Goal: Transaction & Acquisition: Download file/media

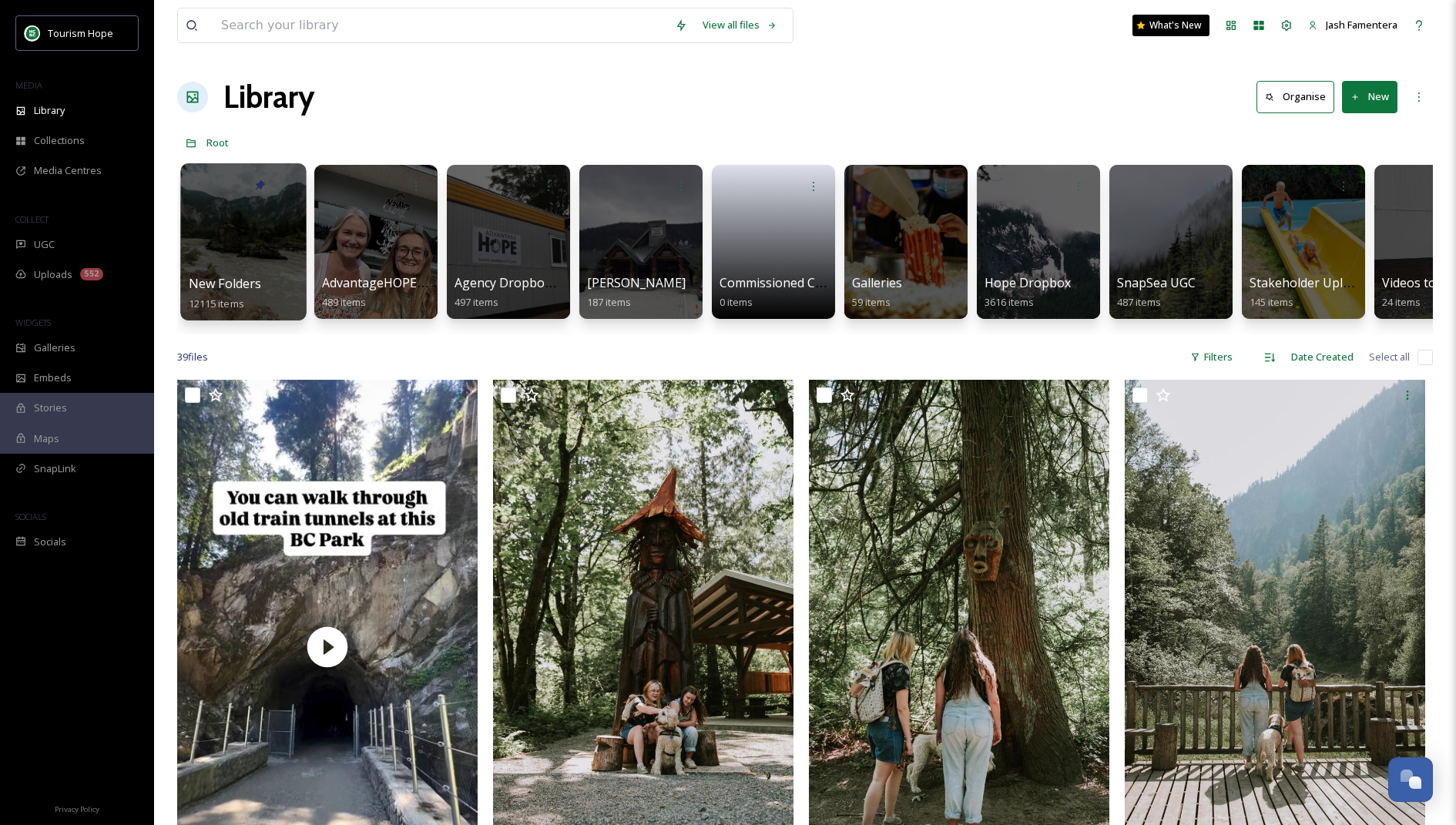
click at [240, 245] on div at bounding box center [244, 242] width 126 height 157
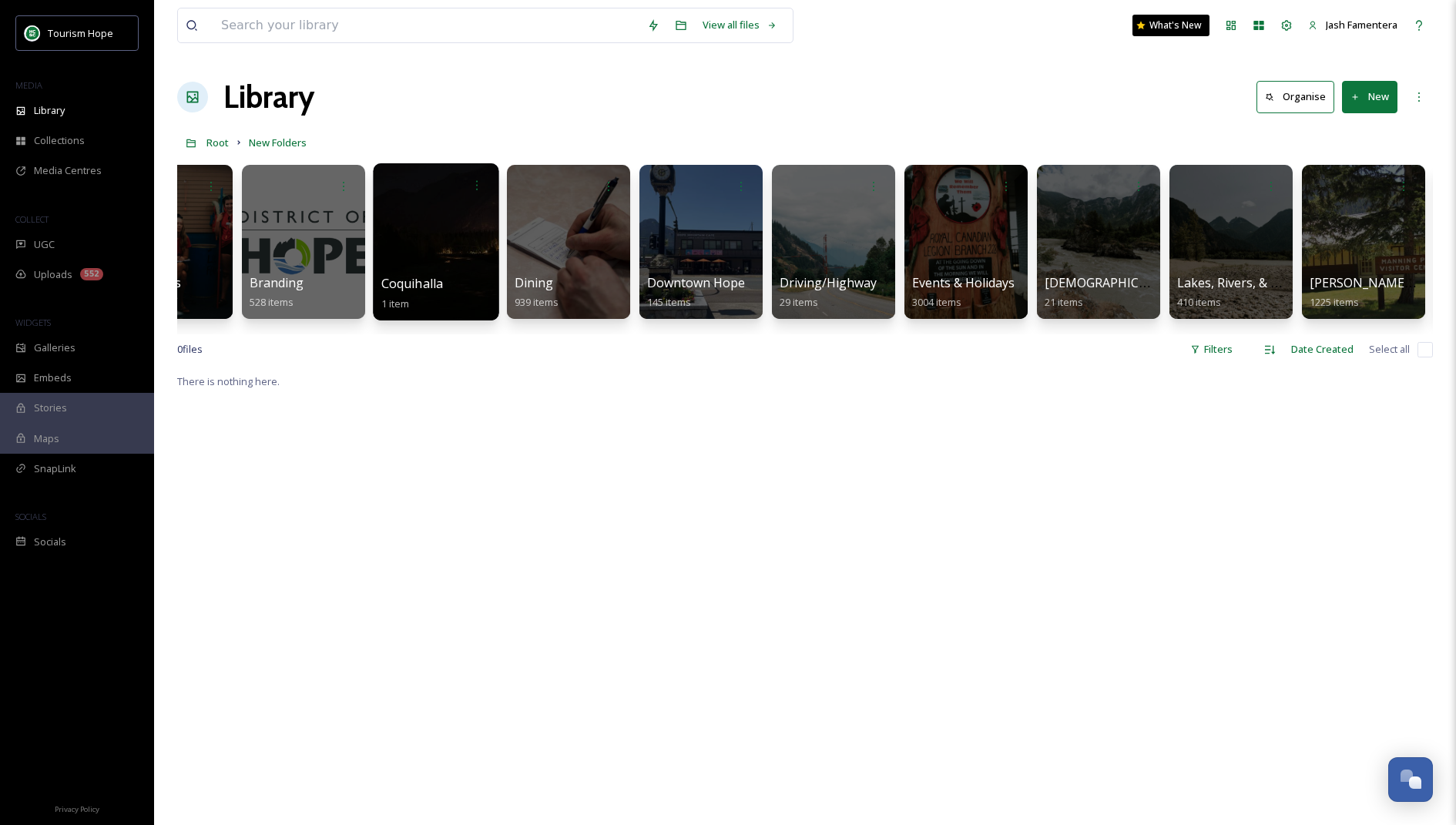
scroll to position [0, 486]
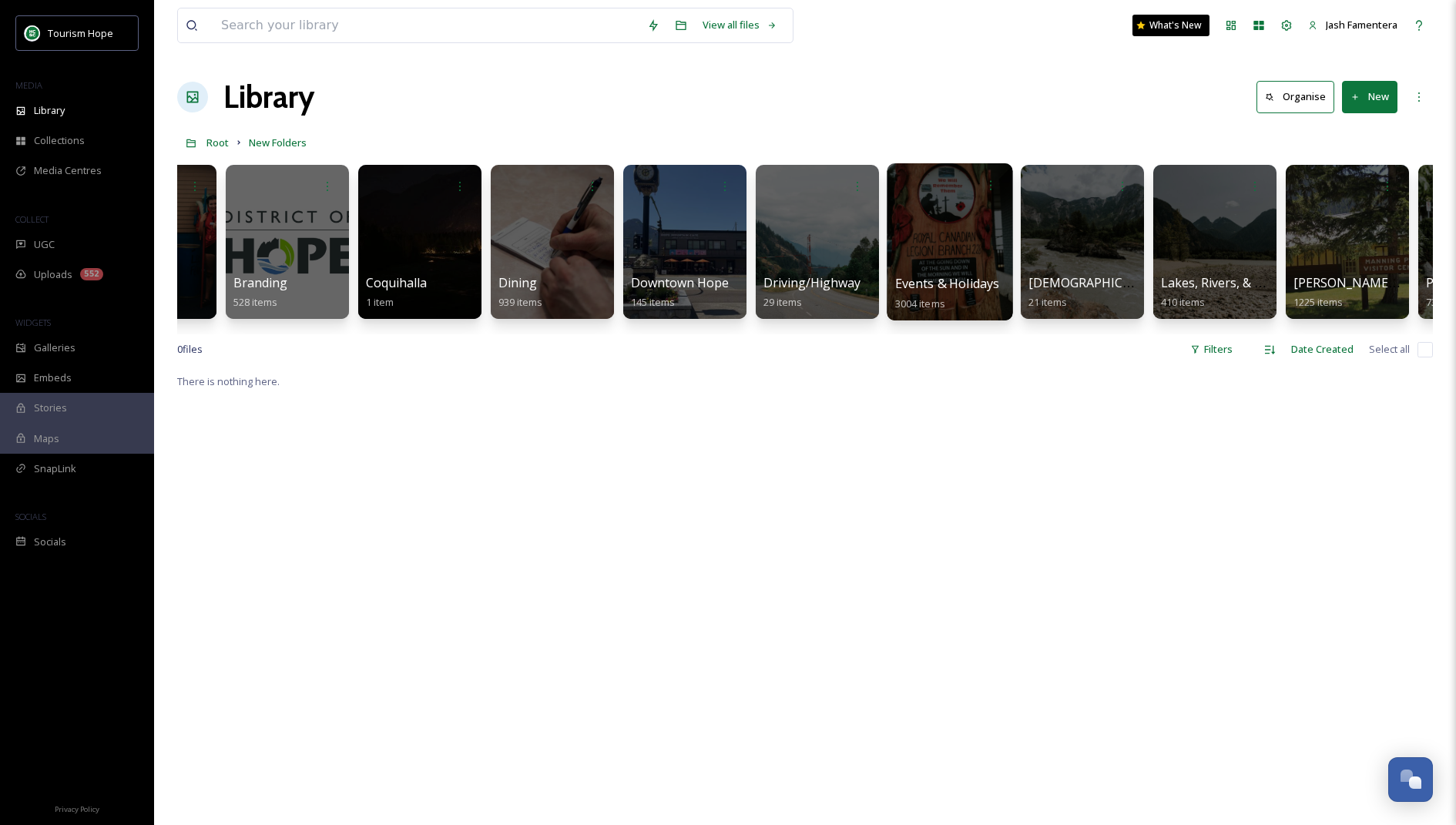
click at [939, 225] on div at bounding box center [950, 242] width 126 height 157
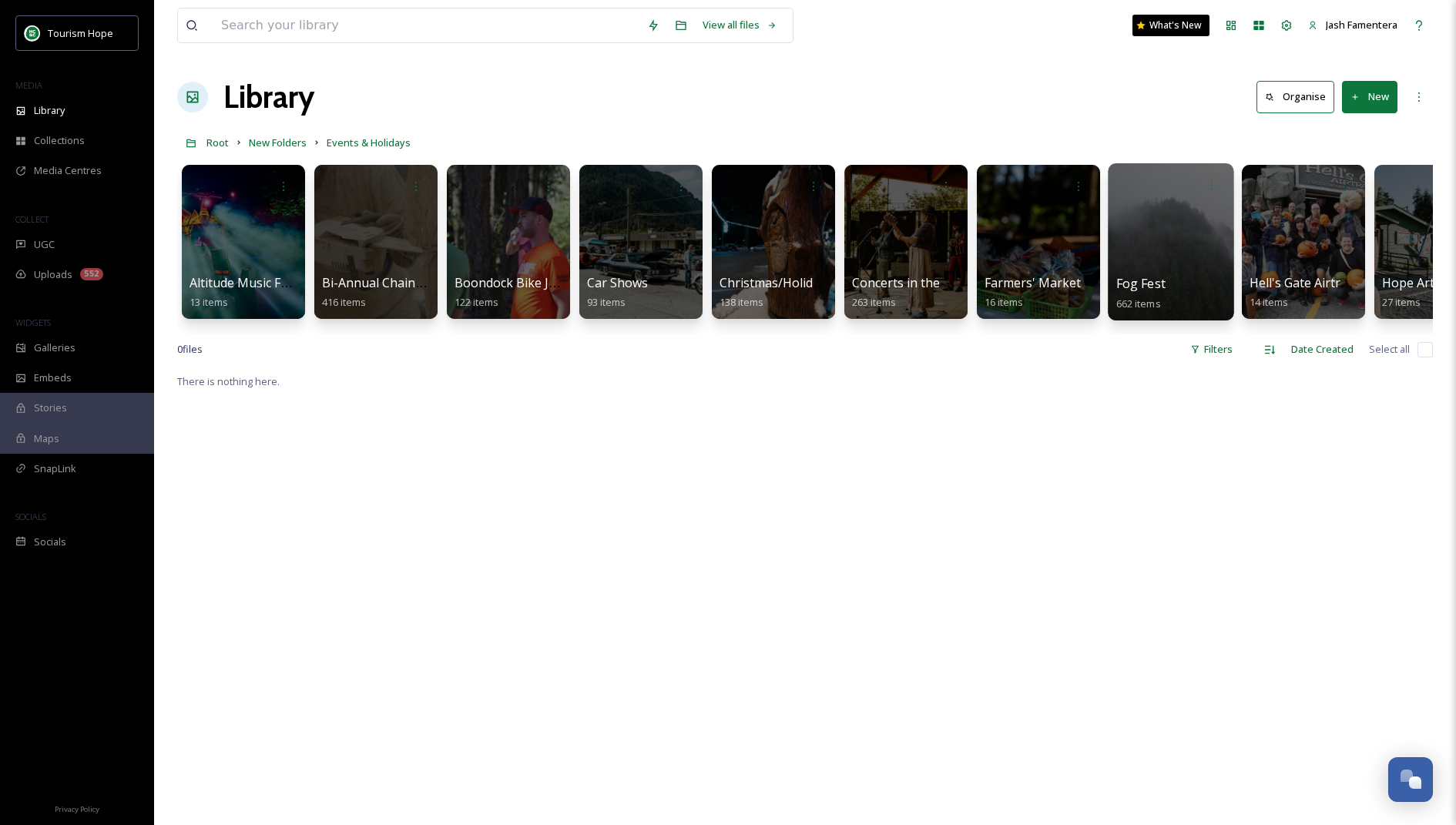
click at [1143, 245] on div at bounding box center [1170, 242] width 126 height 157
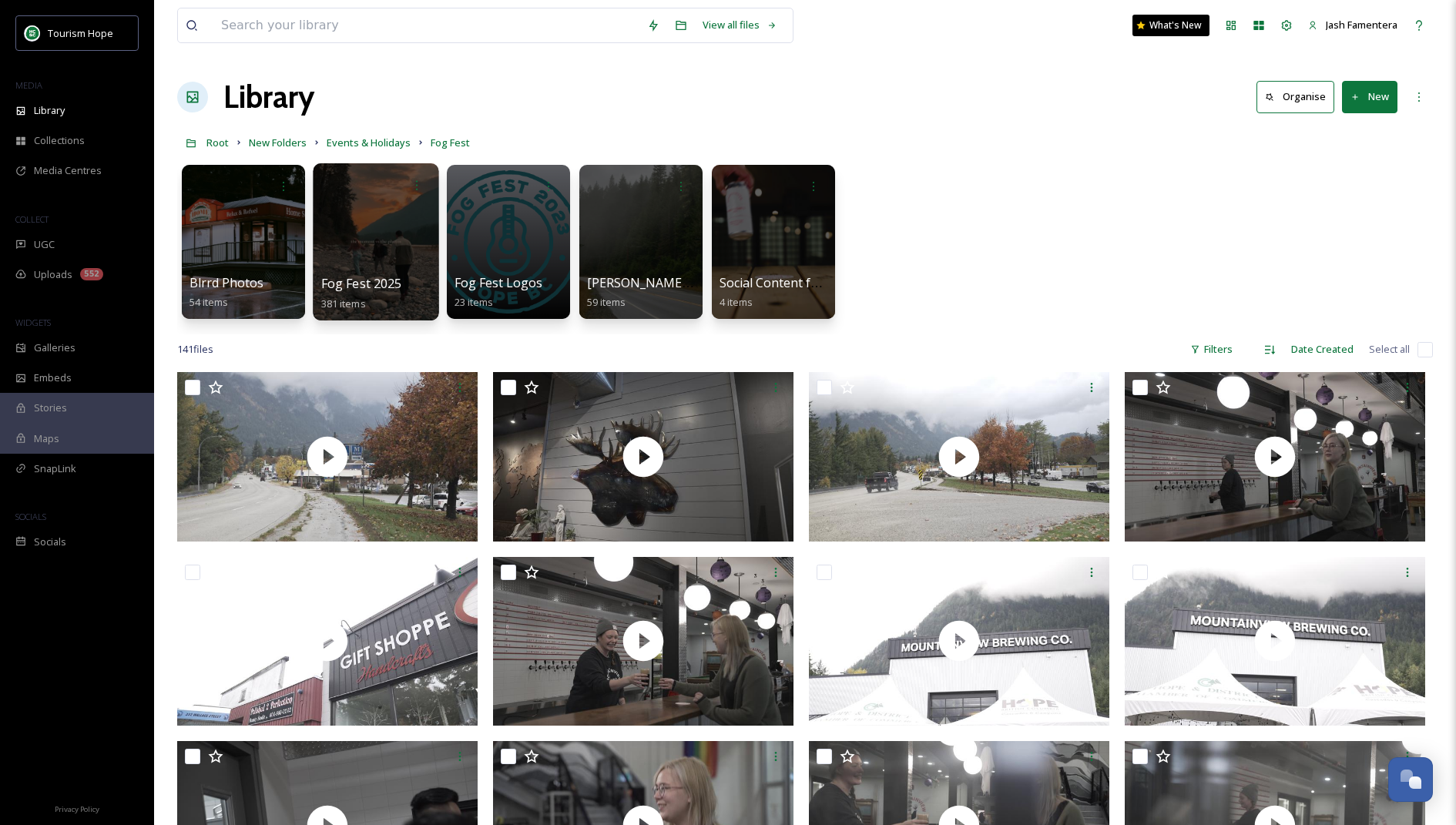
click at [359, 225] on div at bounding box center [376, 242] width 126 height 157
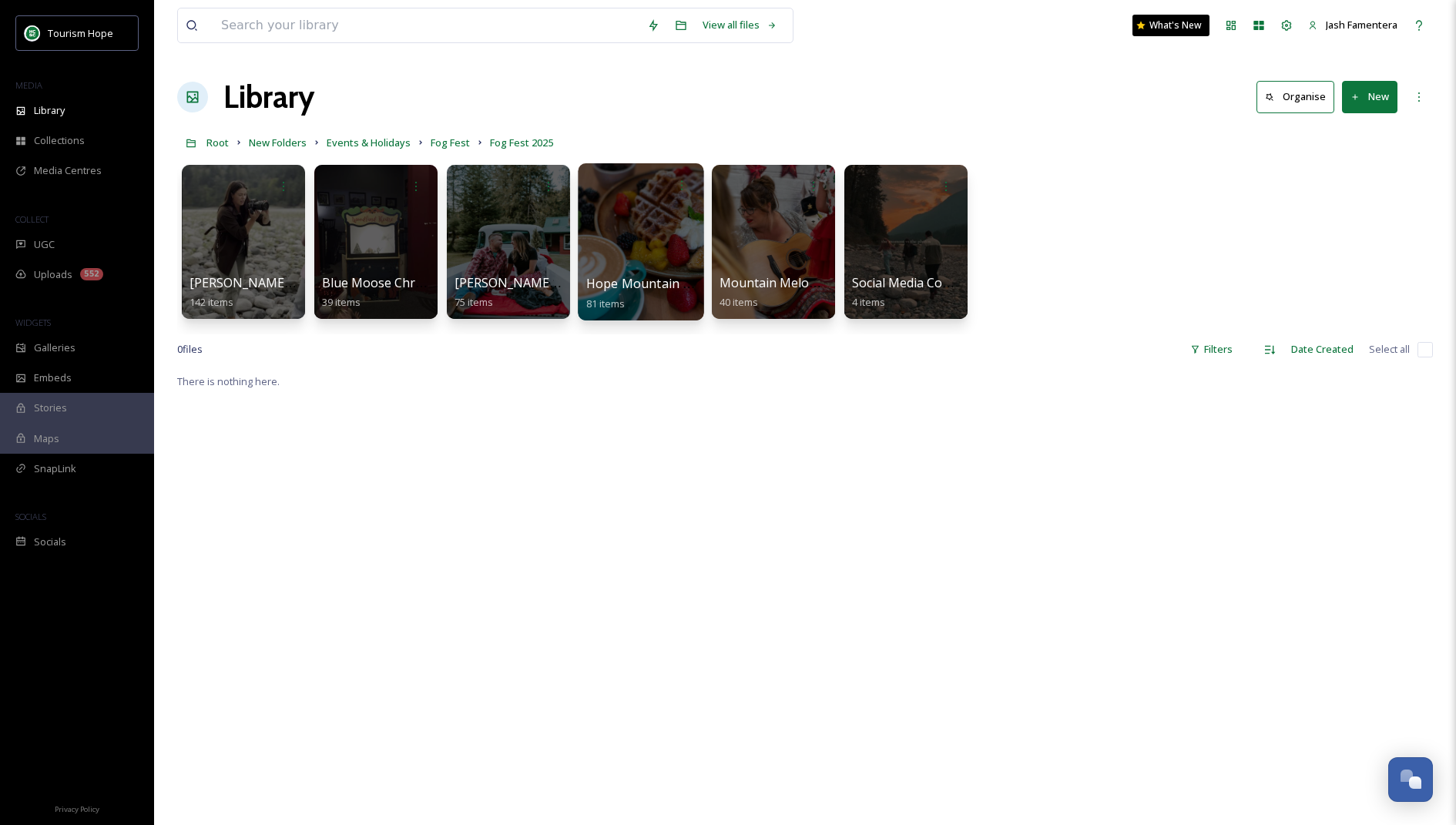
click at [602, 254] on div at bounding box center [640, 242] width 126 height 157
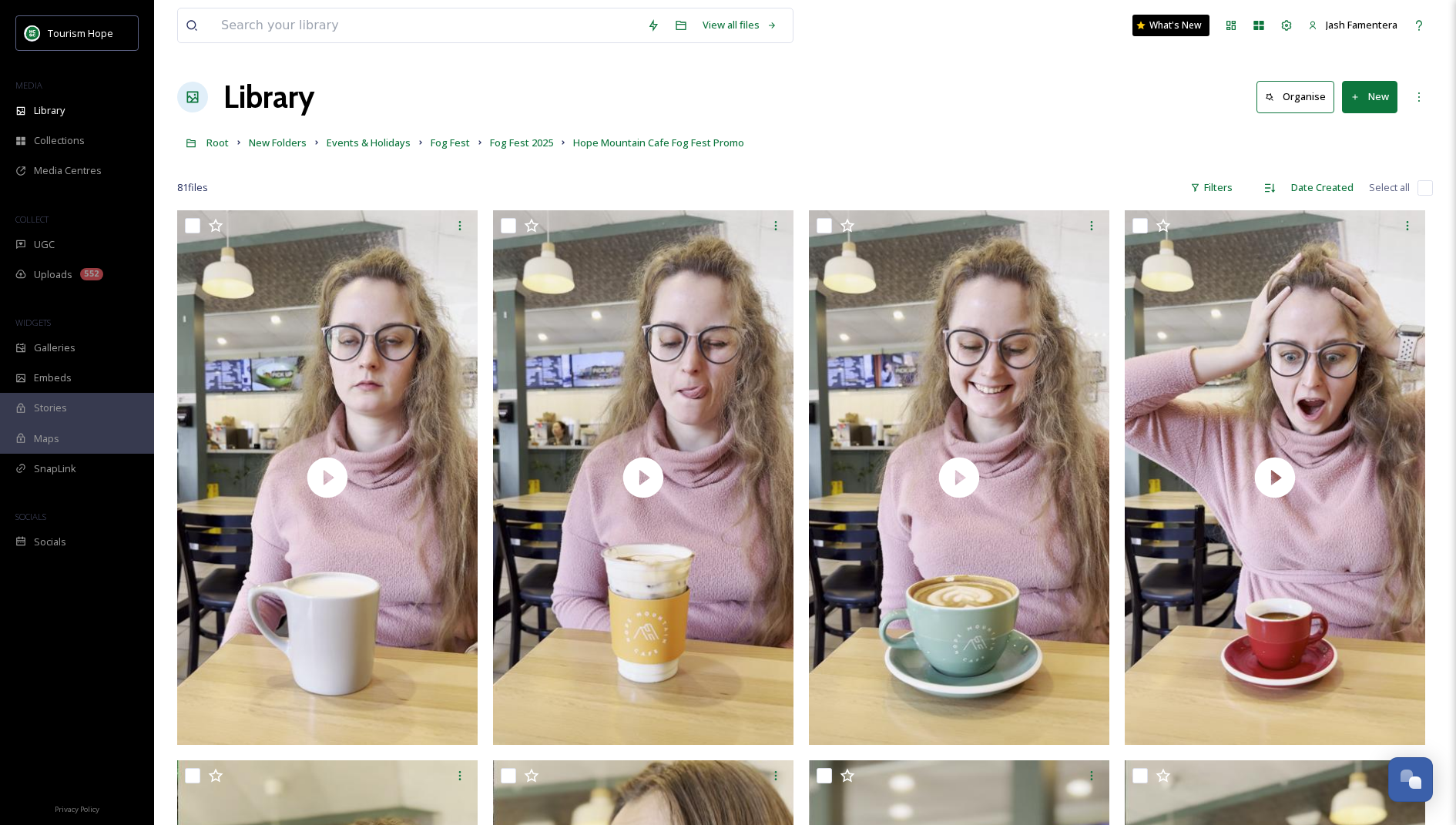
click at [1419, 187] on input "checkbox" at bounding box center [1425, 188] width 16 height 16
checkbox input "true"
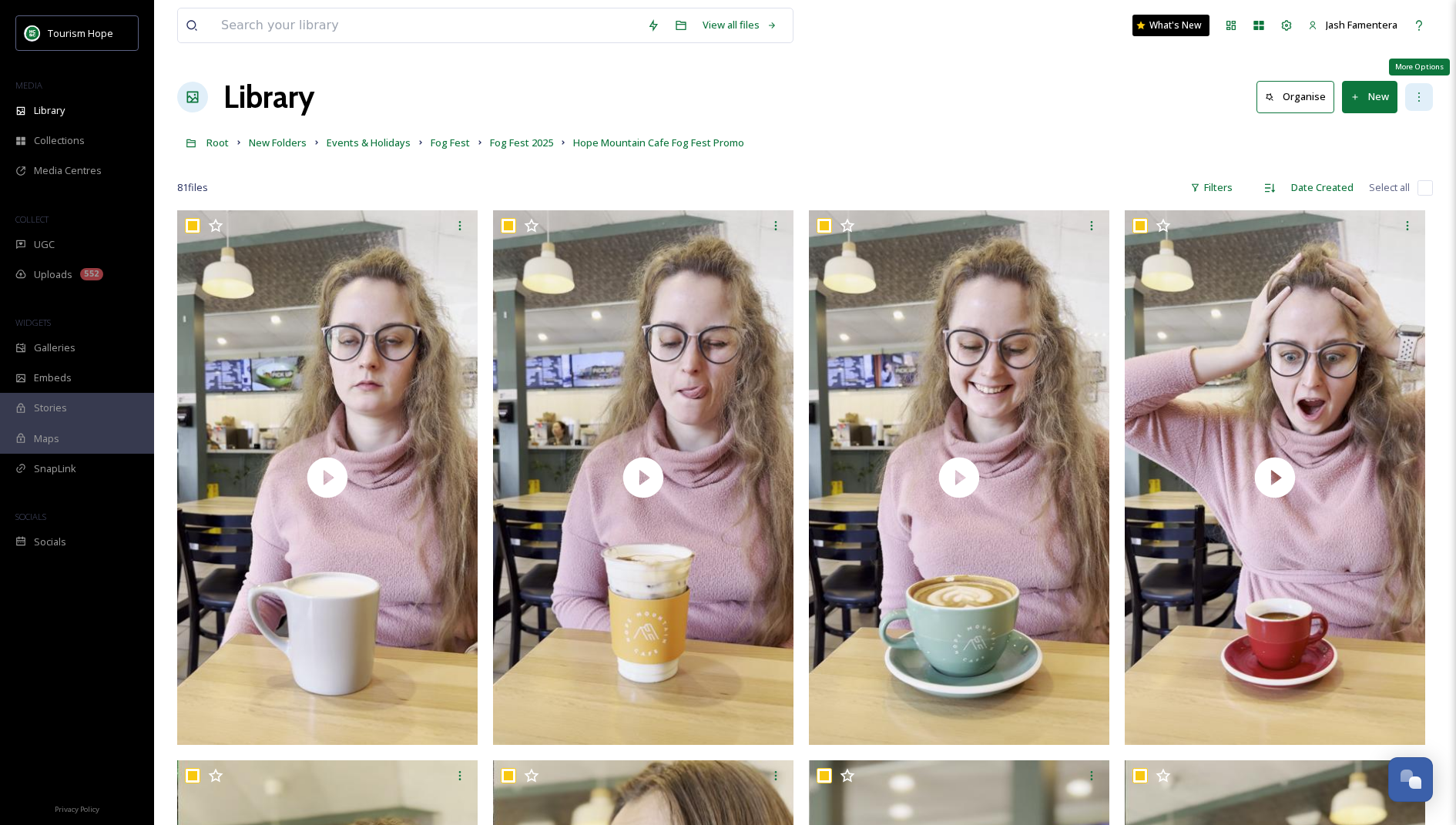
checkbox input "true"
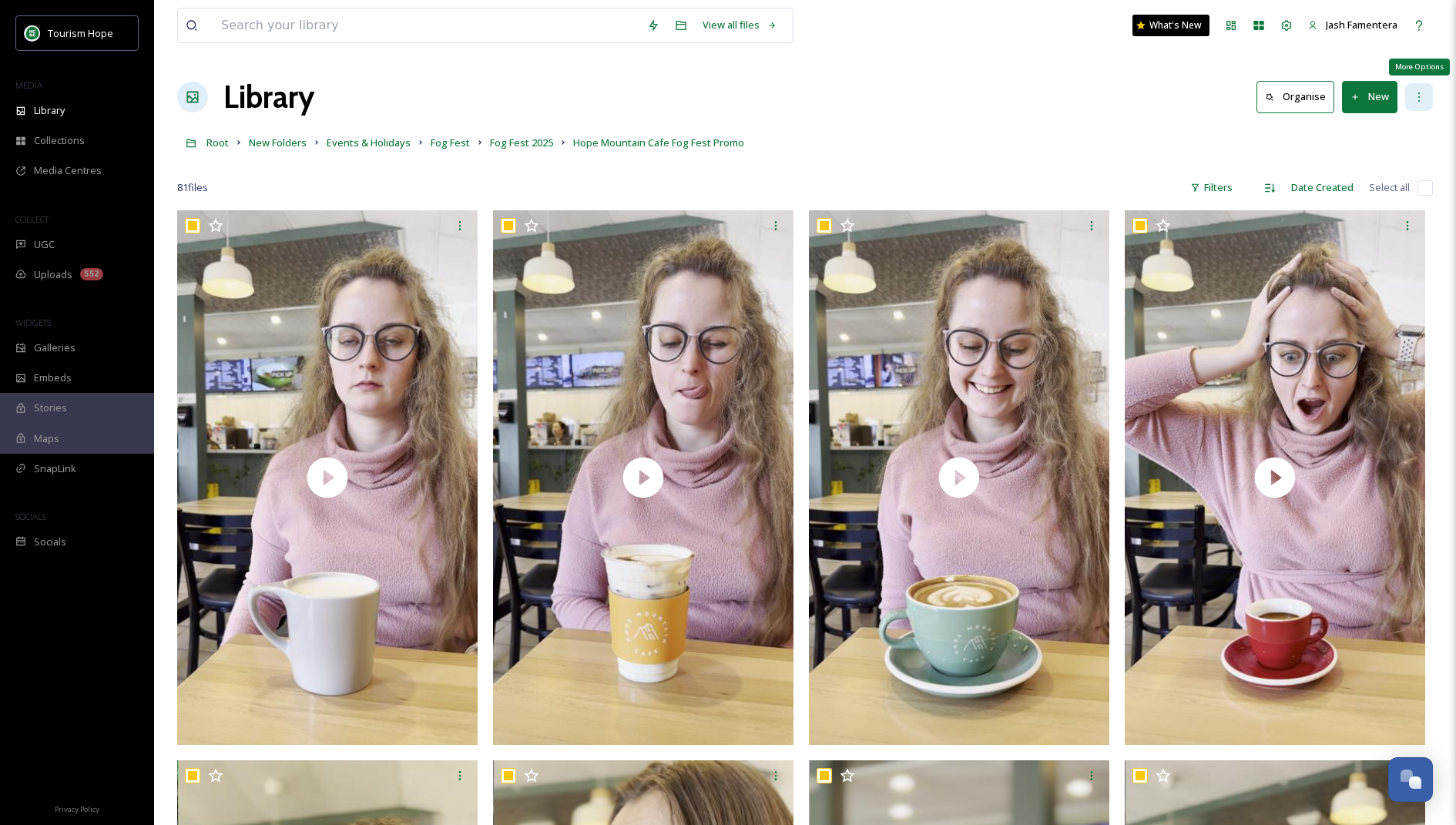
checkbox input "true"
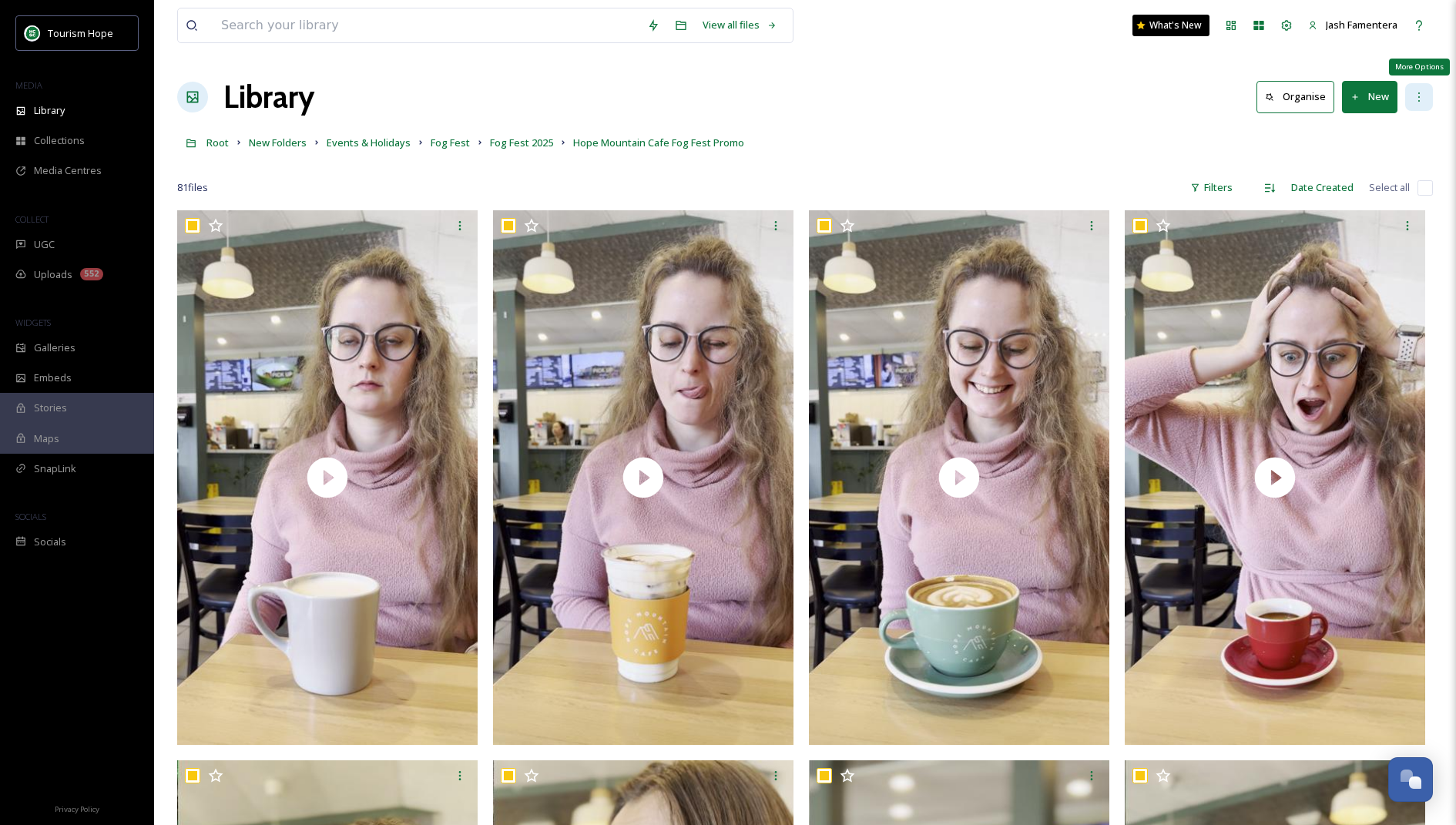
checkbox input "true"
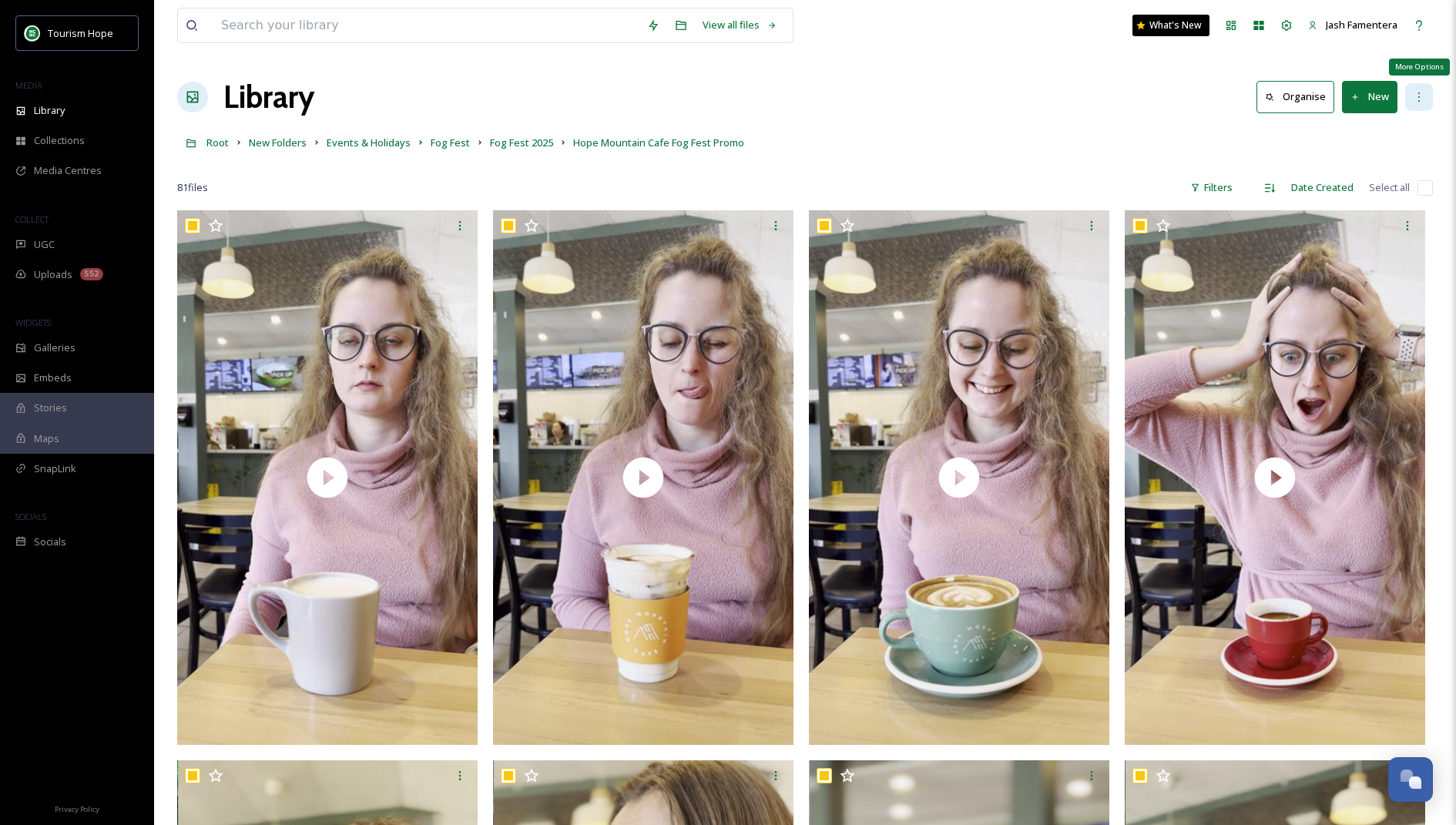
checkbox input "true"
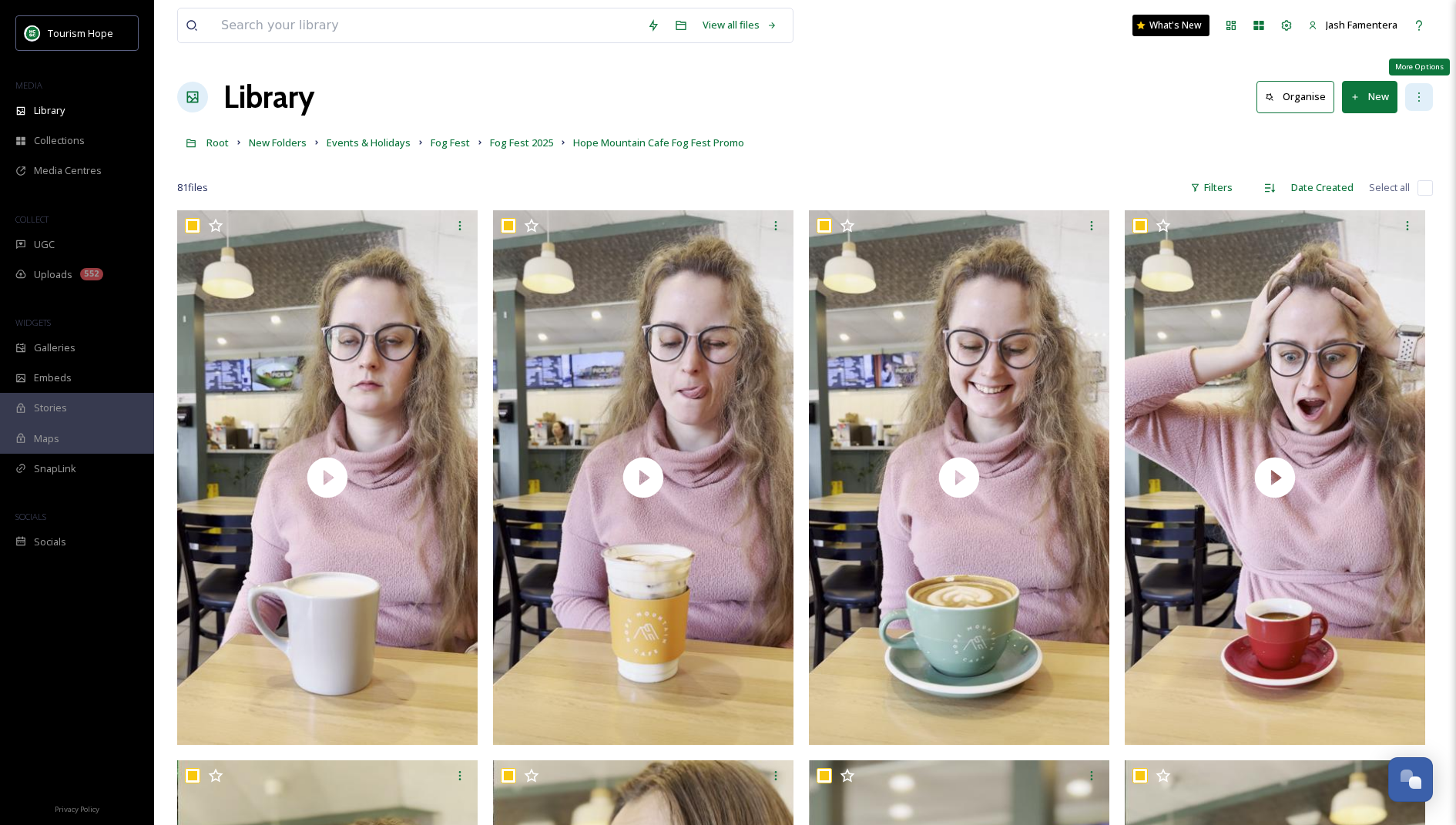
checkbox input "true"
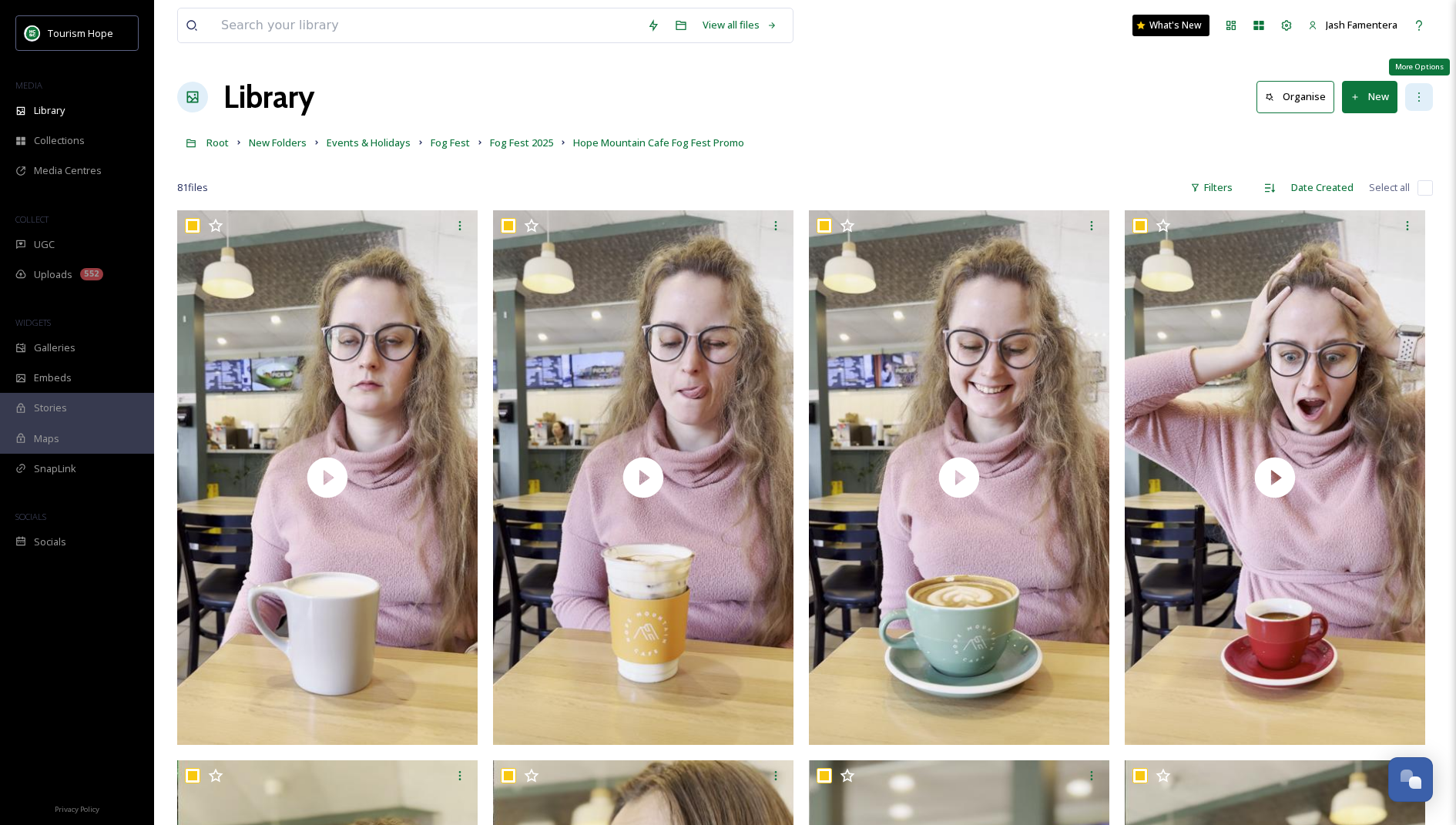
checkbox input "true"
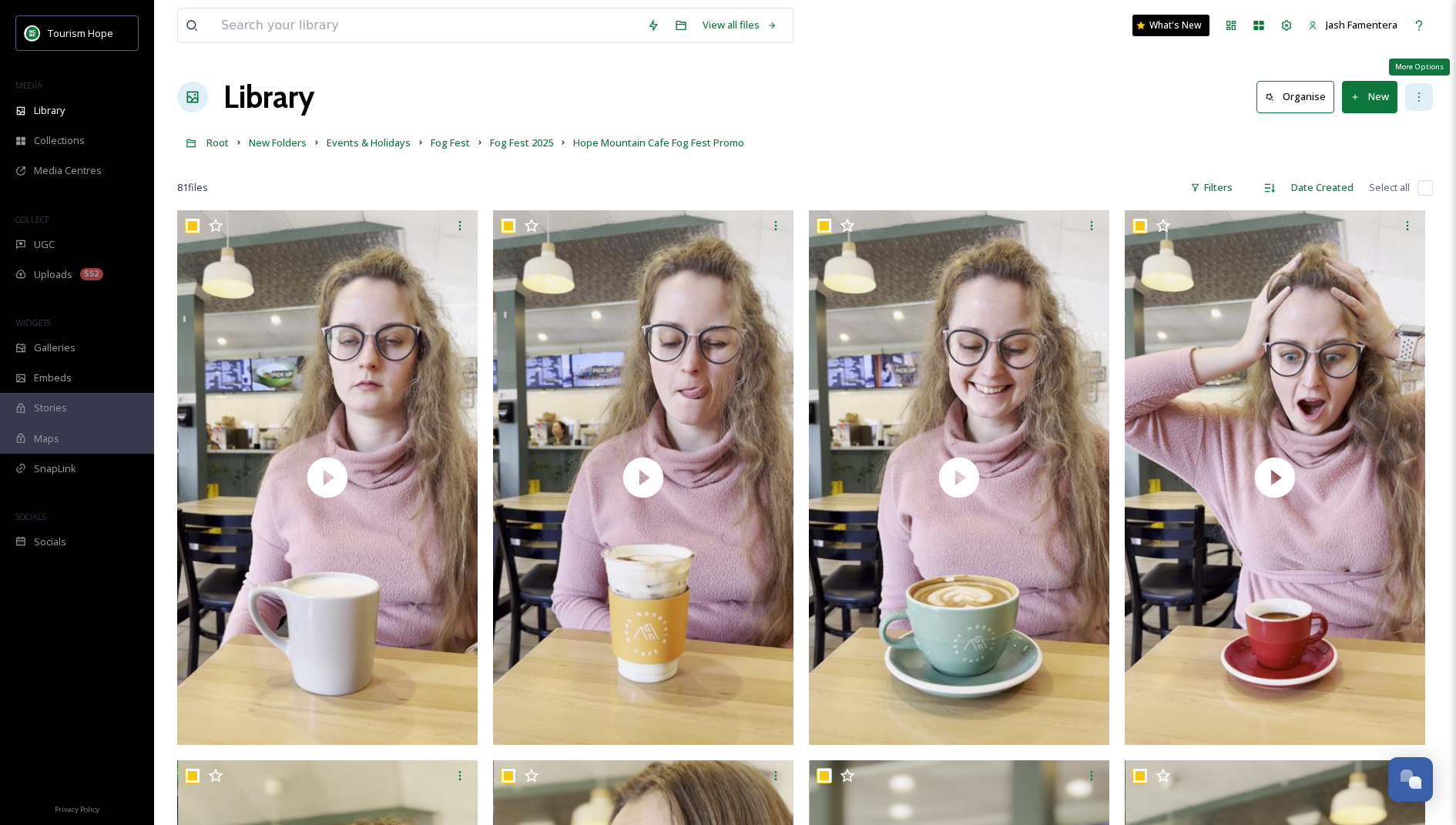
checkbox input "true"
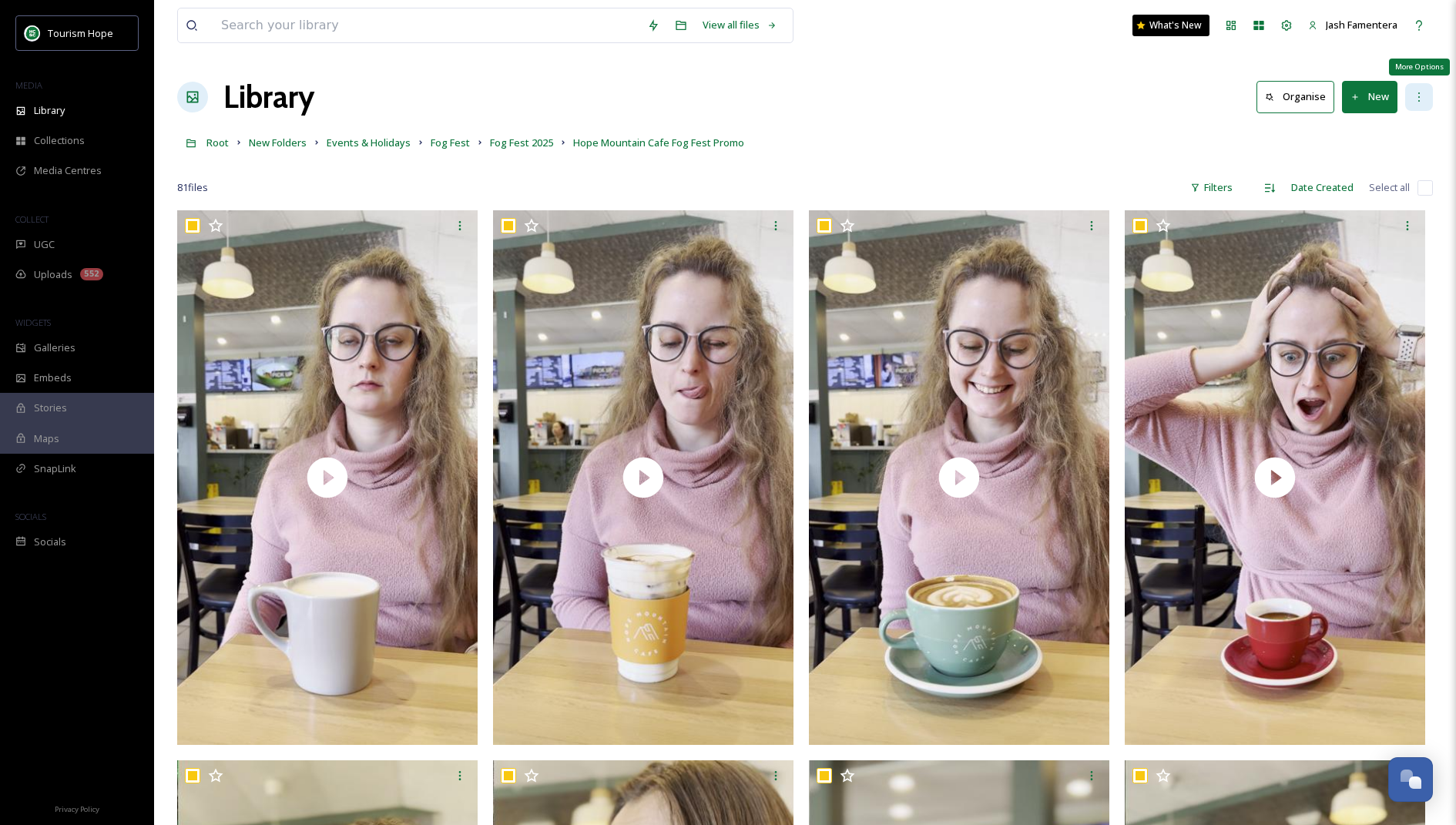
checkbox input "true"
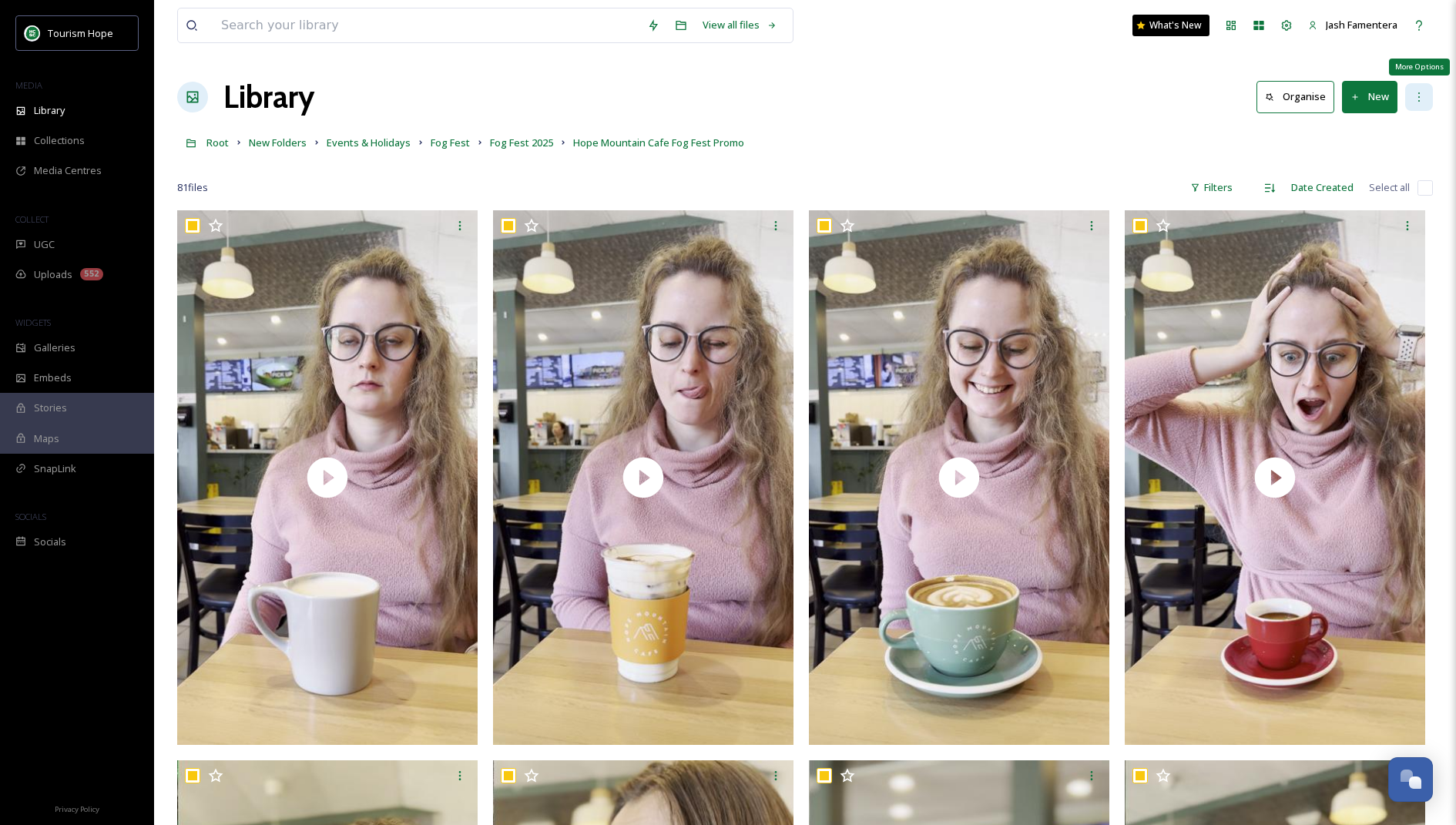
checkbox input "true"
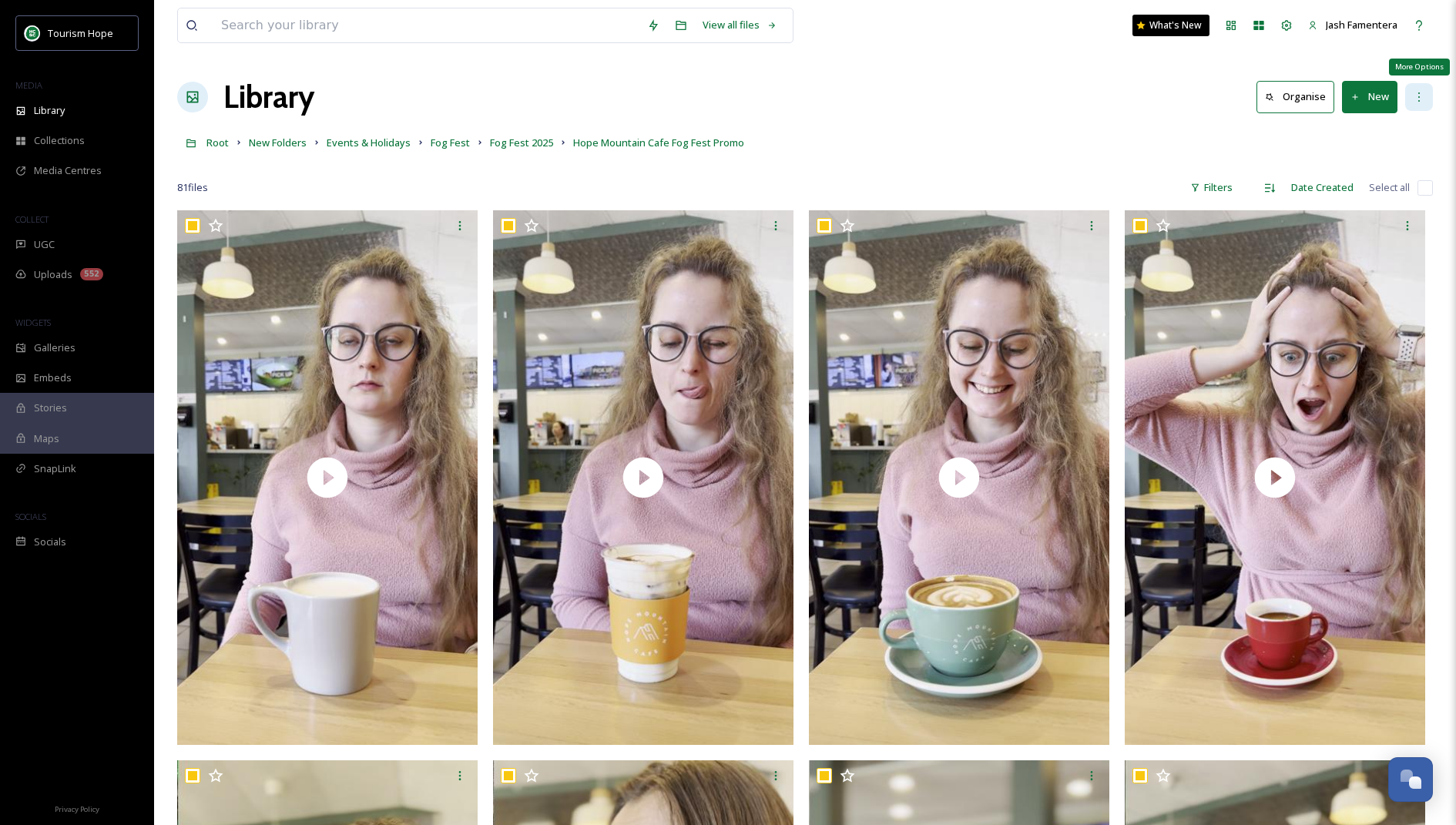
checkbox input "true"
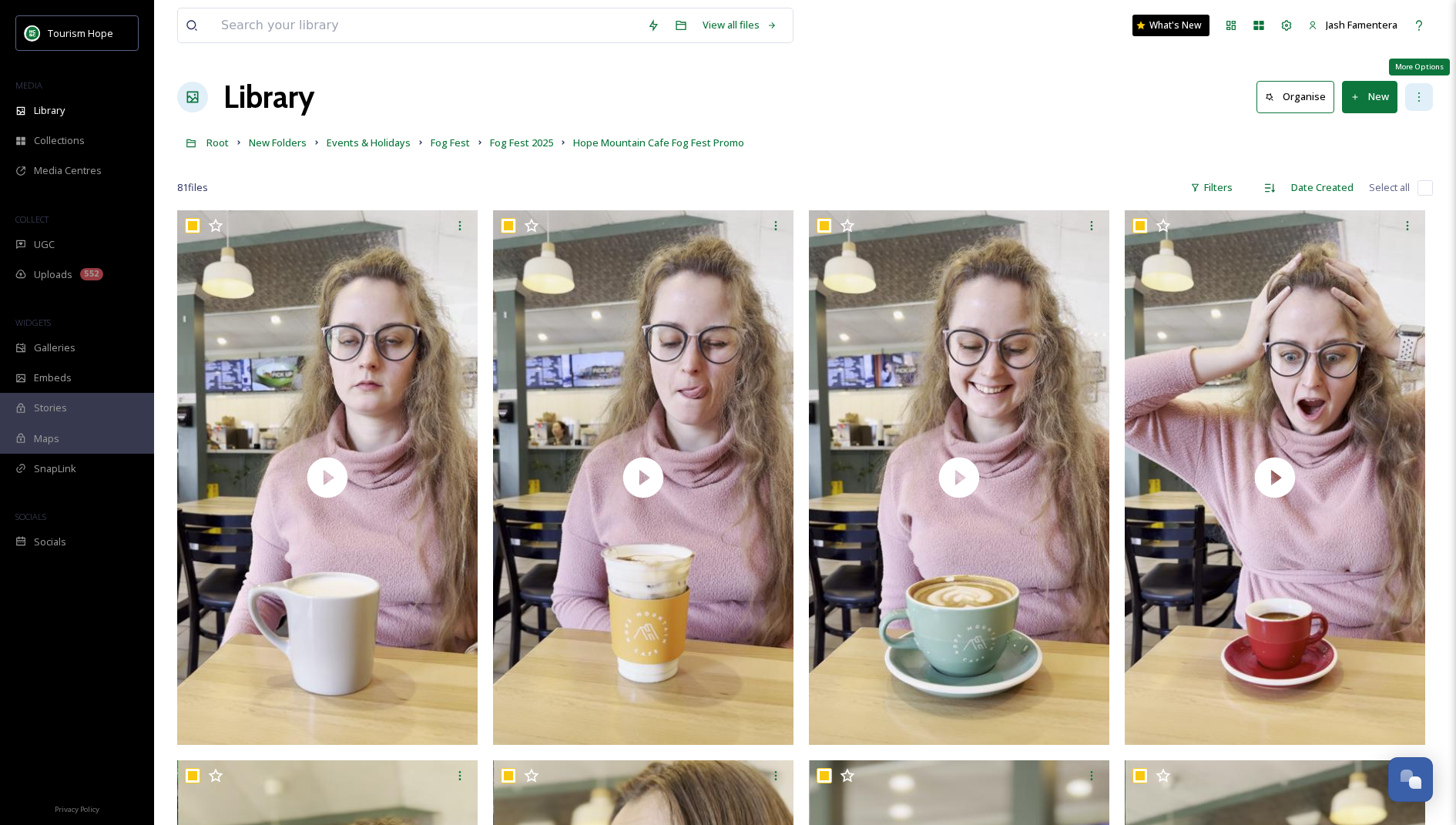
checkbox input "true"
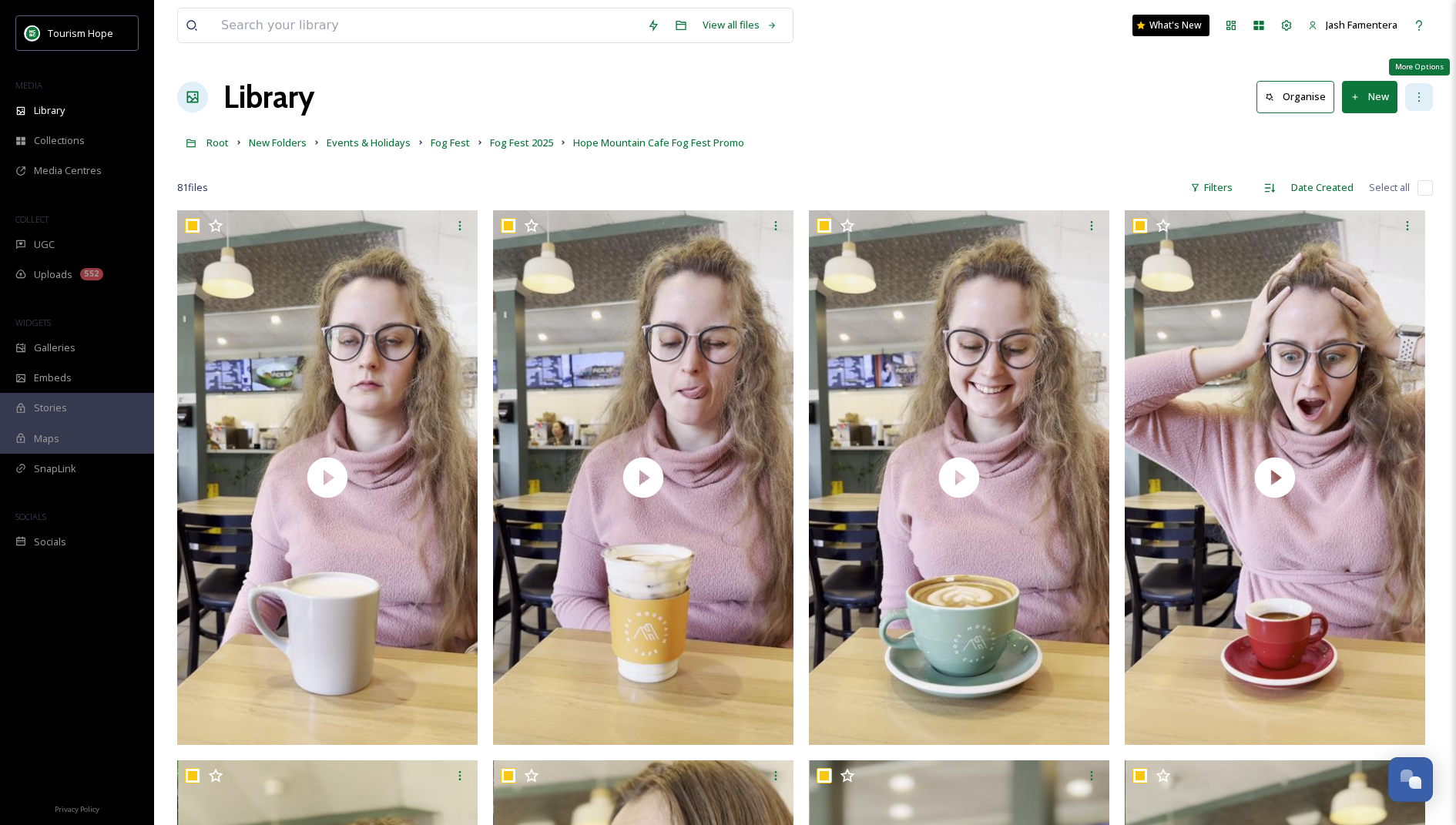
checkbox input "true"
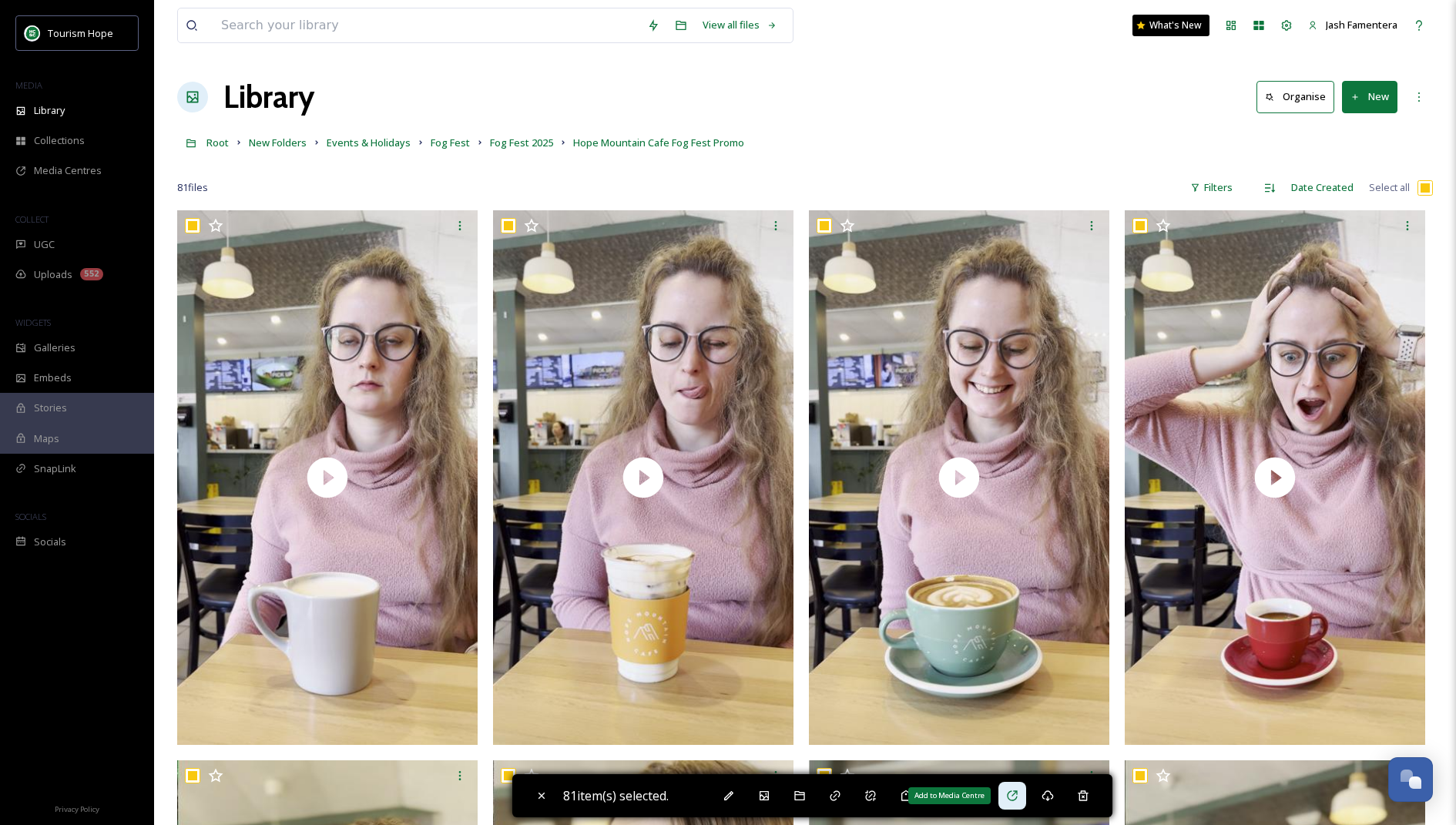
click at [1015, 796] on icon at bounding box center [1013, 797] width 13 height 13
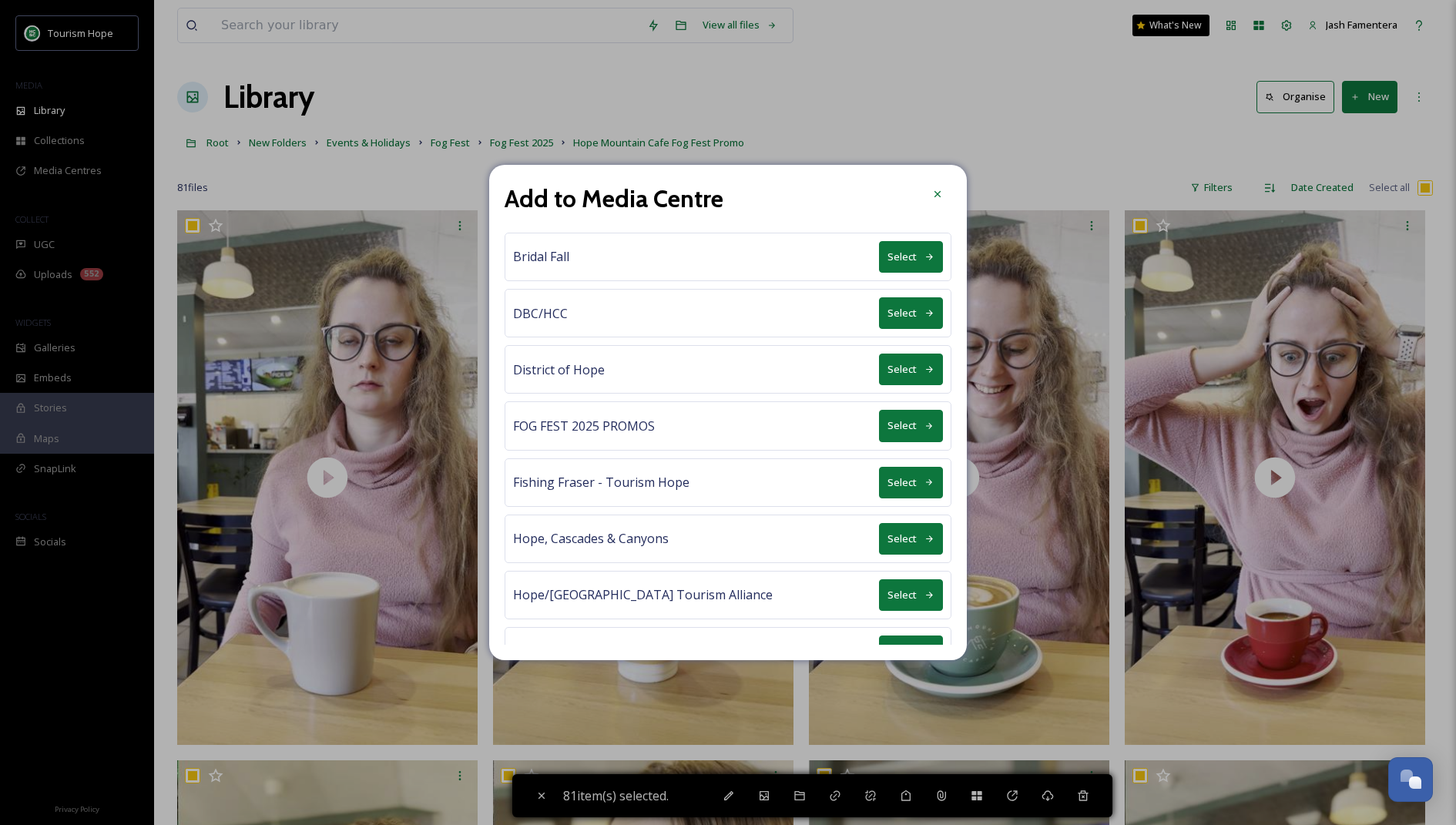
click at [910, 422] on button "Select" at bounding box center [910, 425] width 64 height 32
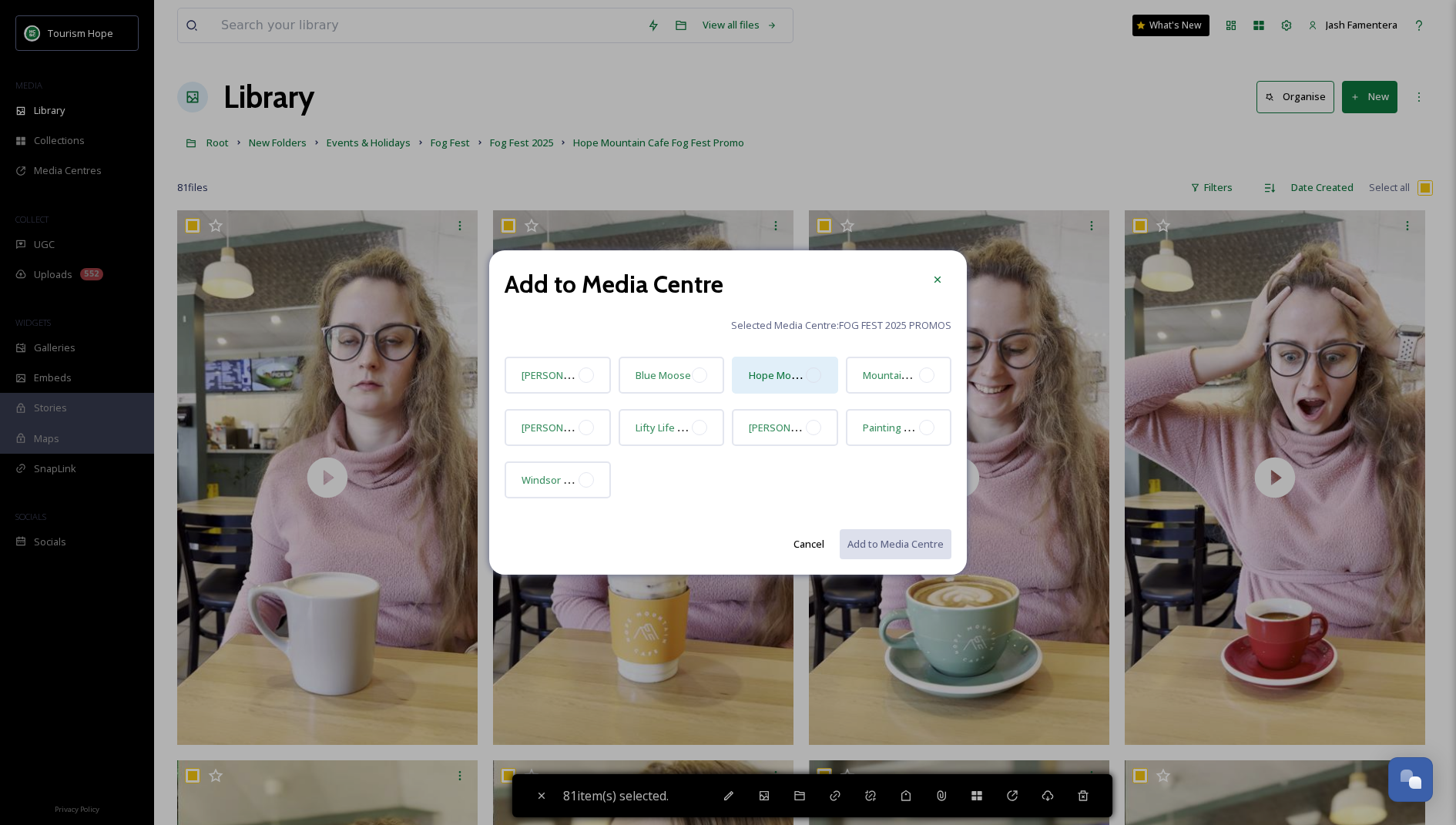
click at [823, 376] on div "Hope Mountain Cafe & Mountain Melodies" at bounding box center [785, 375] width 107 height 37
click at [864, 541] on button "Add to Media Centre" at bounding box center [895, 544] width 113 height 32
checkbox input "false"
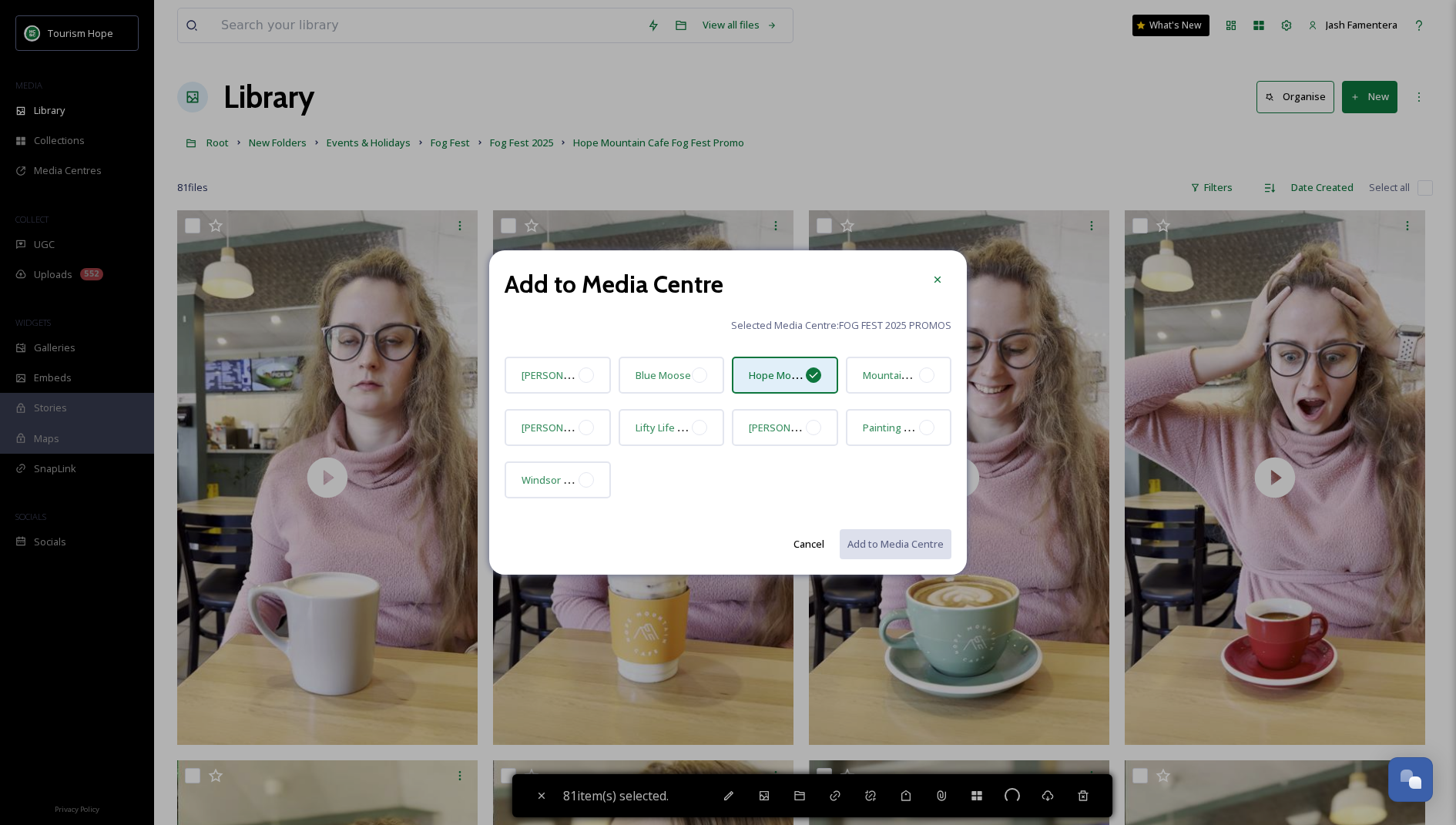
checkbox input "false"
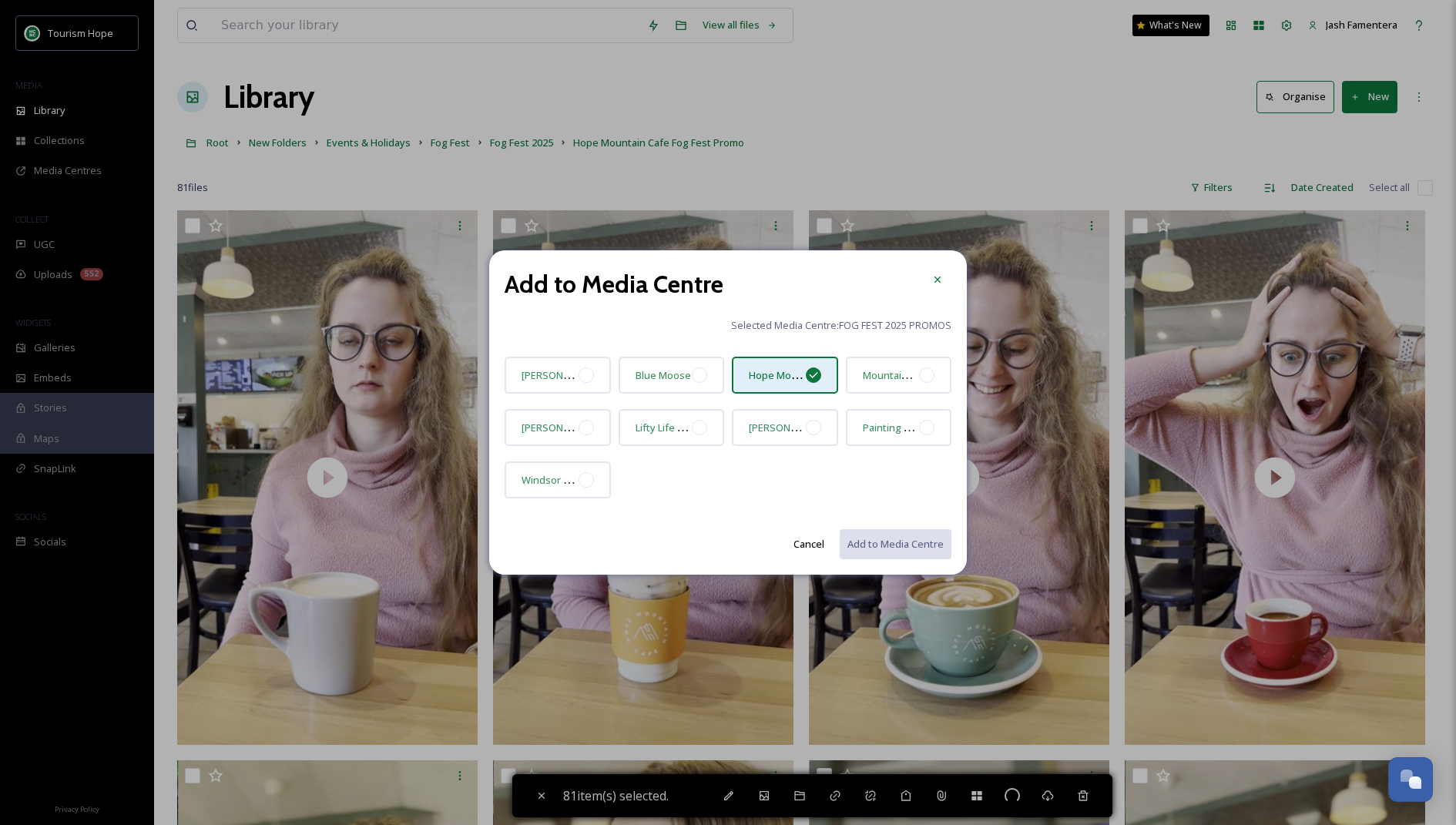
checkbox input "false"
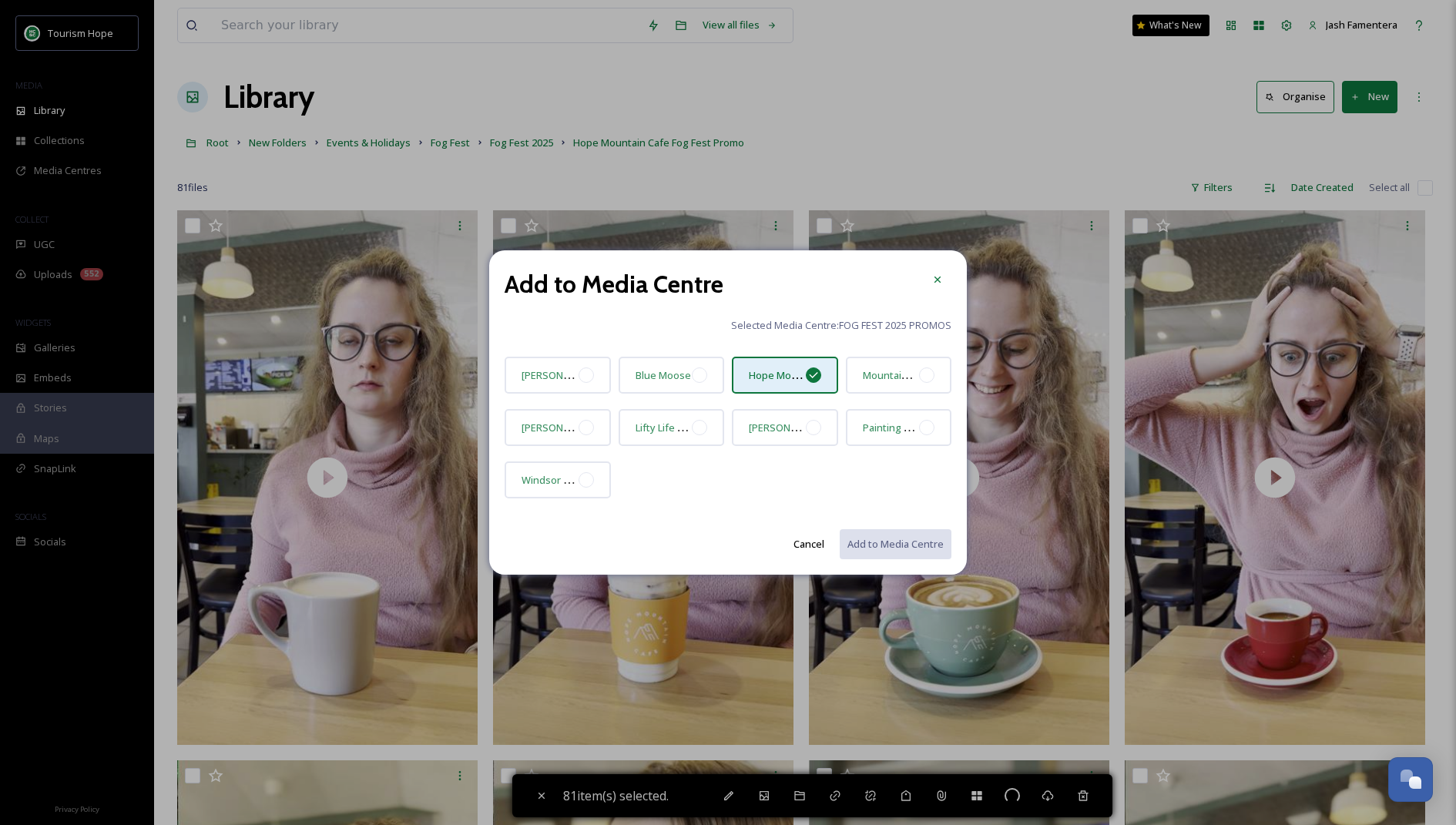
checkbox input "false"
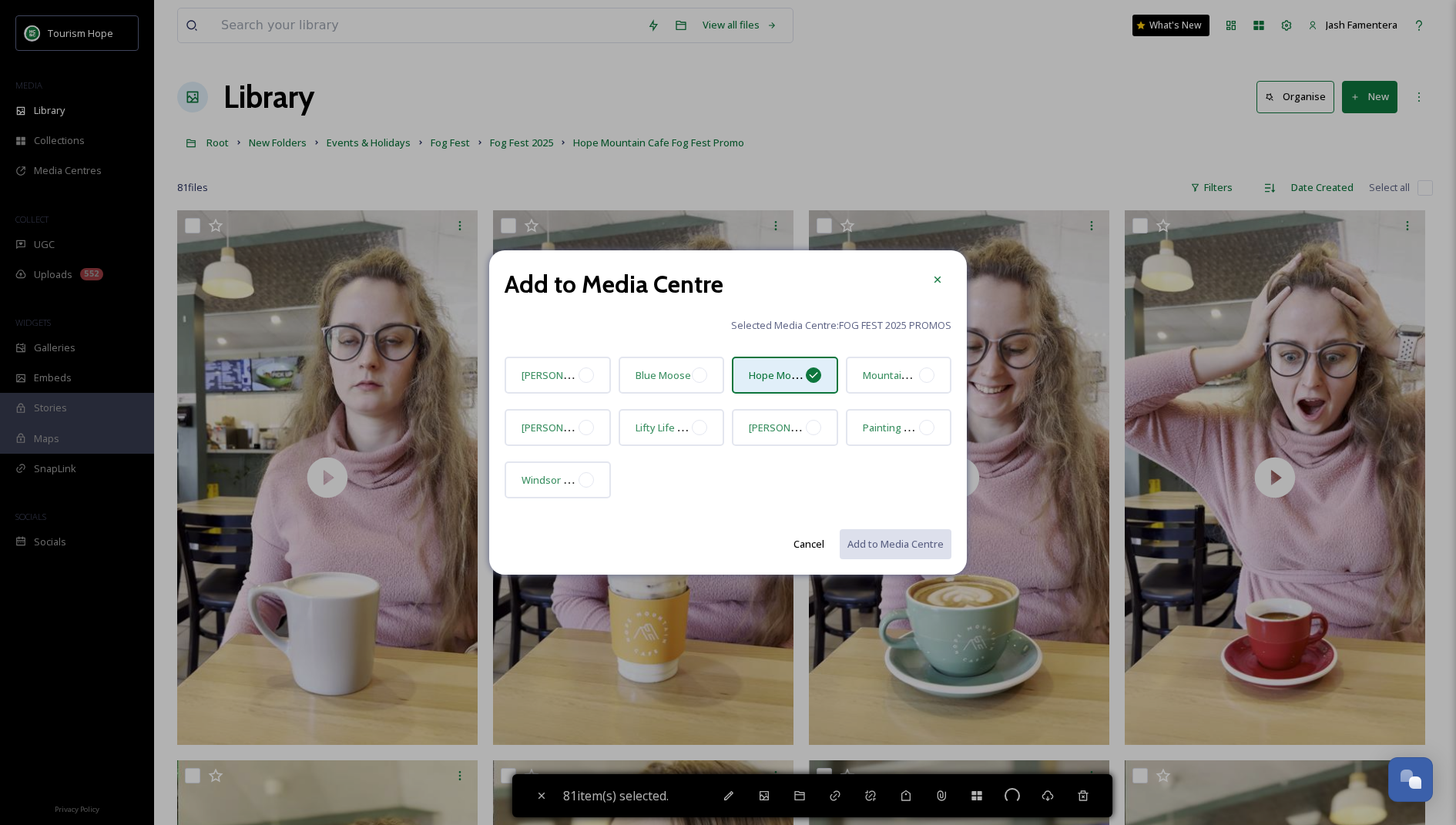
checkbox input "false"
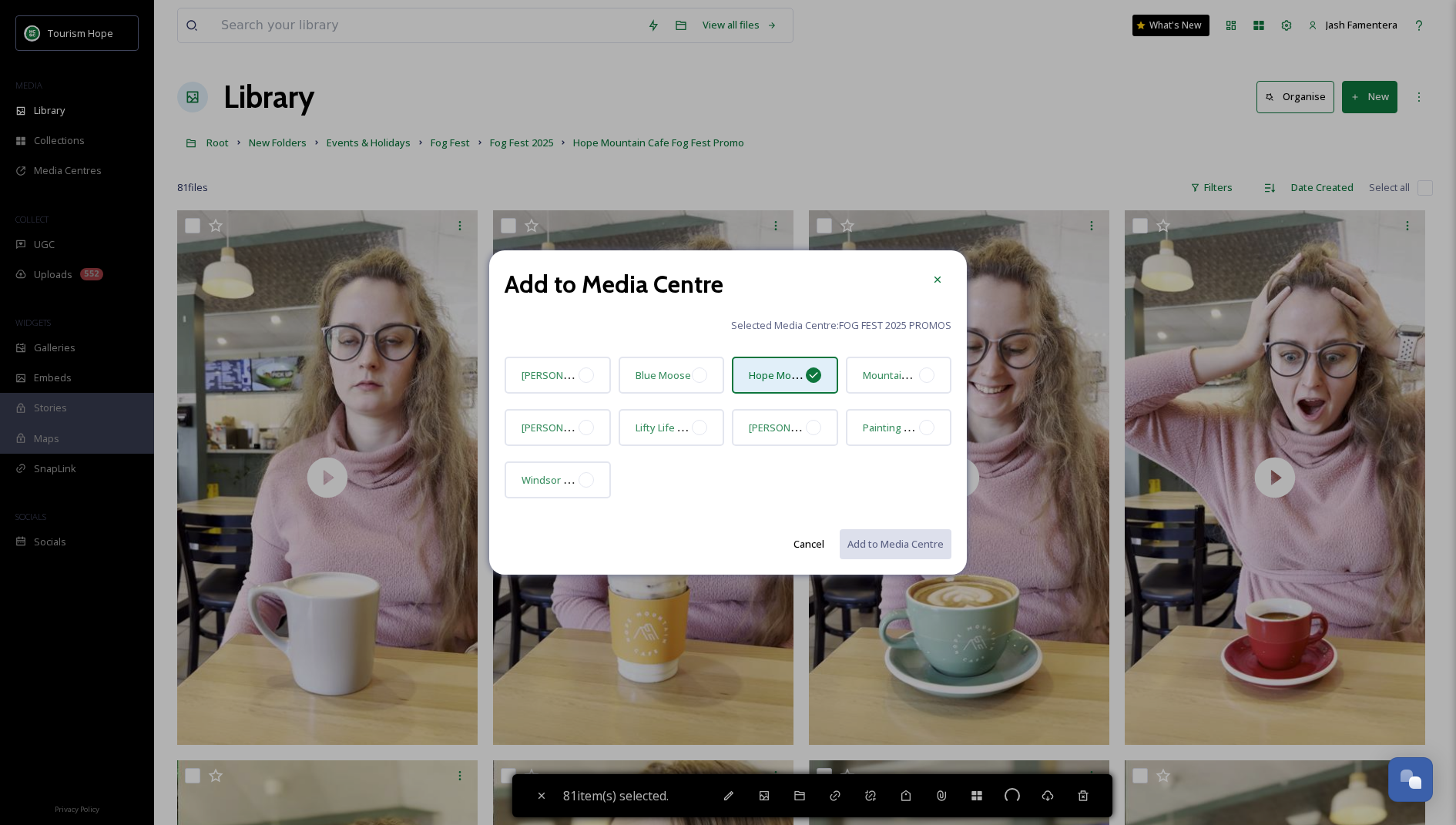
checkbox input "false"
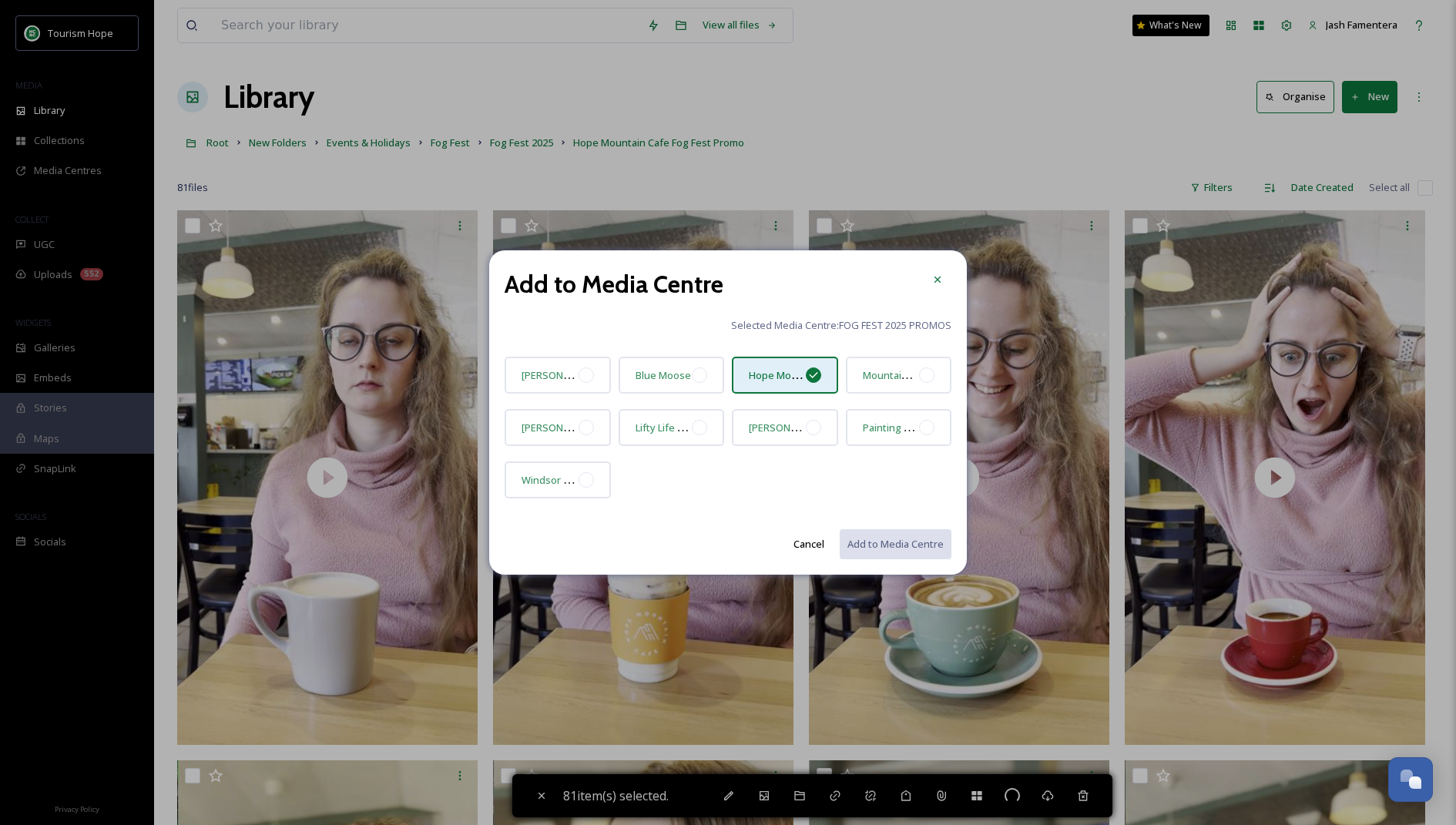
checkbox input "false"
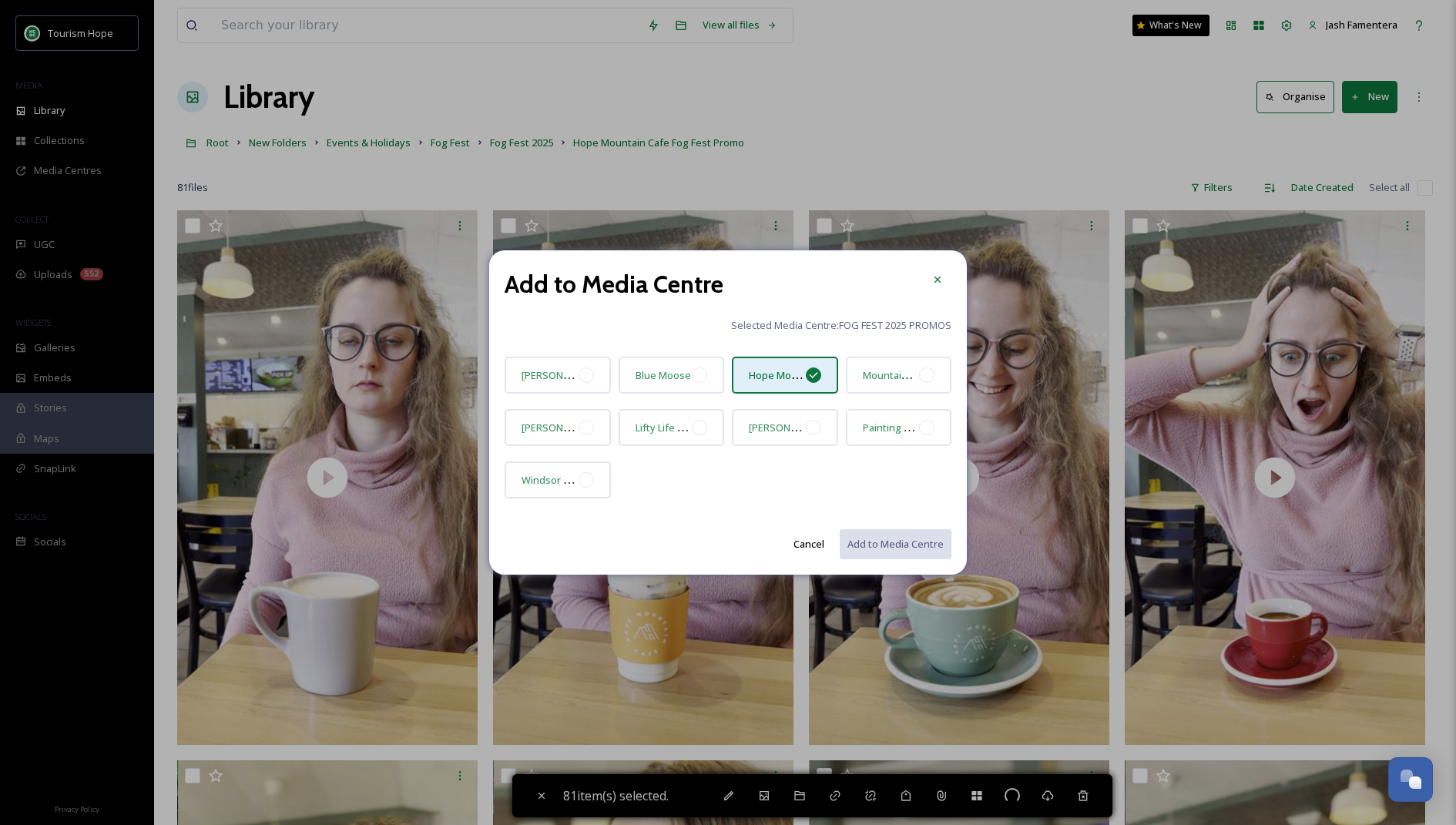
checkbox input "false"
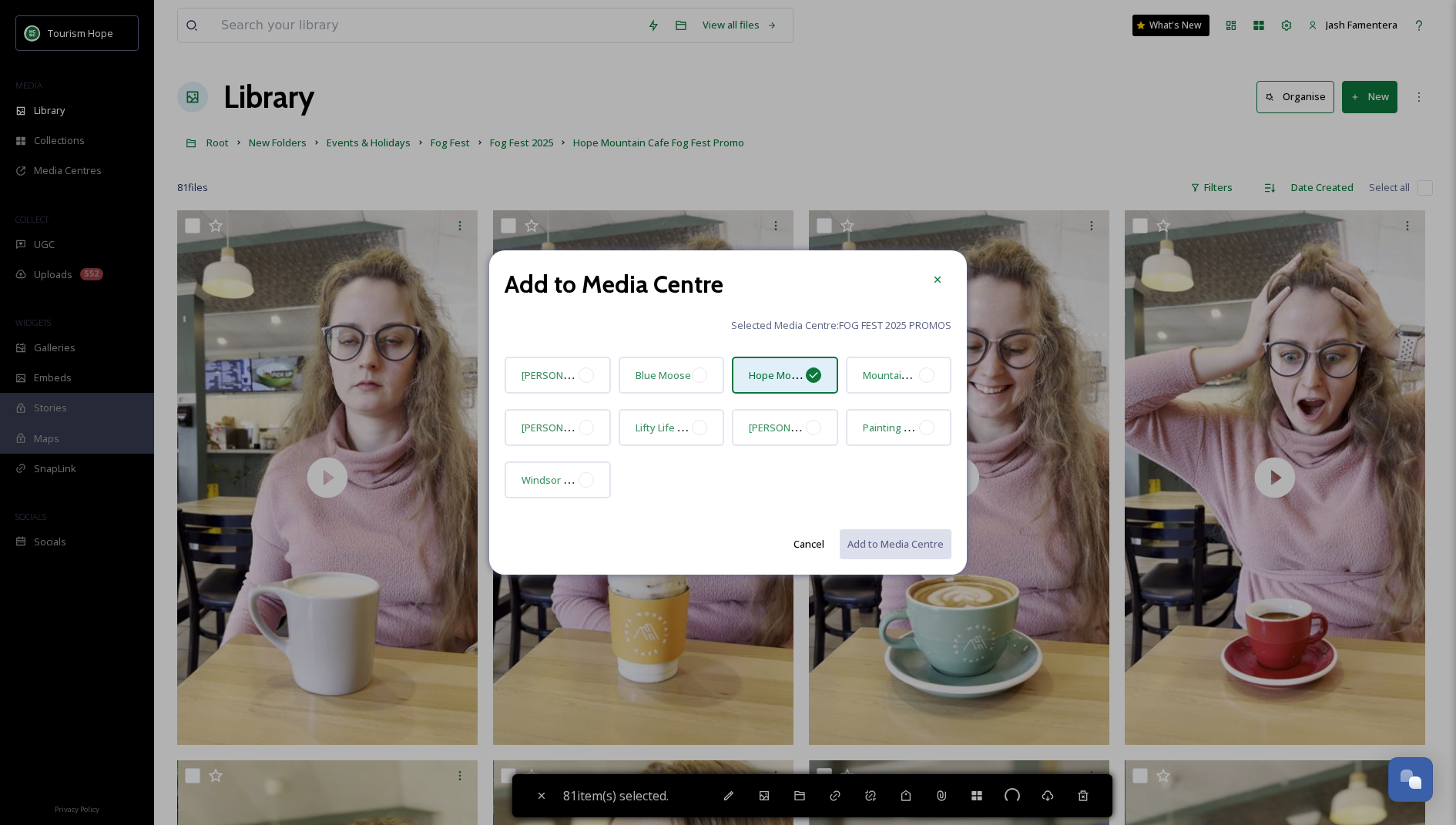
checkbox input "false"
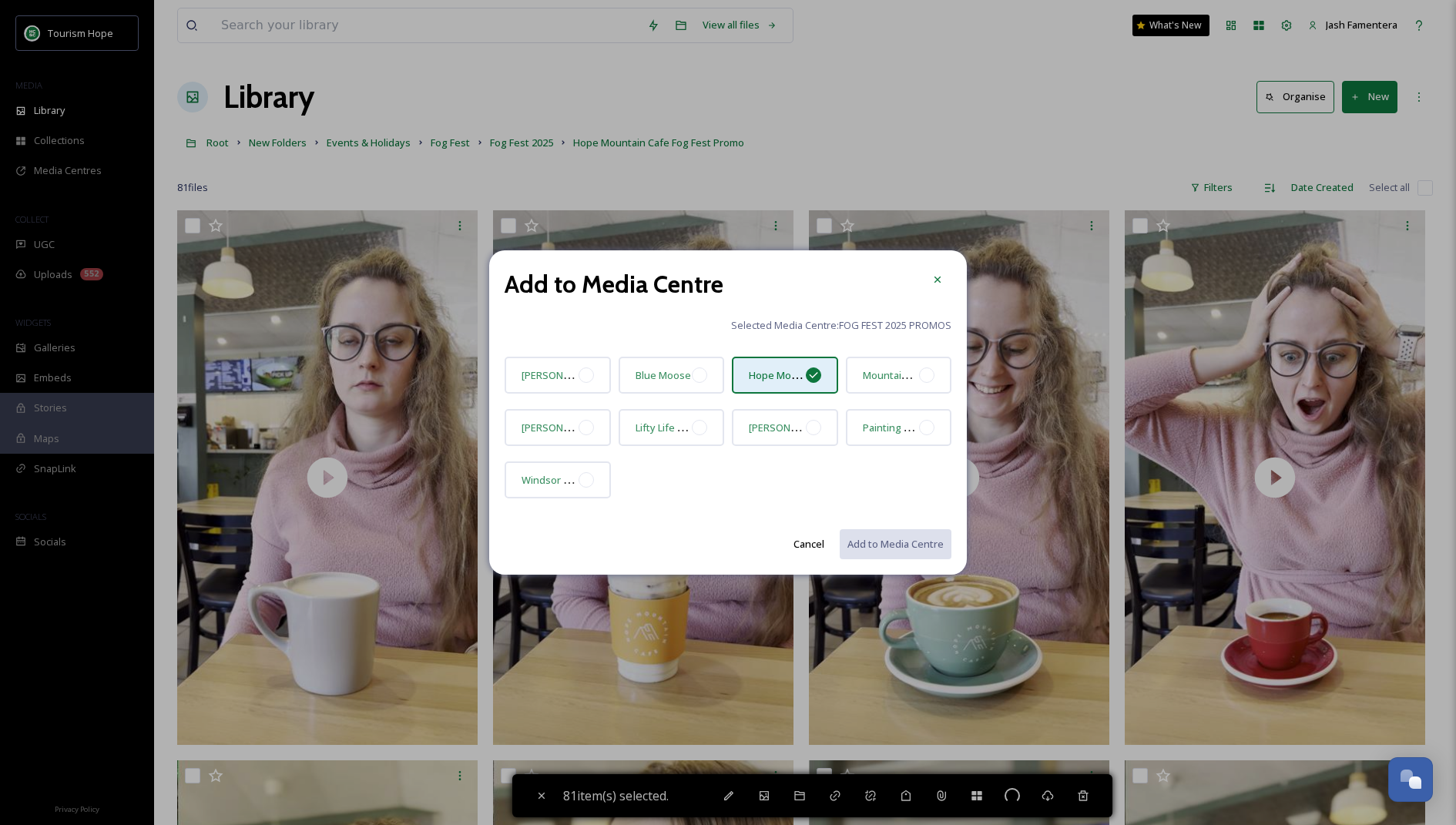
checkbox input "false"
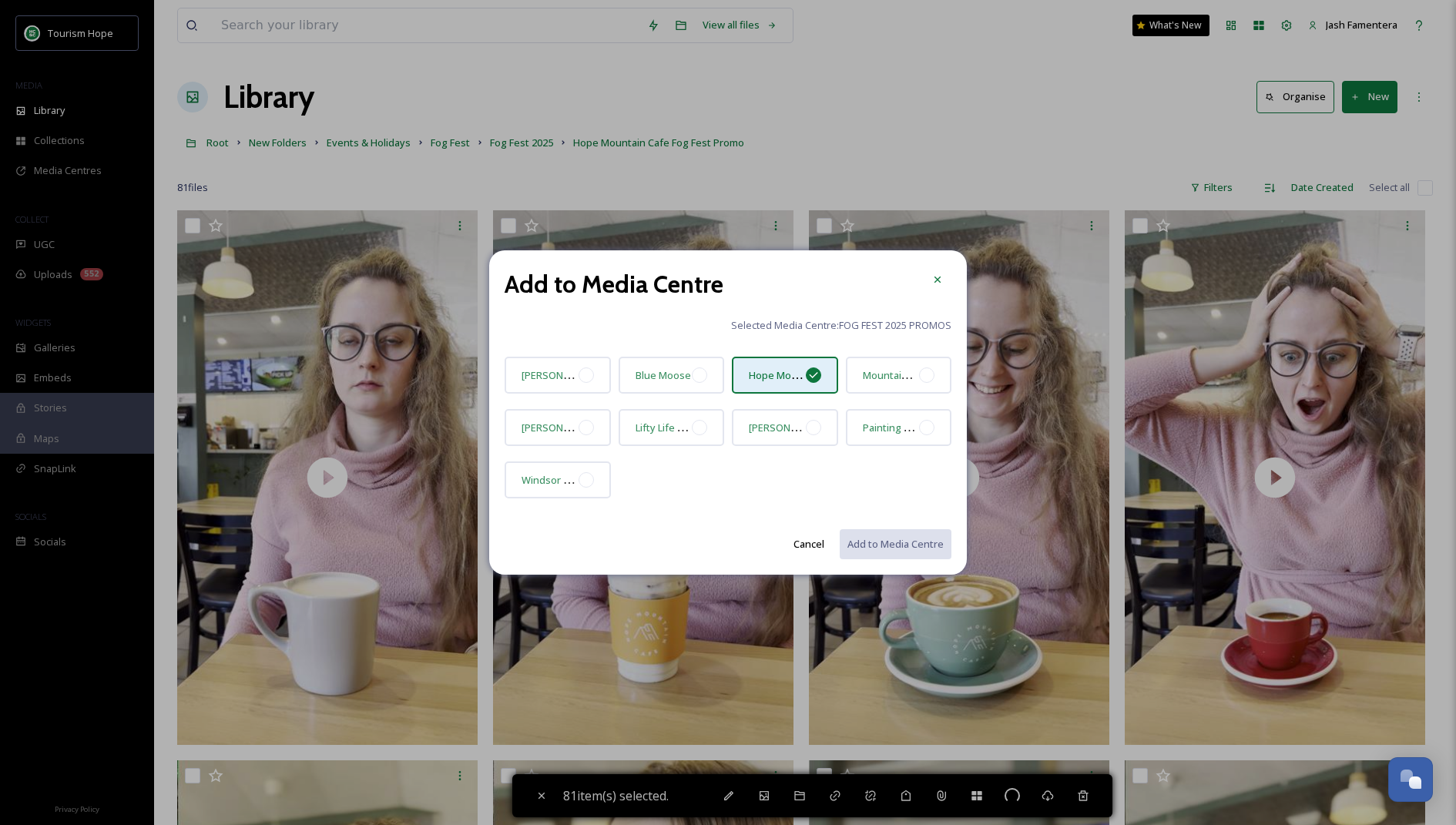
checkbox input "false"
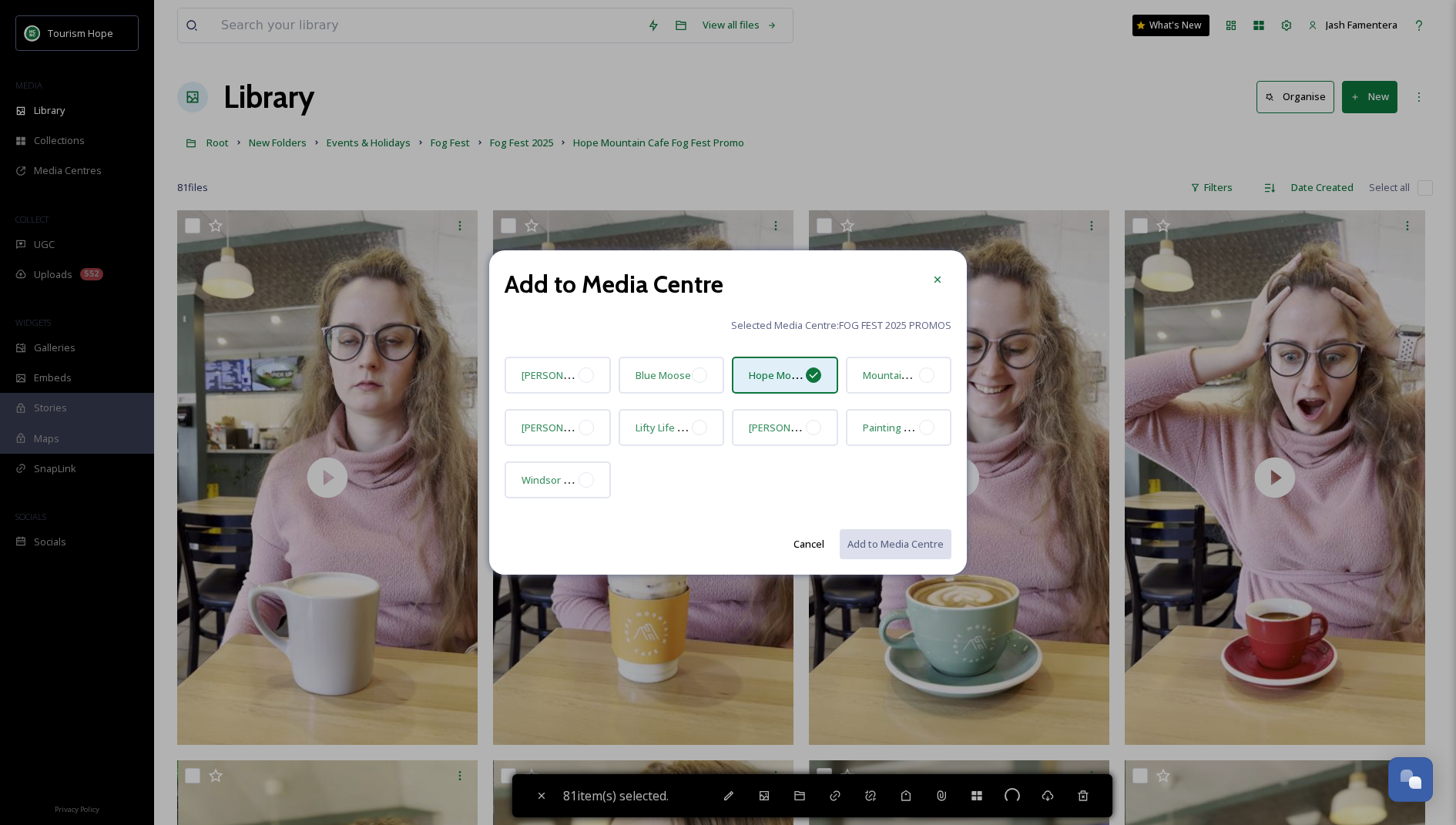
checkbox input "false"
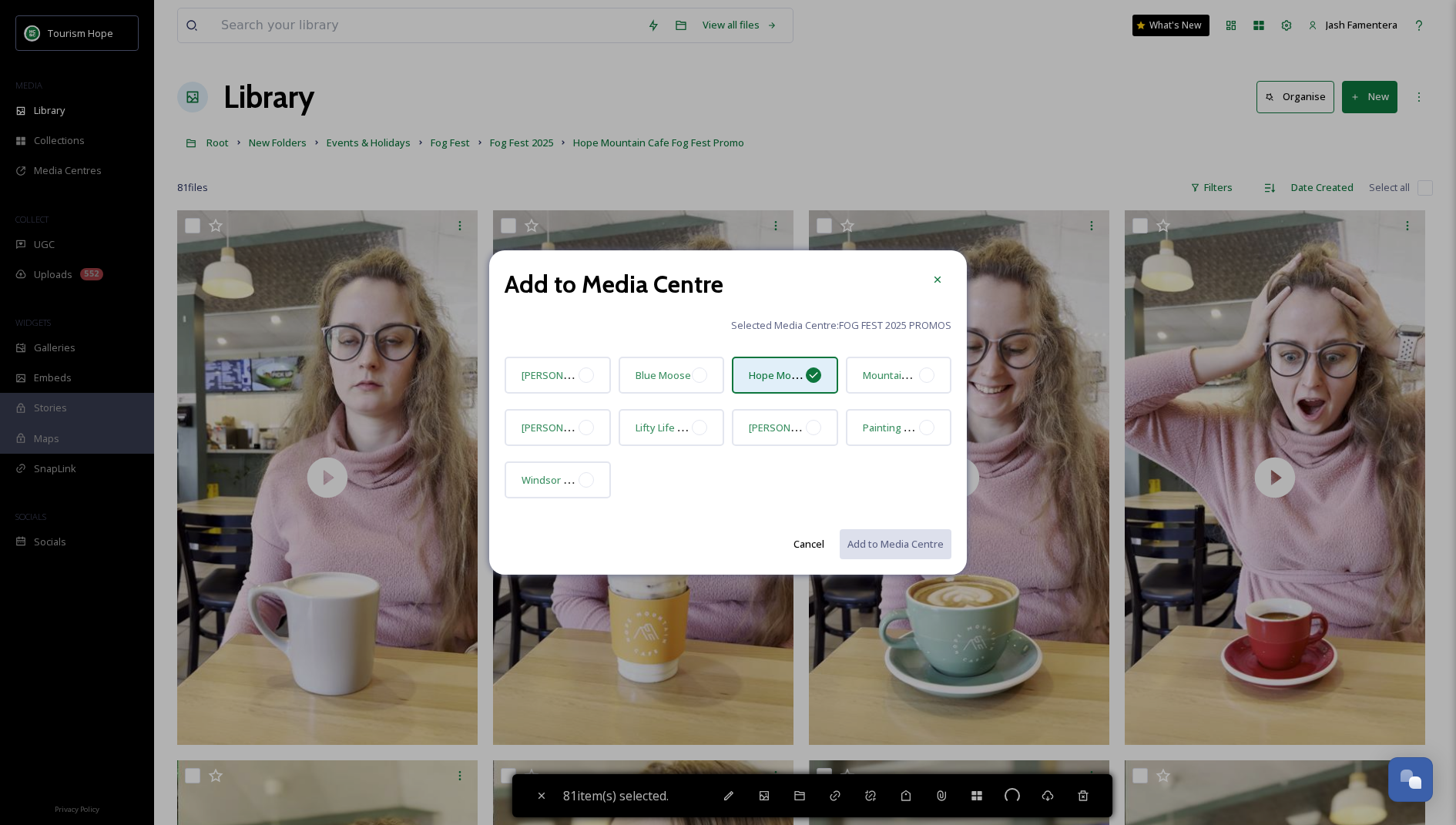
checkbox input "false"
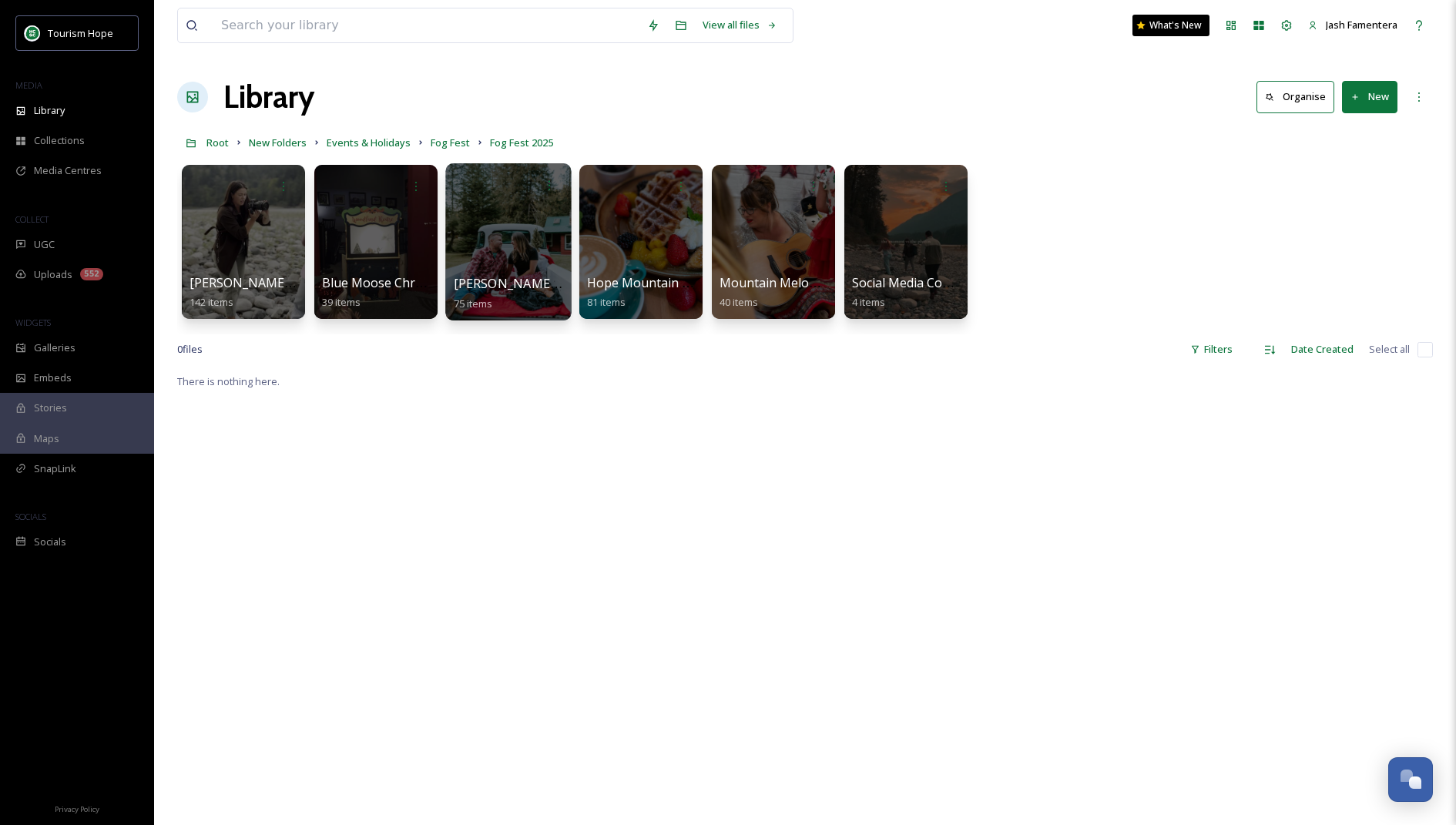
click at [461, 256] on div at bounding box center [508, 242] width 126 height 157
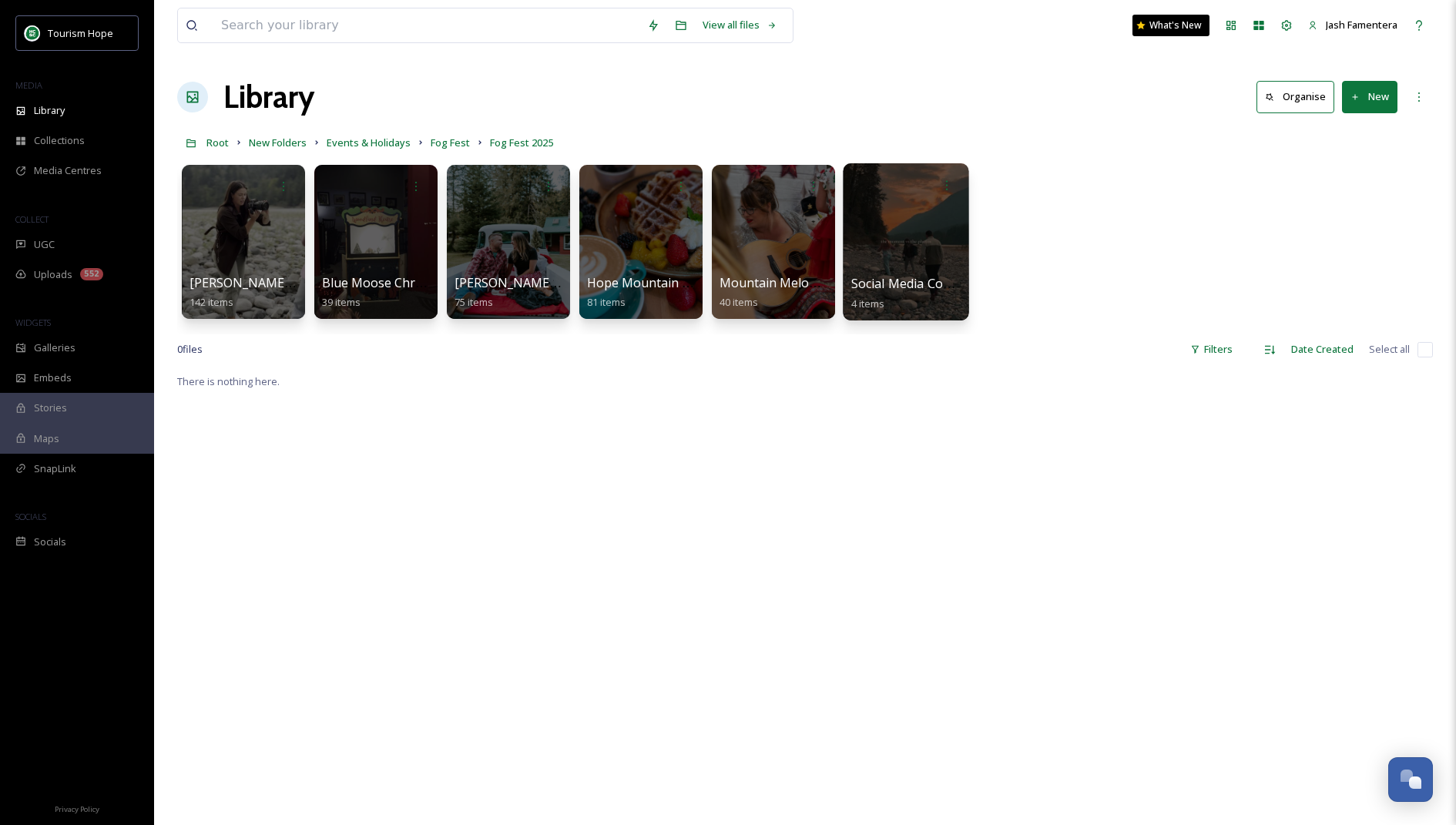
click at [880, 250] on div at bounding box center [906, 242] width 126 height 157
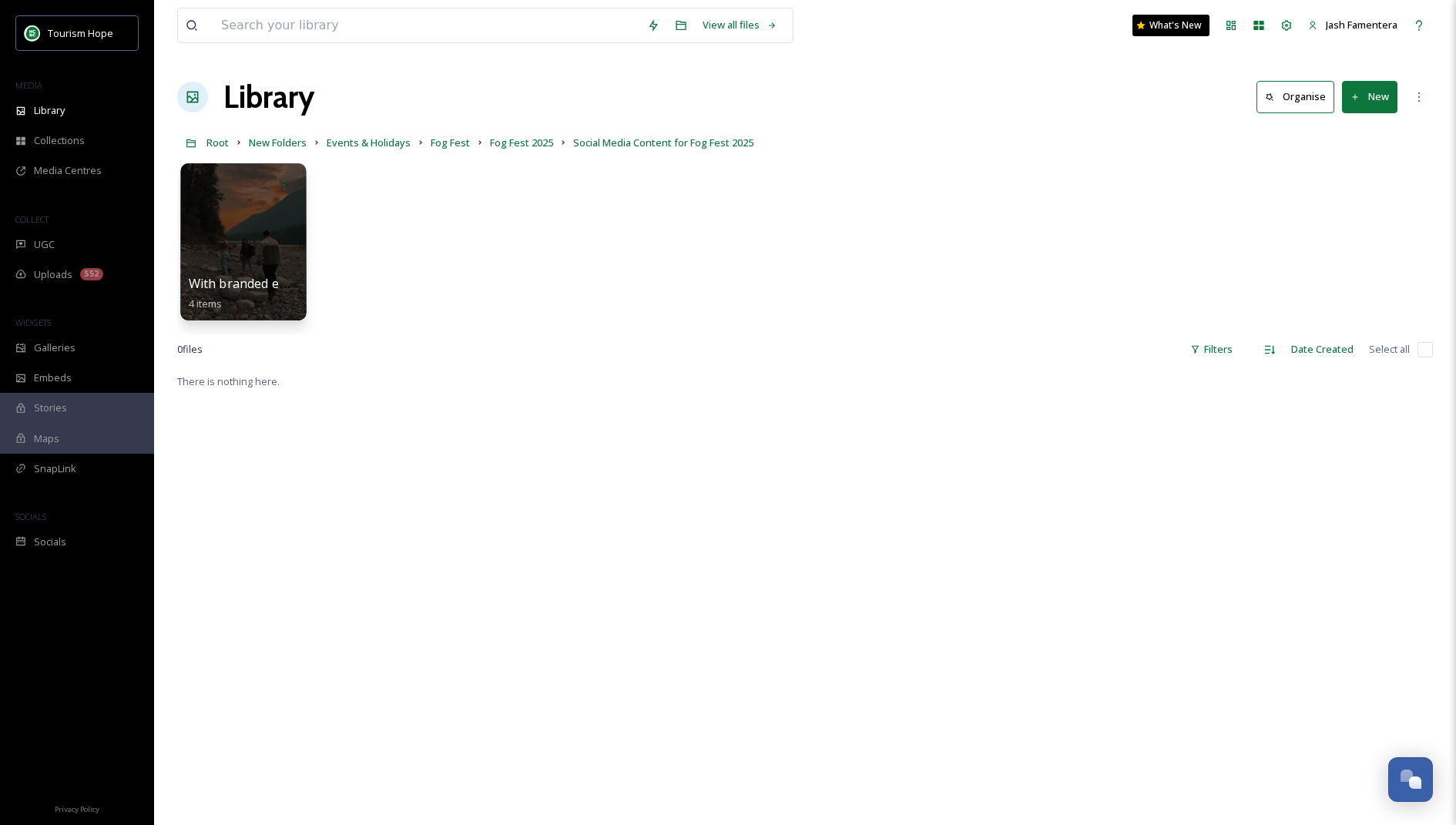
click at [265, 220] on div at bounding box center [244, 242] width 126 height 157
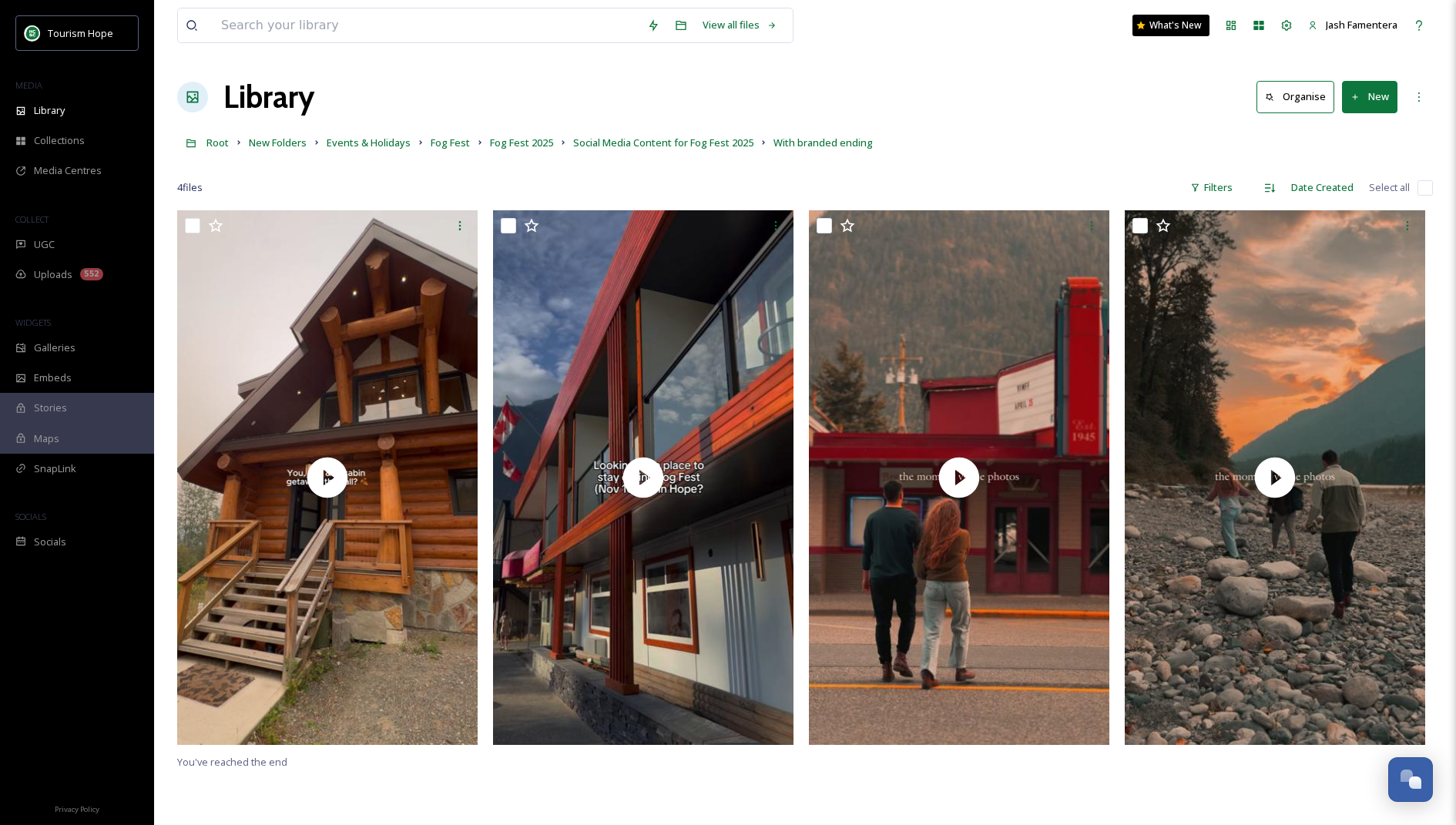
click at [1362, 102] on button "New" at bounding box center [1369, 97] width 56 height 32
click at [1333, 127] on div "File Upload" at bounding box center [1353, 132] width 87 height 30
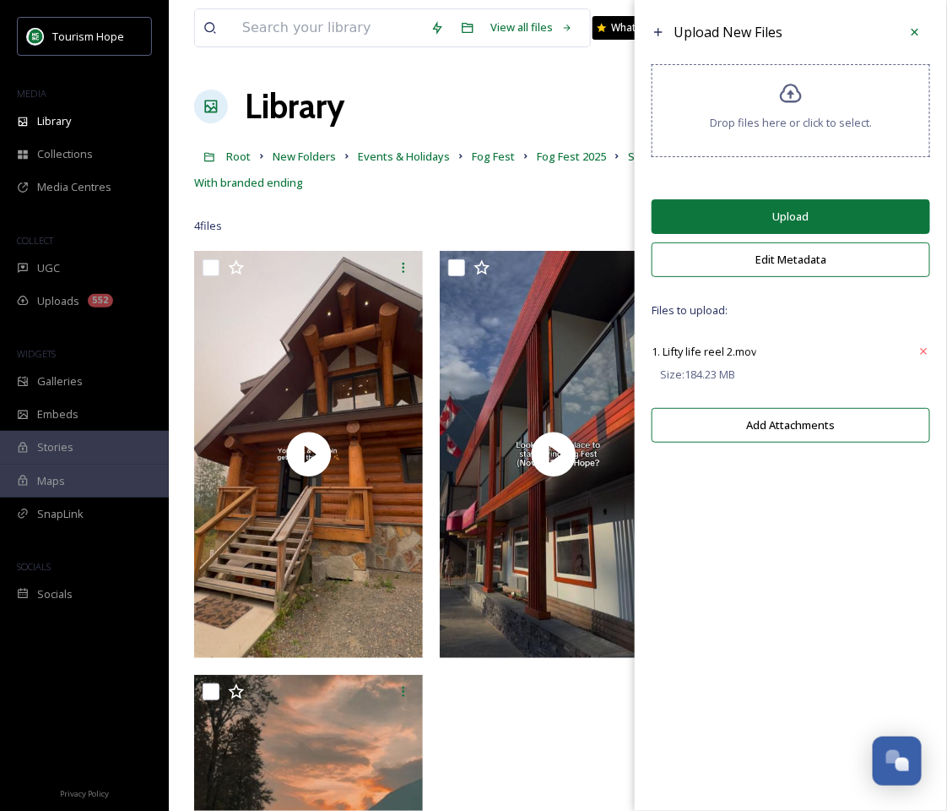
click at [824, 223] on button "Upload" at bounding box center [791, 216] width 279 height 35
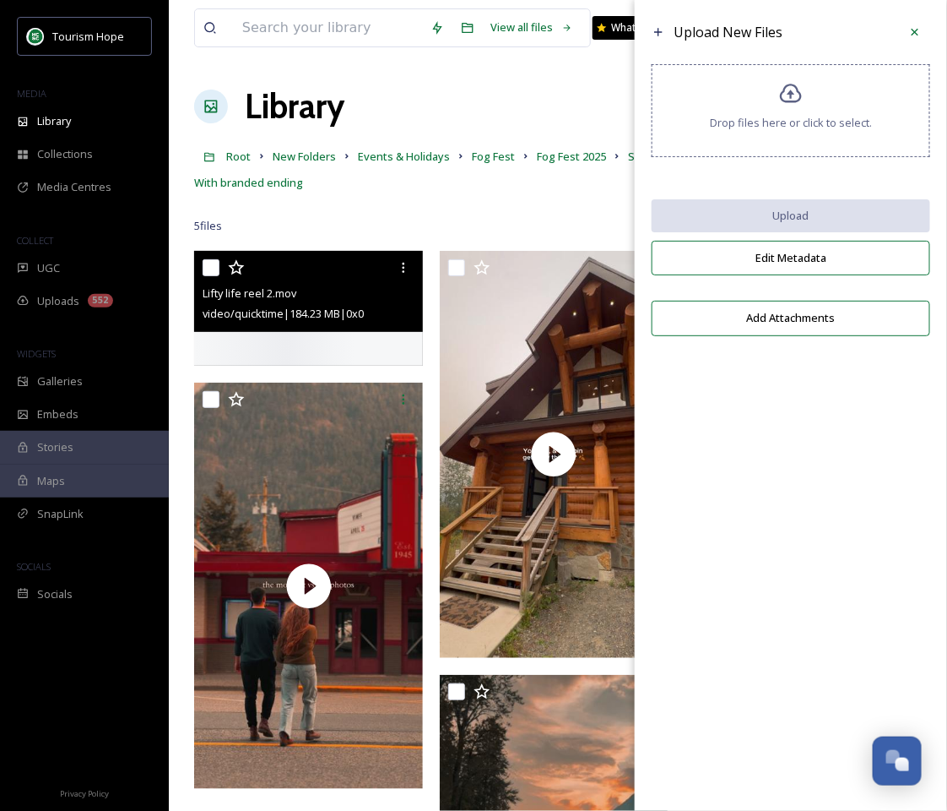
click at [218, 266] on input "checkbox" at bounding box center [211, 267] width 17 height 17
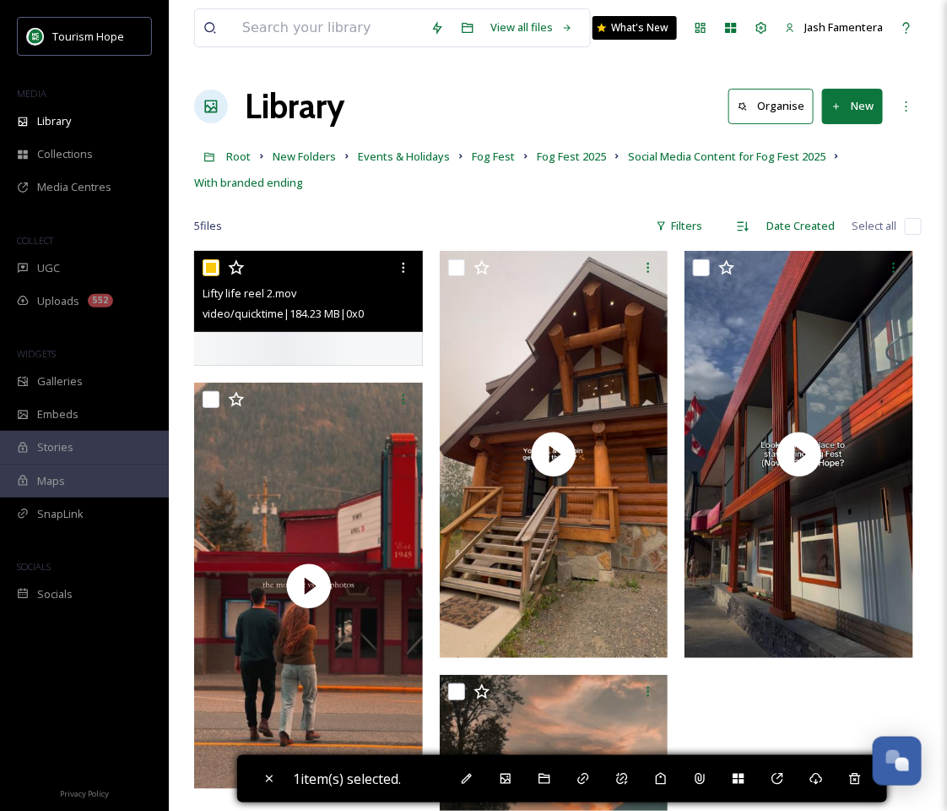
click at [209, 270] on input "checkbox" at bounding box center [211, 267] width 17 height 17
checkbox input "false"
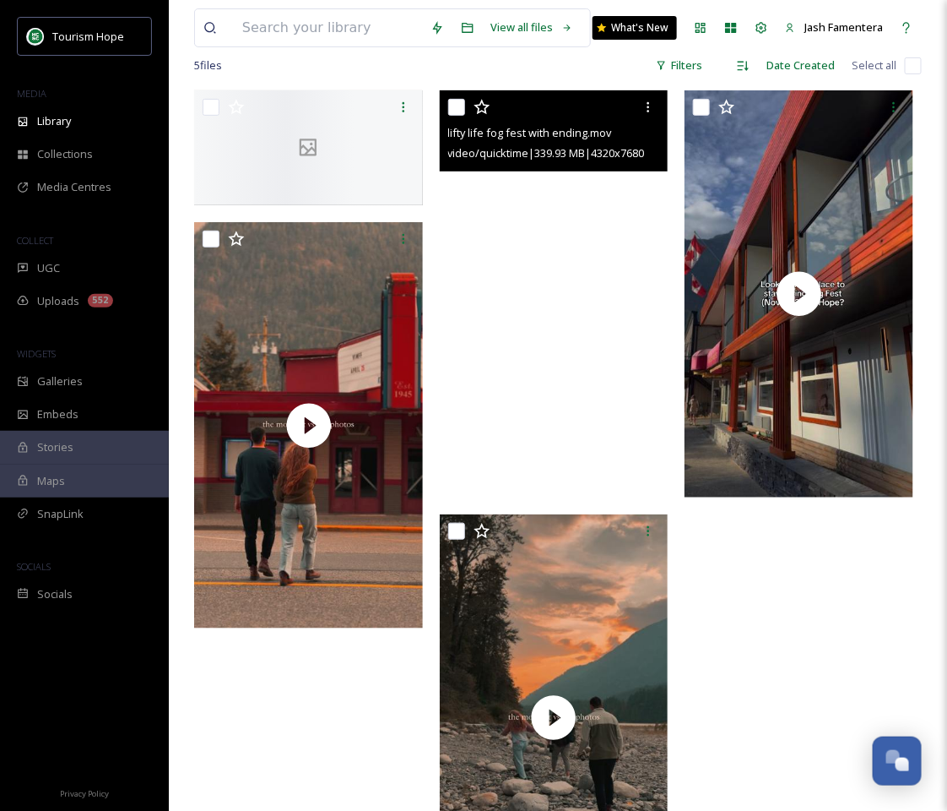
scroll to position [225, 0]
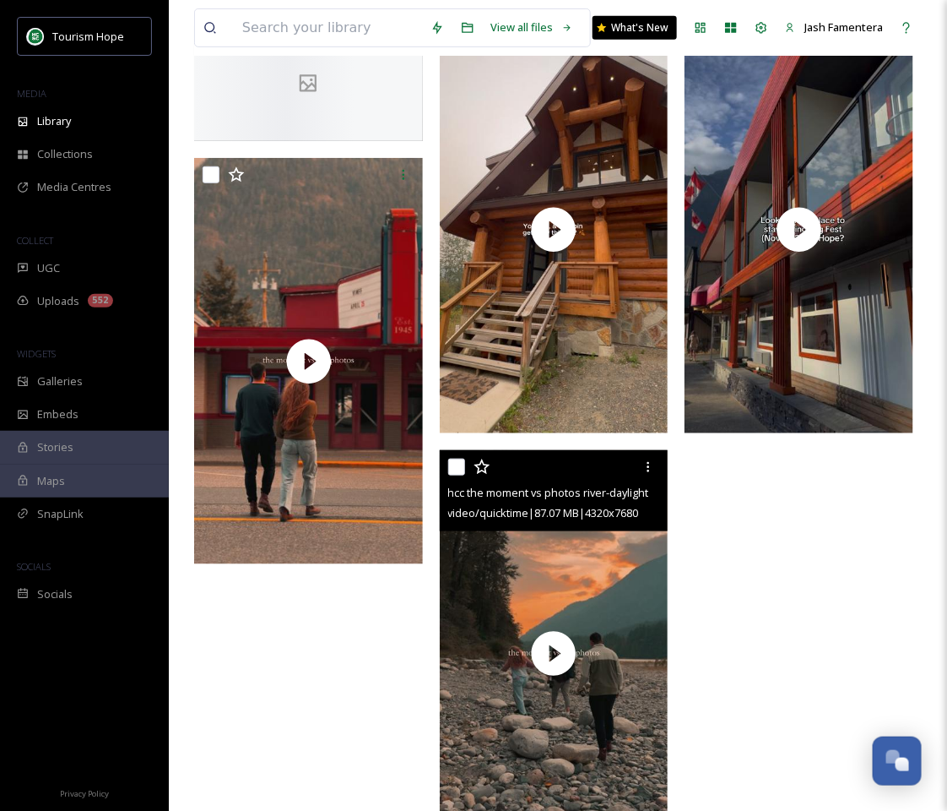
click at [455, 474] on div at bounding box center [556, 467] width 216 height 30
click at [457, 466] on input "checkbox" at bounding box center [456, 467] width 17 height 17
checkbox input "true"
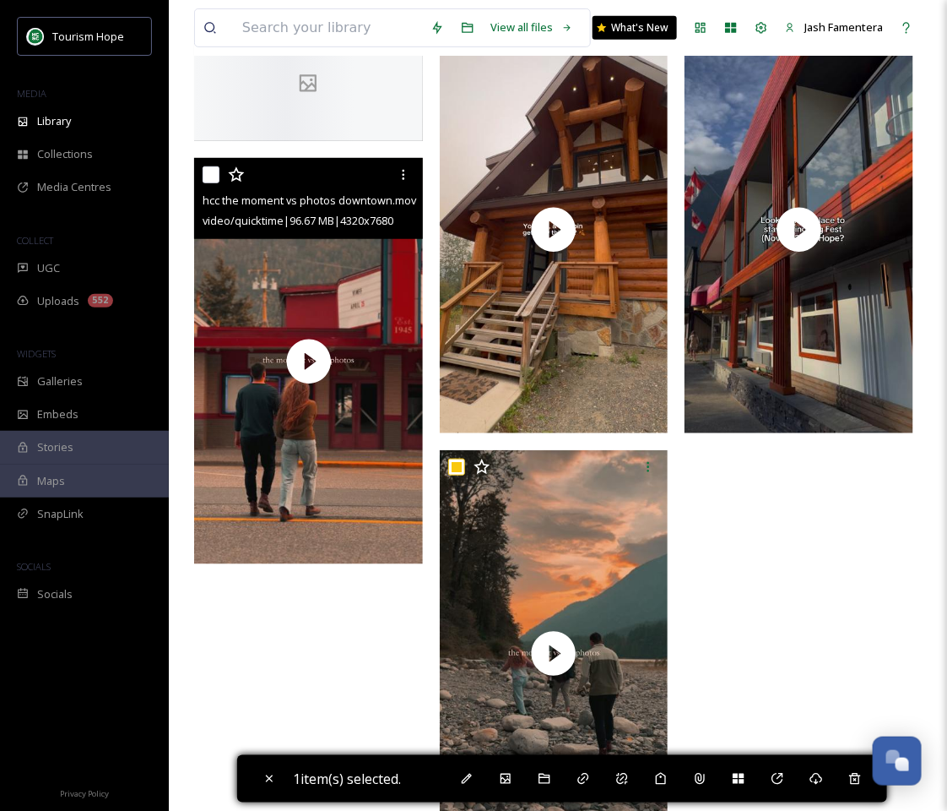
click at [209, 183] on input "checkbox" at bounding box center [211, 174] width 17 height 17
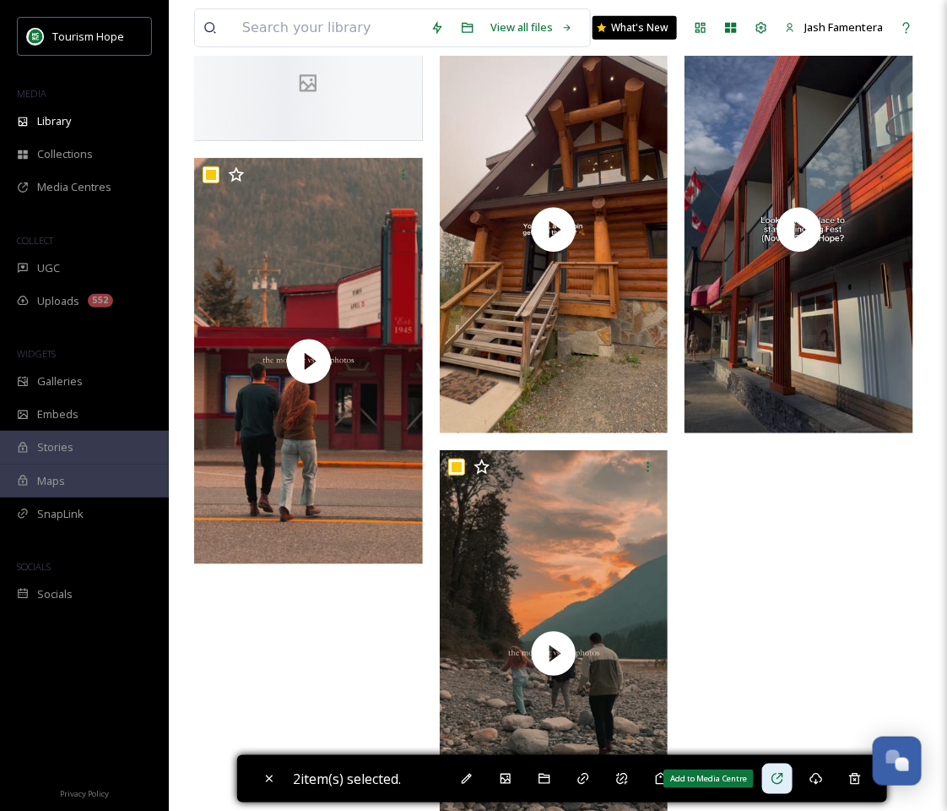
click at [772, 767] on div "Add to Media Centre" at bounding box center [778, 778] width 30 height 30
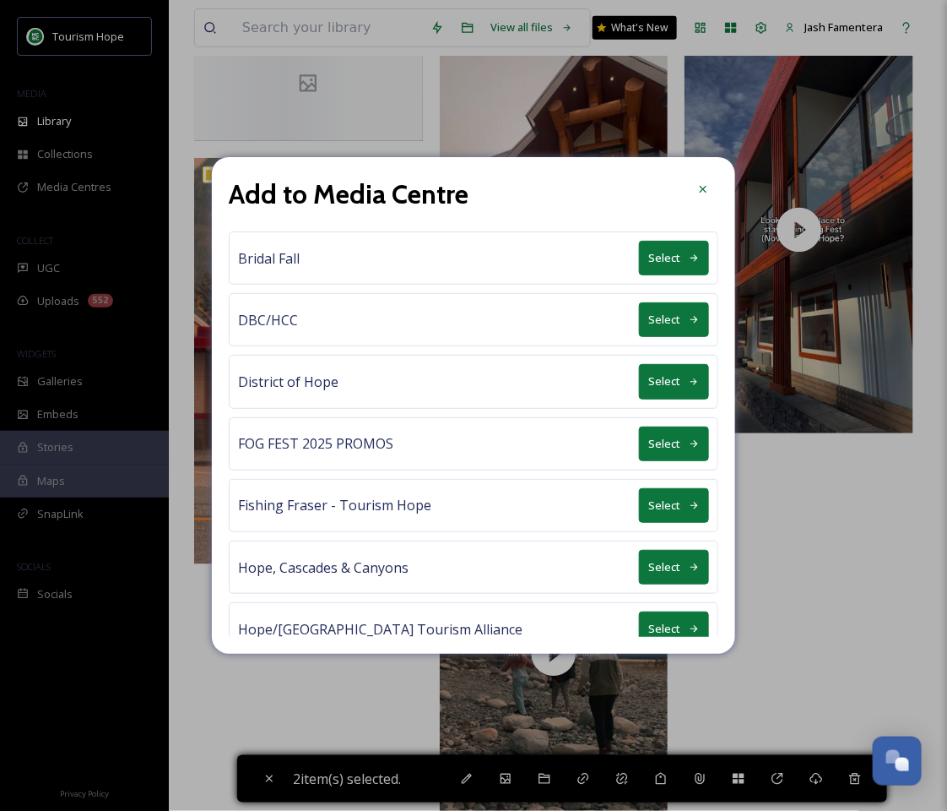
click at [665, 448] on button "Select" at bounding box center [674, 443] width 70 height 35
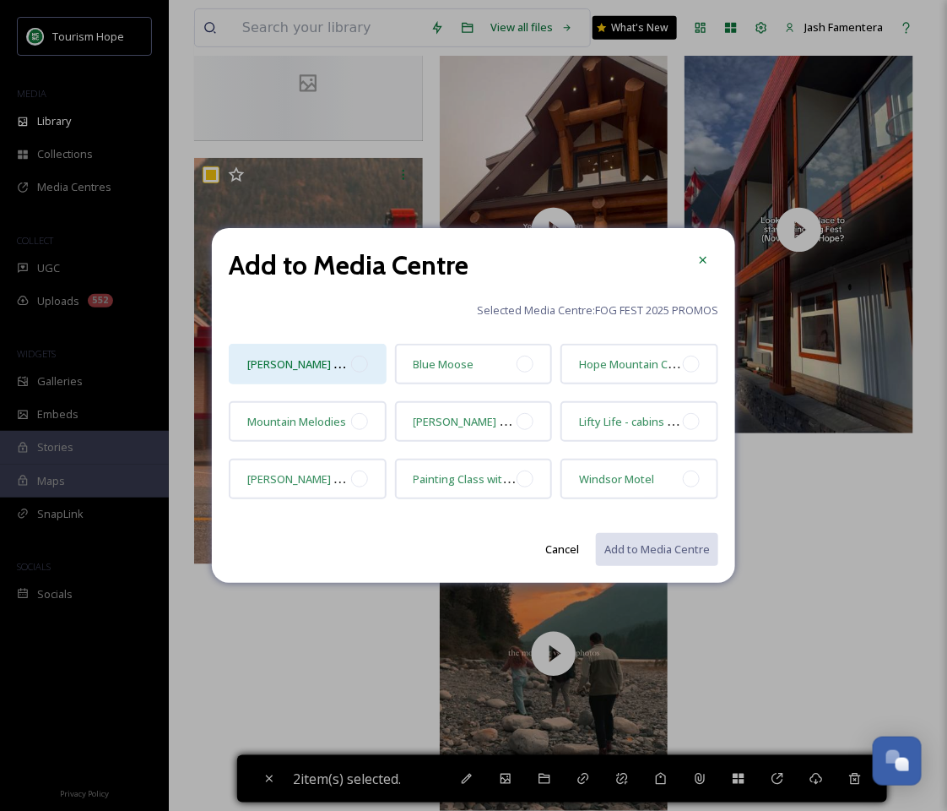
click at [363, 362] on div at bounding box center [359, 364] width 17 height 17
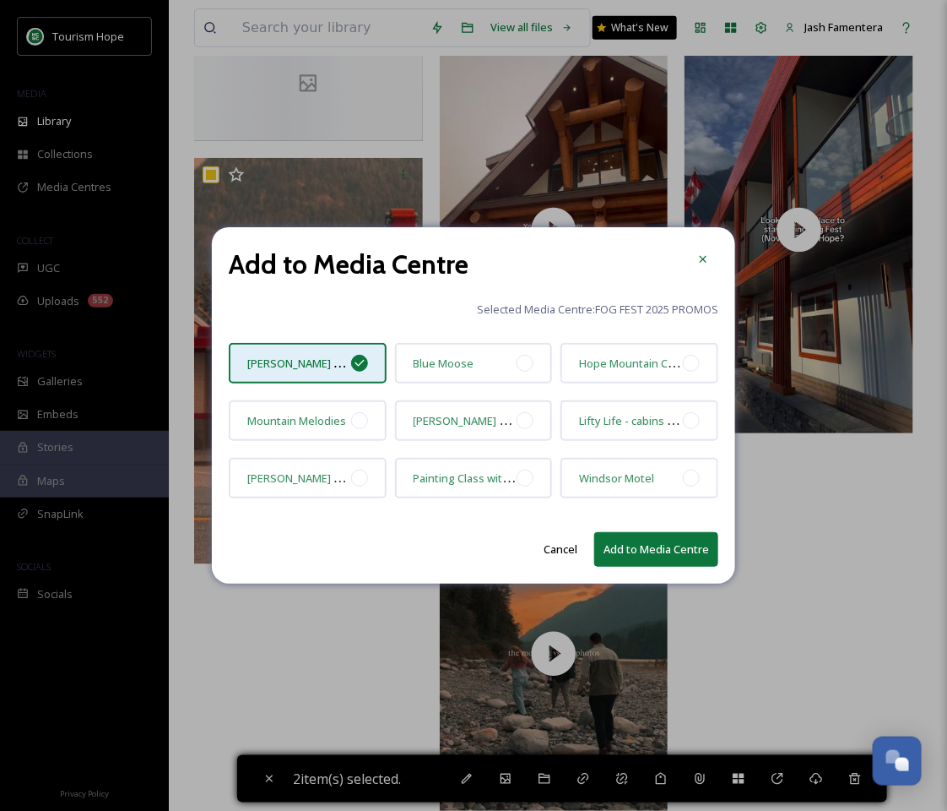
click at [623, 545] on button "Add to Media Centre" at bounding box center [656, 549] width 124 height 35
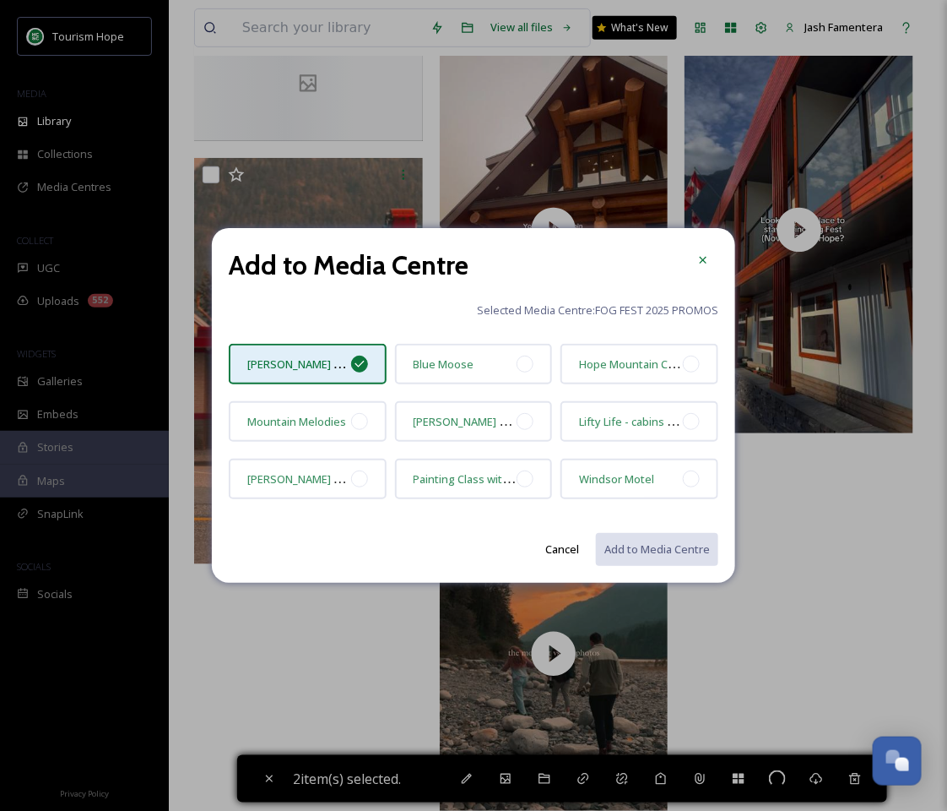
checkbox input "false"
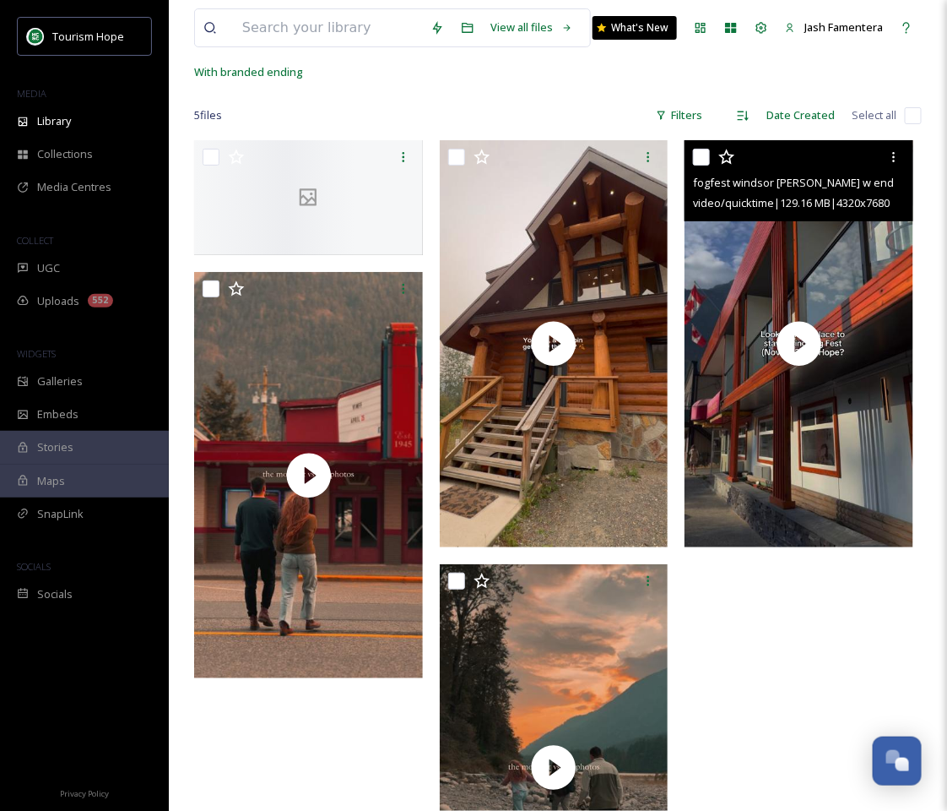
scroll to position [95, 0]
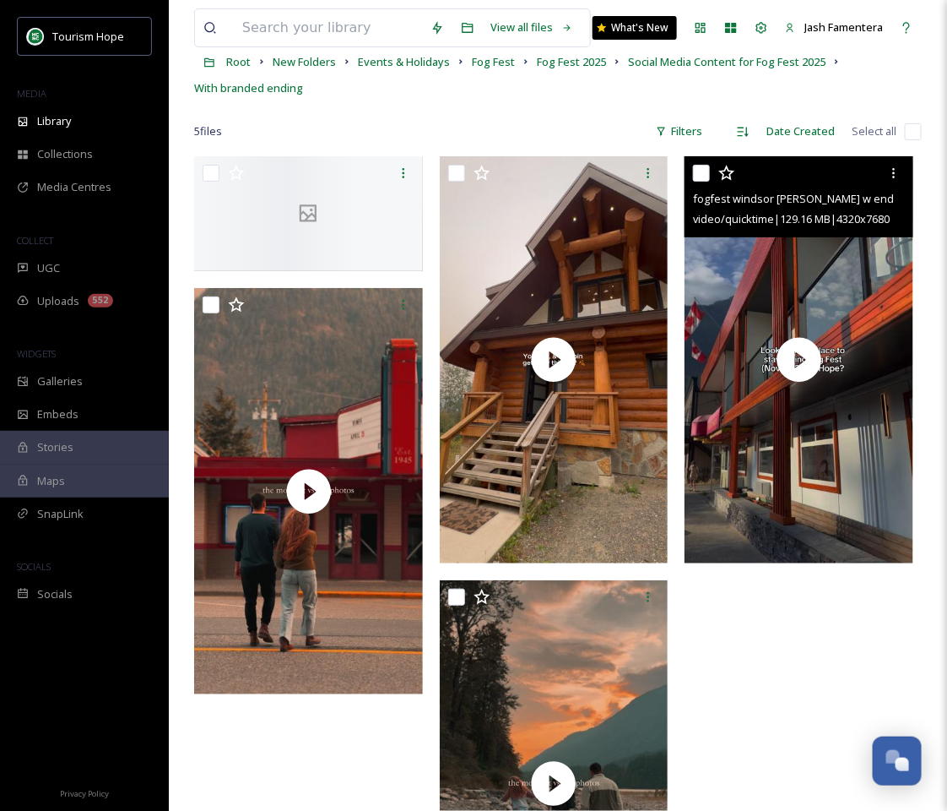
click at [705, 172] on input "checkbox" at bounding box center [701, 173] width 17 height 17
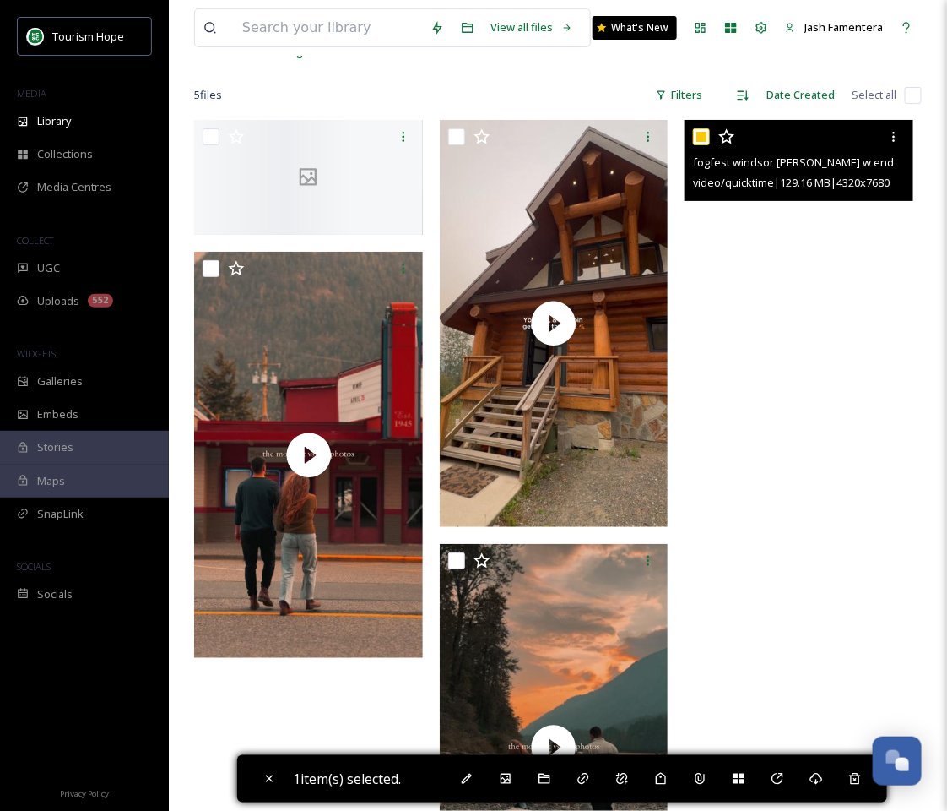
scroll to position [129, 0]
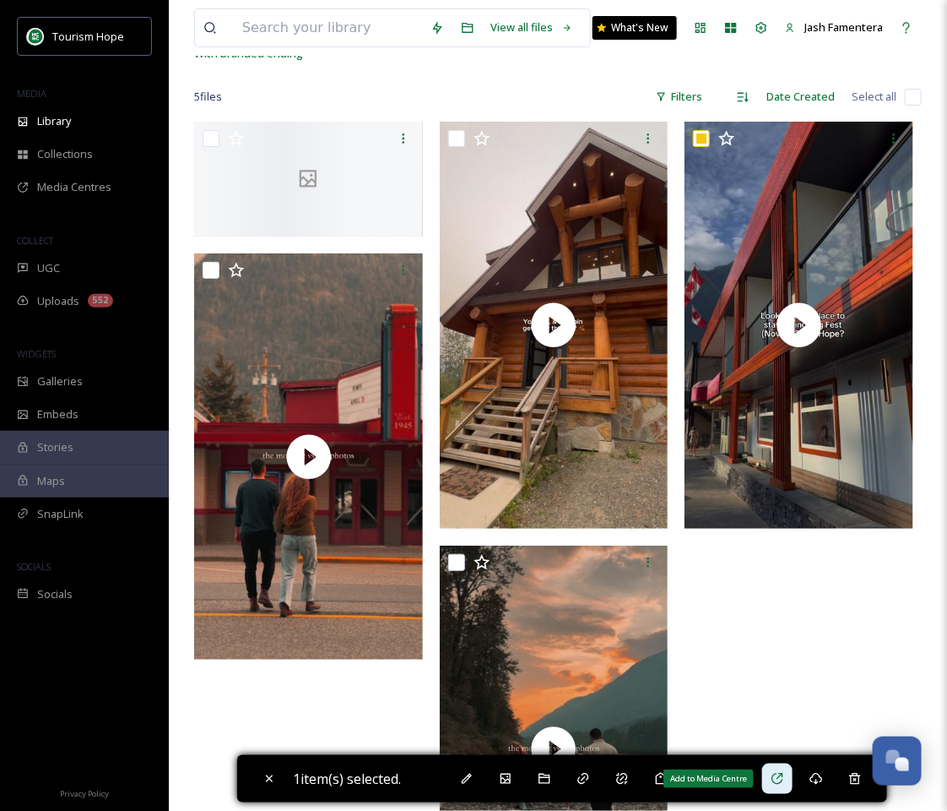
click at [772, 777] on div "Add to Media Centre" at bounding box center [778, 778] width 30 height 30
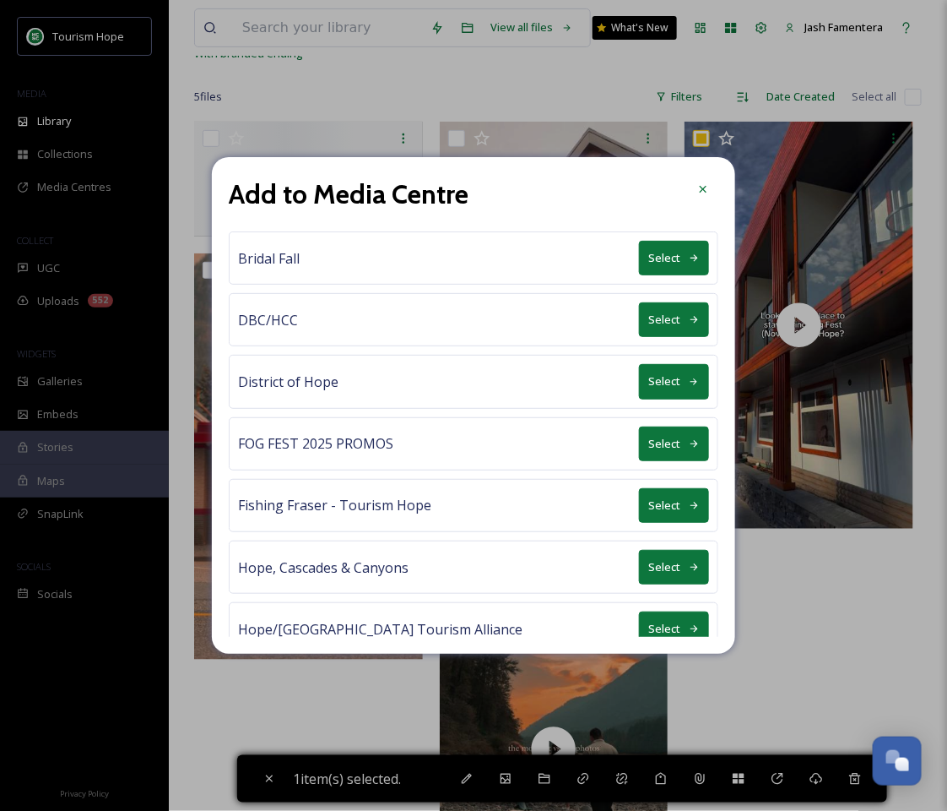
scroll to position [17, 0]
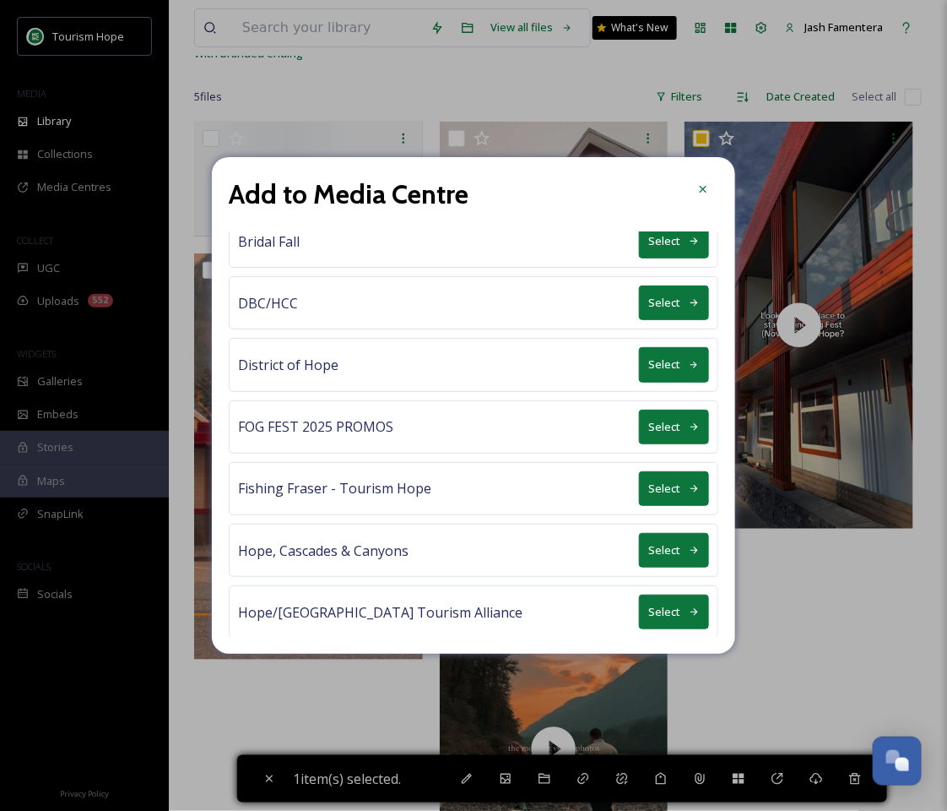
click at [665, 423] on button "Select" at bounding box center [674, 427] width 70 height 35
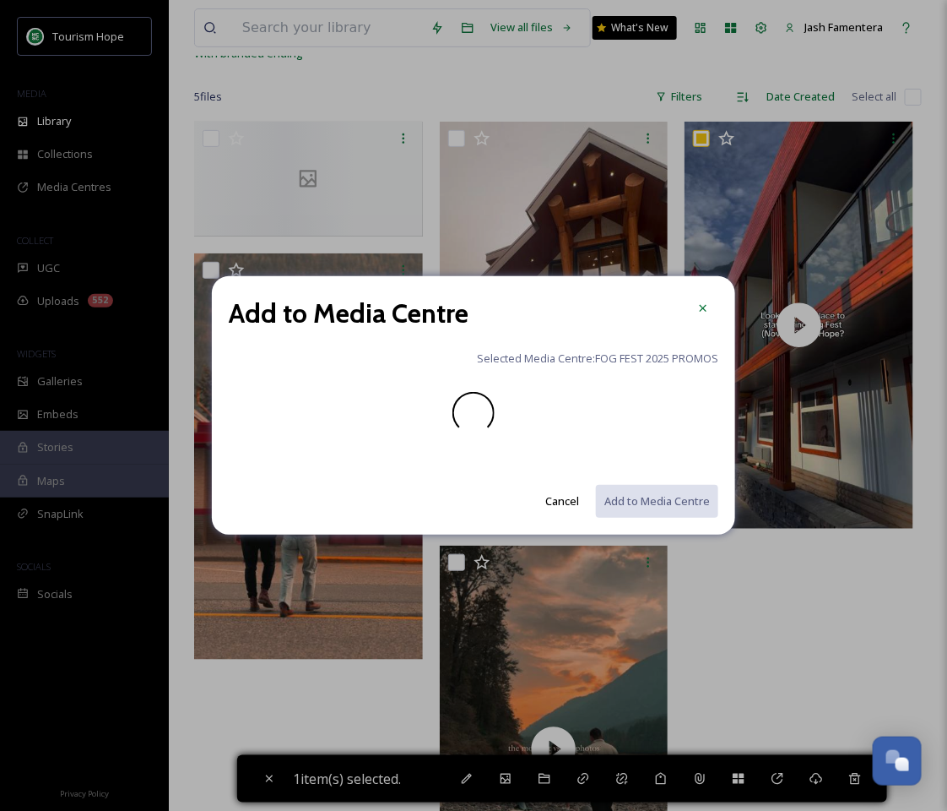
scroll to position [0, 0]
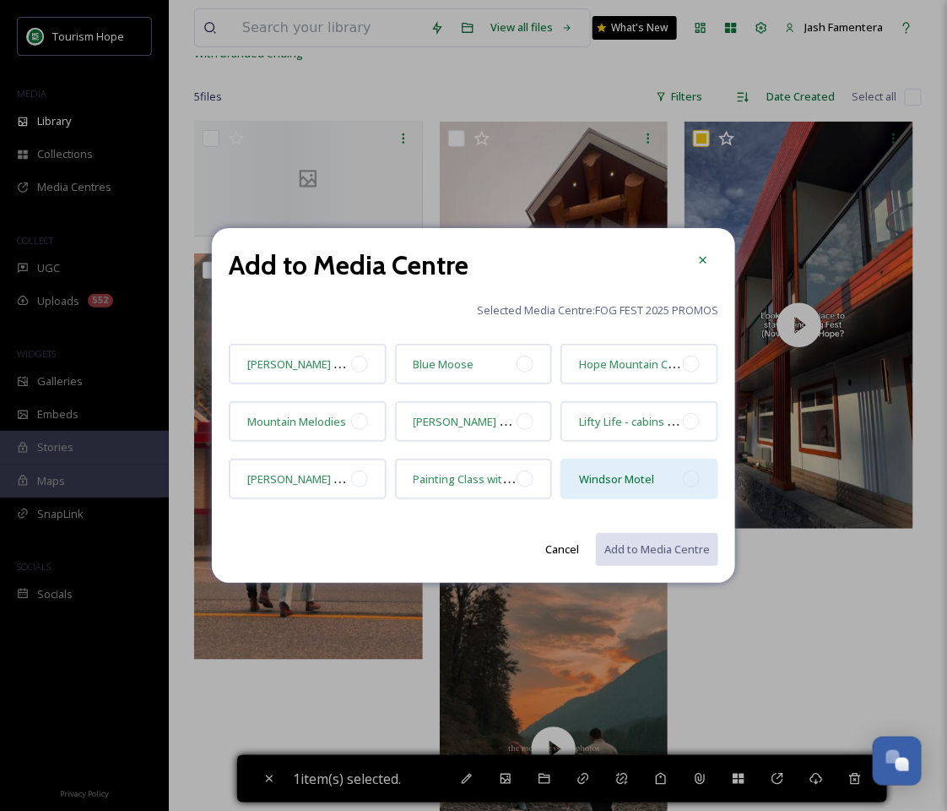
click at [683, 478] on div at bounding box center [691, 478] width 17 height 17
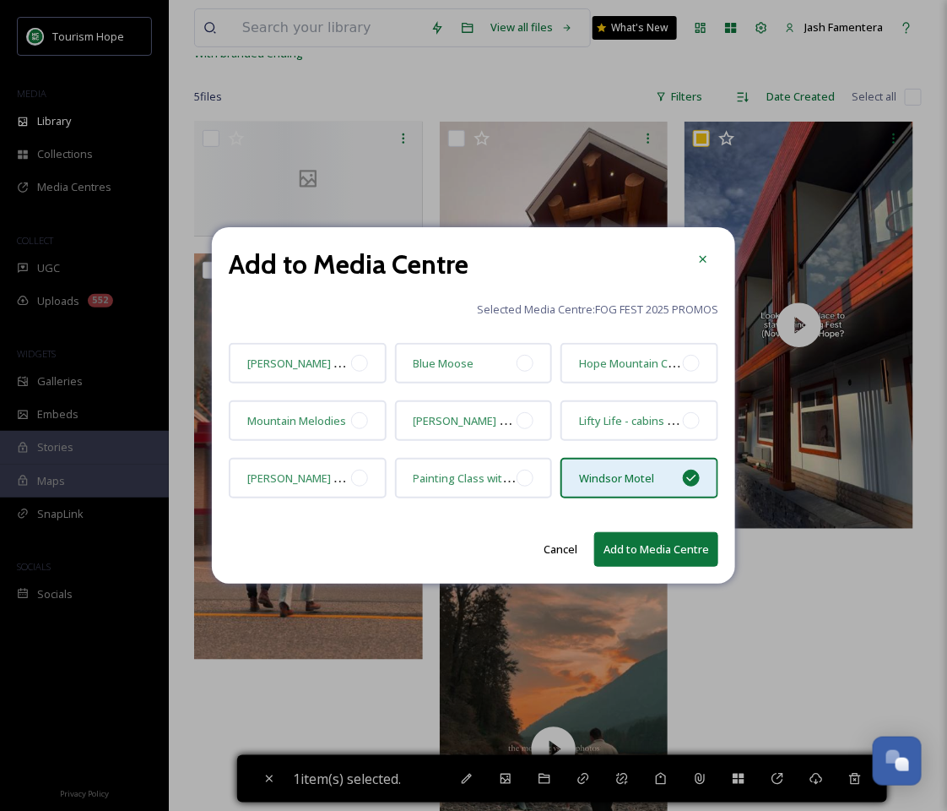
click at [654, 543] on button "Add to Media Centre" at bounding box center [656, 549] width 124 height 35
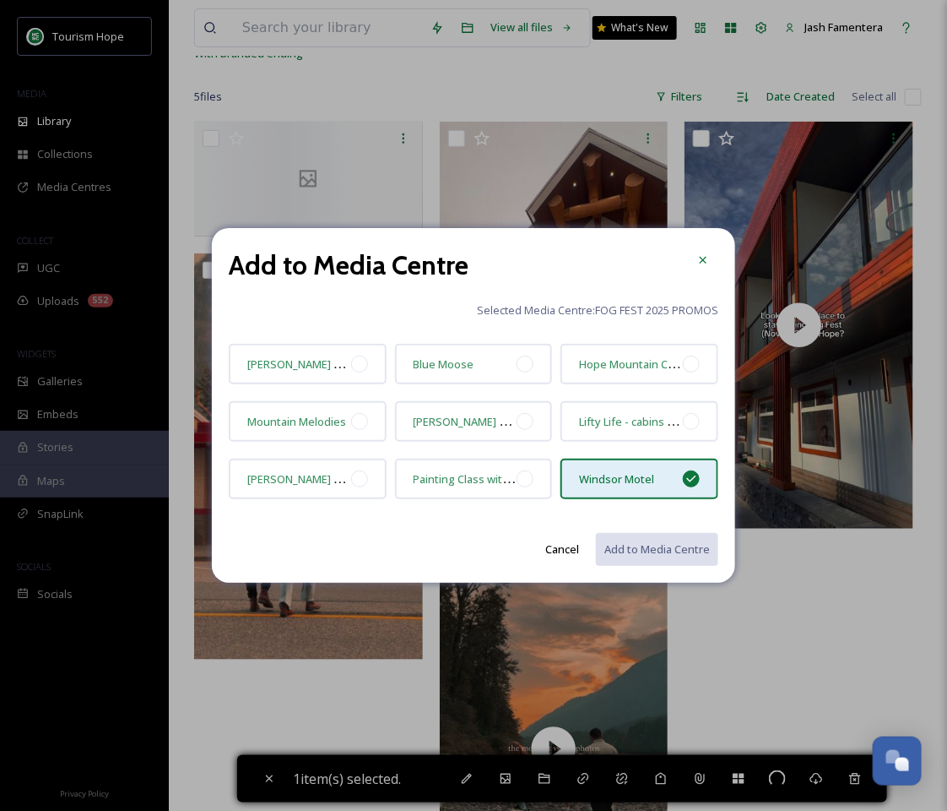
checkbox input "false"
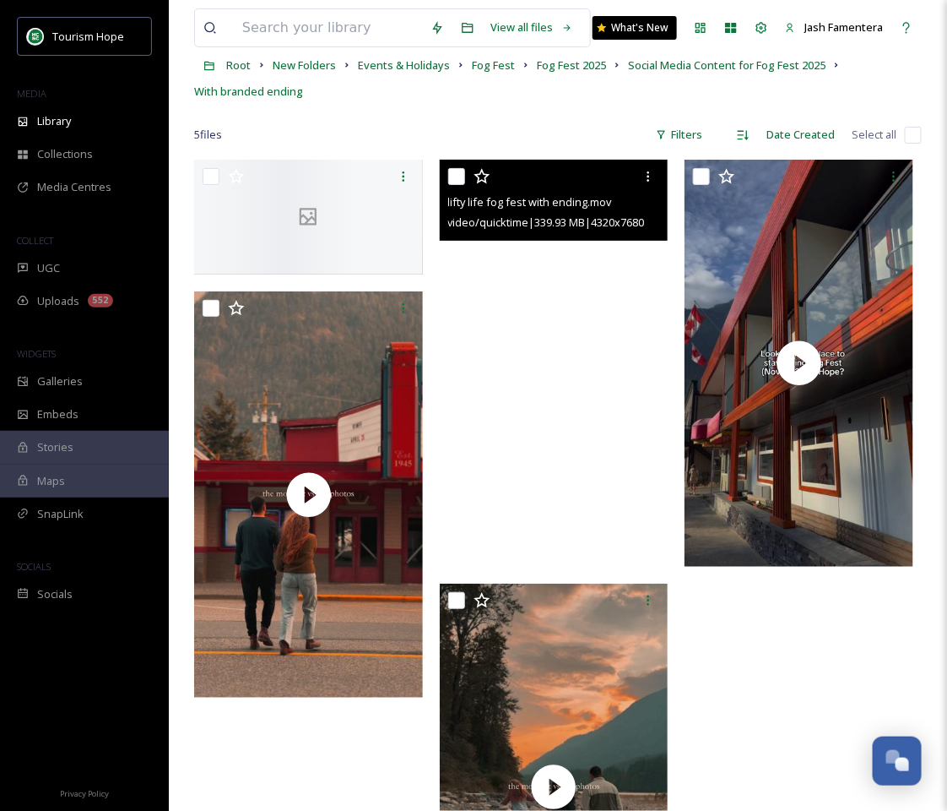
scroll to position [52, 0]
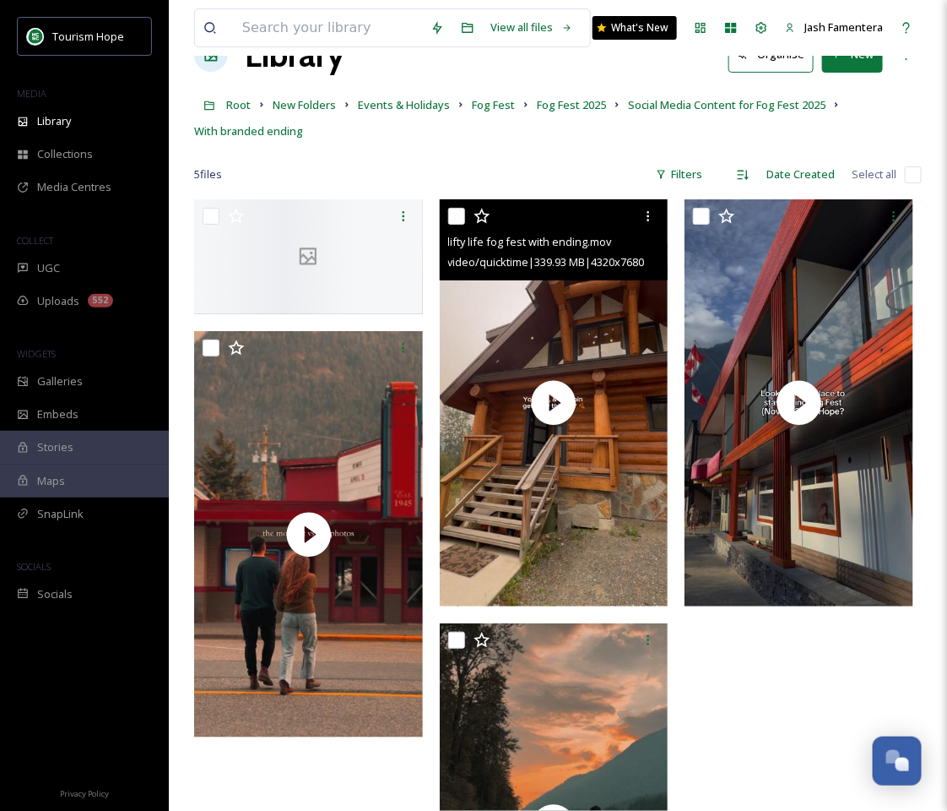
click at [456, 209] on input "checkbox" at bounding box center [456, 216] width 17 height 17
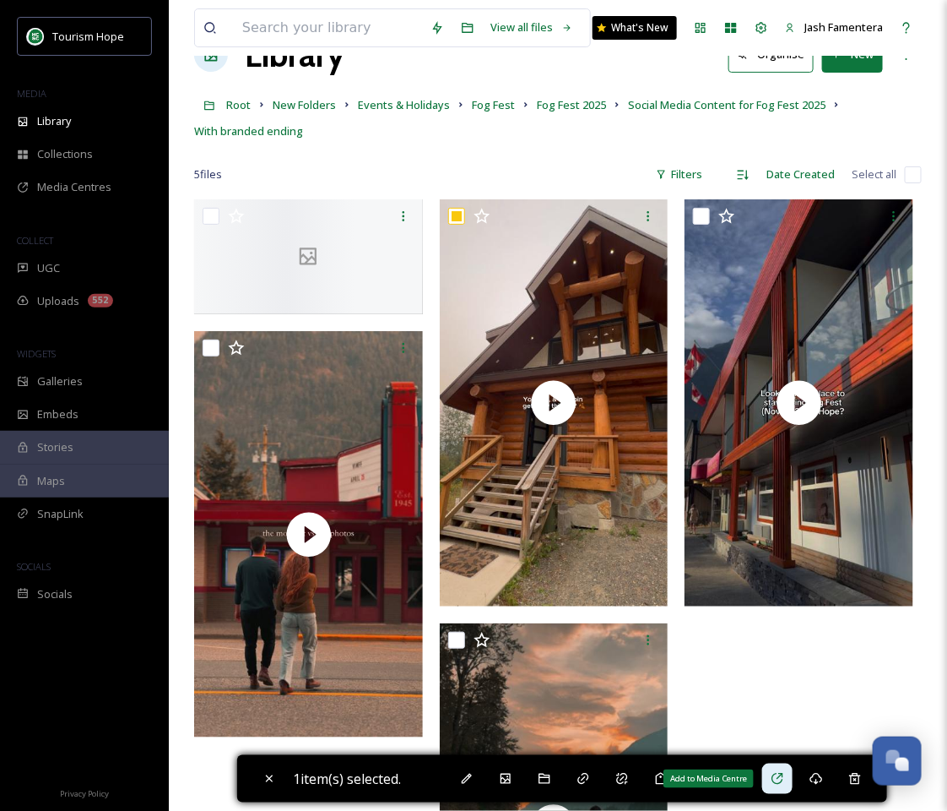
click at [783, 773] on icon at bounding box center [777, 778] width 11 height 11
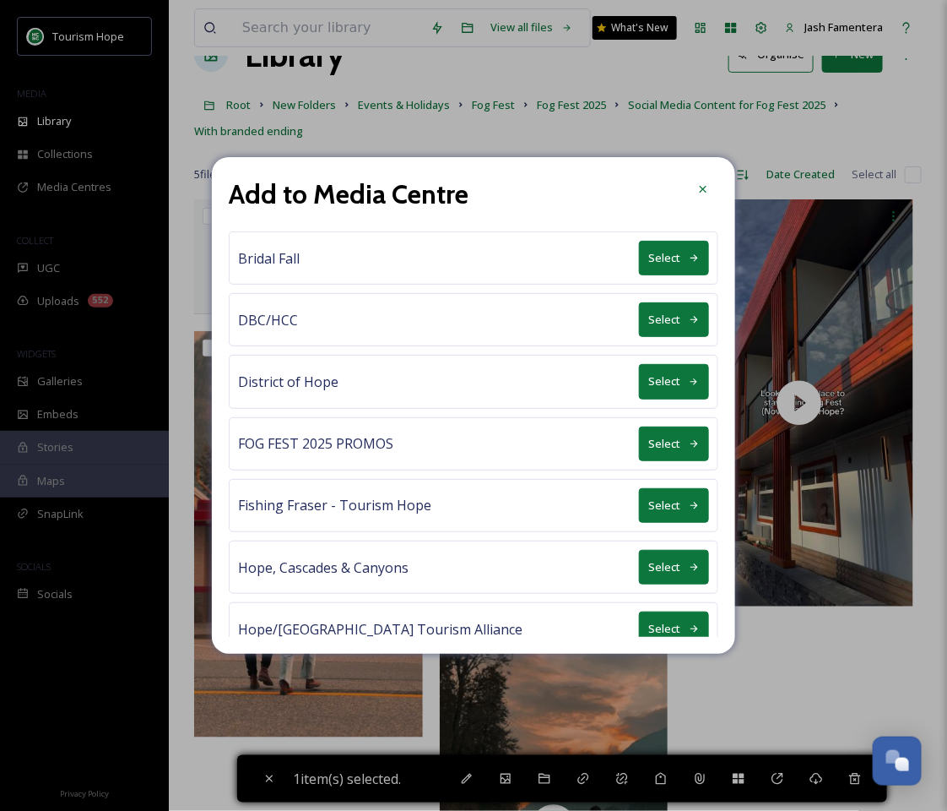
click at [656, 442] on button "Select" at bounding box center [674, 443] width 70 height 35
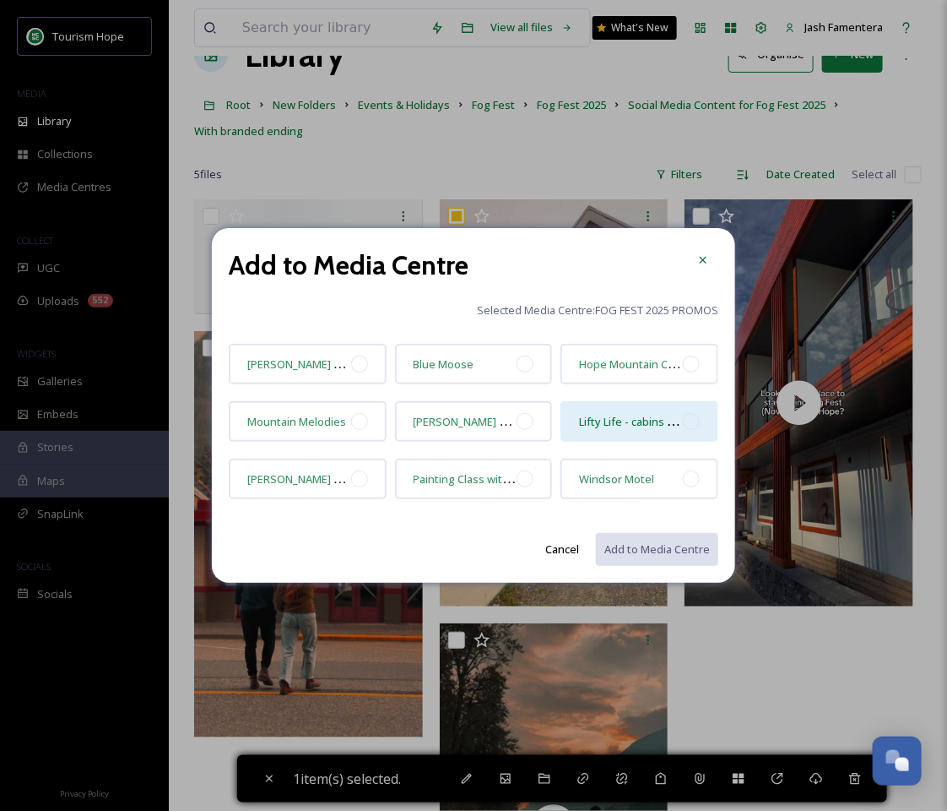
click at [687, 417] on div at bounding box center [691, 421] width 17 height 17
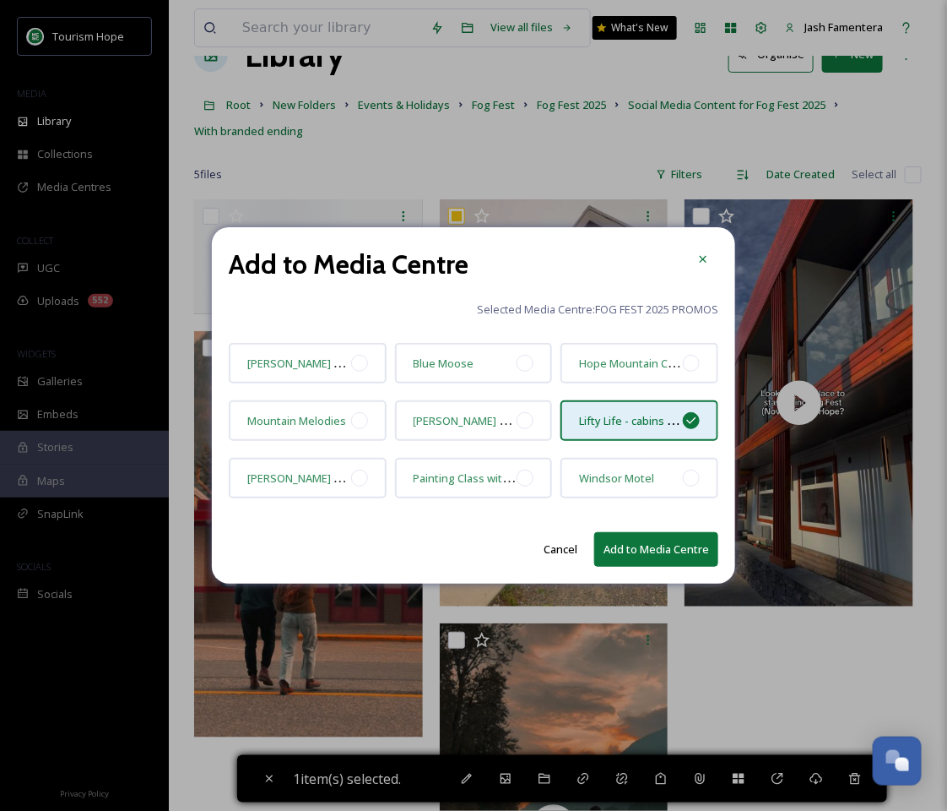
click at [640, 549] on button "Add to Media Centre" at bounding box center [656, 549] width 124 height 35
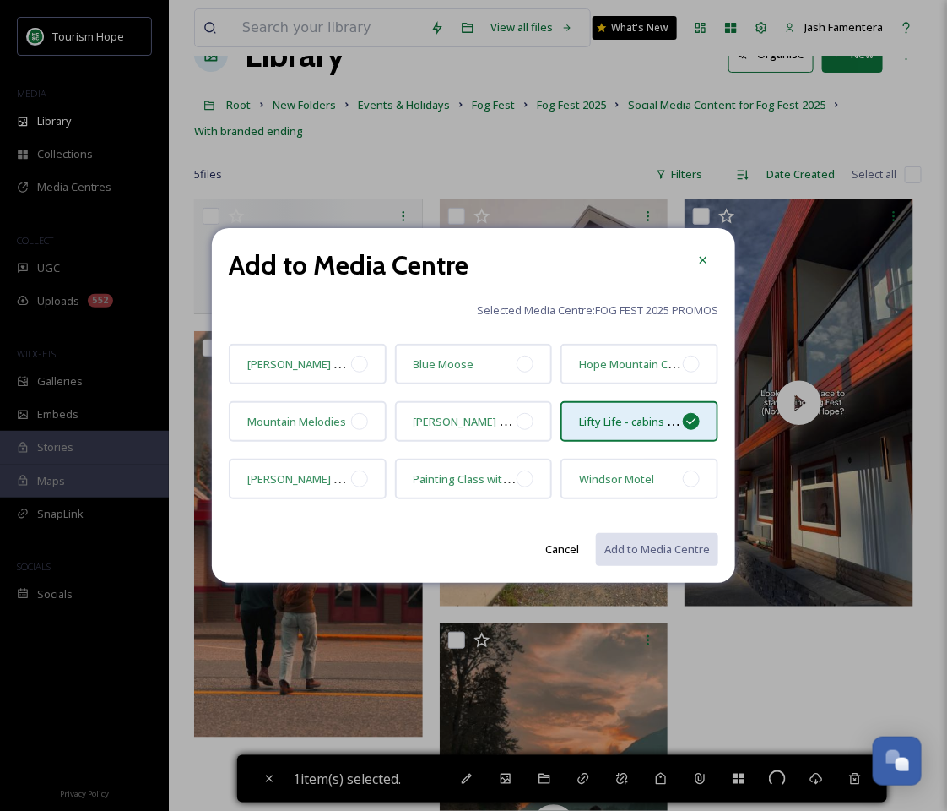
checkbox input "false"
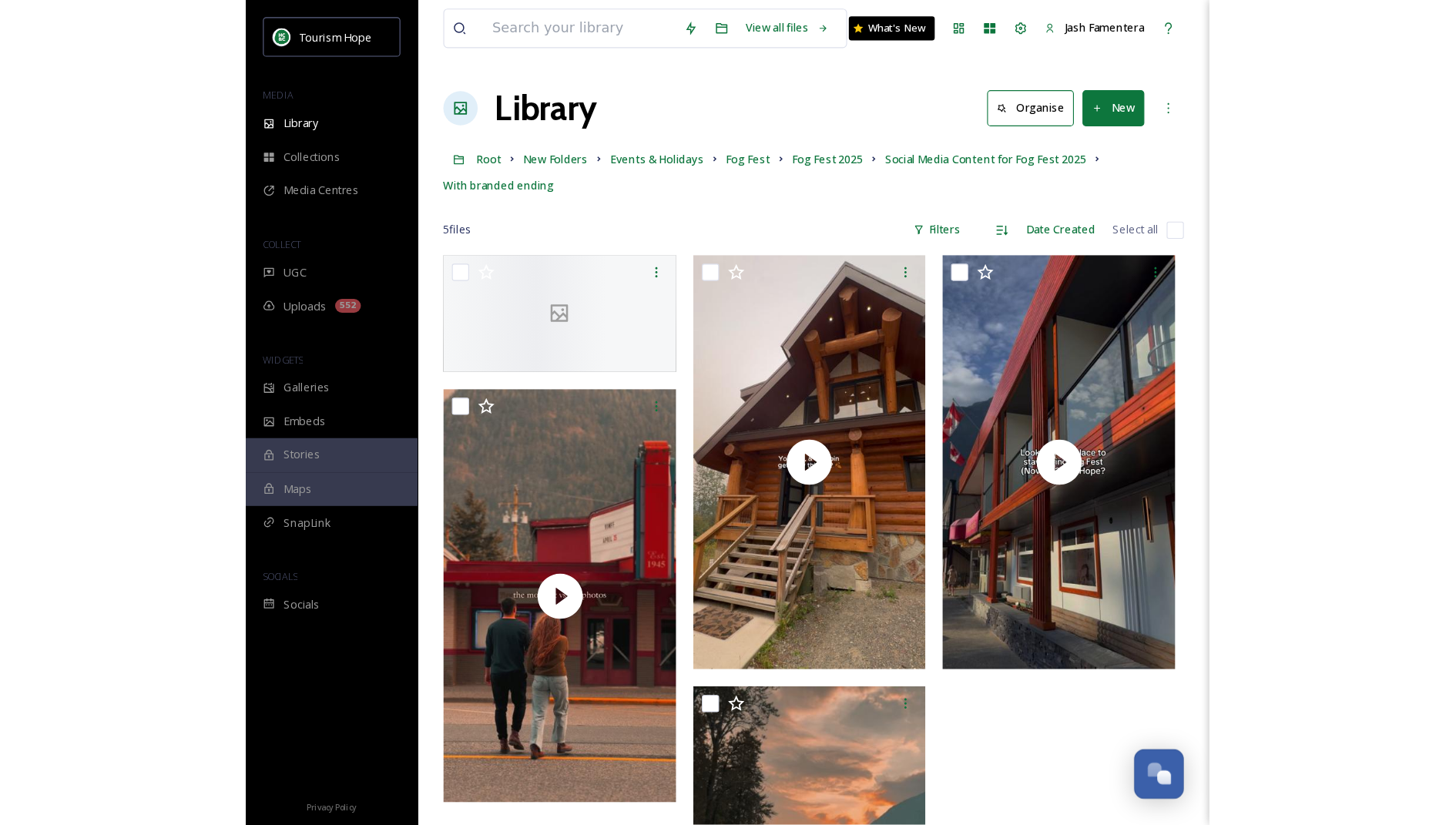
scroll to position [26, 0]
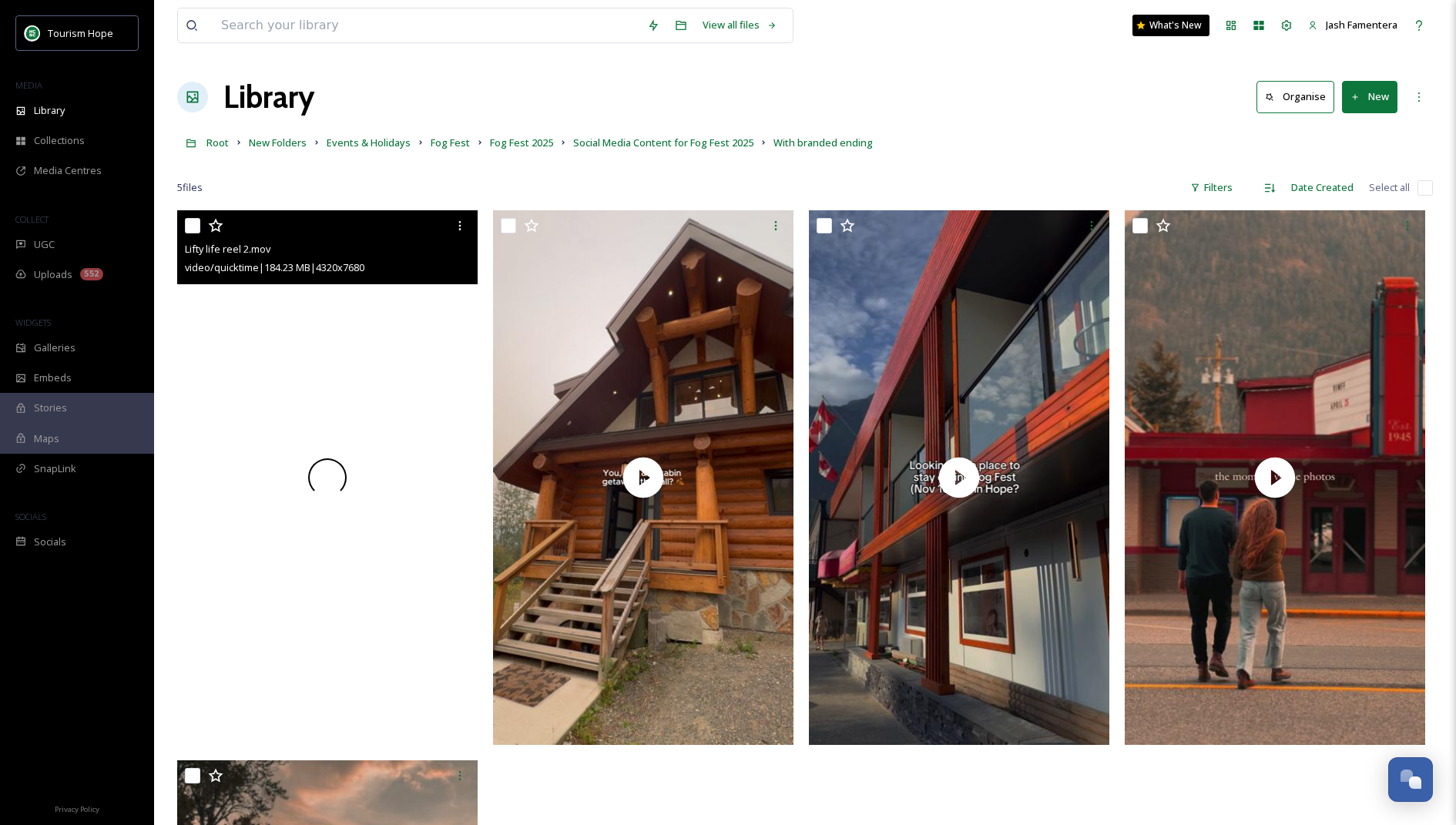
click at [393, 360] on div at bounding box center [327, 477] width 300 height 534
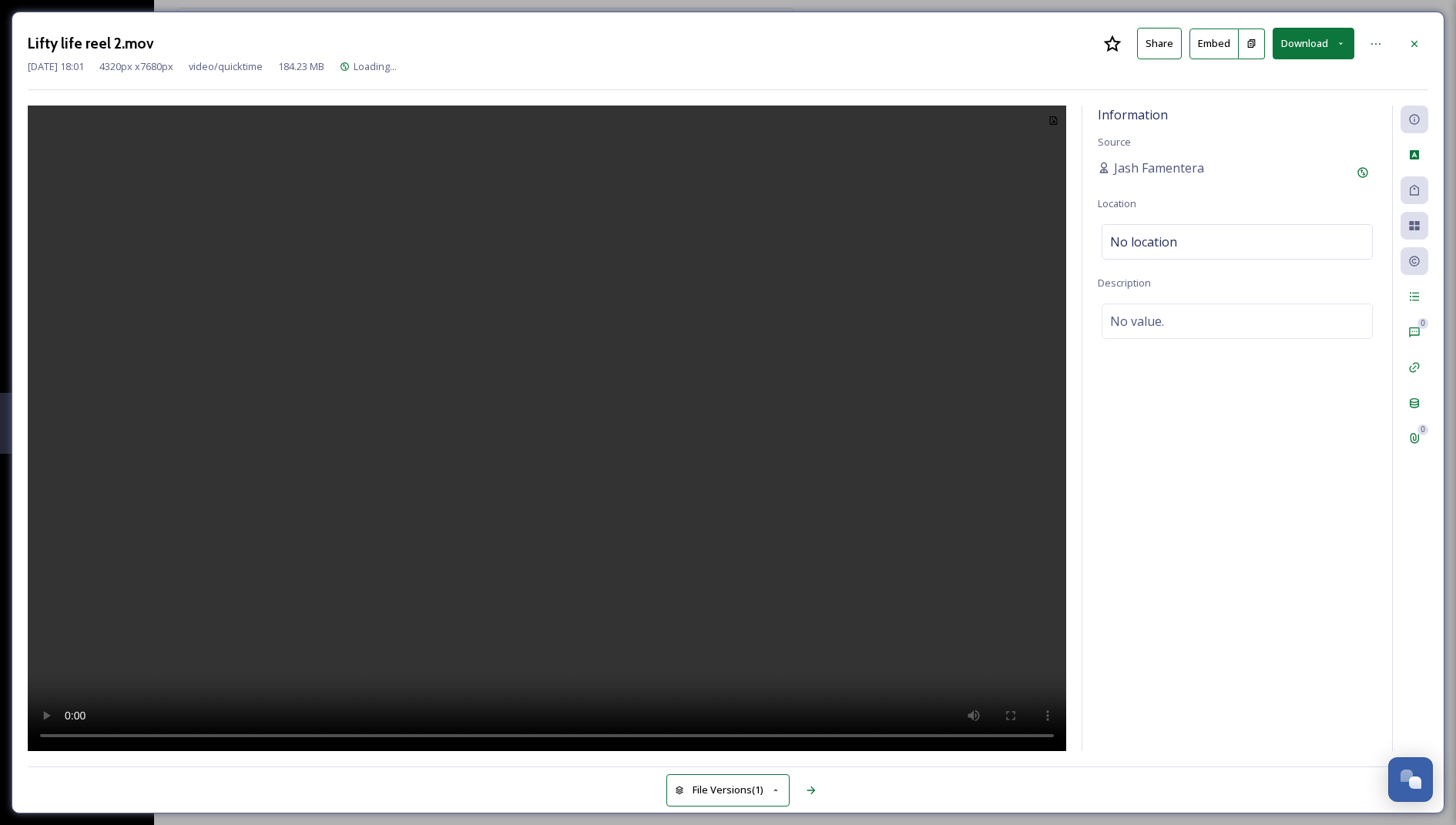
click at [546, 471] on video at bounding box center [546, 429] width 1038 height 647
click at [1414, 36] on div at bounding box center [1414, 44] width 27 height 27
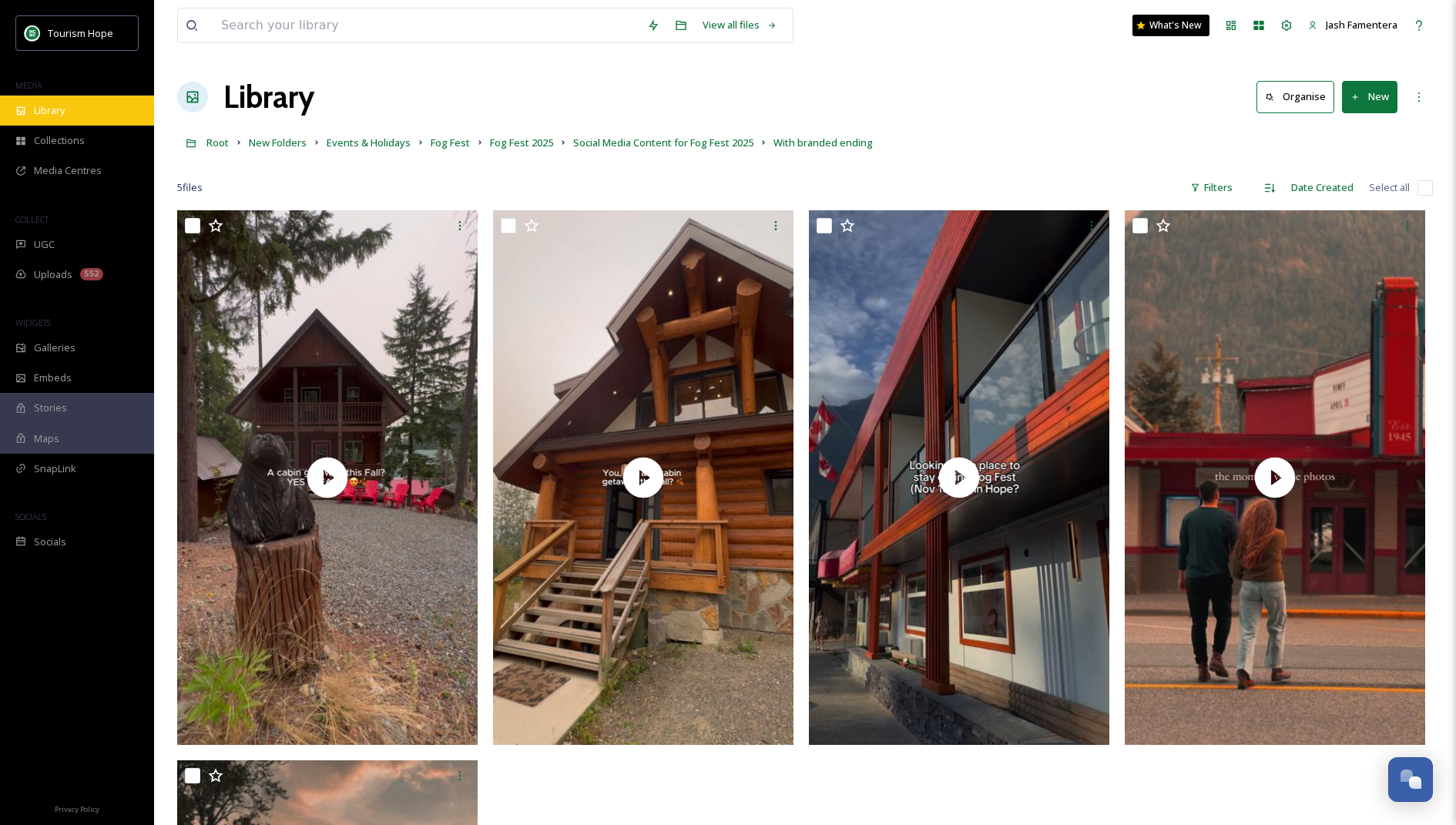
click at [68, 110] on div "Library" at bounding box center [77, 110] width 154 height 30
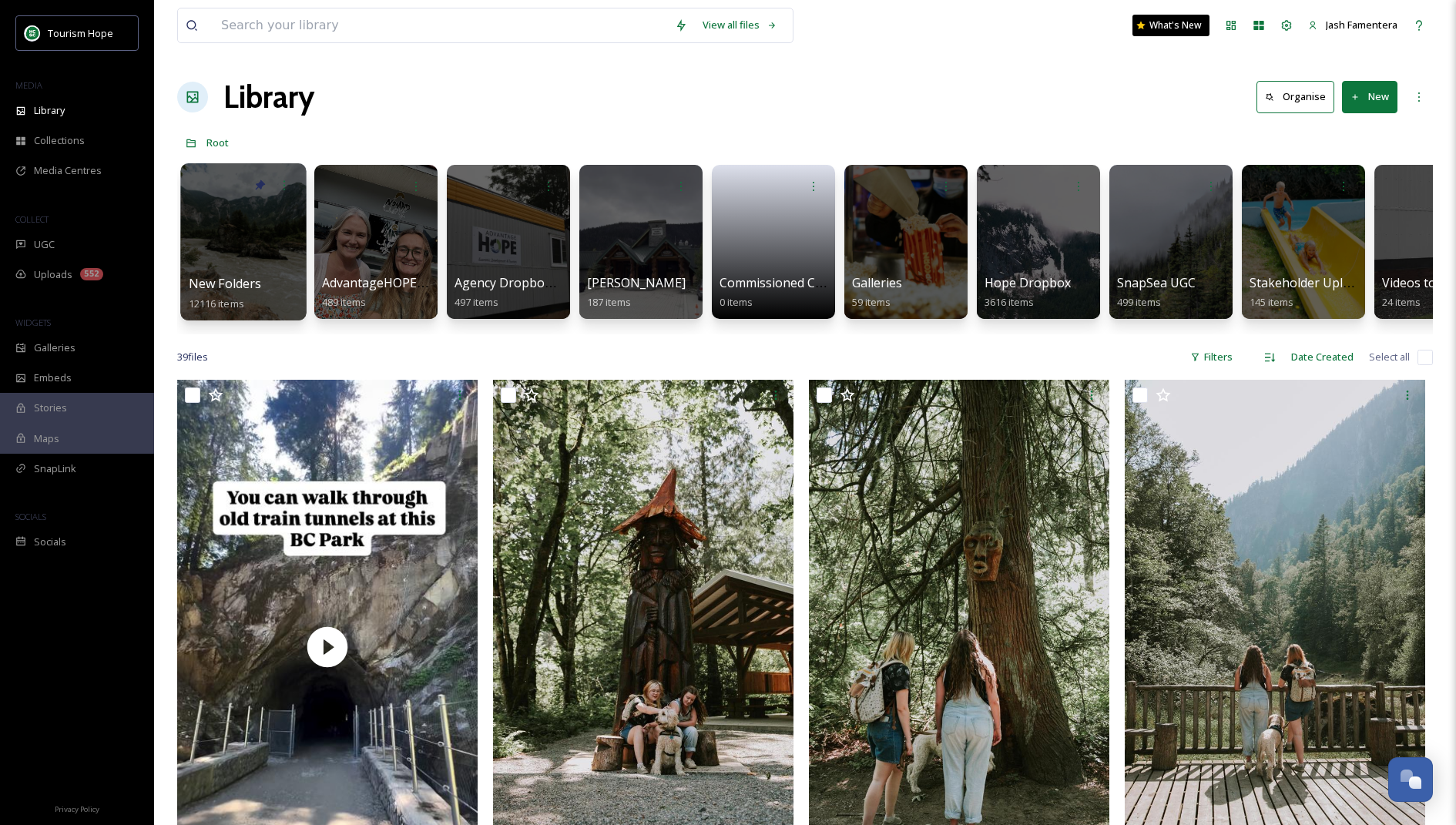
click at [265, 226] on div at bounding box center [244, 242] width 126 height 157
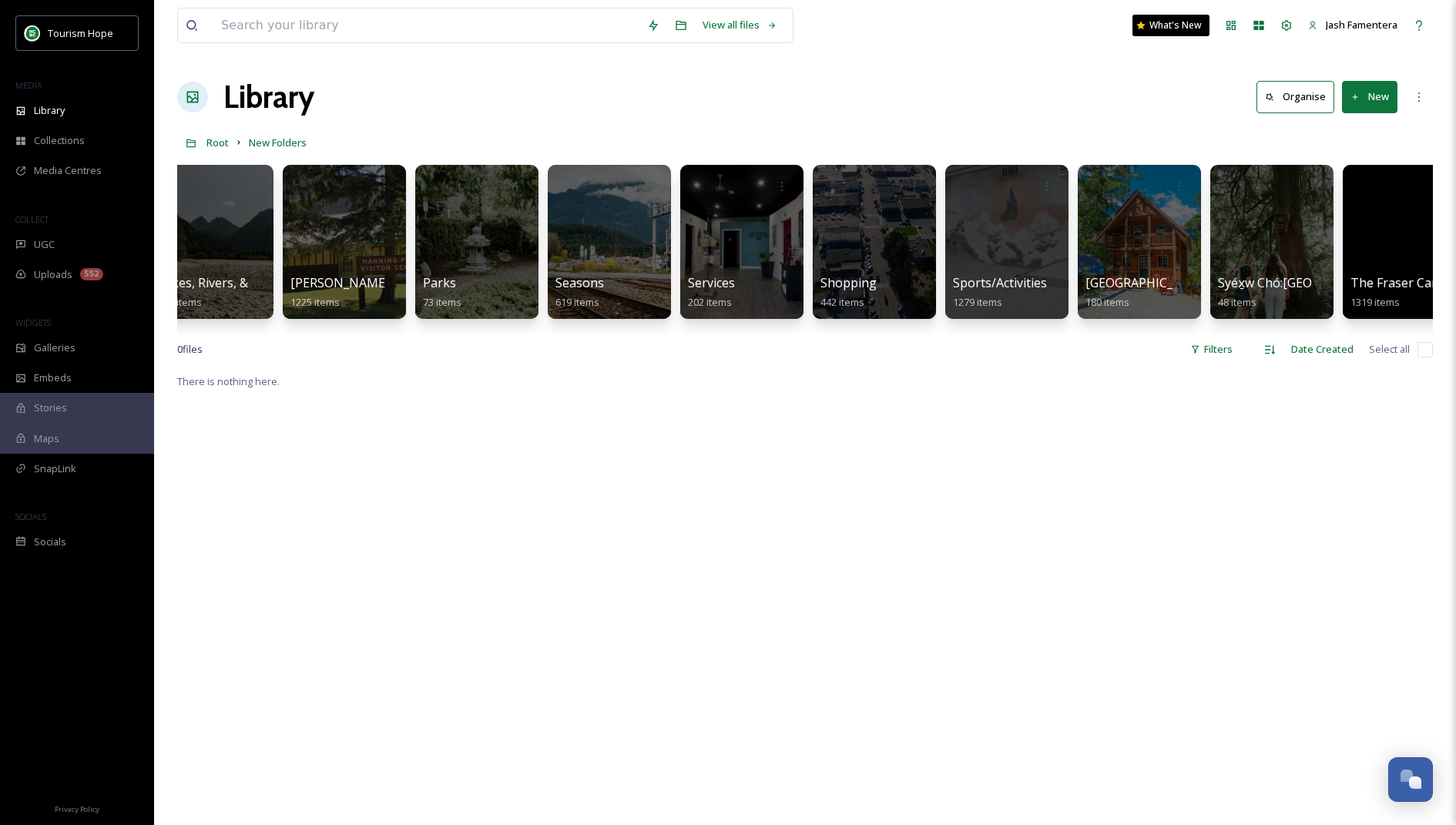
scroll to position [0, 1791]
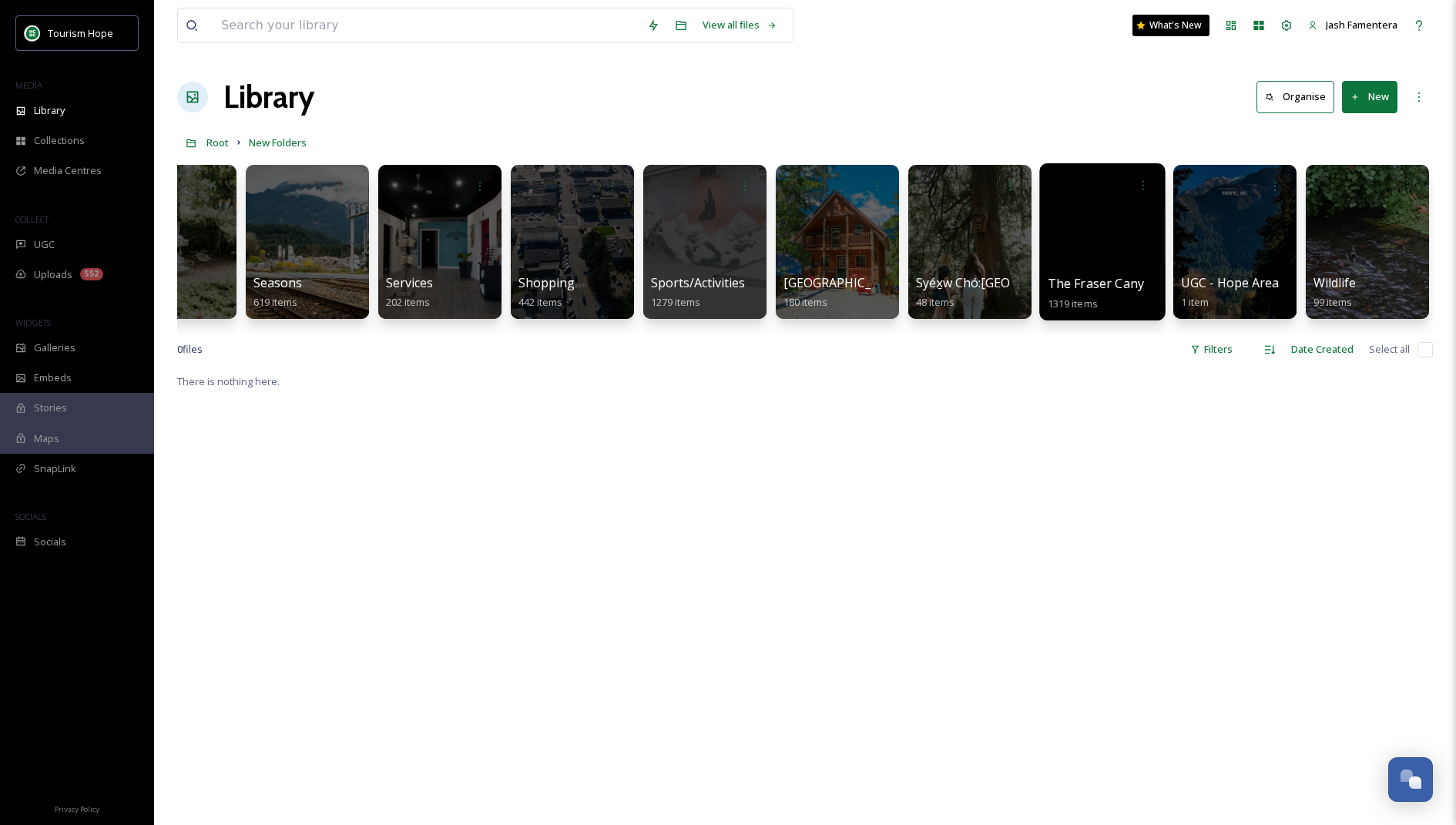
click at [1092, 248] on div at bounding box center [1102, 242] width 126 height 157
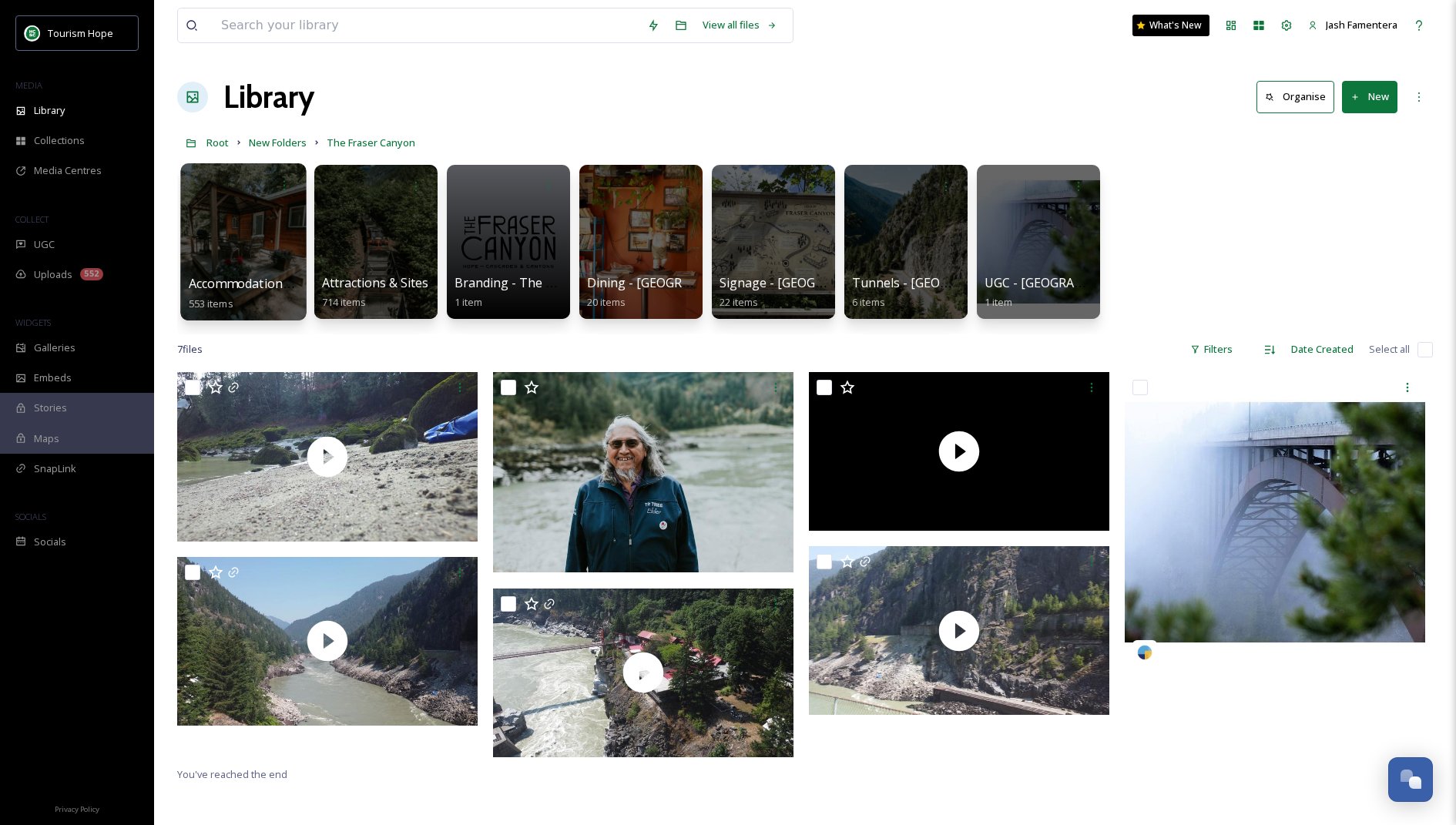
click at [235, 264] on div at bounding box center [244, 242] width 126 height 157
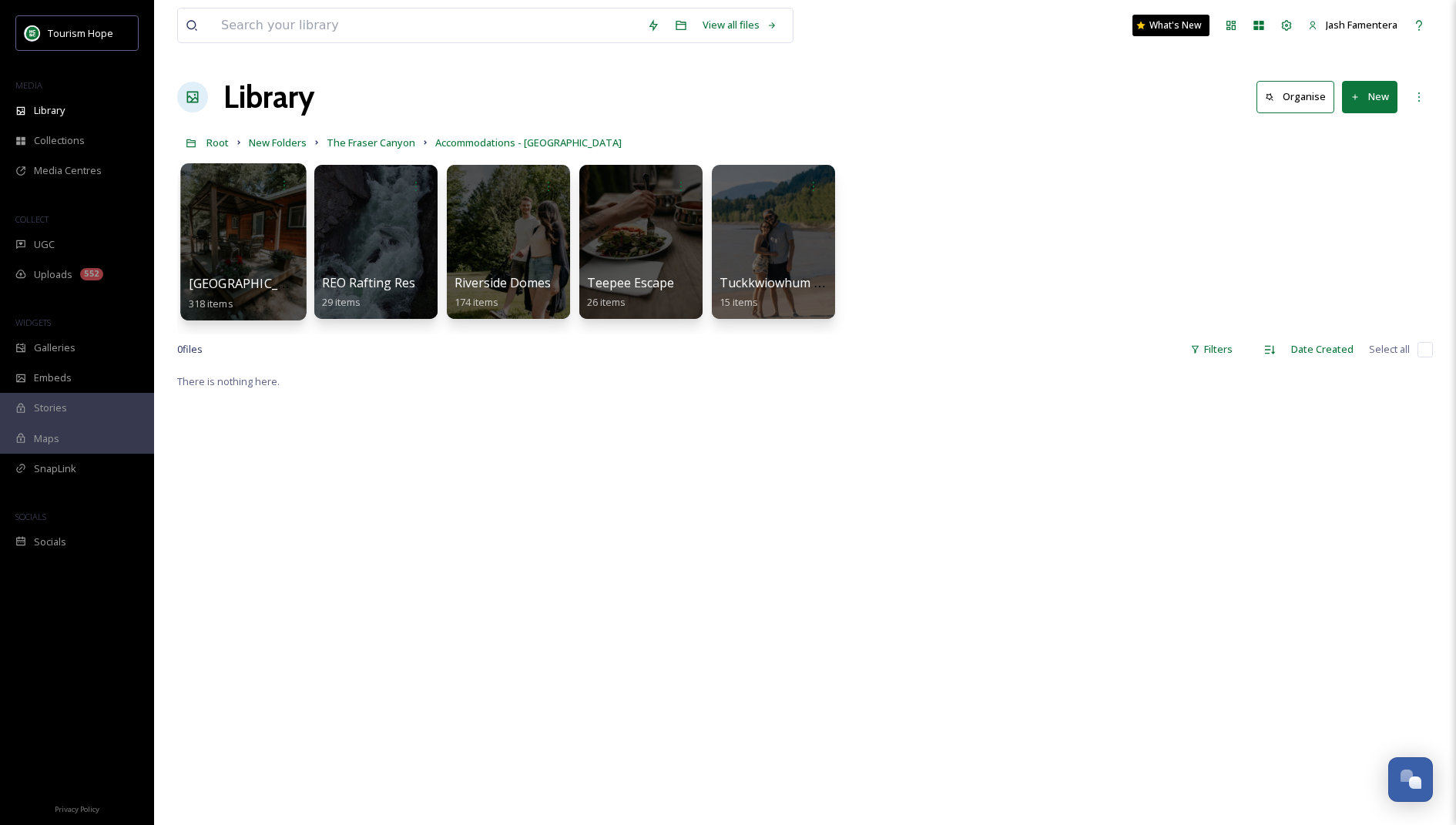
click at [244, 253] on div at bounding box center [244, 242] width 126 height 157
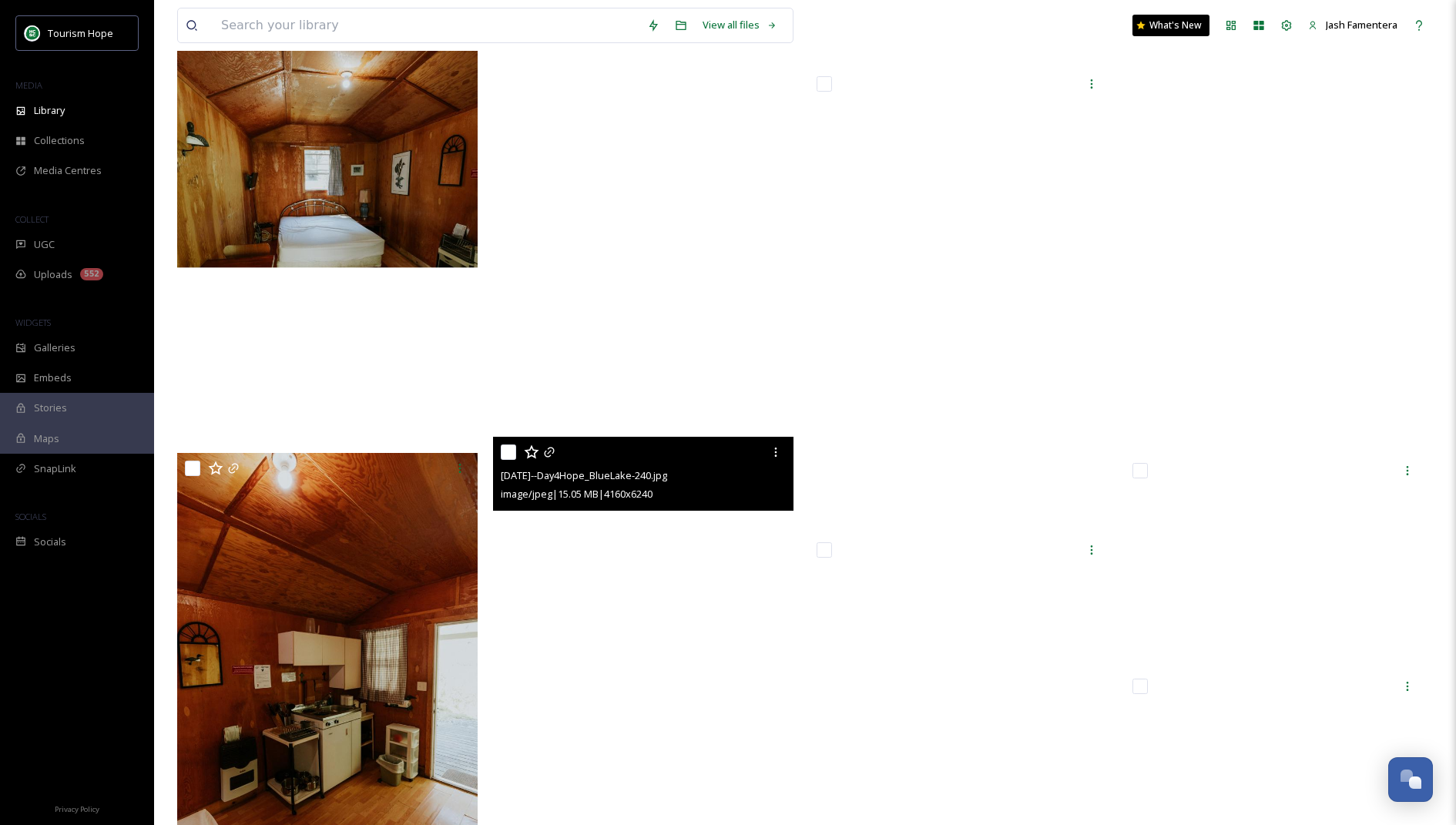
scroll to position [11564, 0]
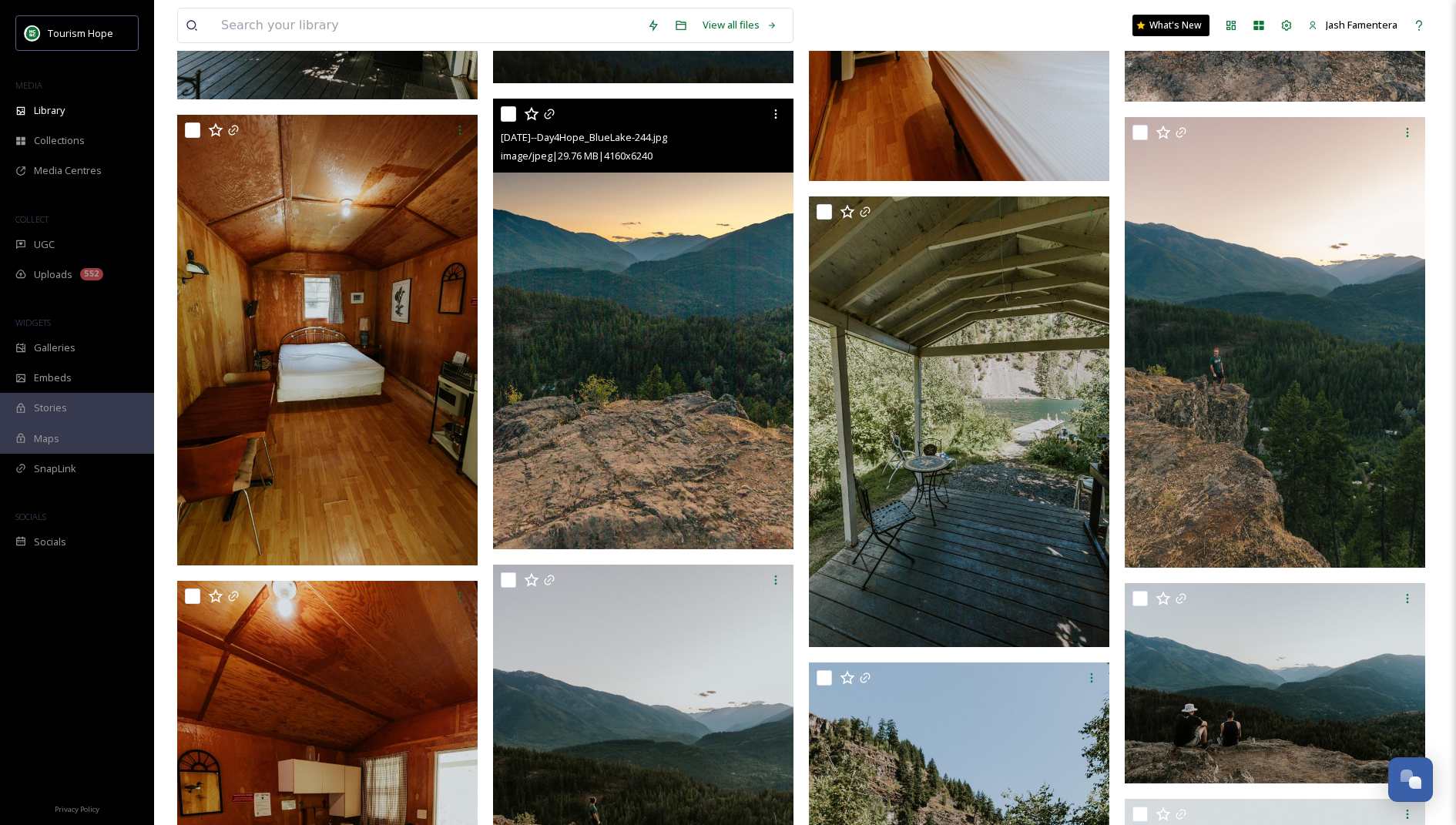
click at [643, 442] on img at bounding box center [642, 324] width 300 height 451
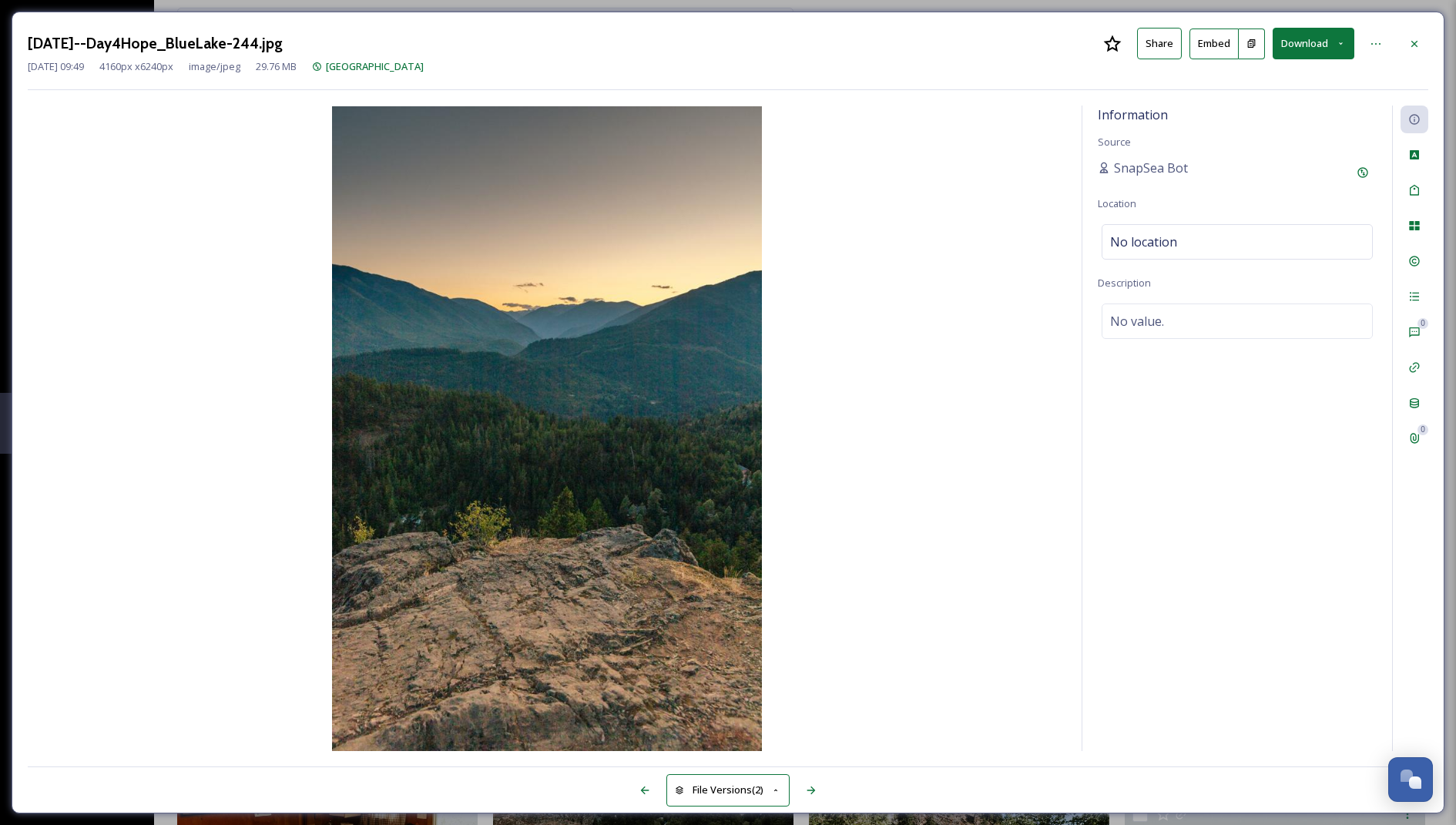
click at [1326, 53] on button "Download" at bounding box center [1314, 43] width 82 height 32
click at [1251, 115] on span "Download Large (1333 x 2000)" at bounding box center [1268, 109] width 136 height 15
click at [1410, 37] on icon at bounding box center [1415, 44] width 13 height 13
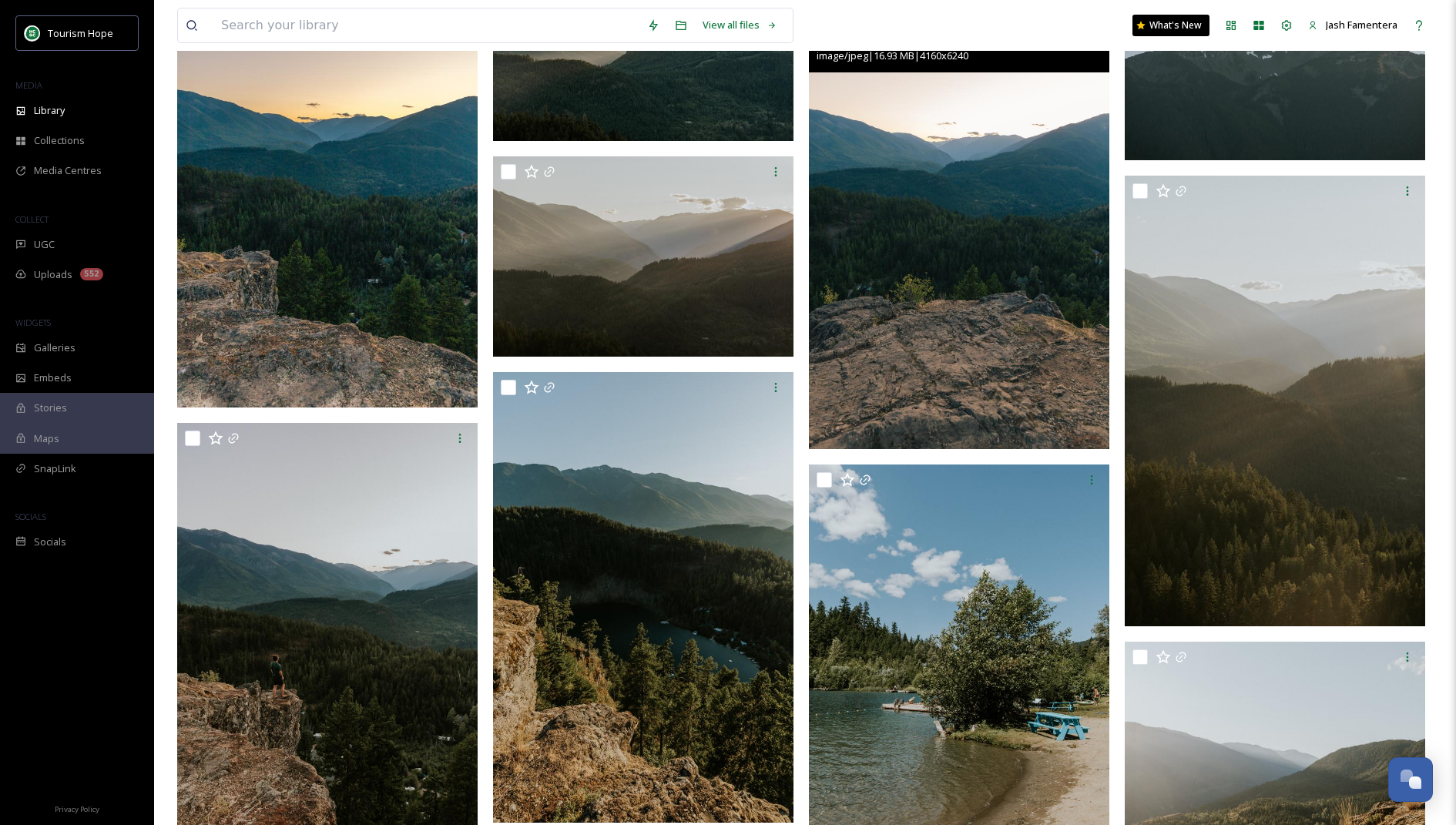
scroll to position [13976, 0]
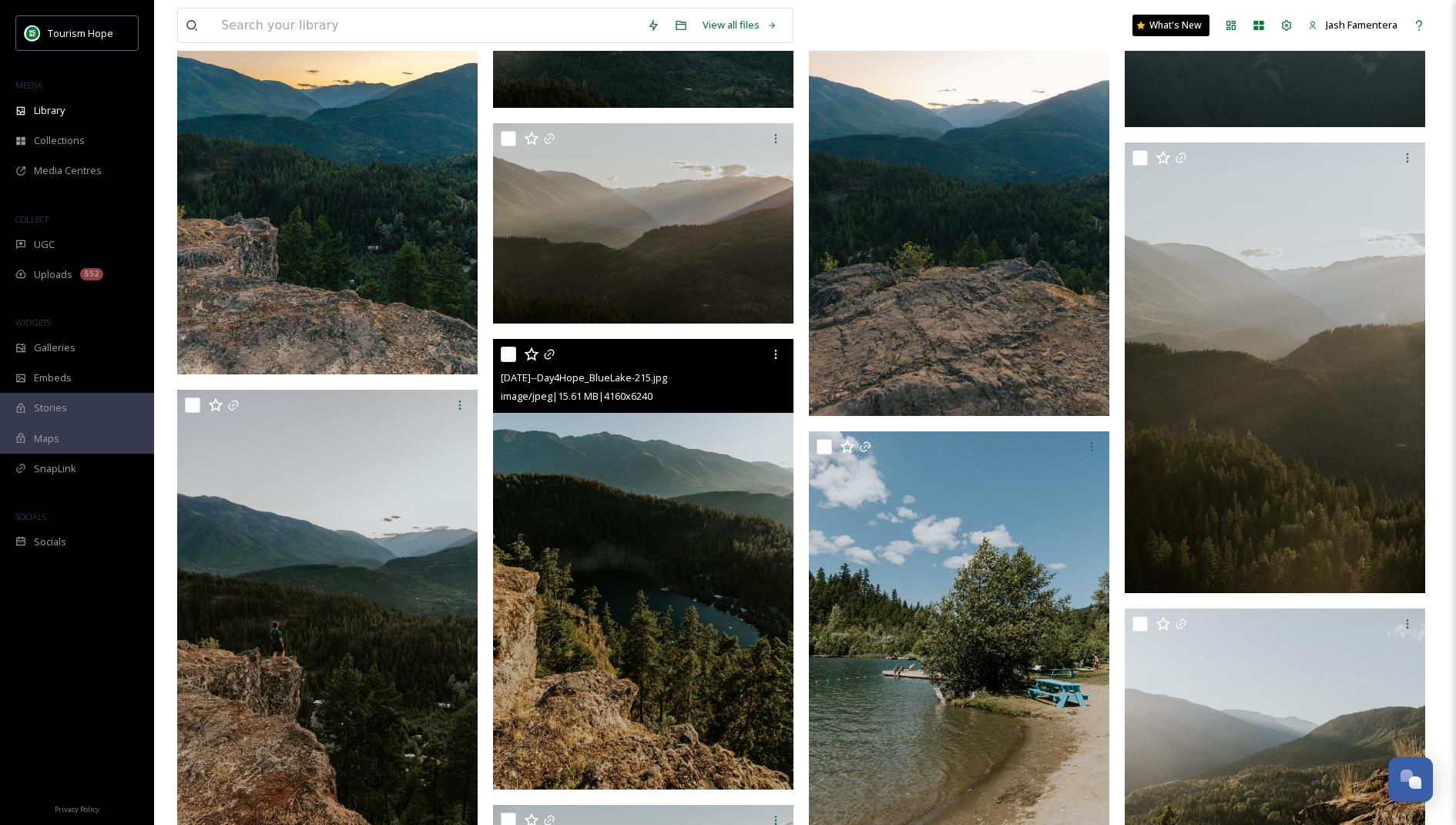
click at [578, 548] on img at bounding box center [642, 565] width 300 height 451
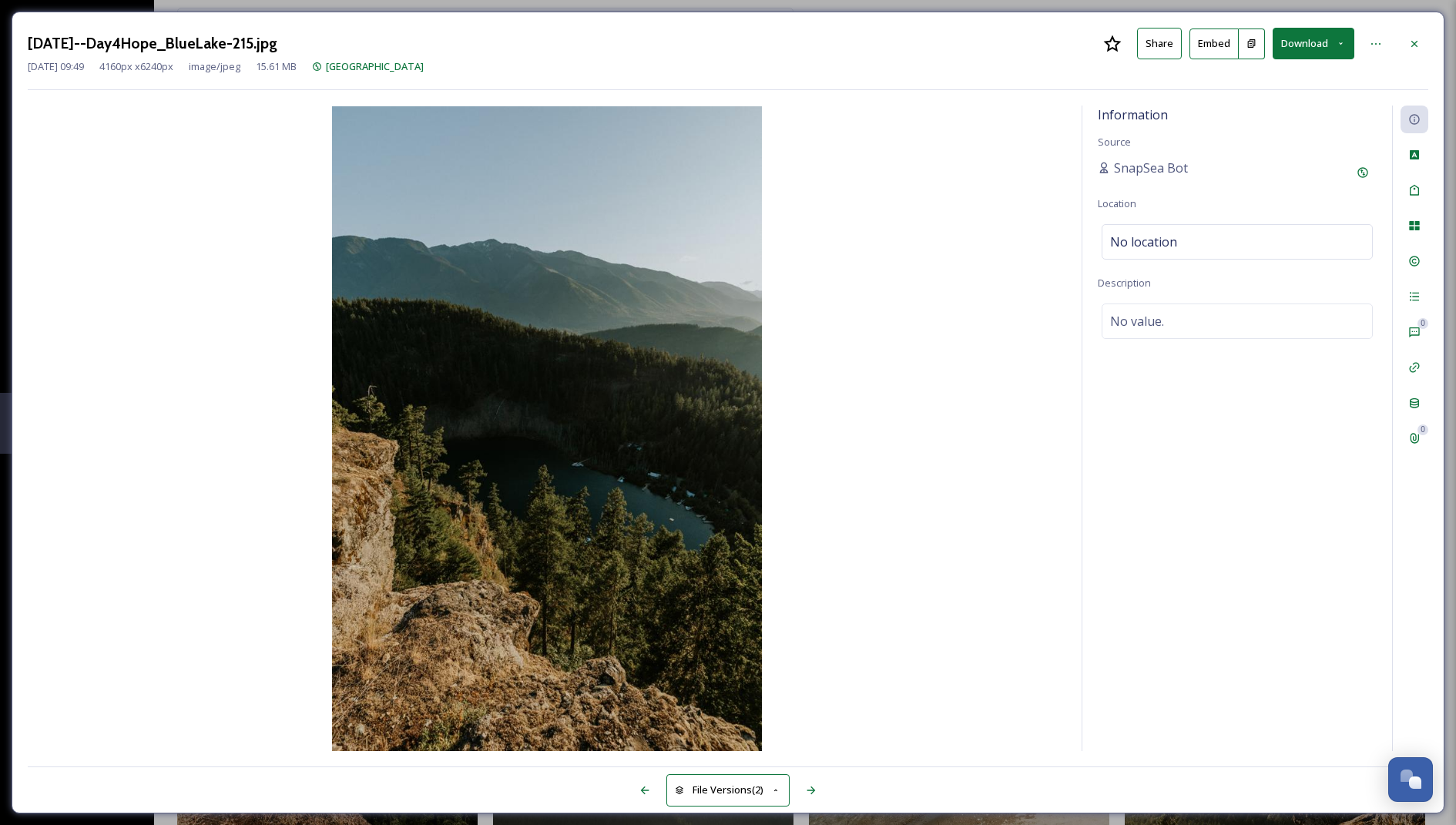
click at [1308, 52] on button "Download" at bounding box center [1314, 43] width 82 height 32
click at [1319, 102] on span "Download Large (1333 x 2000)" at bounding box center [1268, 109] width 136 height 15
click at [1421, 48] on div at bounding box center [1414, 44] width 27 height 27
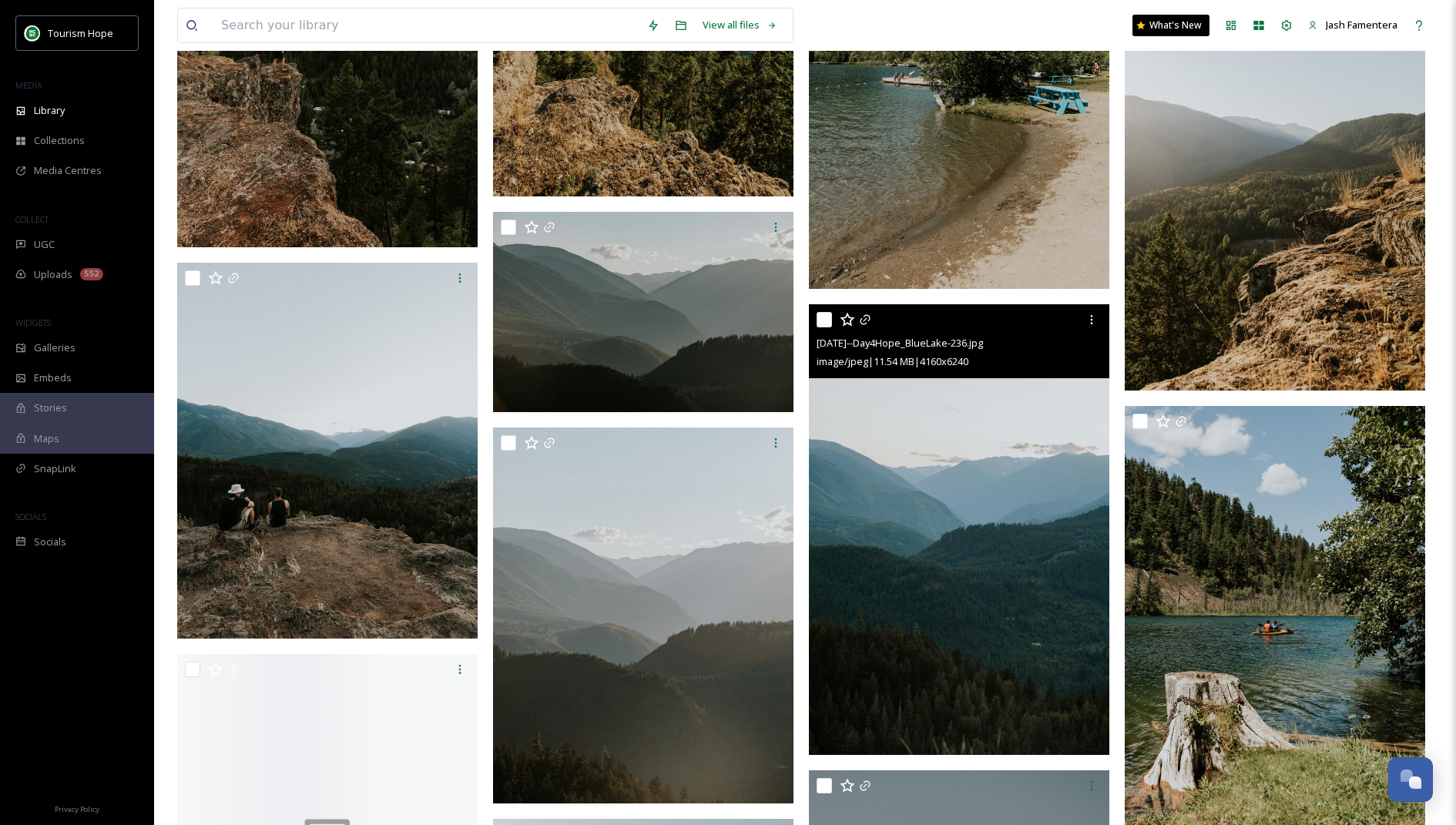
scroll to position [14573, 0]
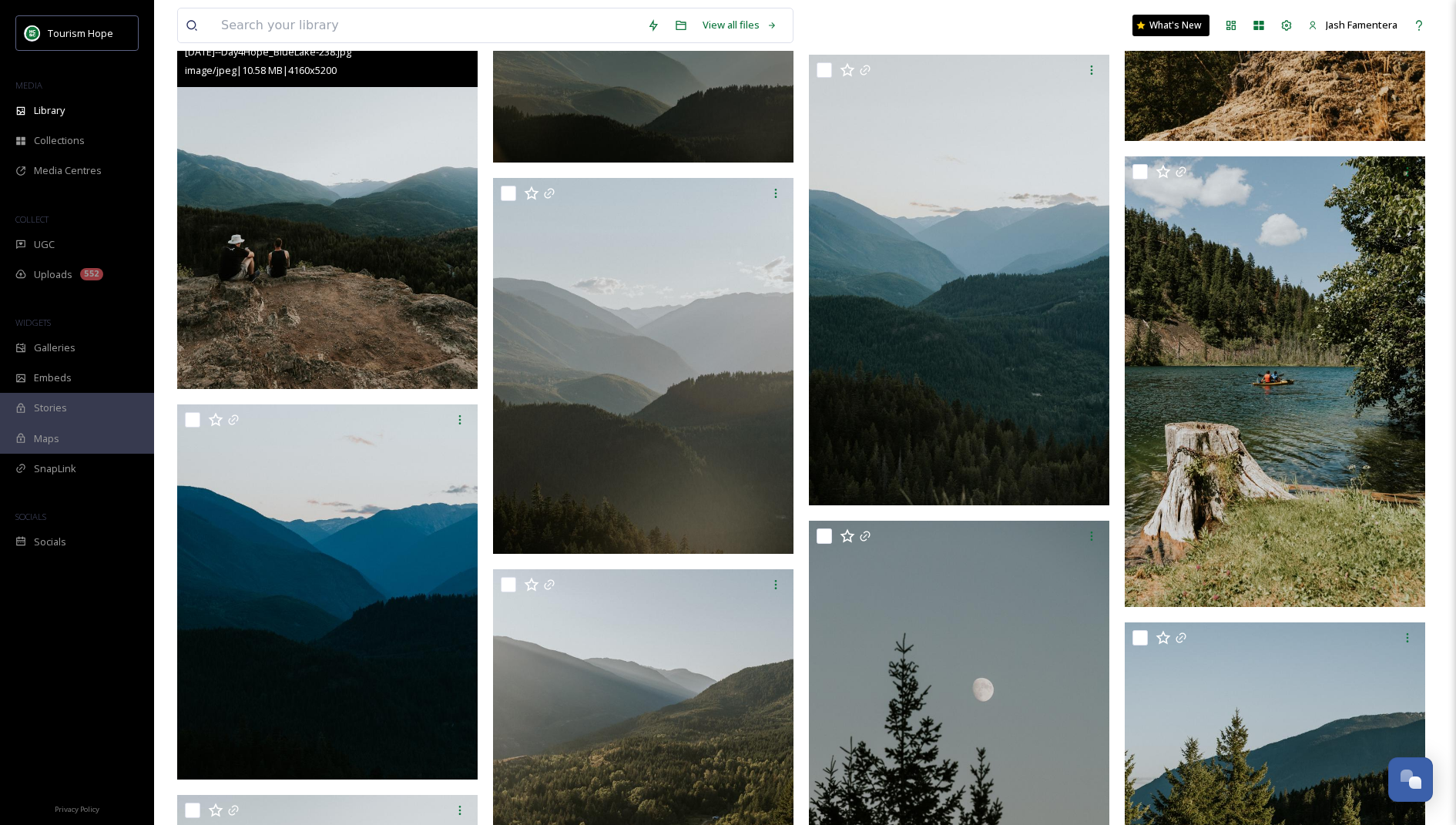
click at [266, 226] on img at bounding box center [327, 201] width 300 height 376
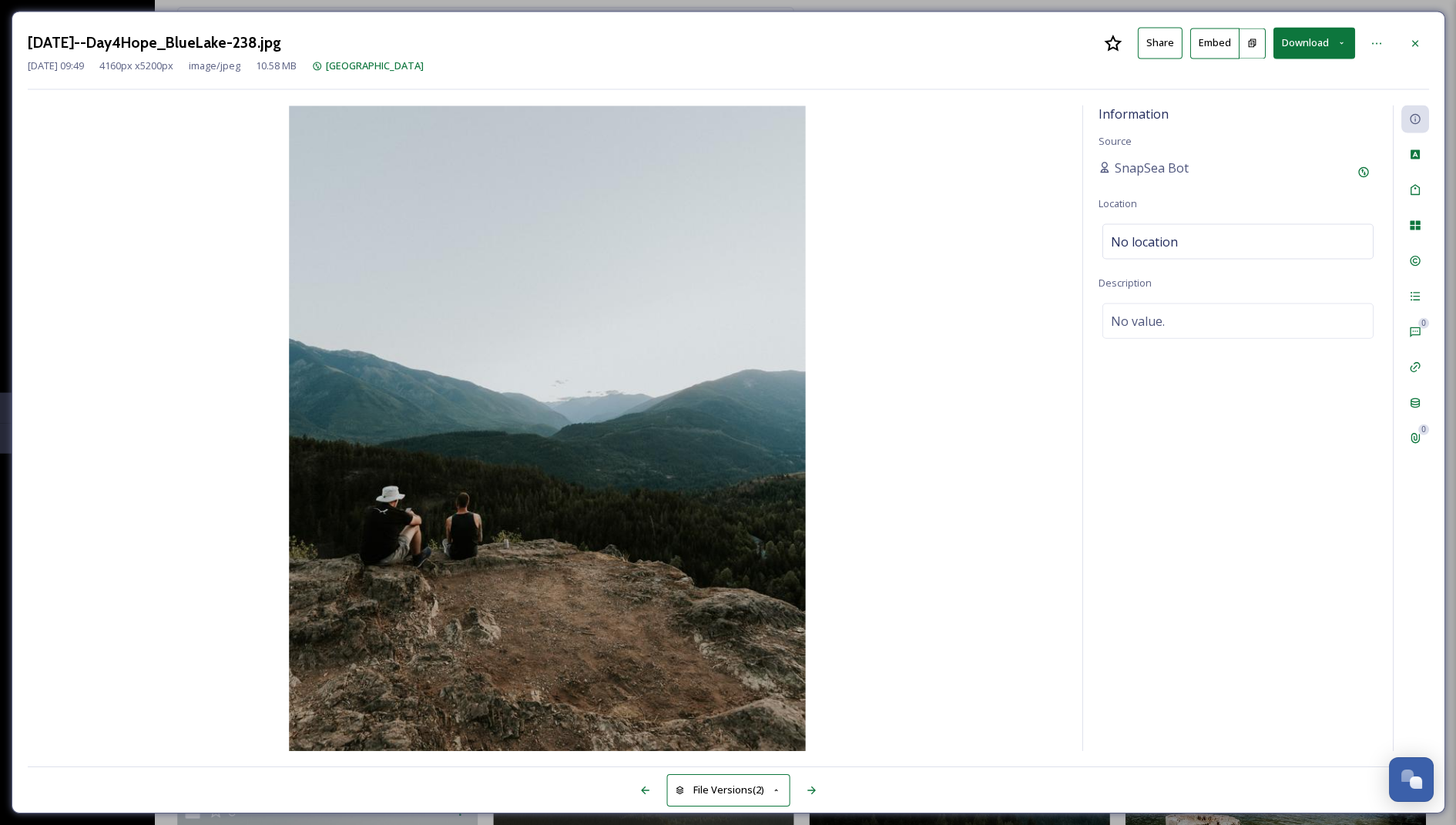
scroll to position [14427, 0]
click at [1434, 43] on div "2021.07.20--Day4Hope_BlueLake-238.jpg Share Embed Download Jun 07 2024 09:49 41…" at bounding box center [728, 412] width 1433 height 802
click at [1409, 47] on icon at bounding box center [1415, 44] width 13 height 13
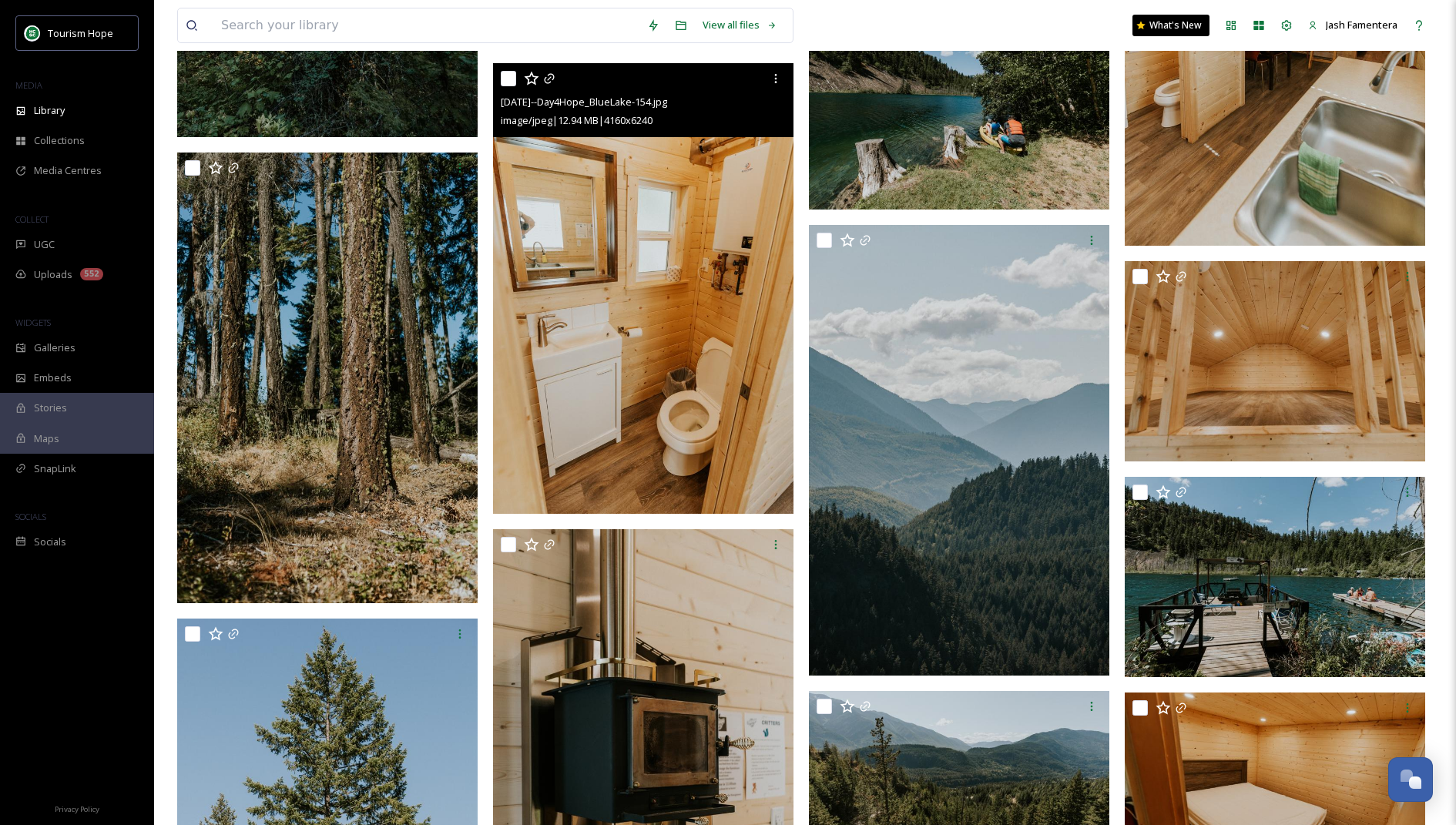
scroll to position [19795, 0]
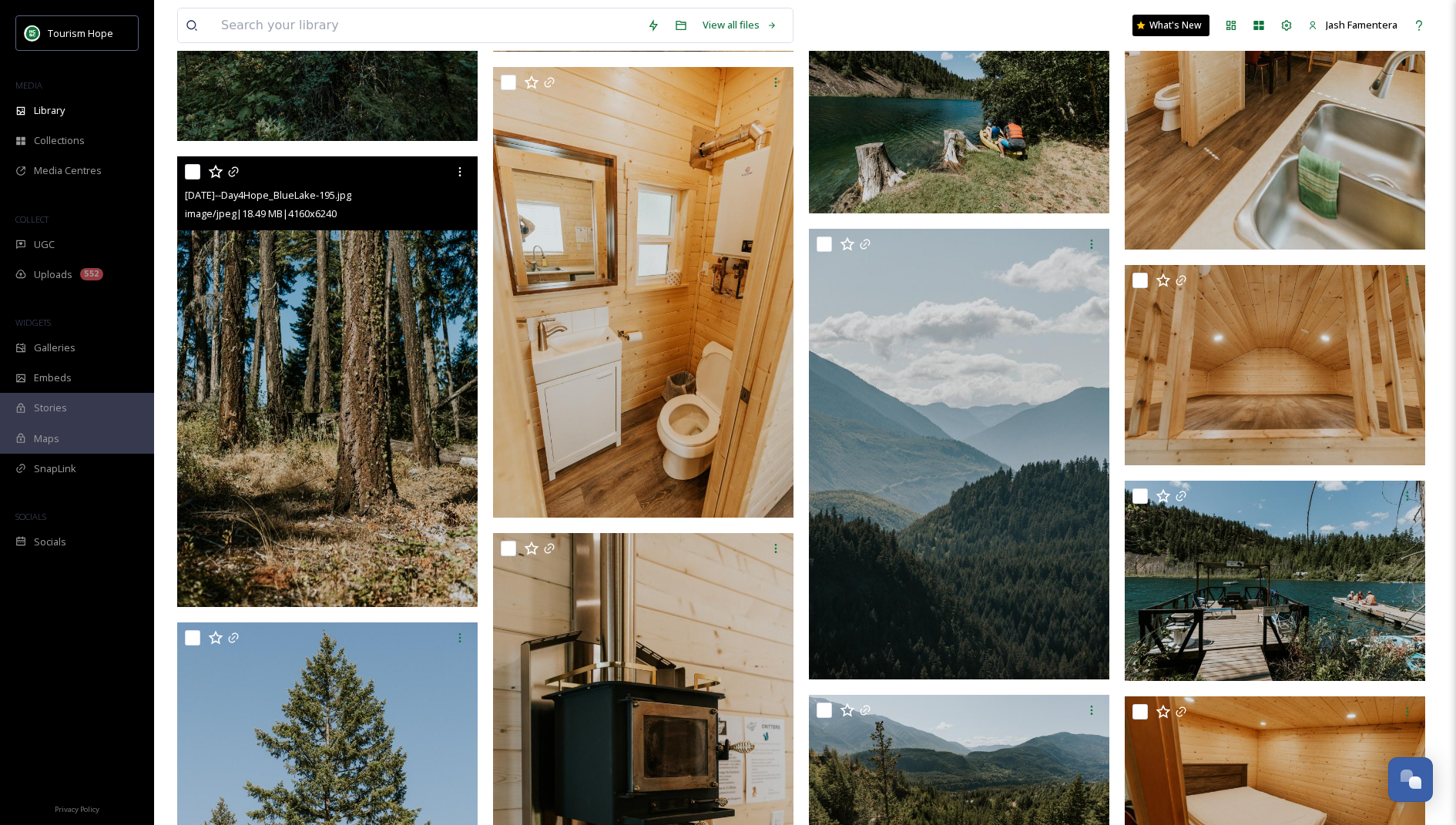
click at [276, 327] on img at bounding box center [327, 381] width 300 height 451
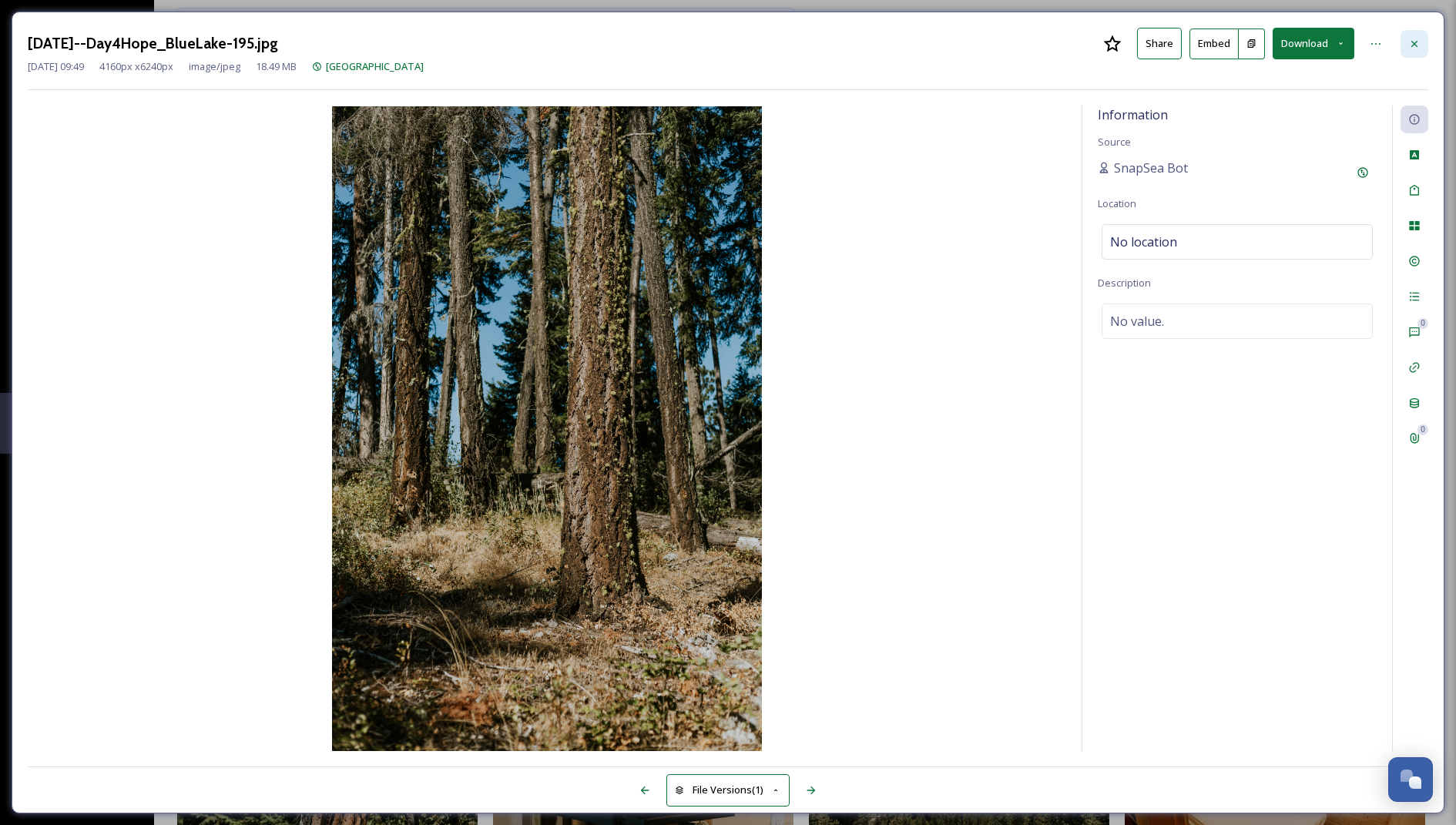
click at [1404, 39] on div at bounding box center [1414, 44] width 27 height 27
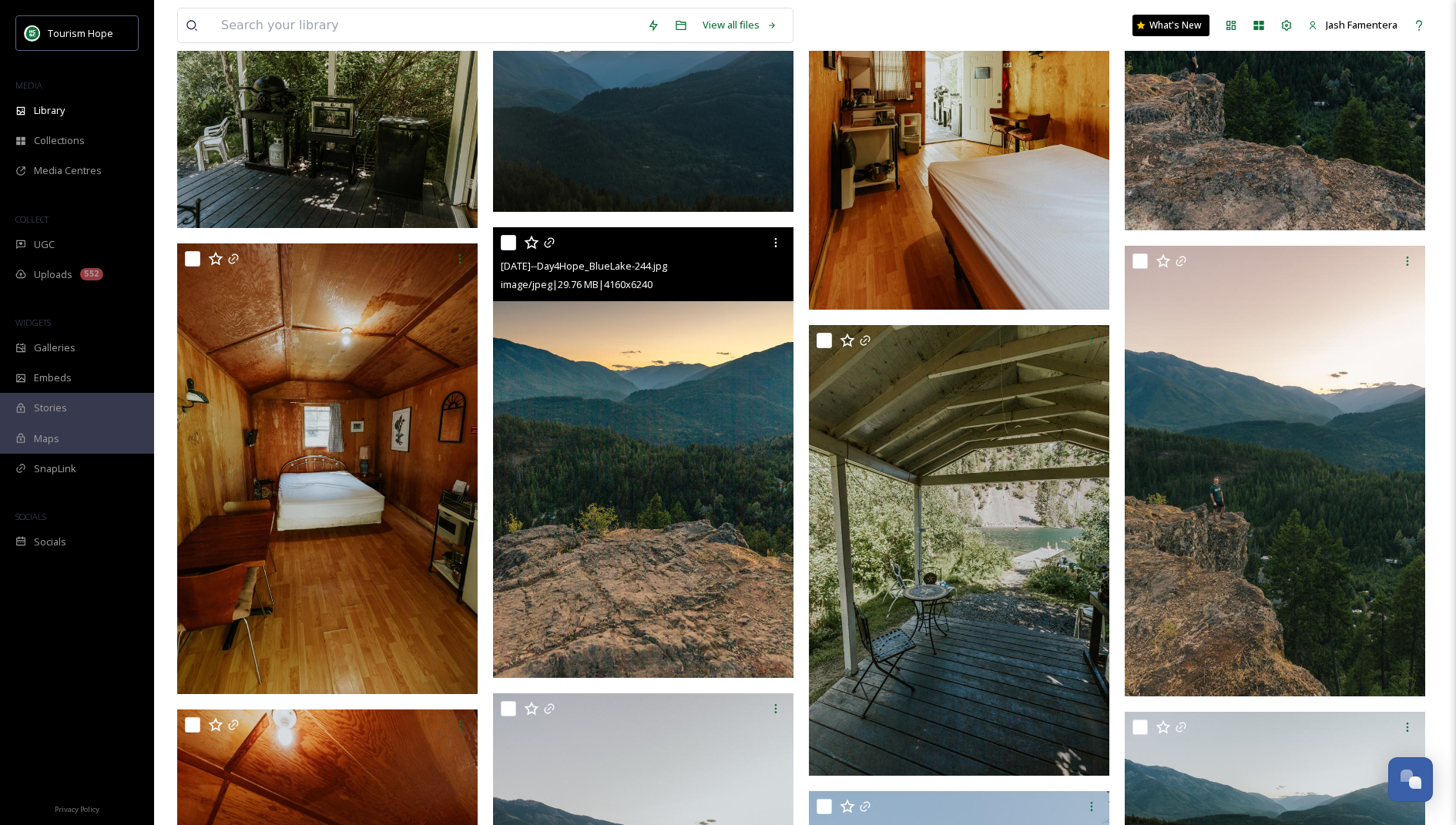
scroll to position [11462, 0]
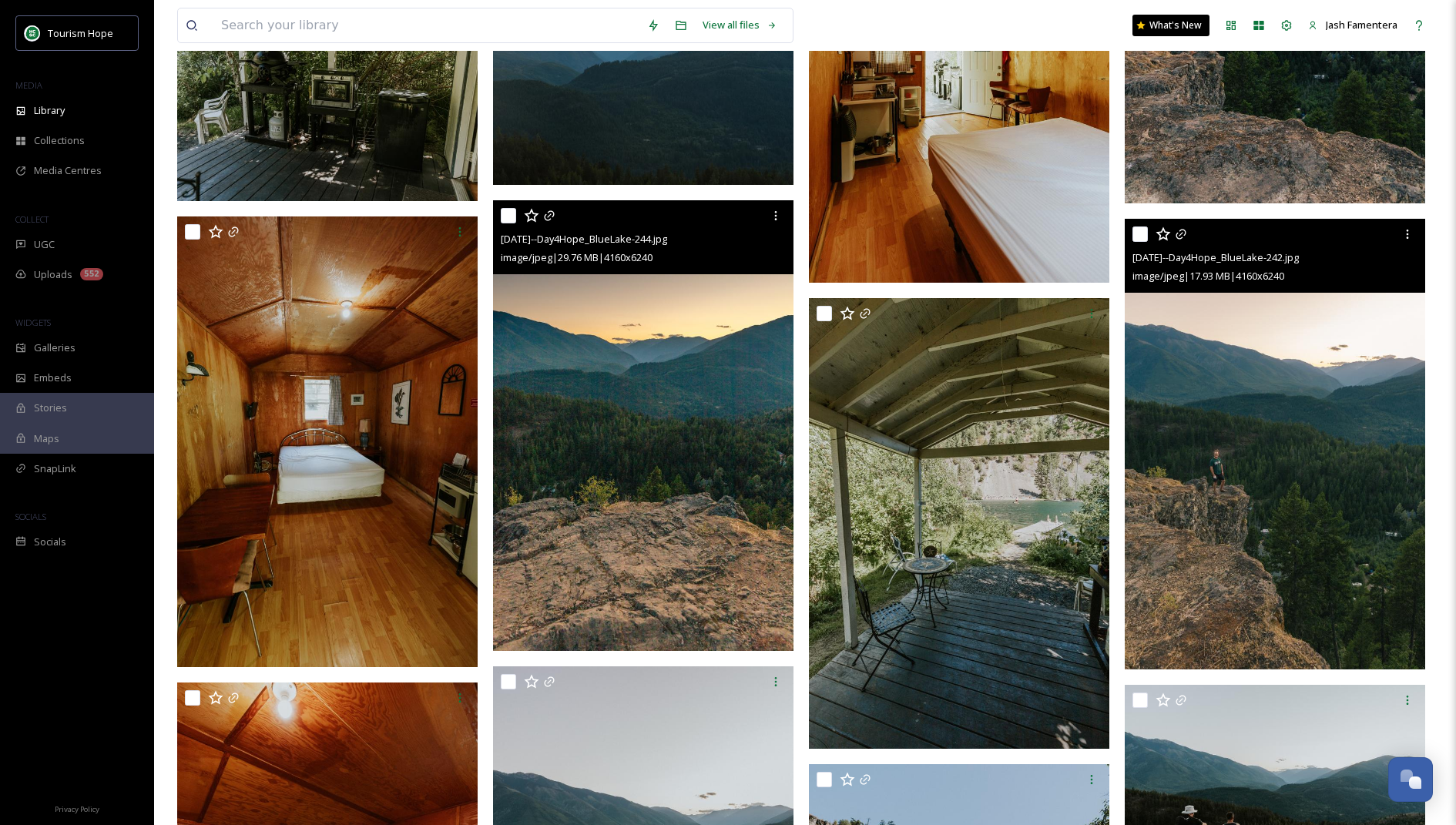
click at [1232, 410] on img at bounding box center [1274, 444] width 300 height 451
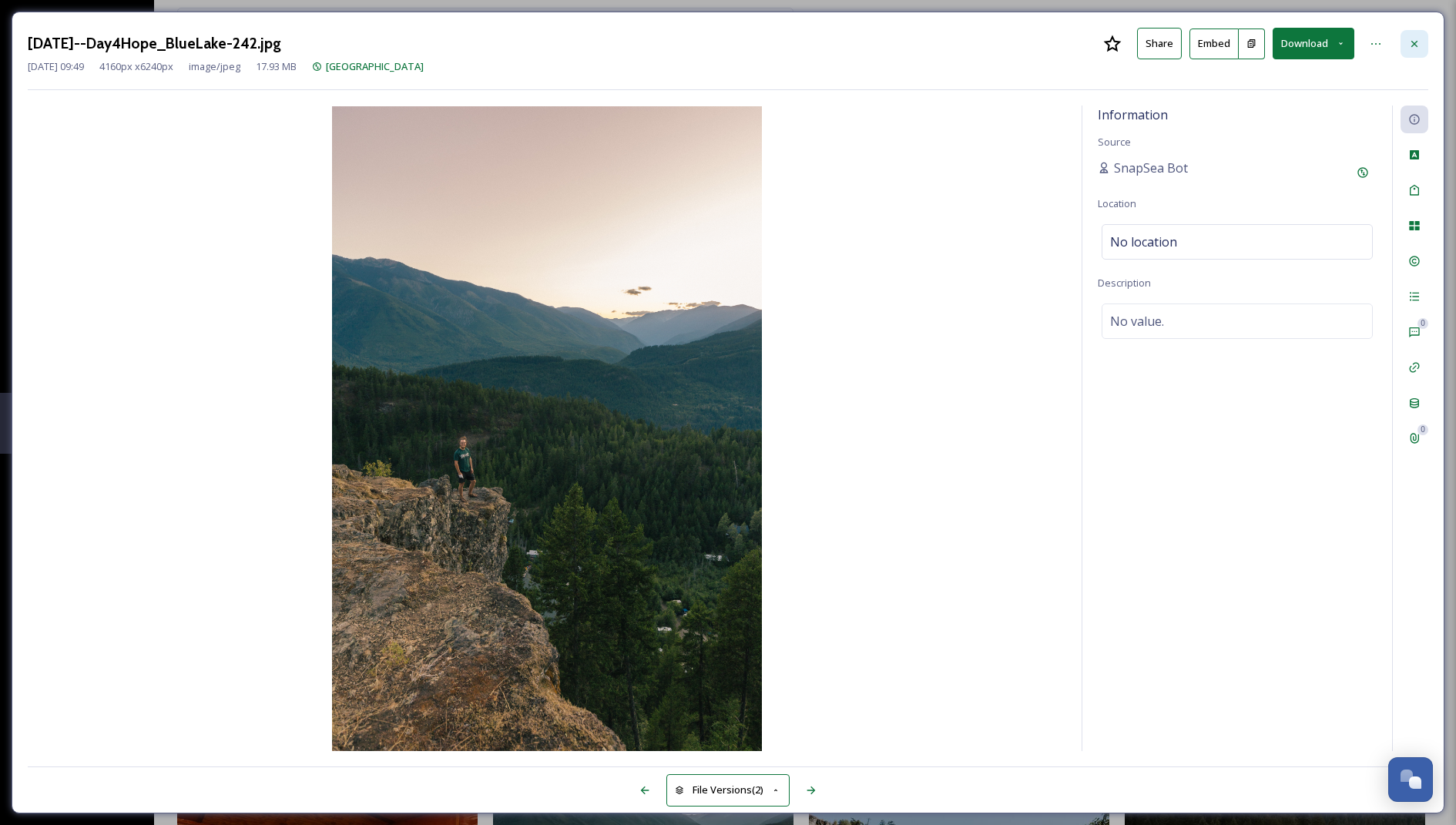
click at [1414, 47] on icon at bounding box center [1415, 44] width 13 height 13
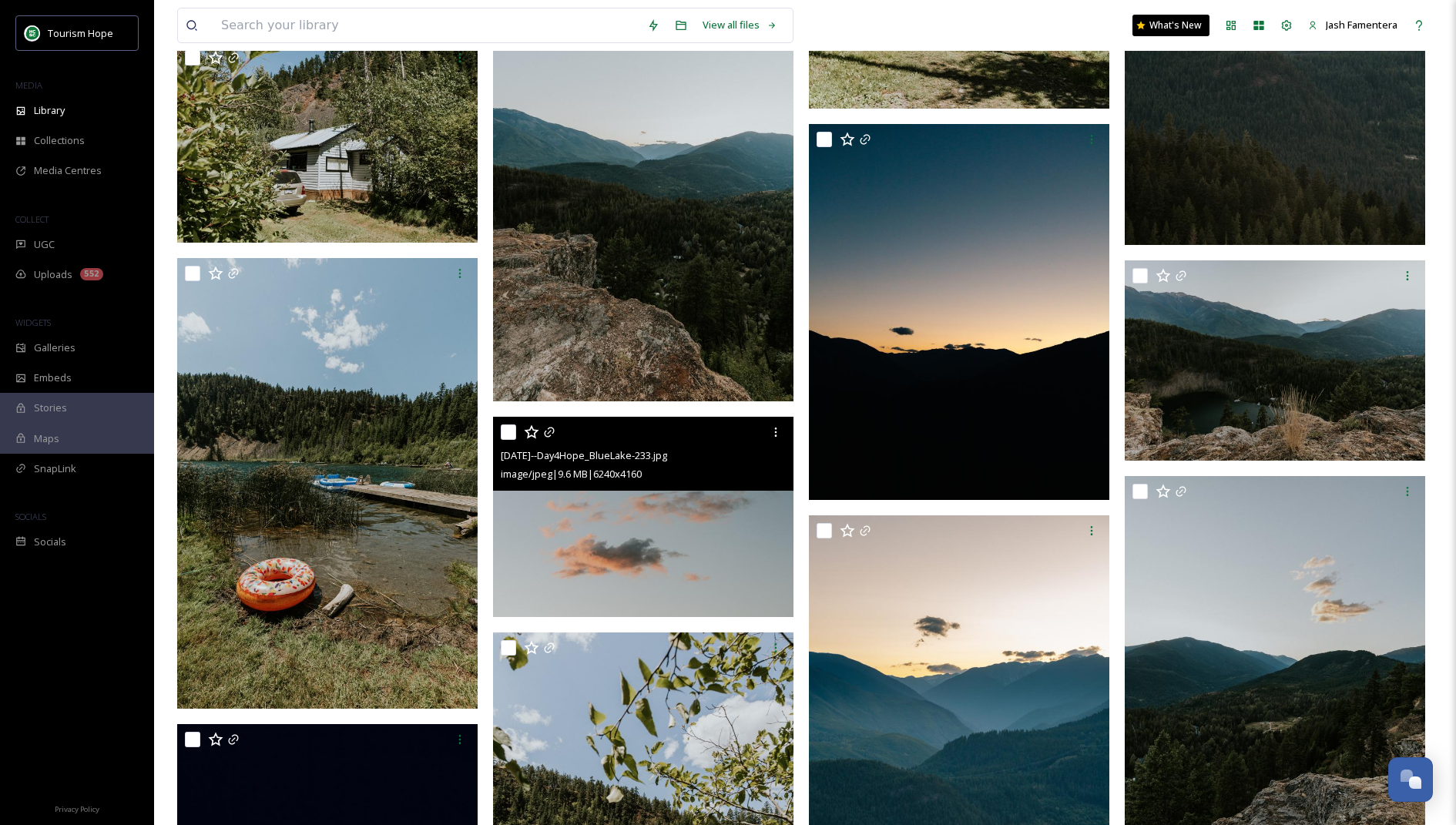
scroll to position [12564, 0]
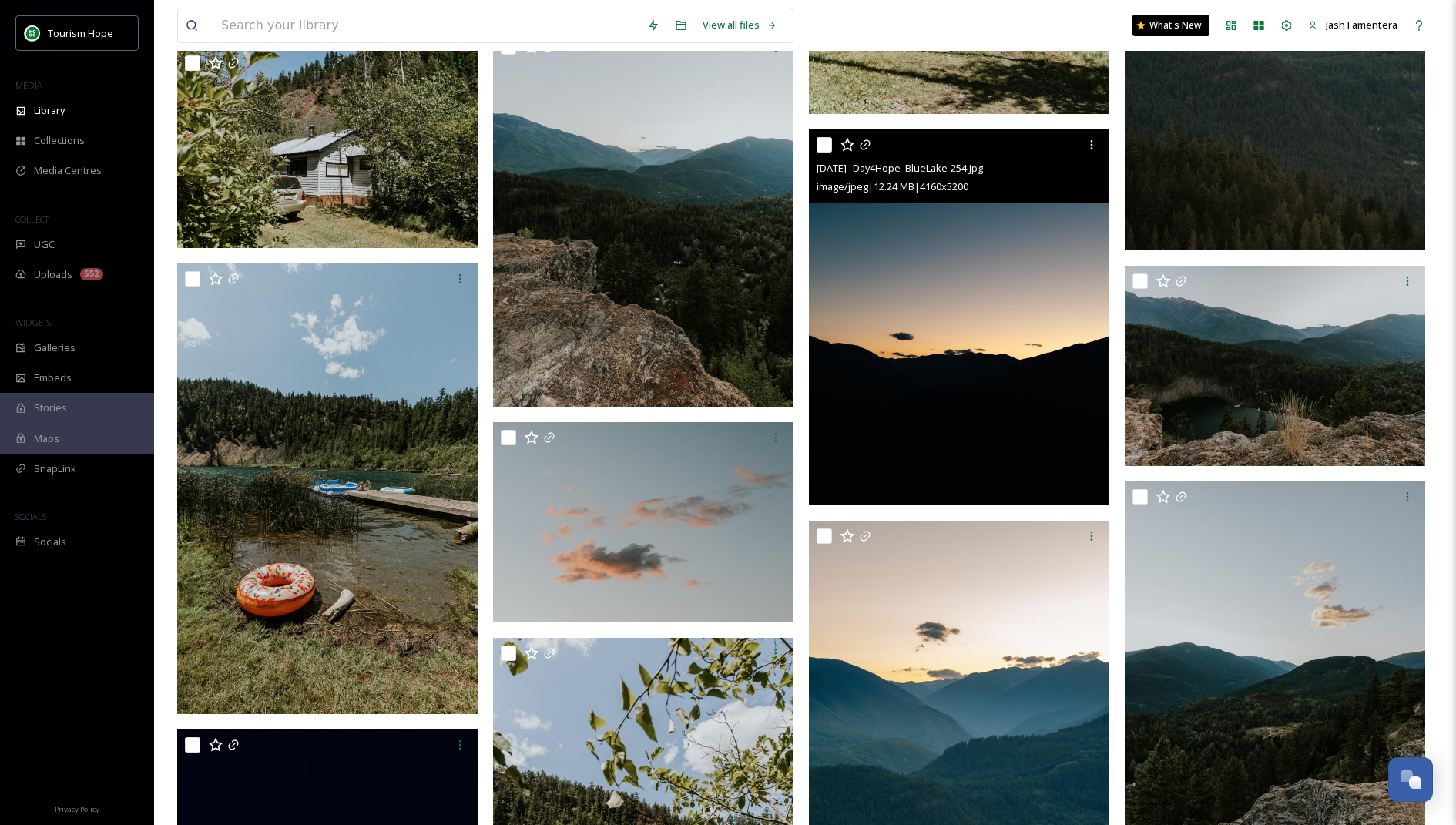
click at [942, 251] on img at bounding box center [959, 318] width 300 height 376
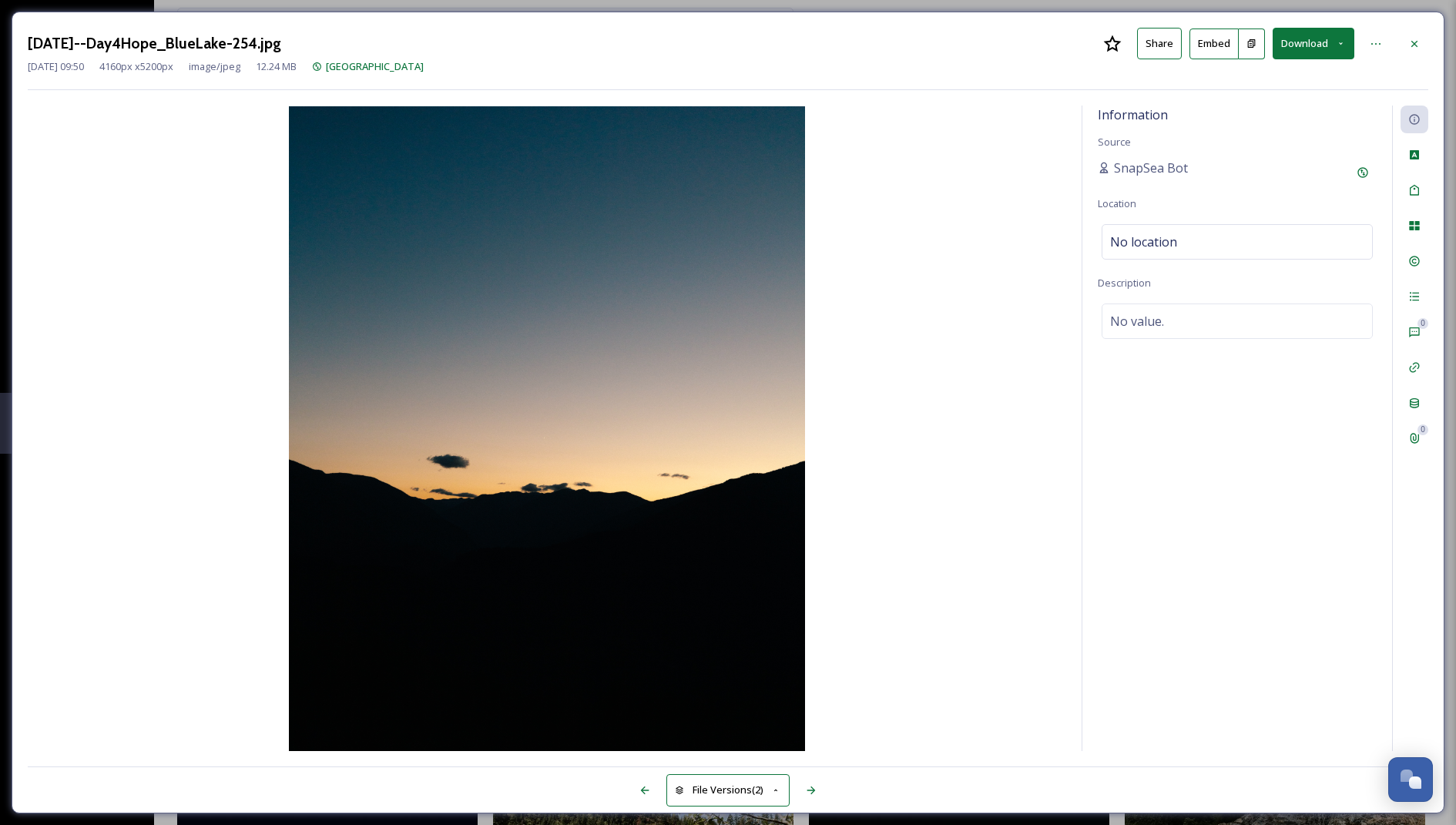
click at [1305, 43] on button "Download" at bounding box center [1314, 43] width 82 height 32
click at [1267, 114] on span "Download Large (1600 x 2000)" at bounding box center [1268, 109] width 136 height 15
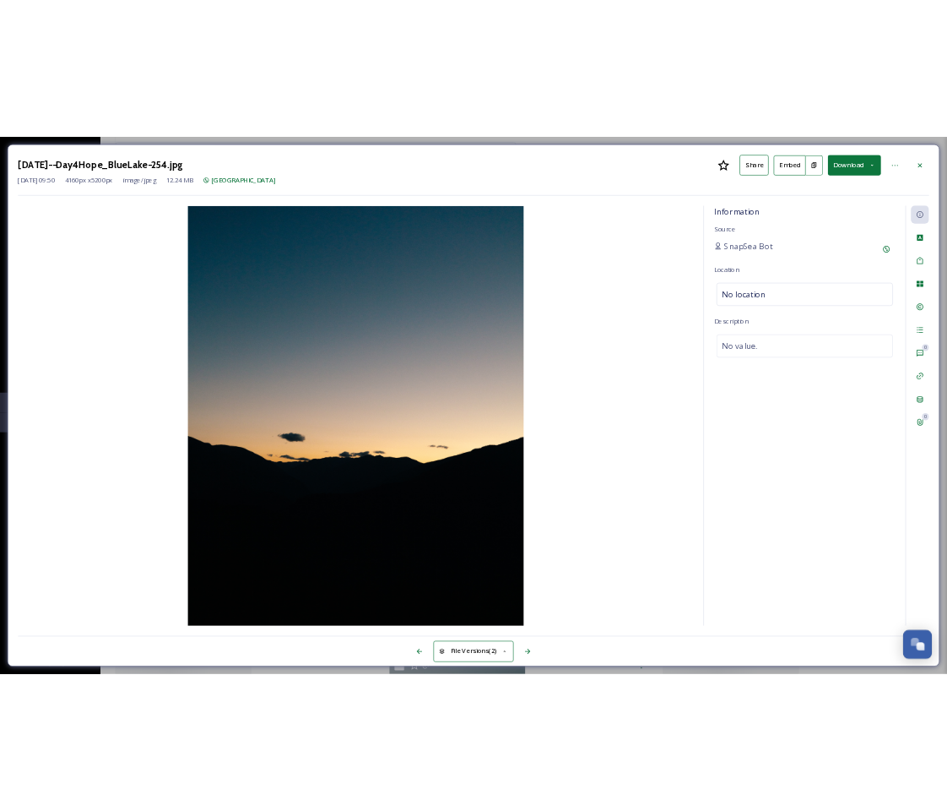
scroll to position [11967, 0]
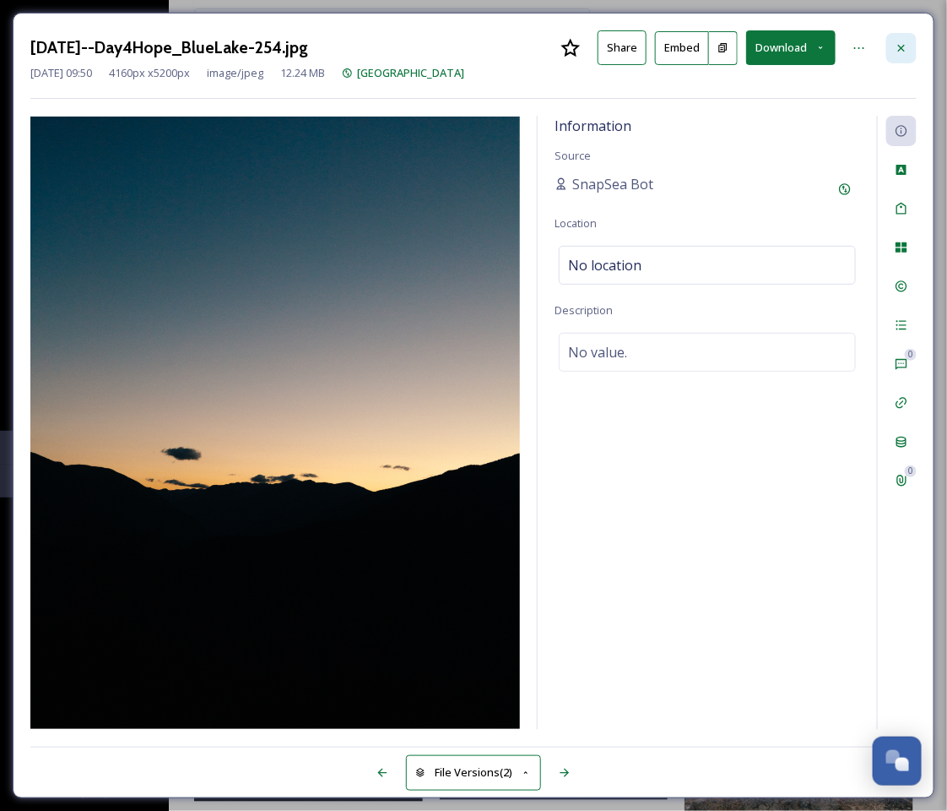
click at [893, 53] on div at bounding box center [902, 48] width 30 height 30
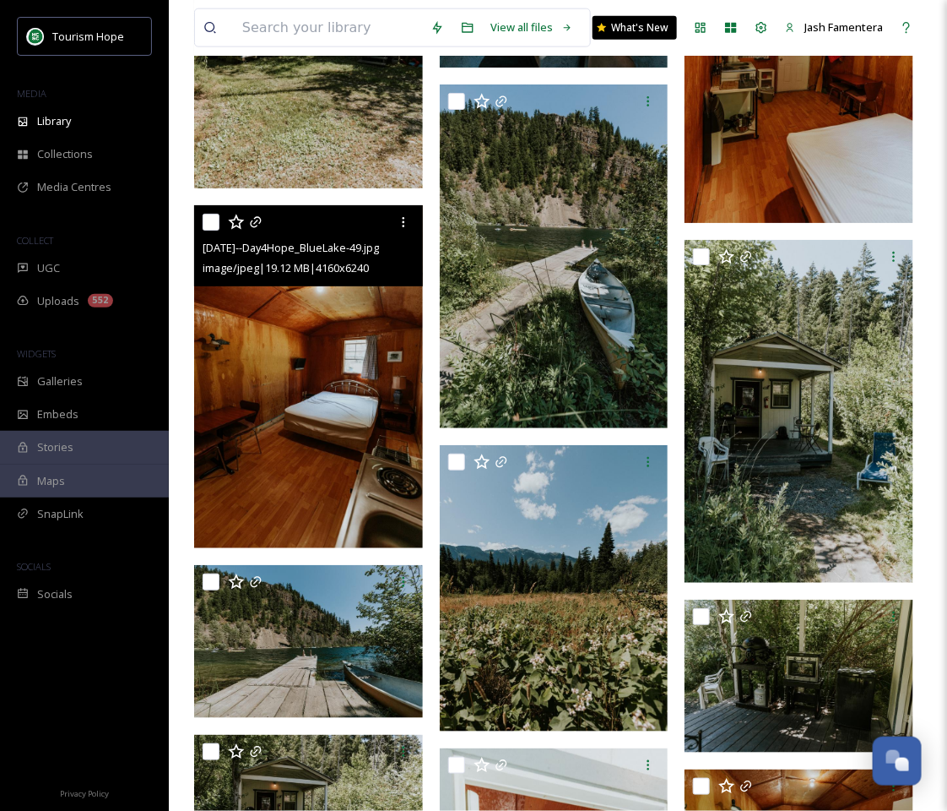
scroll to position [9994, 0]
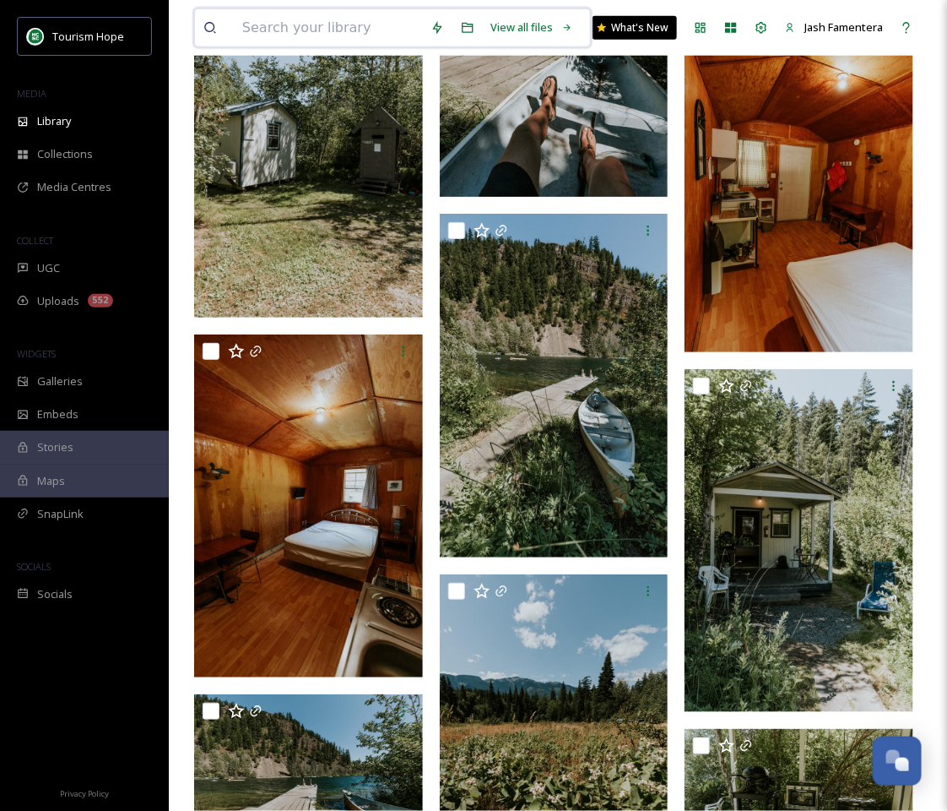
click at [285, 39] on input at bounding box center [328, 27] width 188 height 37
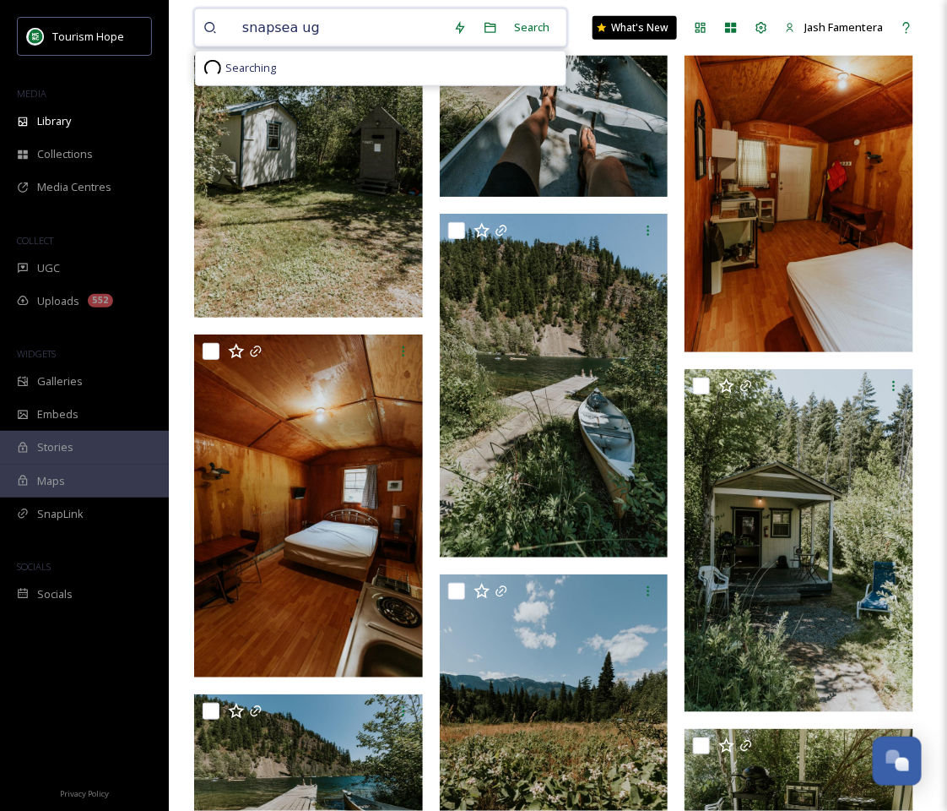
type input "snapsea ugc"
click at [571, 29] on div "Search Press Enter to search" at bounding box center [548, 27] width 72 height 33
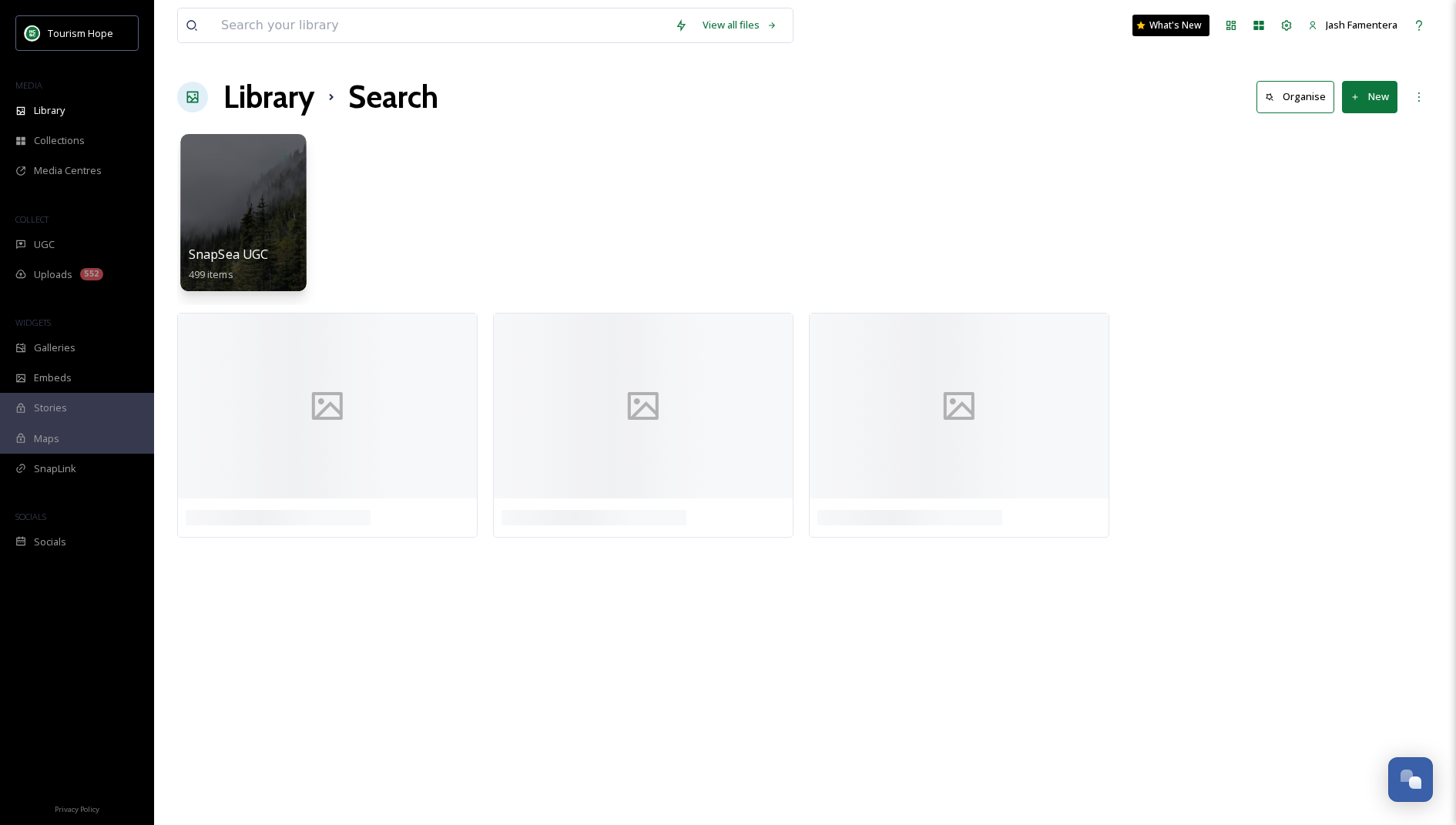
click at [276, 206] on div at bounding box center [244, 213] width 126 height 157
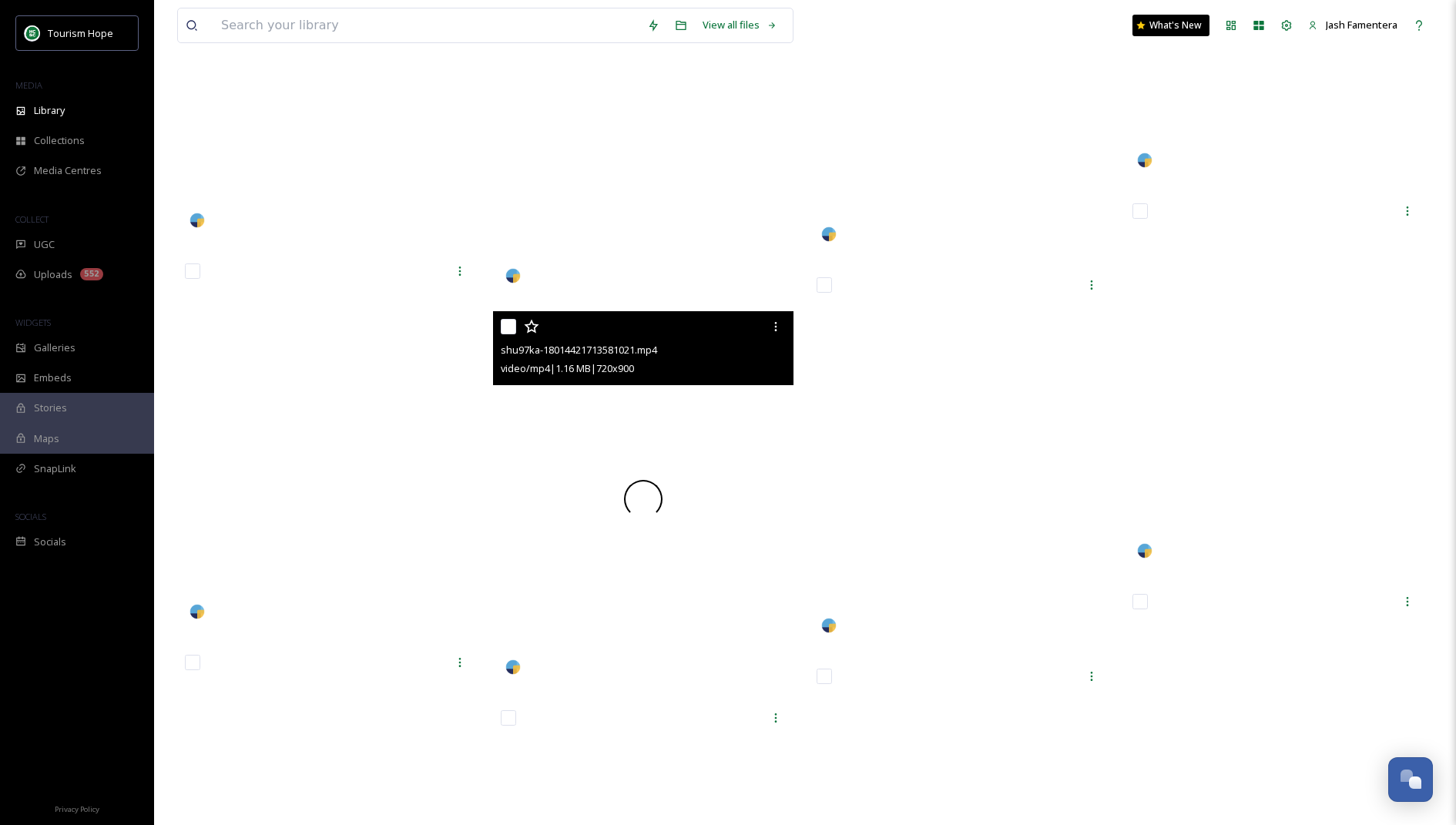
scroll to position [15794, 0]
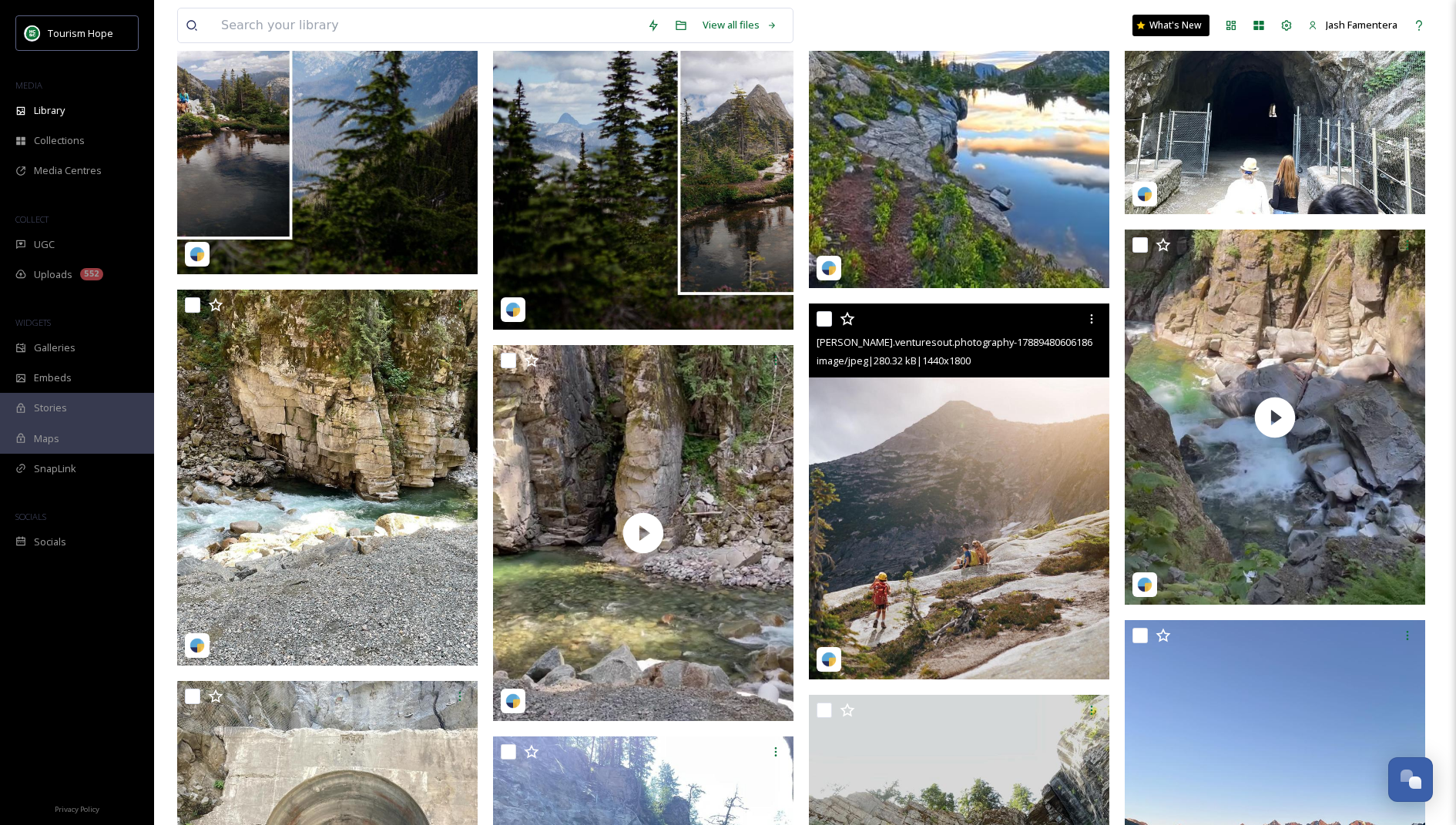
click at [868, 479] on img at bounding box center [959, 492] width 300 height 376
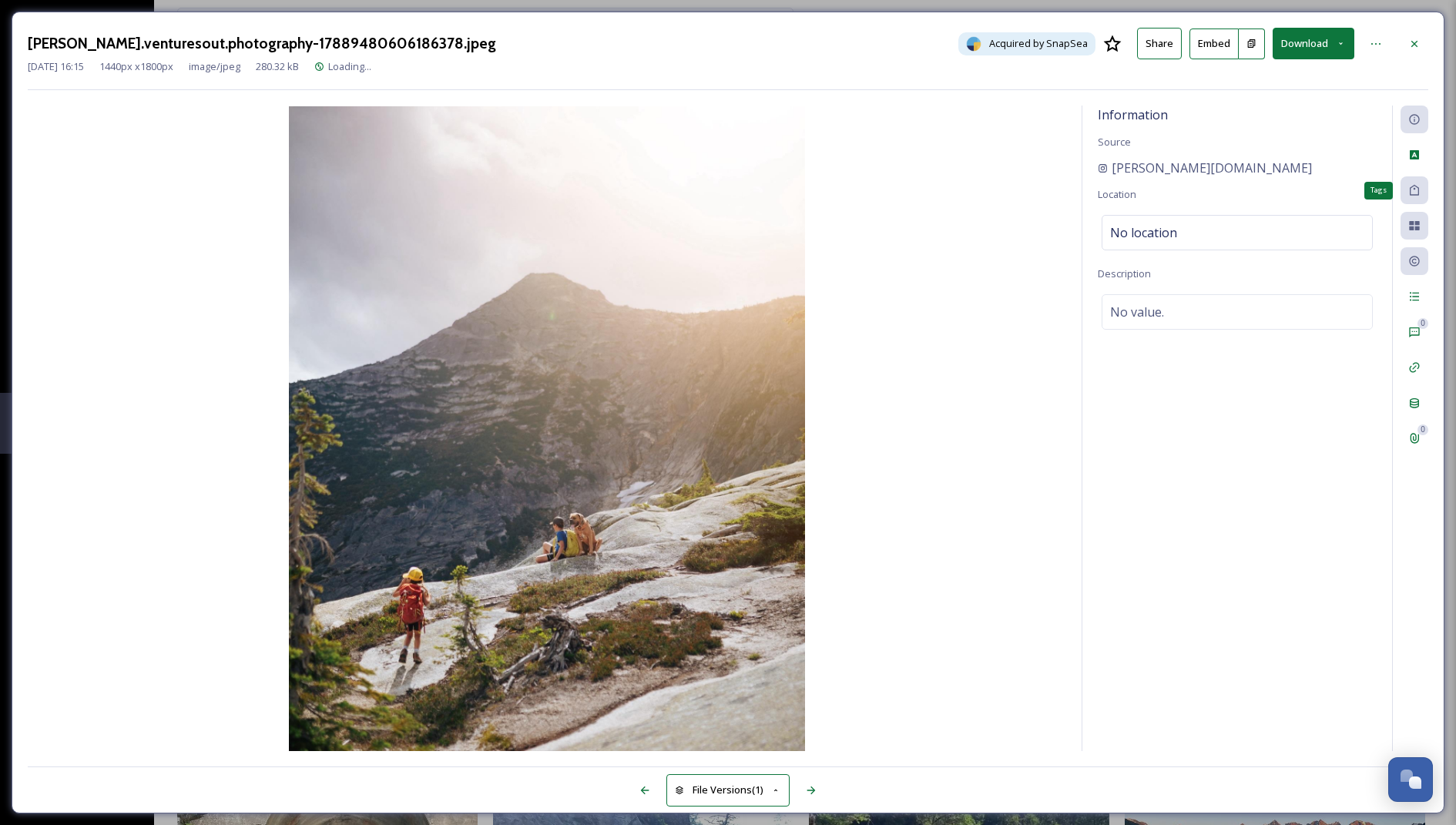
click at [1420, 193] on icon at bounding box center [1415, 191] width 13 height 13
click at [1421, 47] on div at bounding box center [1414, 44] width 27 height 27
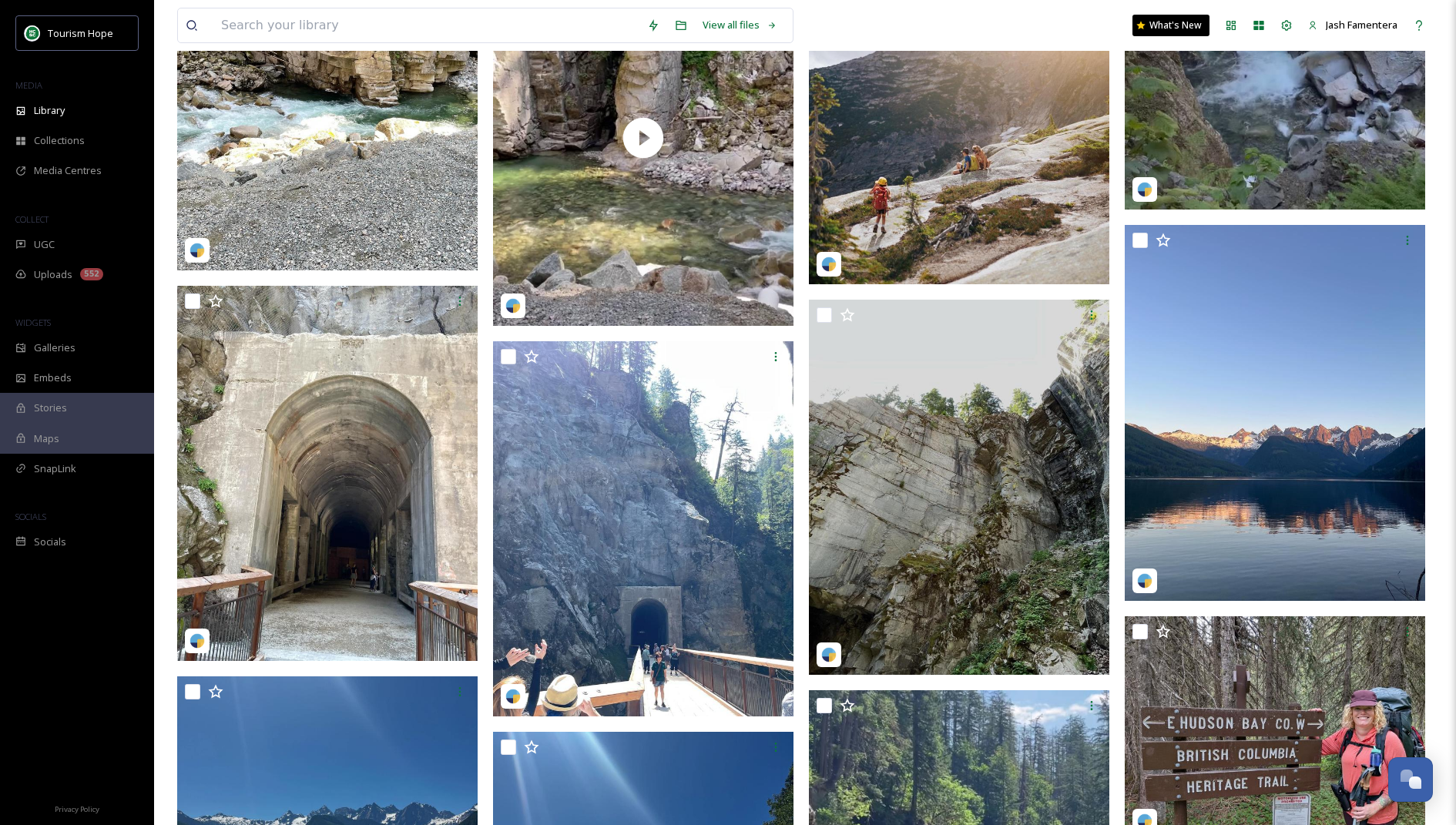
scroll to position [16394, 0]
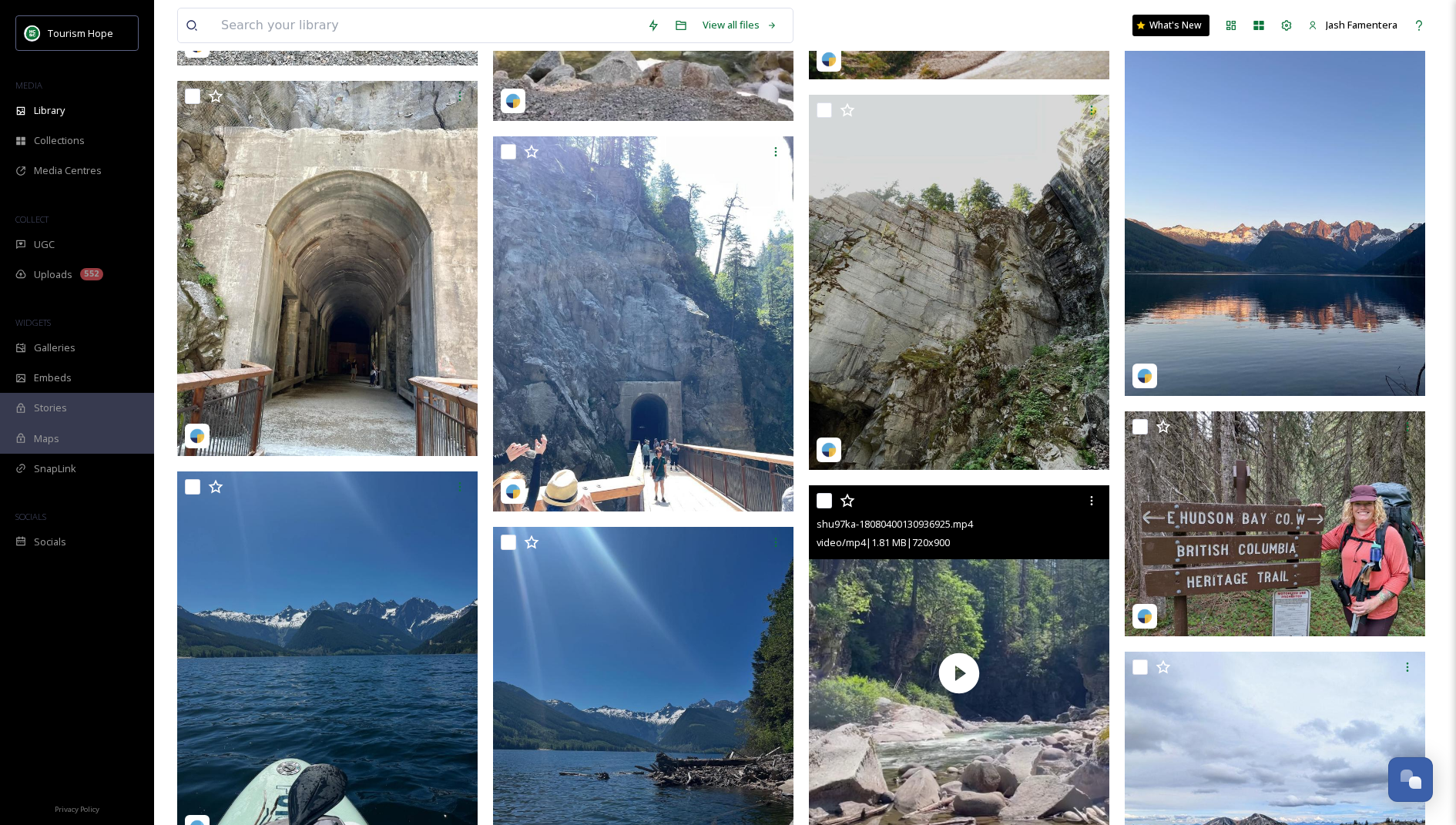
click at [957, 404] on img at bounding box center [959, 283] width 300 height 376
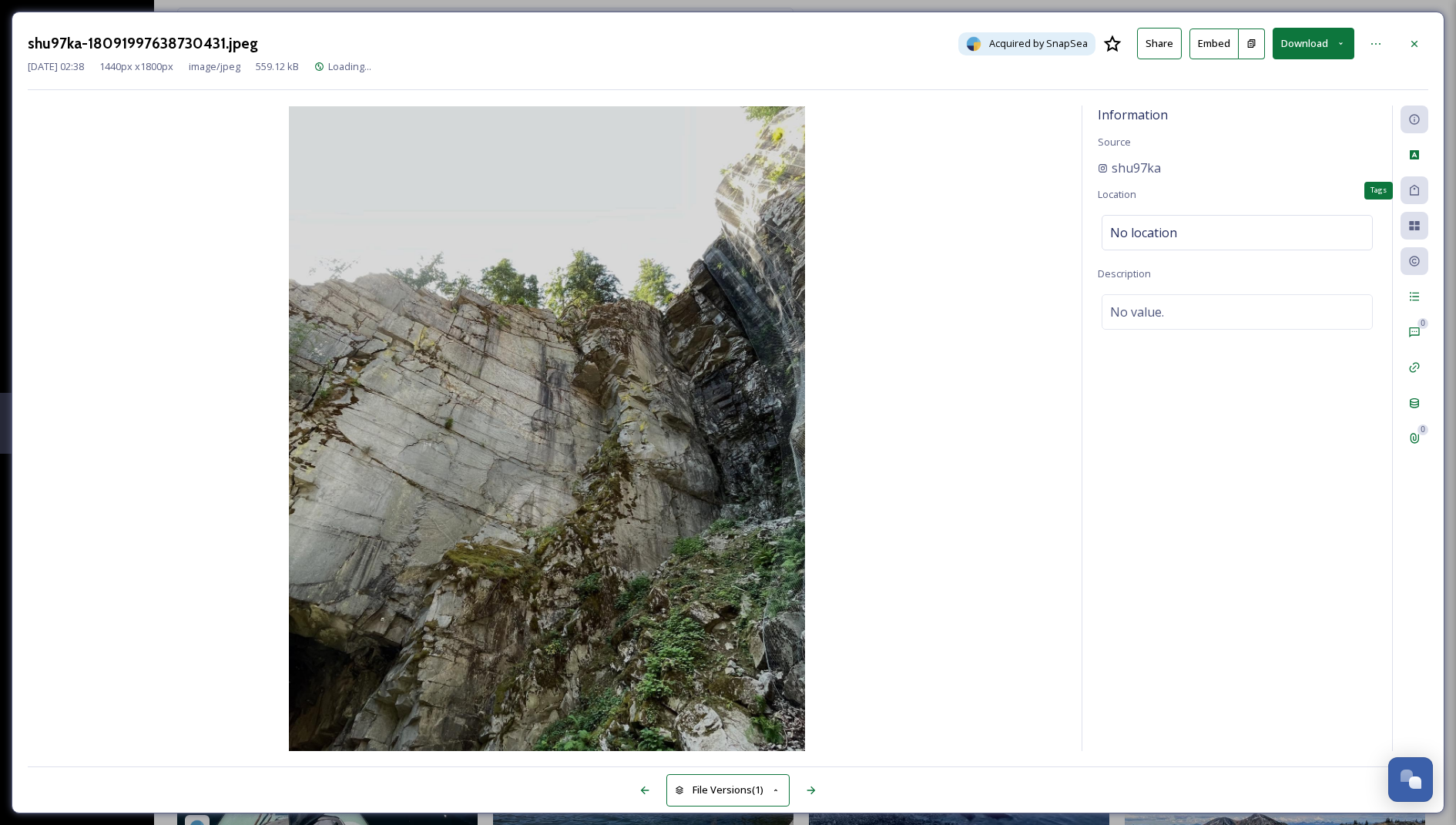
click at [1417, 187] on icon at bounding box center [1415, 191] width 13 height 13
click at [1419, 36] on div at bounding box center [1414, 44] width 27 height 27
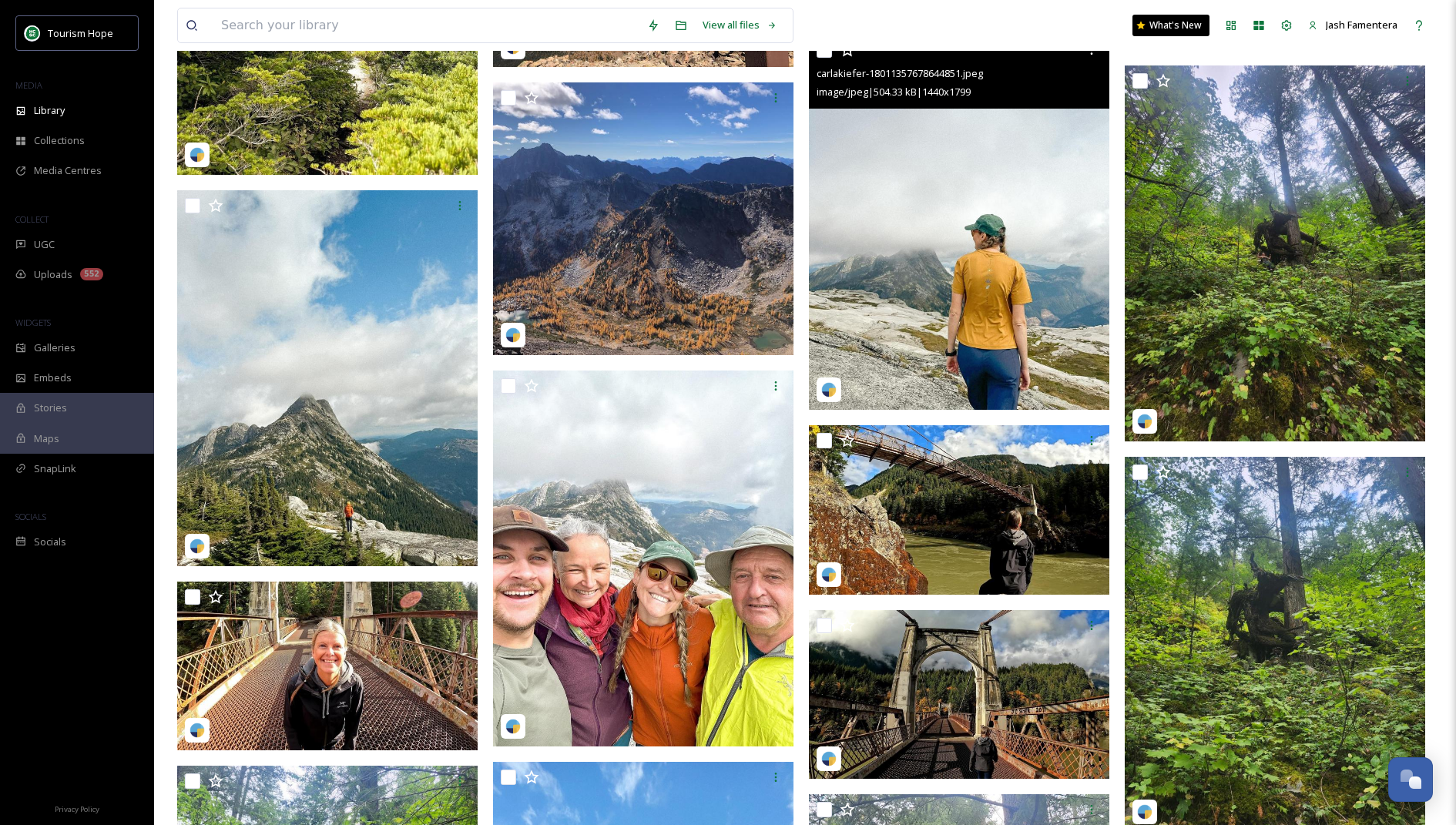
scroll to position [30113, 0]
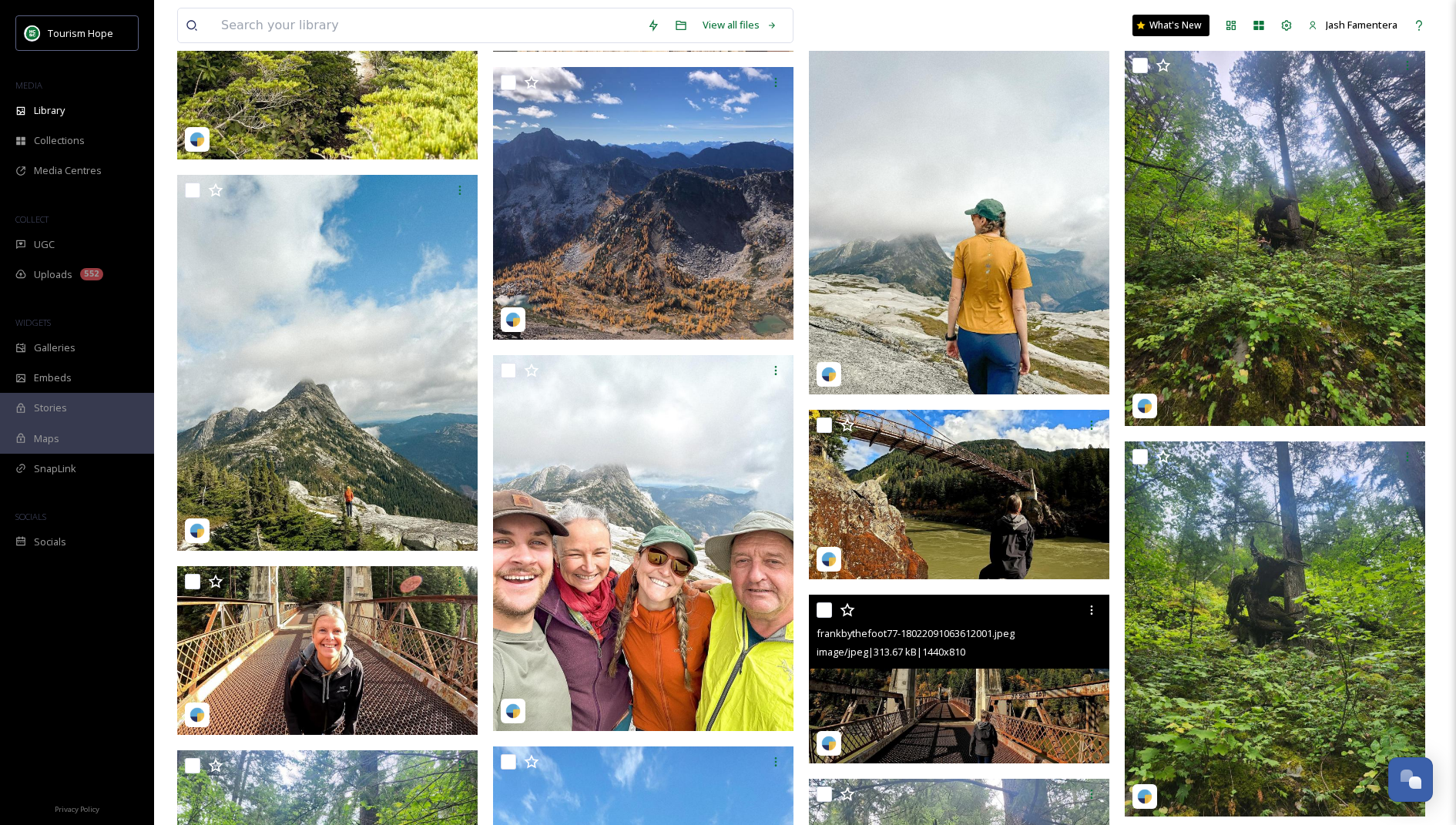
click at [917, 712] on img at bounding box center [959, 680] width 300 height 170
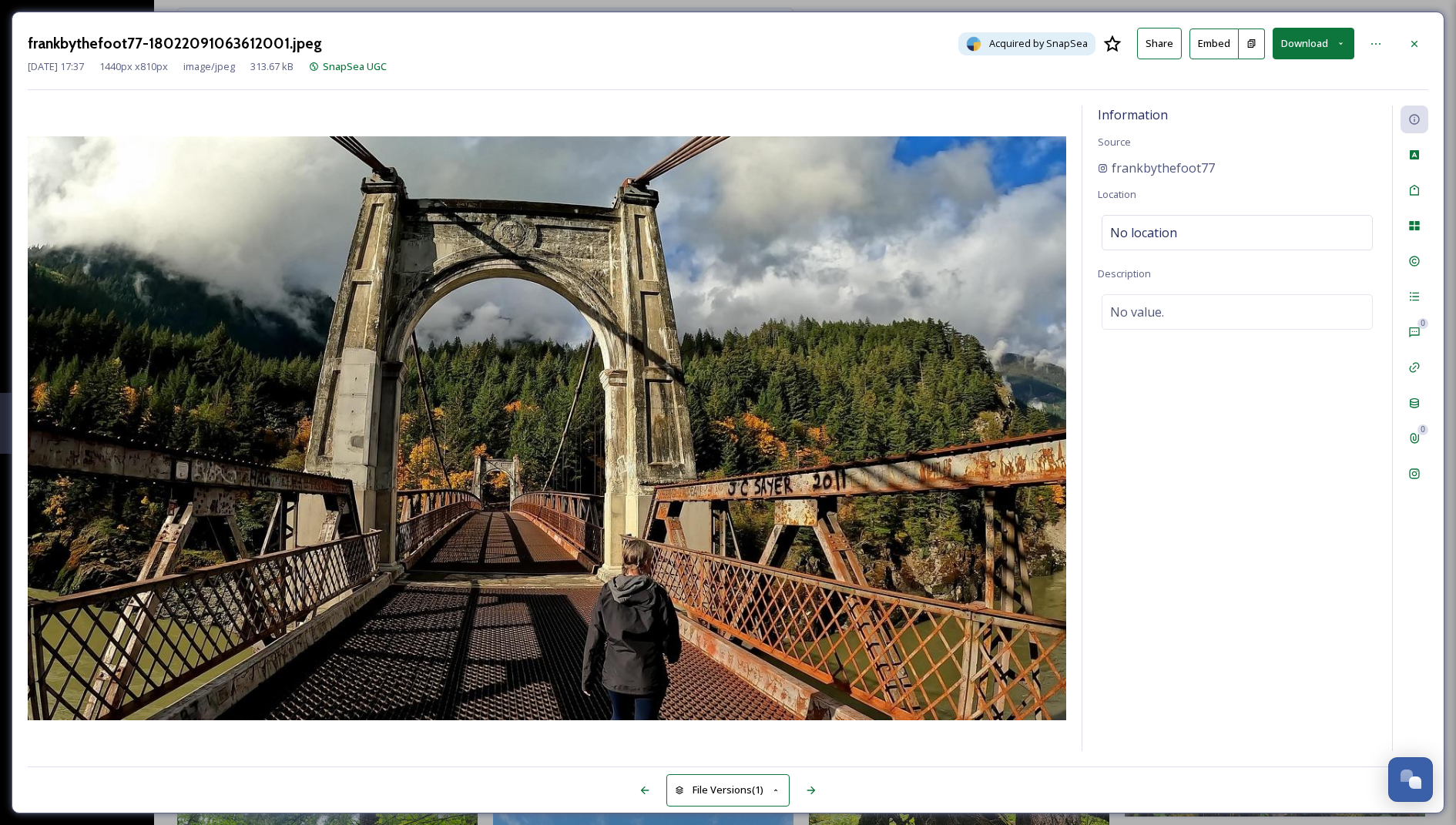
click at [1324, 47] on button "Download" at bounding box center [1314, 43] width 82 height 32
click at [1282, 79] on span "Download Original (1440 x 810)" at bounding box center [1274, 79] width 140 height 15
click at [1409, 30] on div at bounding box center [1414, 44] width 27 height 27
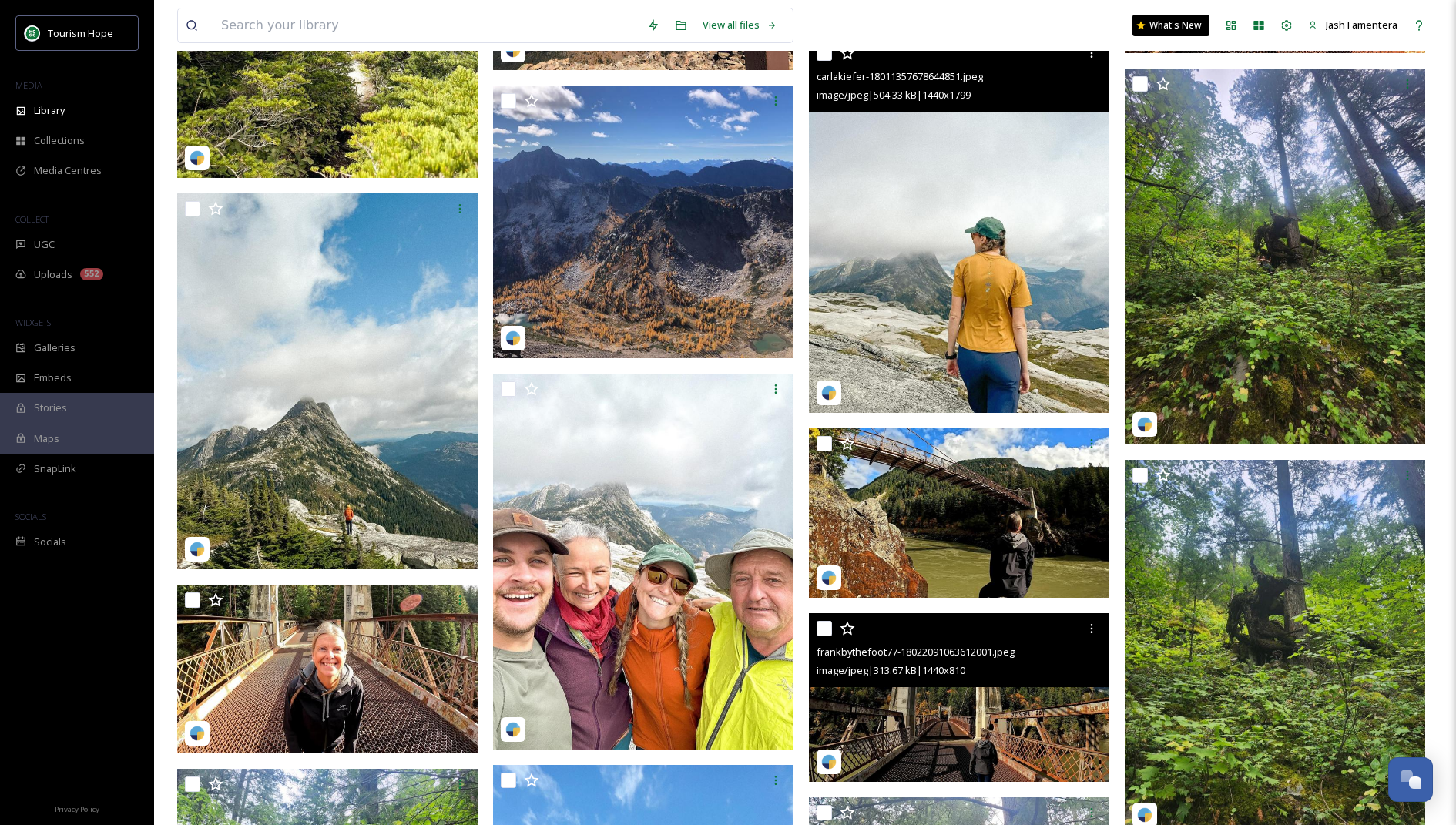
scroll to position [30083, 0]
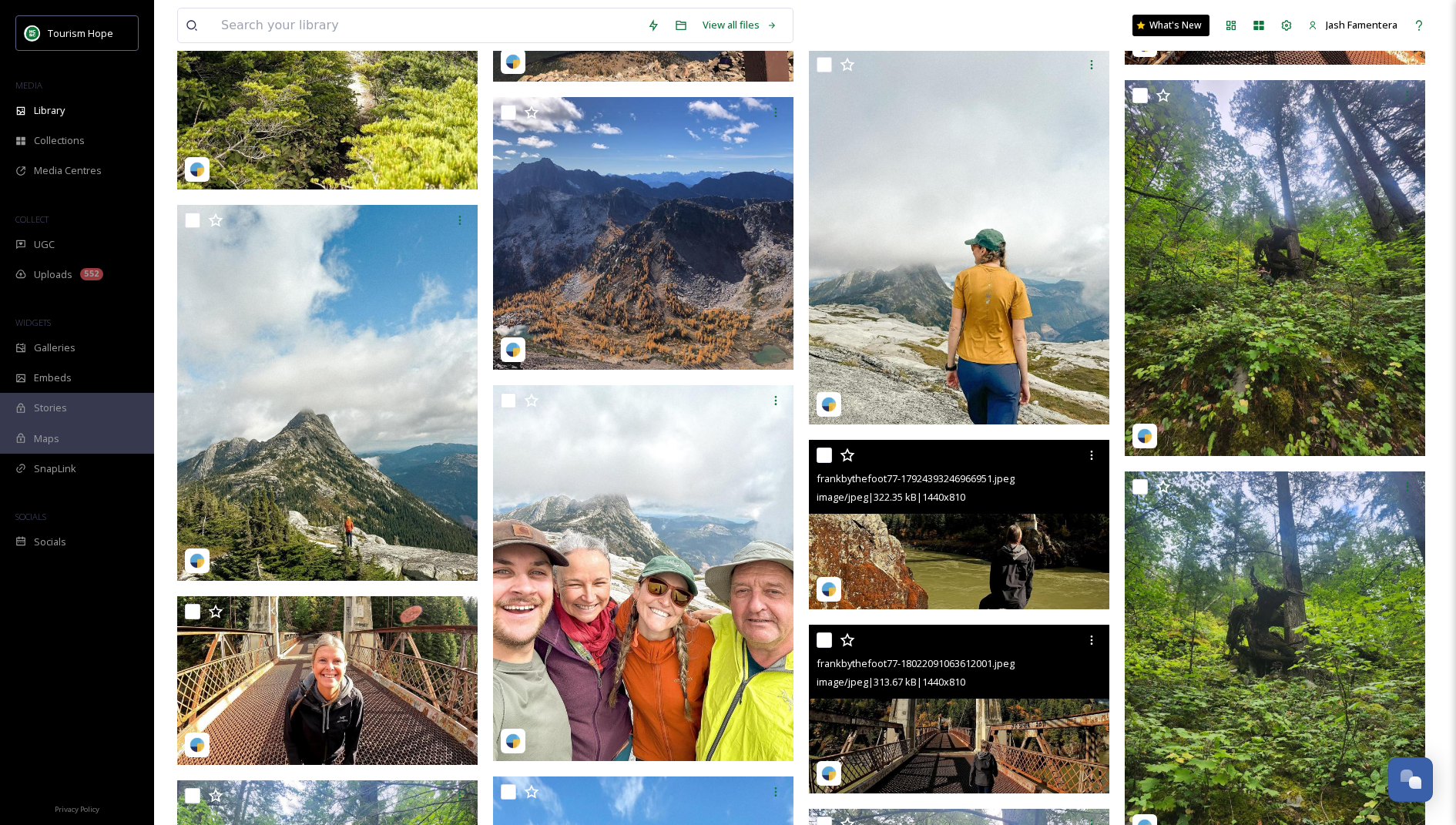
click at [944, 504] on div "image/jpeg | 322.35 kB | 1440 x 810" at bounding box center [961, 497] width 289 height 18
click at [1003, 536] on img at bounding box center [959, 525] width 300 height 170
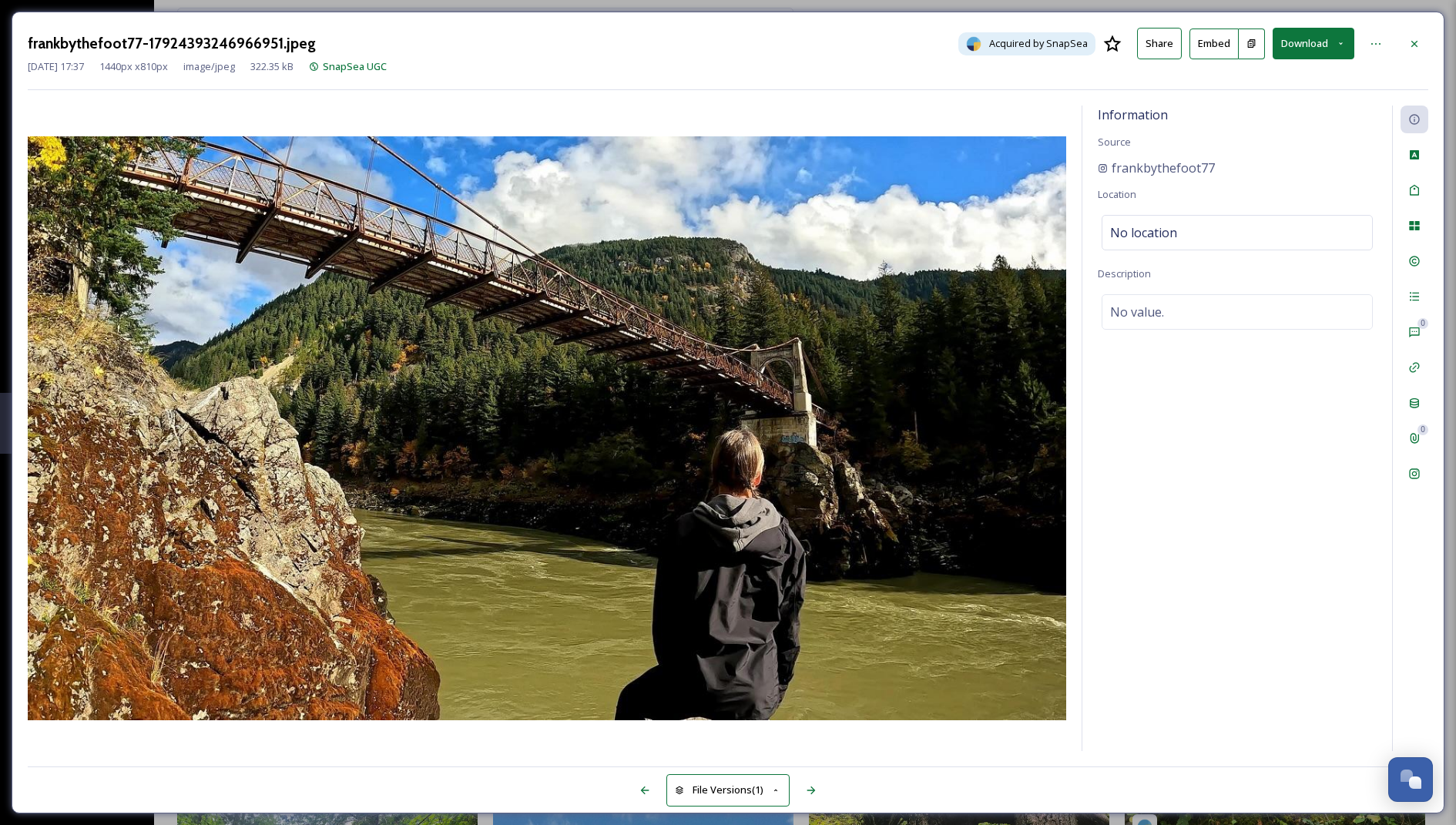
click at [1349, 41] on button "Download" at bounding box center [1314, 43] width 82 height 32
click at [1271, 83] on span "Download Original (1440 x 810)" at bounding box center [1274, 79] width 140 height 15
click at [1414, 39] on icon at bounding box center [1415, 44] width 13 height 13
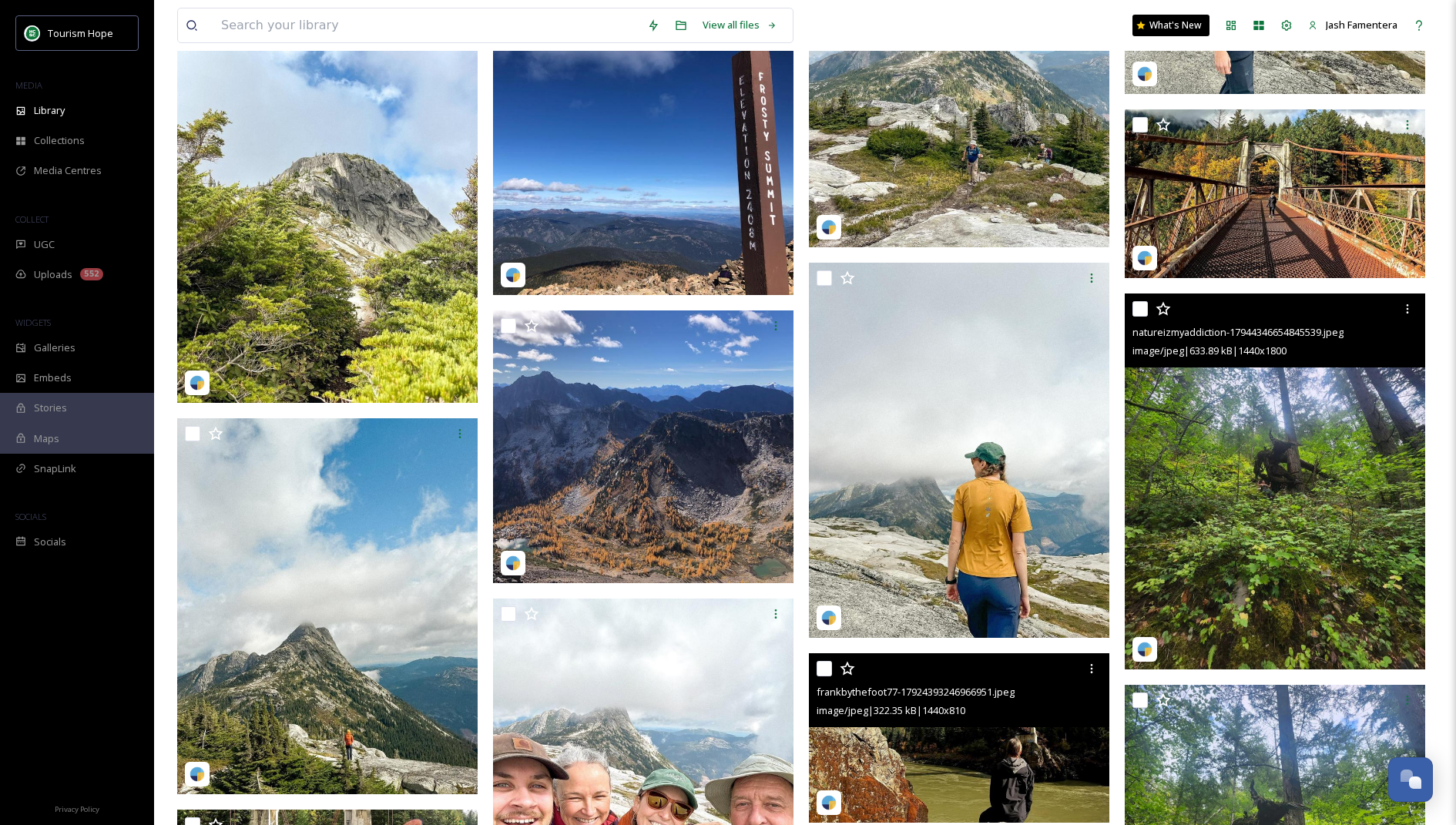
scroll to position [29847, 0]
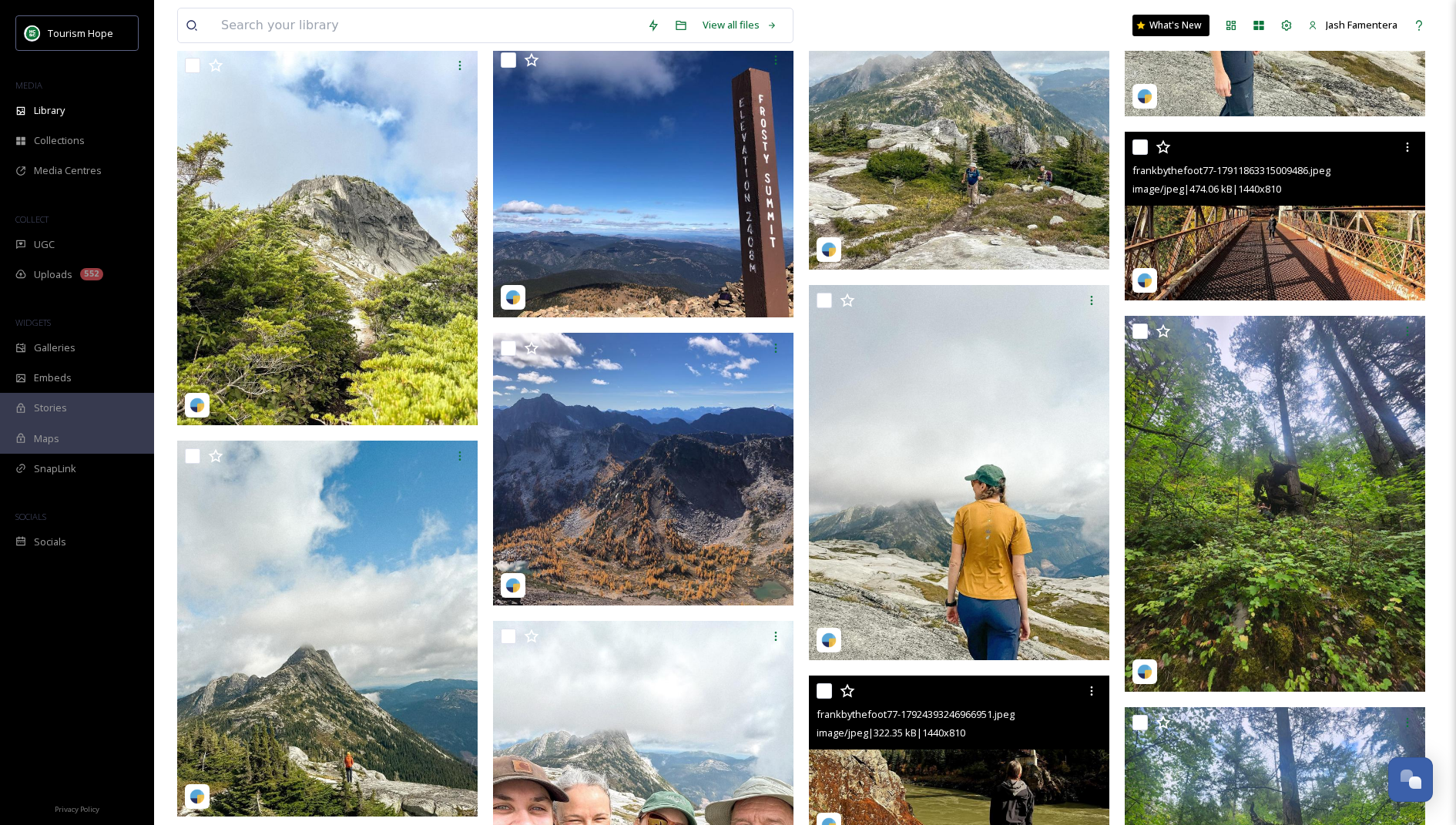
click at [1226, 256] on img at bounding box center [1274, 216] width 300 height 170
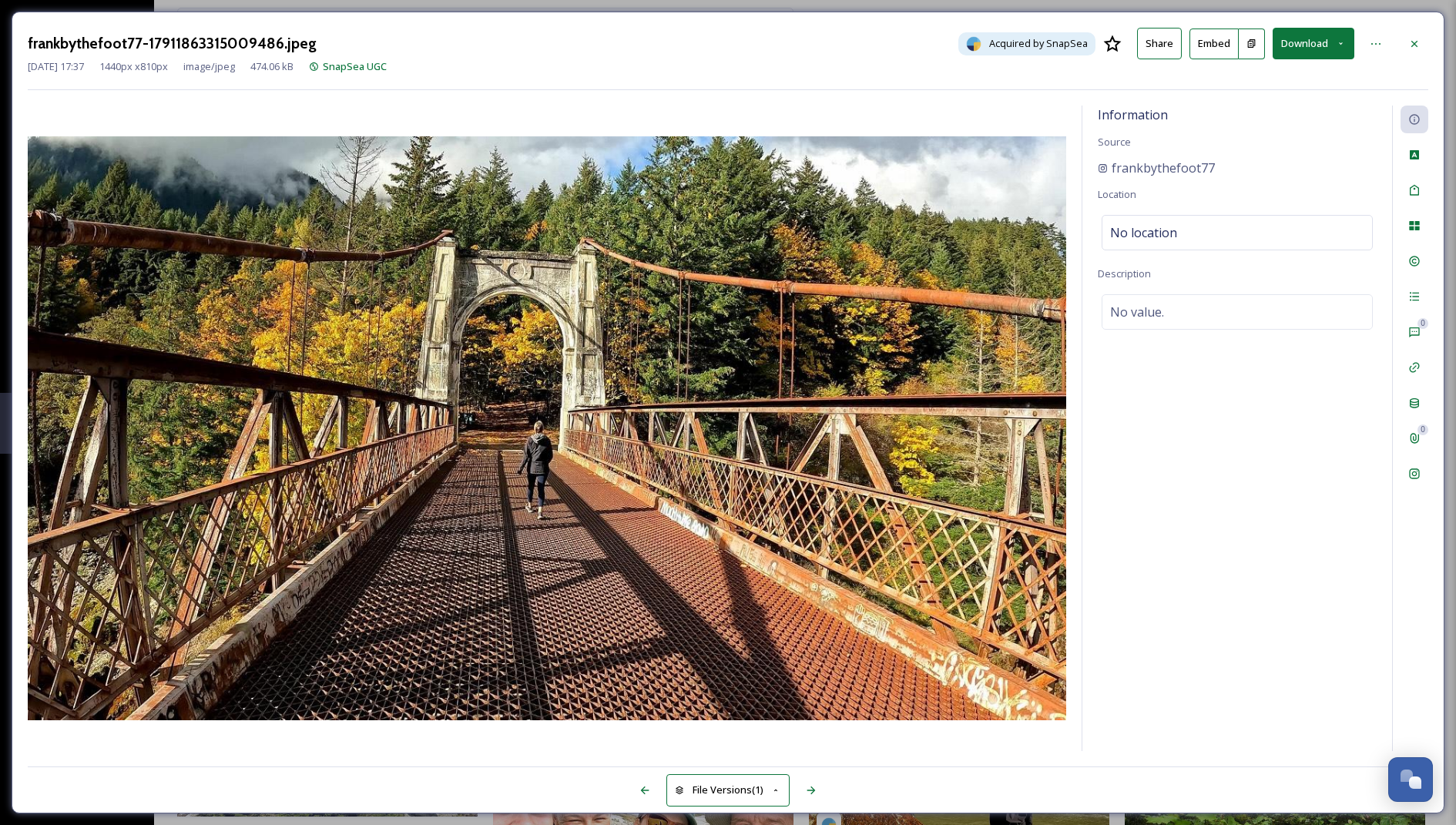
click at [1340, 42] on icon at bounding box center [1341, 43] width 4 height 3
click at [1324, 89] on div "Download Original (1440 x 810)" at bounding box center [1274, 78] width 158 height 30
click at [1404, 51] on div at bounding box center [1414, 44] width 27 height 27
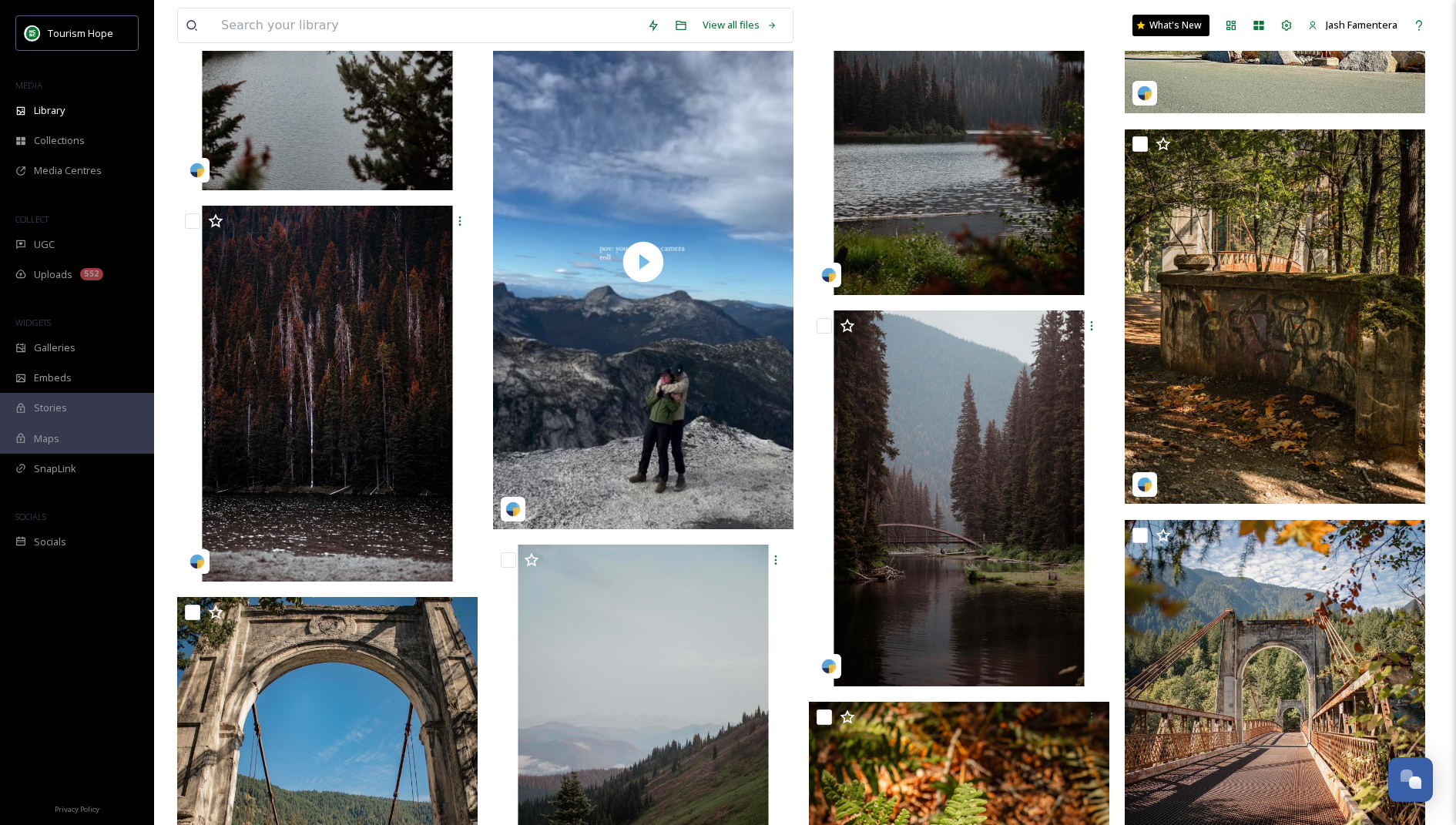
scroll to position [34492, 0]
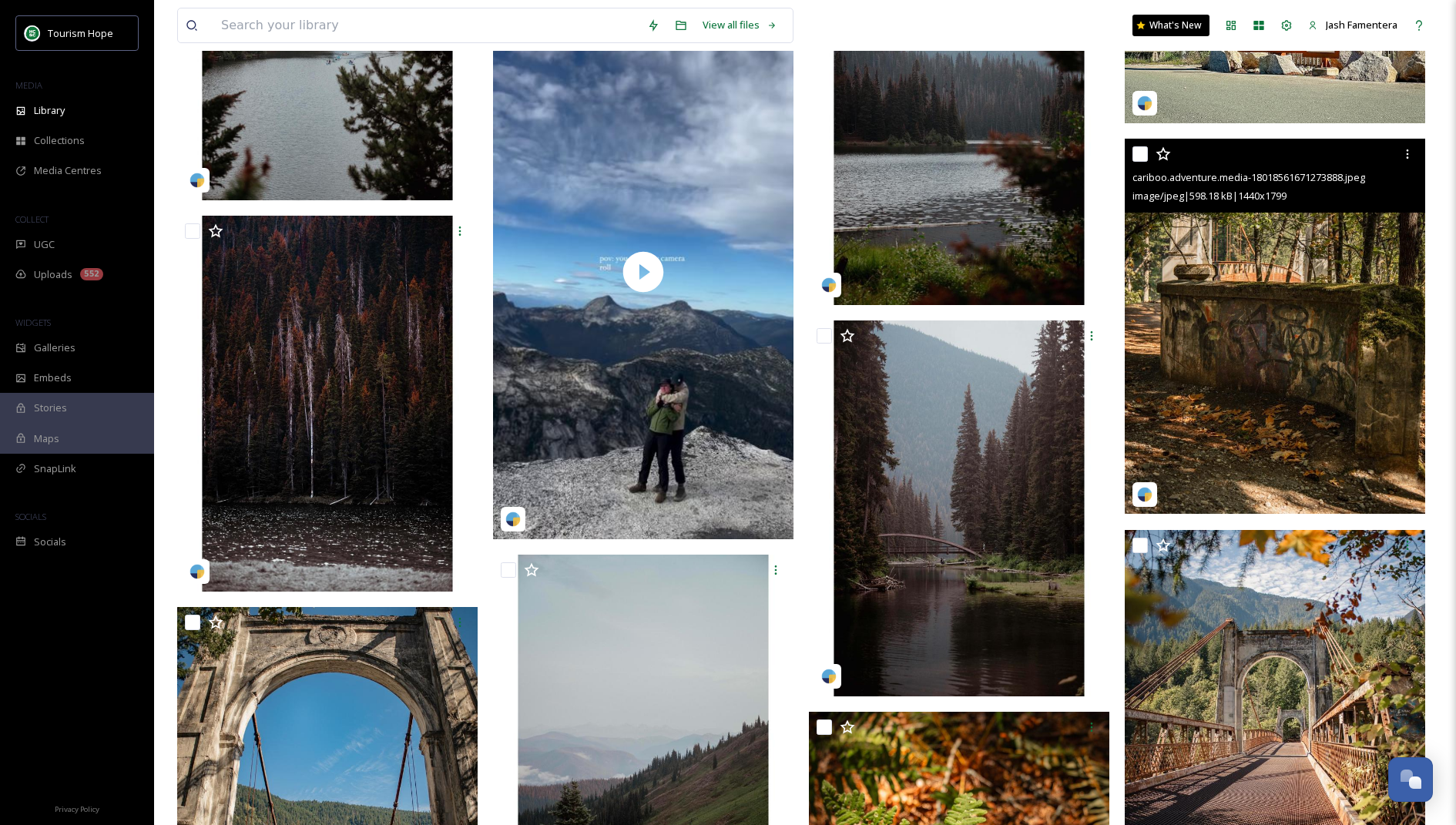
click at [1227, 414] on img at bounding box center [1274, 327] width 300 height 375
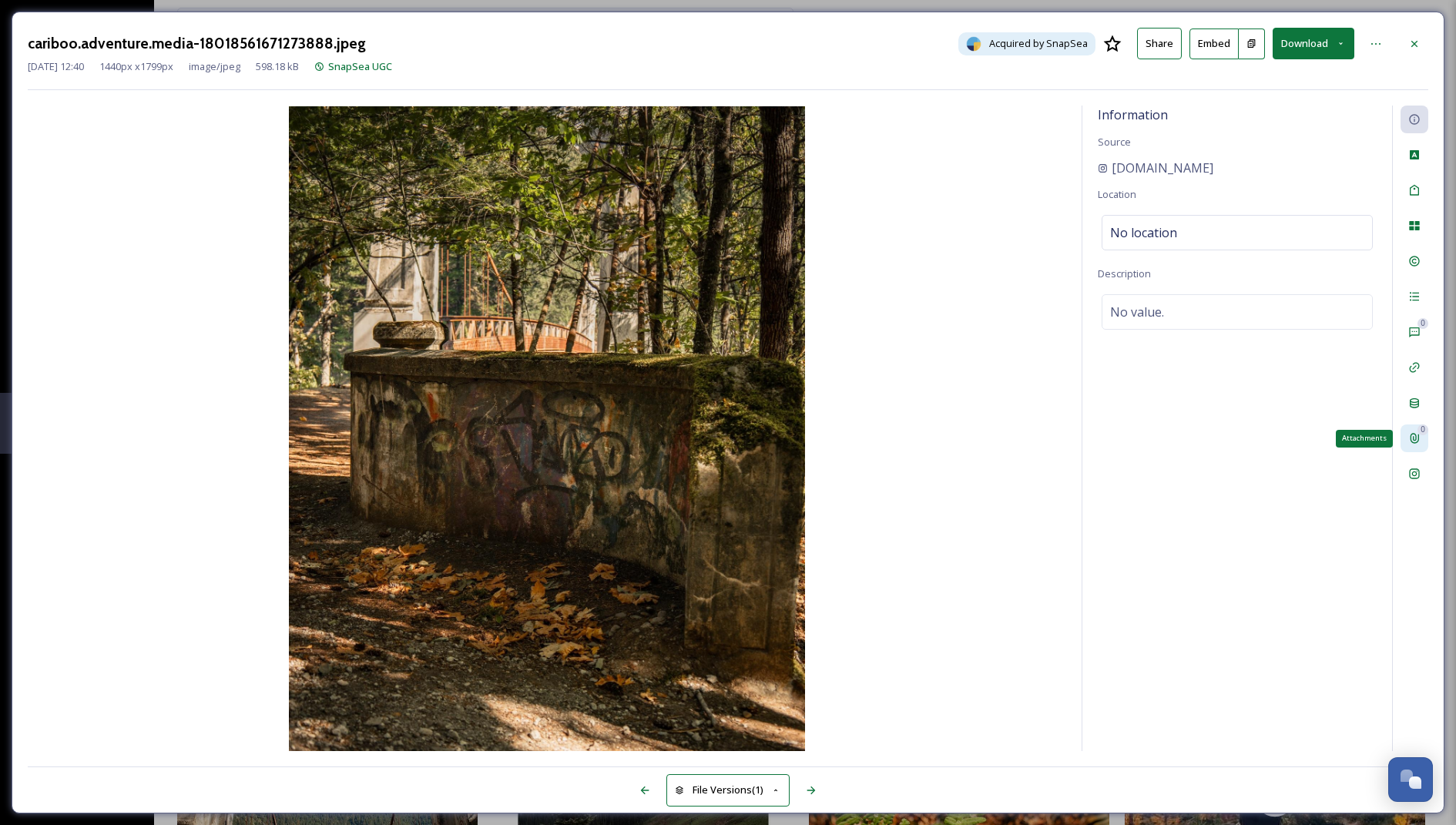
click at [1414, 433] on icon at bounding box center [1414, 438] width 8 height 10
click at [1423, 201] on div "Tags" at bounding box center [1414, 190] width 27 height 27
click at [1428, 475] on div at bounding box center [1414, 474] width 27 height 27
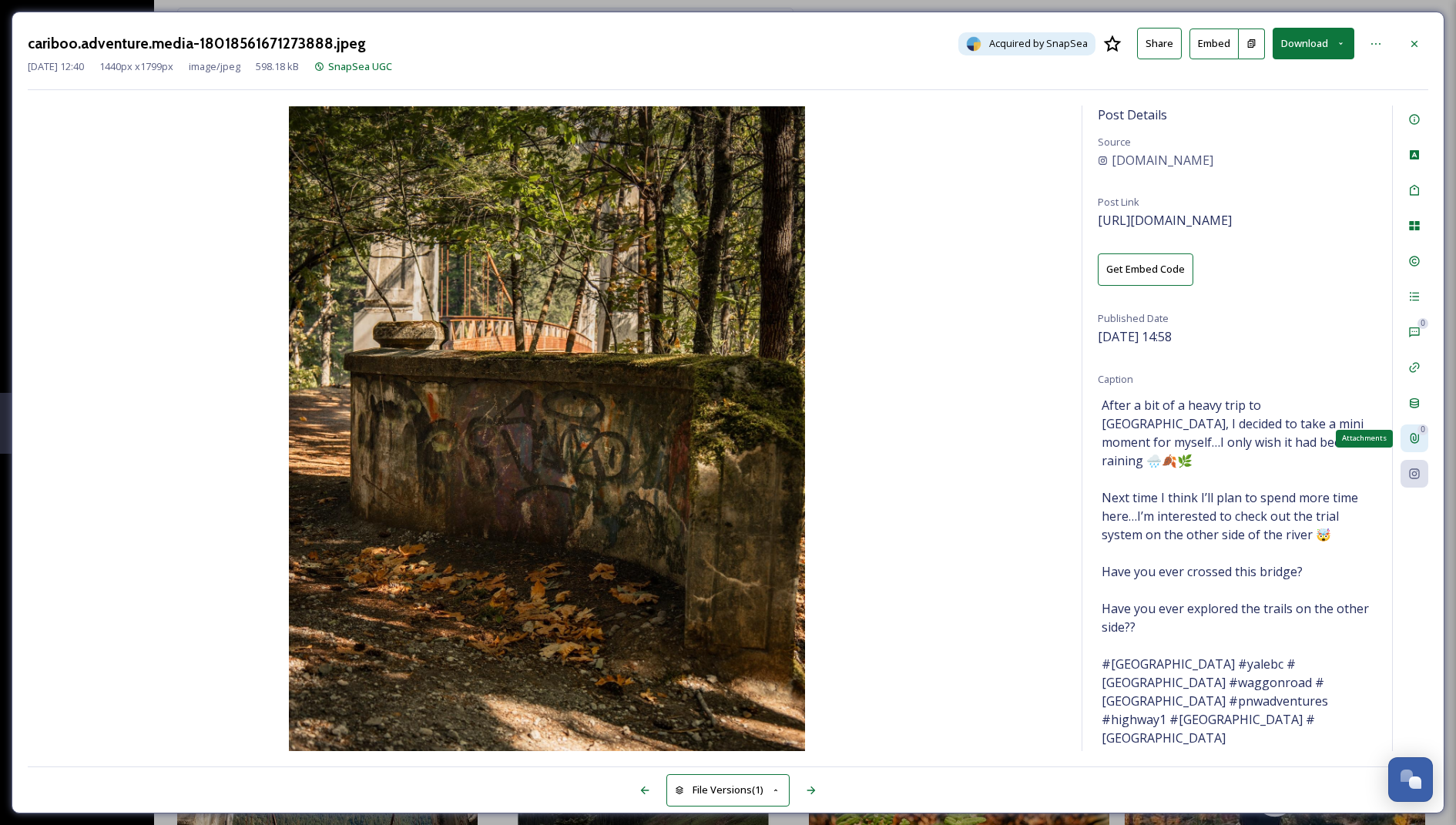
click at [1404, 444] on div "0 Attachments" at bounding box center [1414, 438] width 27 height 27
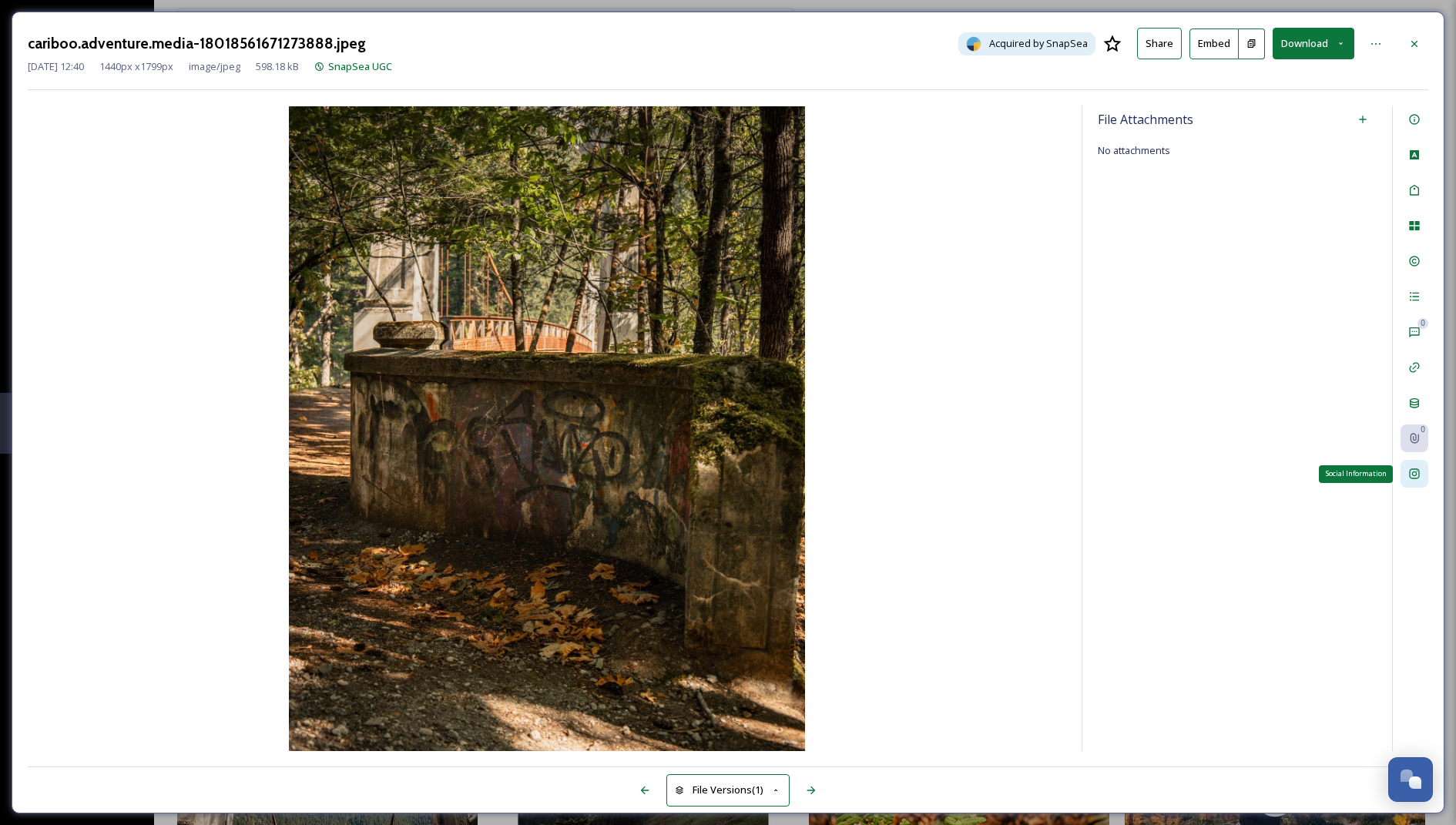
click at [1409, 473] on icon at bounding box center [1413, 474] width 10 height 10
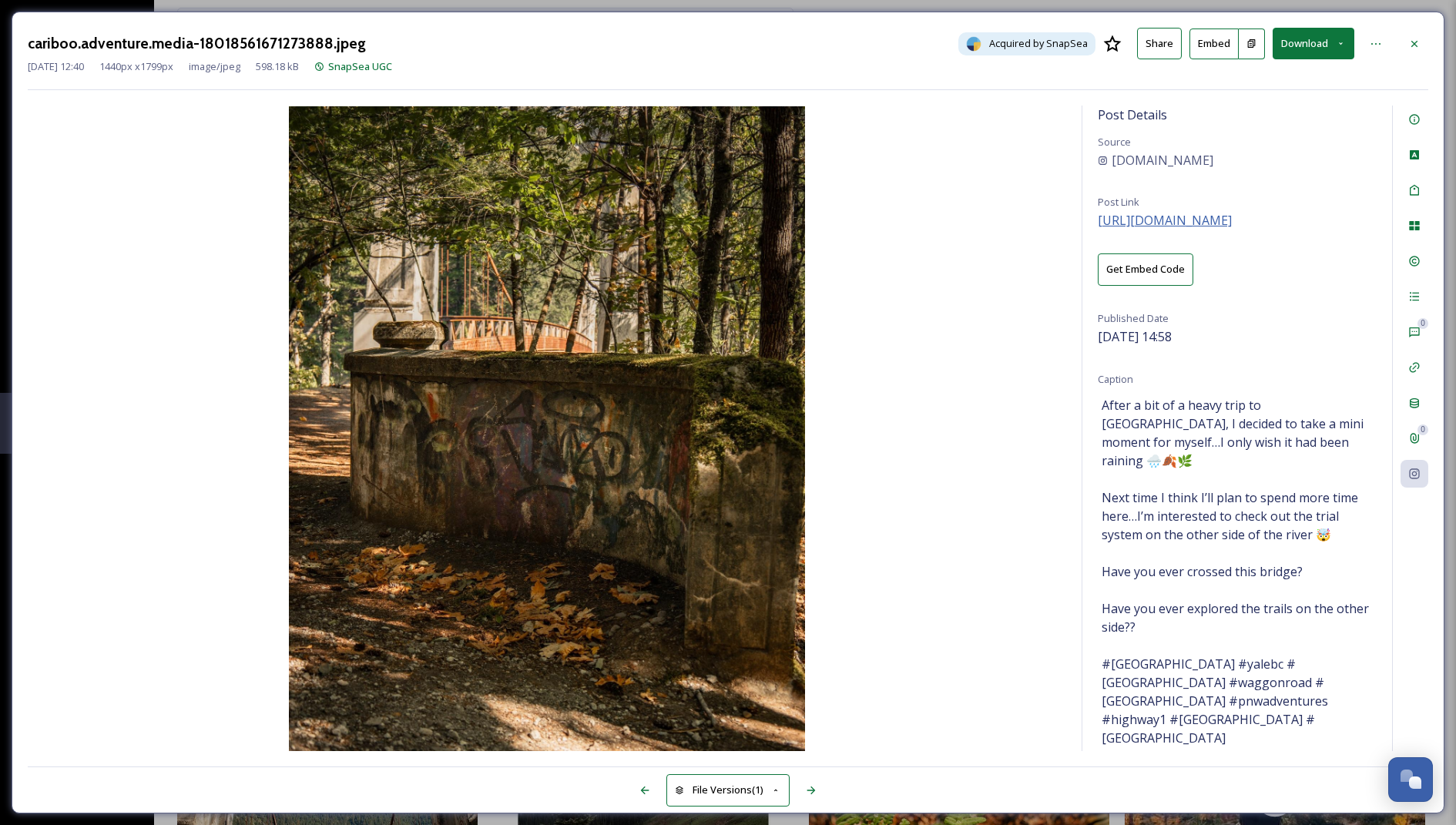
click at [1201, 220] on span "https://www.instagram.com/p/DAbnbdgSiPM/" at bounding box center [1164, 220] width 134 height 17
click at [1289, 47] on button "Download" at bounding box center [1314, 43] width 82 height 32
click at [1277, 84] on span "Download Original (1440 x 1799)" at bounding box center [1274, 79] width 146 height 15
click at [1409, 42] on icon at bounding box center [1415, 44] width 13 height 13
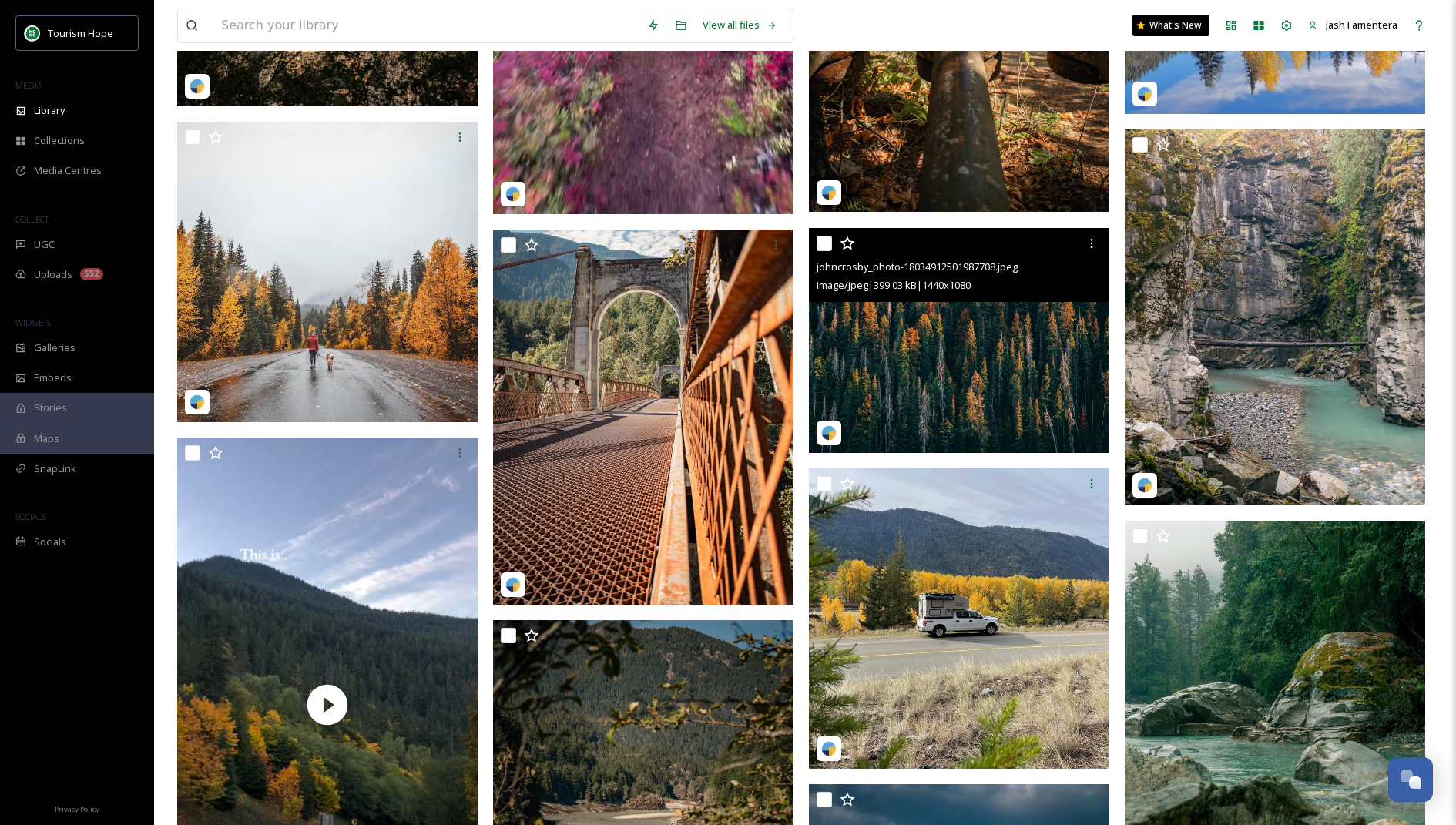
scroll to position [36149, 0]
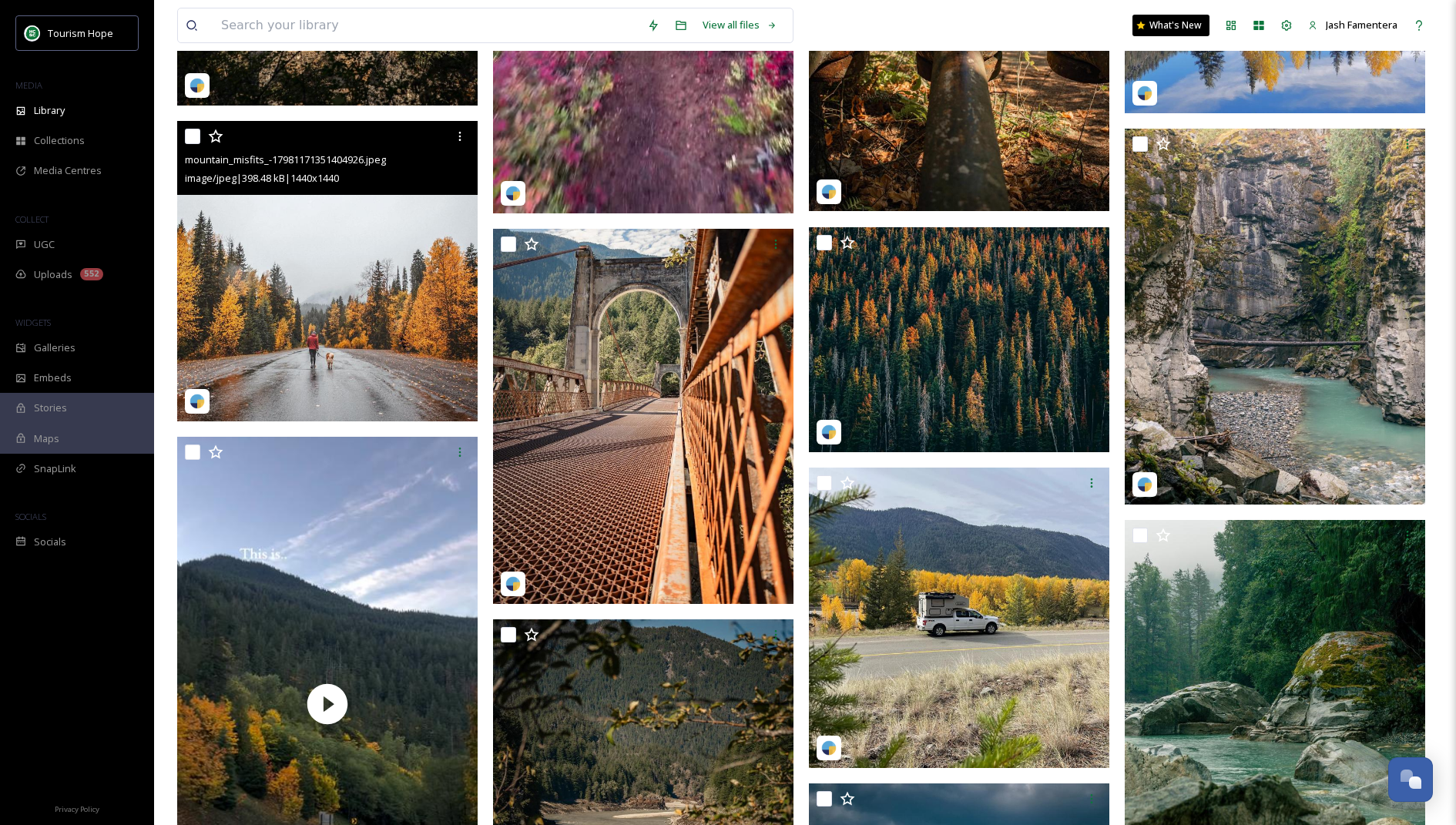
click at [428, 291] on img at bounding box center [327, 271] width 300 height 300
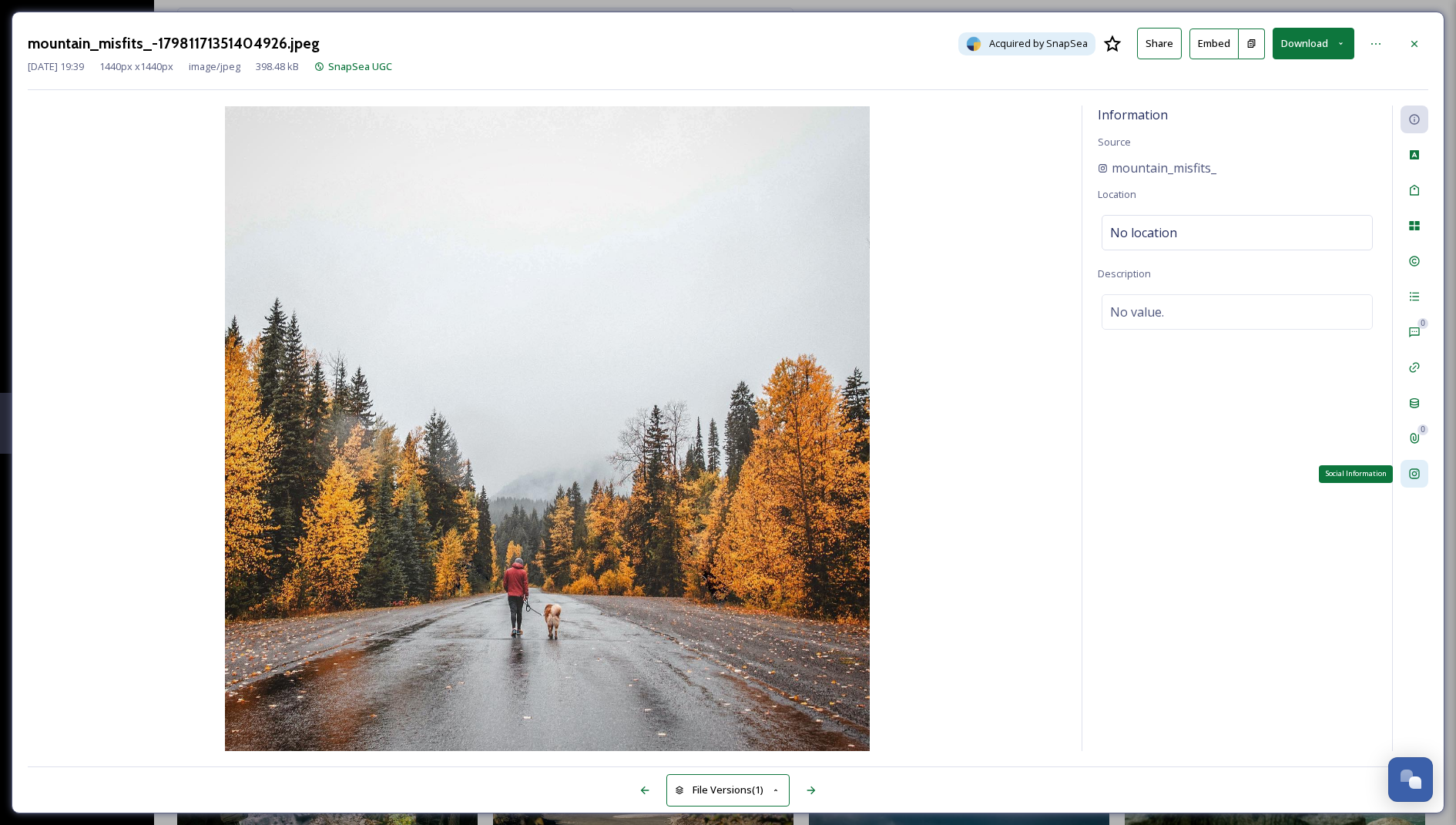
click at [1410, 465] on div "Social Information" at bounding box center [1414, 474] width 27 height 27
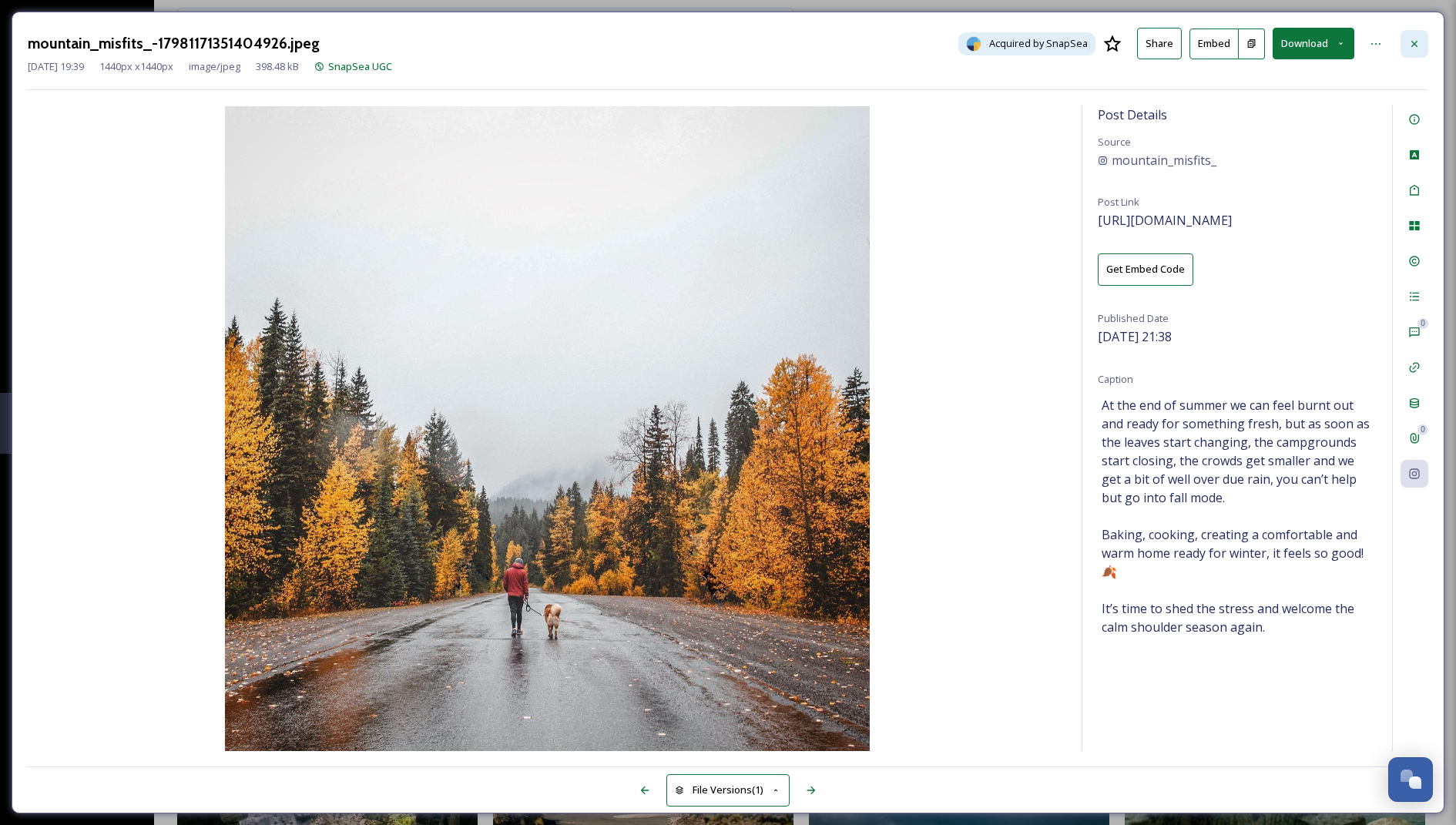
click at [1414, 42] on icon at bounding box center [1415, 44] width 13 height 13
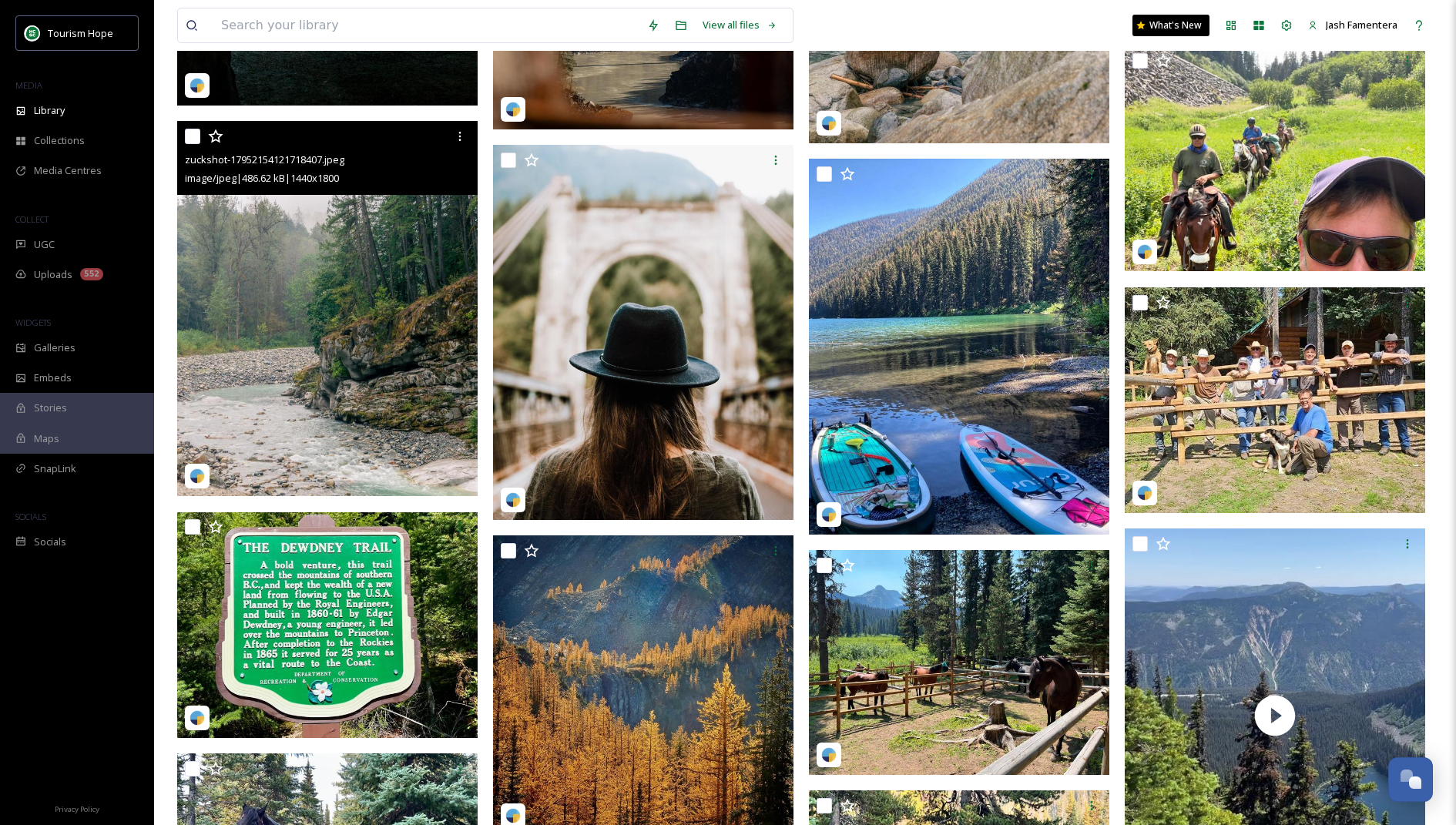
scroll to position [37410, 0]
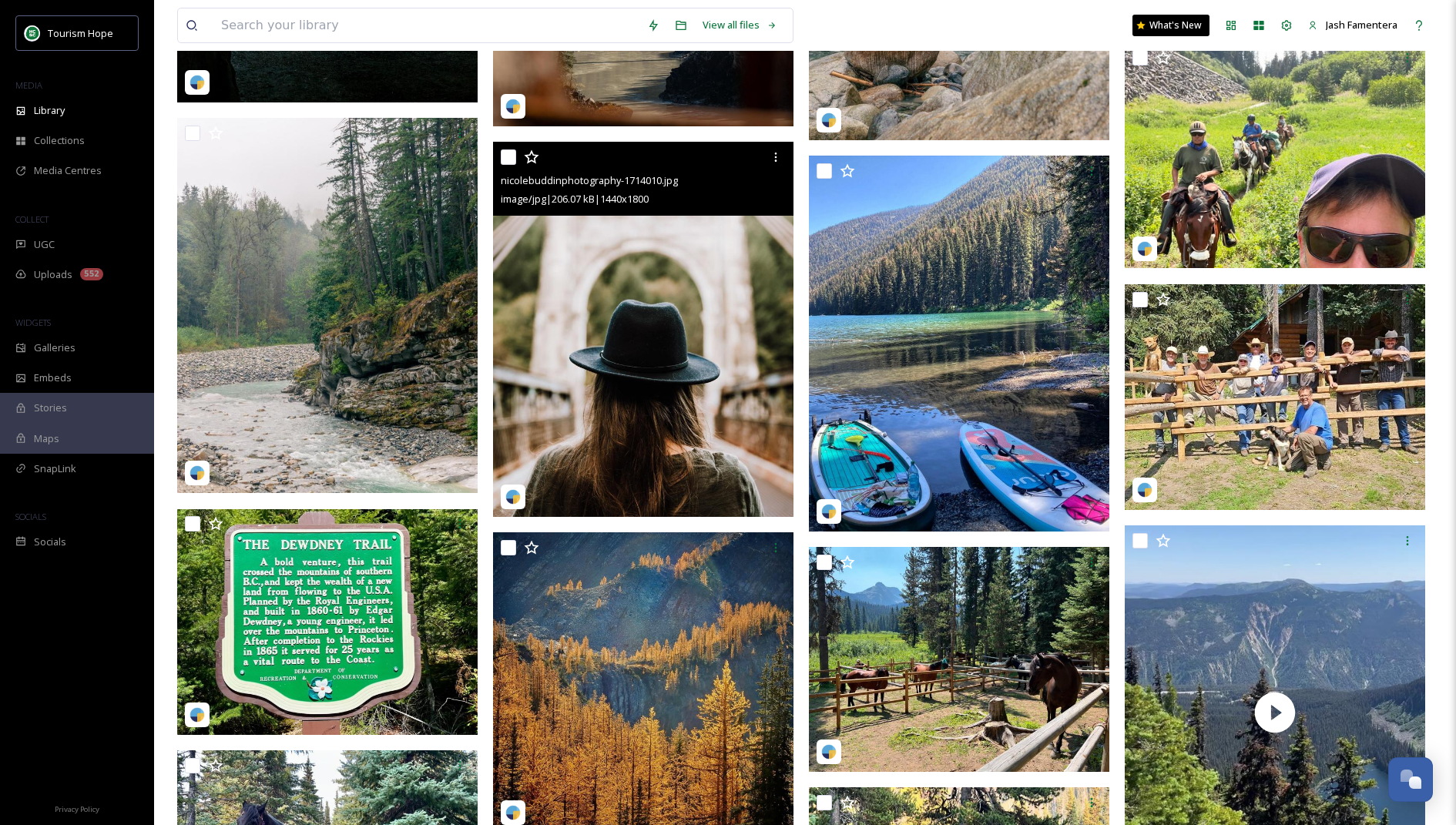
click at [696, 402] on img at bounding box center [642, 329] width 300 height 376
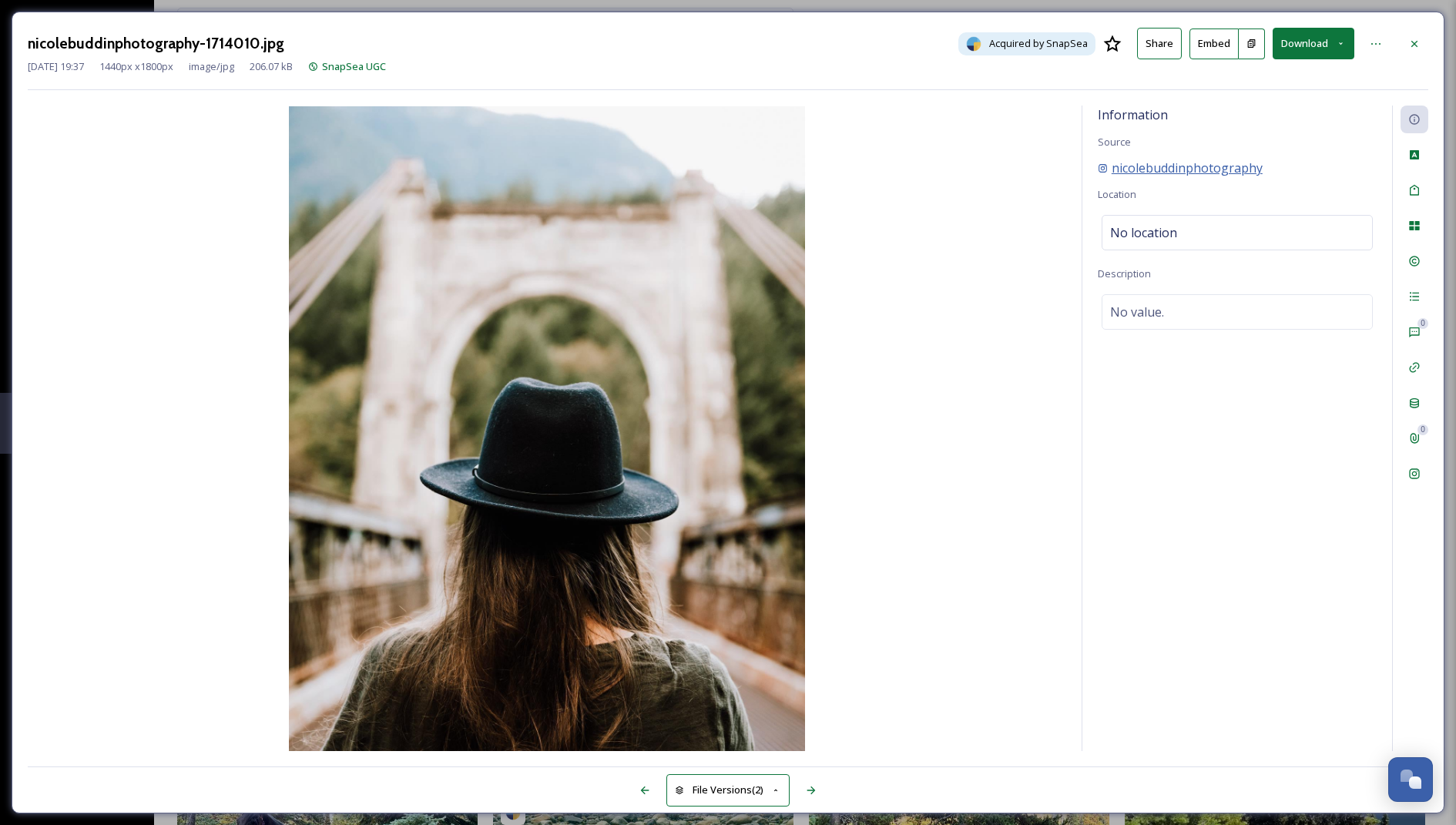
click at [1245, 163] on span "nicolebuddinphotography" at bounding box center [1188, 168] width 151 height 18
click at [1420, 464] on div "Social Information" at bounding box center [1414, 474] width 27 height 27
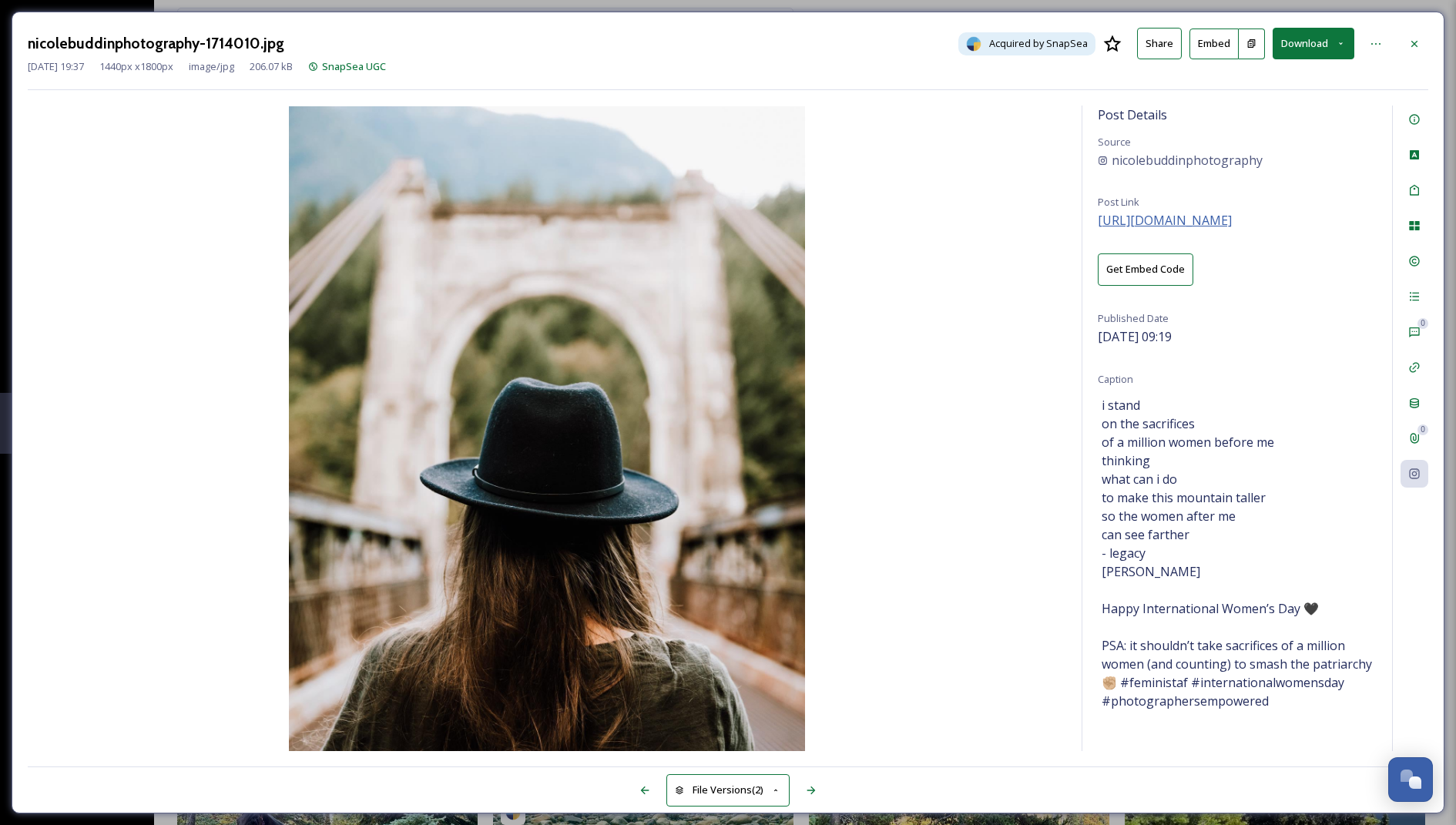
click at [1232, 215] on span "https://www.instagram.com/p/CMKS298jMMY/" at bounding box center [1164, 220] width 134 height 17
click at [1414, 42] on icon at bounding box center [1415, 44] width 13 height 13
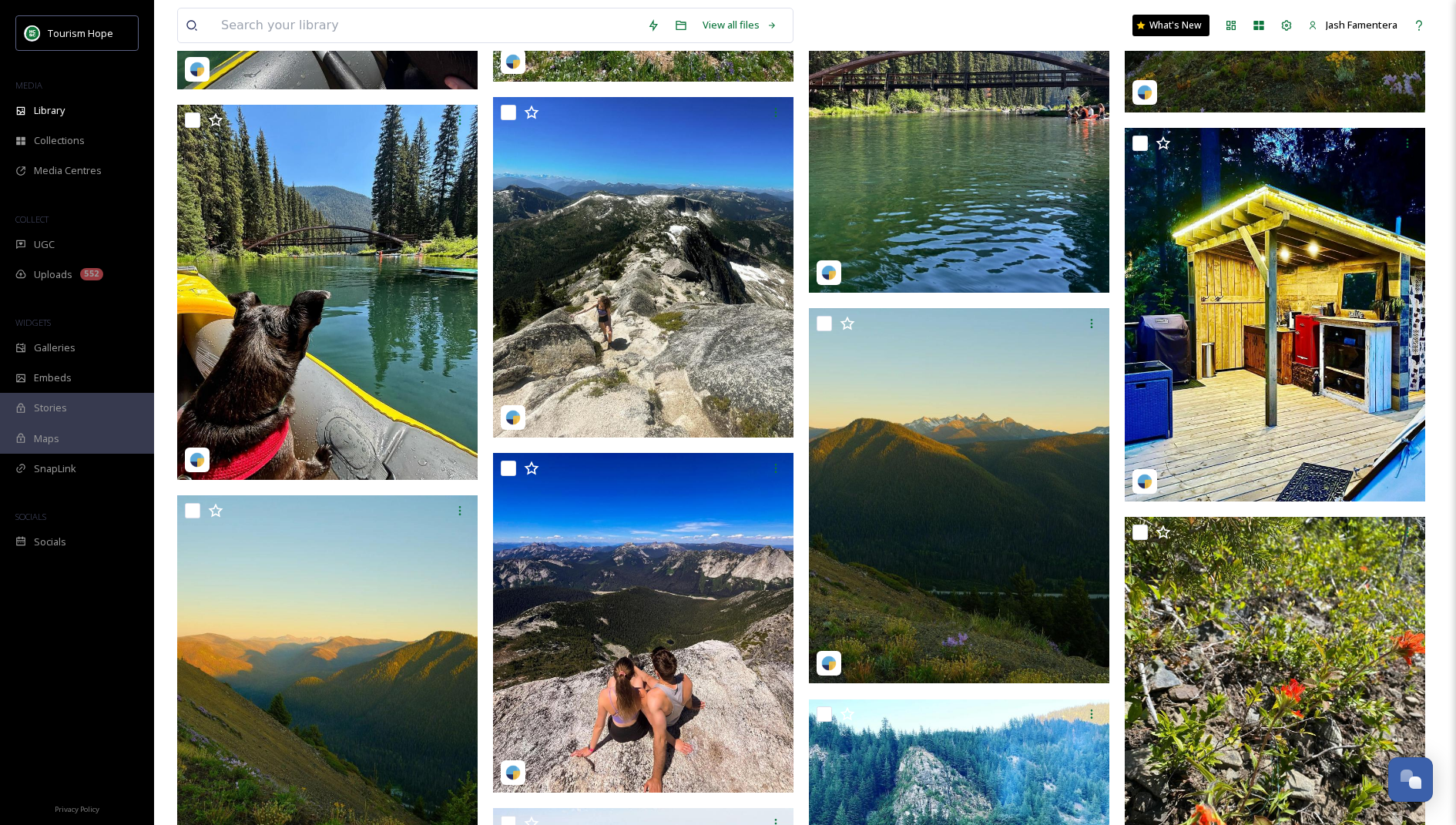
scroll to position [42674, 0]
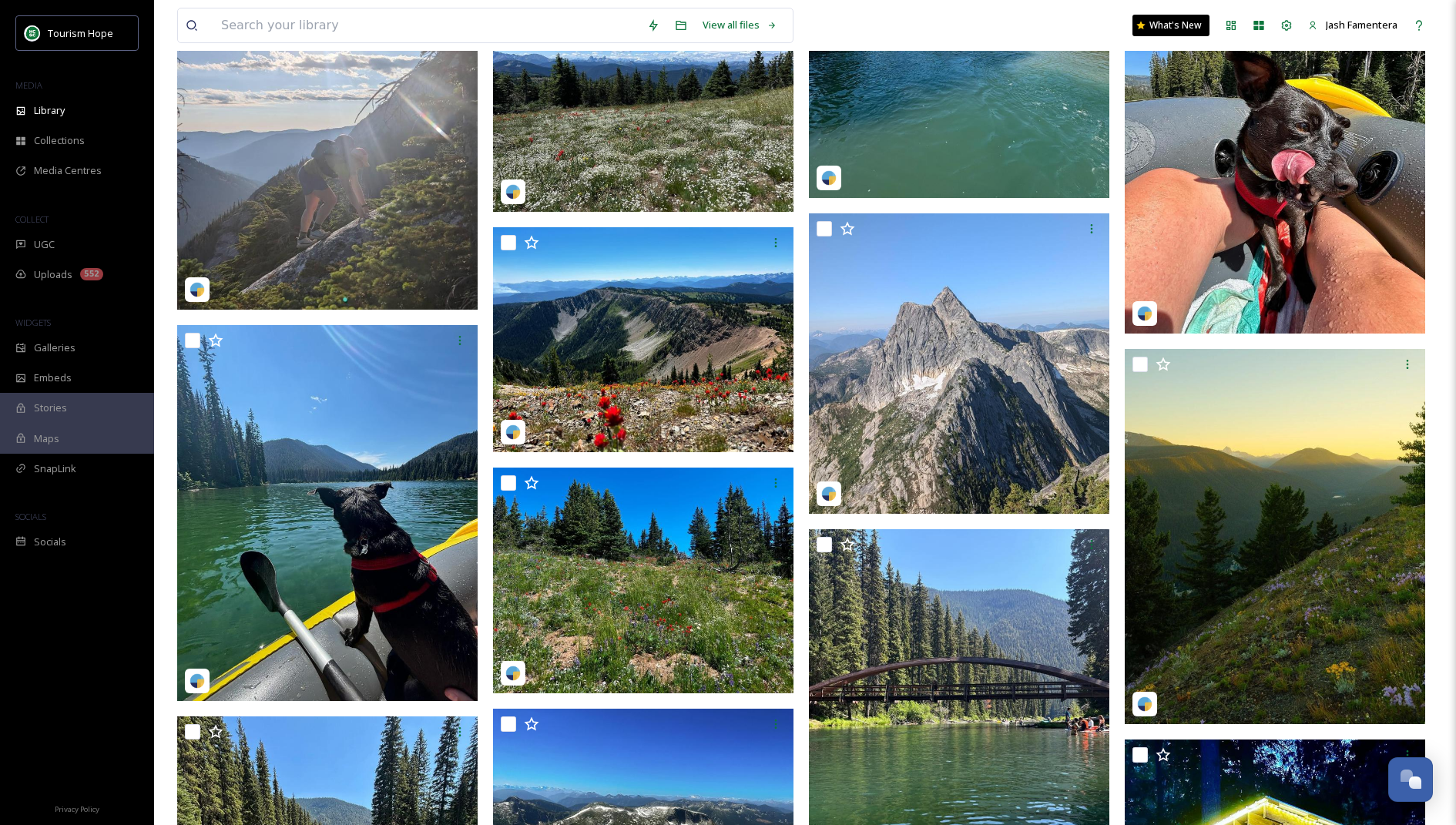
click at [313, 42] on div "View all files" at bounding box center [485, 25] width 617 height 36
click at [308, 25] on input at bounding box center [426, 25] width 426 height 34
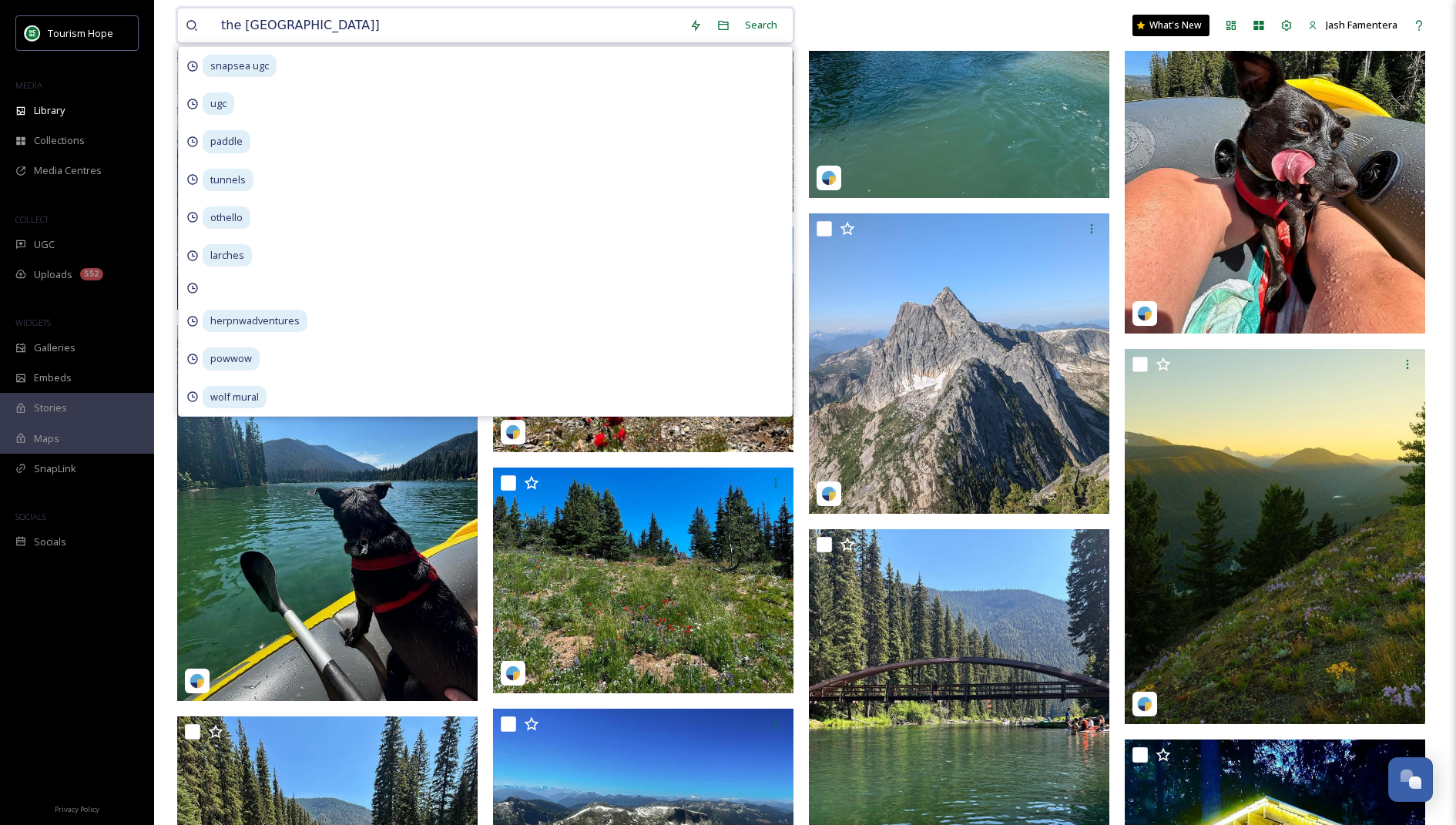
type input "the fraser canyon"
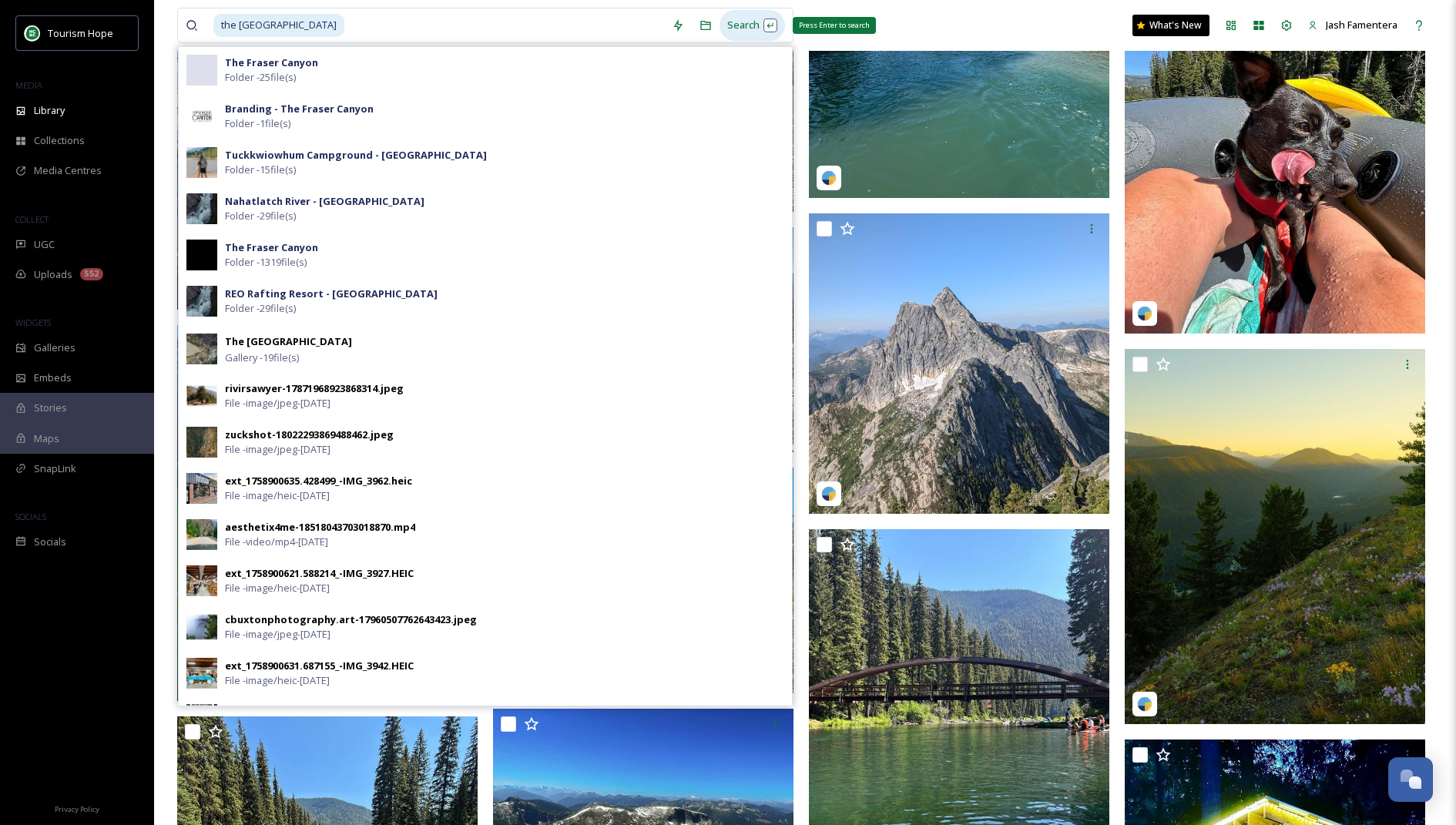
click at [754, 32] on div "Search Press Enter to search" at bounding box center [753, 25] width 66 height 30
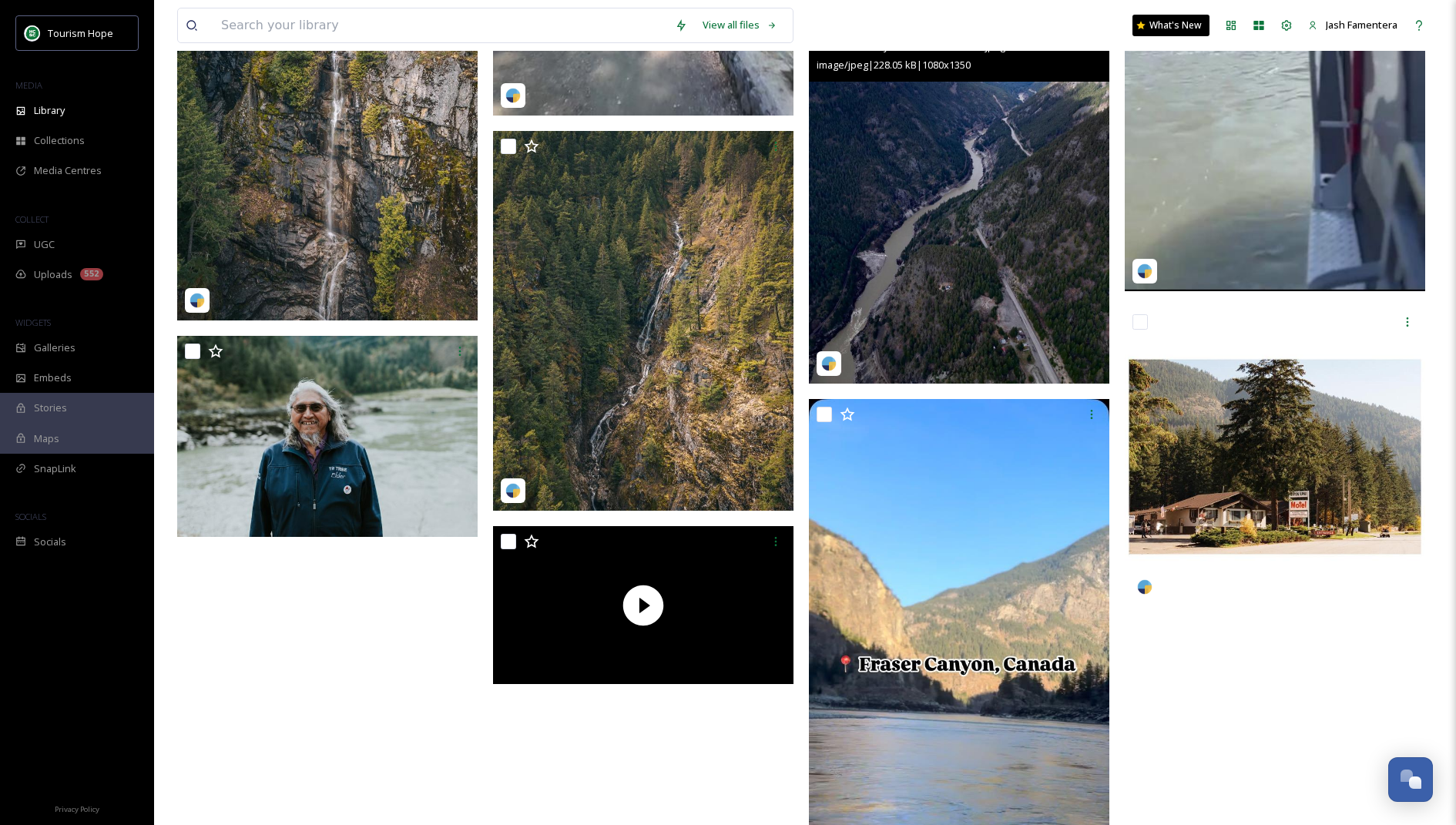
scroll to position [1980, 0]
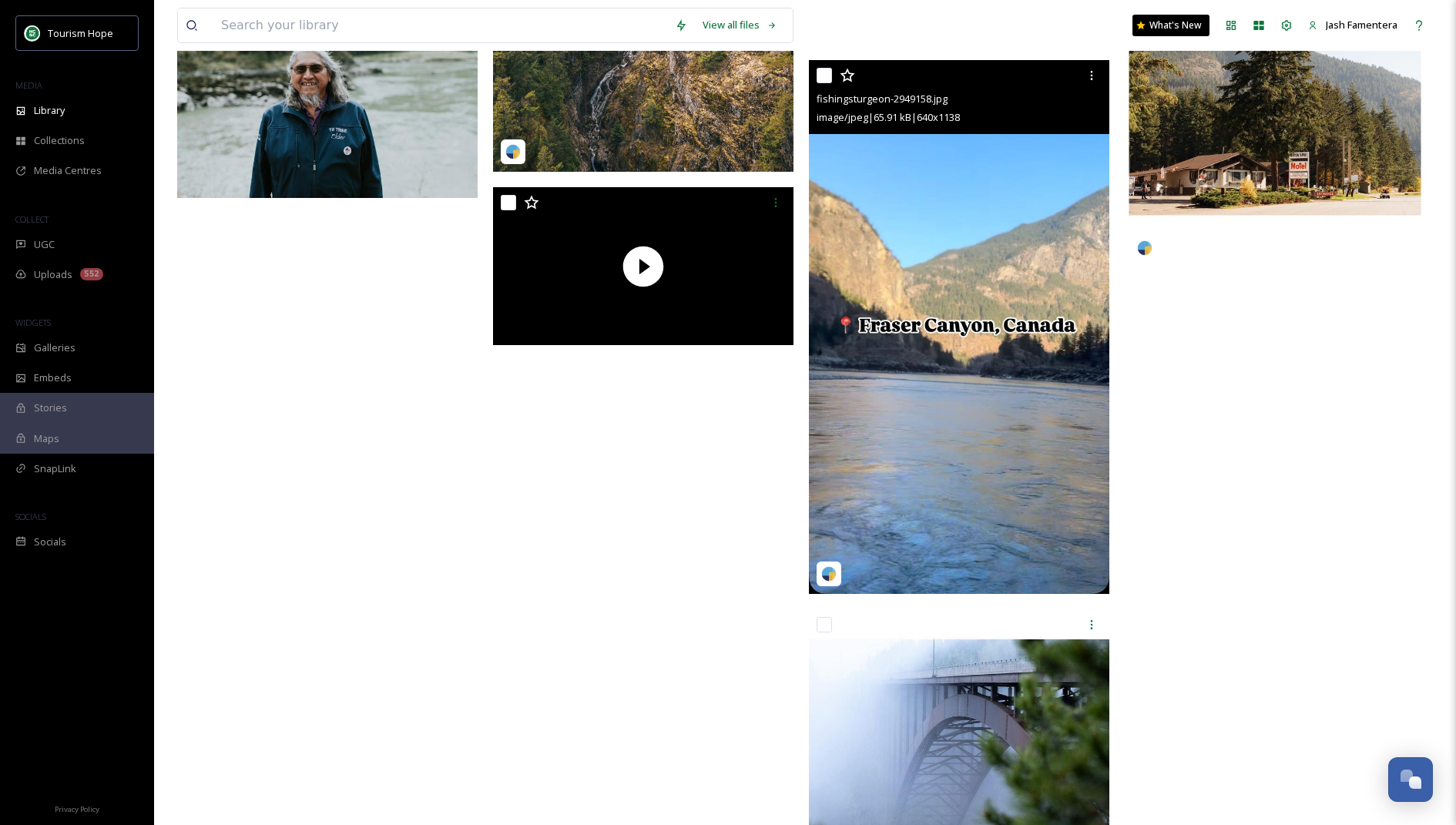
click at [937, 473] on img at bounding box center [959, 327] width 300 height 534
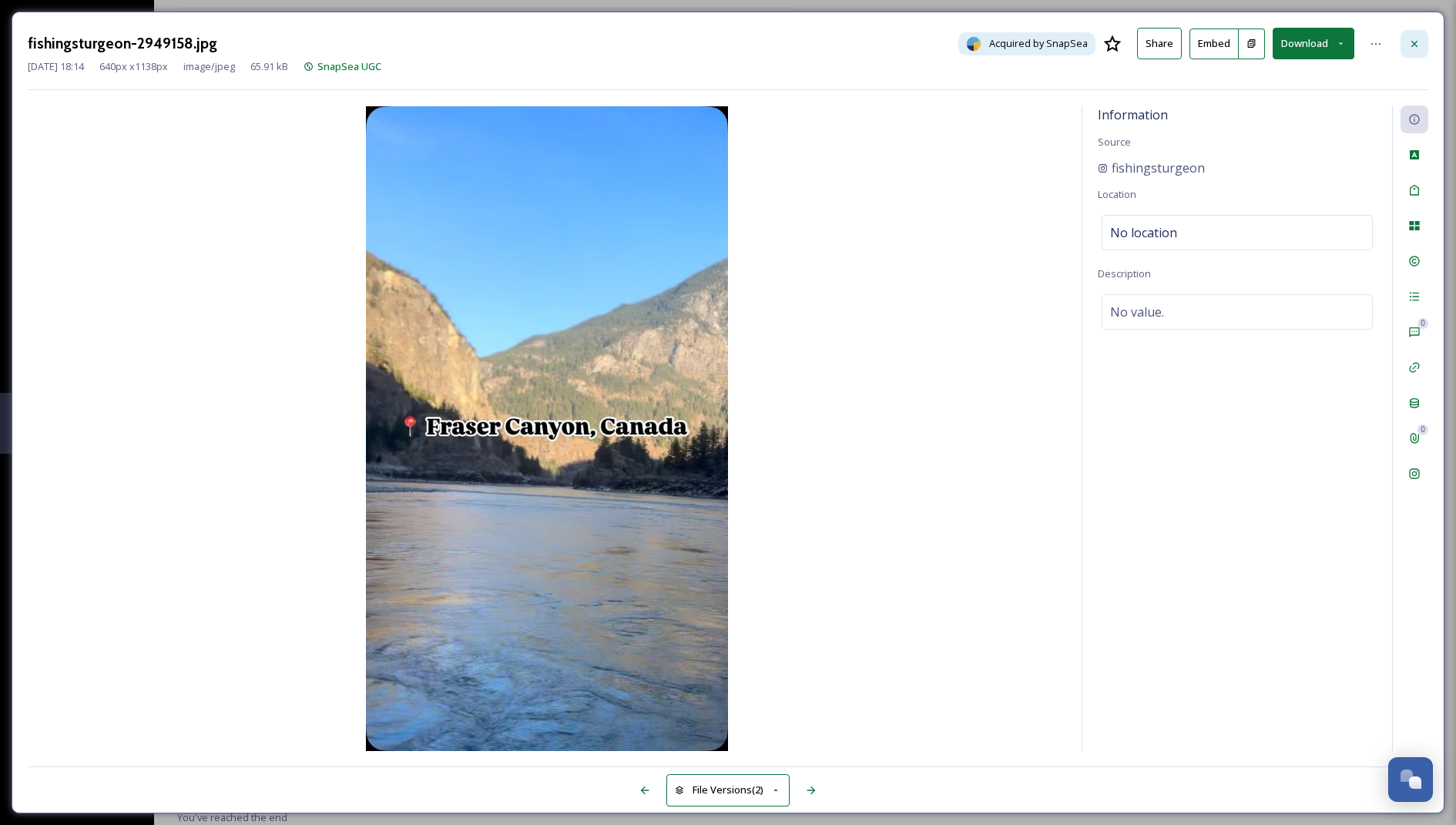
click at [1408, 52] on div at bounding box center [1414, 44] width 27 height 27
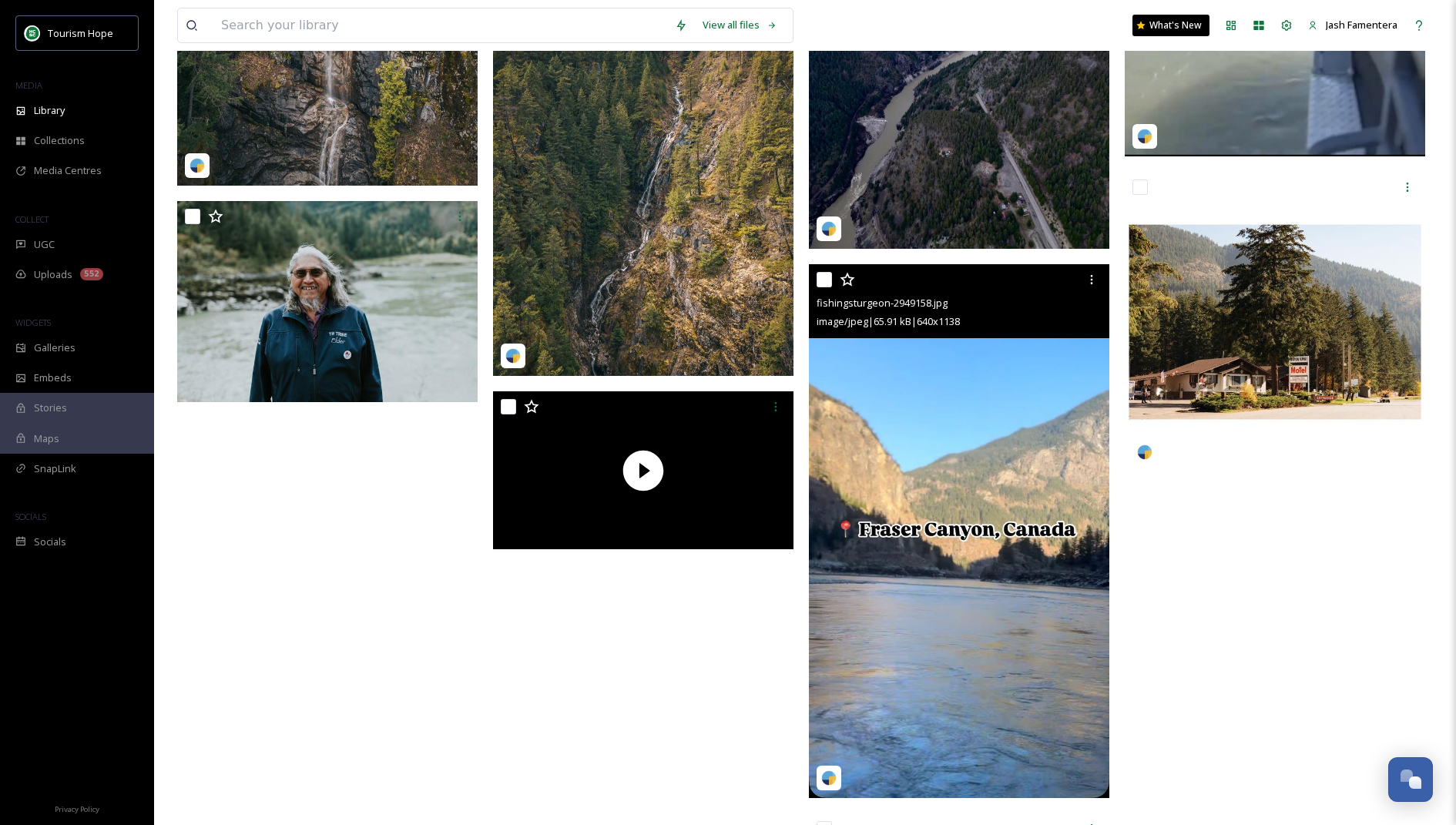
click at [985, 473] on img at bounding box center [959, 531] width 300 height 534
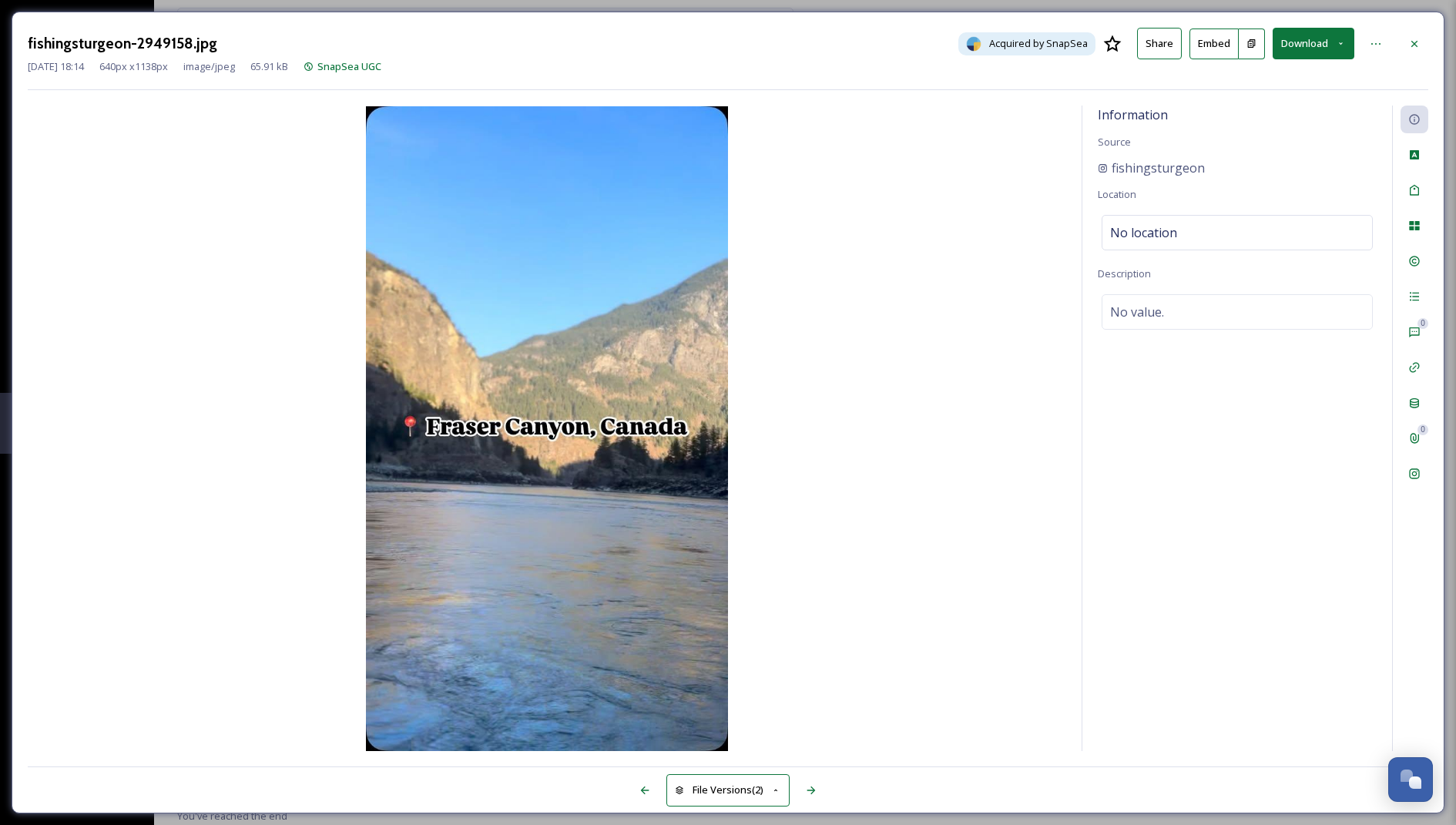
scroll to position [1875, 0]
click at [1408, 464] on div "Social Information" at bounding box center [1414, 474] width 27 height 27
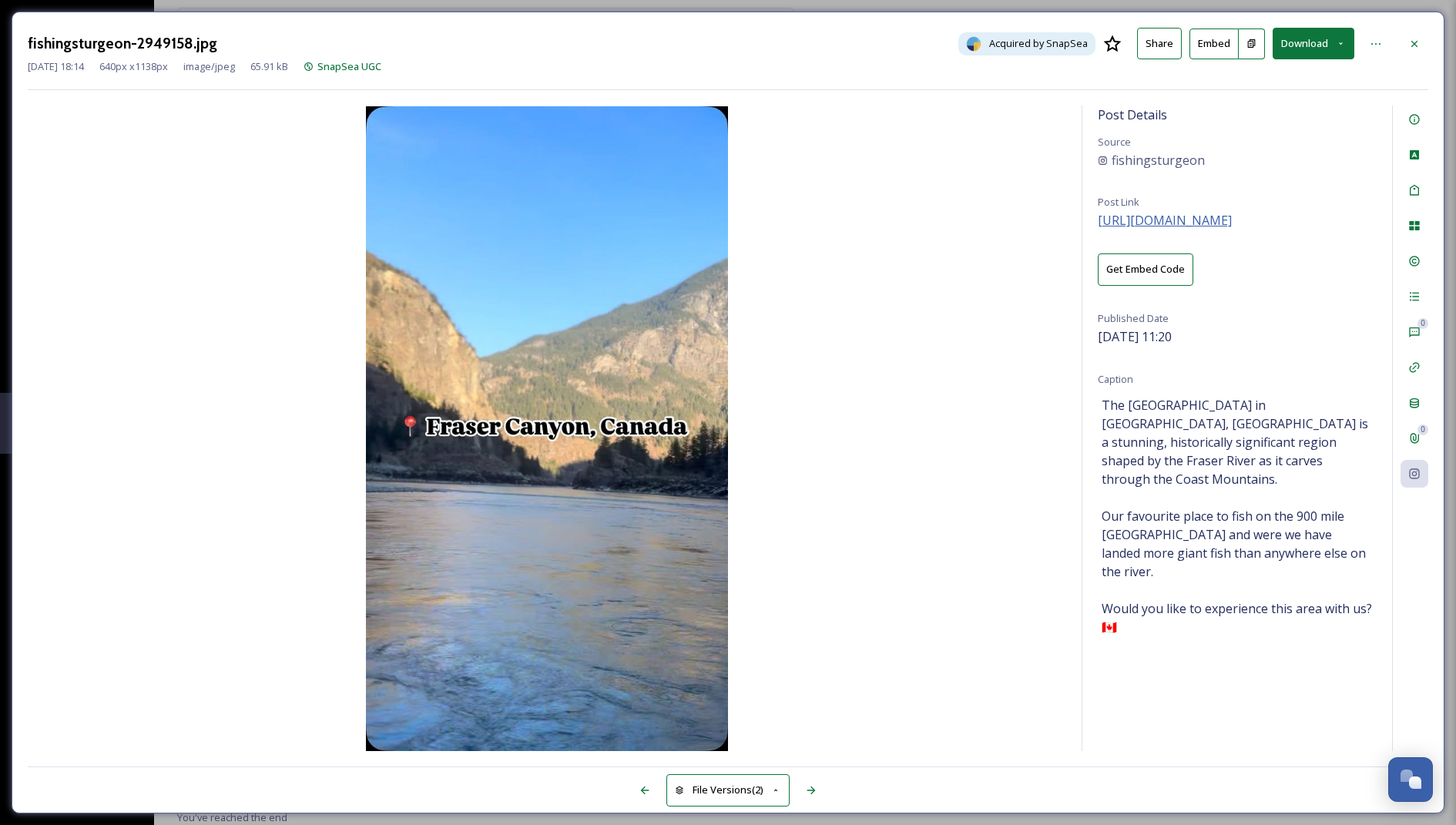
click at [1187, 220] on span "https://www.instagram.com/p/DHGqBgZJCur/" at bounding box center [1164, 220] width 134 height 17
click at [1403, 44] on div at bounding box center [1414, 44] width 27 height 27
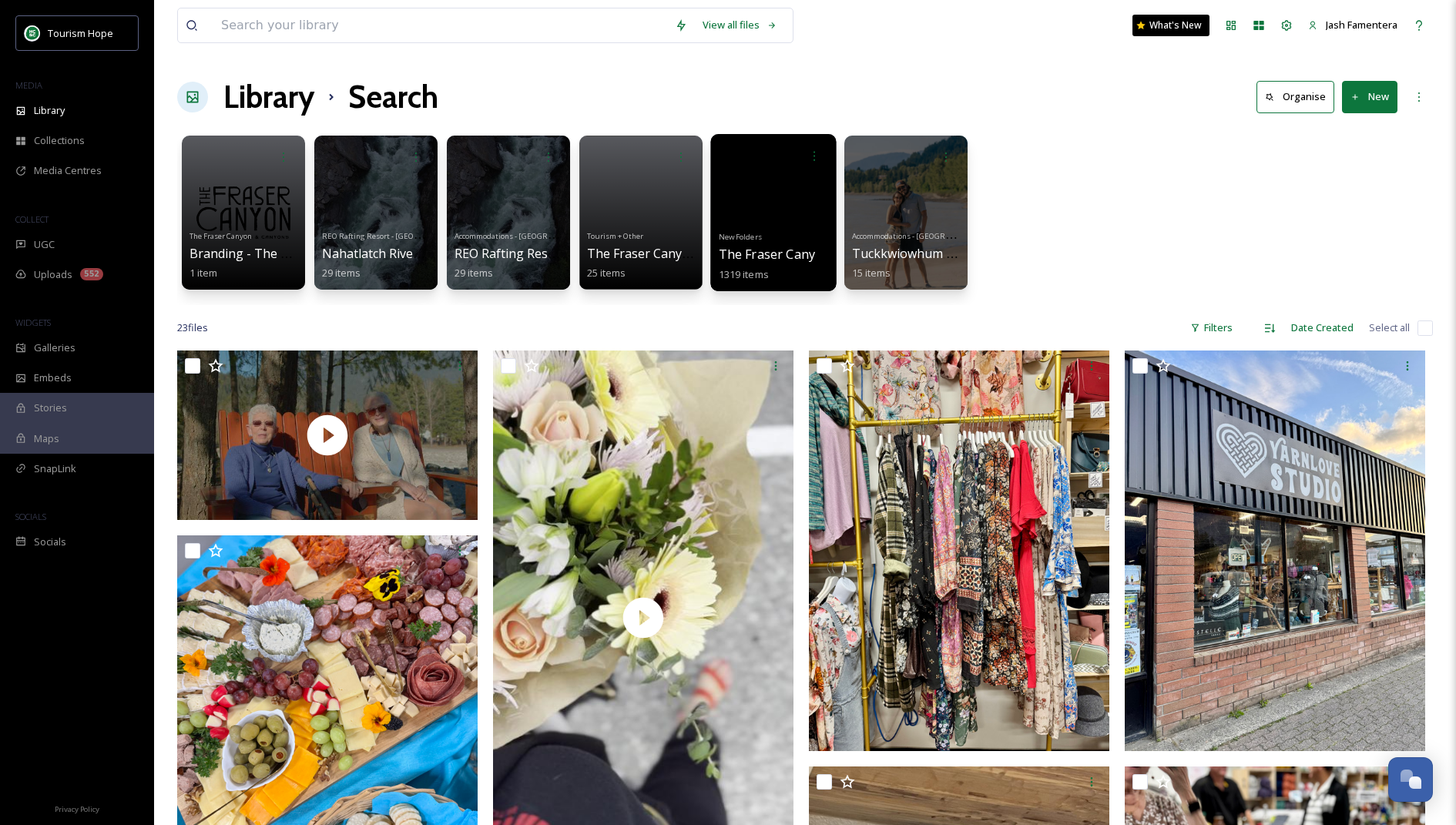
click at [739, 138] on div at bounding box center [774, 213] width 126 height 157
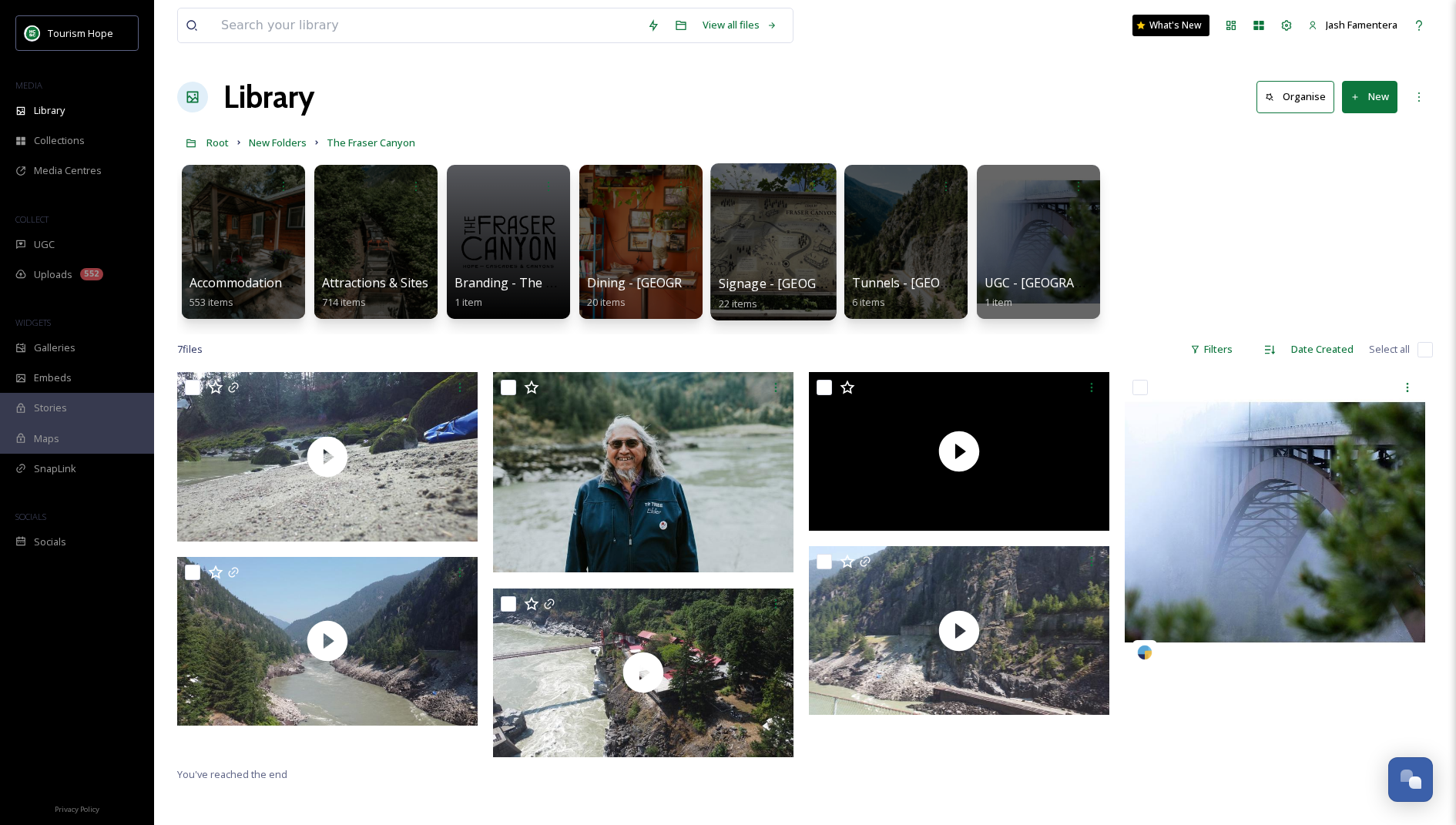
click at [780, 200] on div at bounding box center [774, 242] width 126 height 157
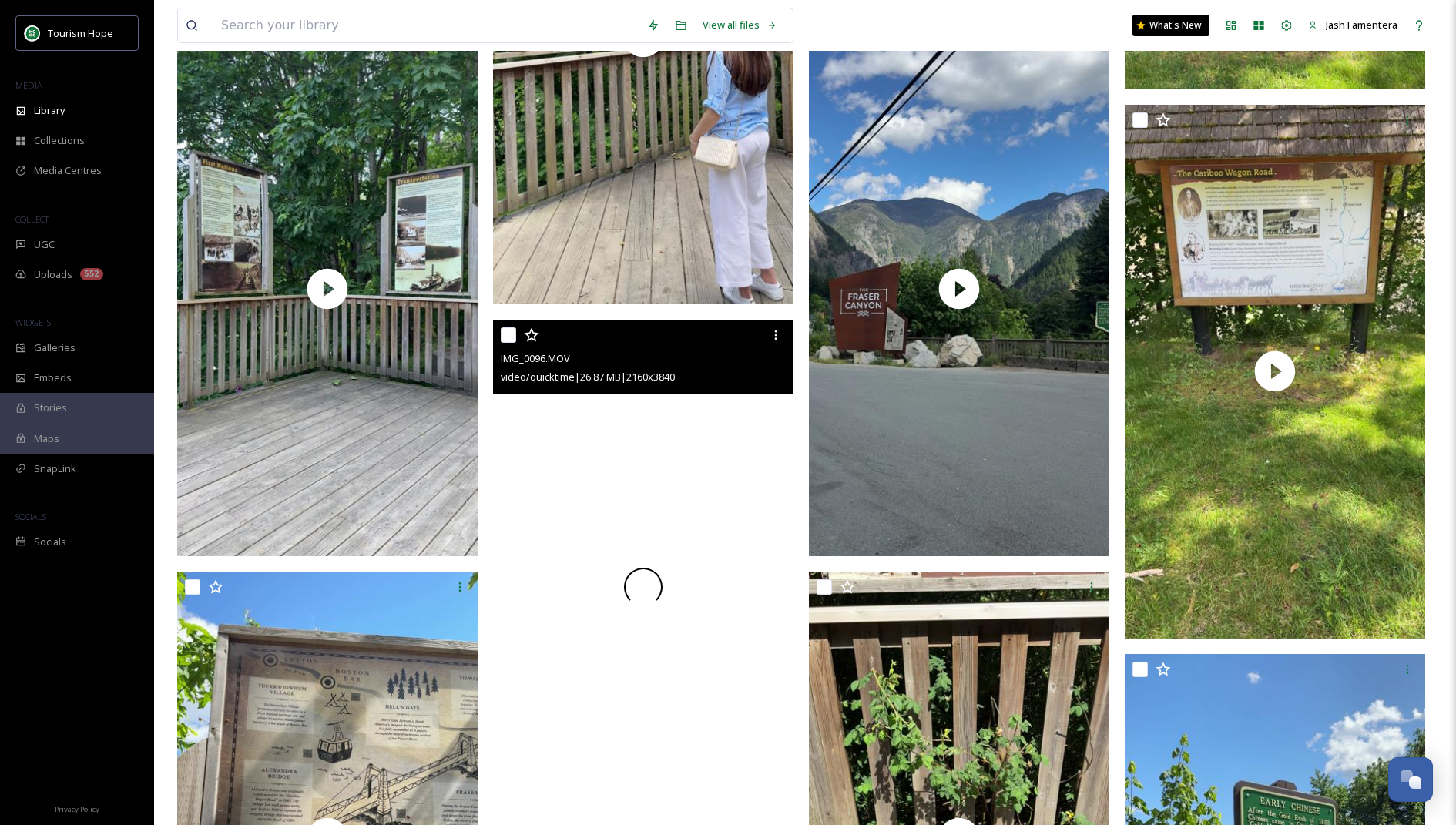
scroll to position [149, 0]
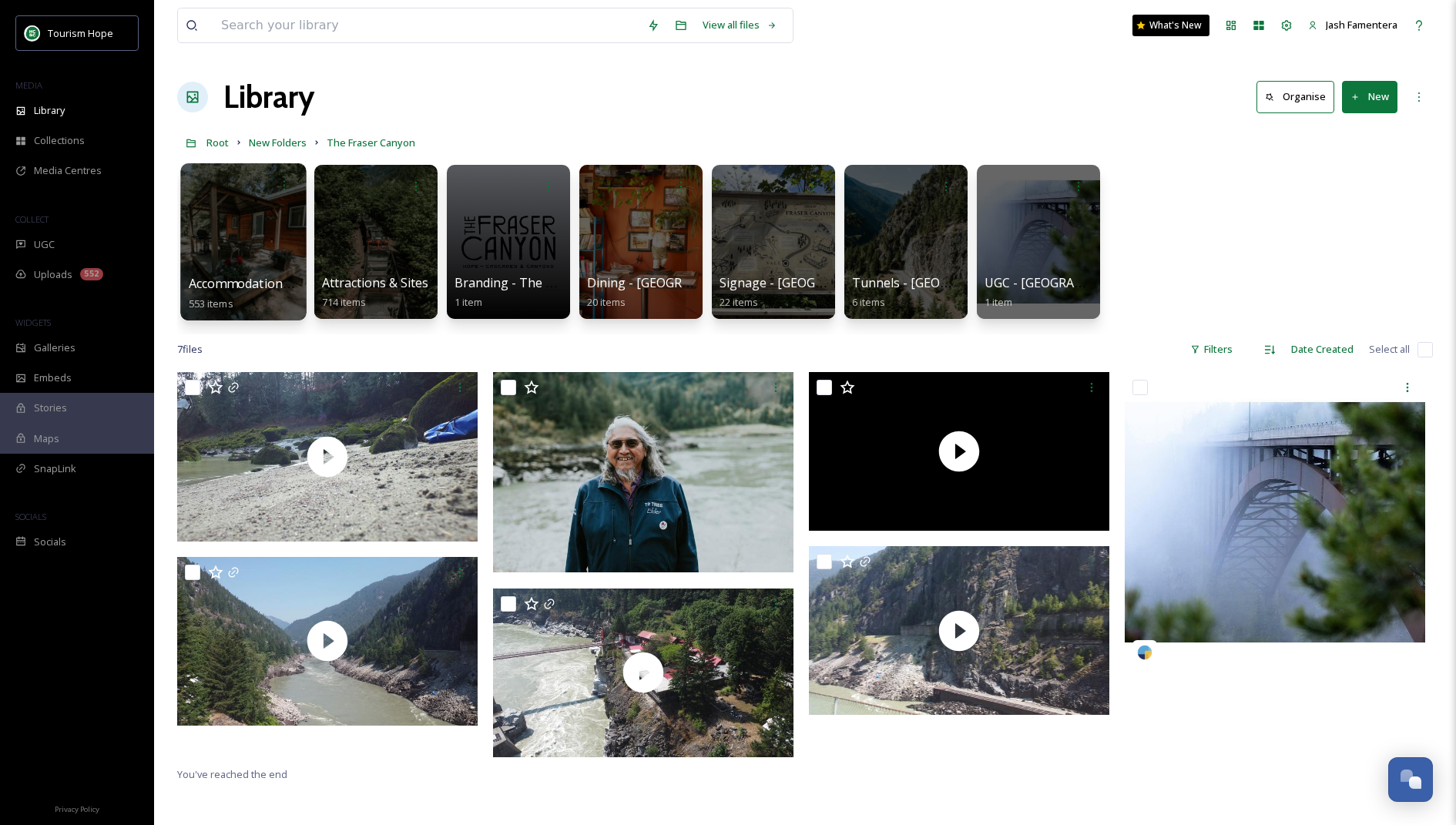
click at [259, 260] on div at bounding box center [244, 242] width 126 height 157
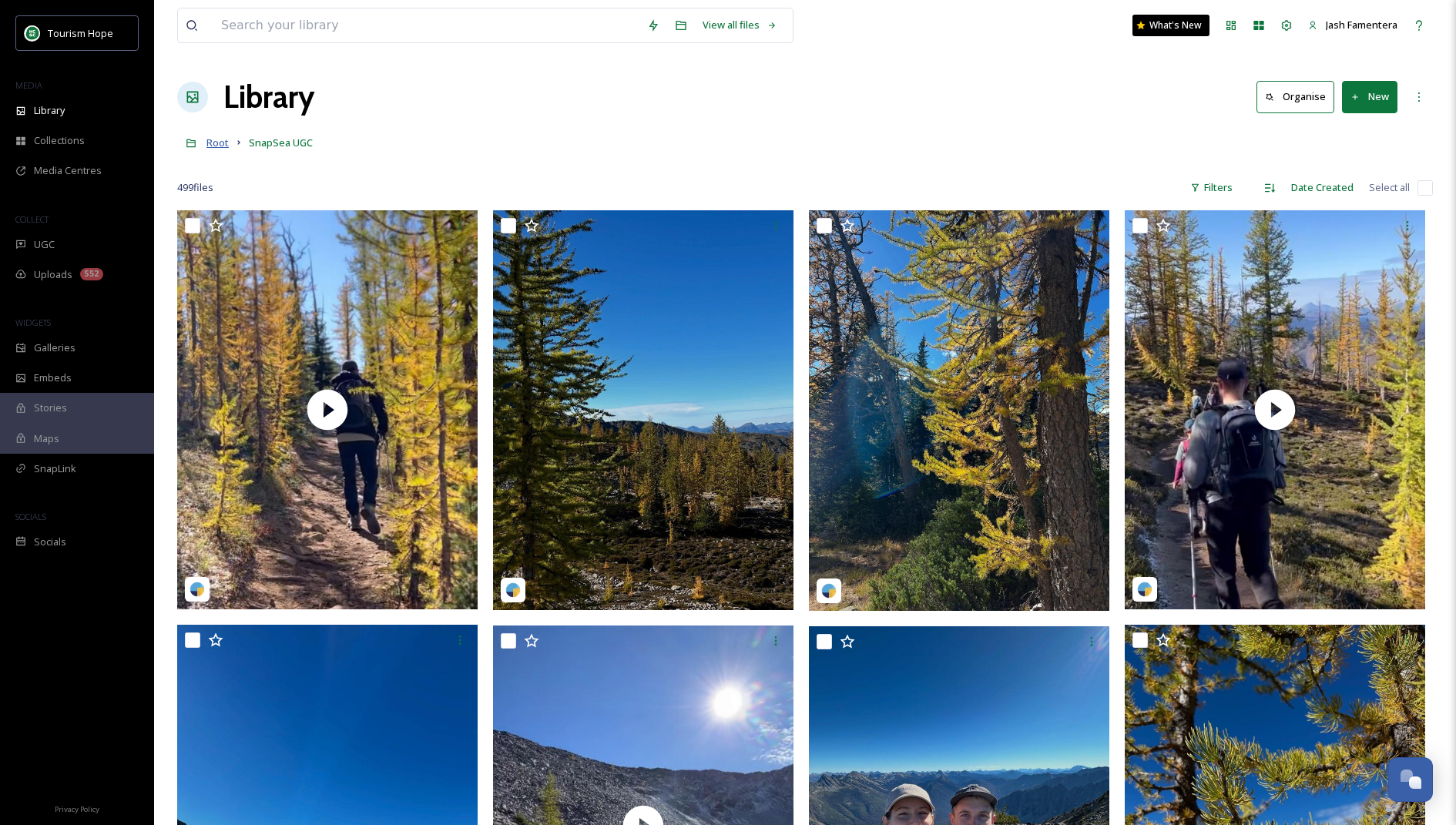
click at [219, 140] on span "Root" at bounding box center [217, 142] width 22 height 14
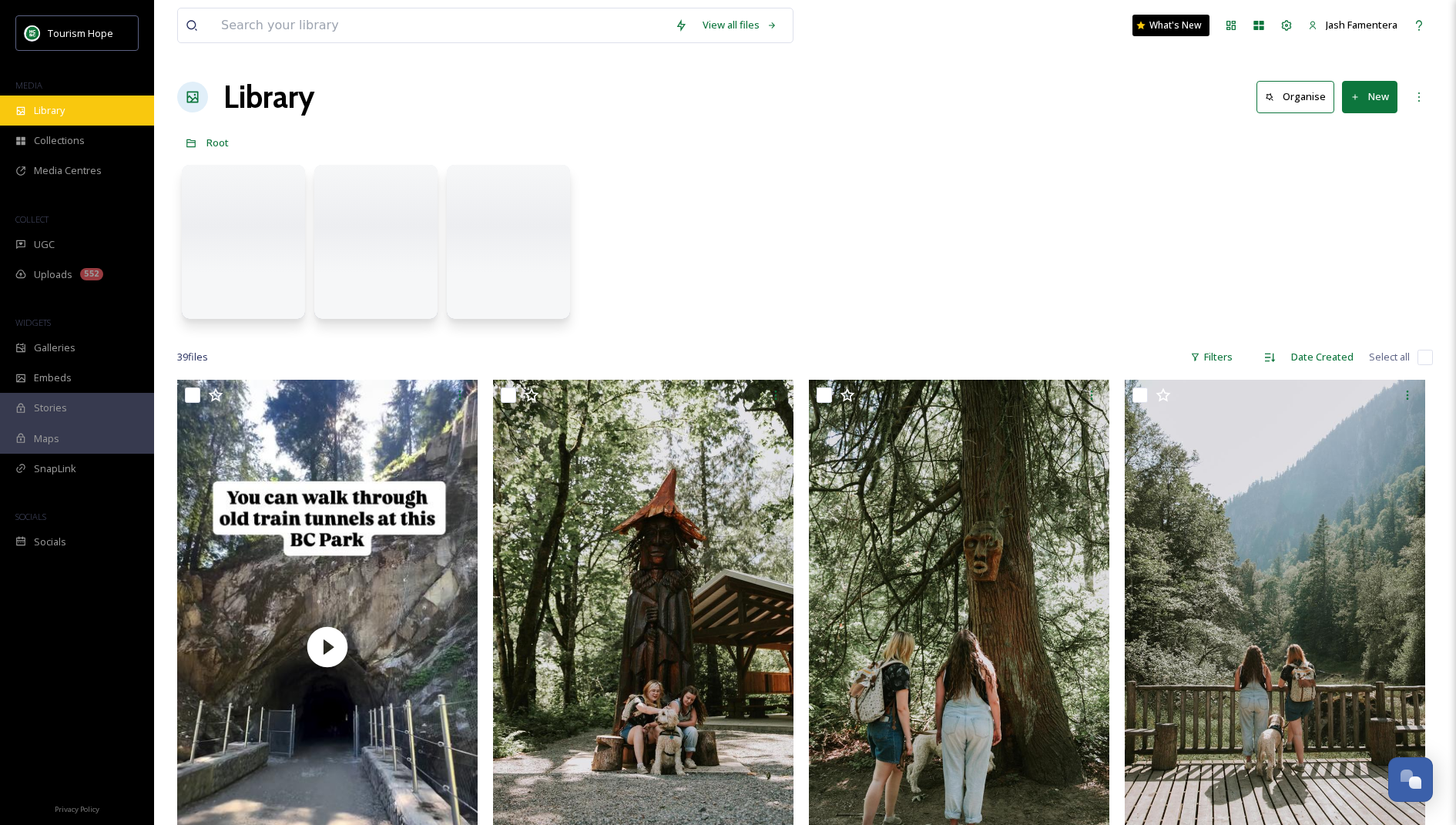
click at [46, 103] on span "Library" at bounding box center [49, 110] width 31 height 15
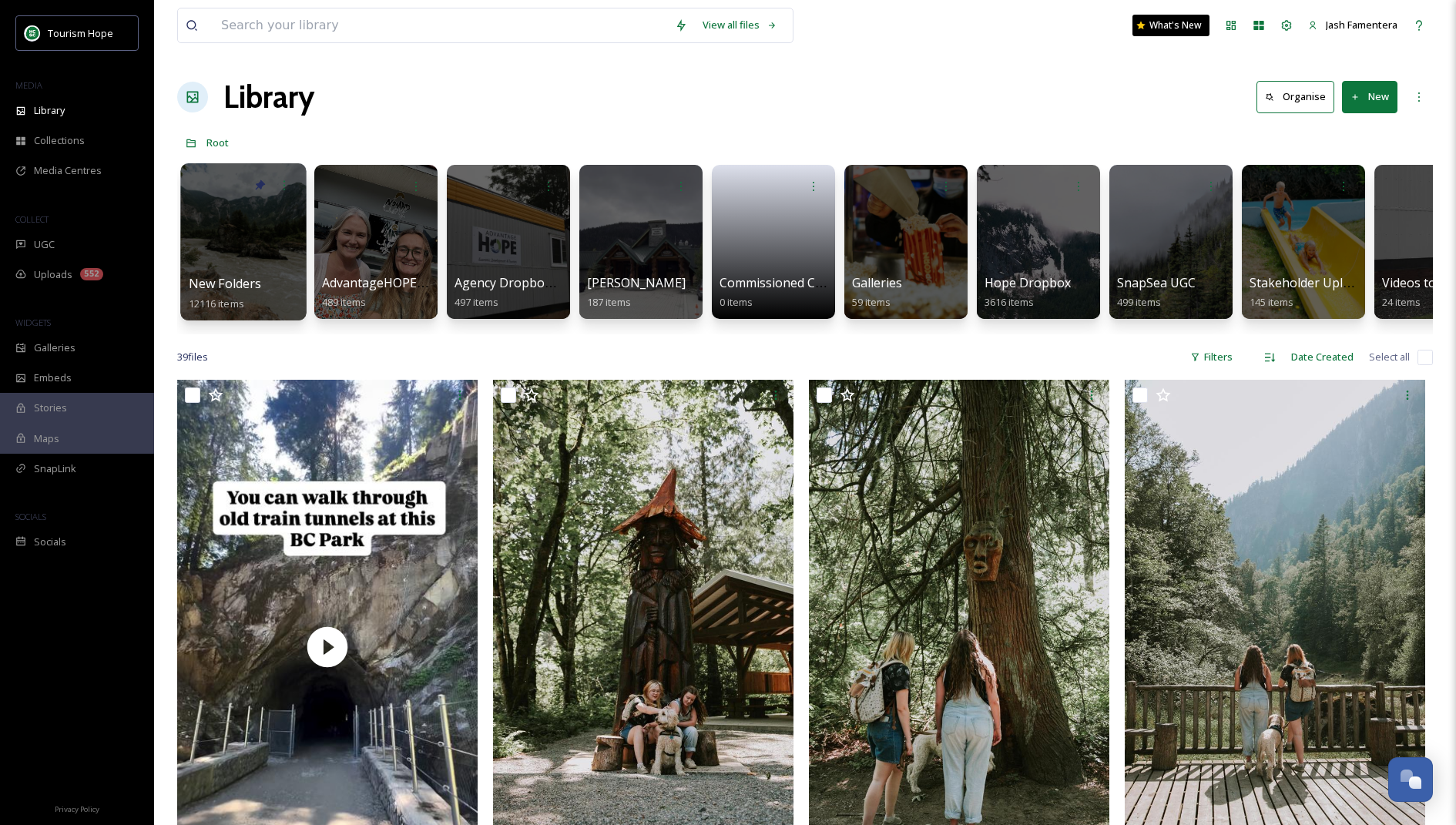
click at [275, 236] on div at bounding box center [244, 242] width 126 height 157
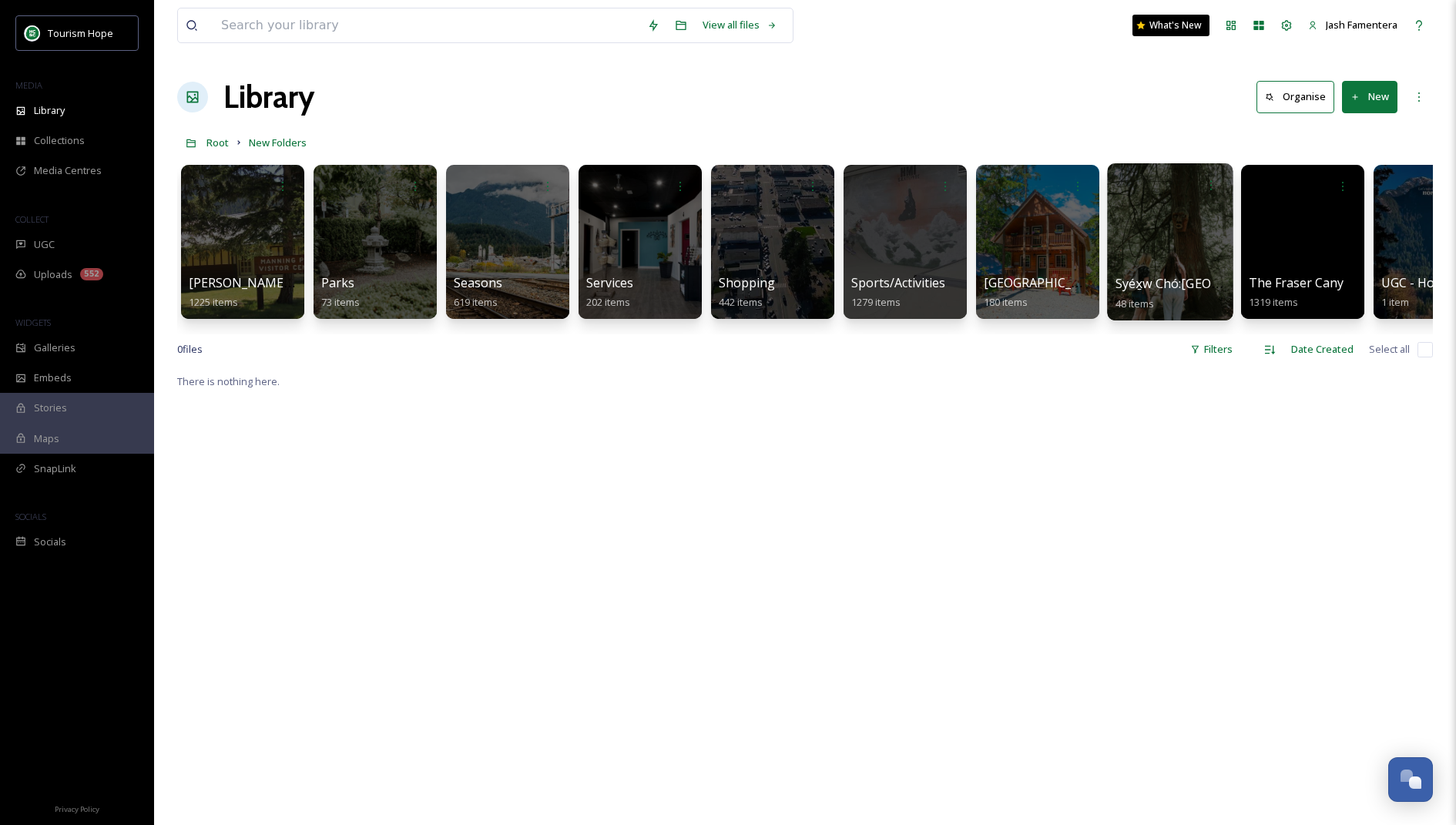
scroll to position [0, 1582]
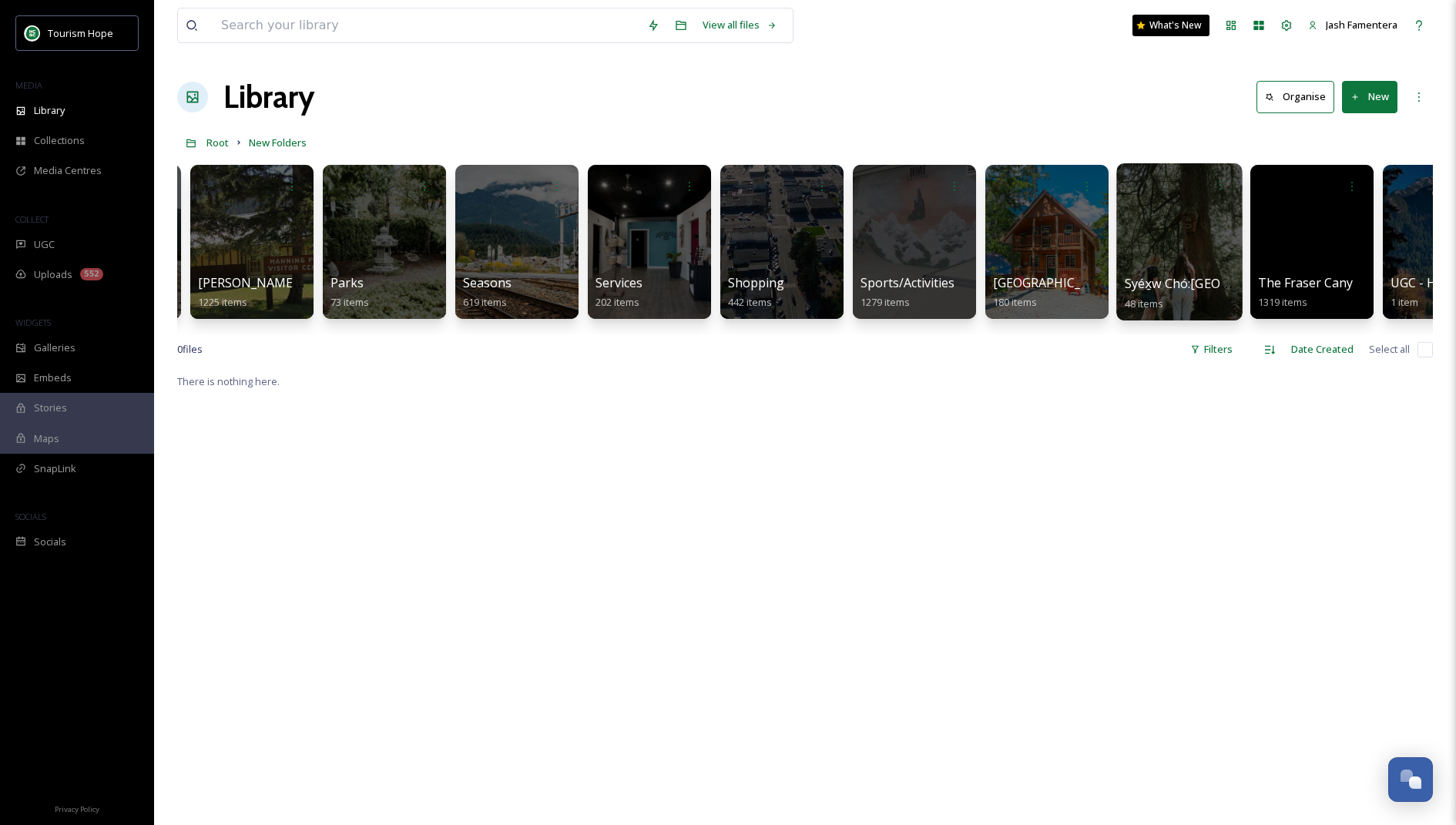
click at [914, 228] on div at bounding box center [914, 242] width 123 height 154
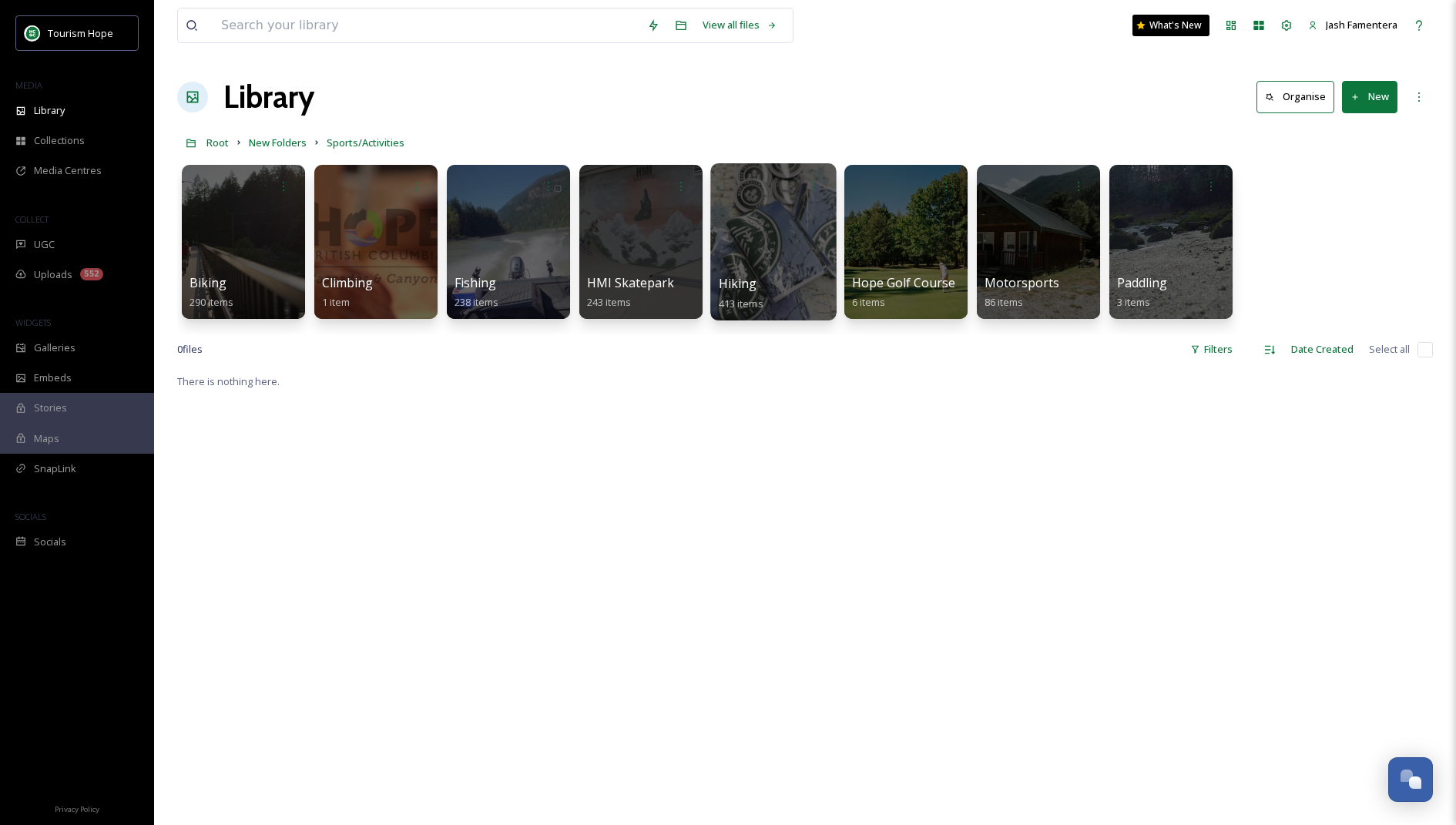
click at [772, 225] on div at bounding box center [774, 242] width 126 height 157
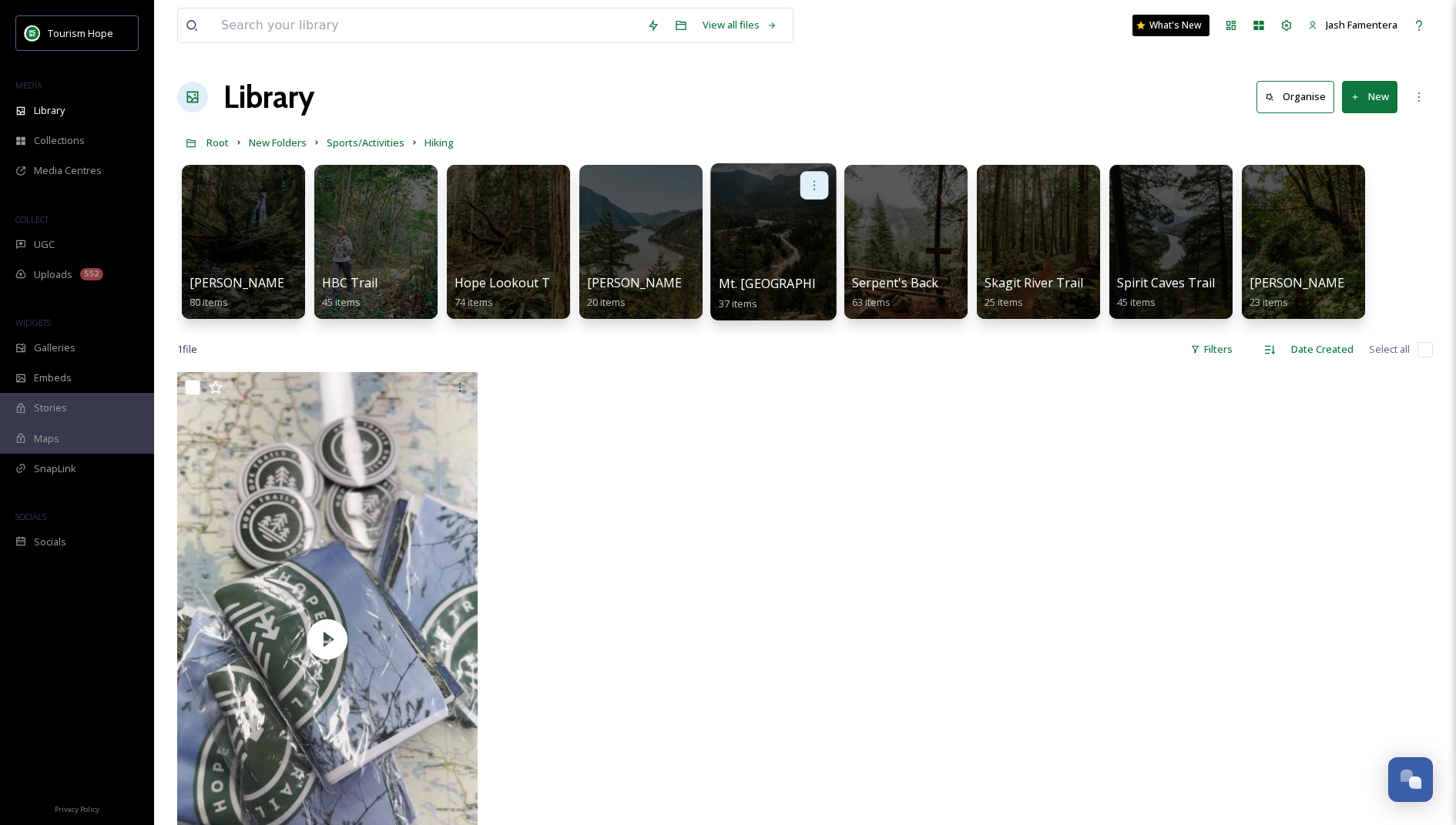
click at [814, 179] on icon at bounding box center [815, 185] width 13 height 13
click at [792, 218] on span "Edit / Share" at bounding box center [776, 219] width 54 height 16
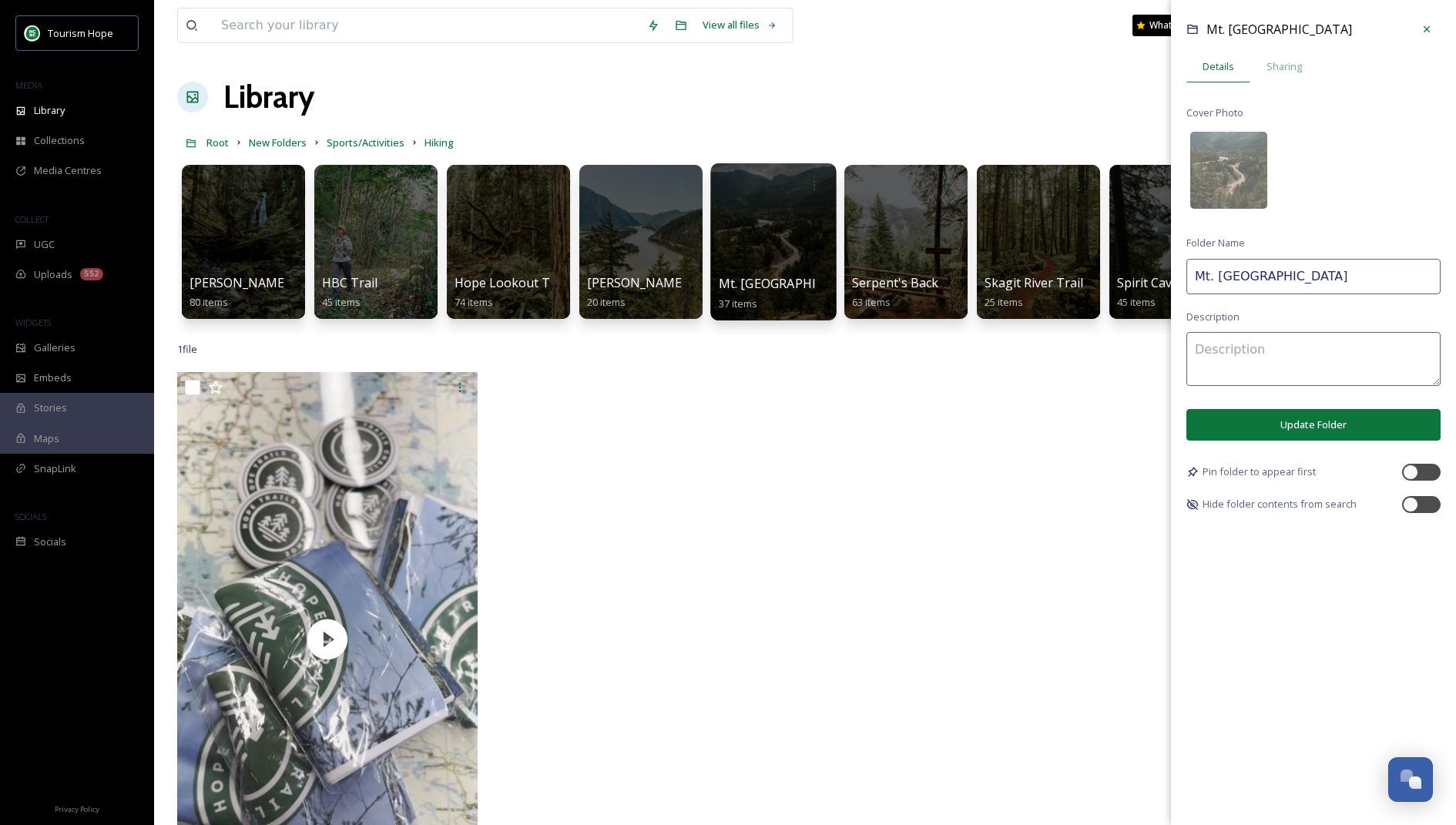
click at [947, 428] on div at bounding box center [963, 643] width 308 height 542
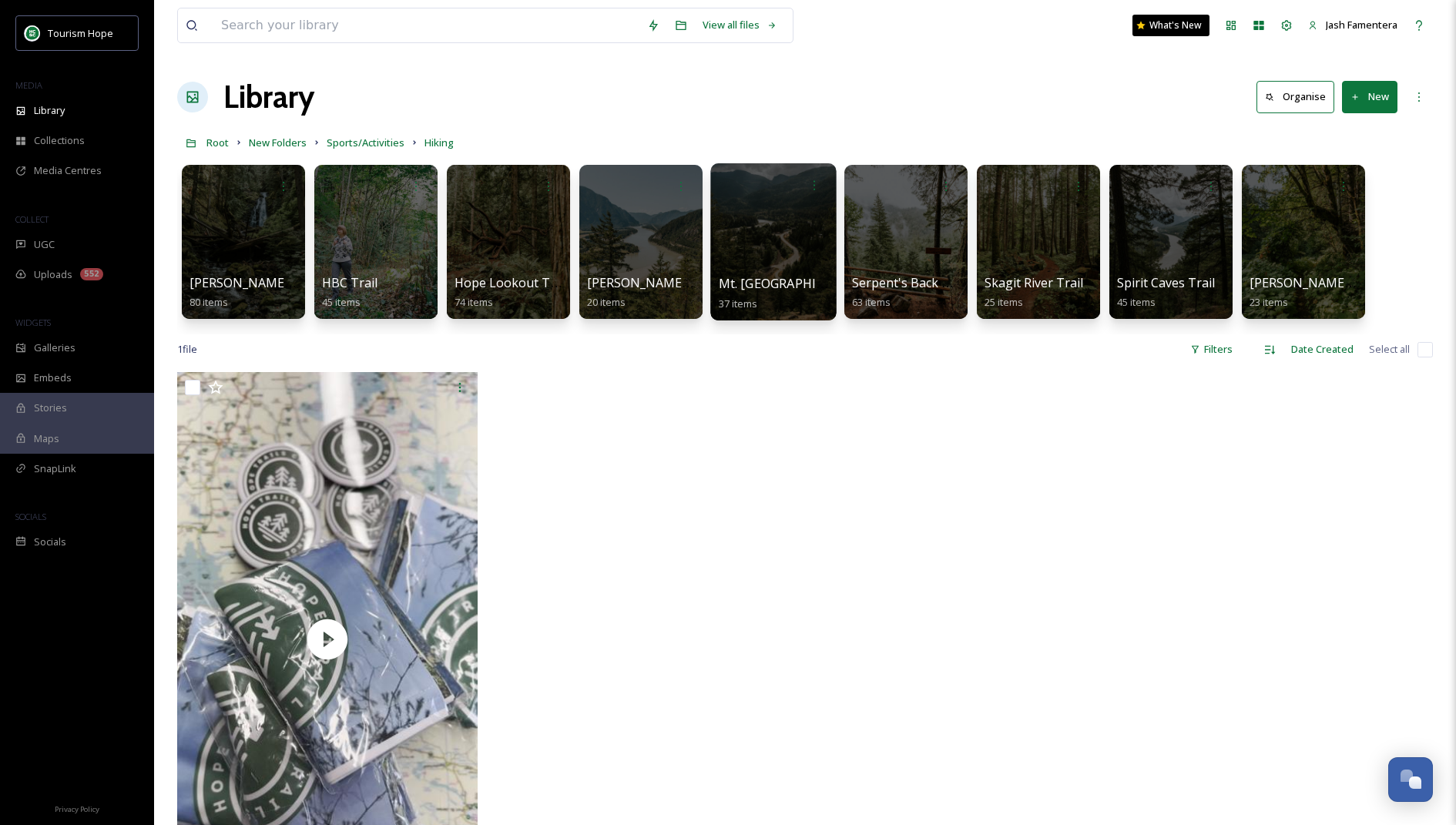
click at [760, 212] on div at bounding box center [774, 242] width 126 height 157
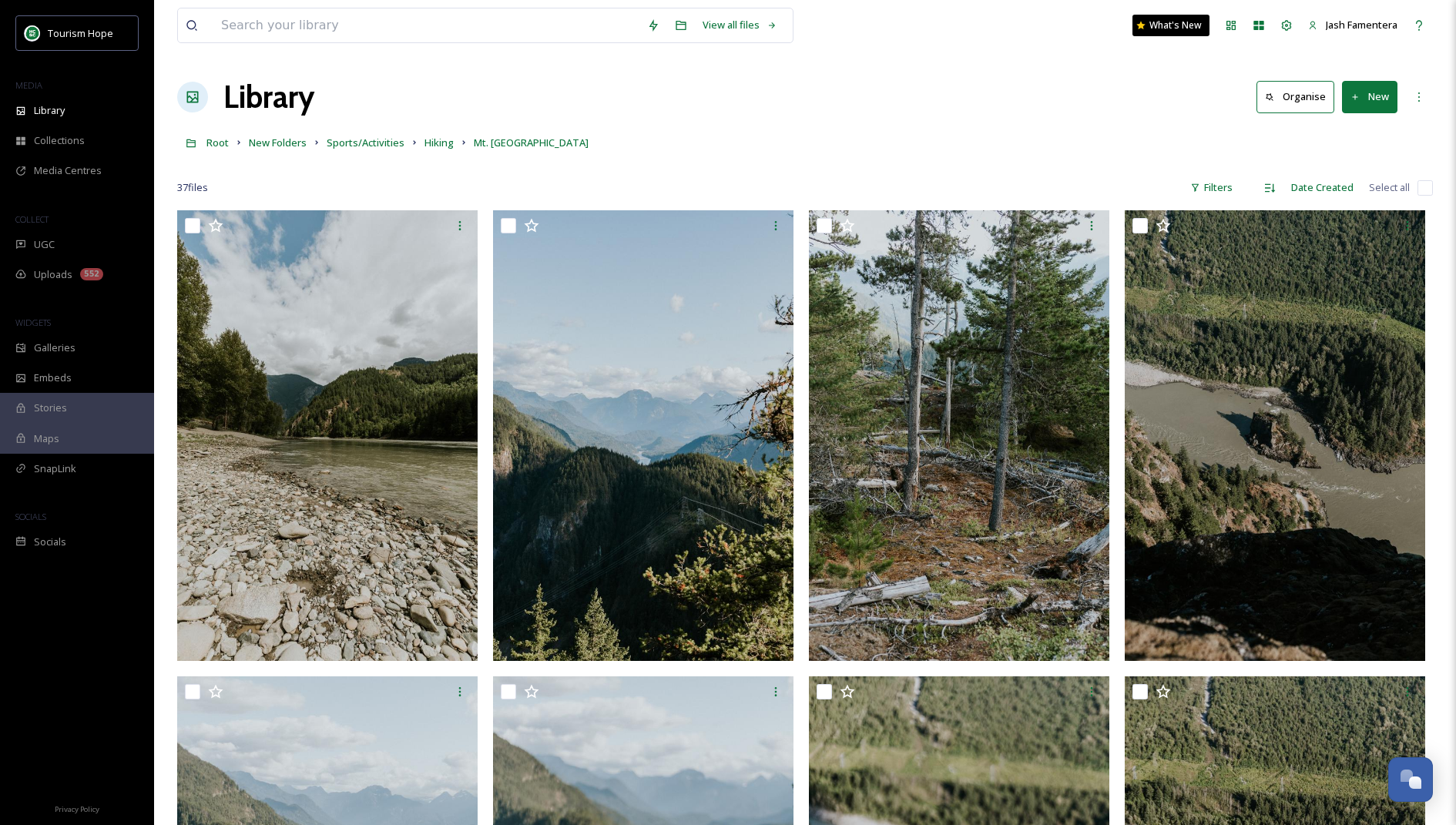
click at [1423, 185] on input "checkbox" at bounding box center [1425, 188] width 16 height 16
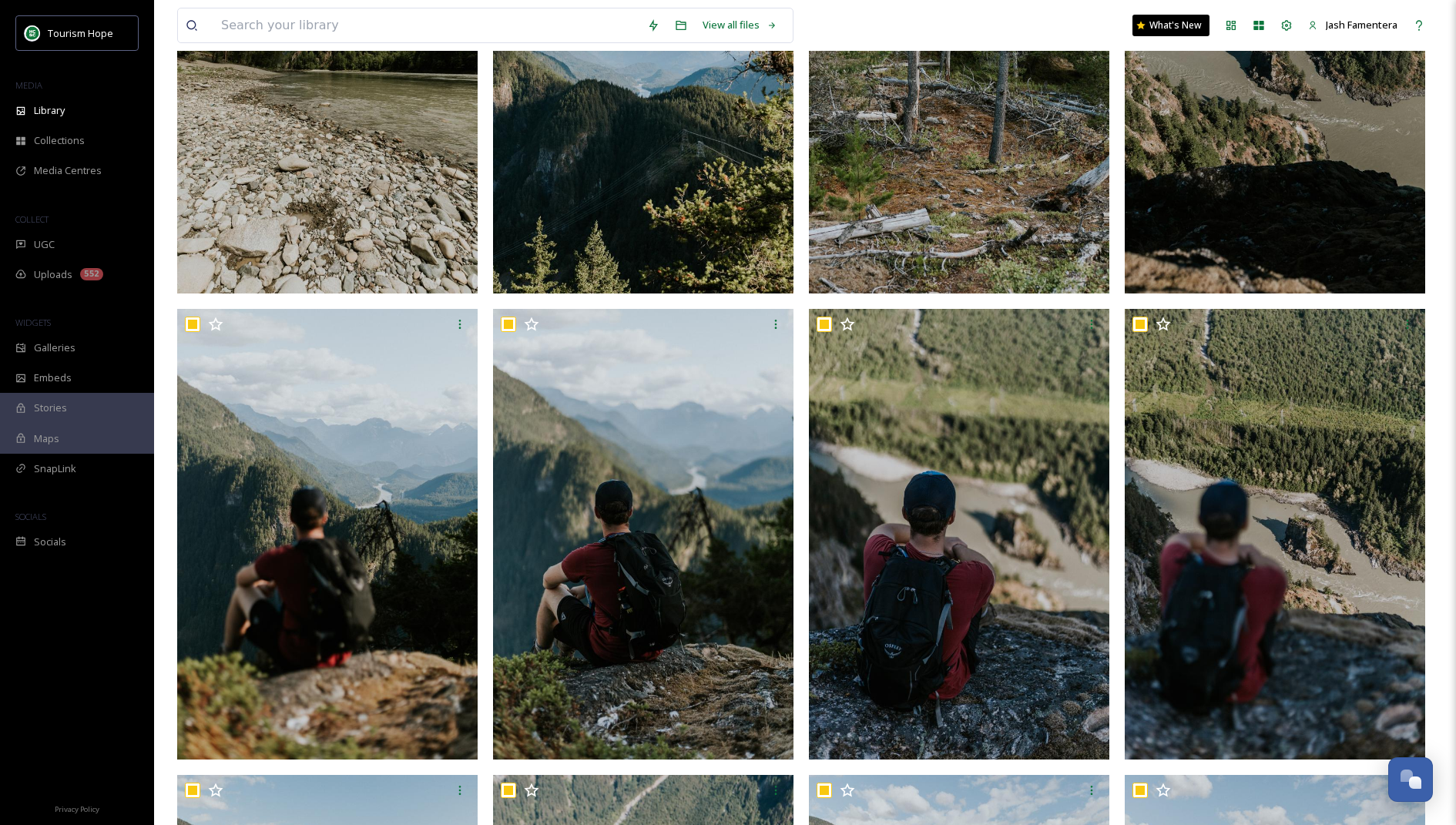
checkbox input "true"
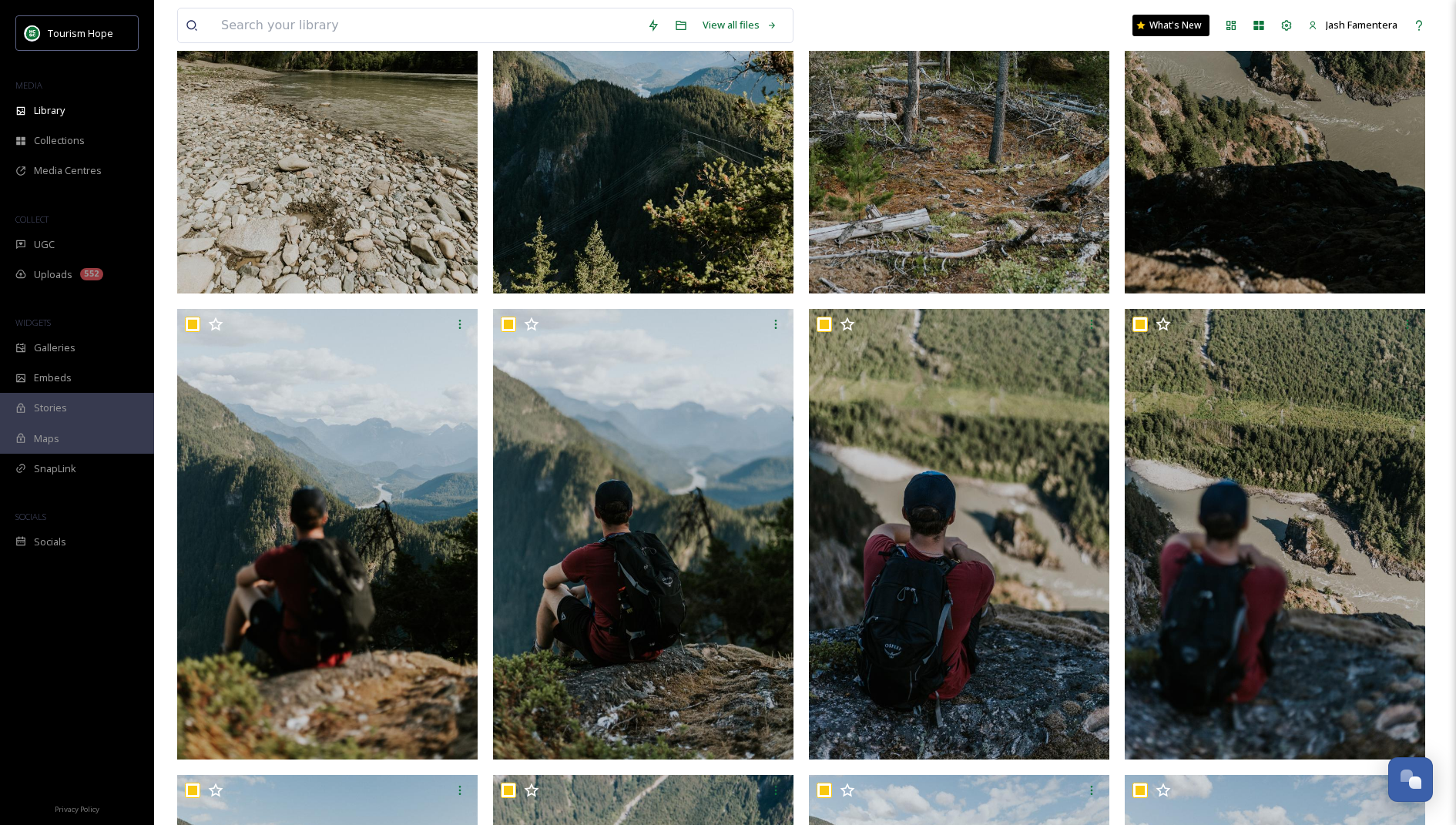
checkbox input "true"
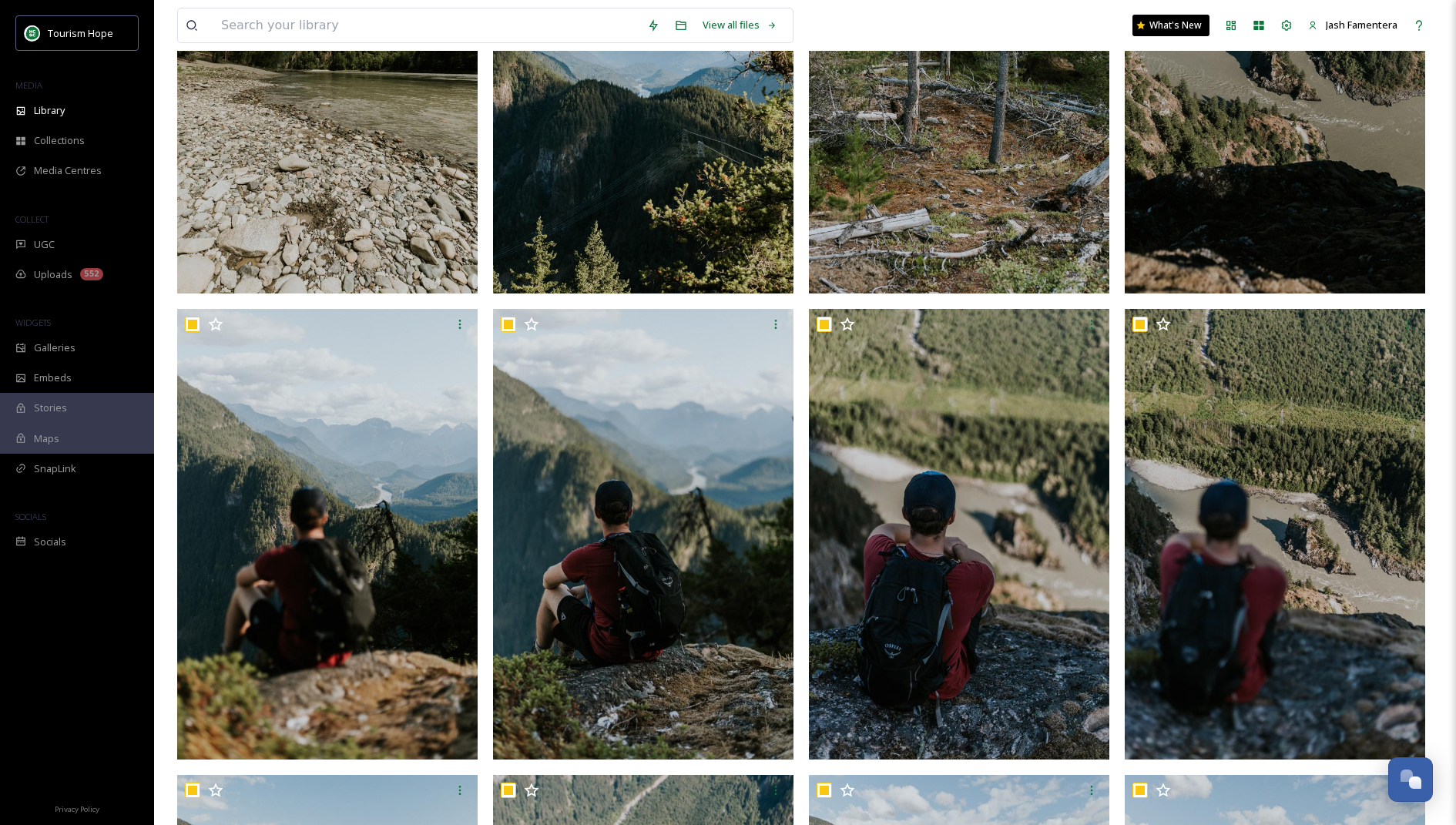
checkbox input "true"
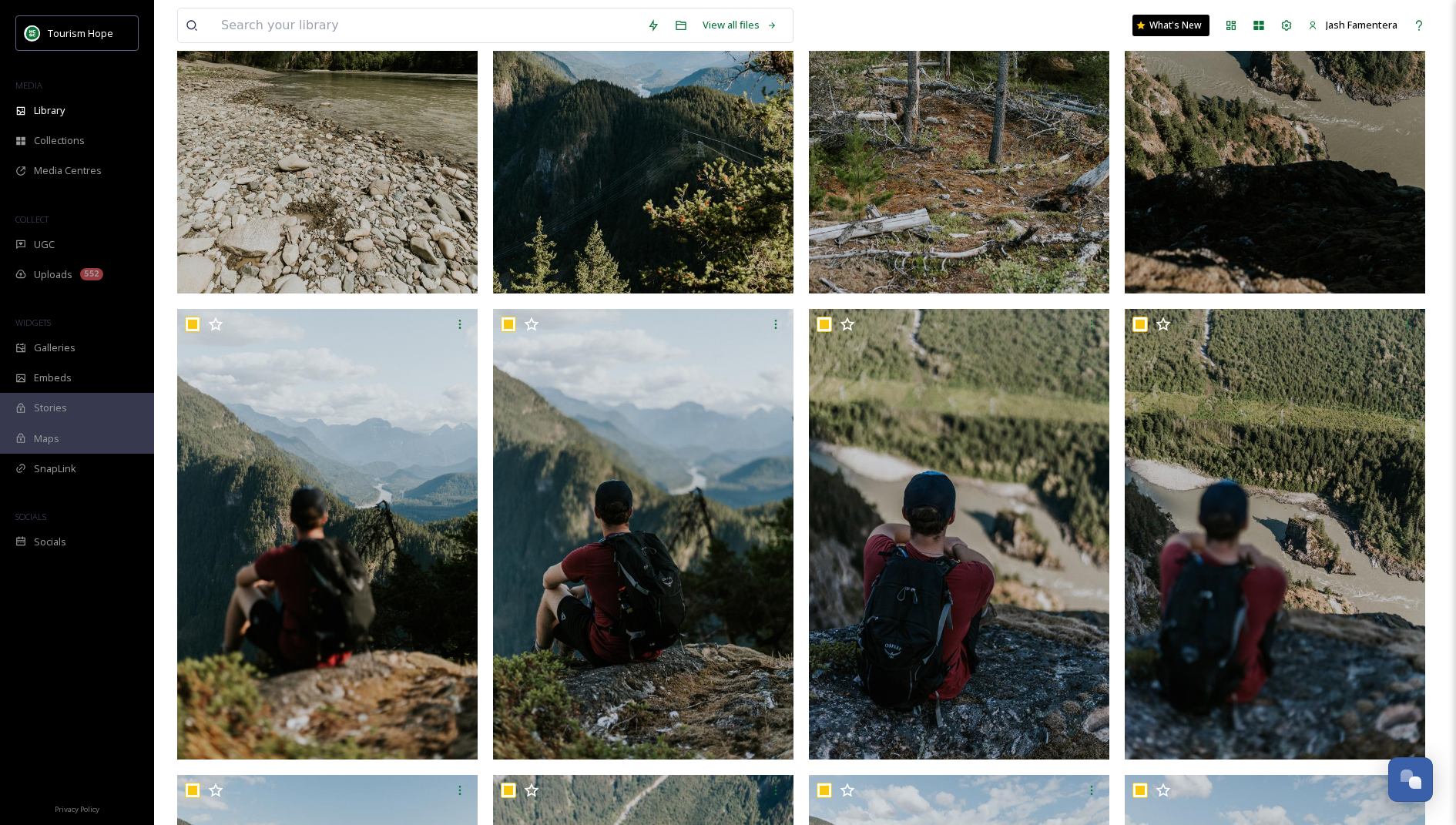
checkbox input "true"
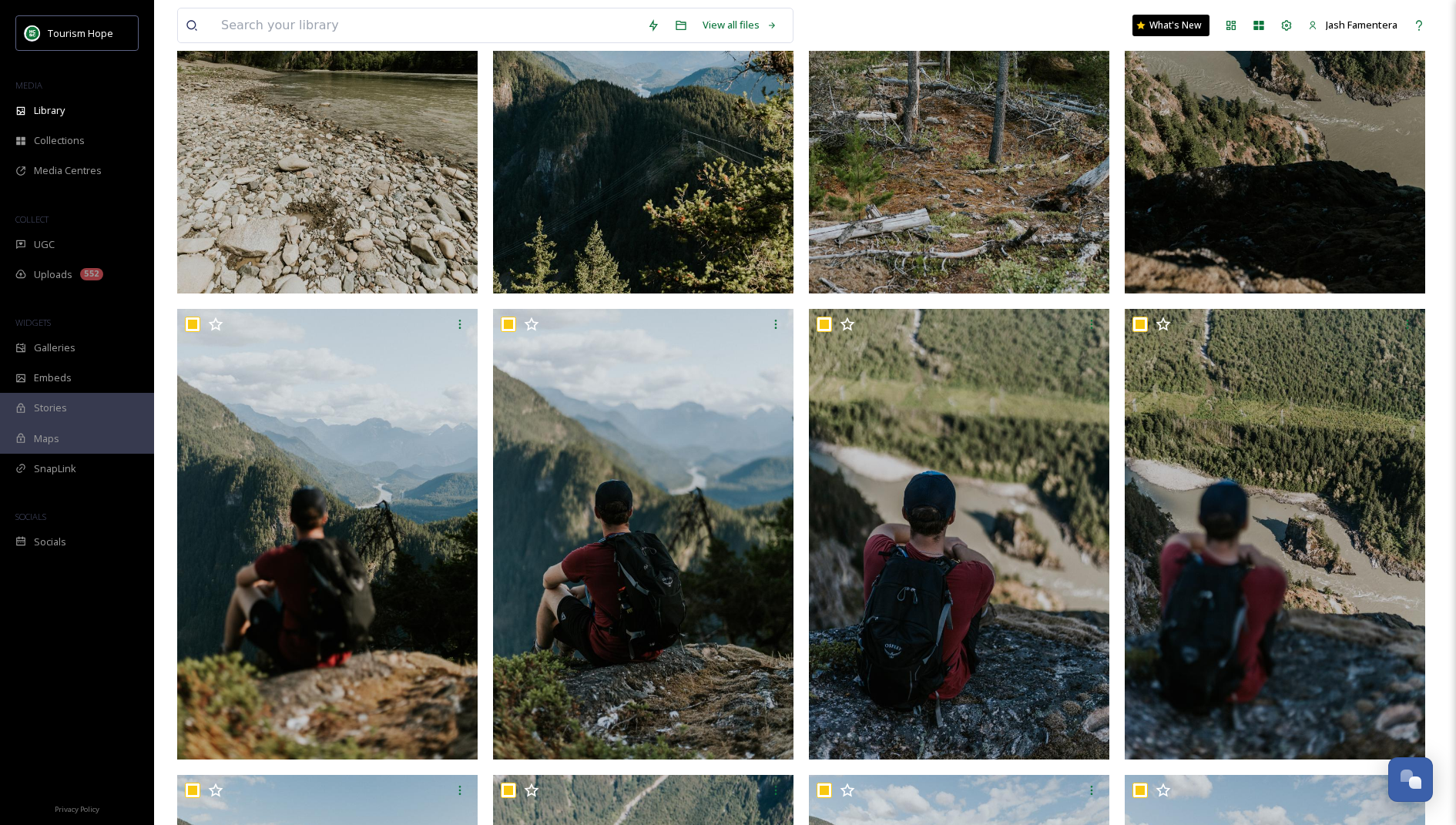
checkbox input "true"
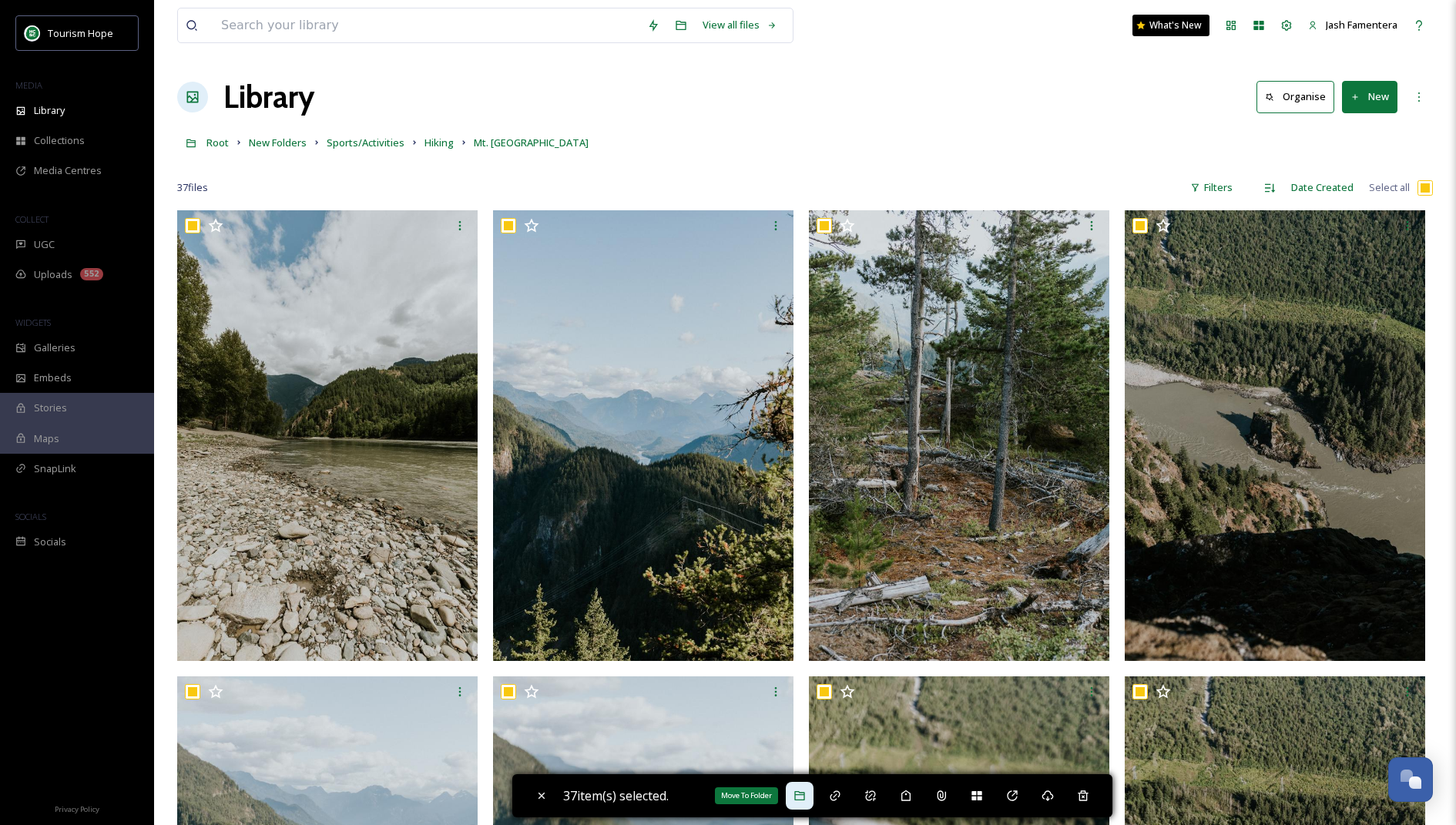
click at [797, 795] on icon at bounding box center [800, 797] width 13 height 13
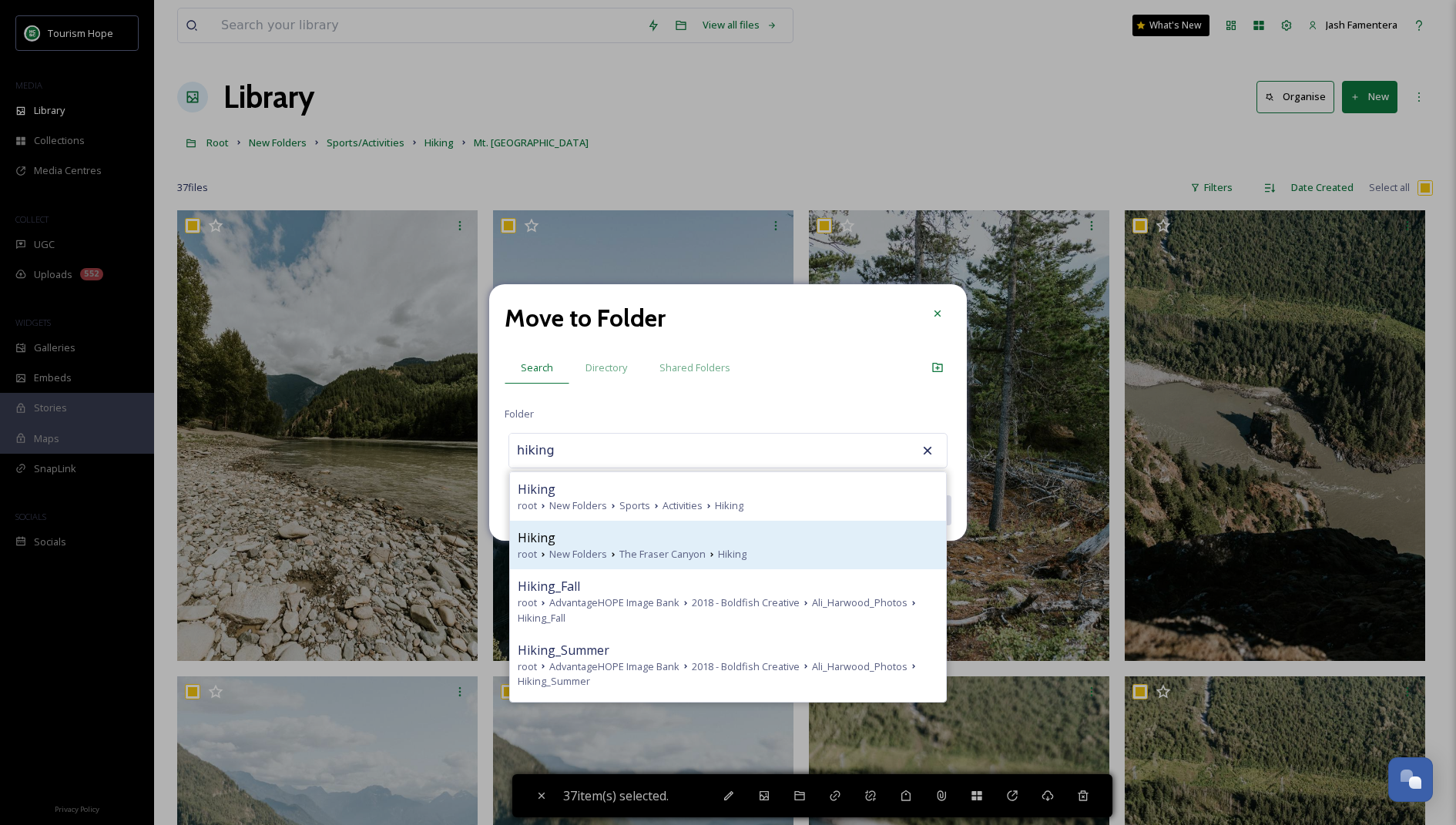
click at [716, 538] on div "Hiking" at bounding box center [727, 538] width 421 height 18
type input "Hiking"
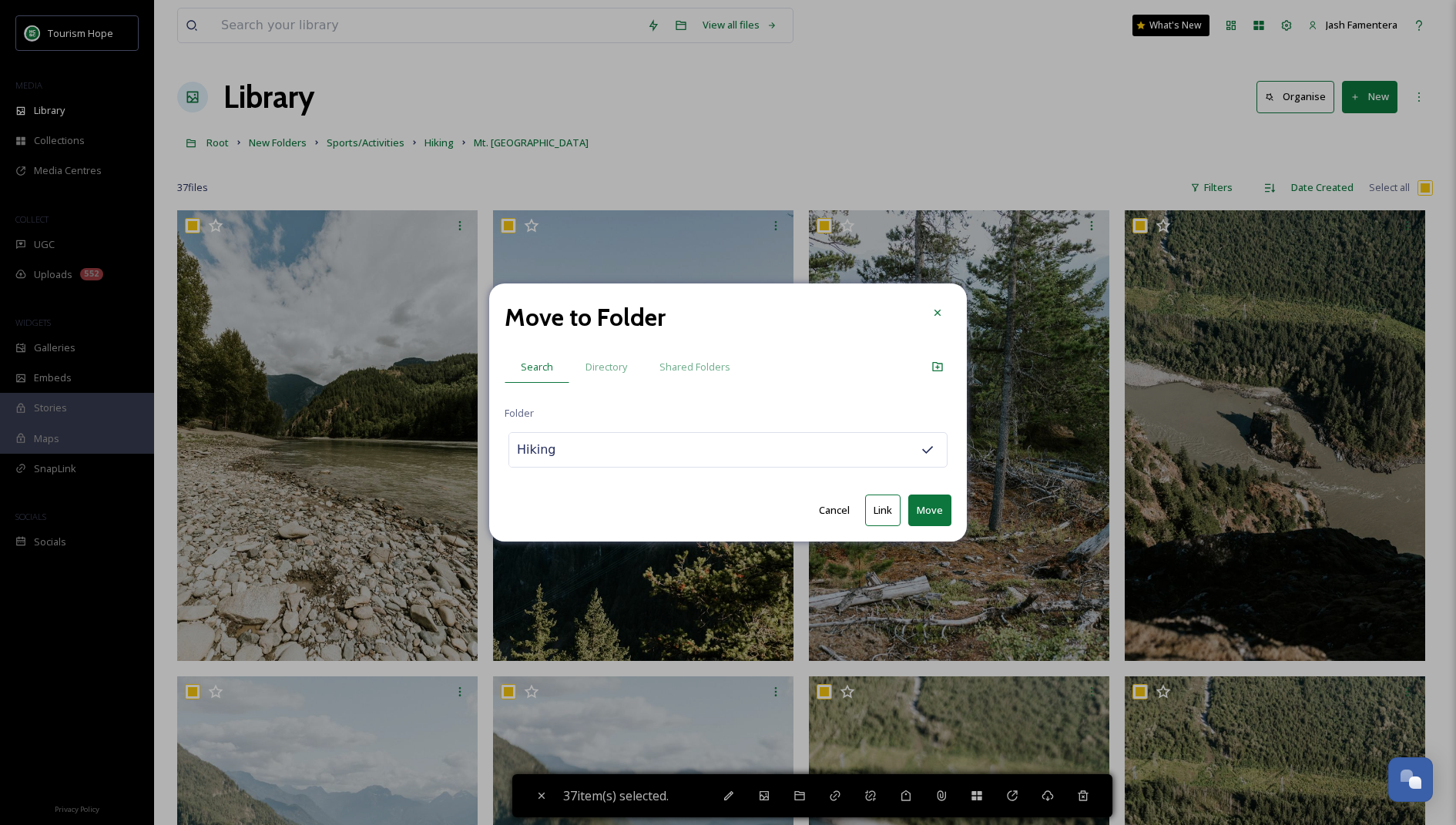
click at [888, 517] on button "Link" at bounding box center [882, 510] width 36 height 32
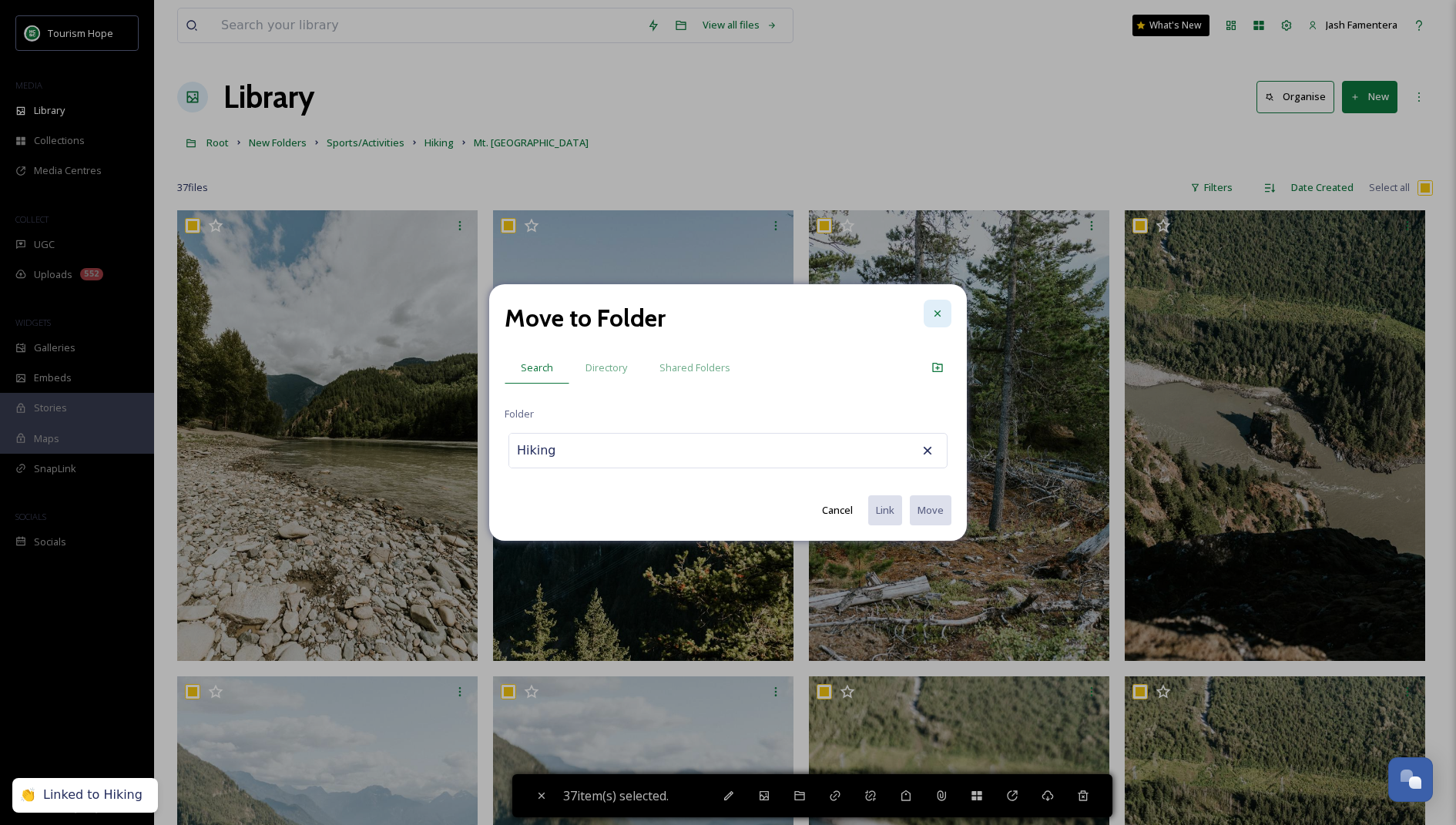
click at [938, 313] on icon at bounding box center [937, 312] width 6 height 6
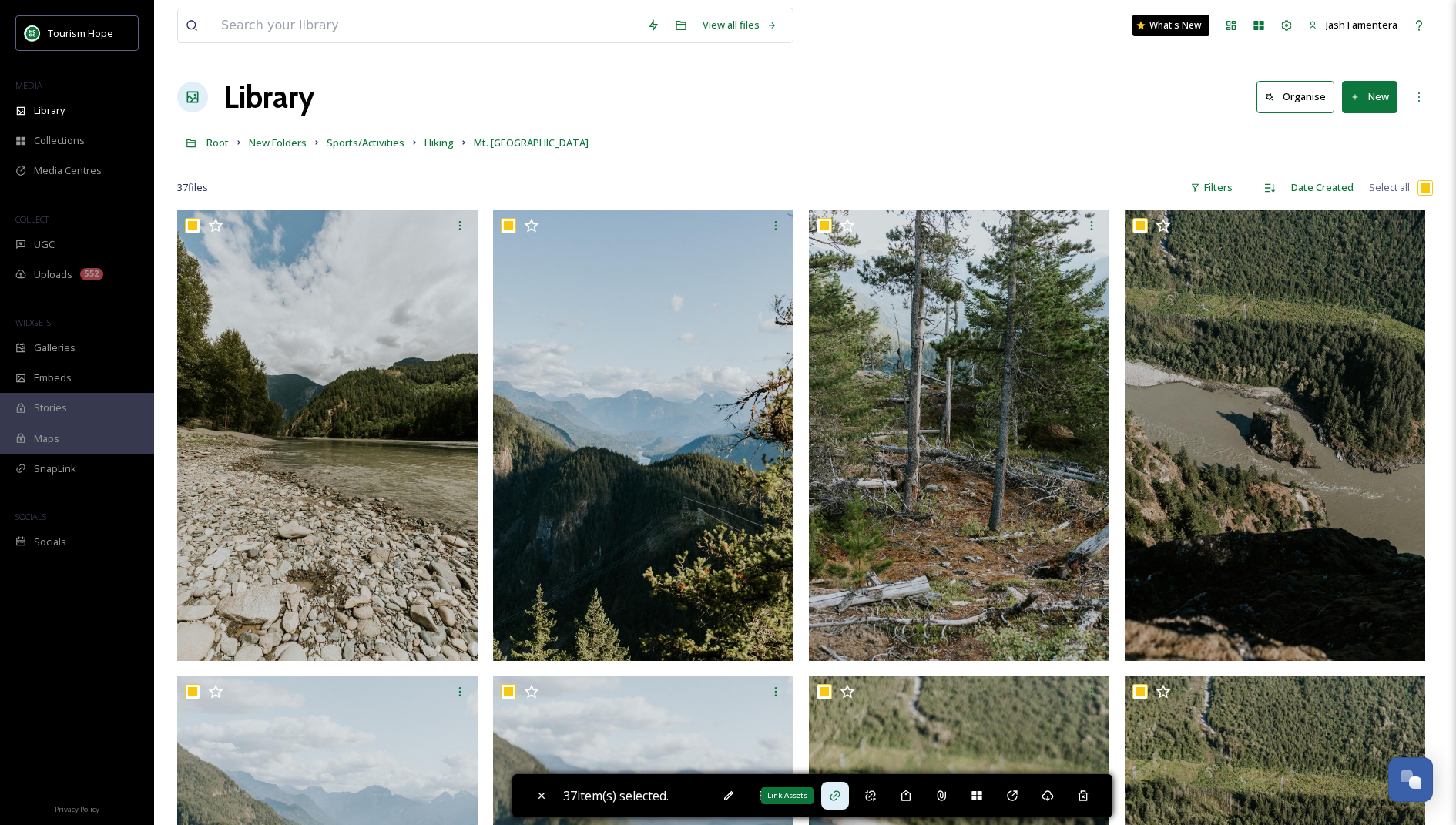
click at [837, 799] on icon at bounding box center [836, 797] width 13 height 13
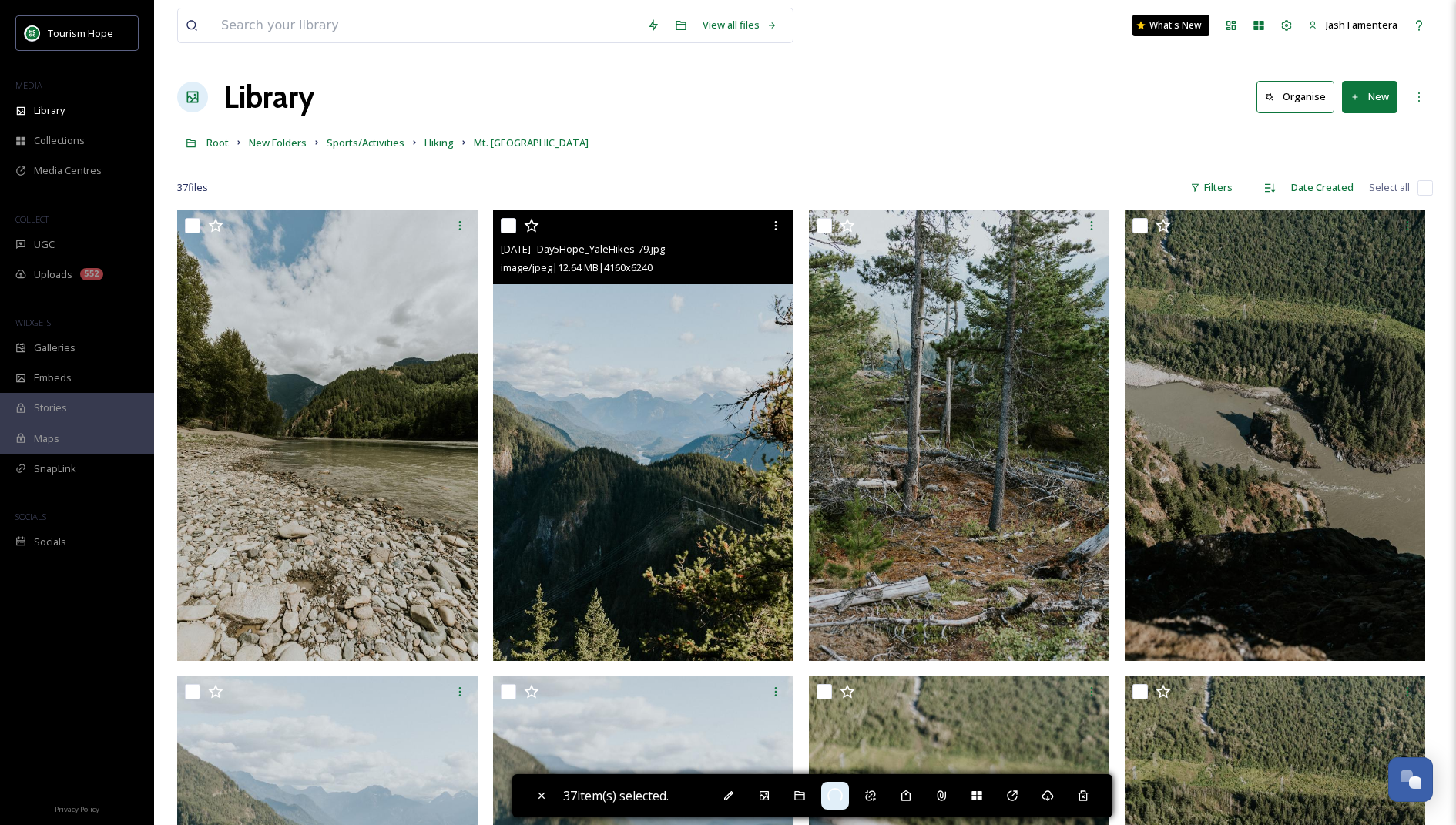
checkbox input "false"
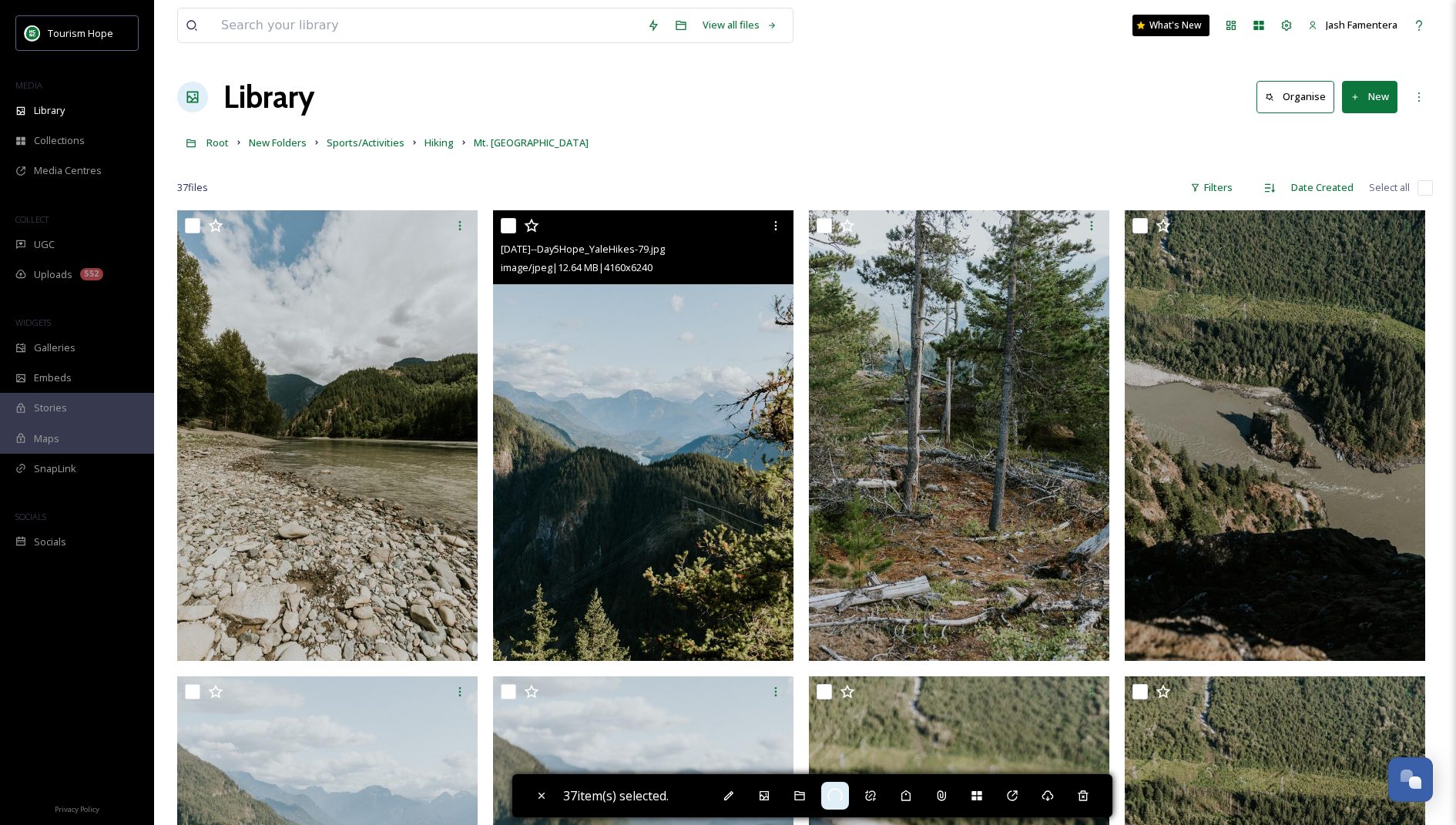
checkbox input "false"
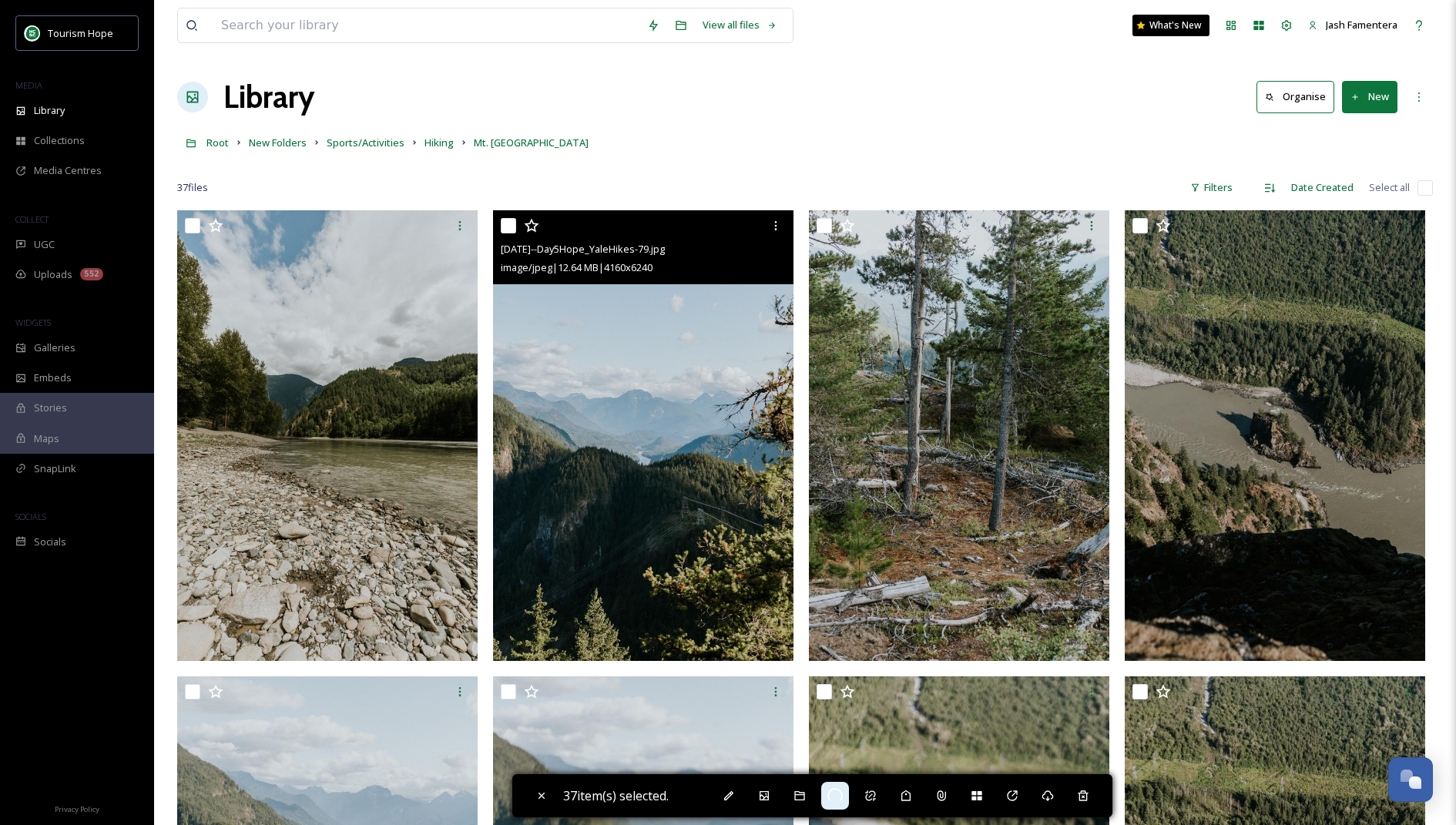
checkbox input "false"
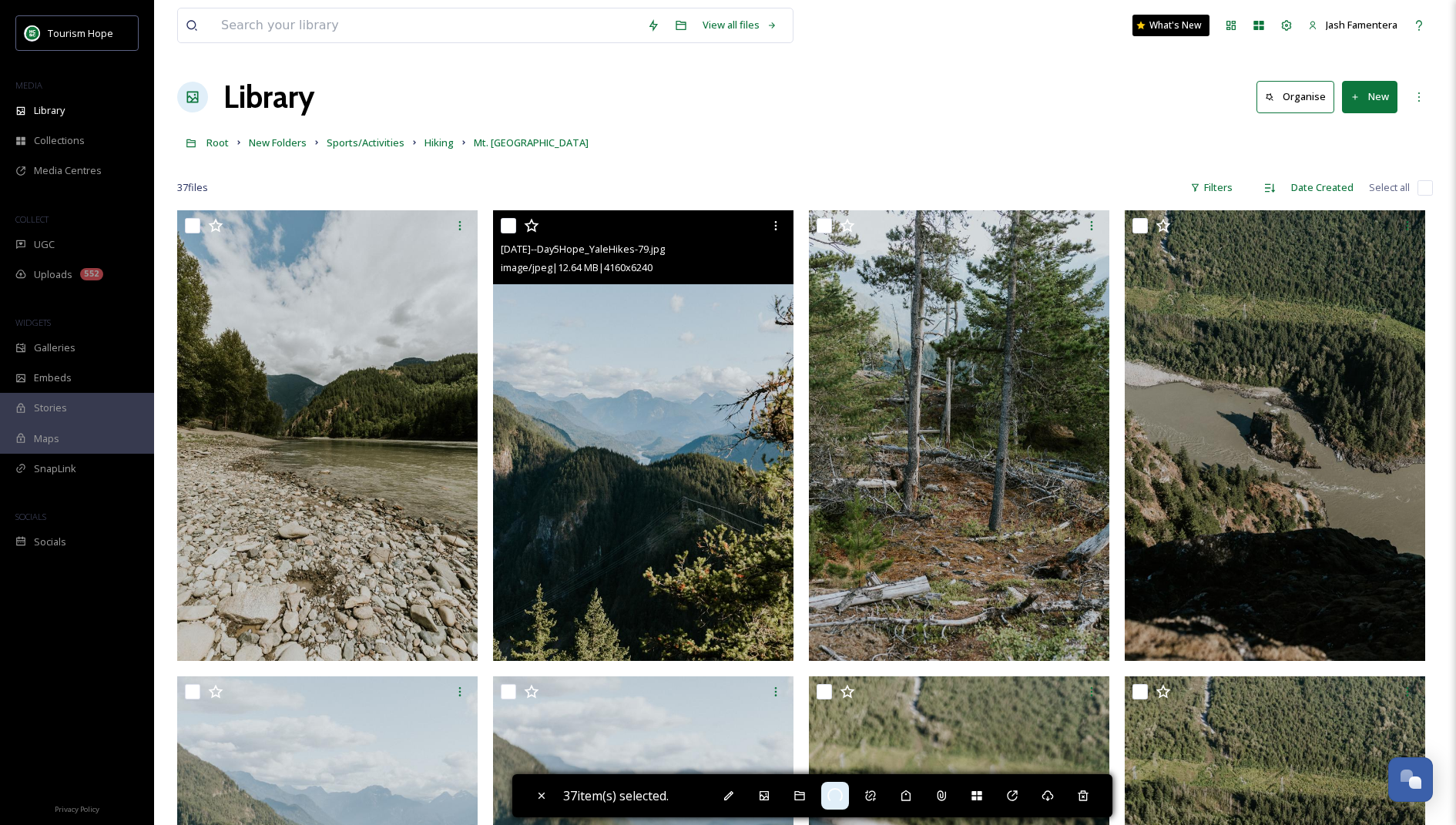
checkbox input "false"
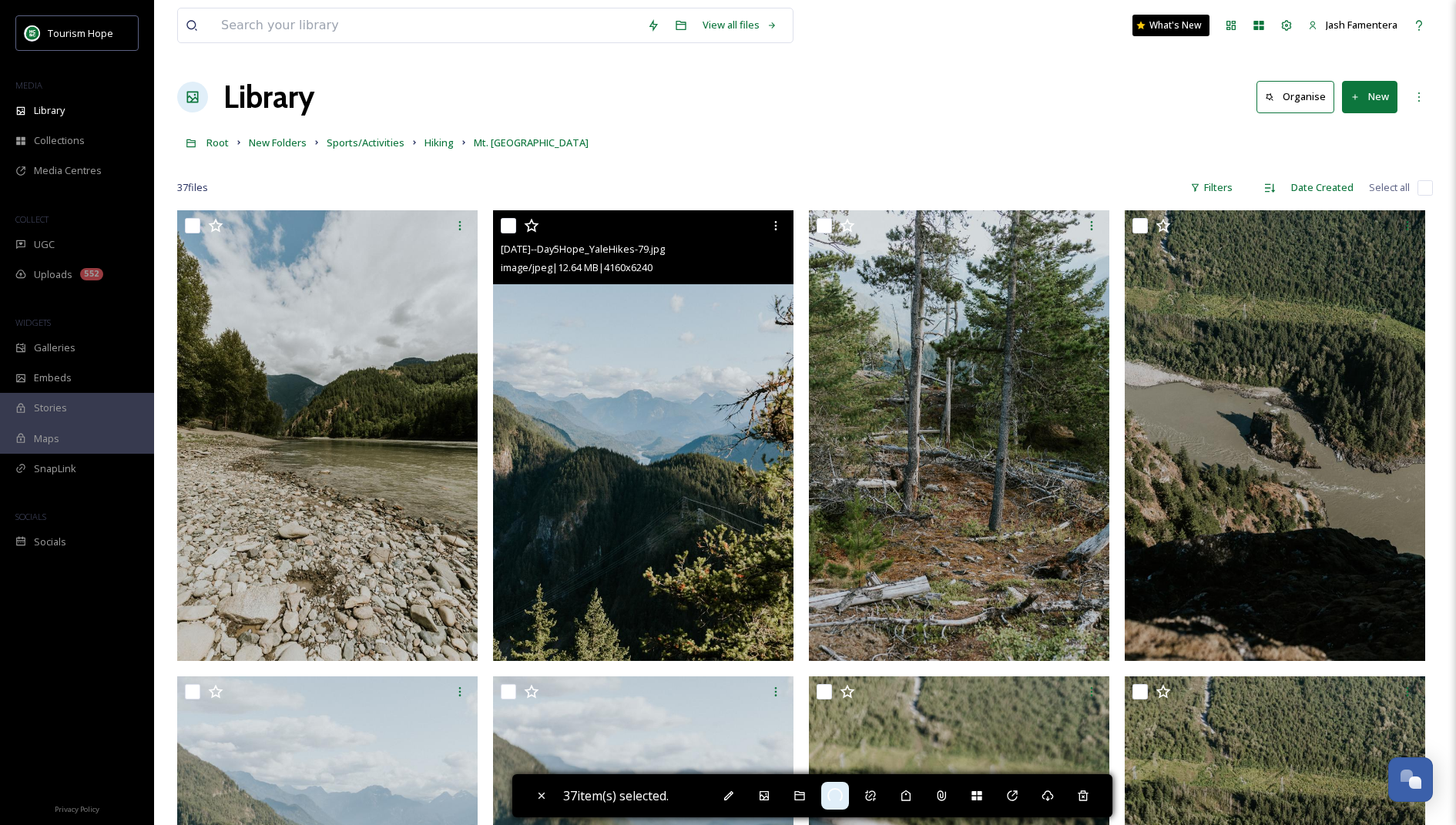
checkbox input "false"
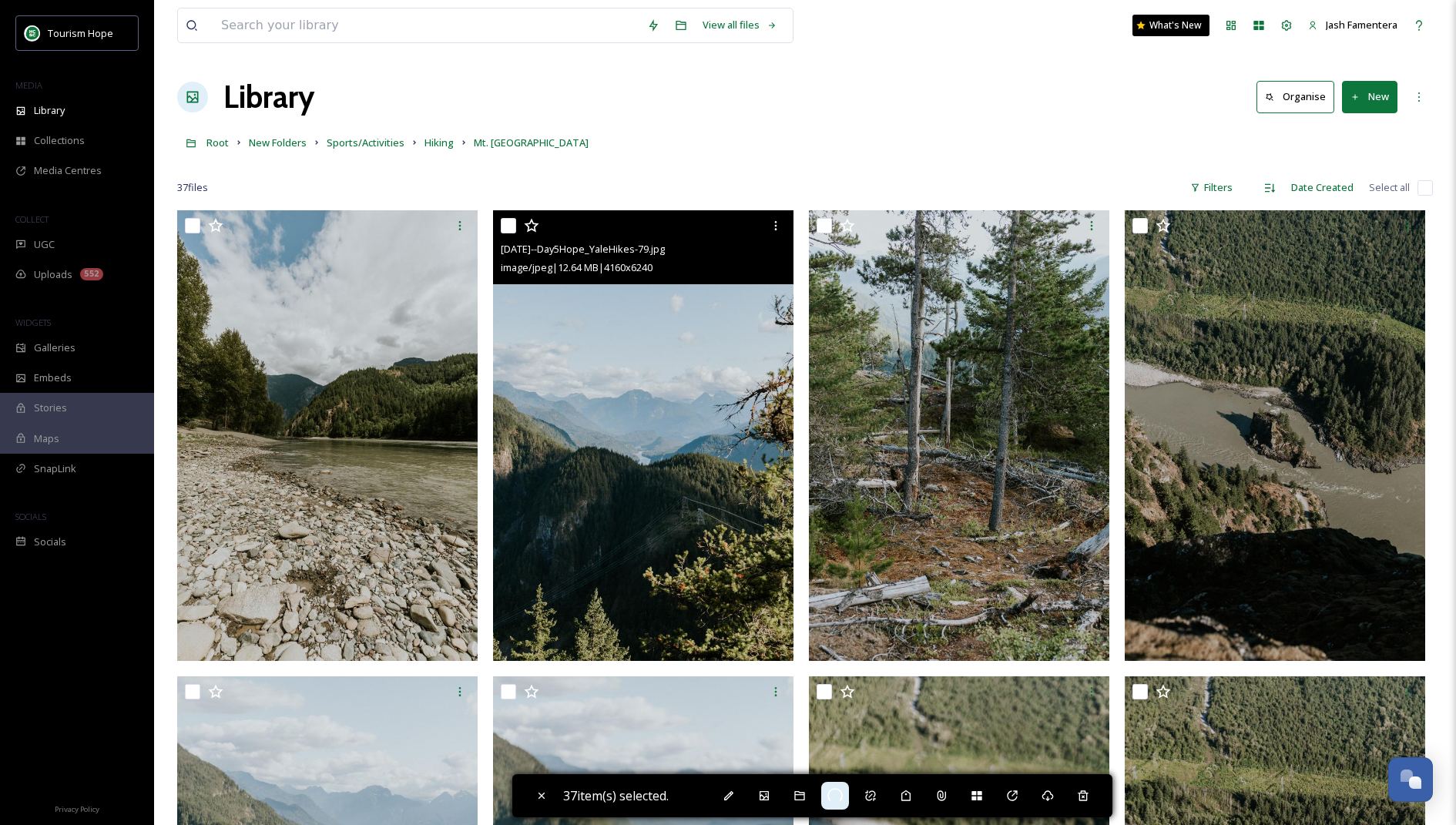
checkbox input "false"
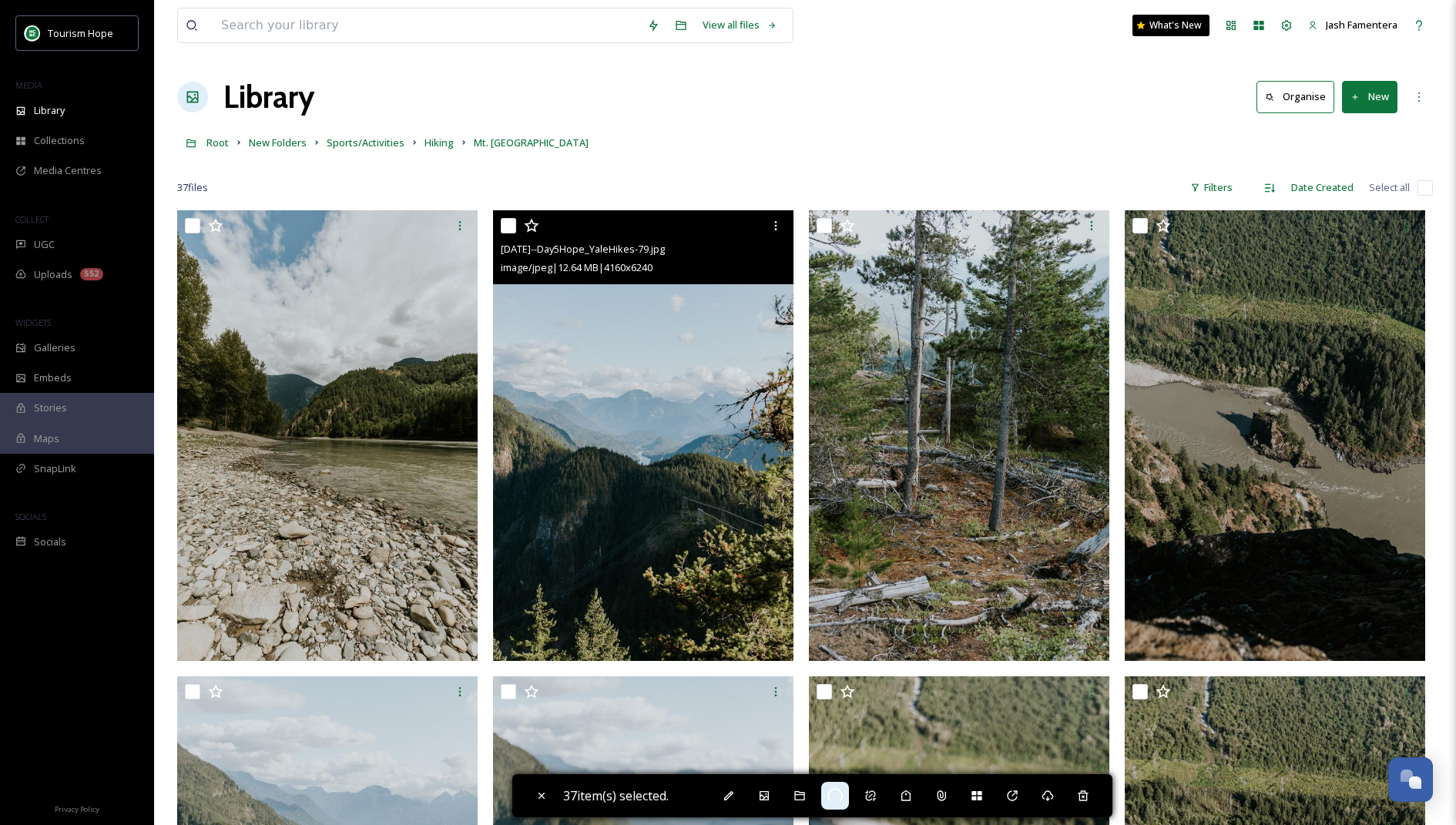
checkbox input "false"
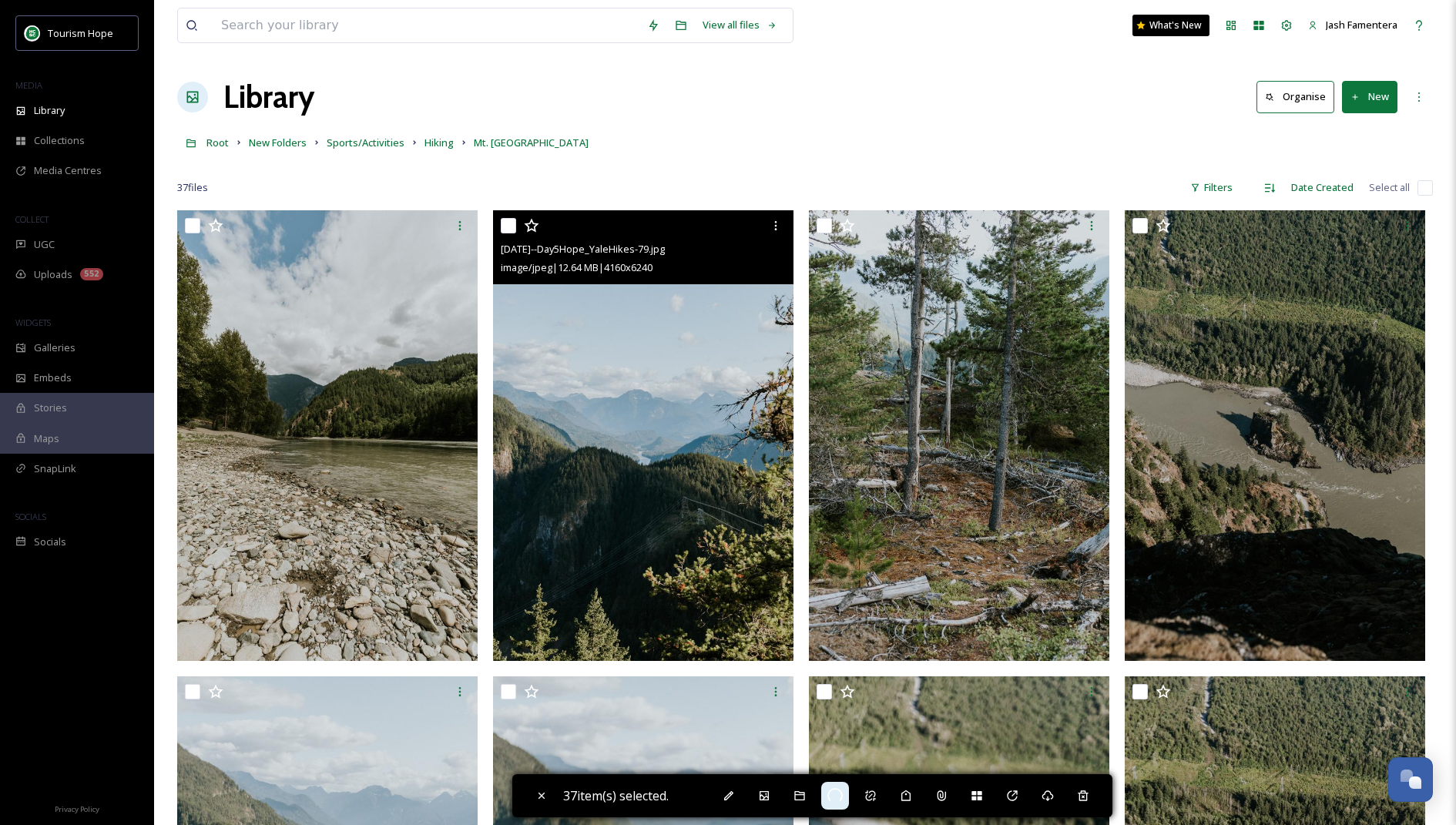
checkbox input "false"
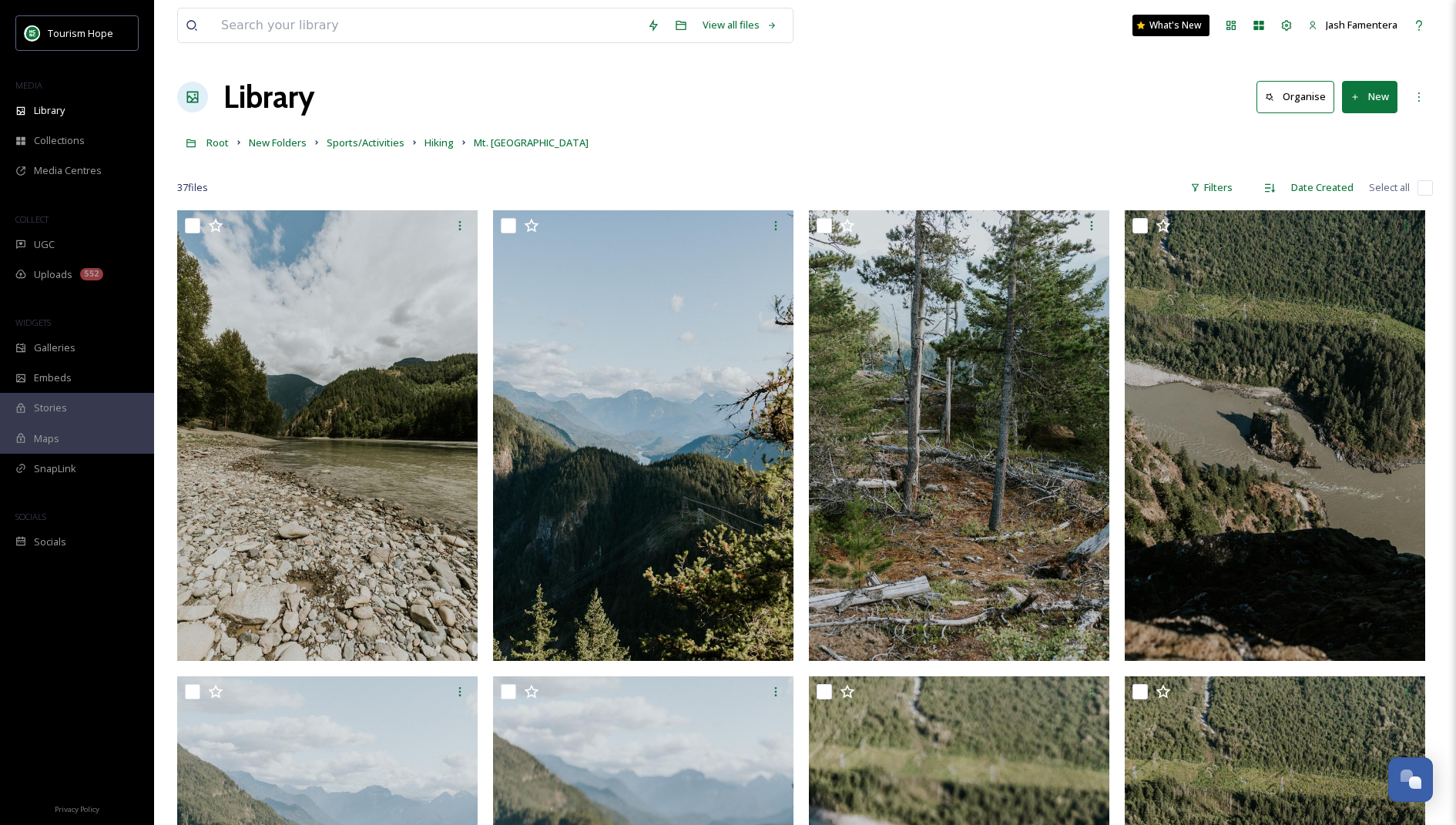
click at [1419, 183] on input "checkbox" at bounding box center [1425, 188] width 16 height 16
checkbox input "true"
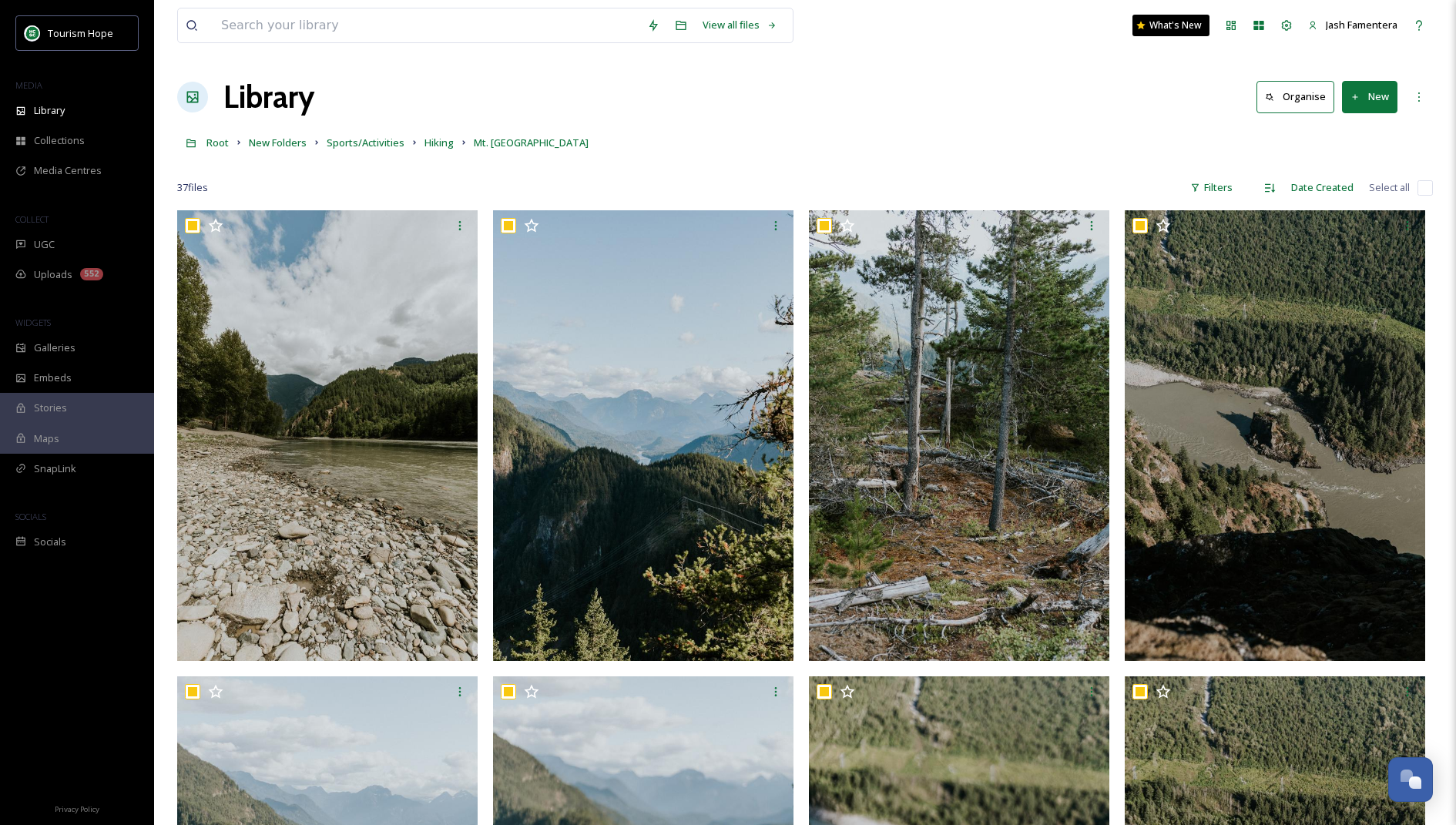
checkbox input "true"
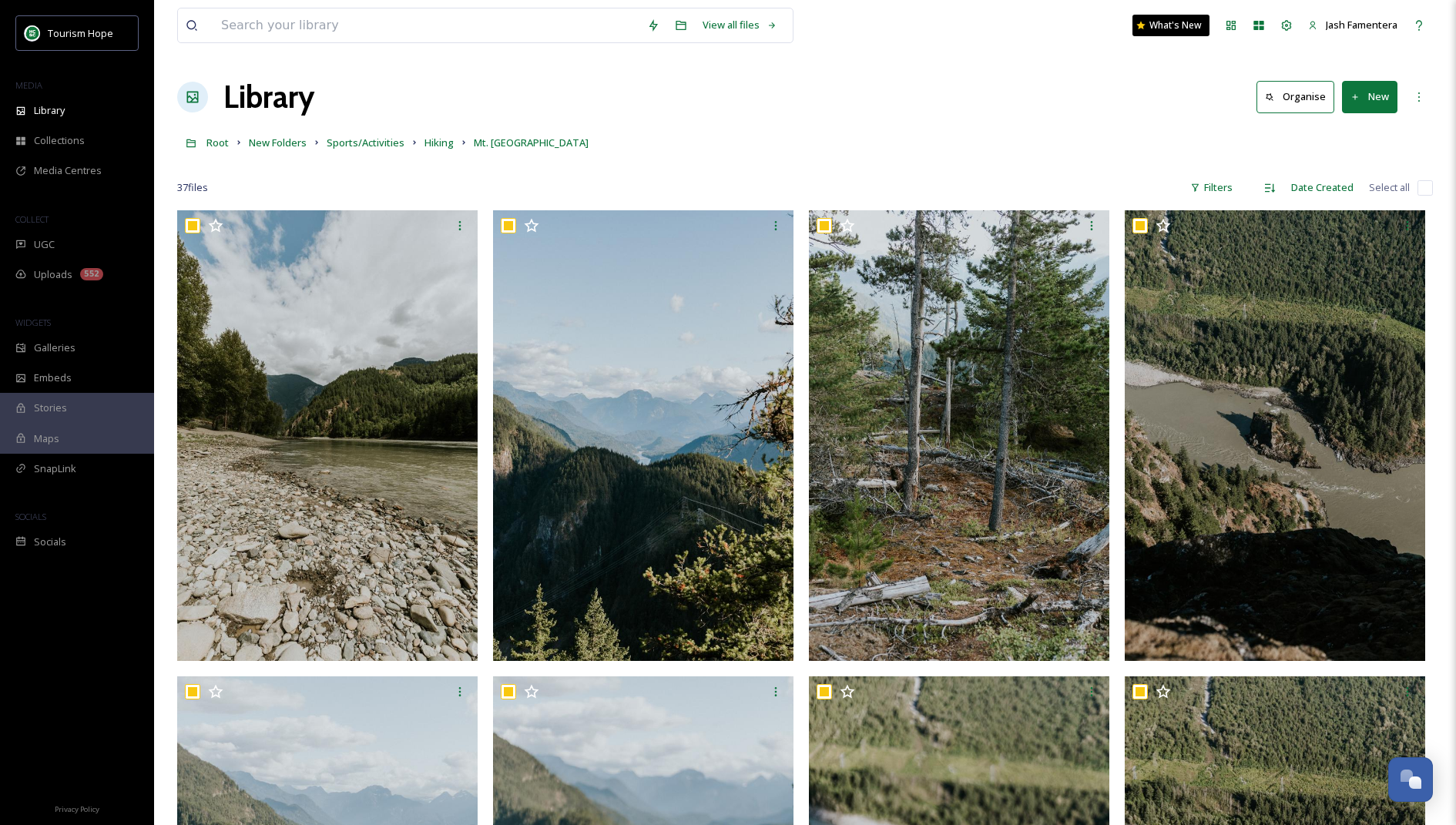
checkbox input "true"
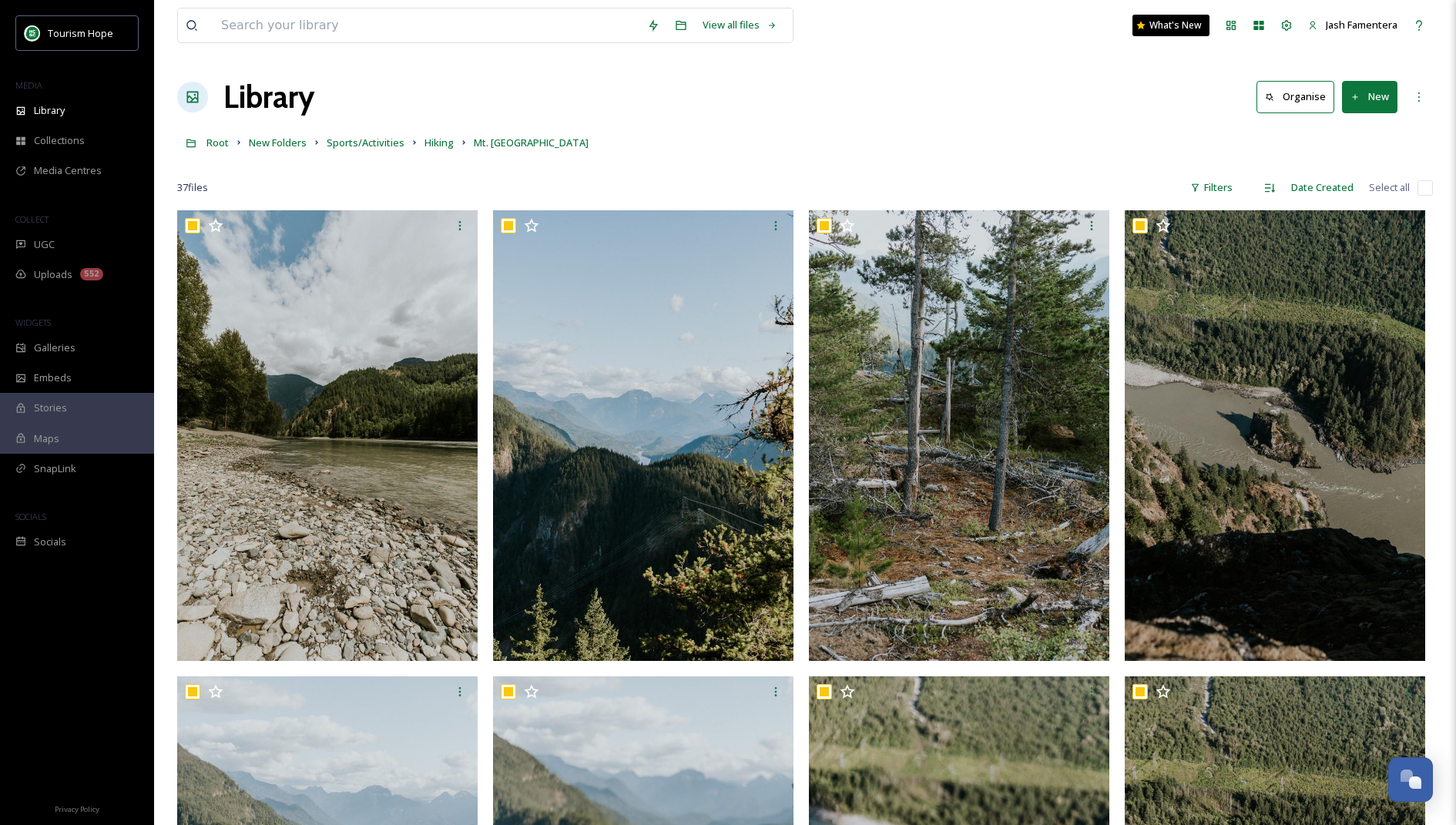
checkbox input "true"
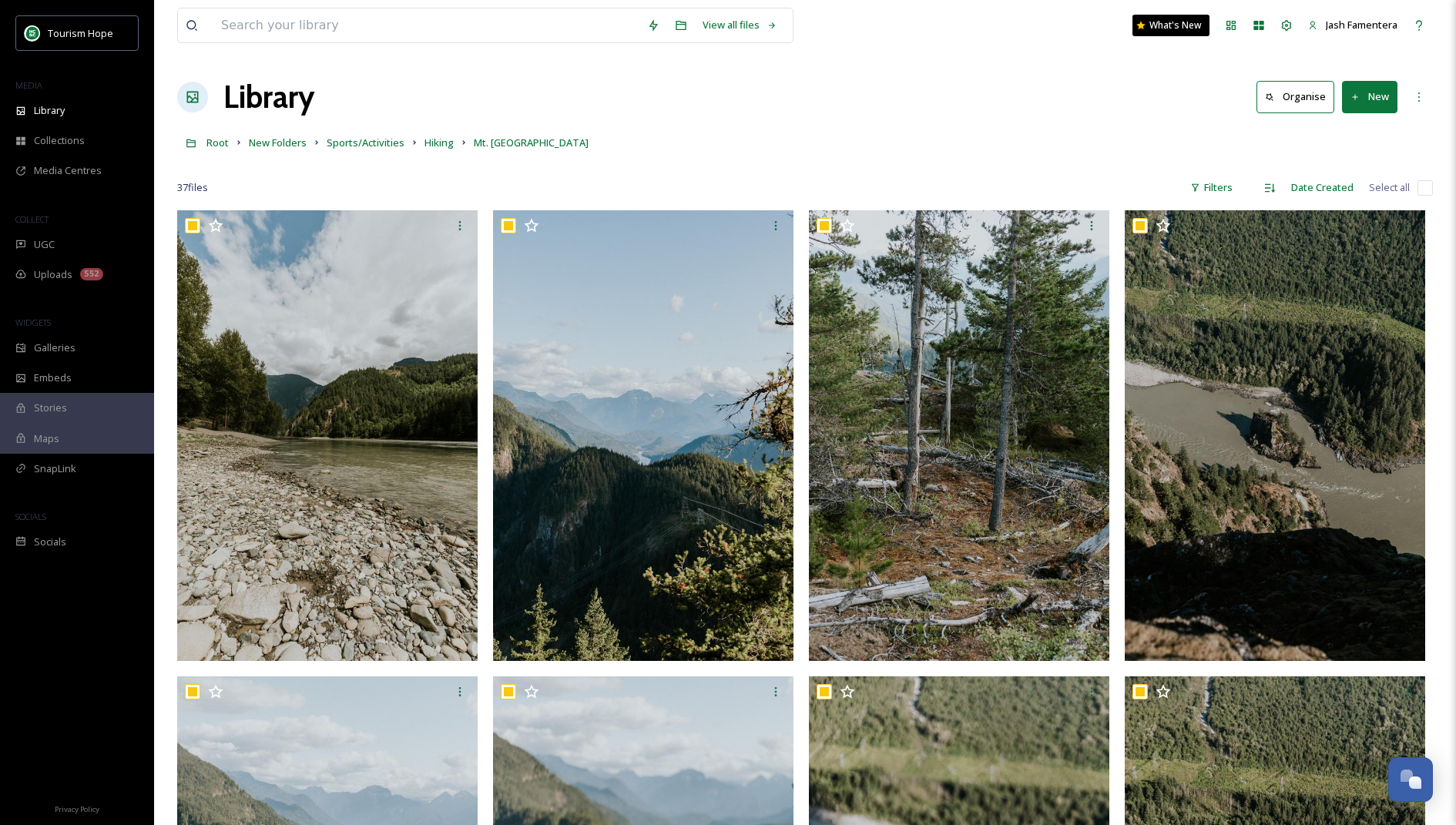
checkbox input "true"
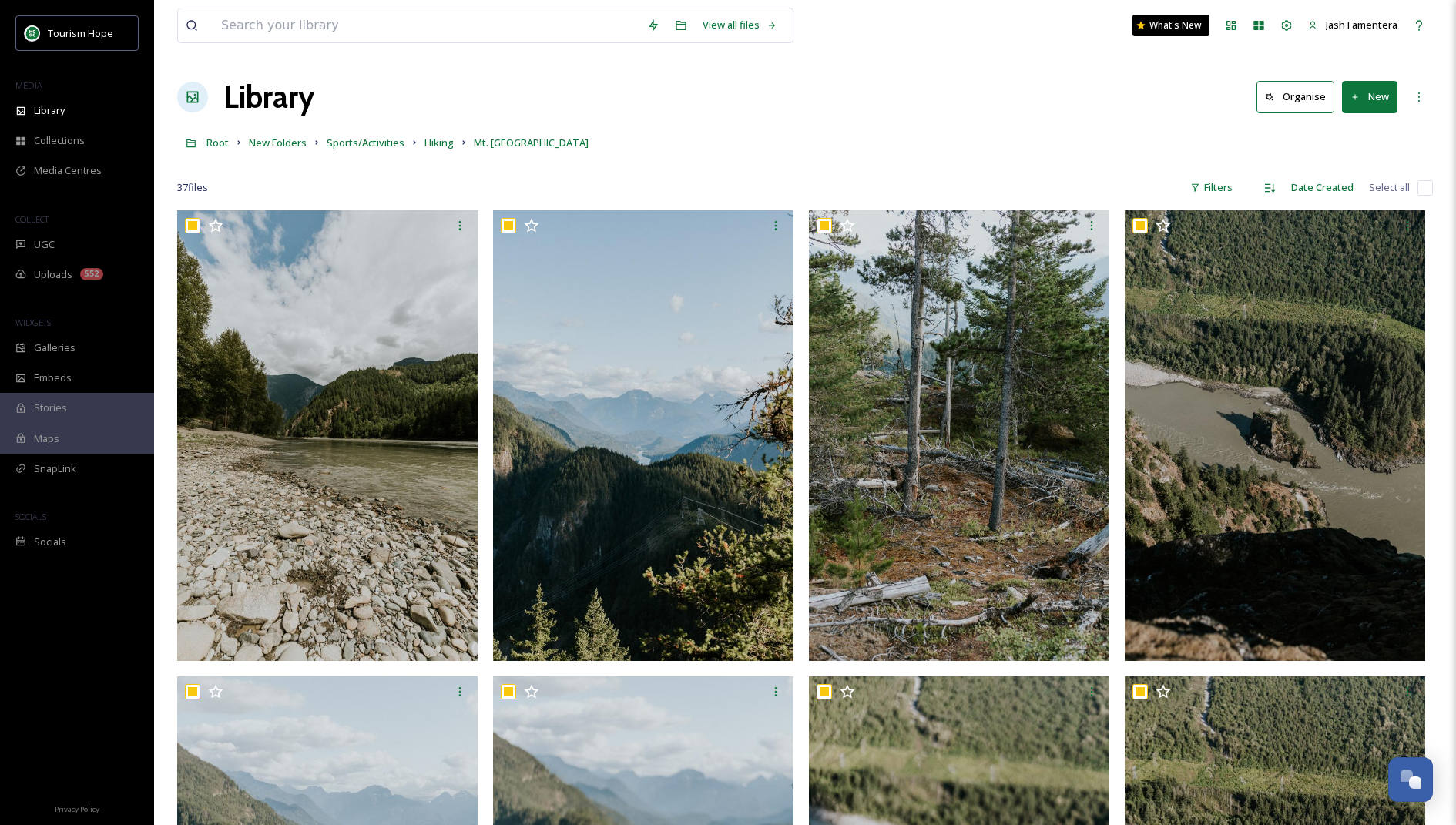
checkbox input "true"
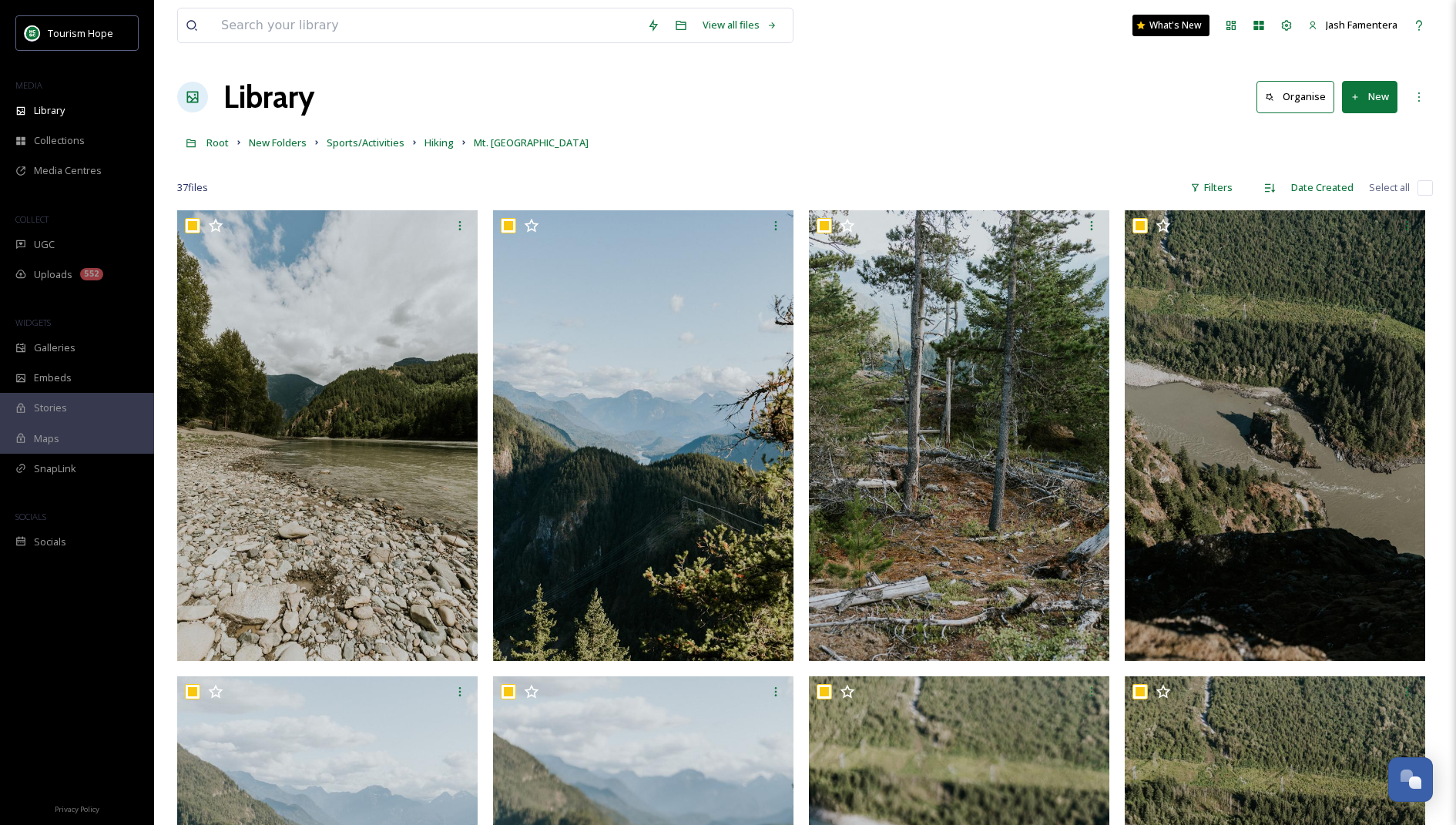
checkbox input "true"
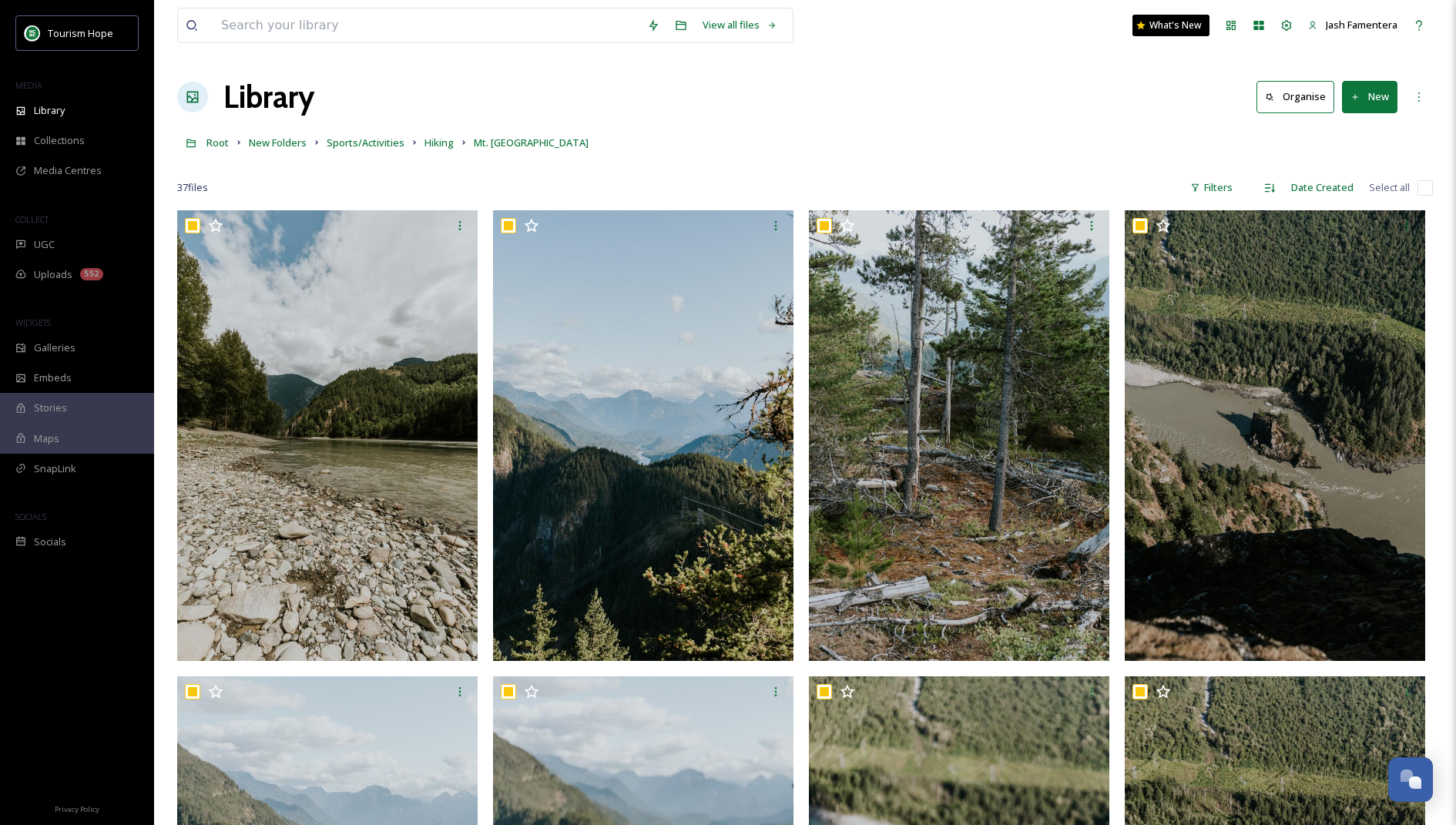
checkbox input "true"
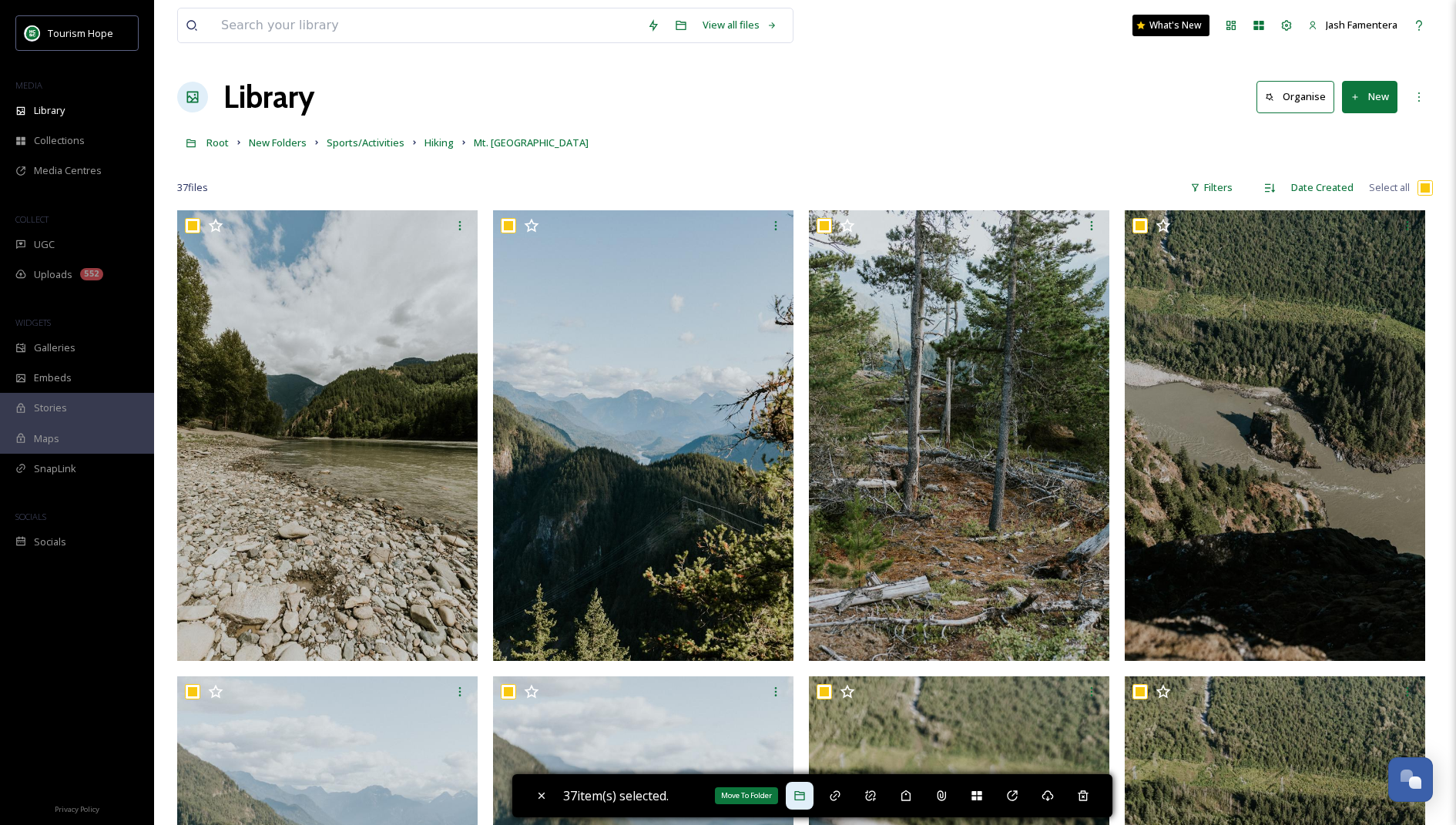
click at [799, 787] on div "Move To Folder" at bounding box center [799, 796] width 27 height 27
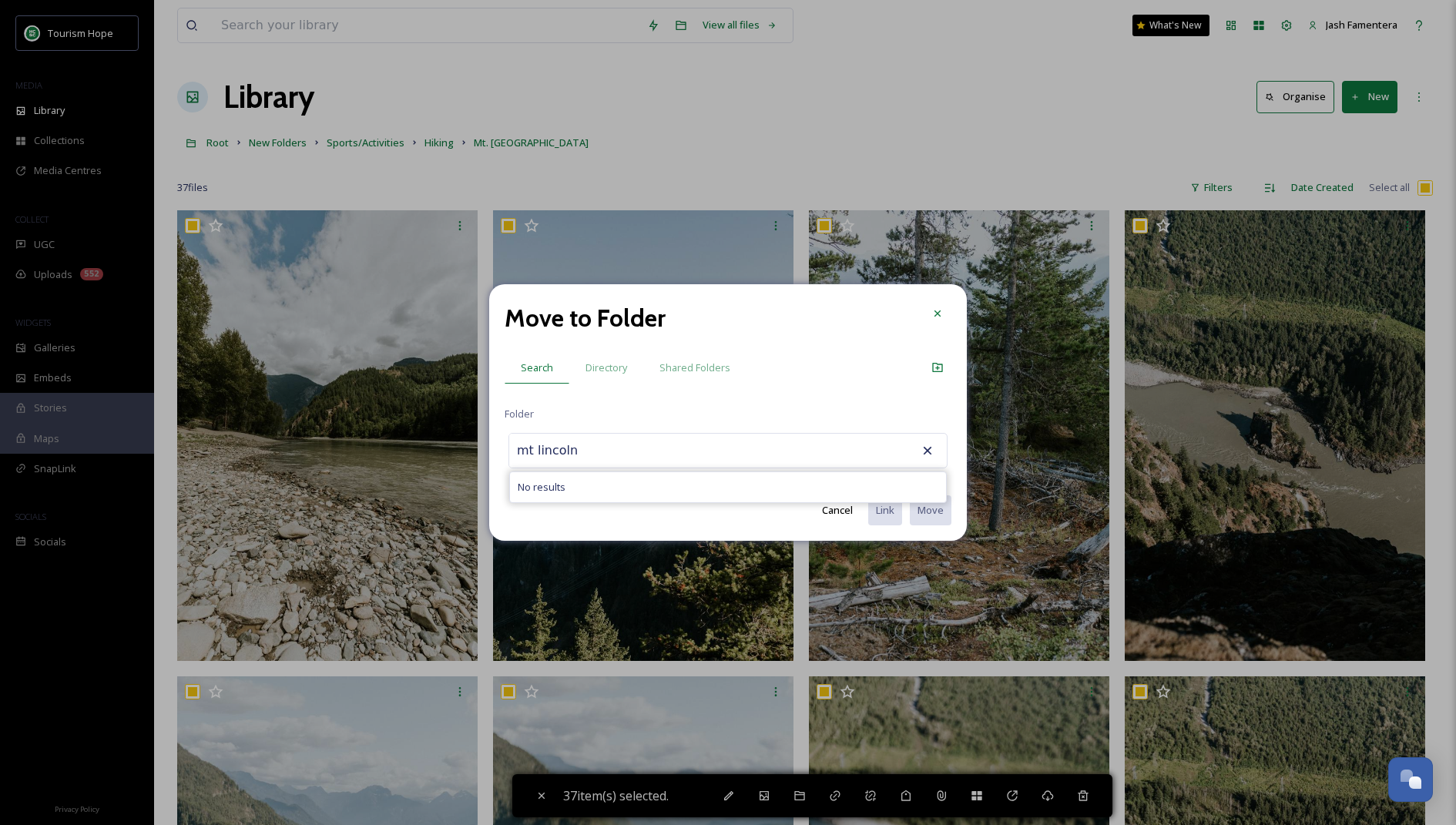
click at [532, 454] on input "mt lincoln" at bounding box center [594, 450] width 170 height 34
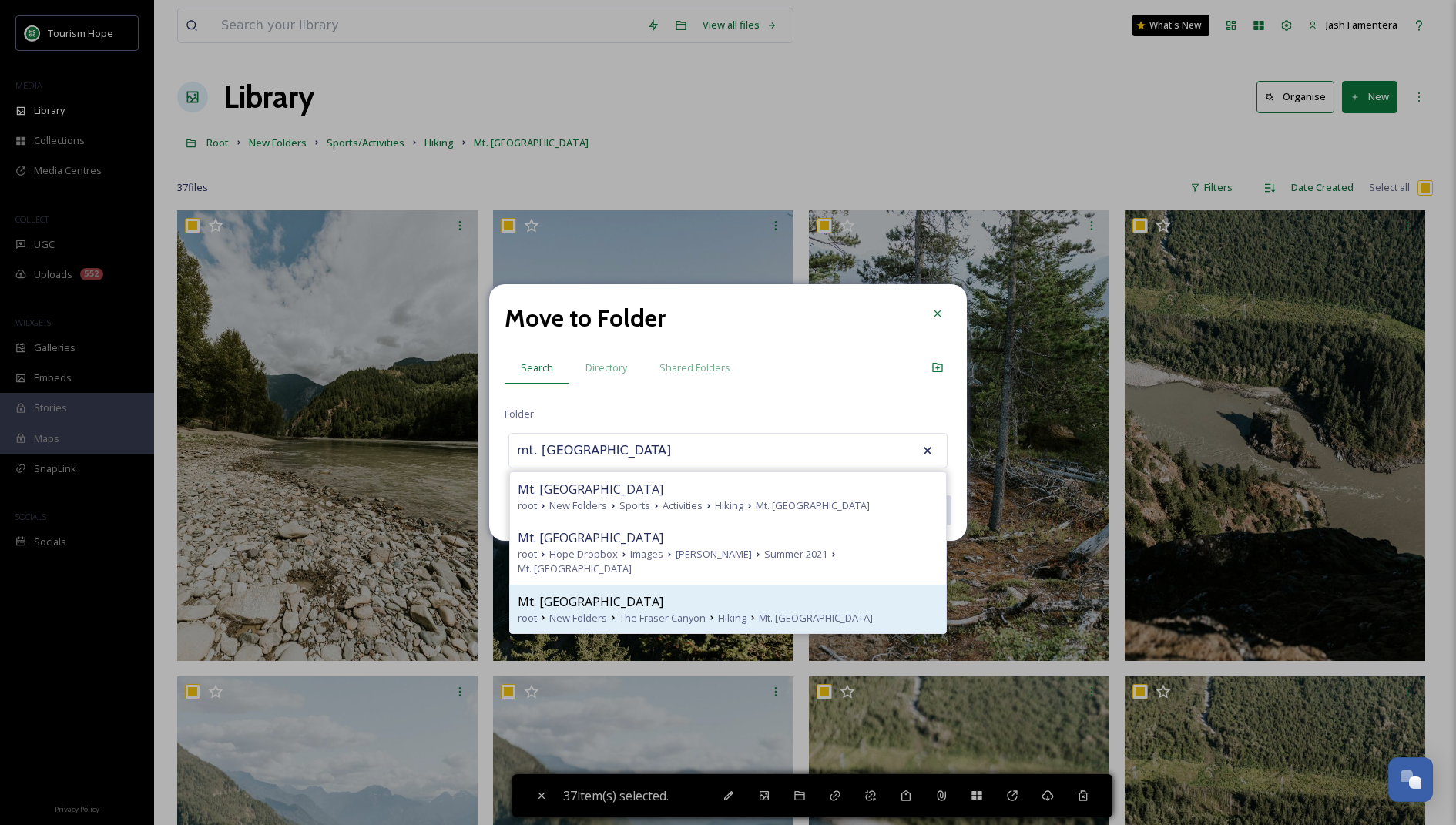
click at [780, 592] on div "Mt. [GEOGRAPHIC_DATA]" at bounding box center [727, 601] width 421 height 18
type input "Mt. [GEOGRAPHIC_DATA]"
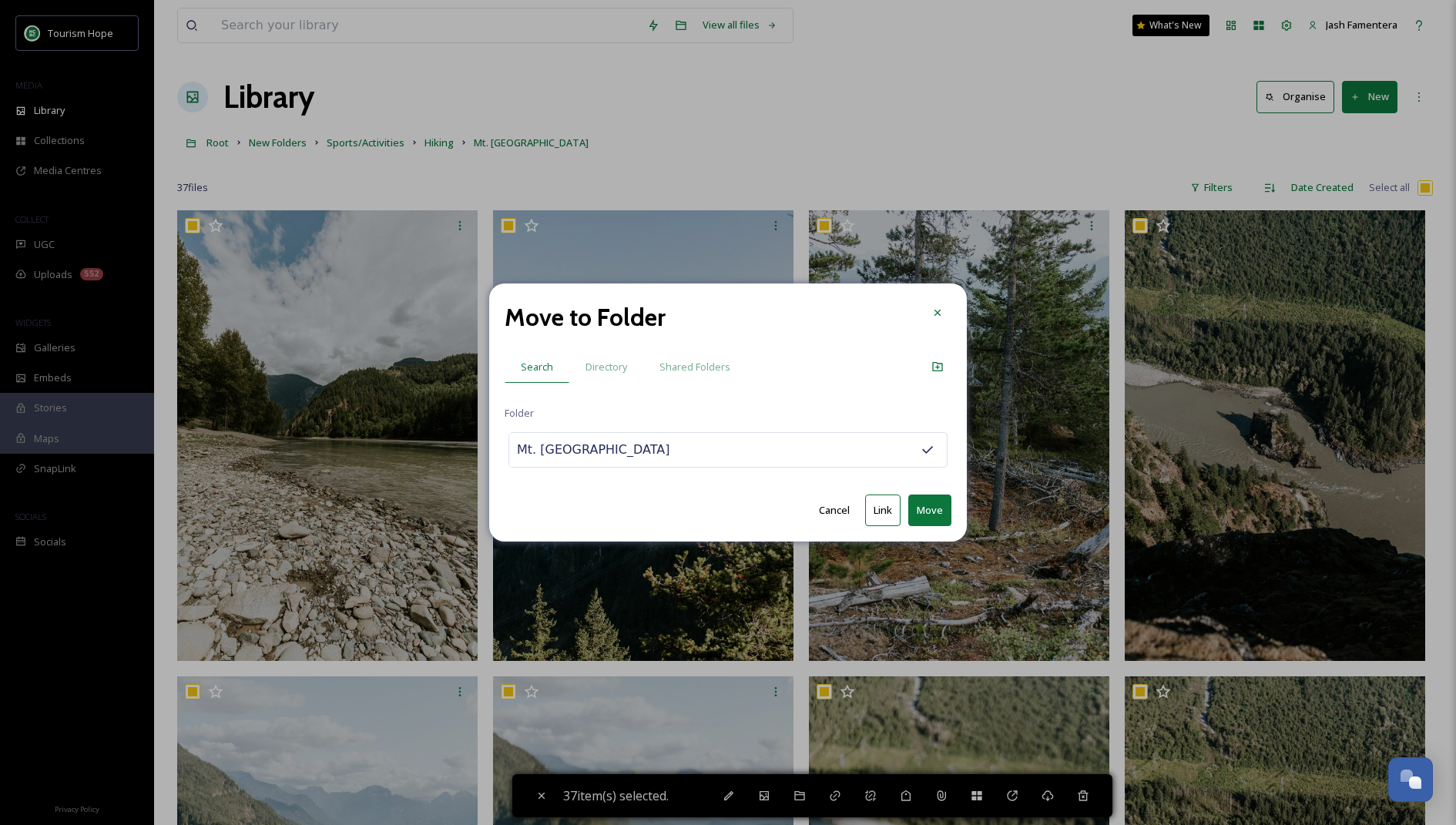
click at [877, 506] on button "Link" at bounding box center [882, 510] width 36 height 32
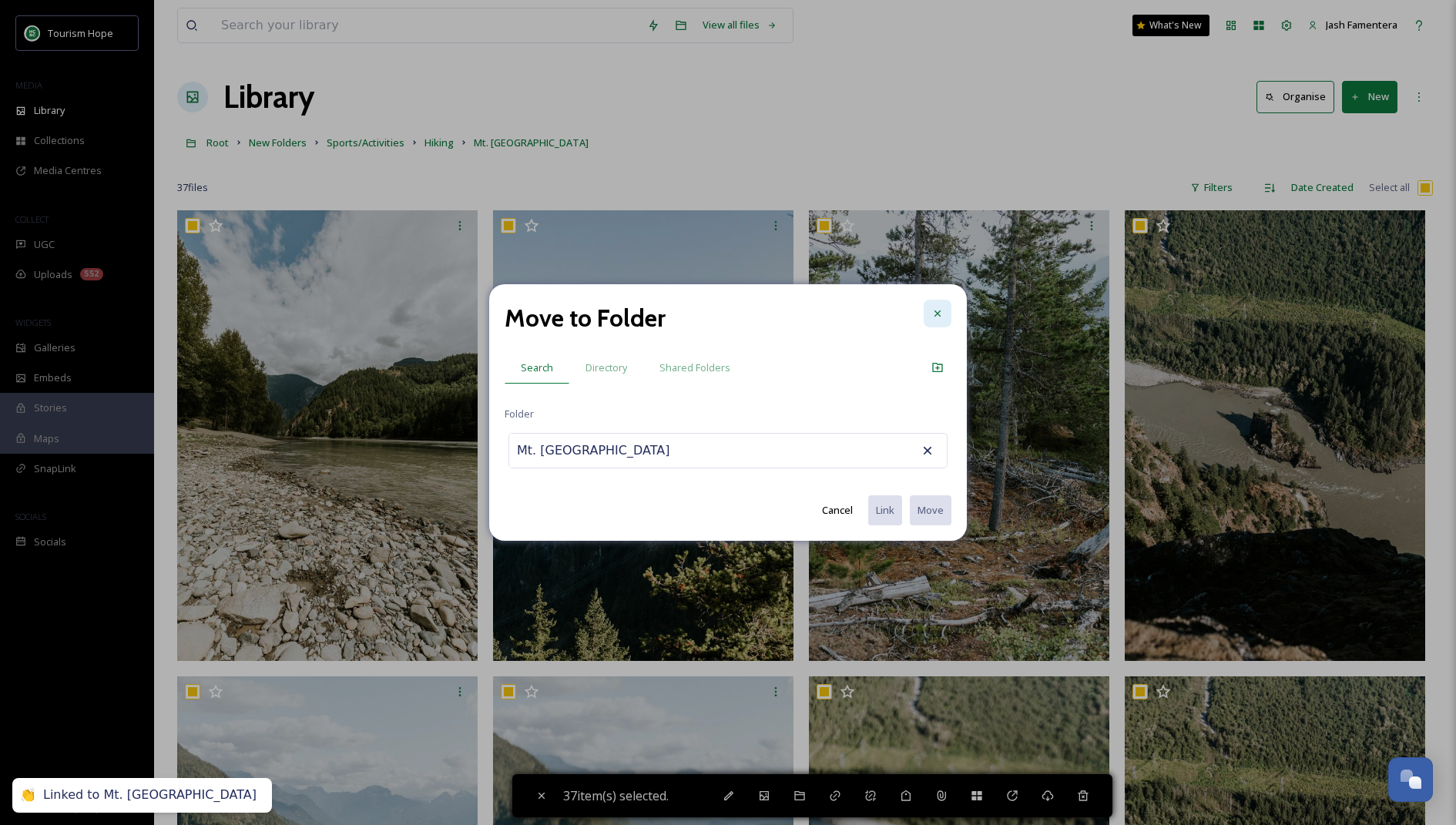
click at [941, 302] on div at bounding box center [937, 313] width 27 height 27
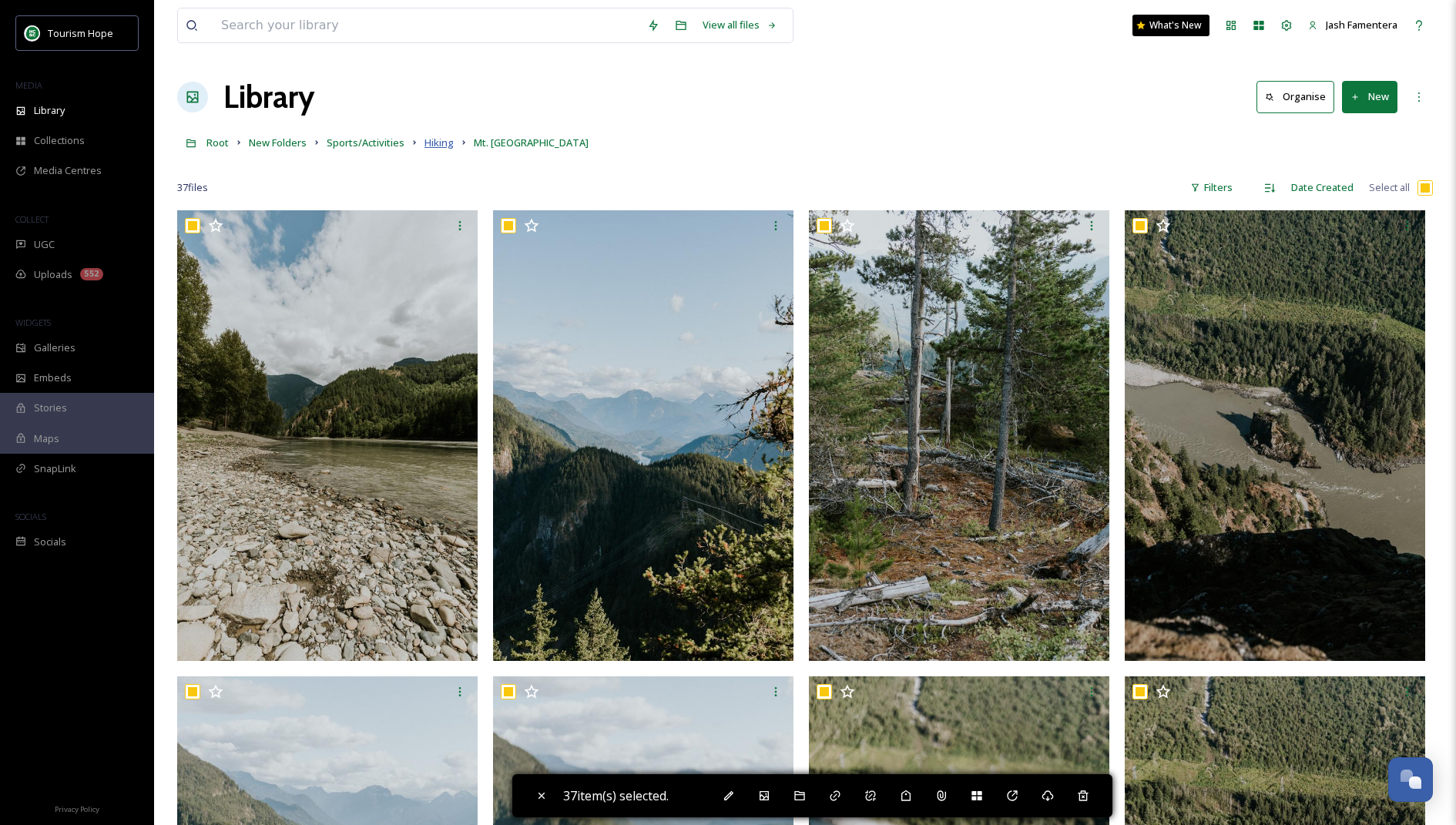
click at [427, 141] on span "Hiking" at bounding box center [439, 142] width 29 height 14
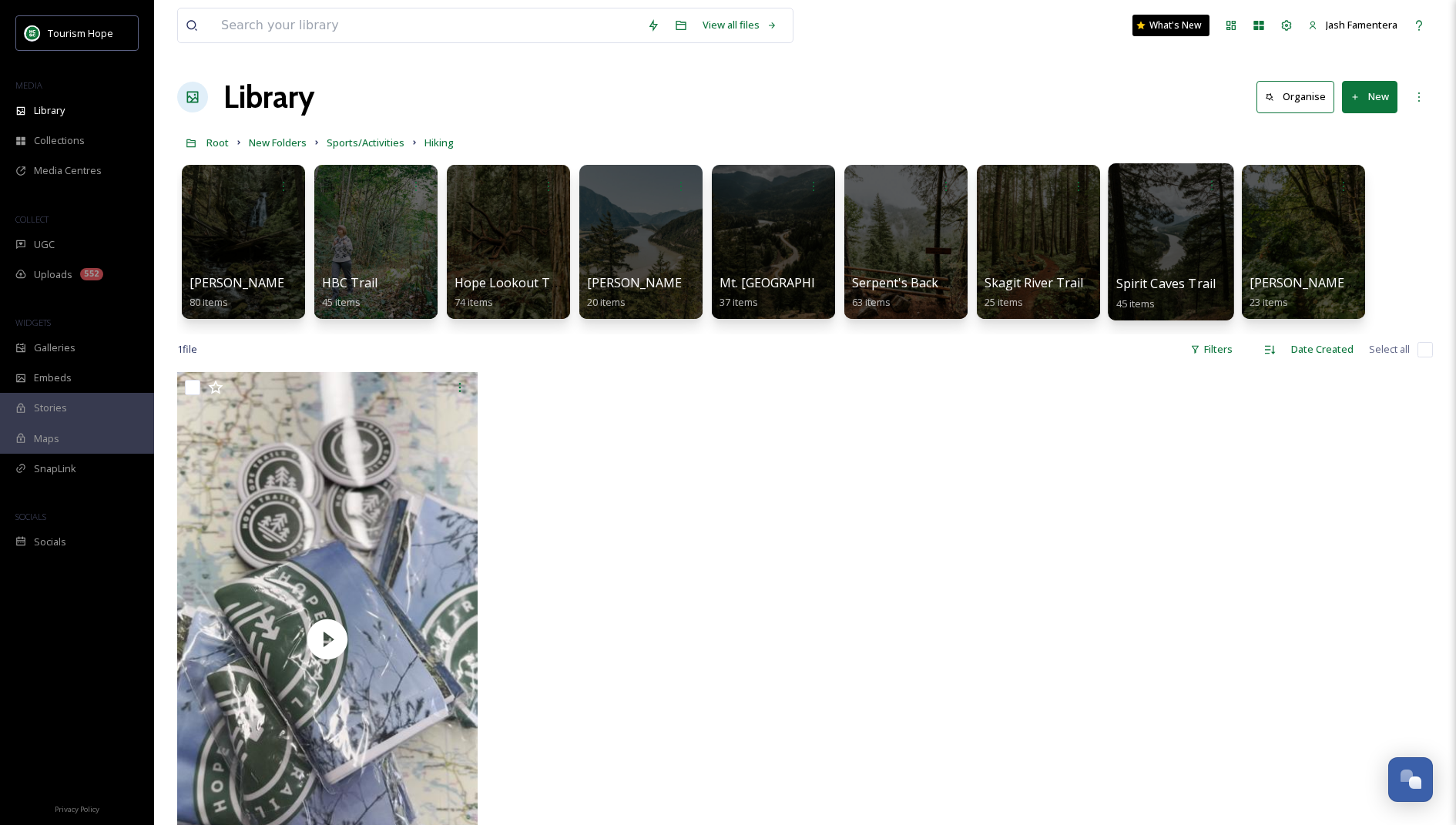
click at [1193, 241] on div at bounding box center [1170, 242] width 126 height 157
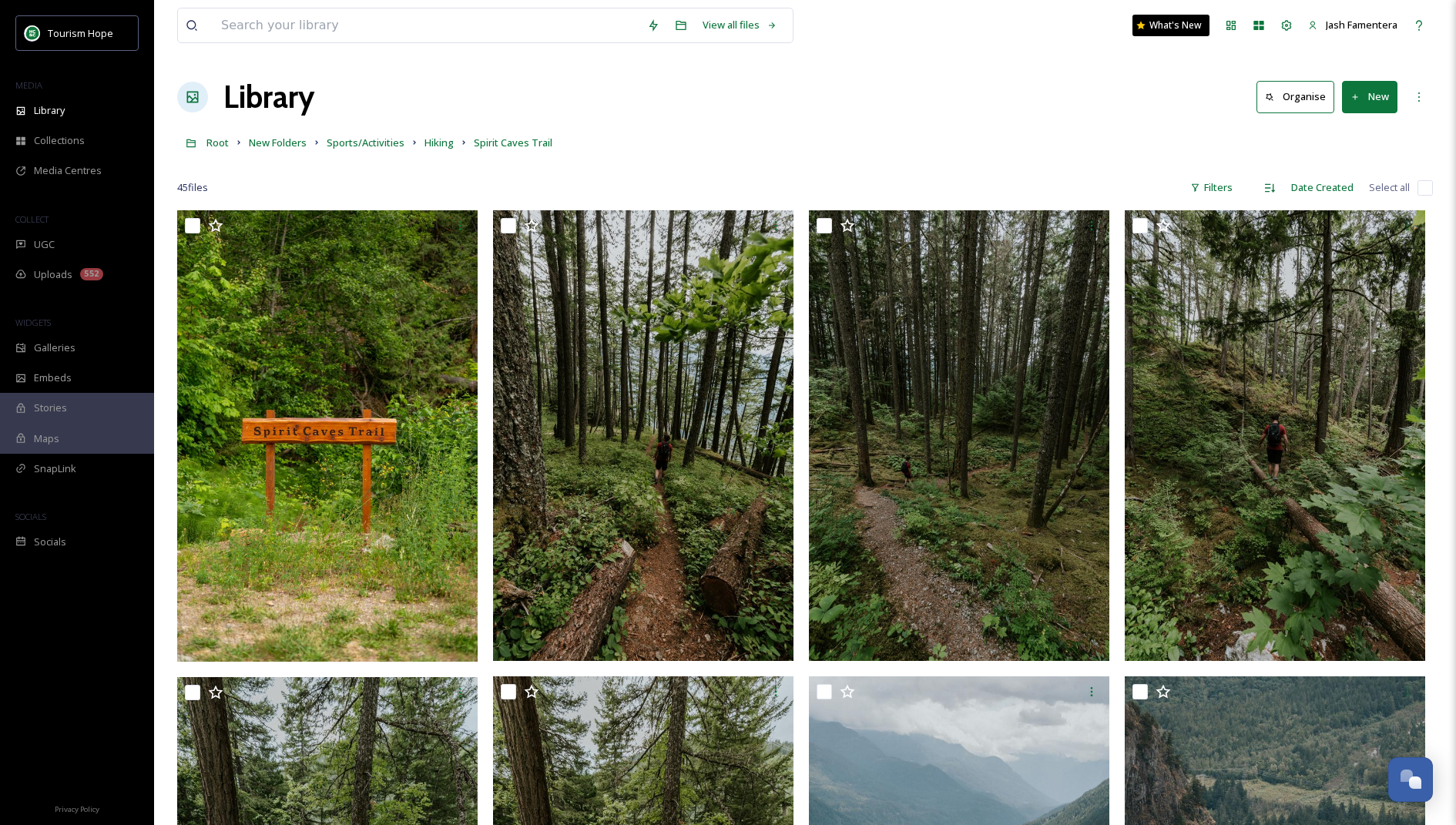
click at [1420, 183] on input "checkbox" at bounding box center [1425, 188] width 16 height 16
checkbox input "true"
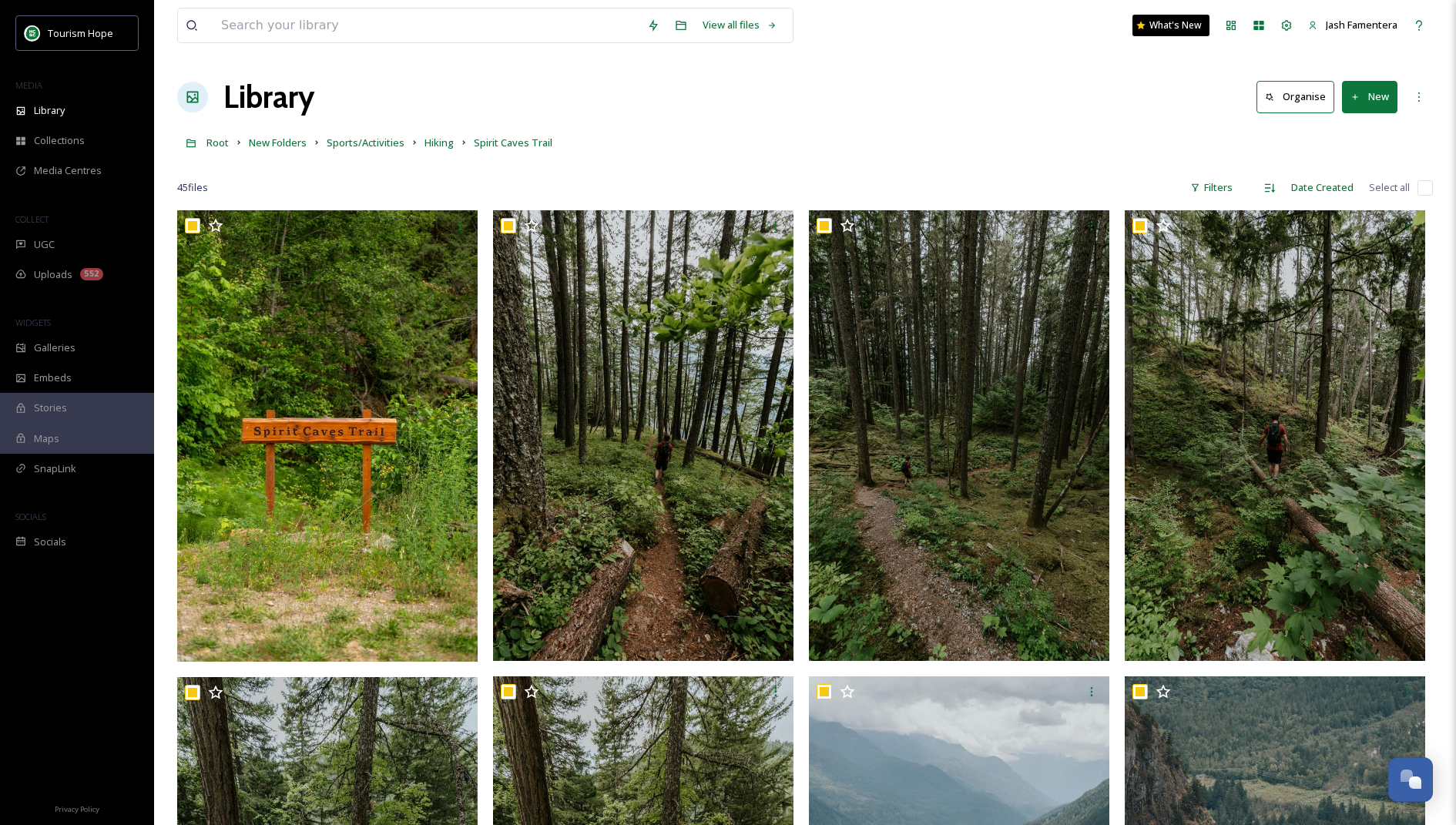
checkbox input "true"
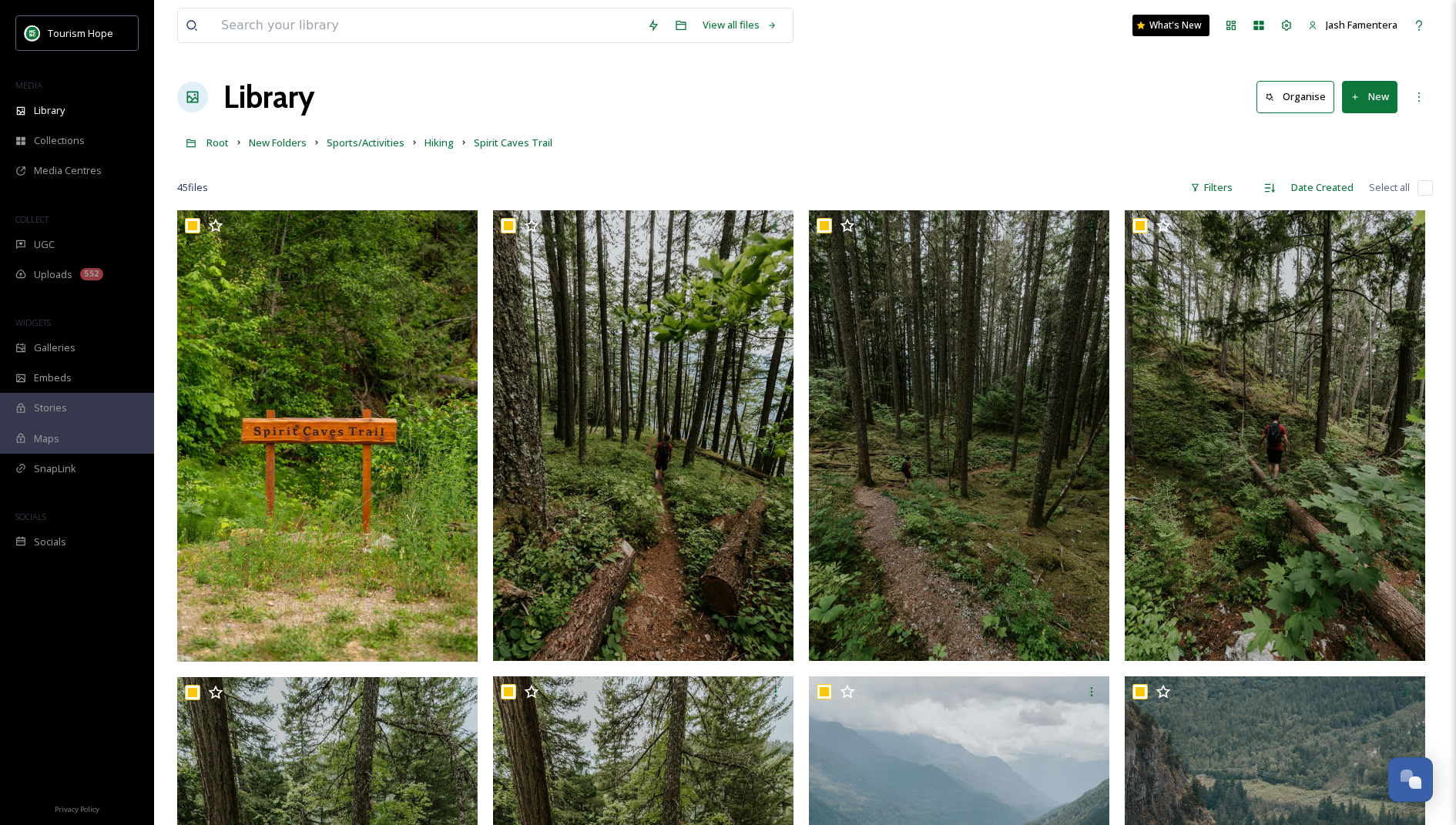
checkbox input "true"
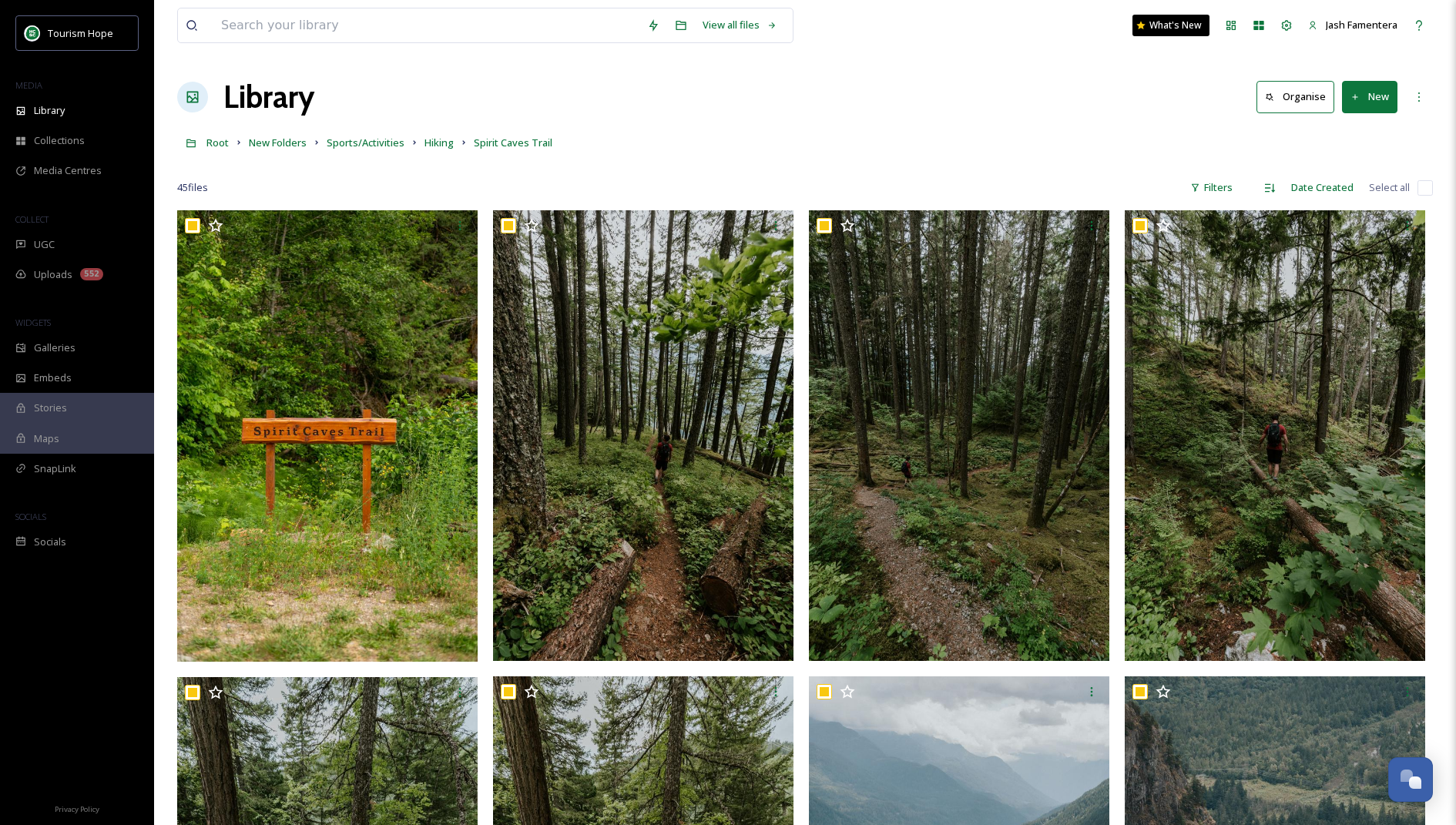
checkbox input "true"
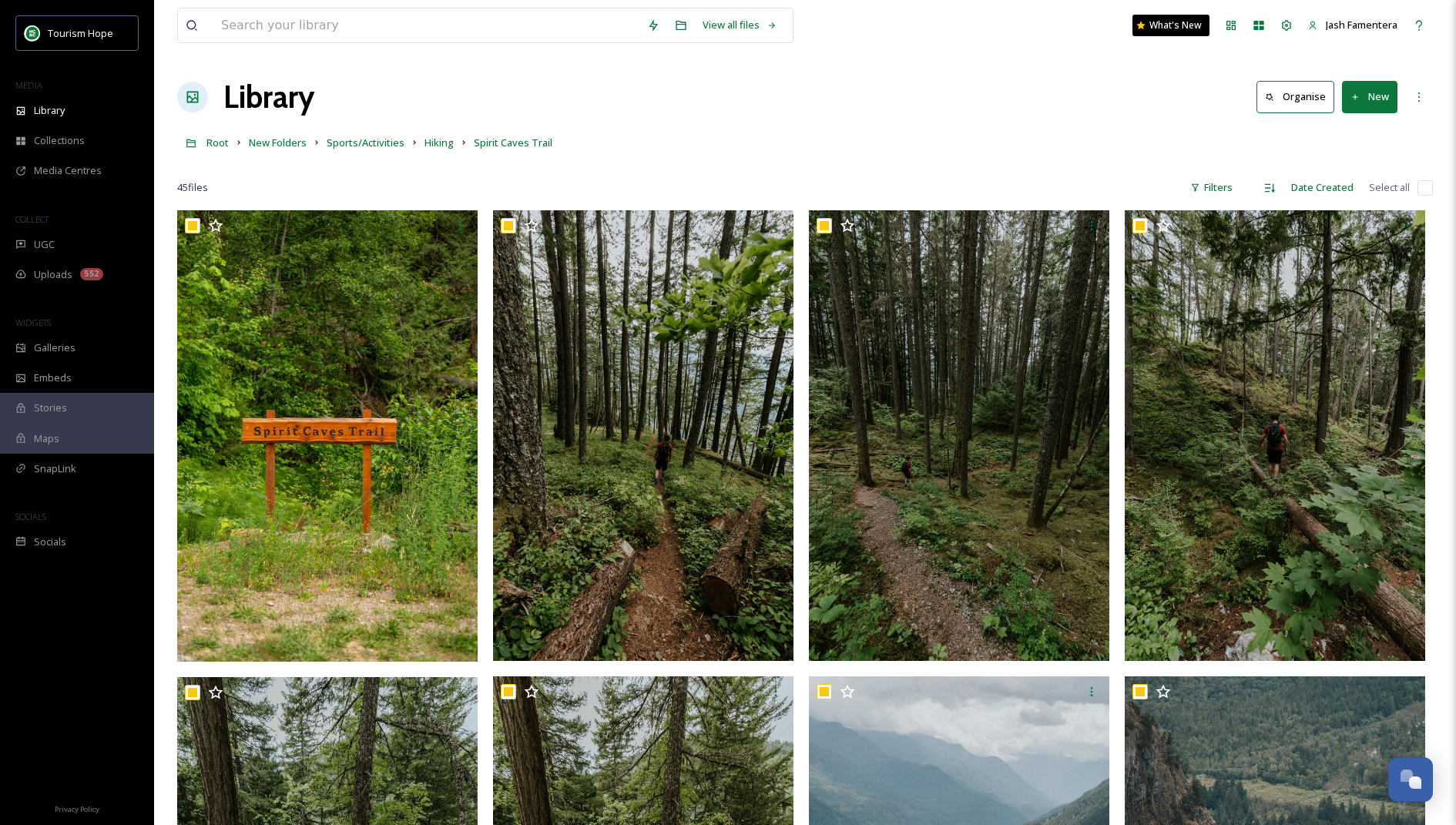
checkbox input "true"
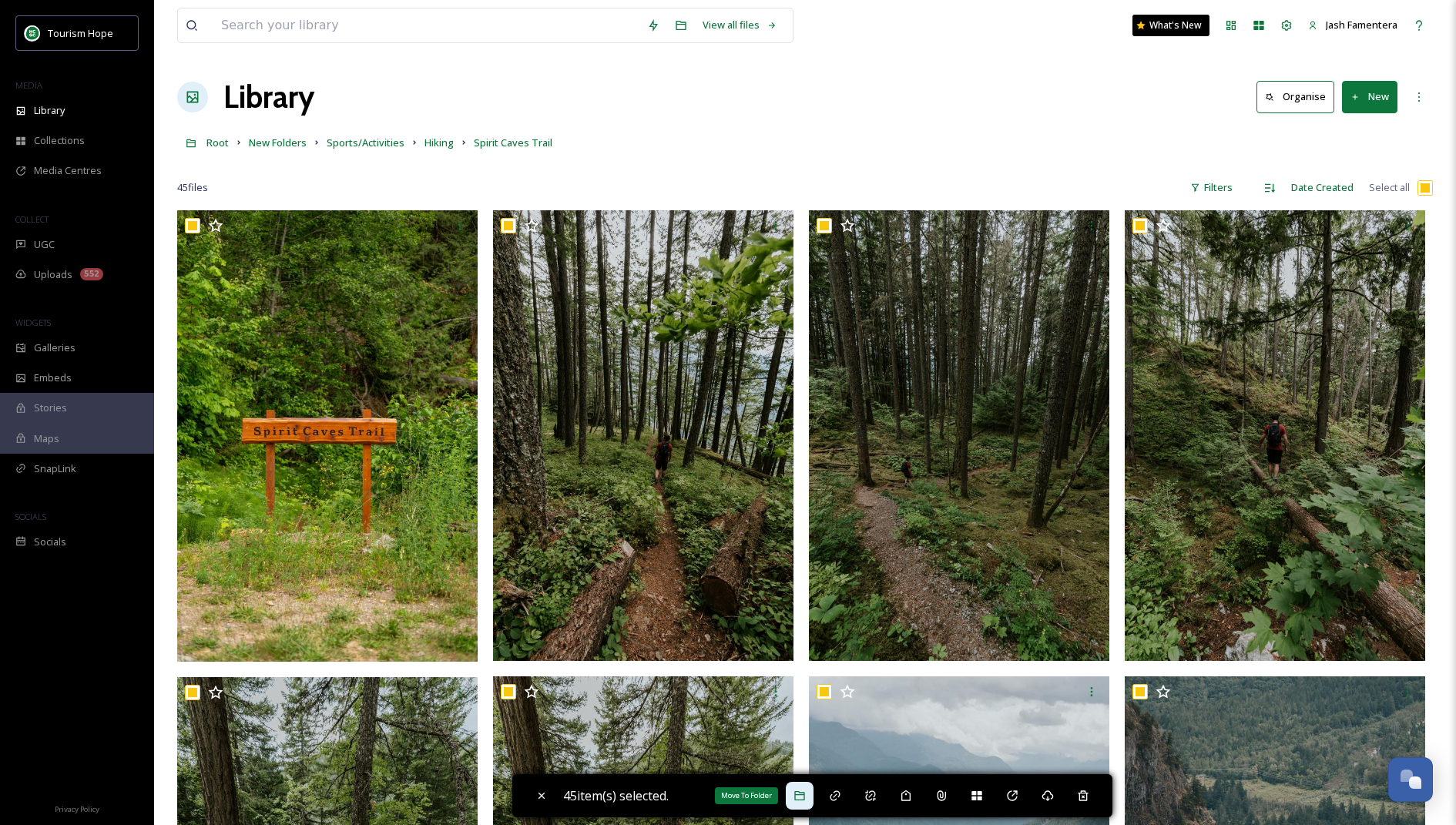
click at [806, 794] on icon at bounding box center [800, 797] width 13 height 13
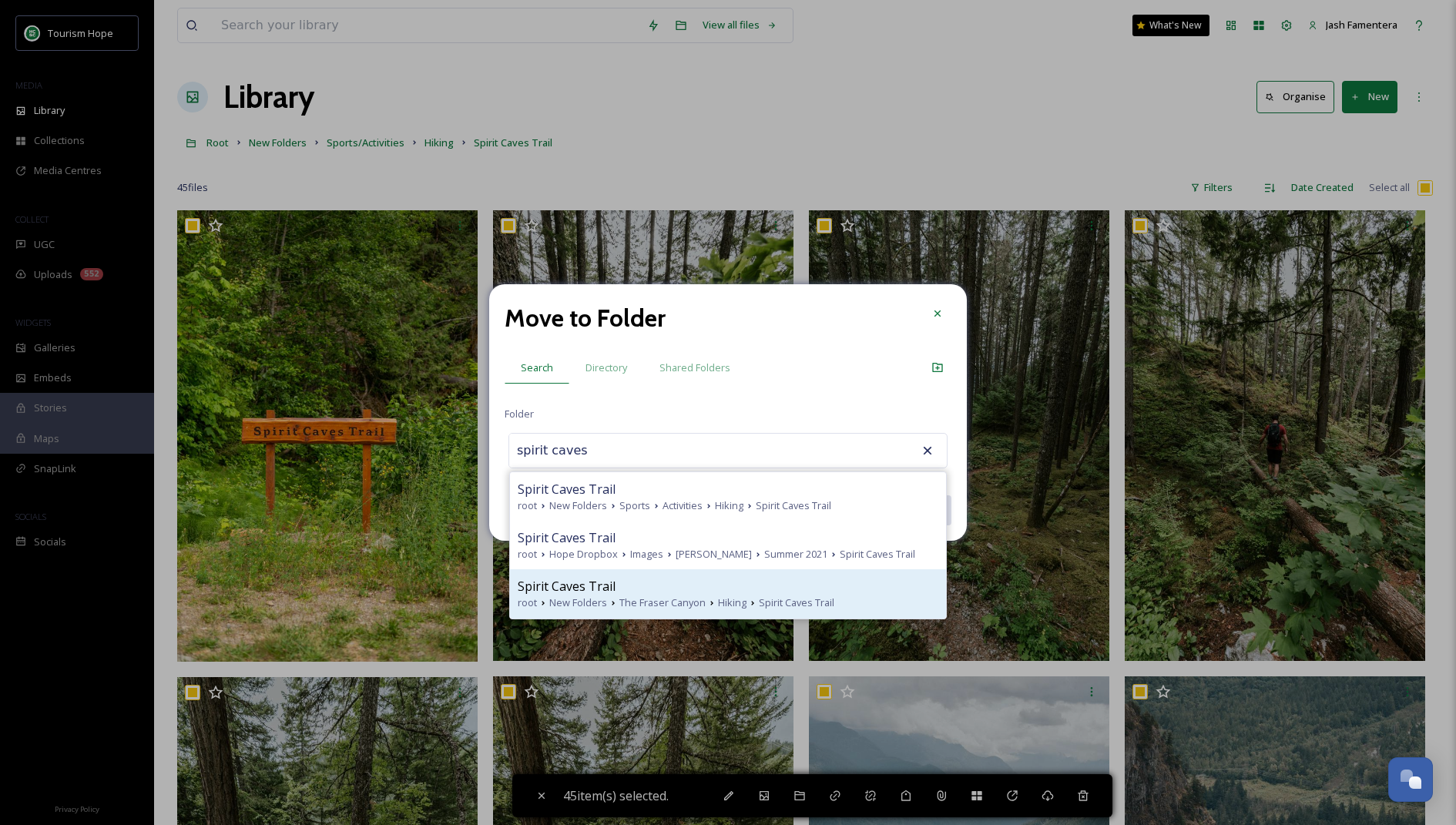
click at [663, 580] on div "Spirit Caves Trail" at bounding box center [727, 586] width 421 height 18
type input "Spirit Caves Trail"
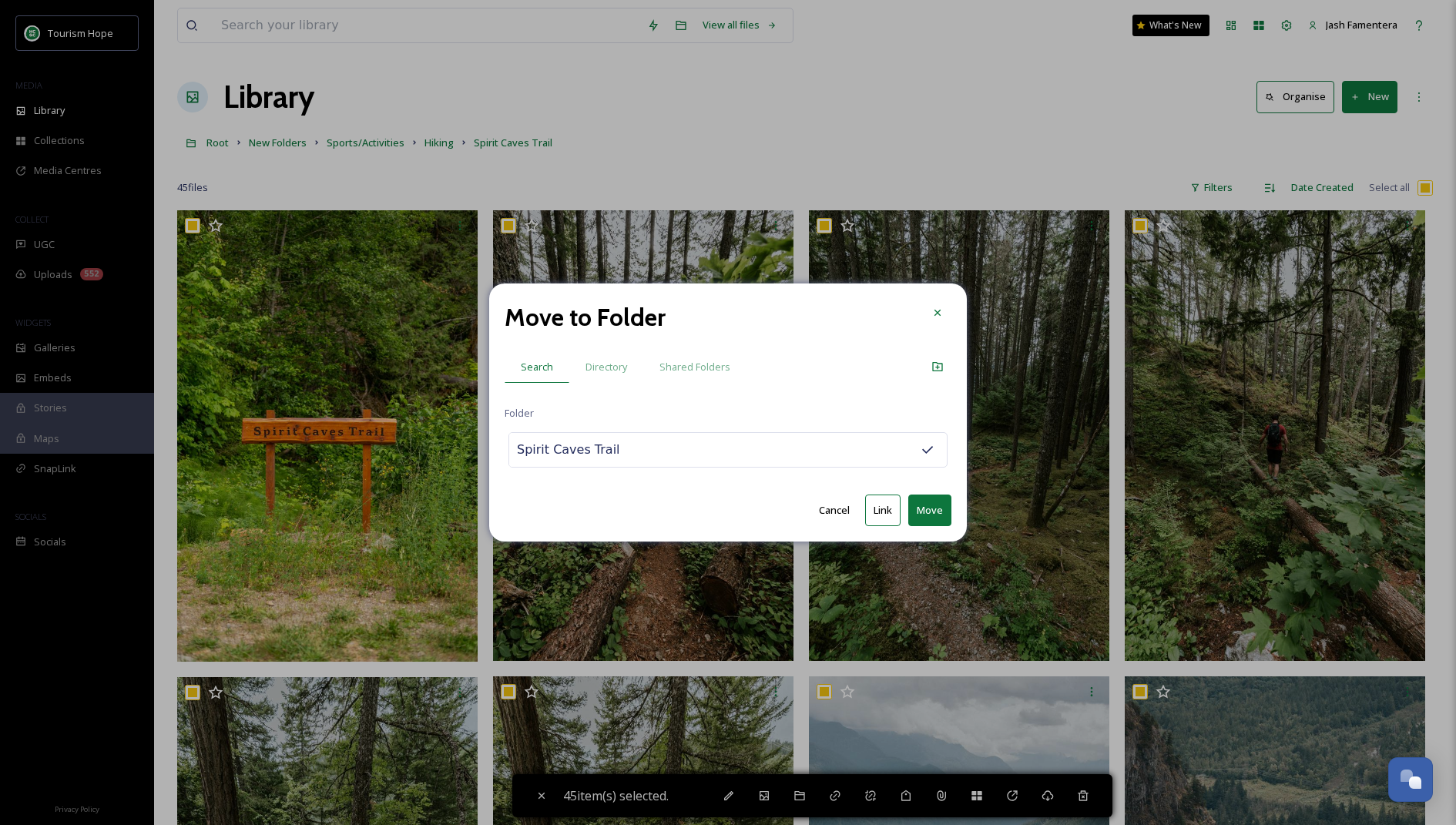
click at [879, 512] on button "Link" at bounding box center [882, 510] width 36 height 32
click at [938, 308] on icon at bounding box center [938, 314] width 13 height 13
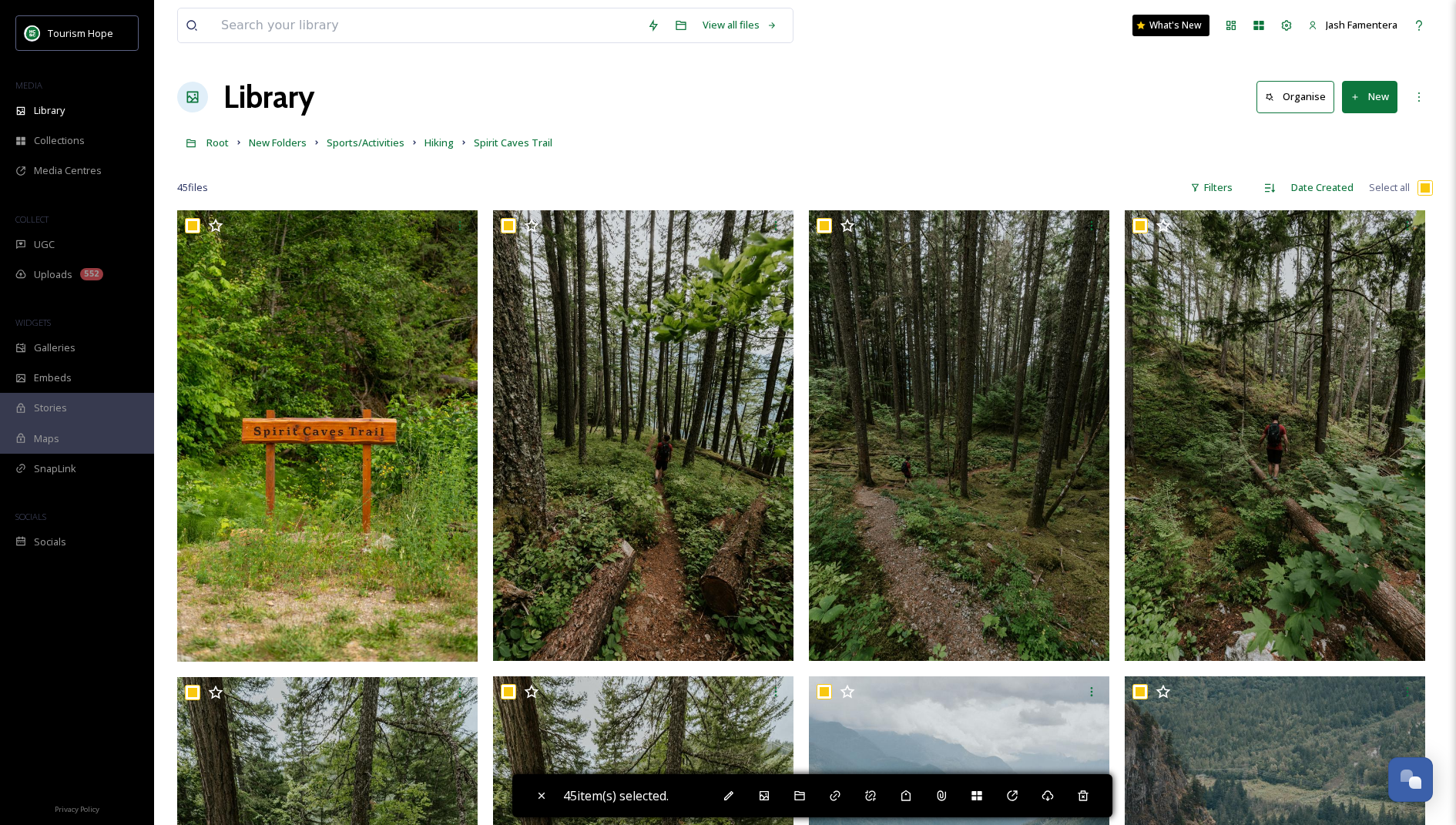
click at [860, 128] on div "Root New Folders Sports/Activities Hiking Spirit Caves Trail" at bounding box center [805, 142] width 1255 height 29
click at [1419, 189] on input "checkbox" at bounding box center [1425, 188] width 16 height 16
checkbox input "false"
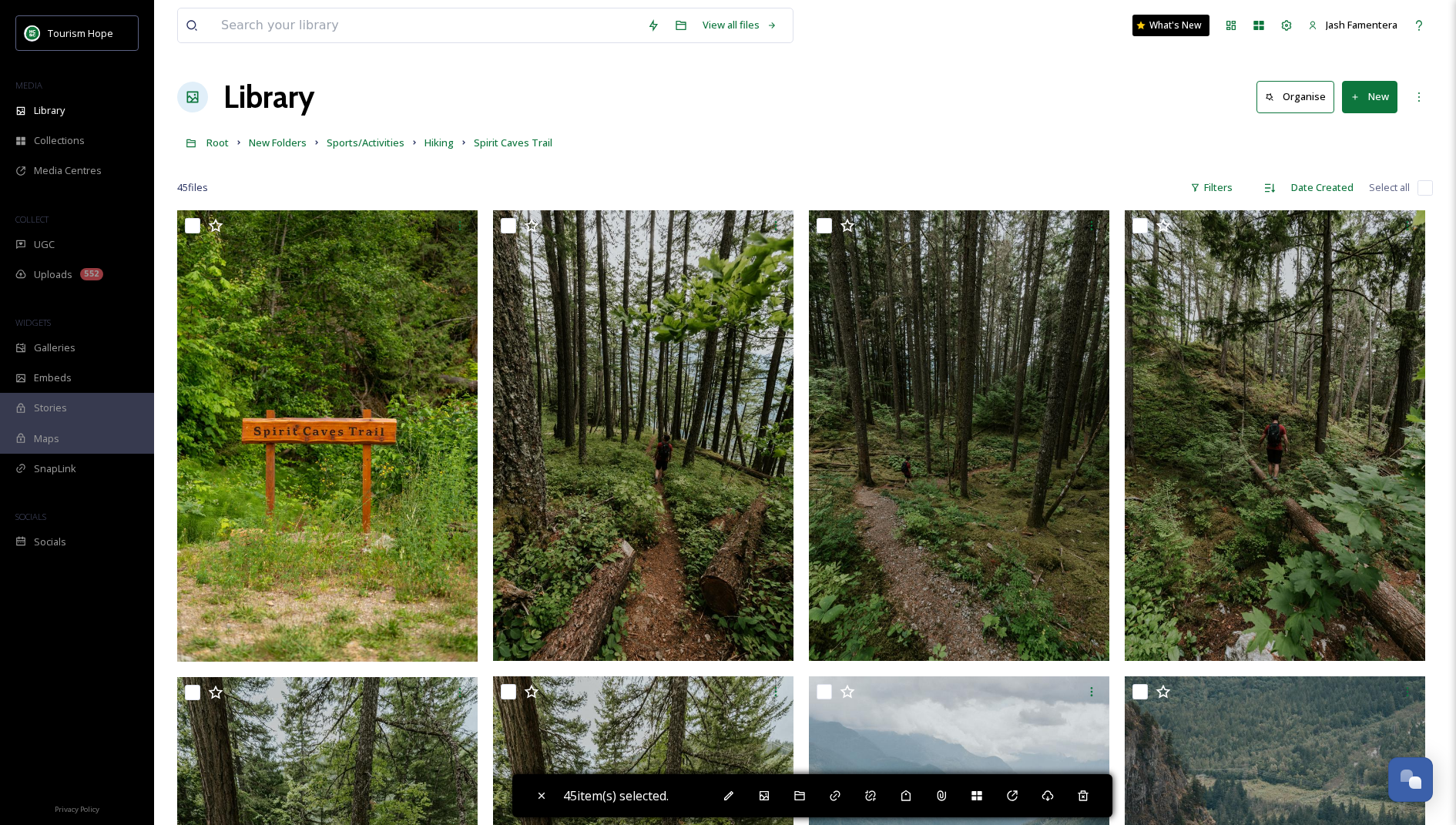
checkbox input "false"
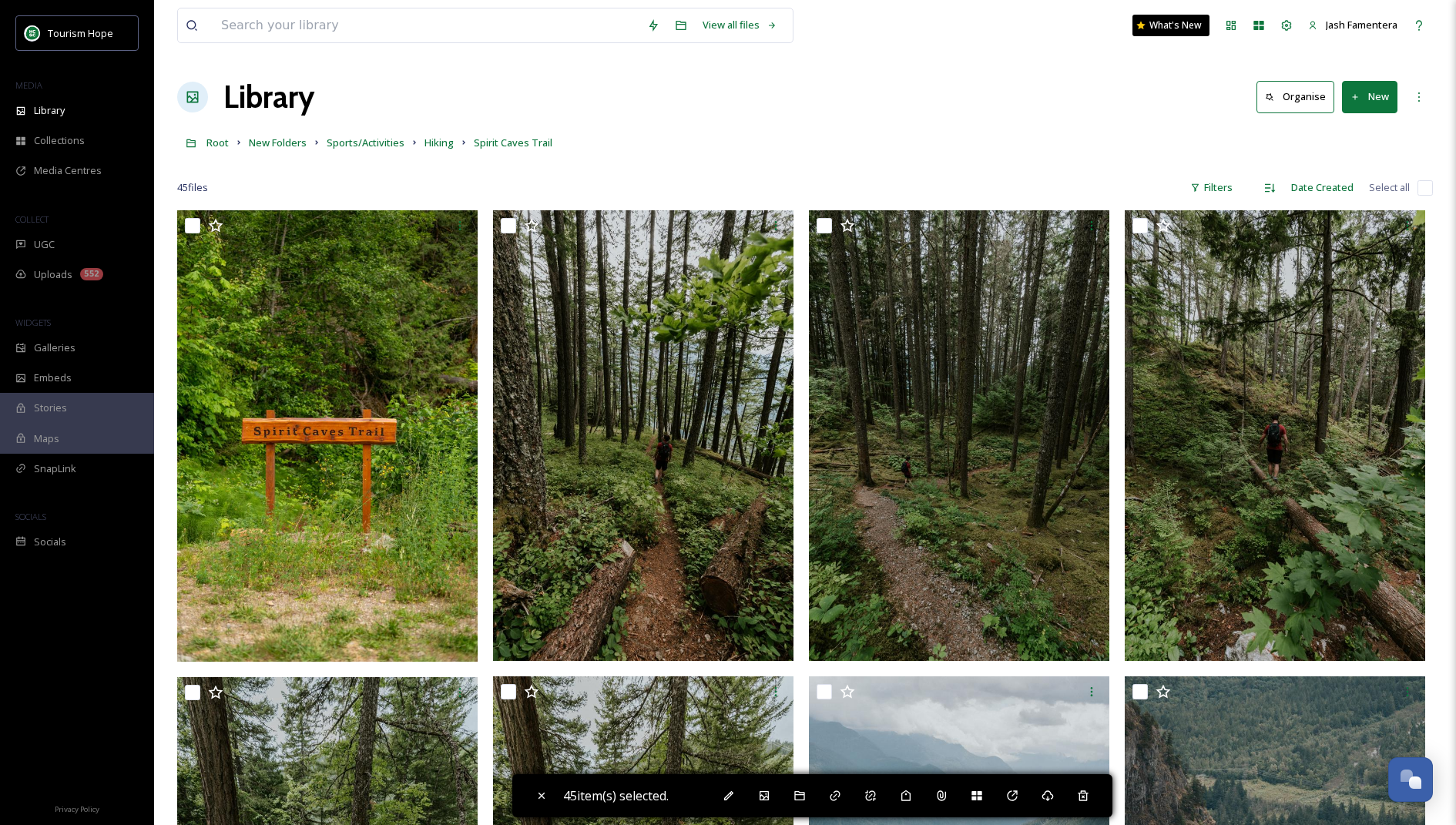
checkbox input "false"
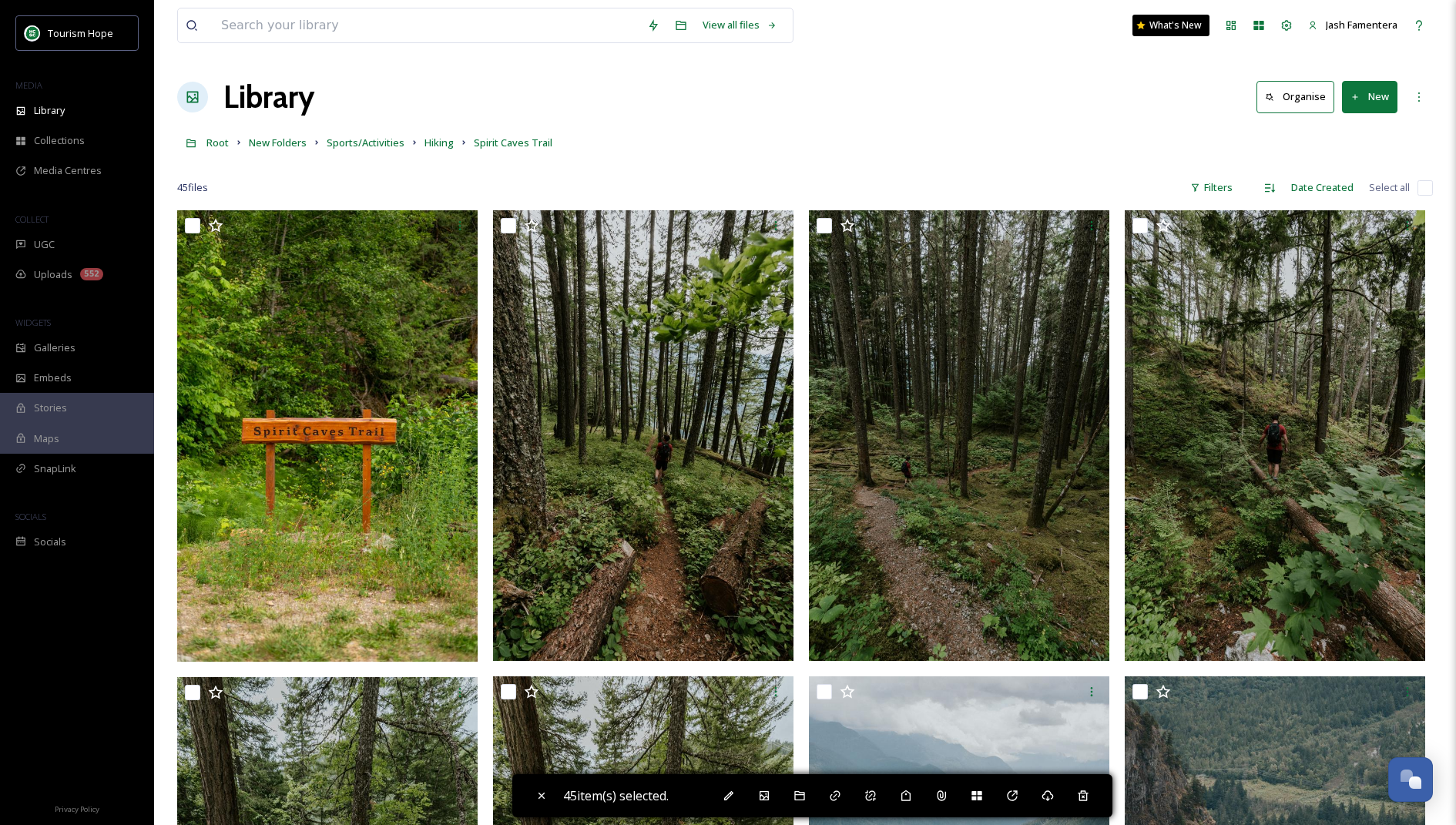
checkbox input "false"
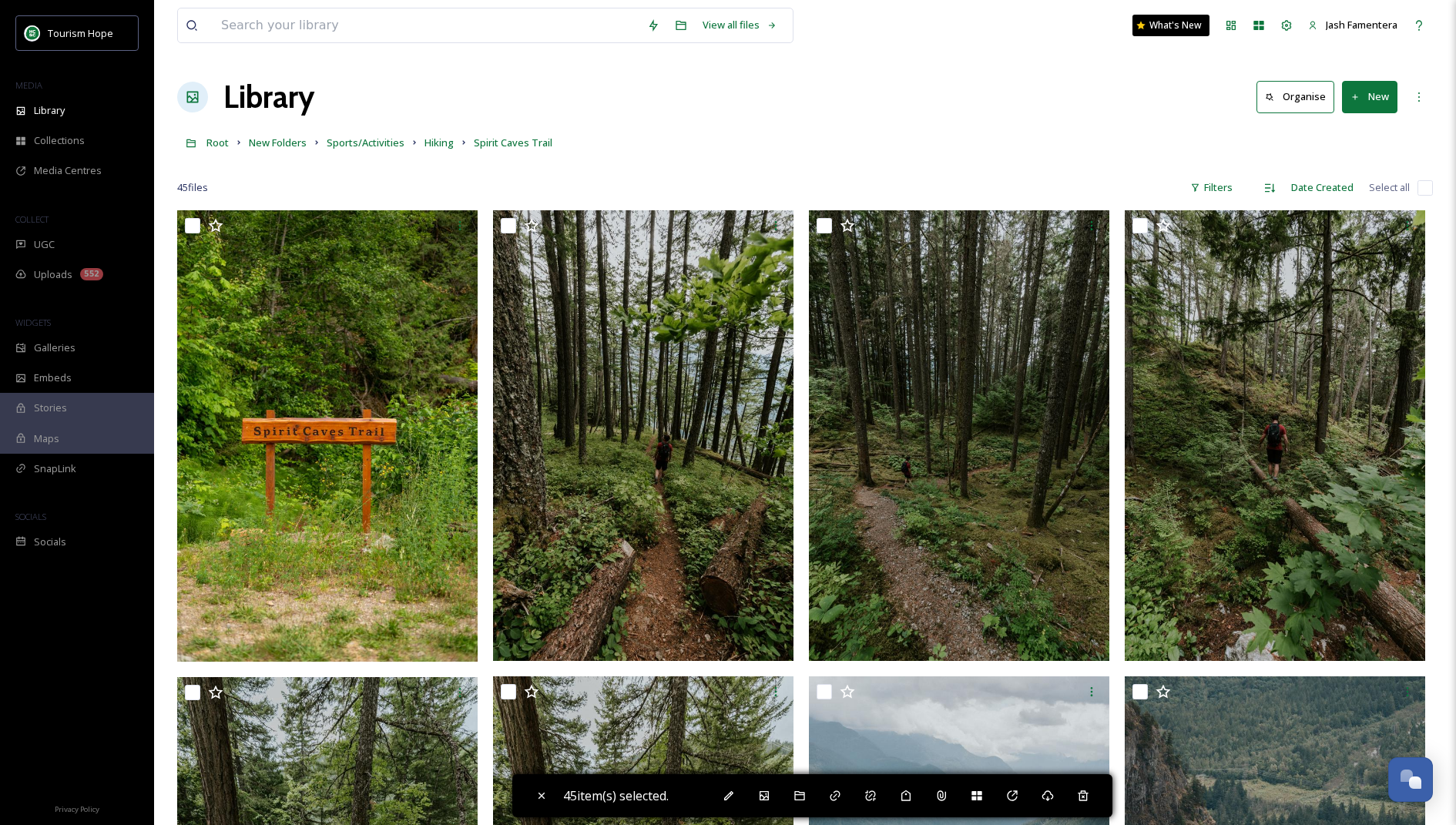
checkbox input "false"
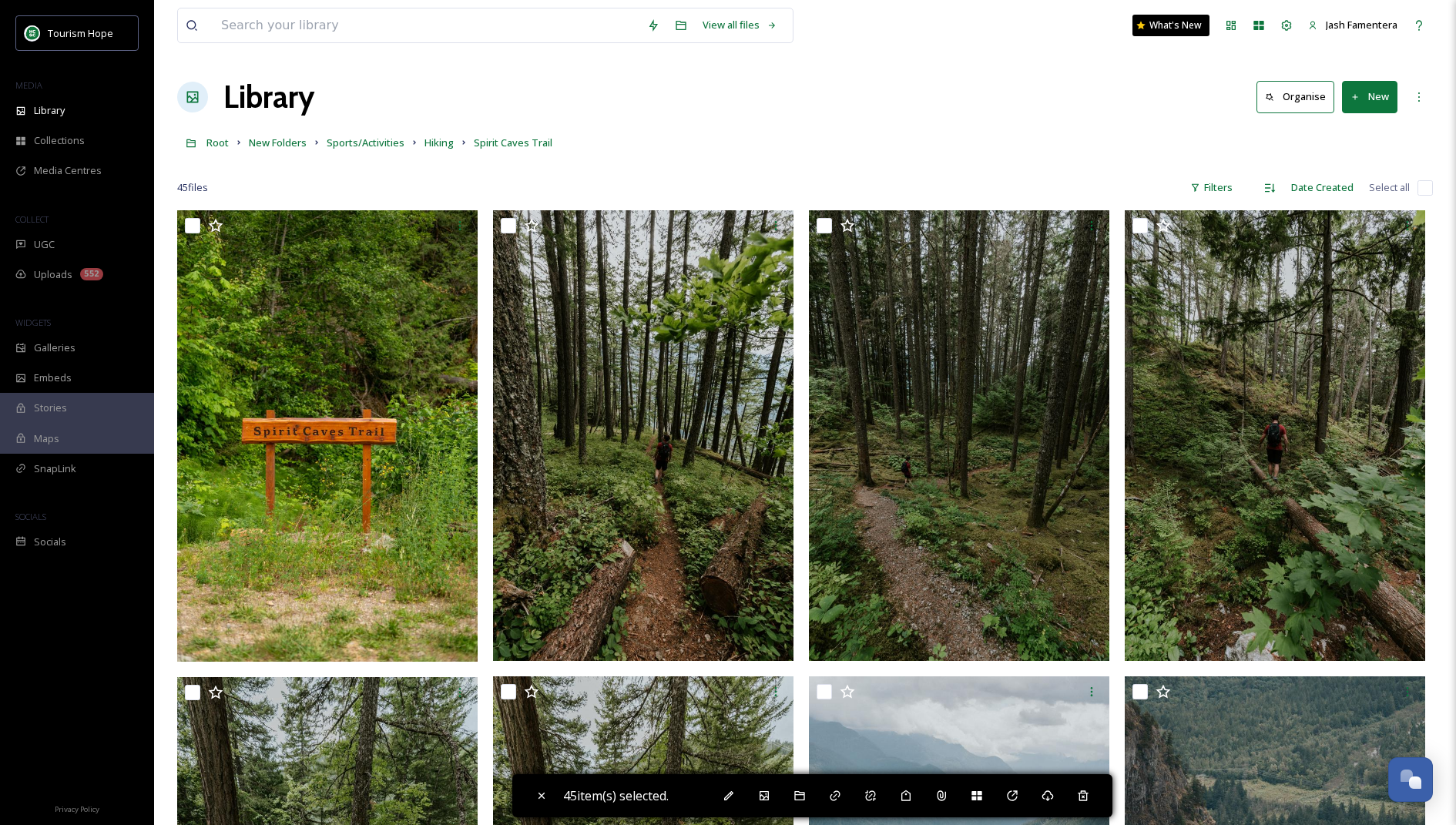
checkbox input "false"
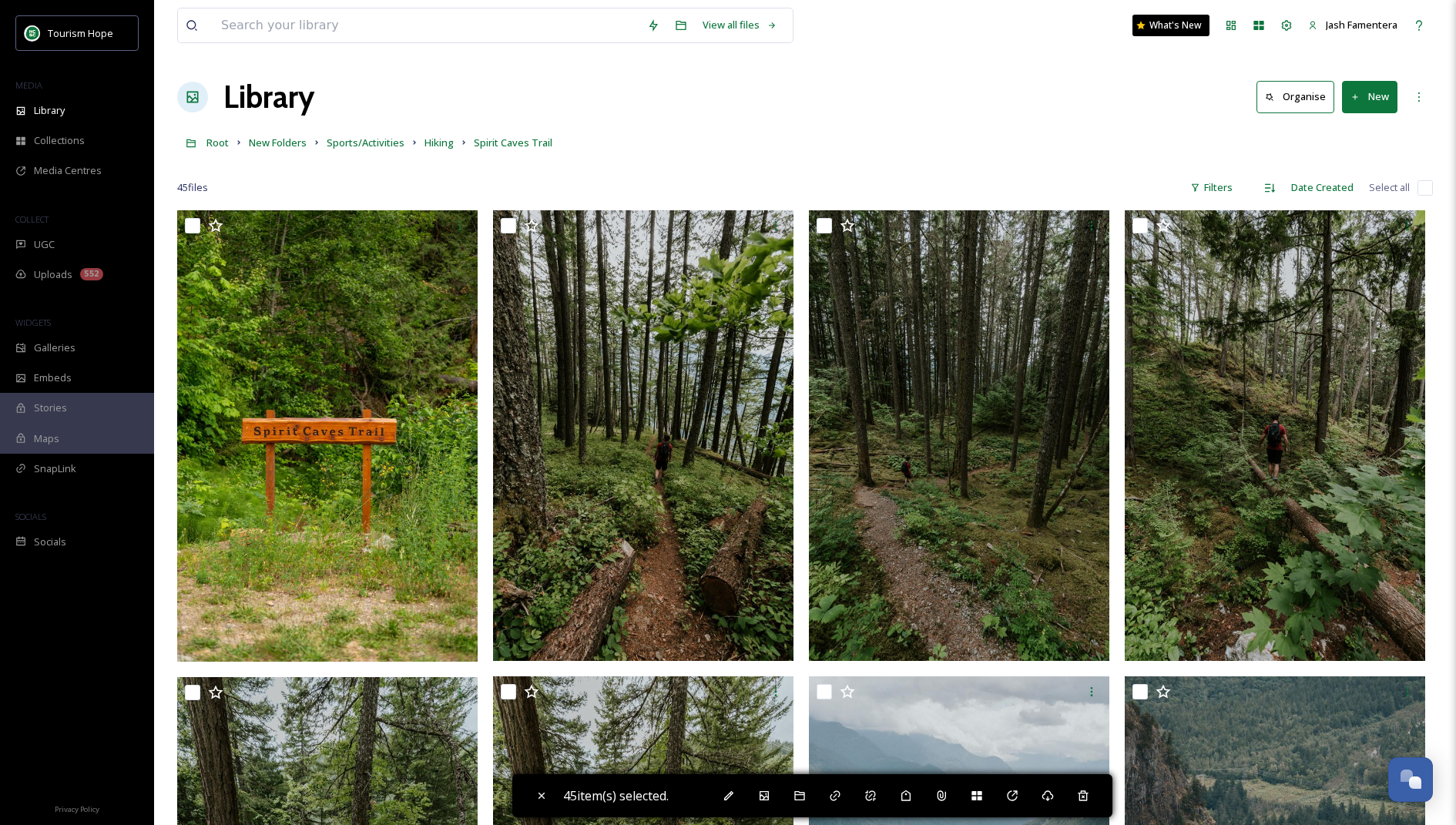
checkbox input "false"
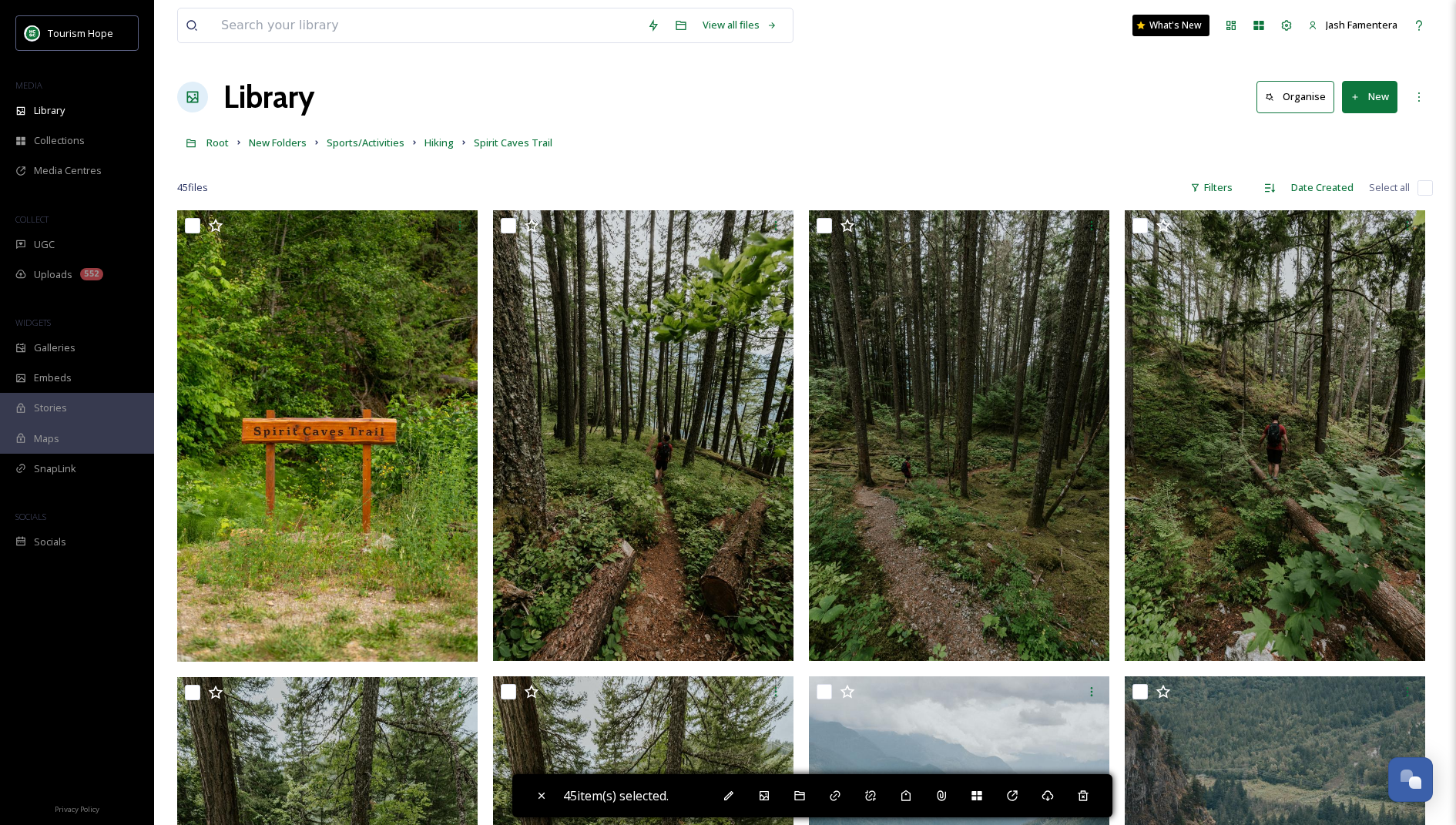
checkbox input "false"
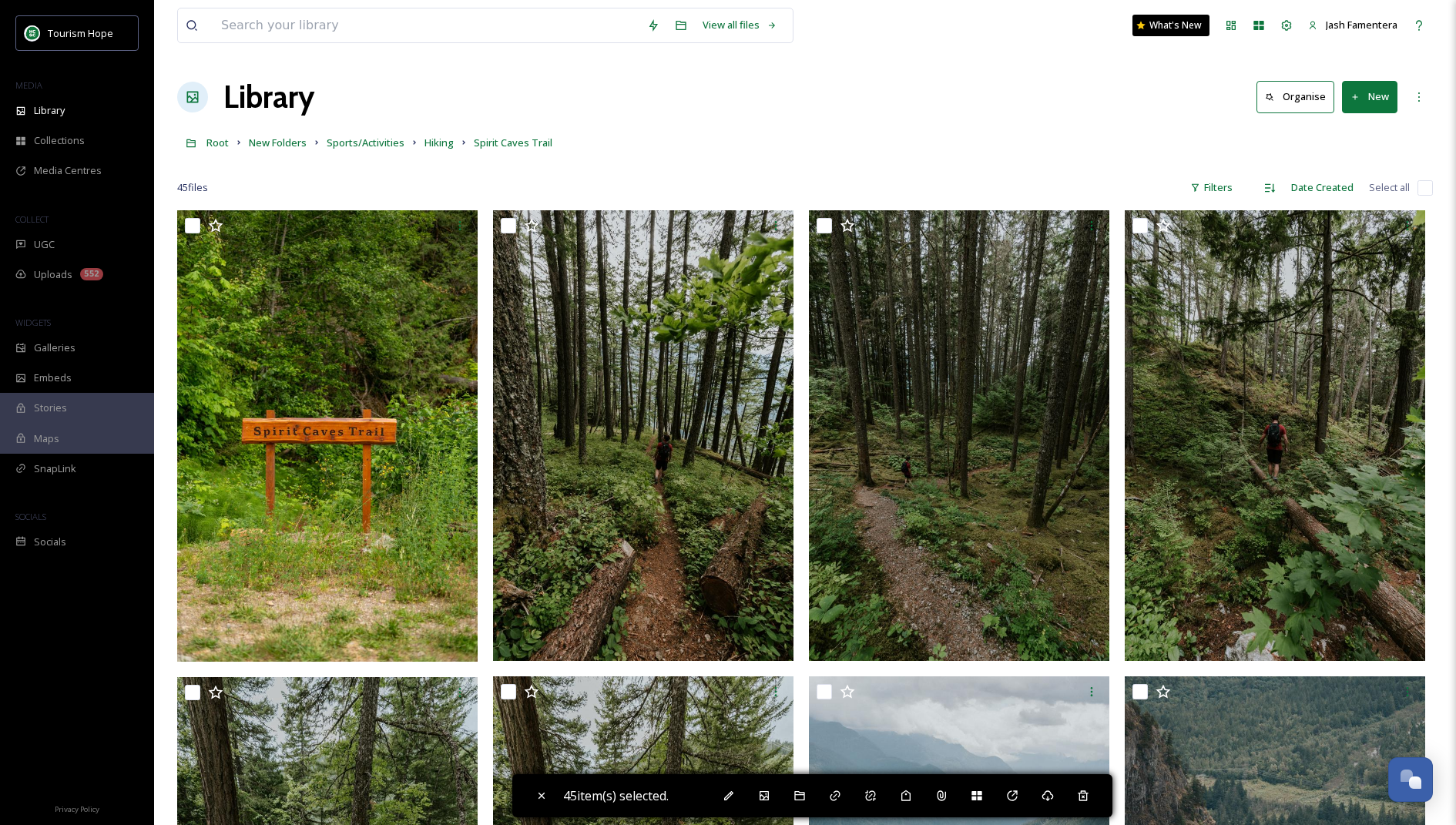
checkbox input "false"
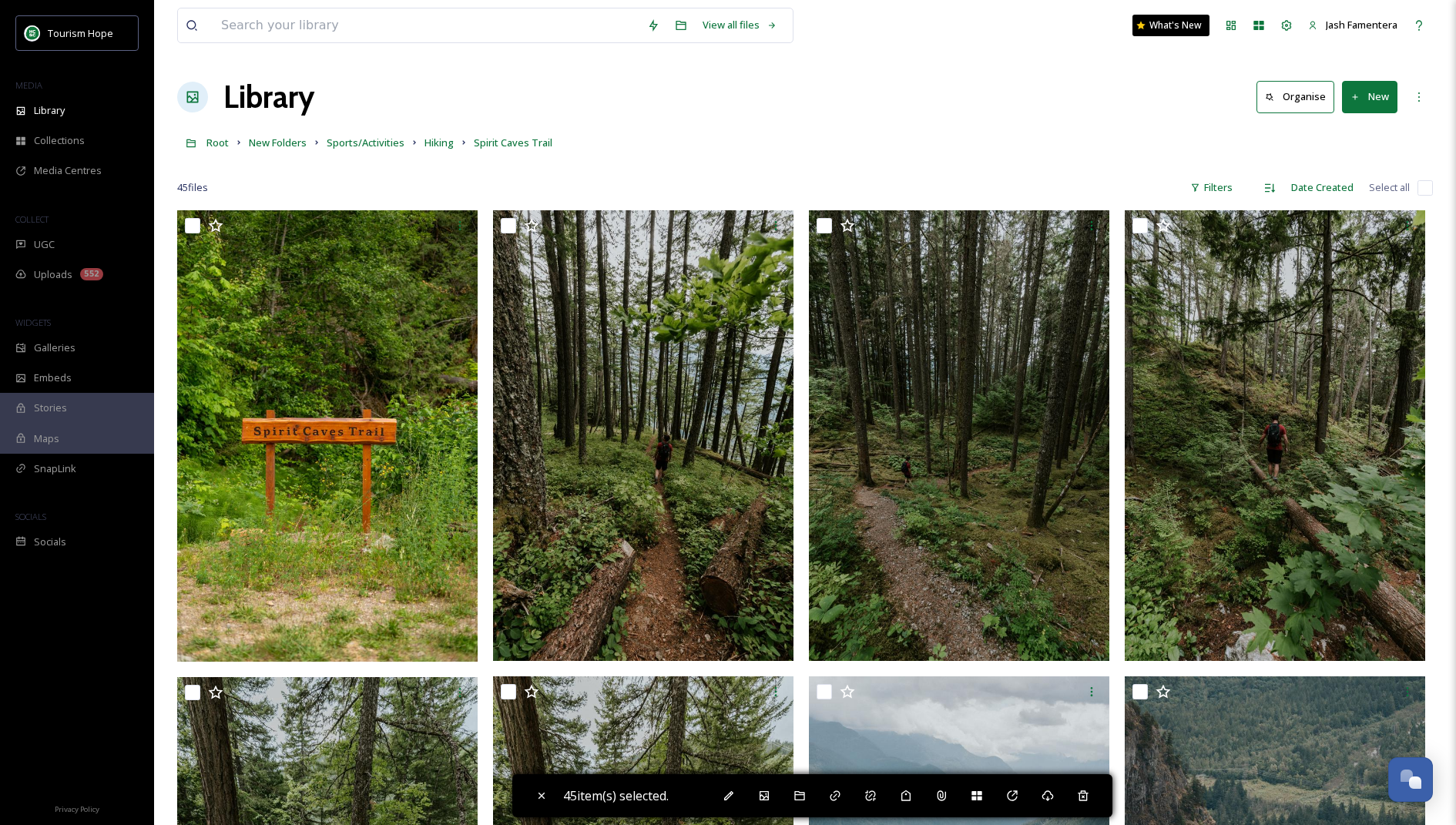
checkbox input "false"
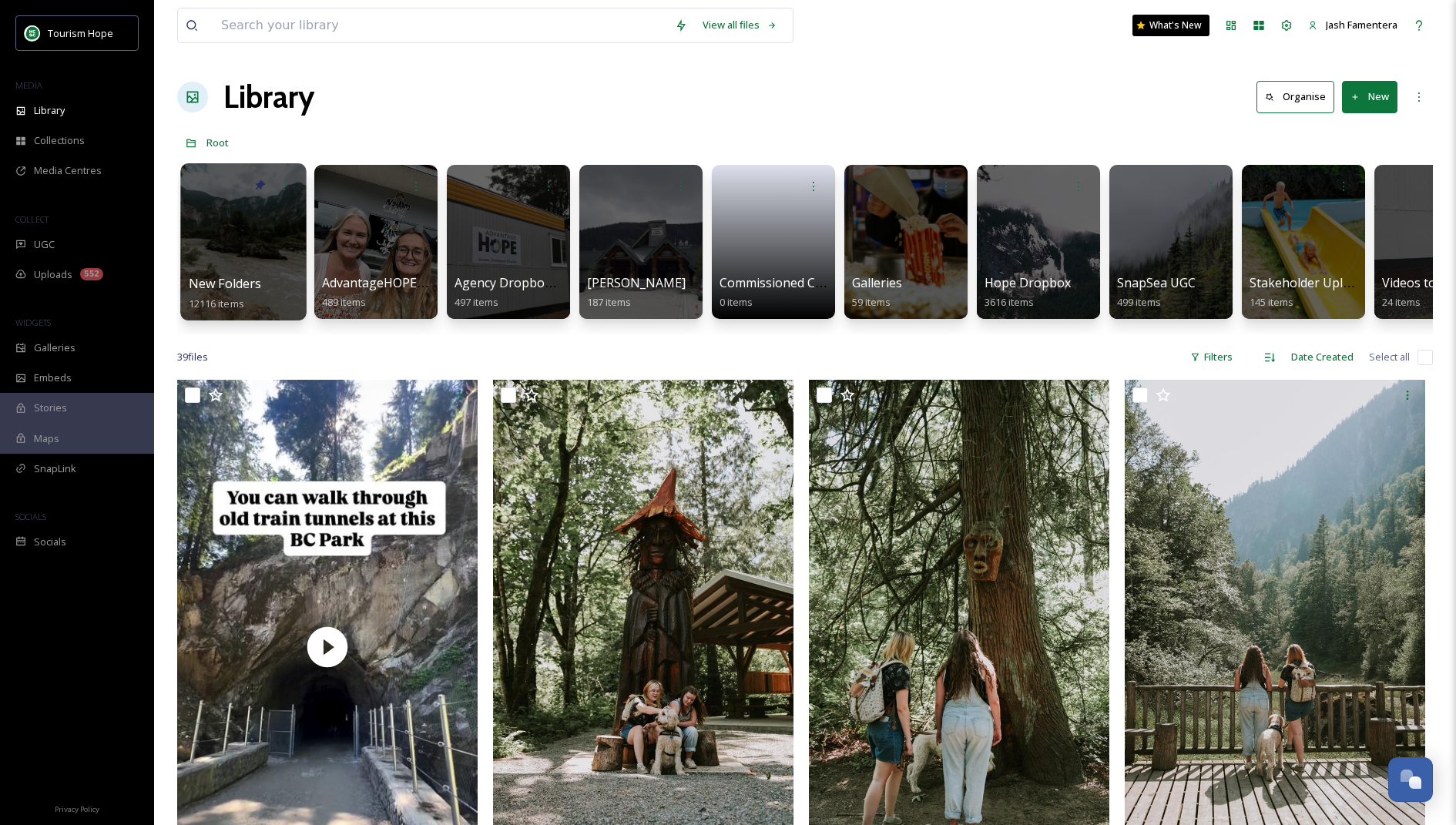
click at [211, 278] on span "New Folders" at bounding box center [225, 283] width 73 height 17
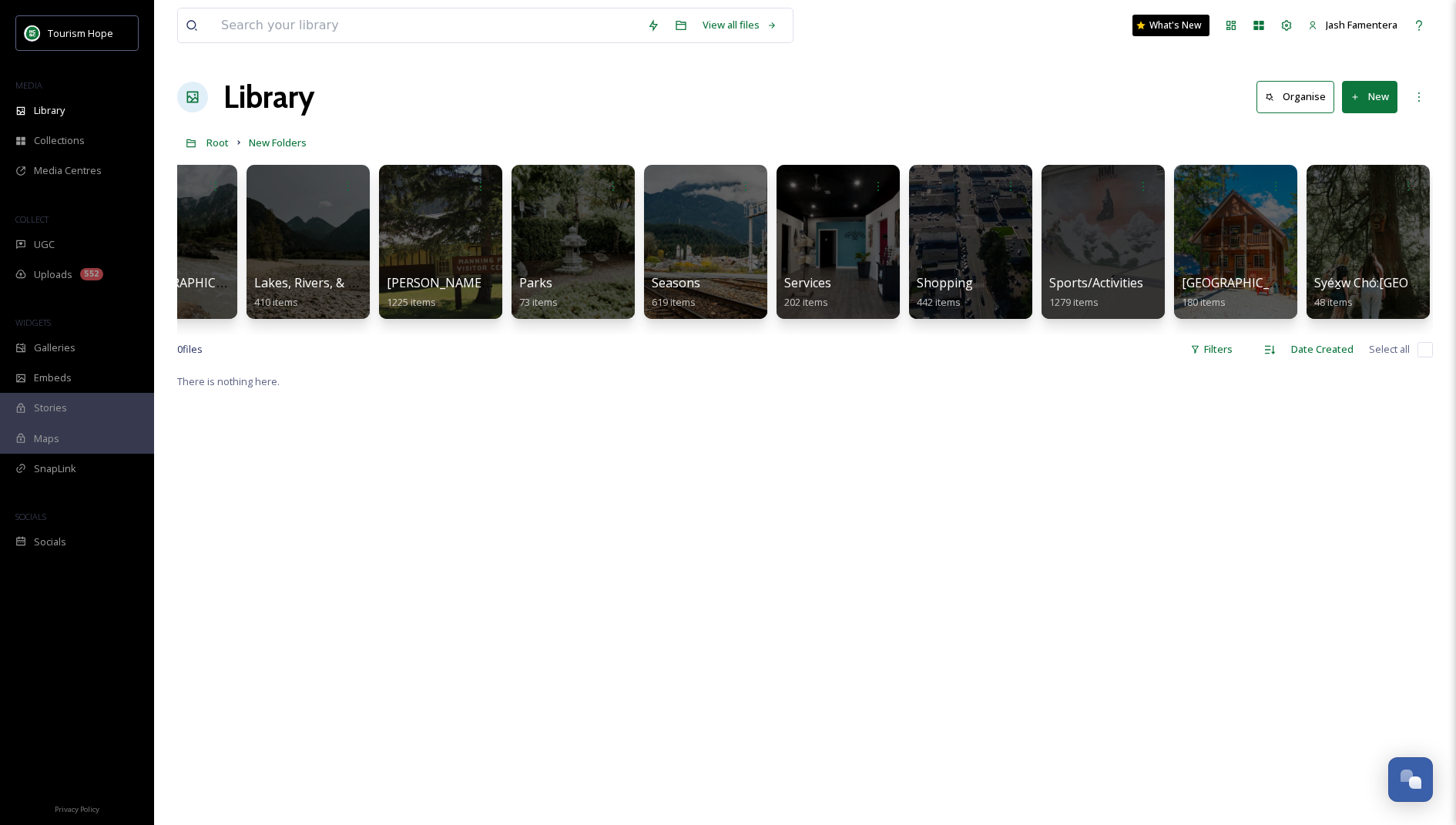
scroll to position [0, 1791]
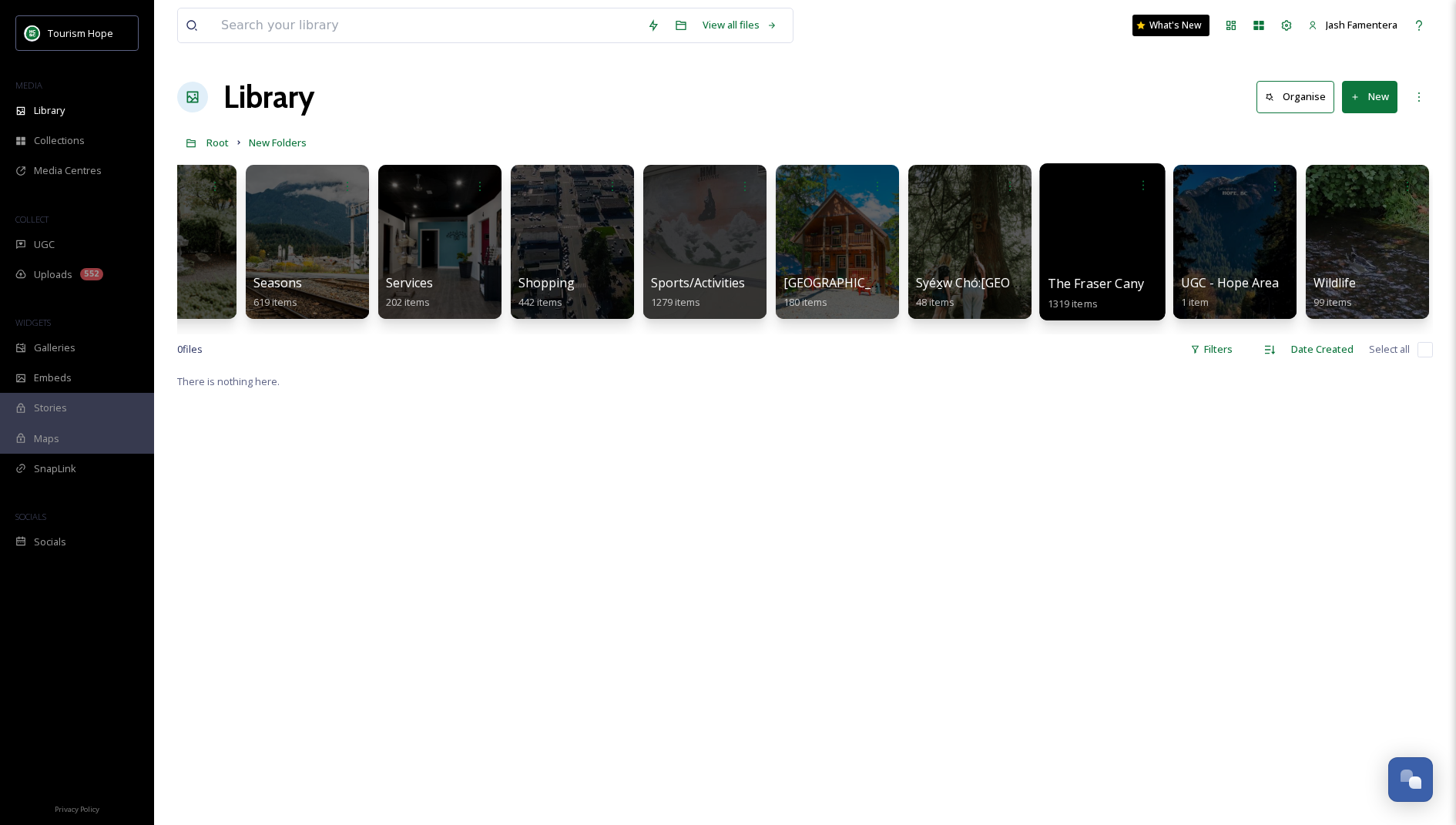
click at [1071, 264] on div at bounding box center [1102, 242] width 126 height 157
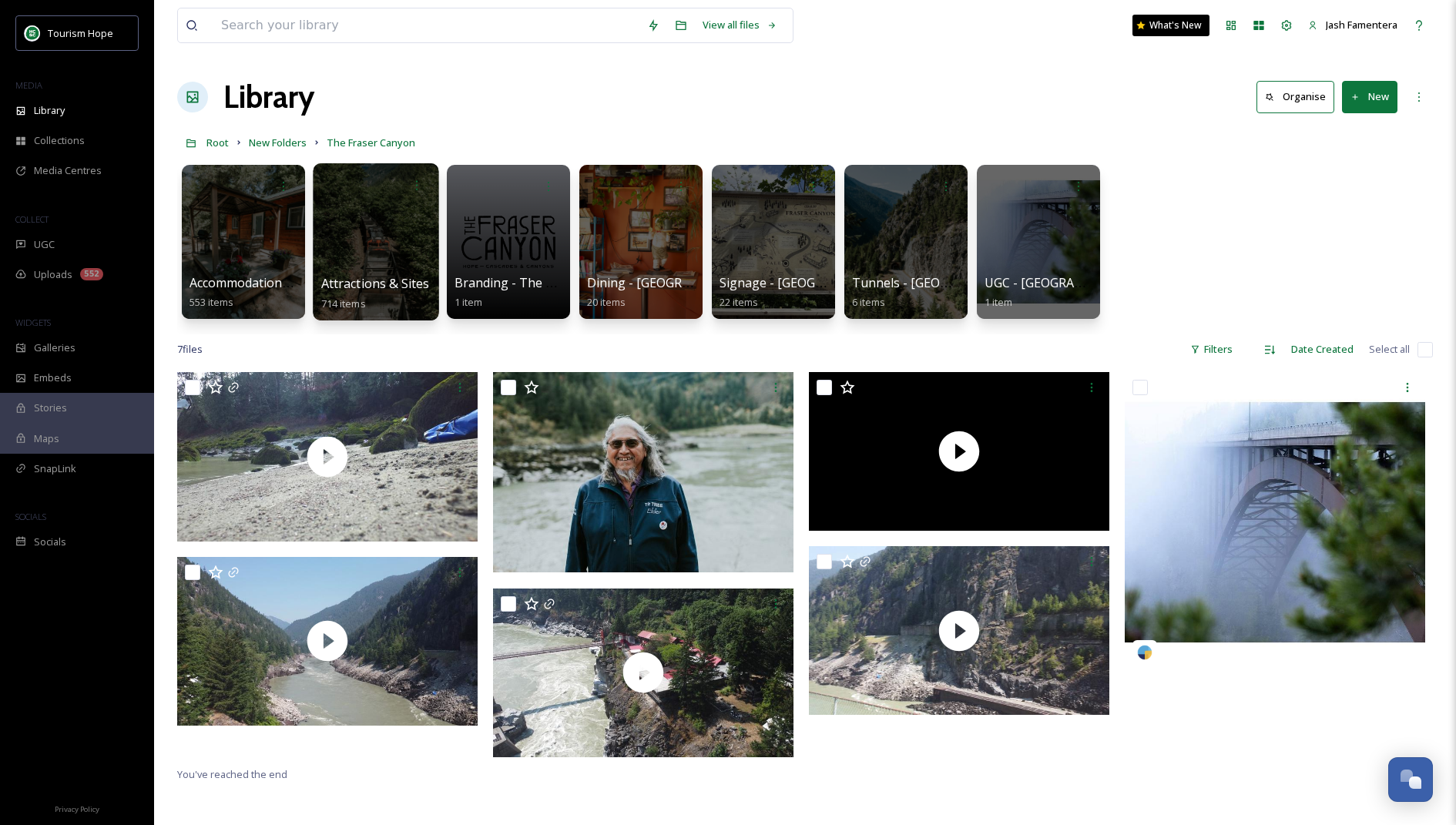
click at [369, 235] on div at bounding box center [376, 242] width 126 height 157
click at [1351, 89] on button "New" at bounding box center [1369, 97] width 56 height 32
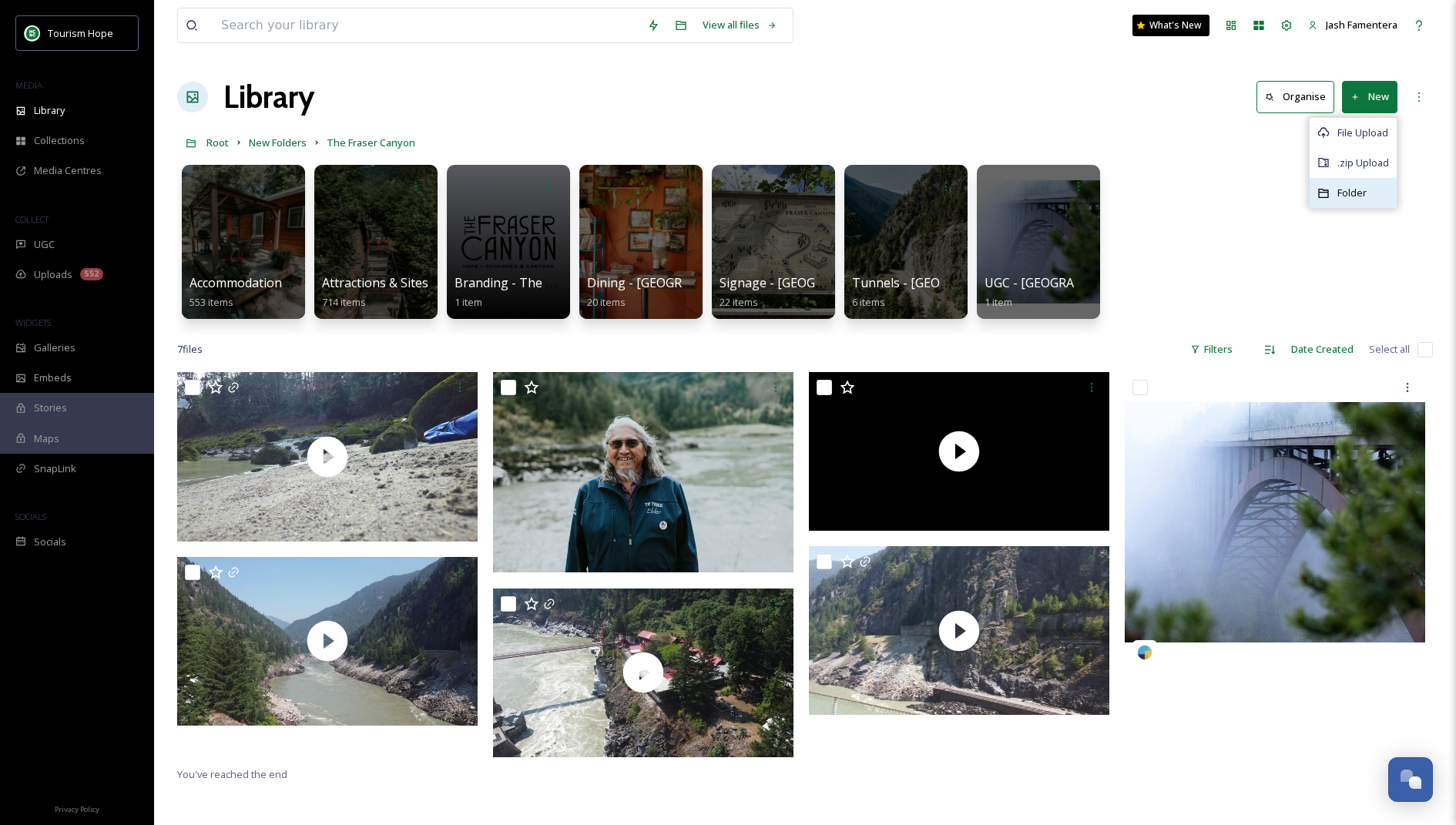
click at [1341, 192] on span "Folder" at bounding box center [1352, 193] width 29 height 15
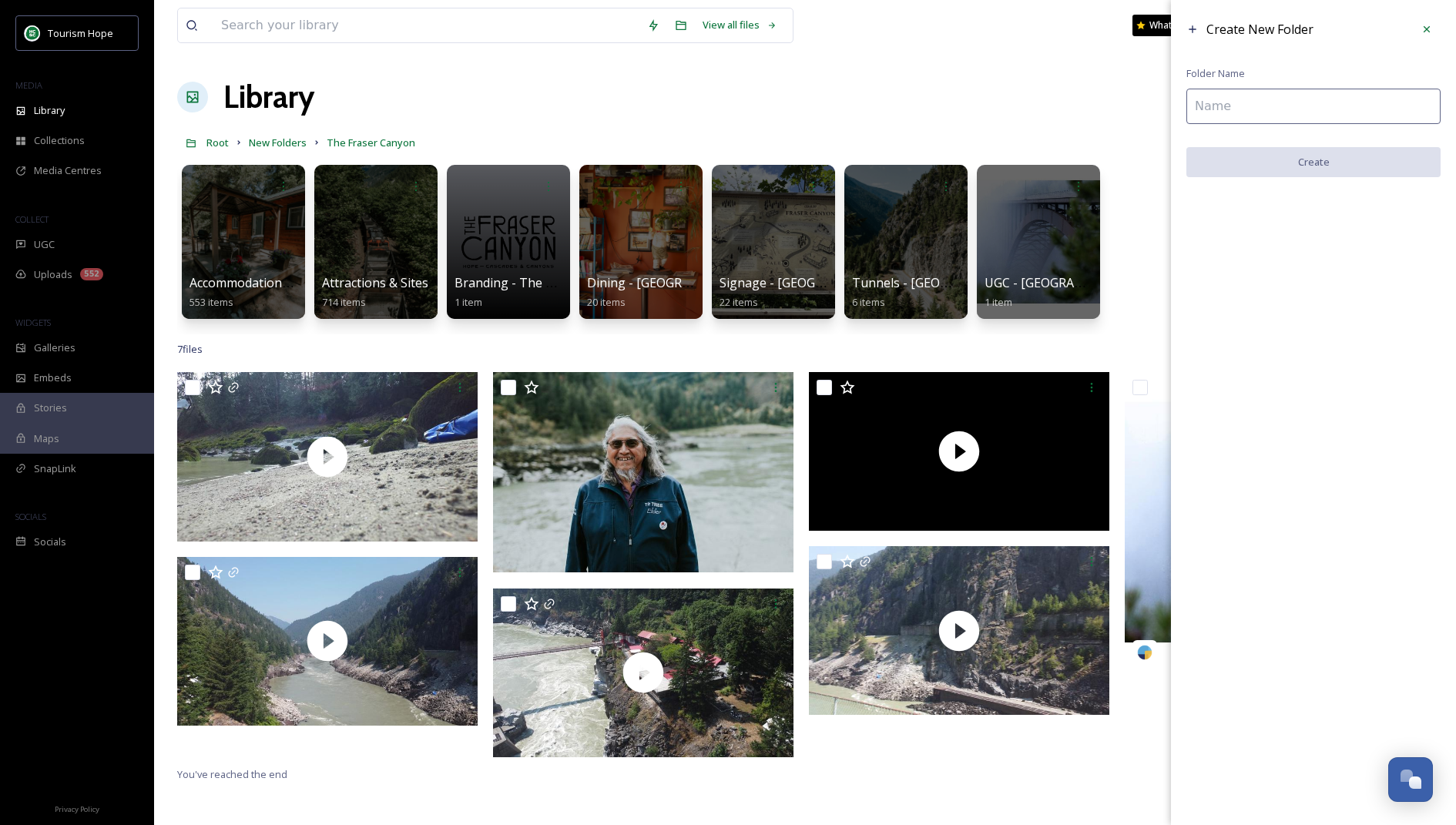
click at [1280, 92] on input at bounding box center [1313, 106] width 255 height 36
type input "Hiking"
click at [1335, 155] on button "Create" at bounding box center [1313, 162] width 255 height 32
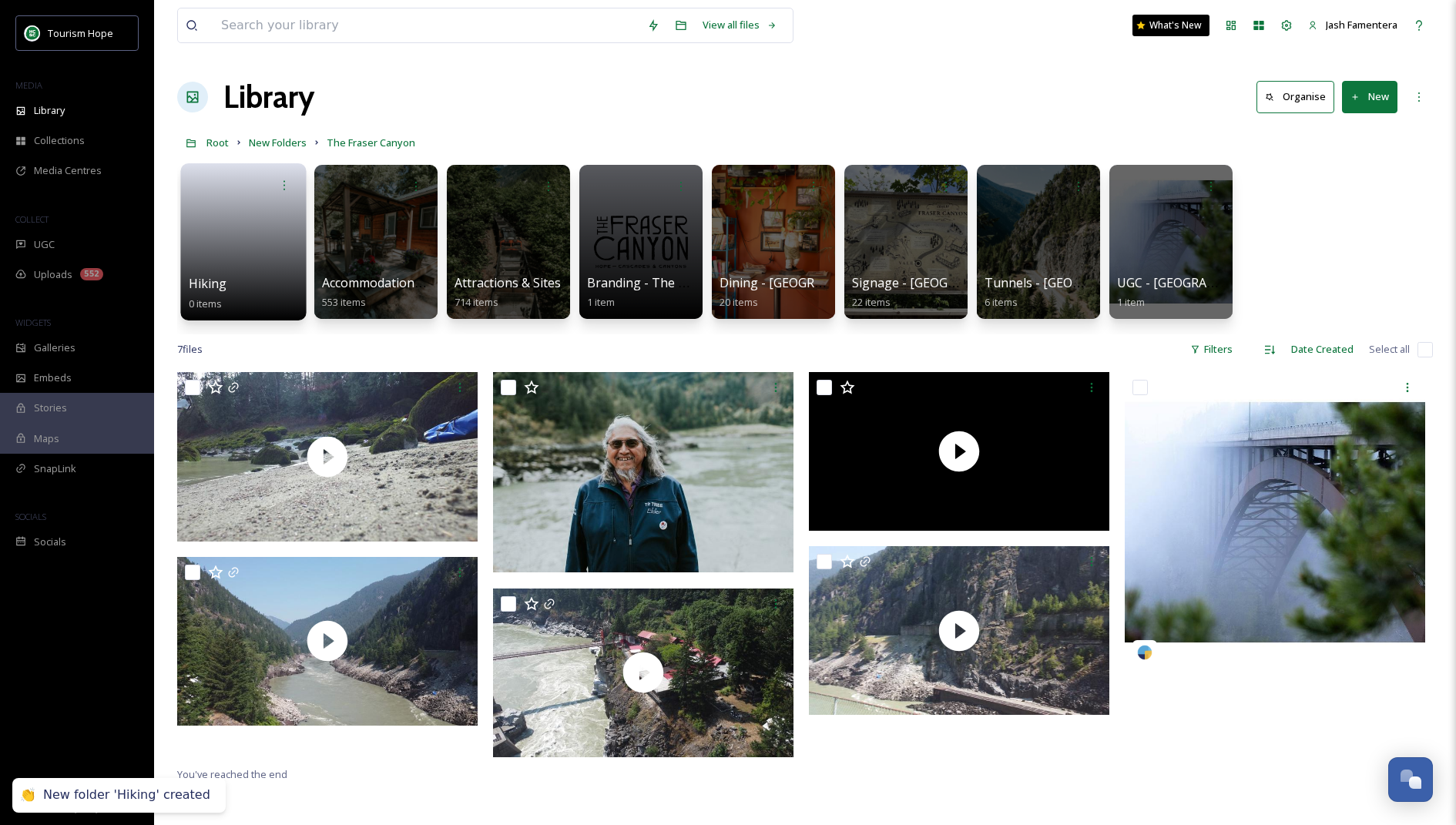
click at [270, 233] on link at bounding box center [244, 237] width 110 height 75
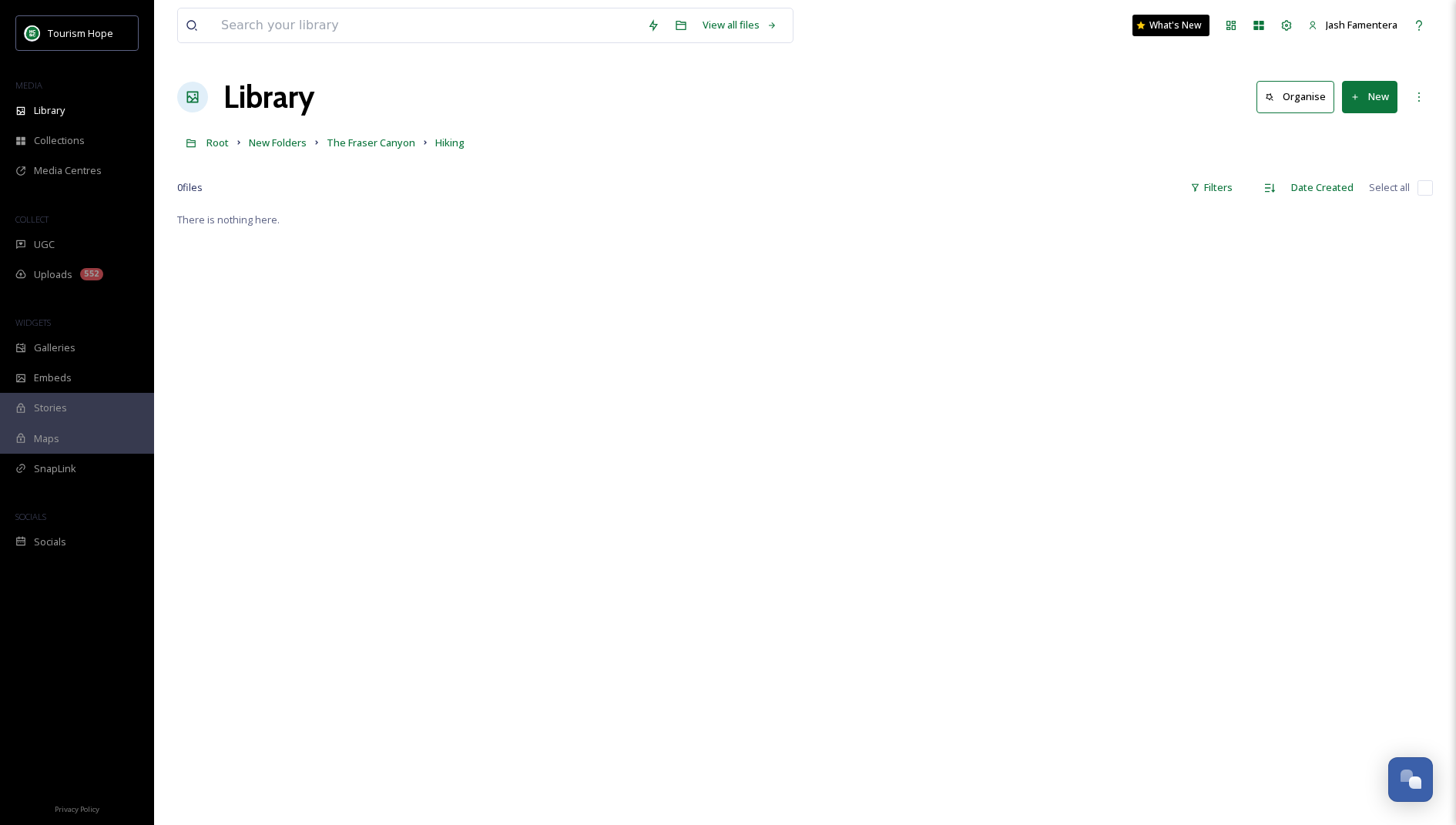
click at [1359, 97] on icon at bounding box center [1355, 97] width 10 height 10
click at [1353, 181] on div "Folder" at bounding box center [1353, 193] width 87 height 30
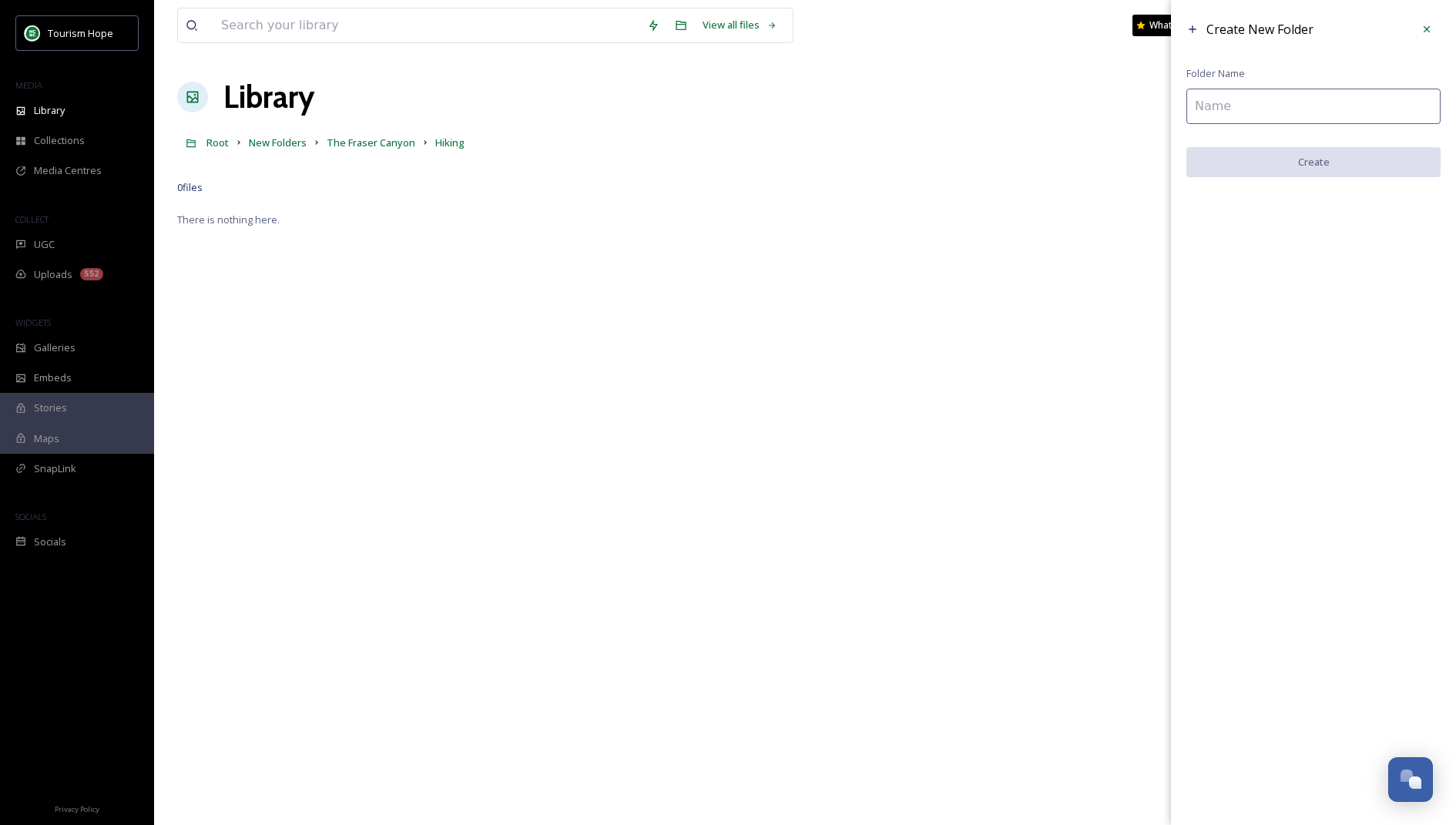
click at [1271, 122] on input at bounding box center [1313, 106] width 255 height 36
type input "Mt. [GEOGRAPHIC_DATA]"
click at [1309, 164] on button "Create" at bounding box center [1313, 162] width 255 height 32
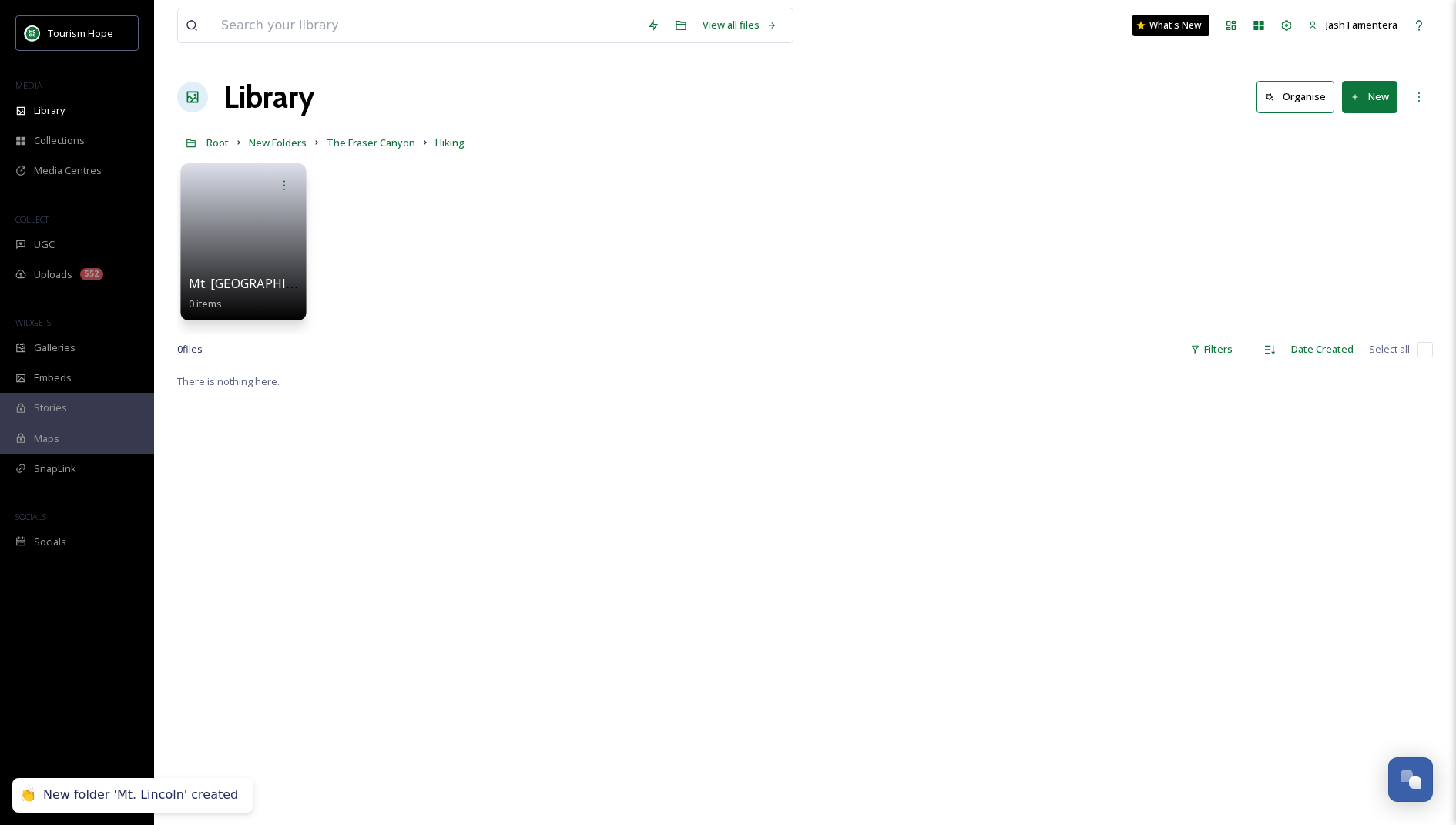
click at [230, 240] on link at bounding box center [244, 237] width 110 height 75
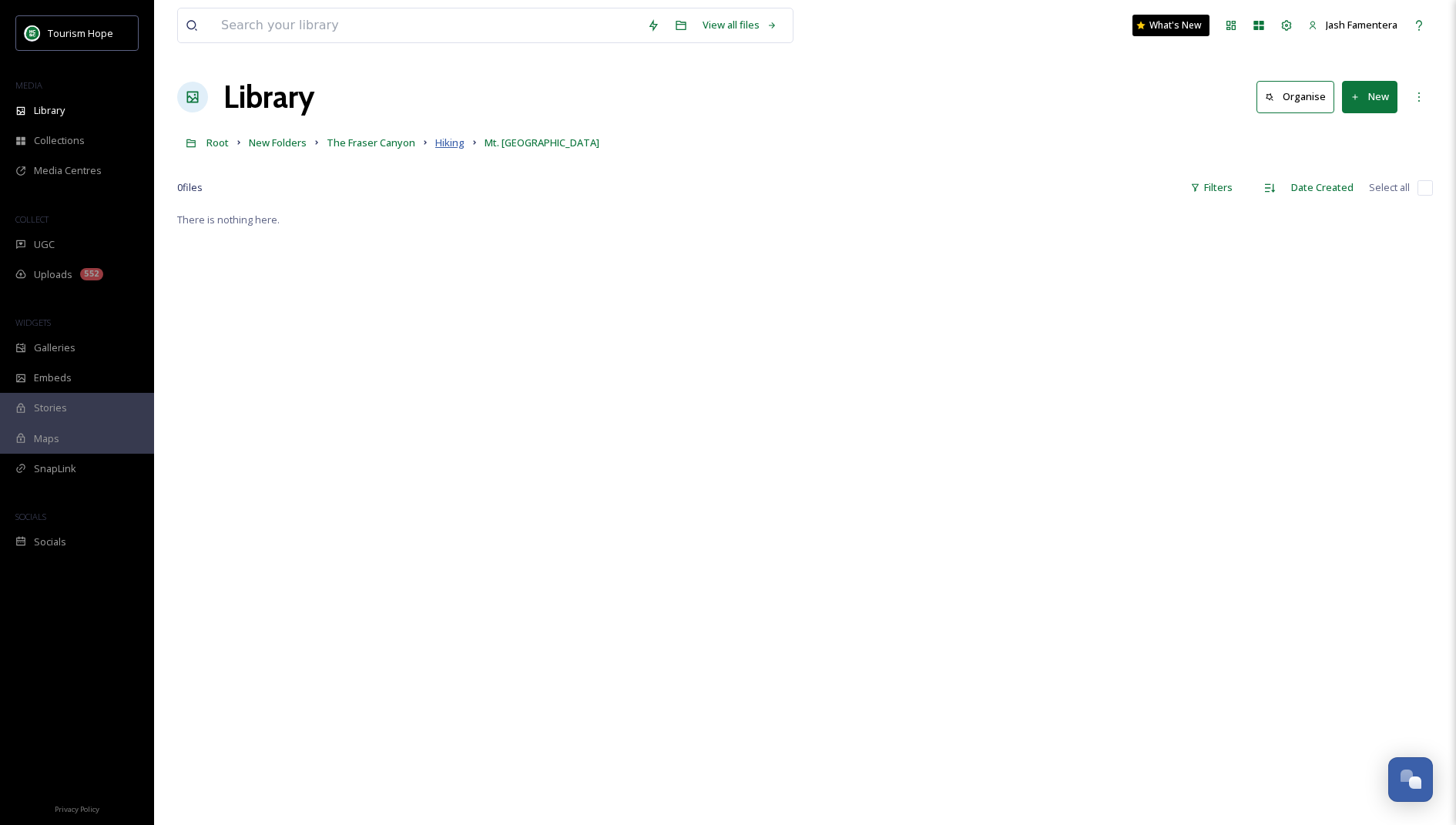
click at [448, 146] on span "Hiking" at bounding box center [450, 142] width 29 height 14
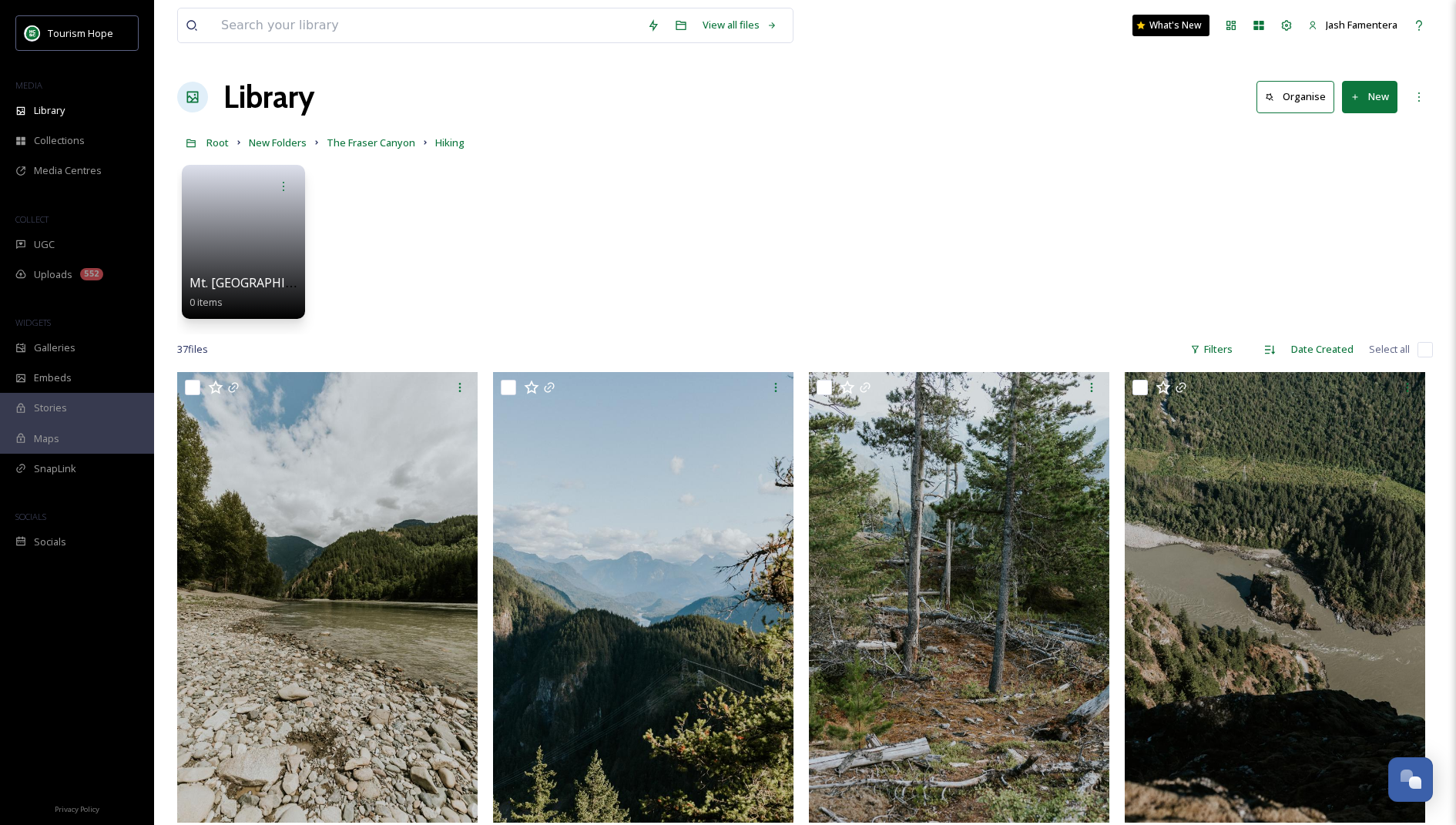
click at [1418, 349] on input "checkbox" at bounding box center [1425, 350] width 16 height 16
checkbox input "true"
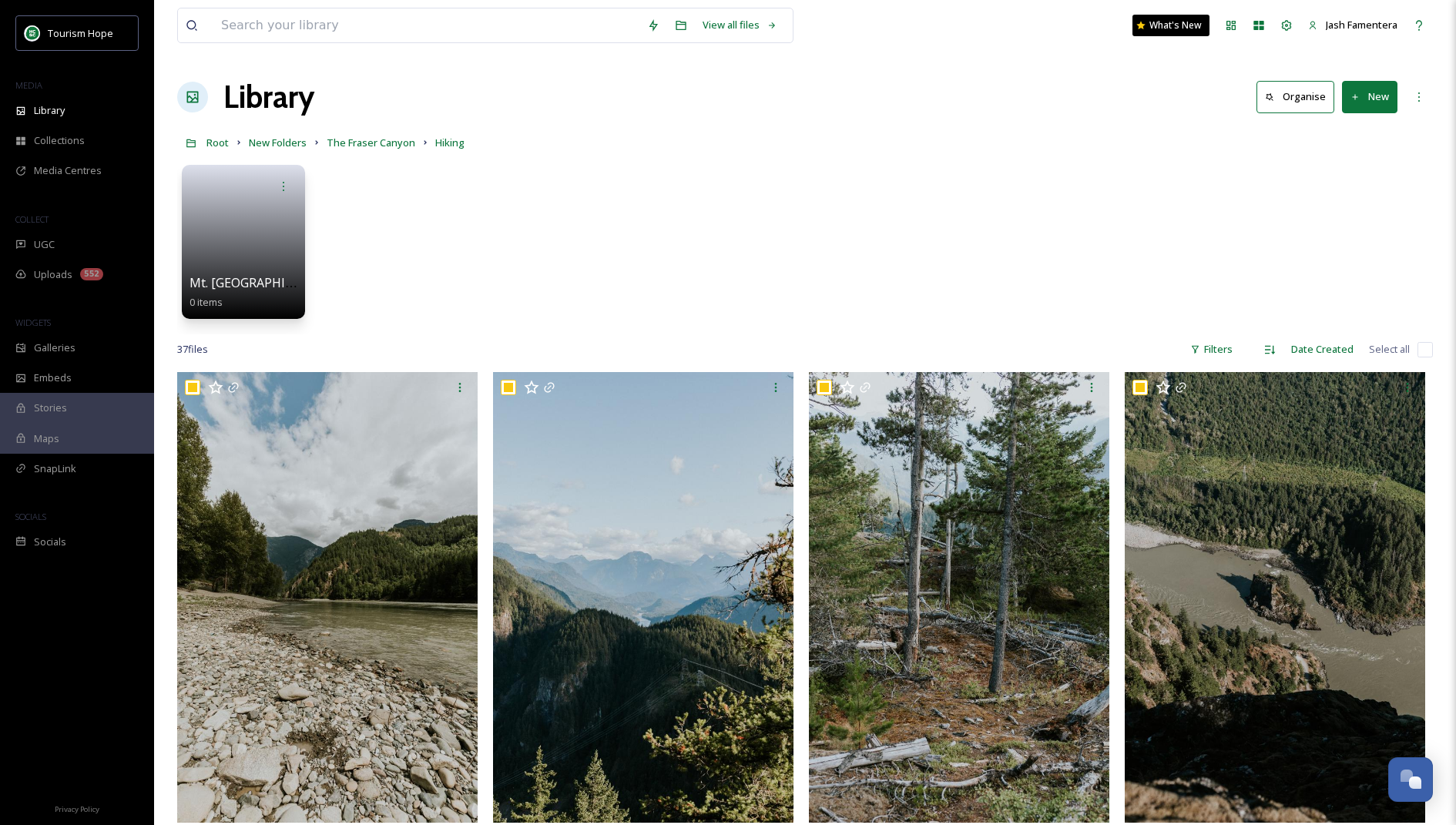
checkbox input "true"
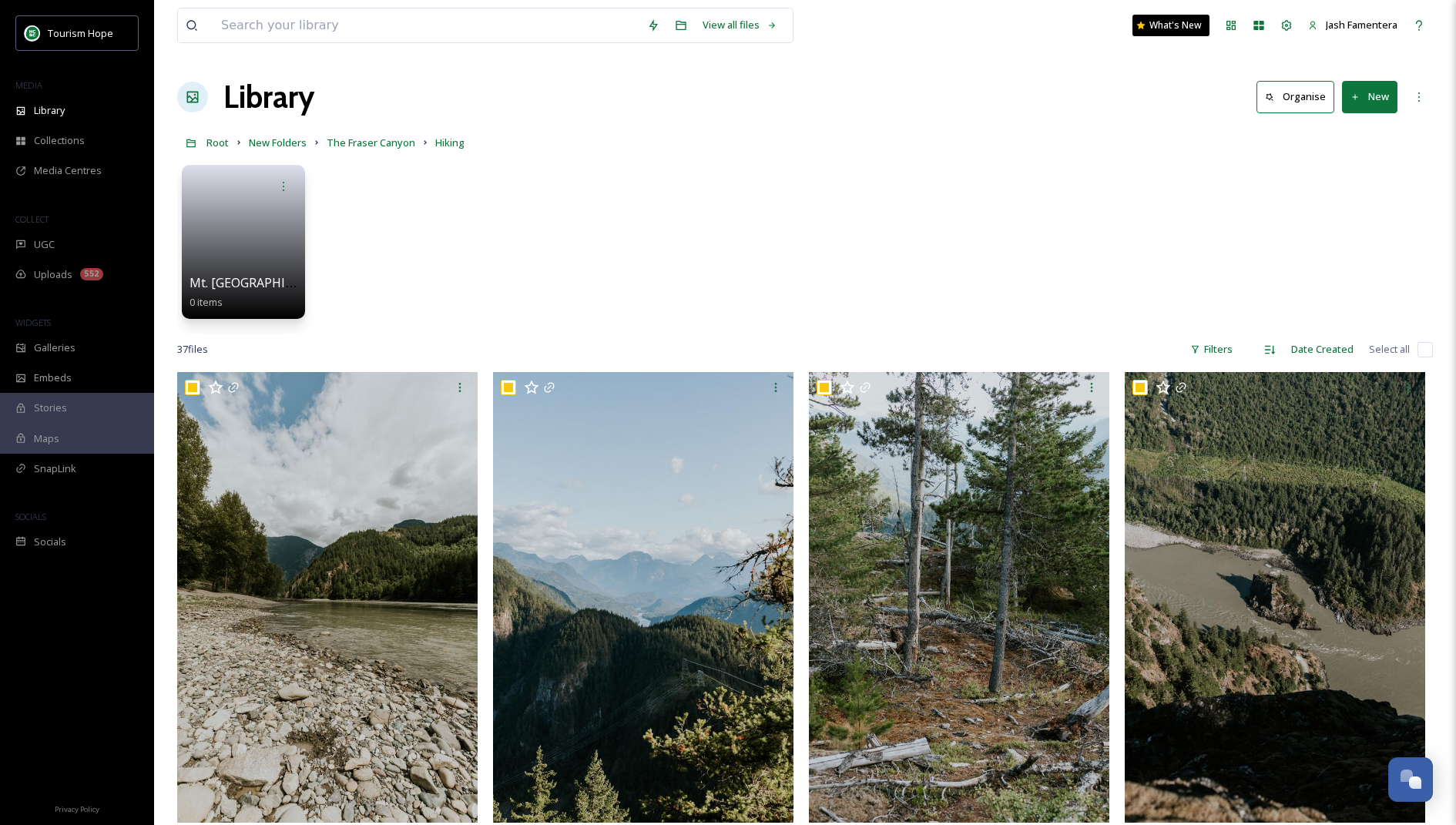
checkbox input "true"
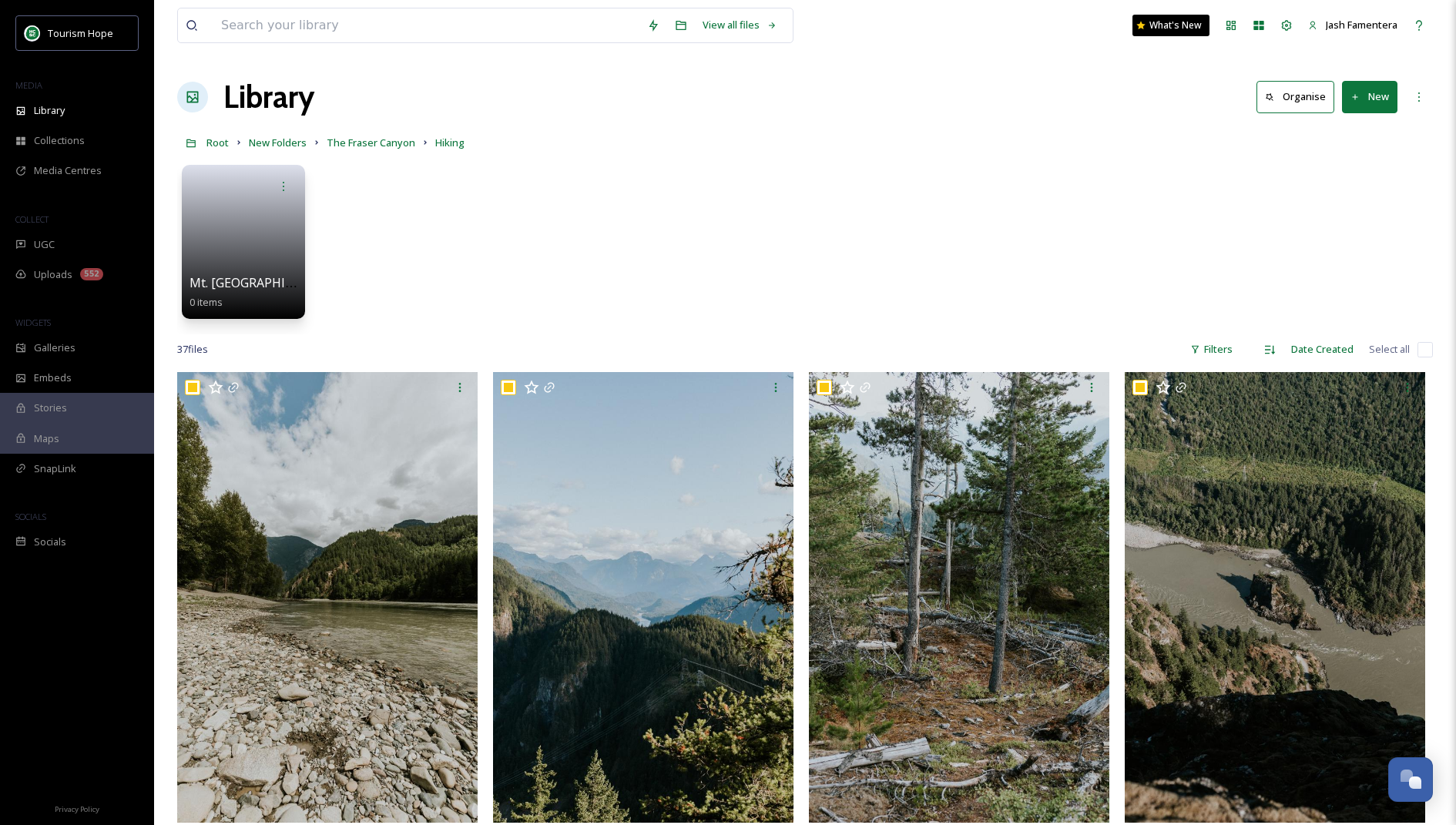
checkbox input "true"
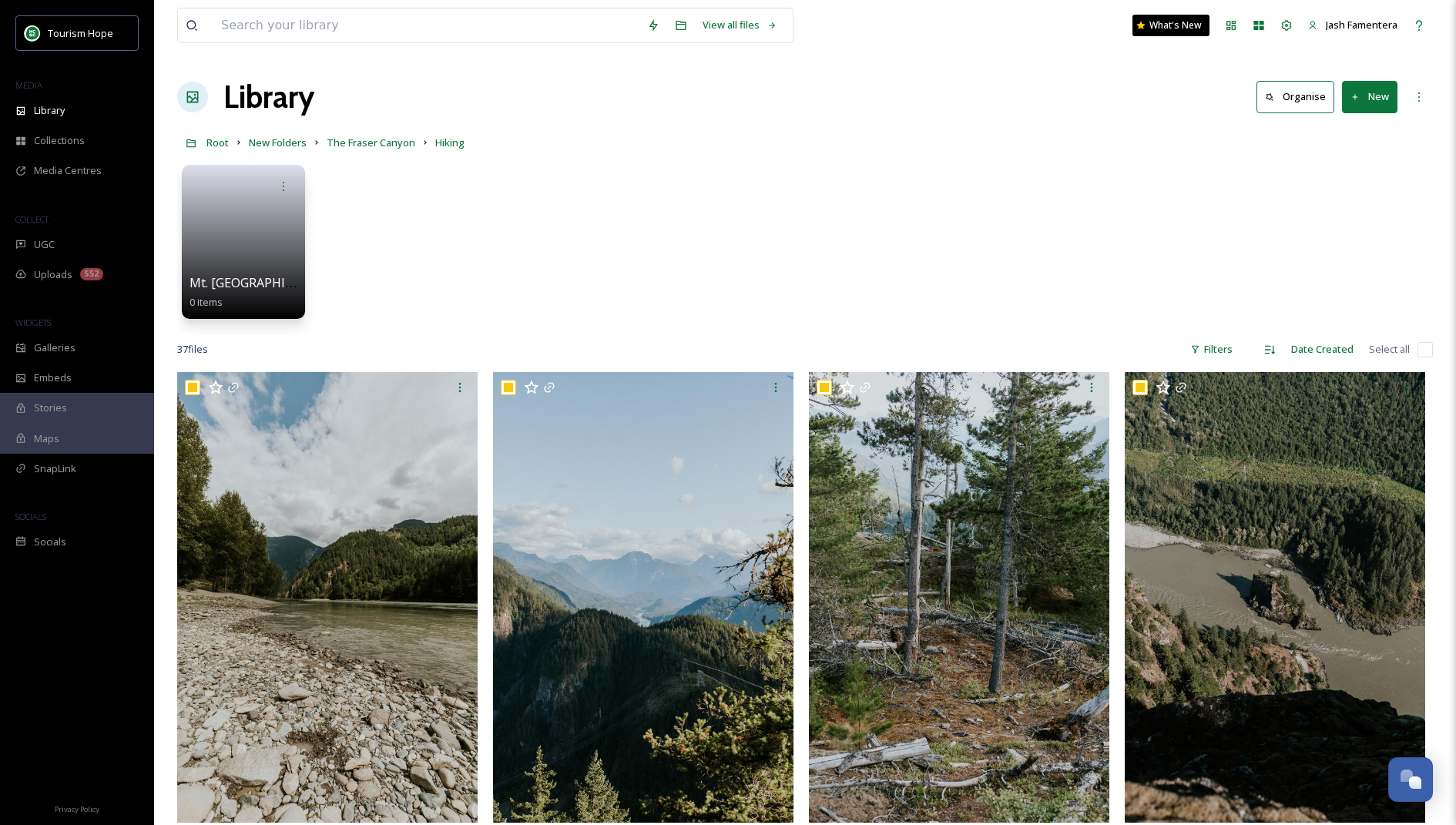
checkbox input "true"
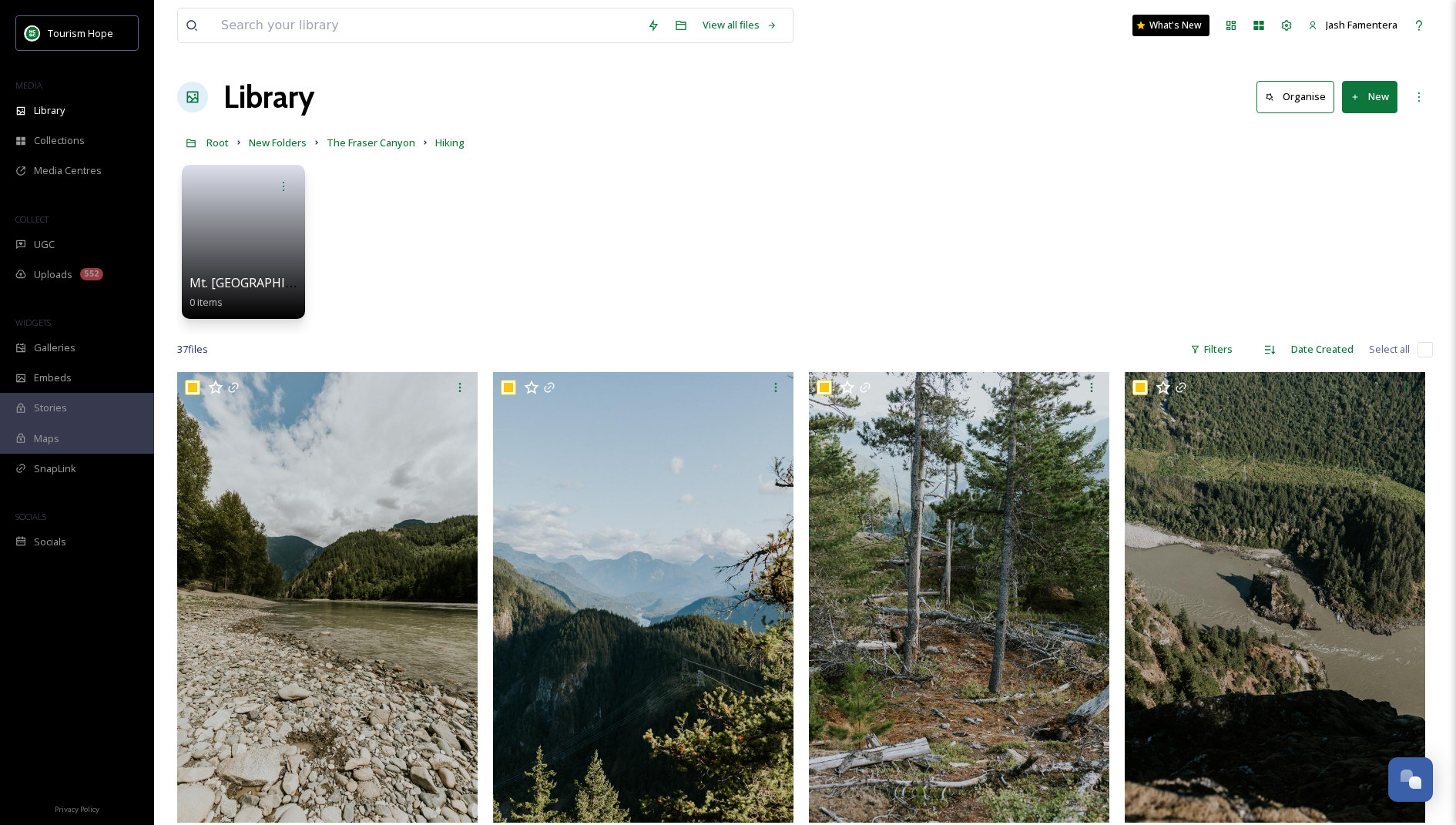
checkbox input "true"
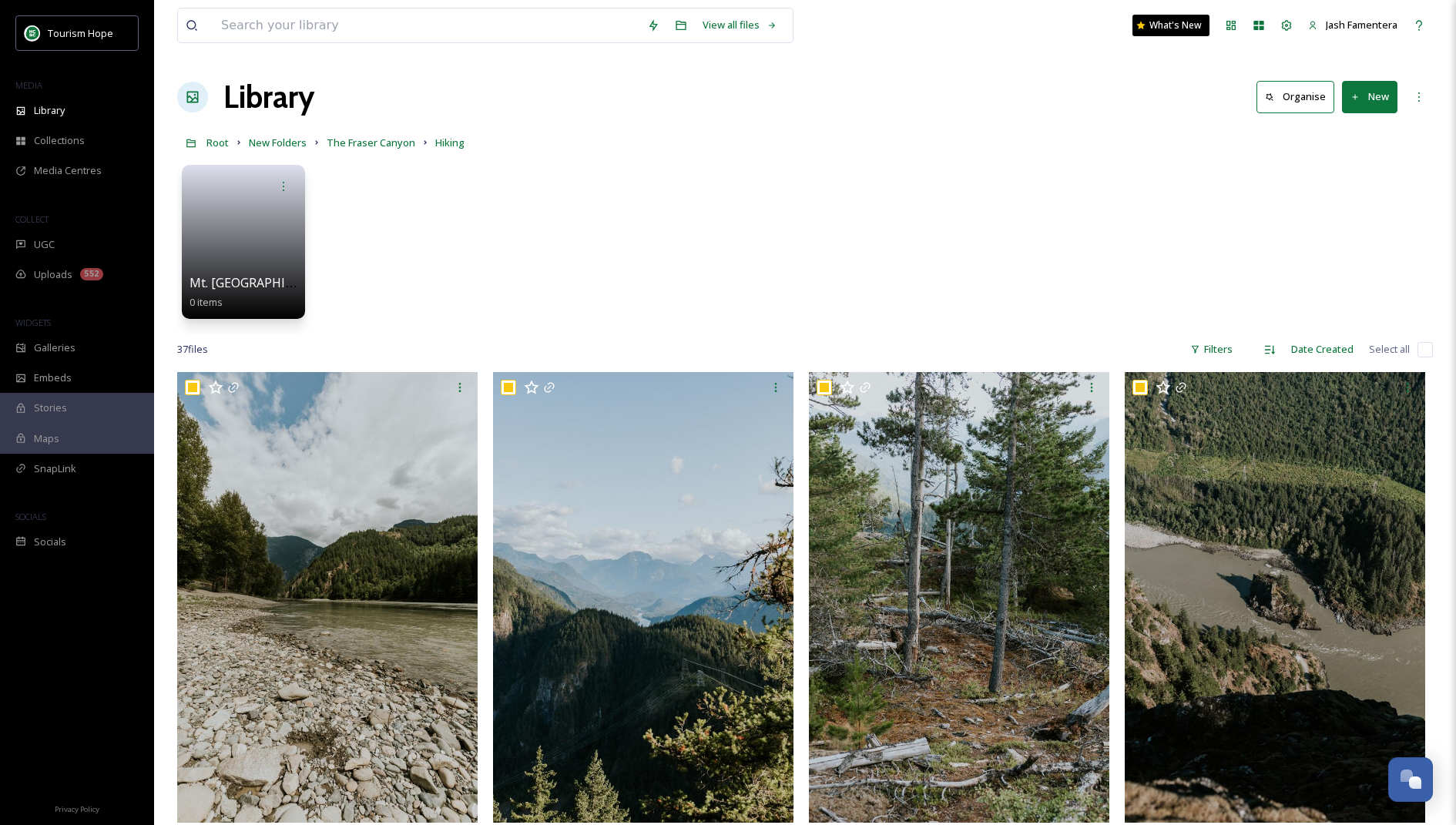
checkbox input "true"
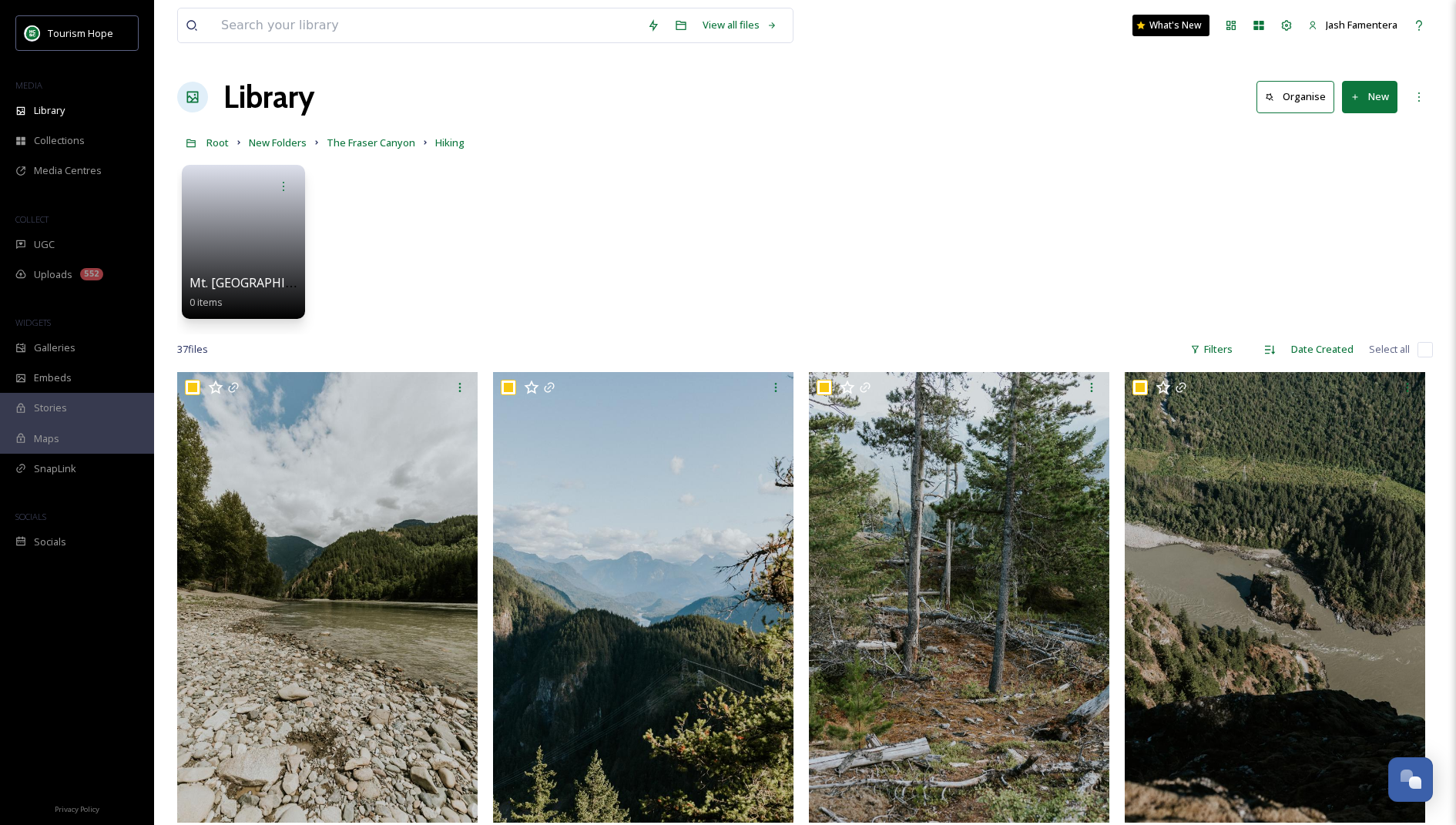
checkbox input "true"
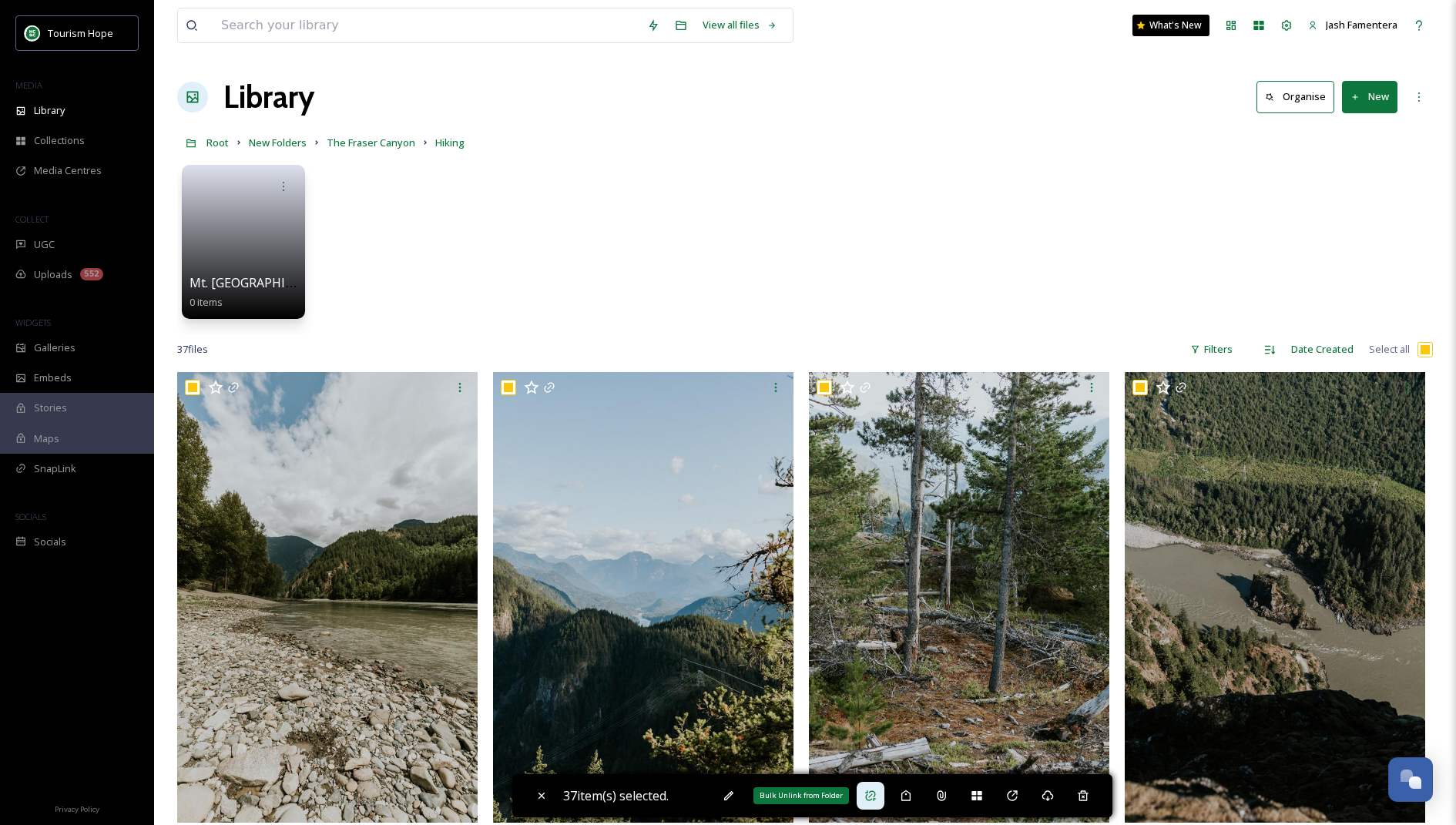
click at [873, 795] on icon at bounding box center [870, 797] width 13 height 13
checkbox input "false"
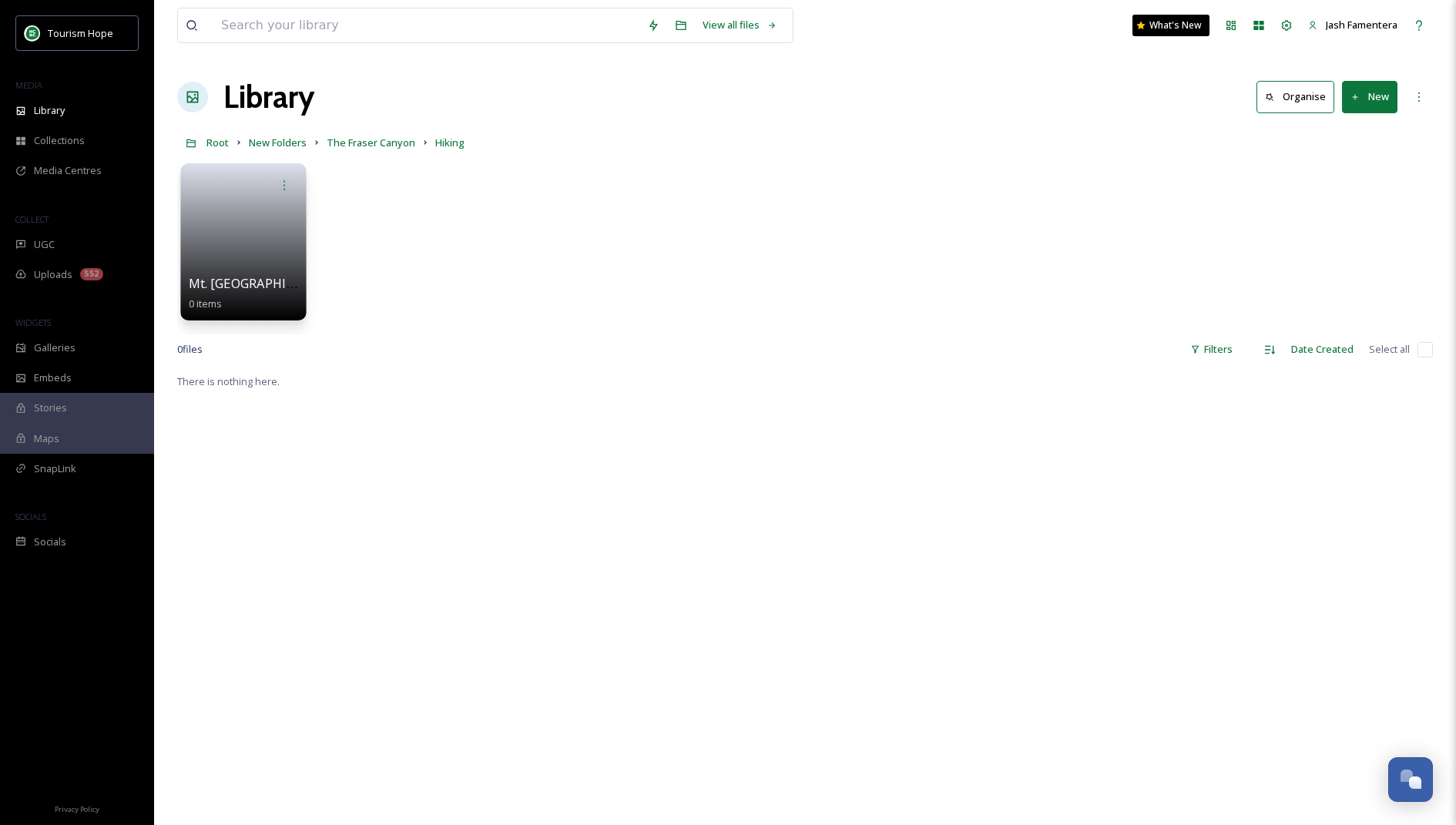
click at [288, 233] on link at bounding box center [244, 237] width 110 height 75
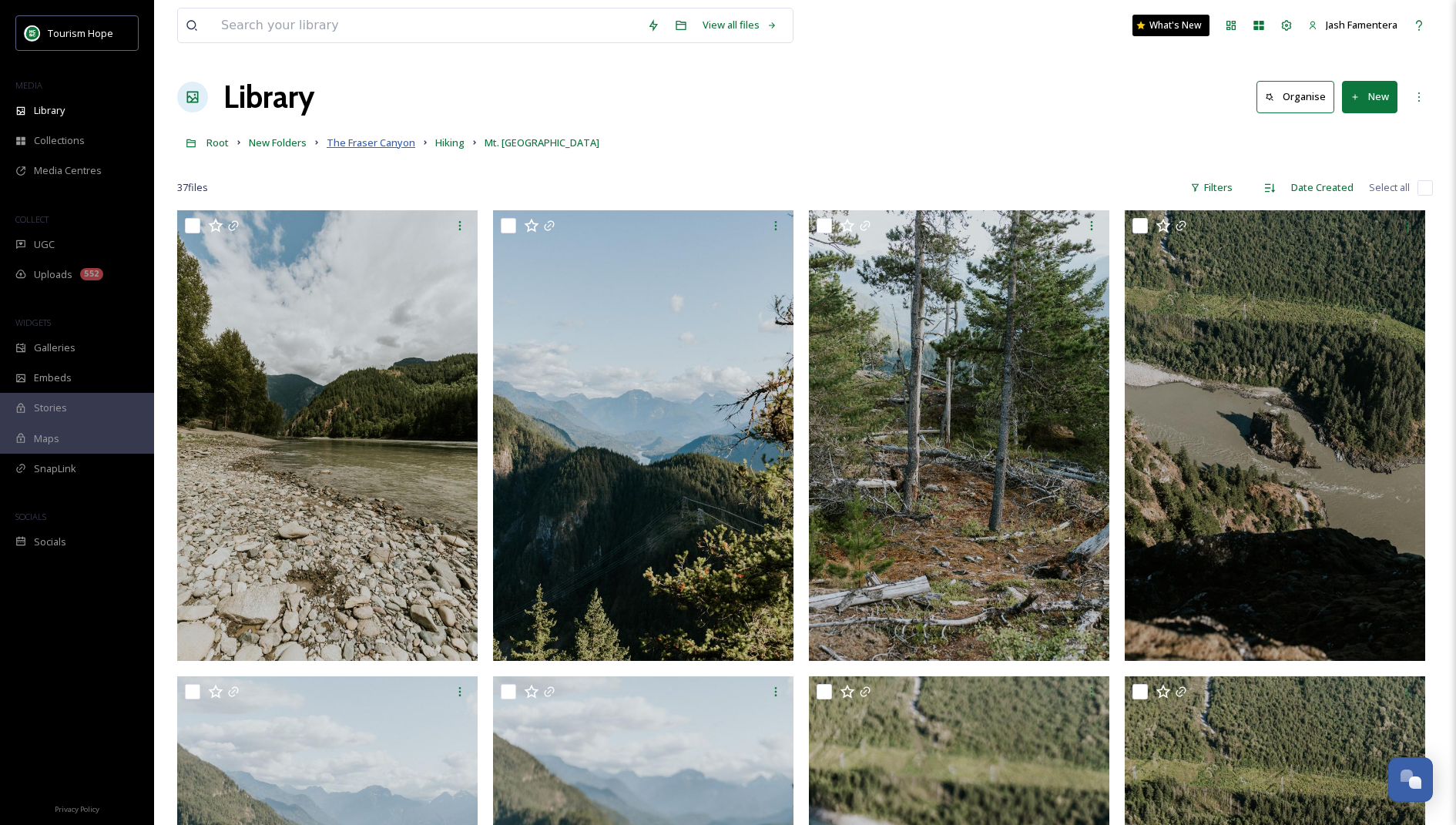
click at [394, 140] on span "The Fraser Canyon" at bounding box center [370, 142] width 88 height 14
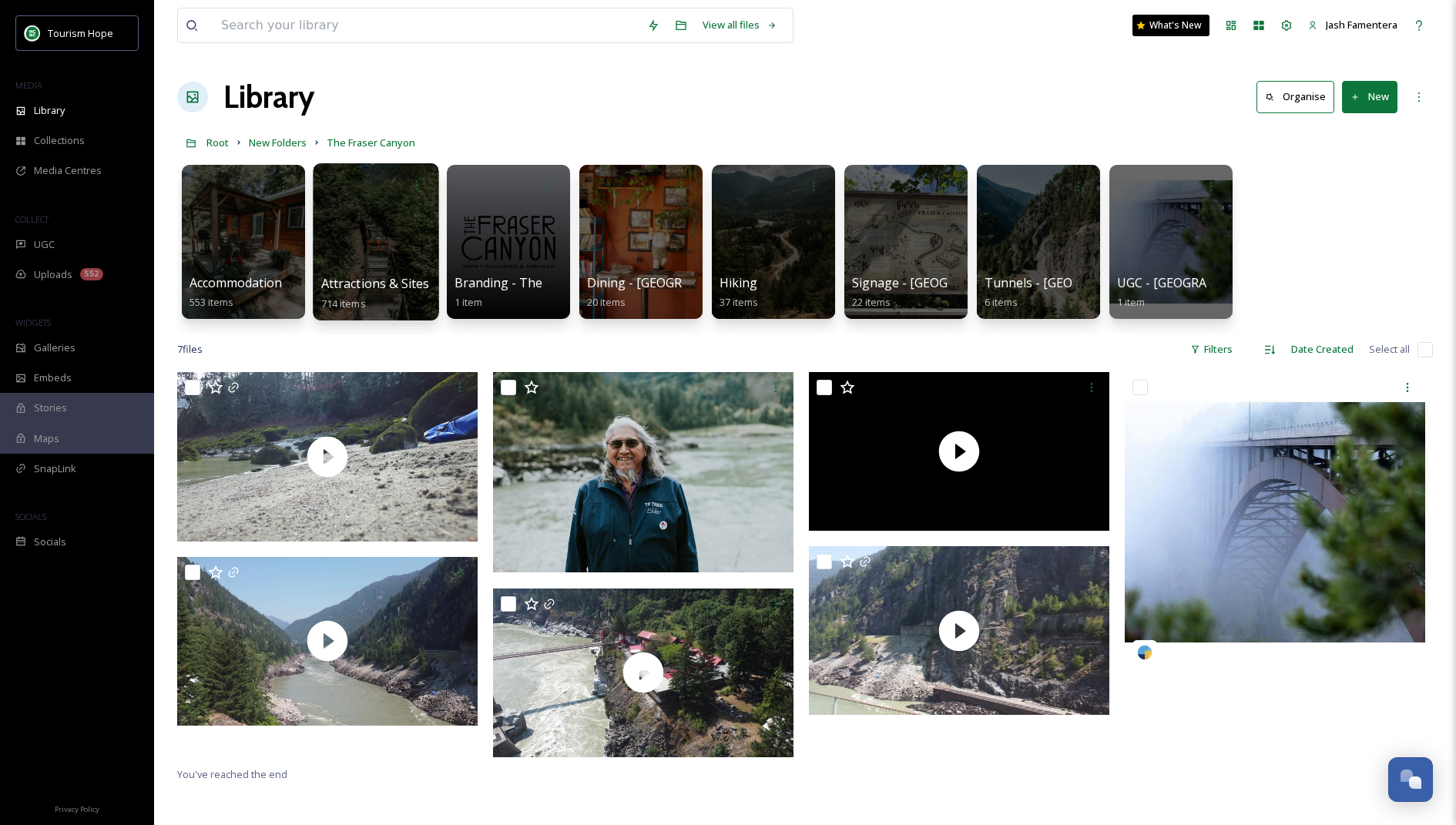
click at [386, 245] on div at bounding box center [376, 242] width 126 height 157
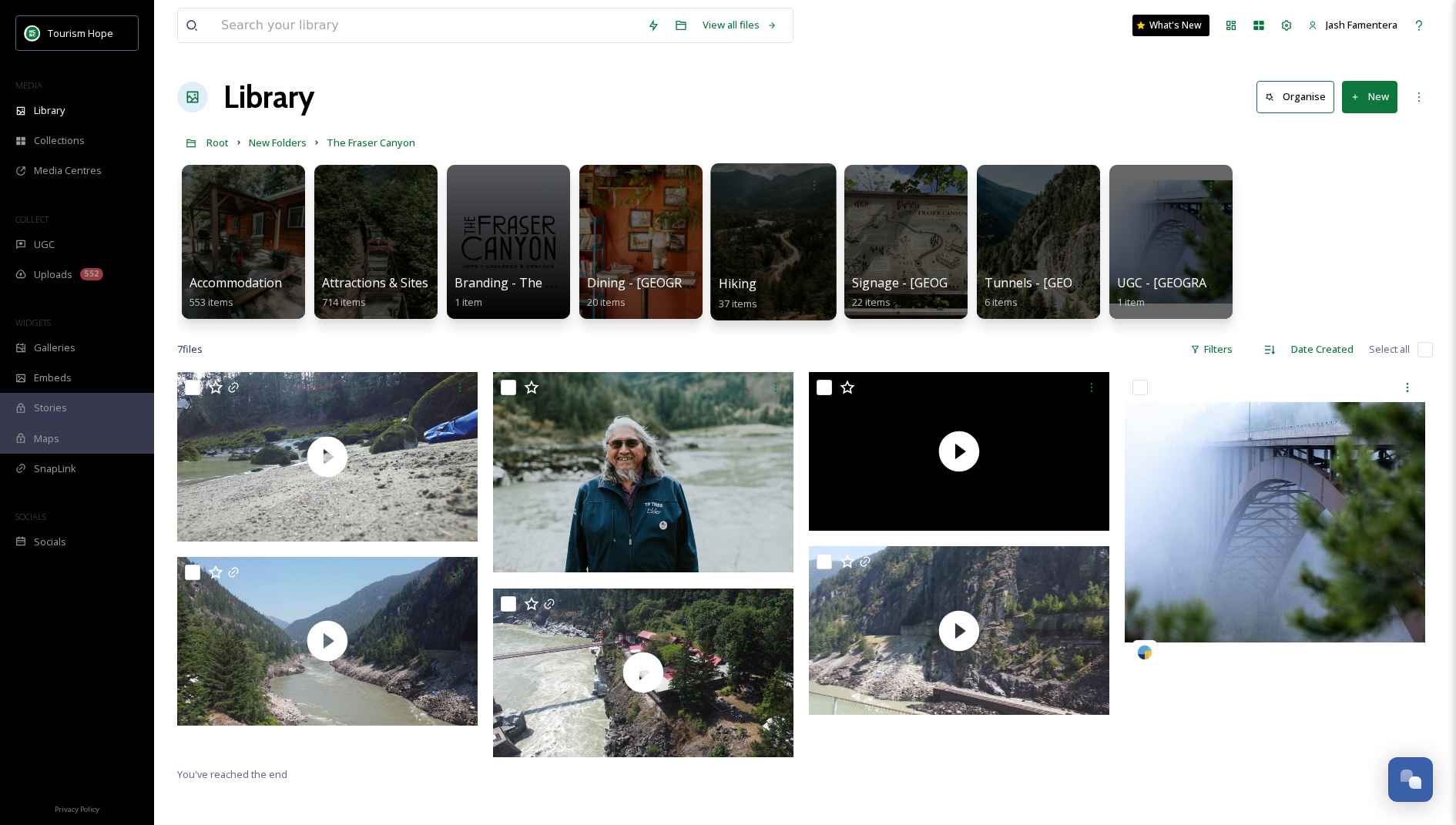
click at [806, 249] on div at bounding box center [774, 242] width 126 height 157
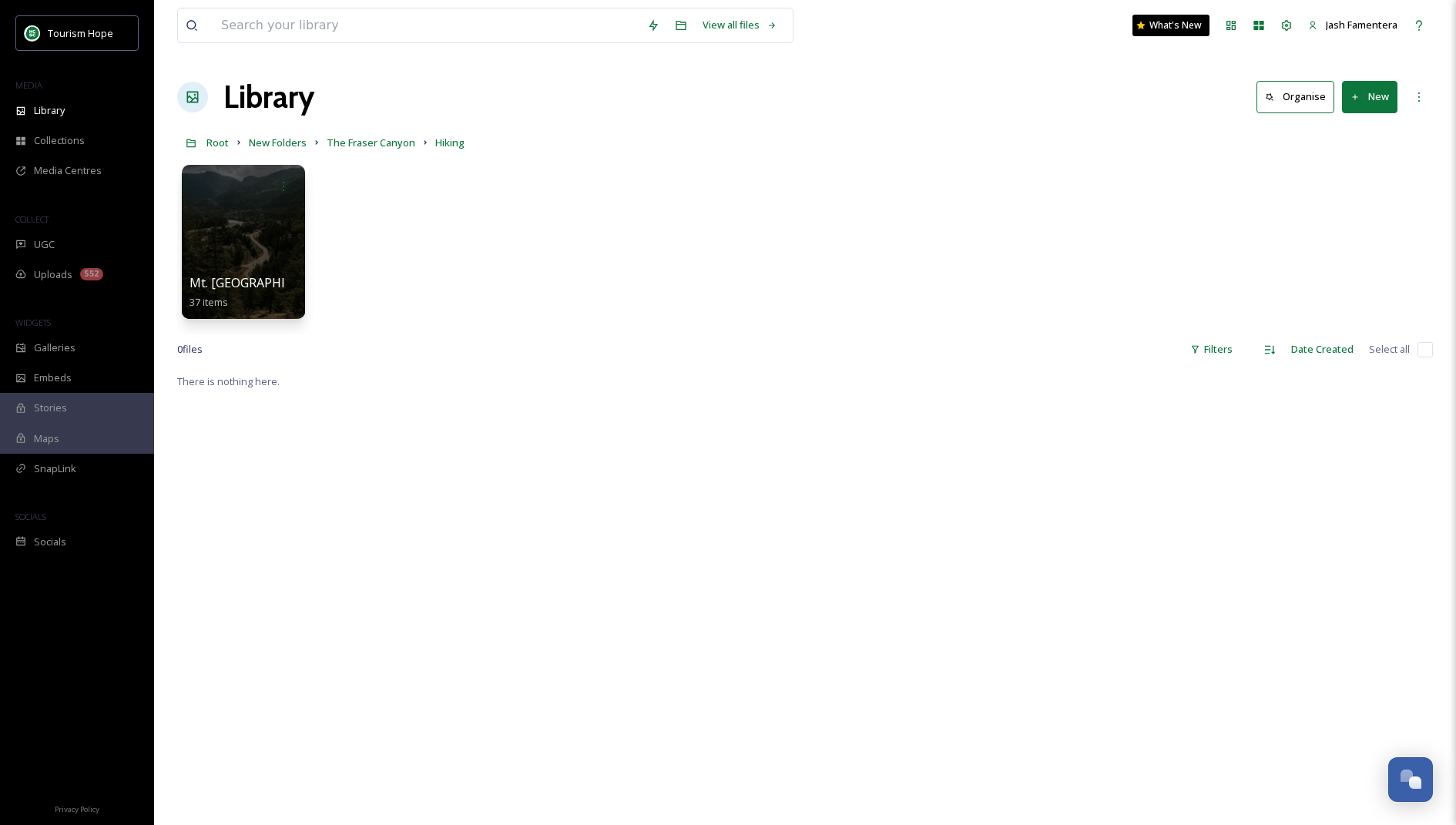
click at [1393, 91] on button "New" at bounding box center [1369, 97] width 56 height 32
click at [1371, 184] on div "Folder" at bounding box center [1353, 193] width 87 height 30
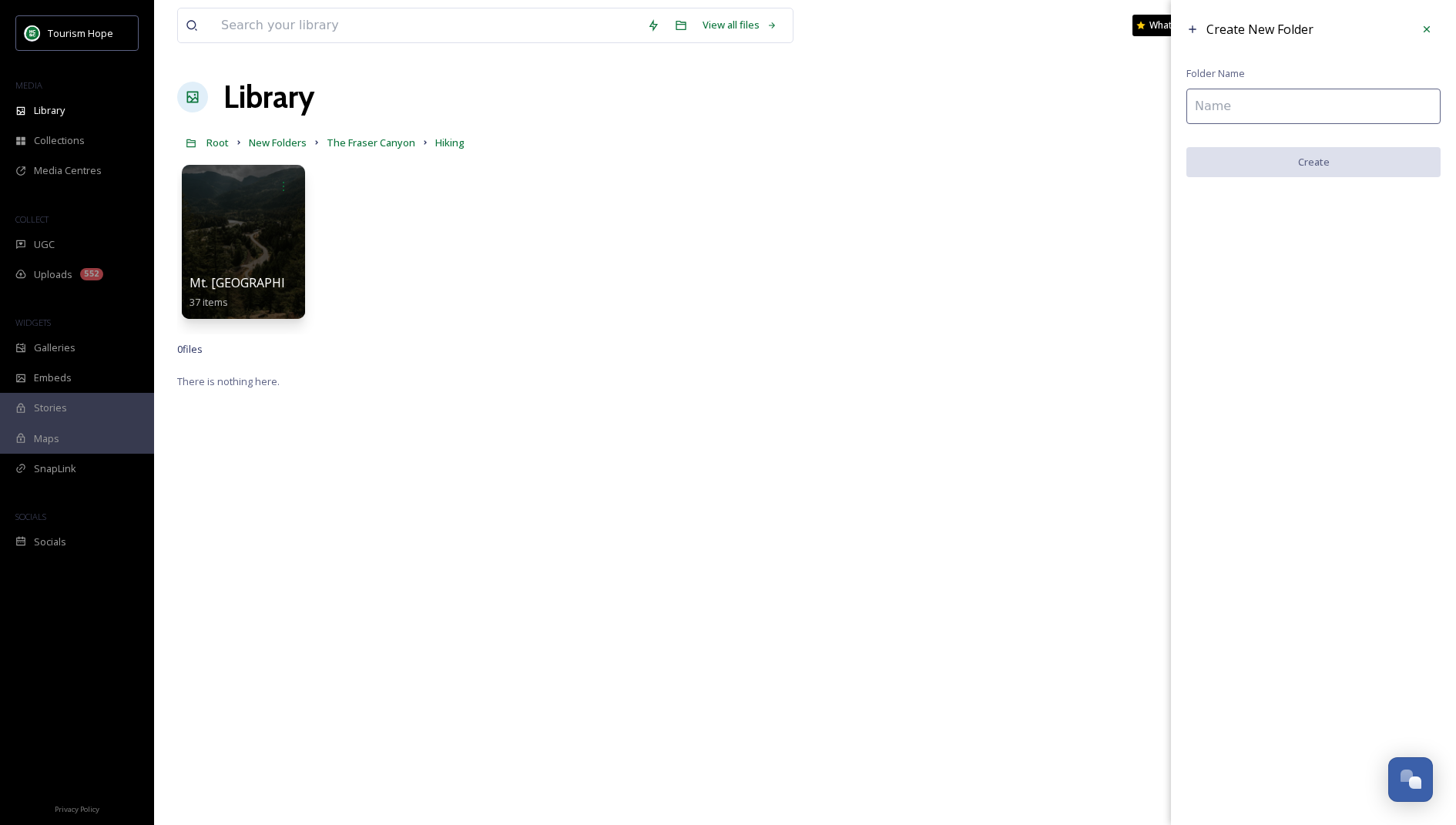
click at [1233, 111] on input at bounding box center [1313, 106] width 255 height 36
type input "Spirit Caves Trail"
click at [1266, 156] on button "Create" at bounding box center [1313, 162] width 255 height 32
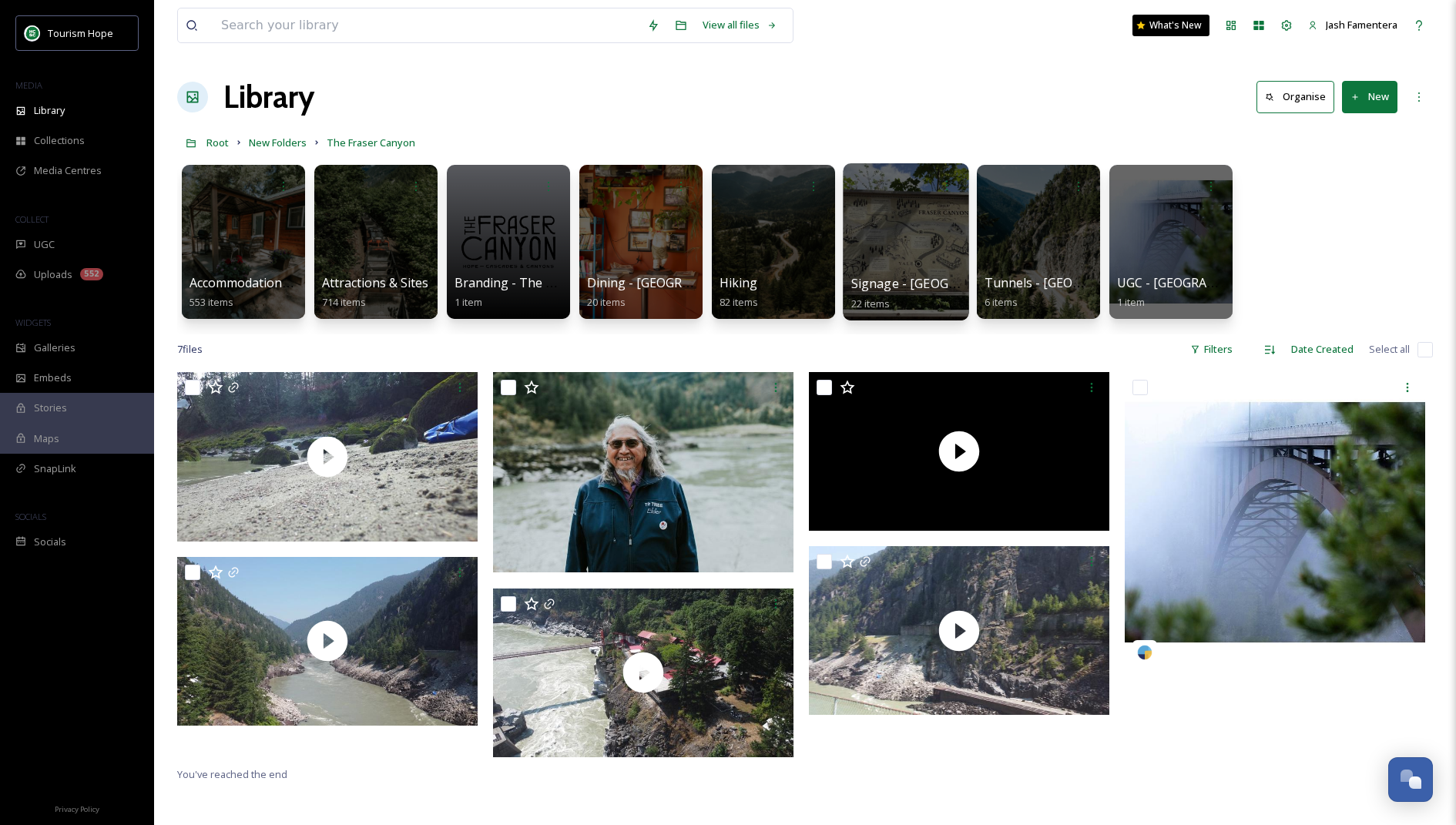
click at [937, 225] on div at bounding box center [906, 242] width 126 height 157
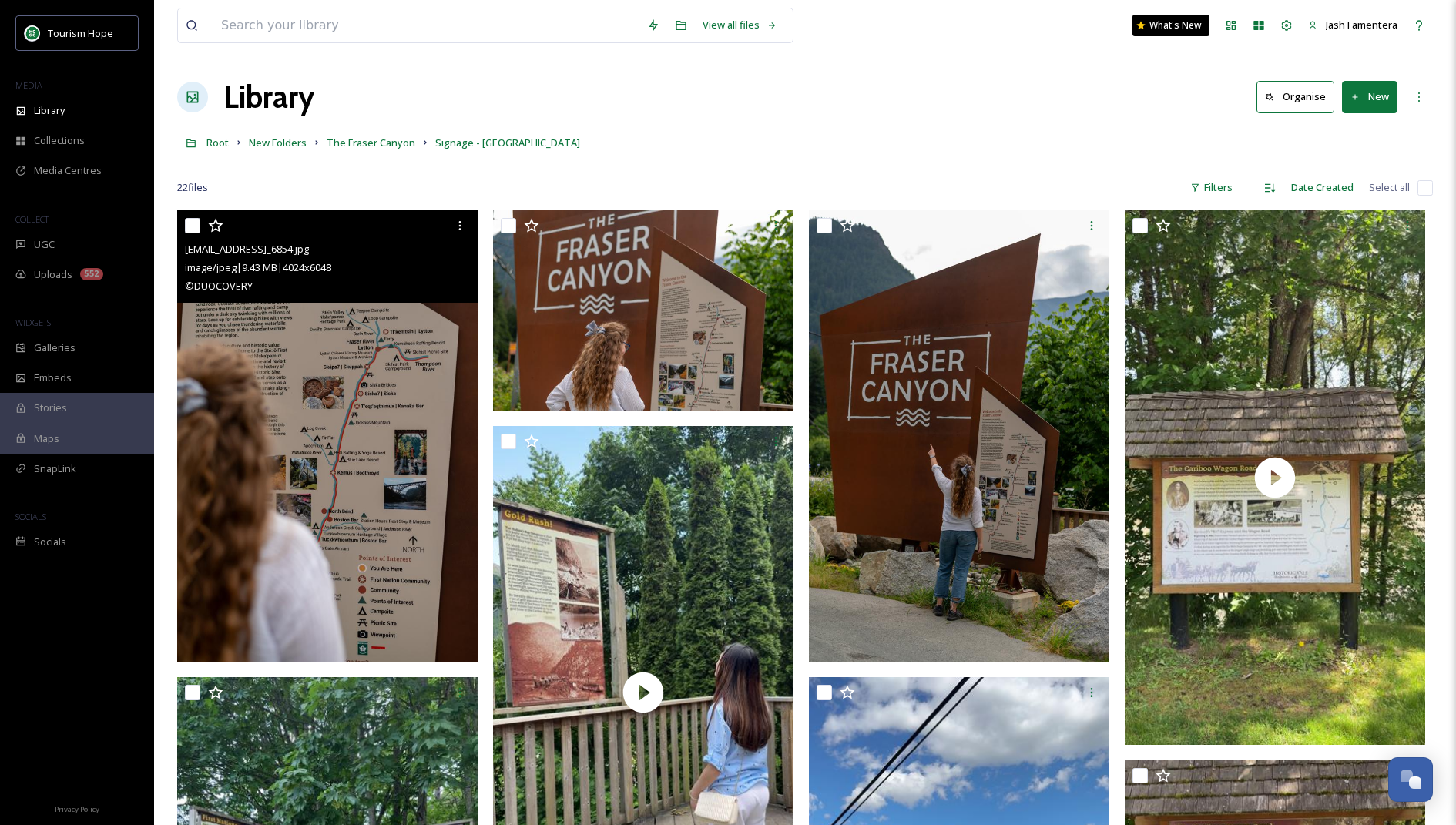
click at [250, 365] on img at bounding box center [327, 436] width 300 height 452
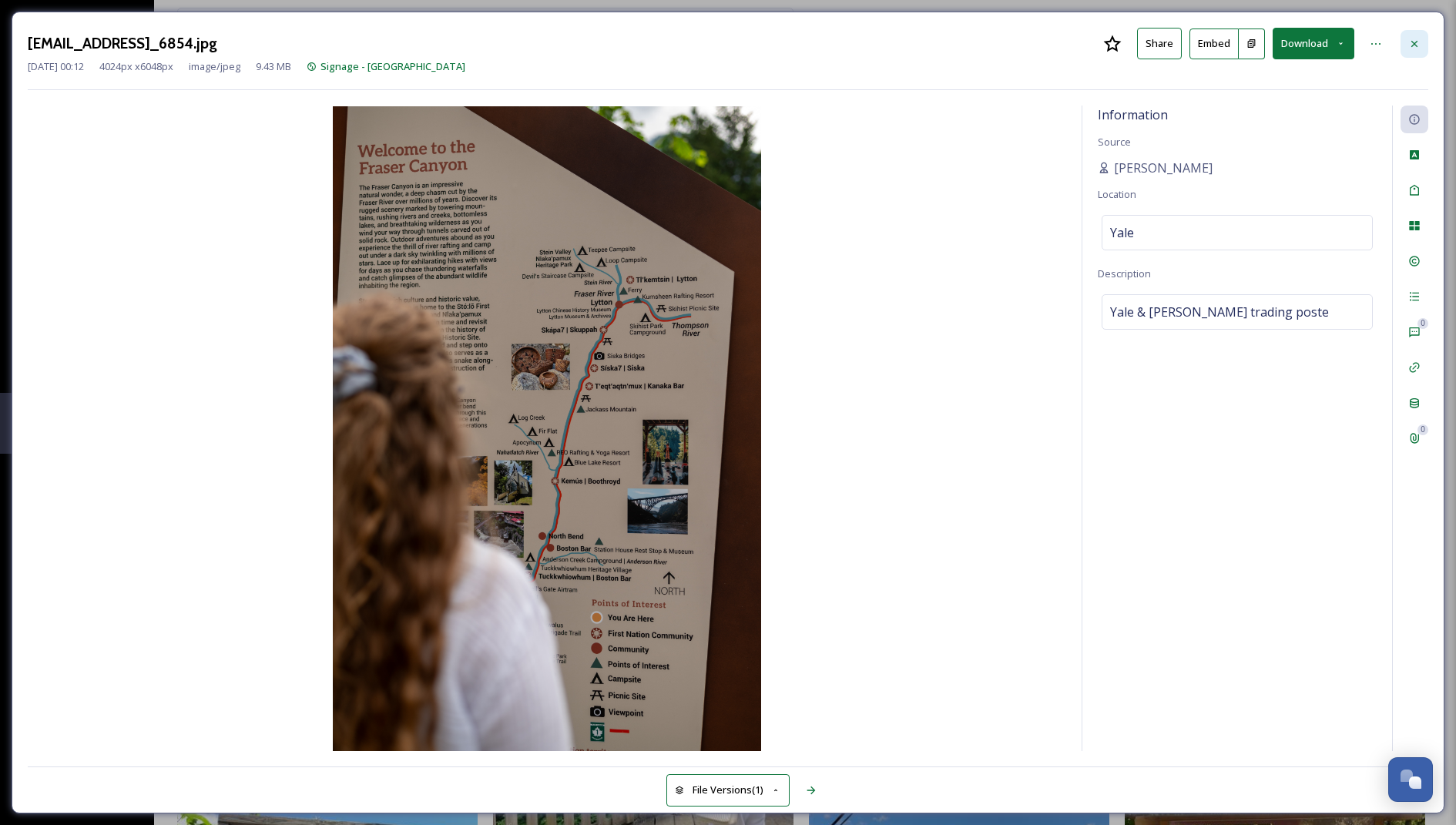
click at [1405, 42] on div at bounding box center [1414, 44] width 27 height 27
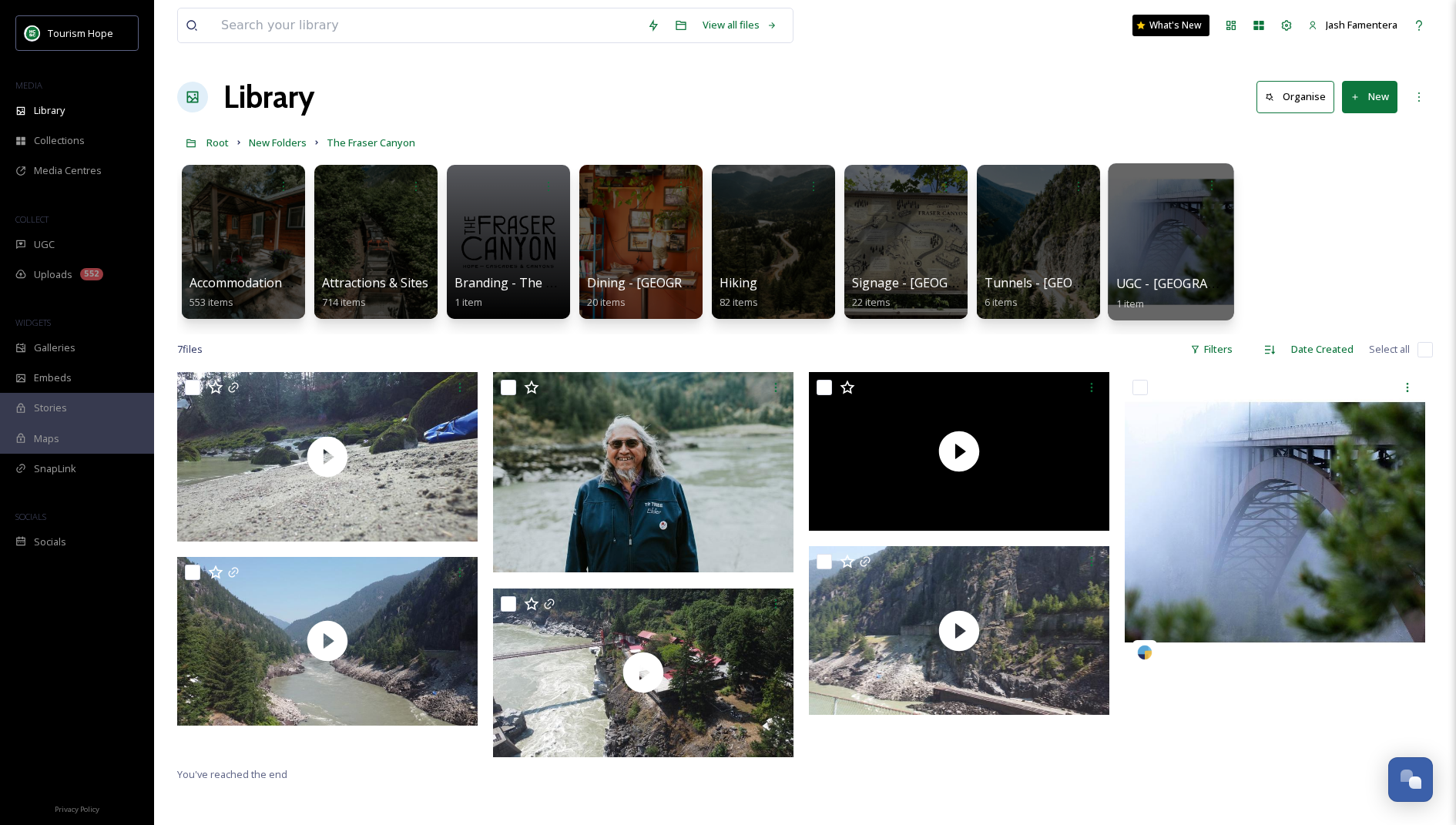
click at [1142, 265] on div at bounding box center [1170, 242] width 126 height 157
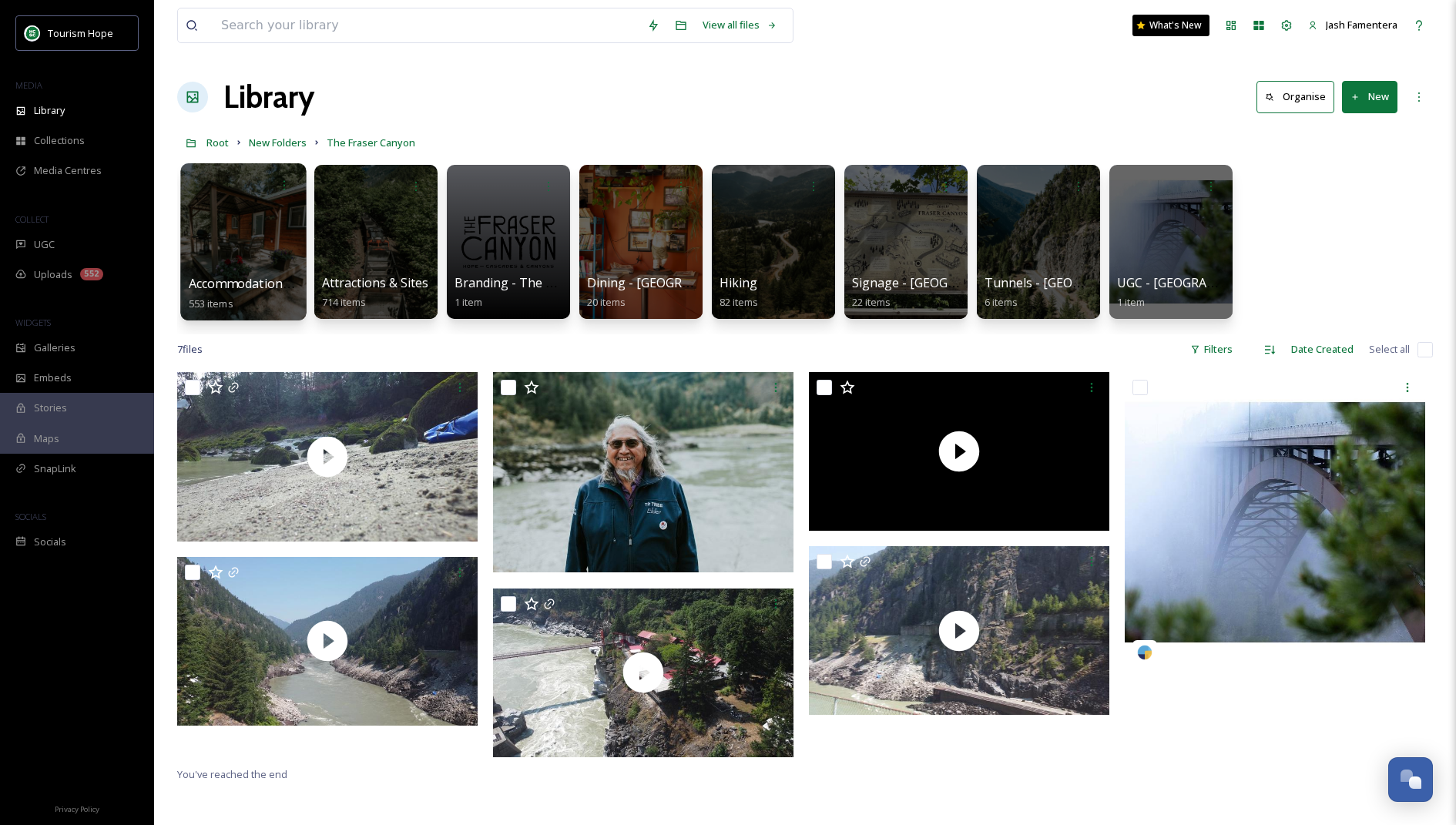
click at [275, 255] on div at bounding box center [244, 242] width 126 height 157
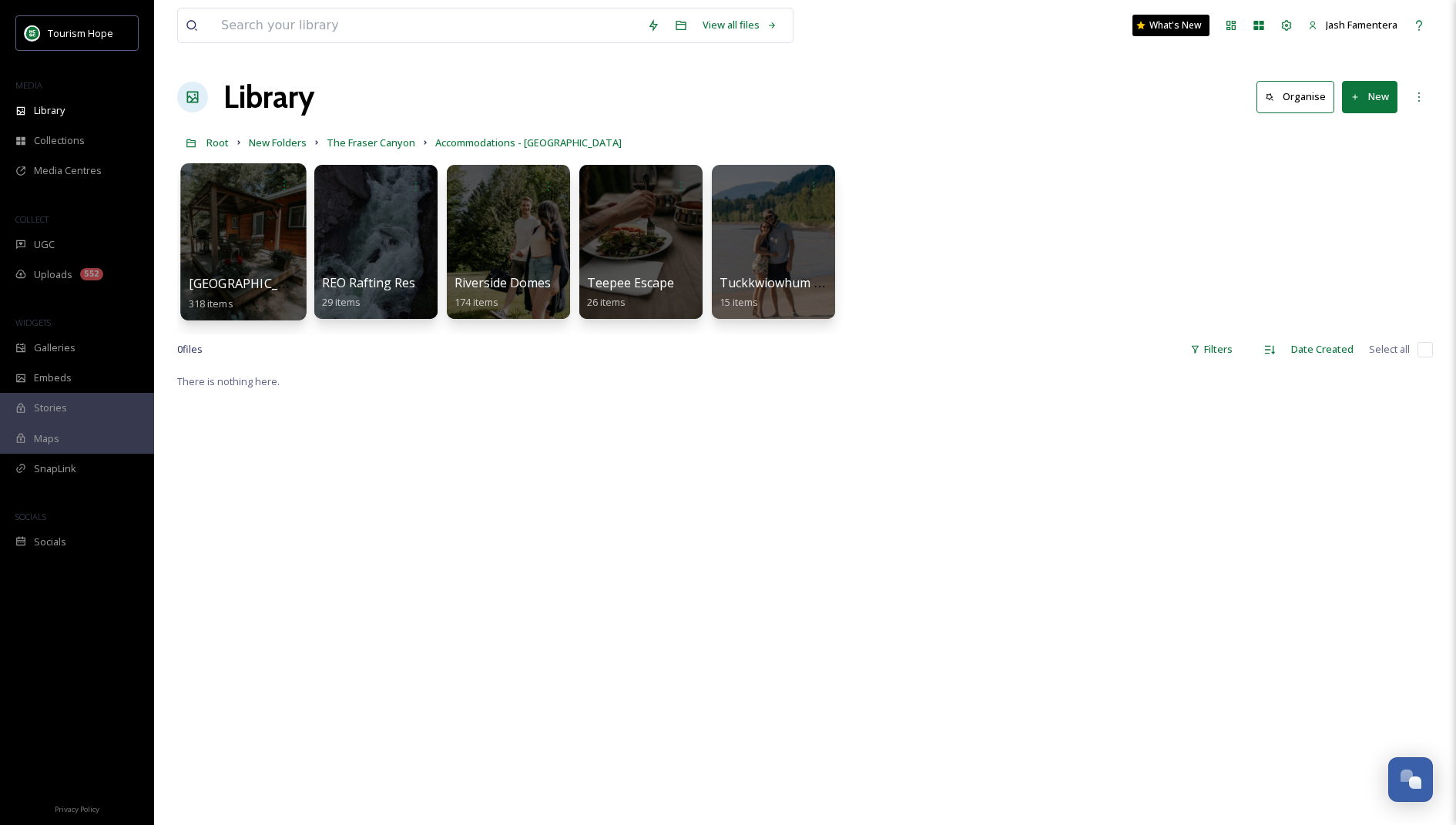
click at [205, 259] on div at bounding box center [244, 242] width 126 height 157
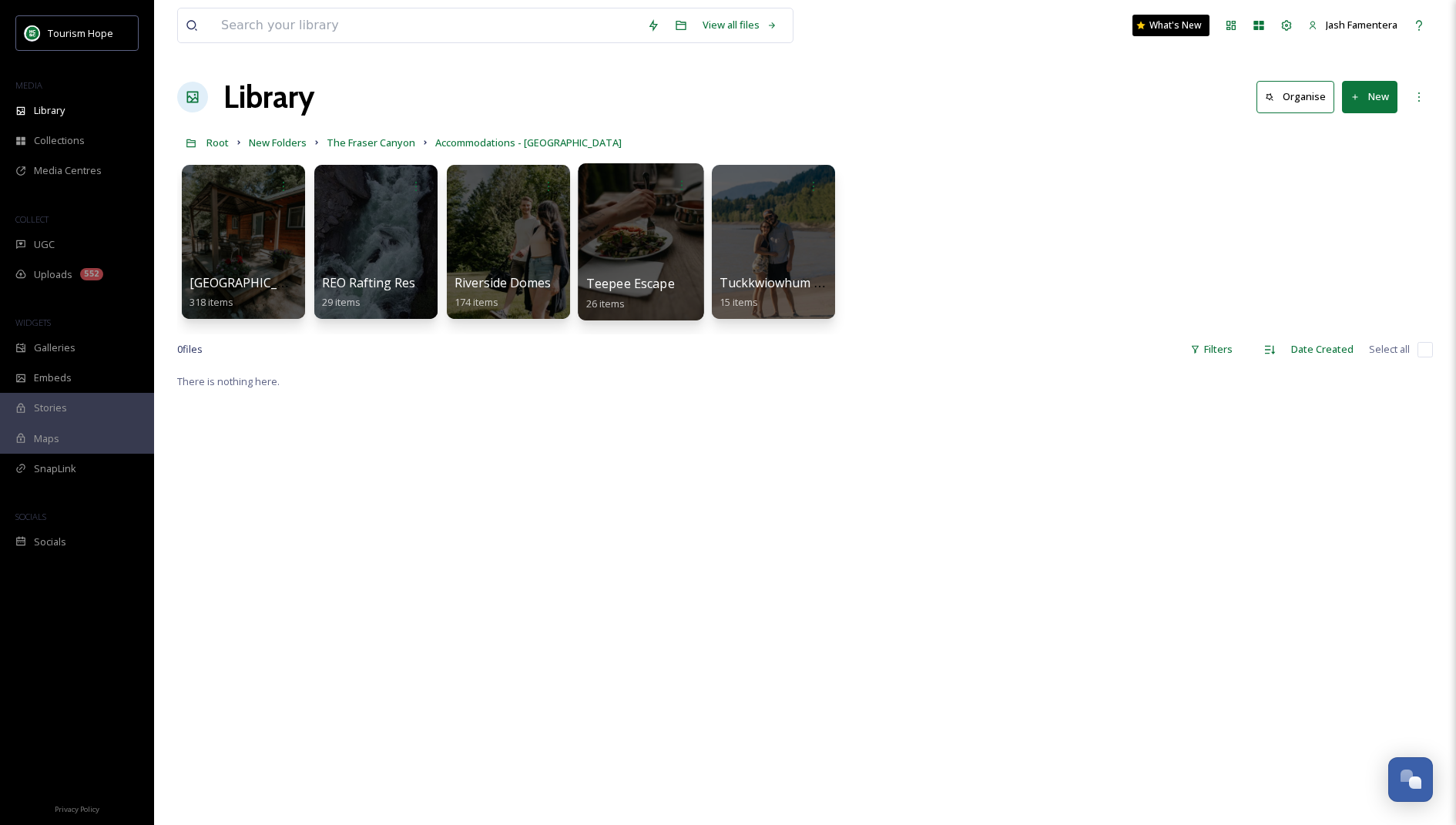
click at [630, 236] on div at bounding box center [640, 242] width 126 height 157
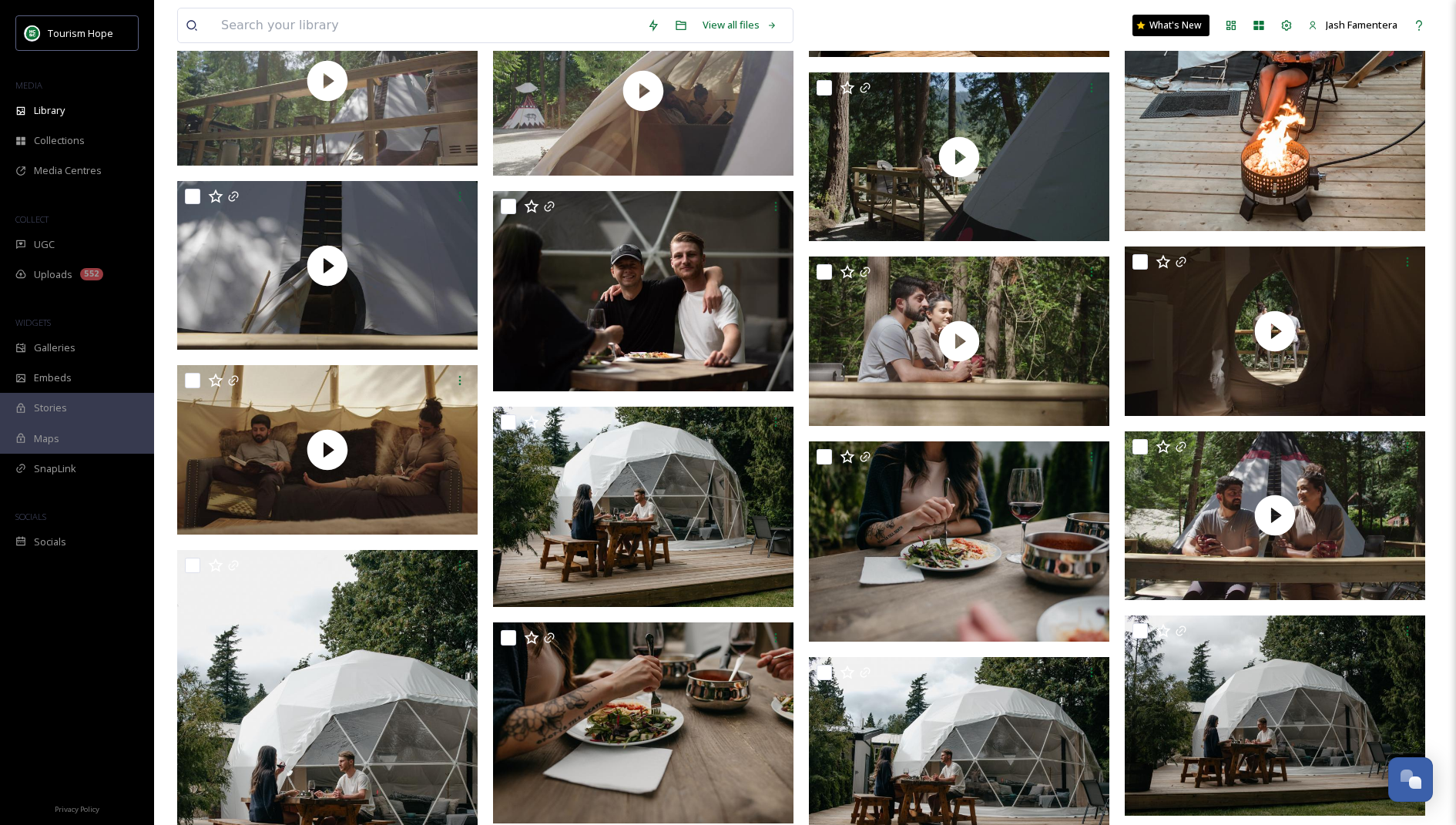
scroll to position [848, 0]
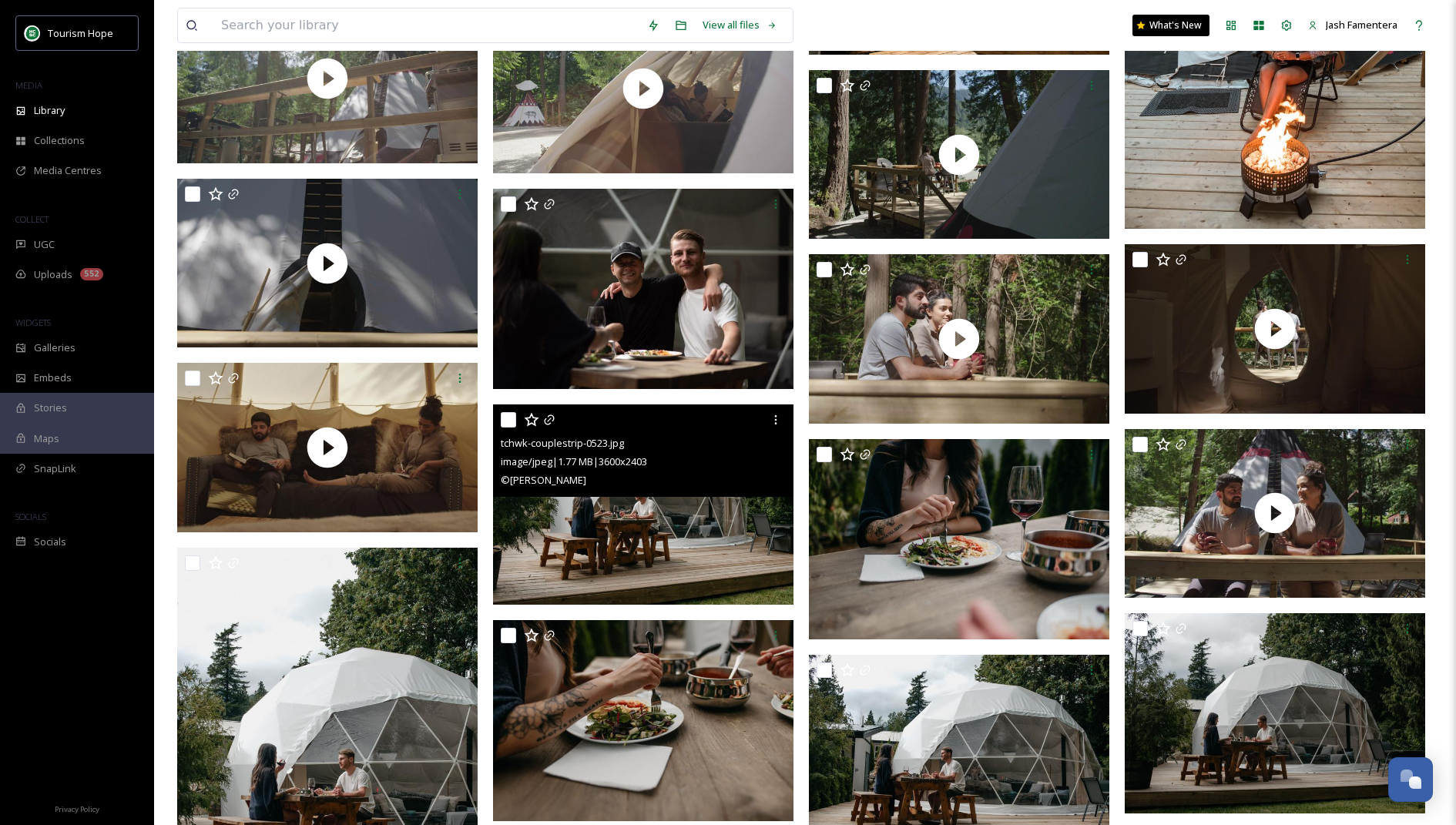
click at [509, 421] on input "checkbox" at bounding box center [508, 420] width 16 height 16
checkbox input "true"
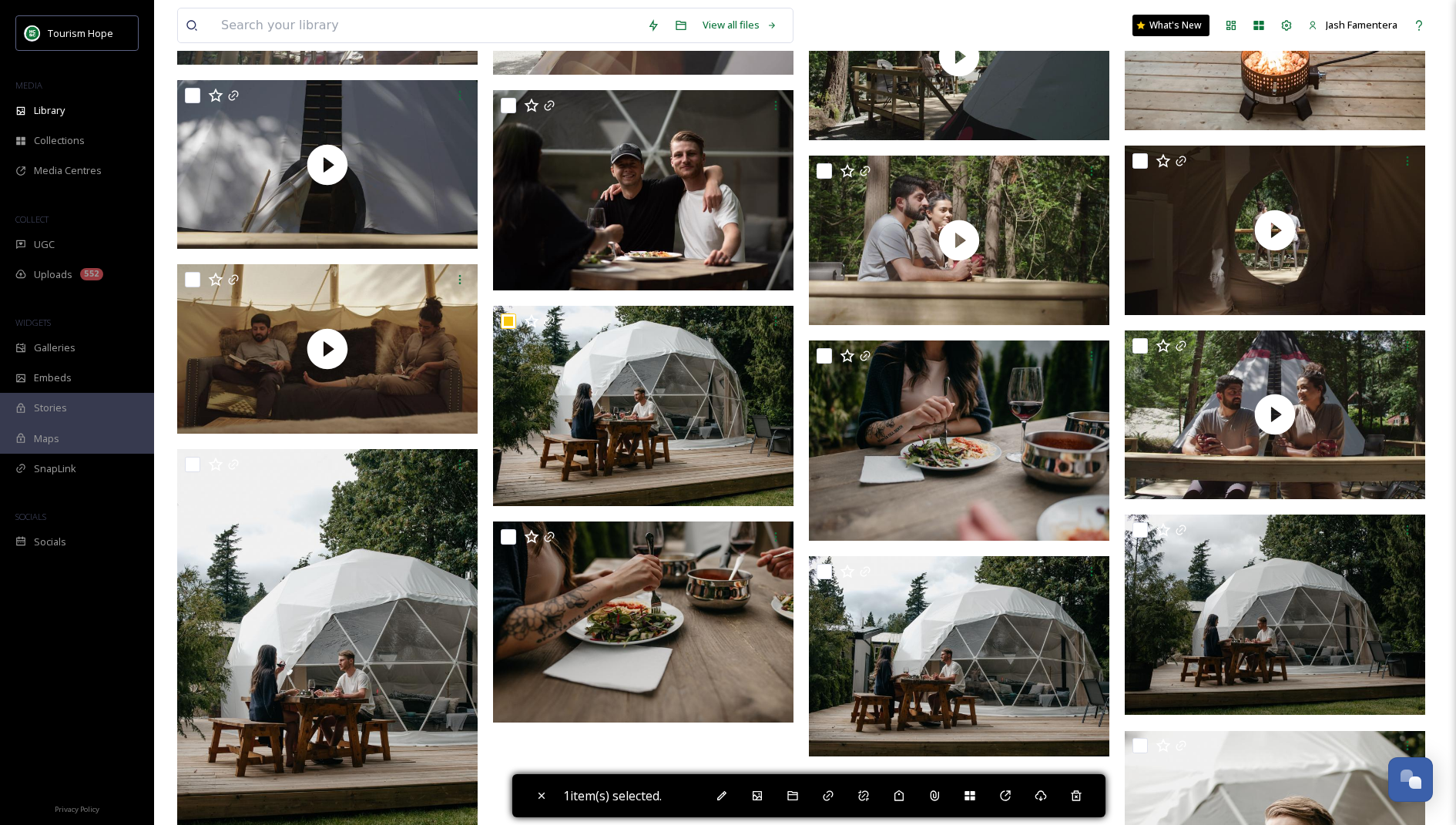
scroll to position [966, 0]
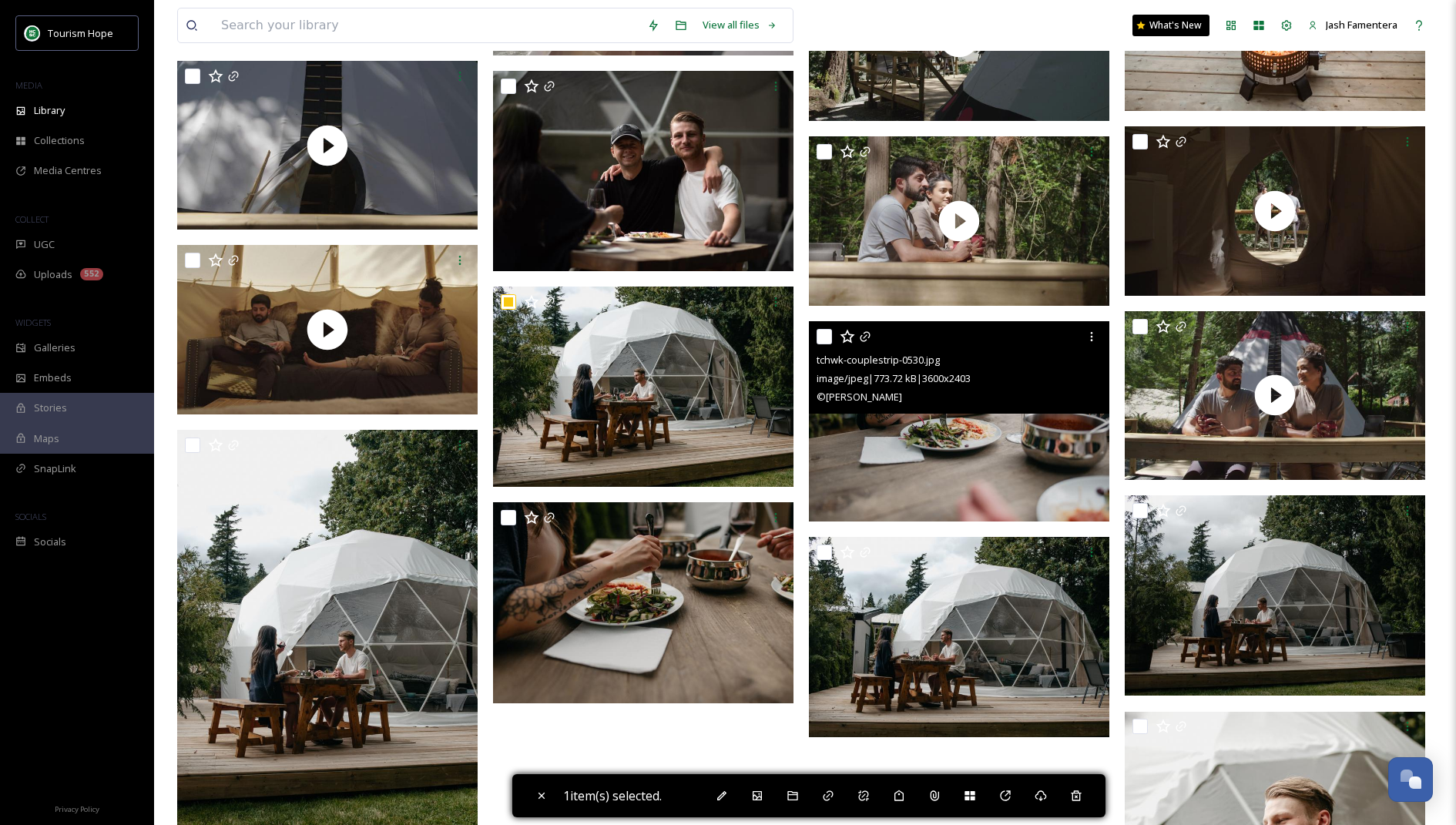
click at [829, 332] on input "checkbox" at bounding box center [824, 337] width 16 height 16
checkbox input "true"
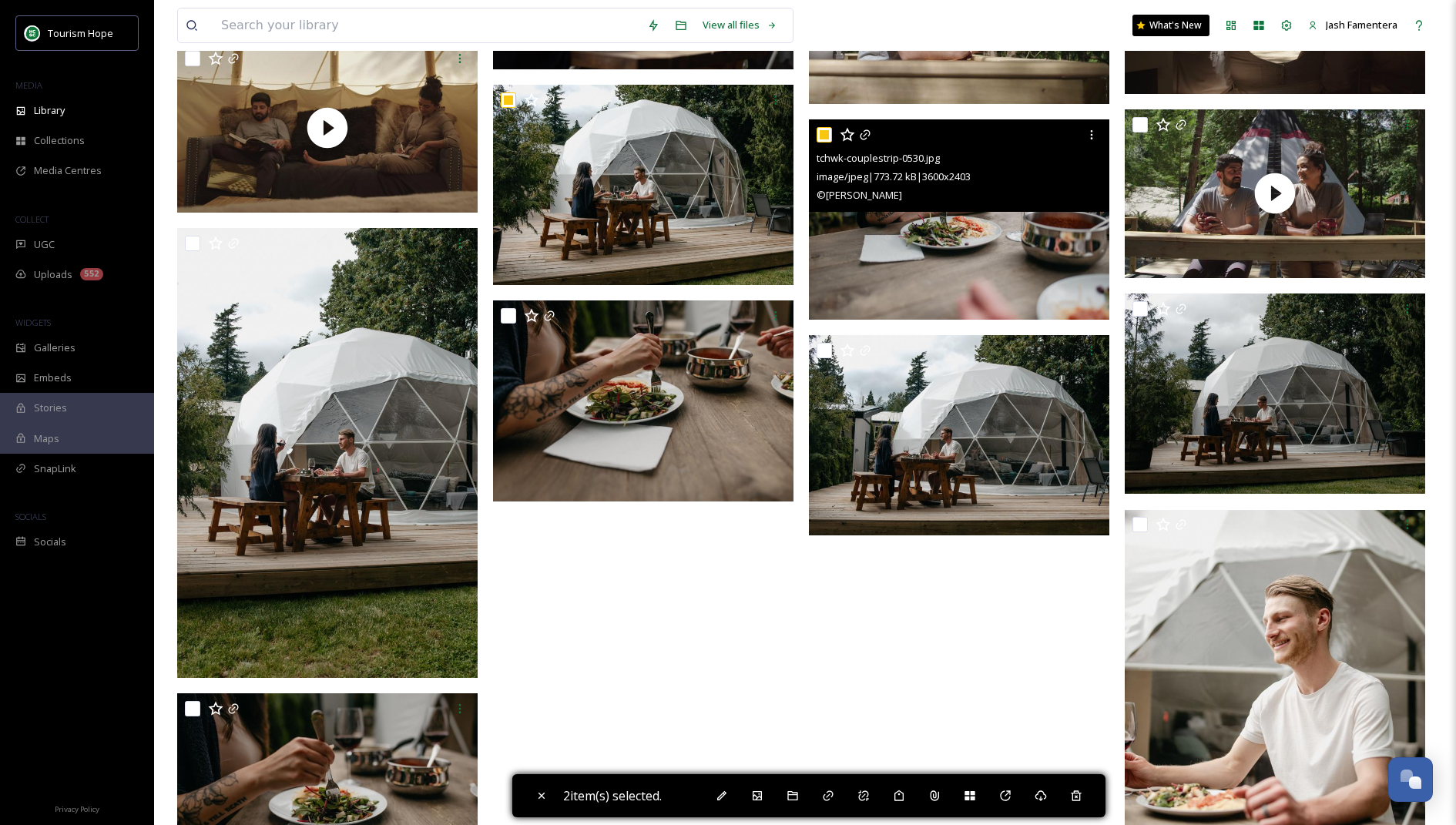
scroll to position [1200, 0]
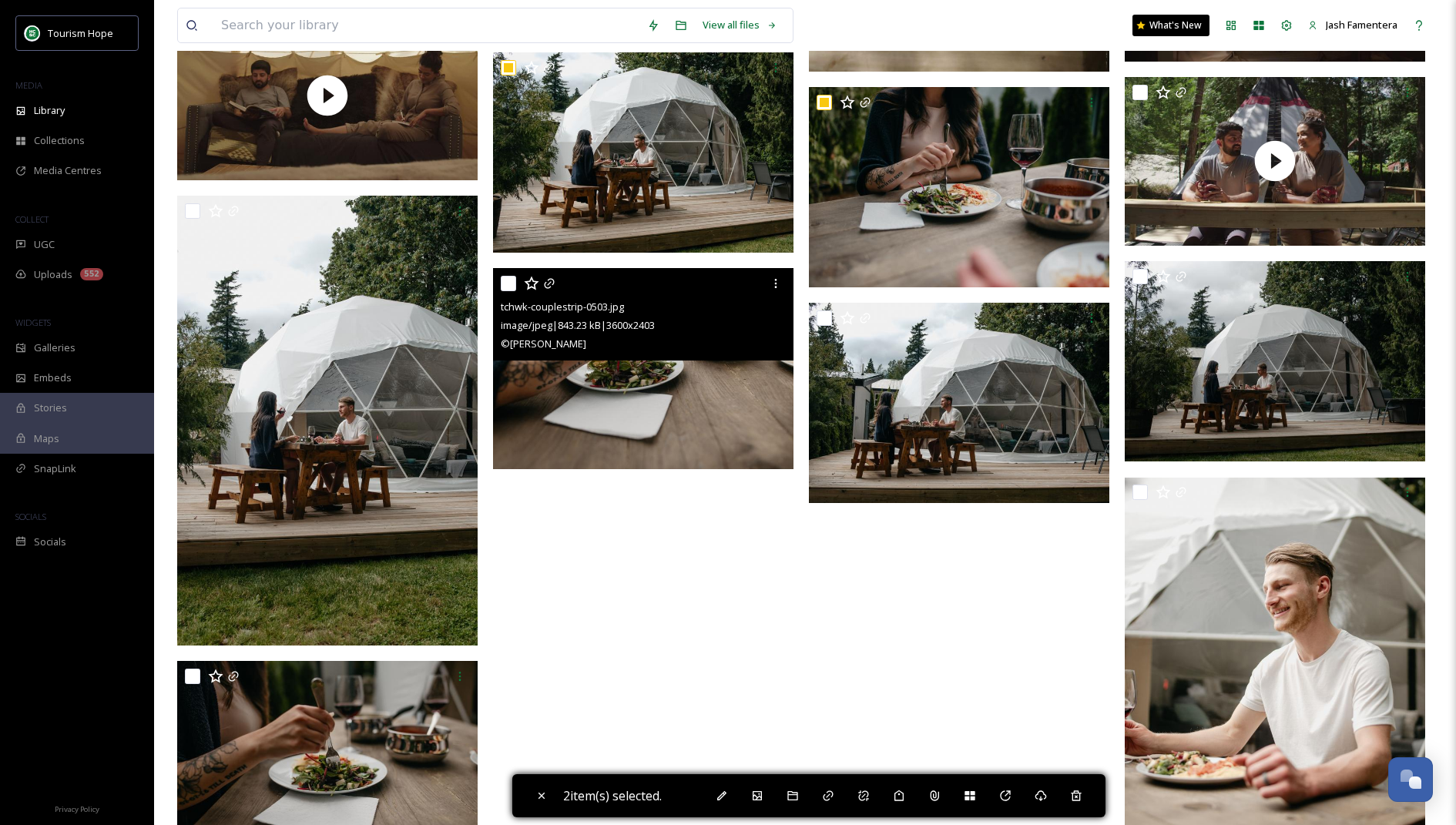
click at [509, 283] on input "checkbox" at bounding box center [508, 283] width 16 height 16
checkbox input "true"
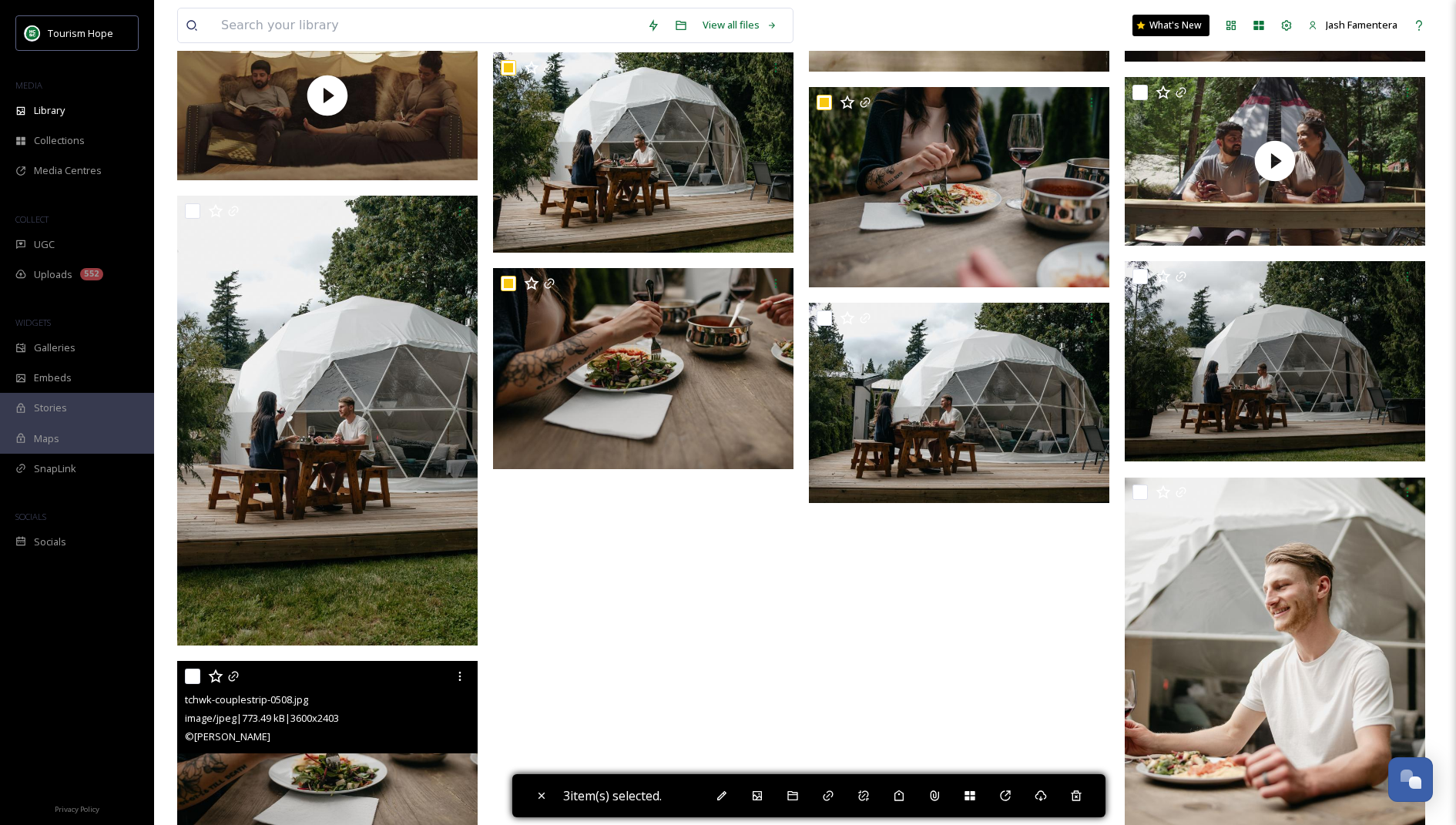
click at [193, 673] on input "checkbox" at bounding box center [192, 676] width 16 height 16
checkbox input "true"
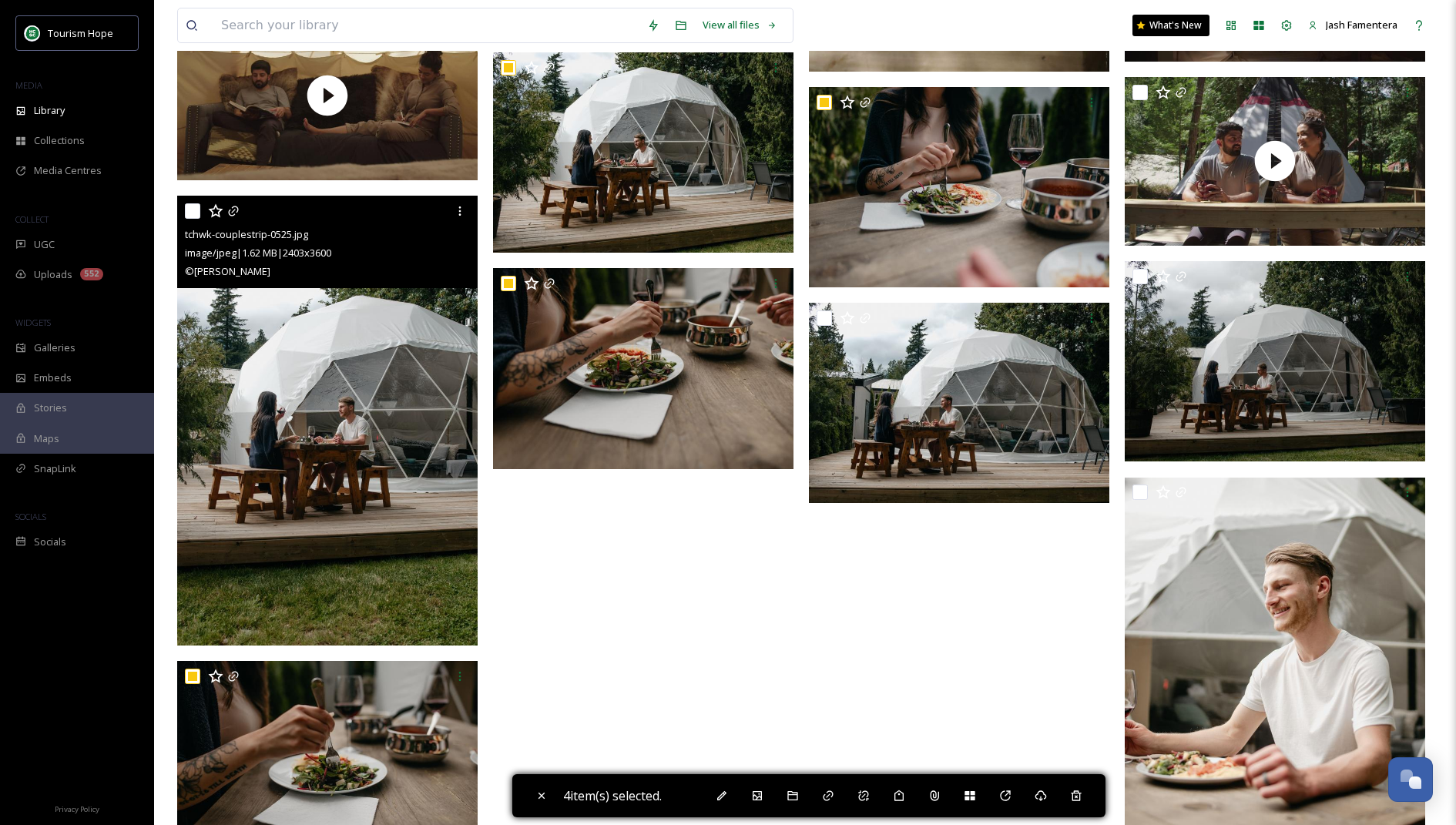
click at [195, 211] on input "checkbox" at bounding box center [192, 211] width 16 height 16
checkbox input "true"
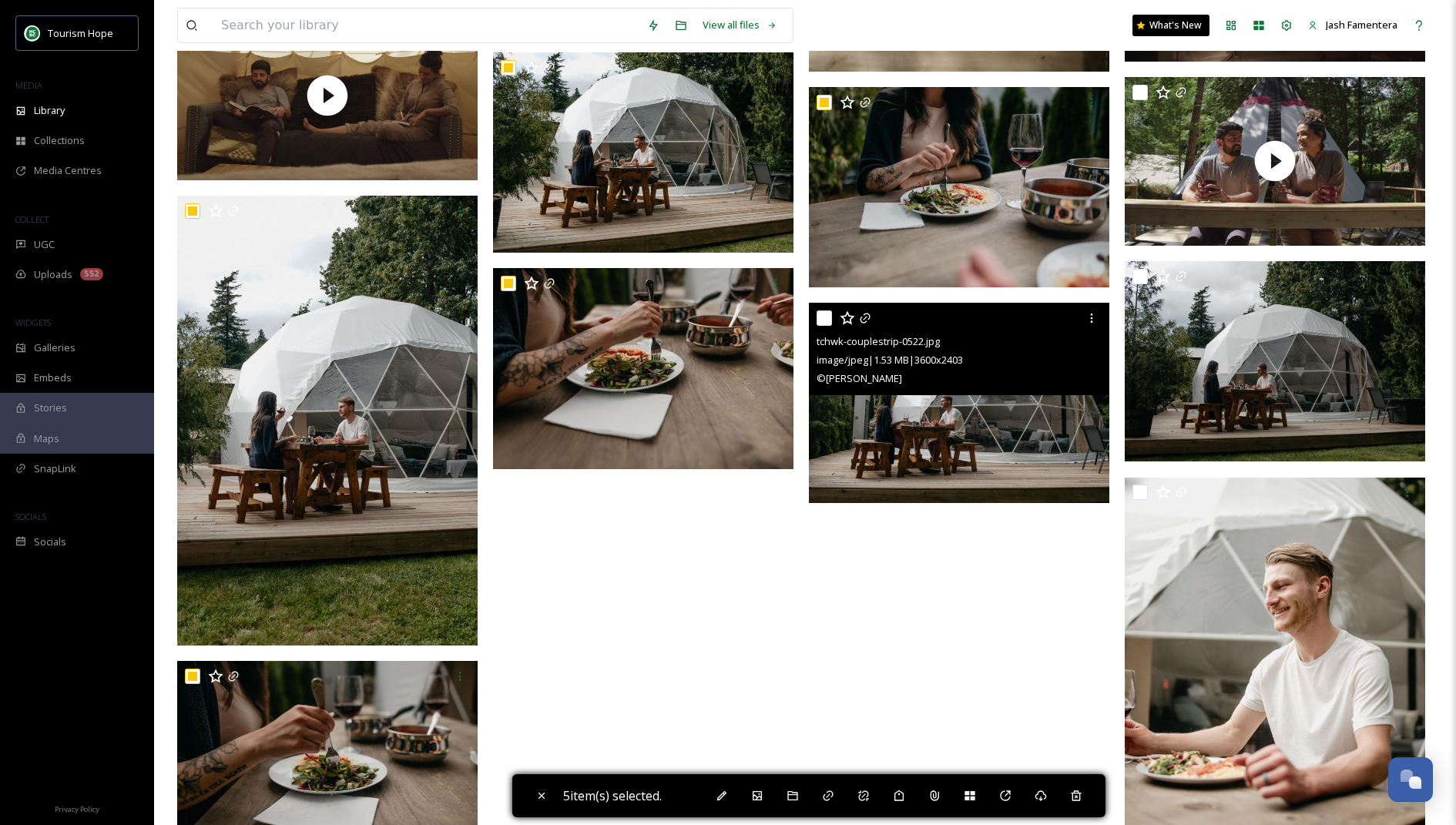
click at [818, 316] on input "checkbox" at bounding box center [824, 318] width 16 height 16
checkbox input "true"
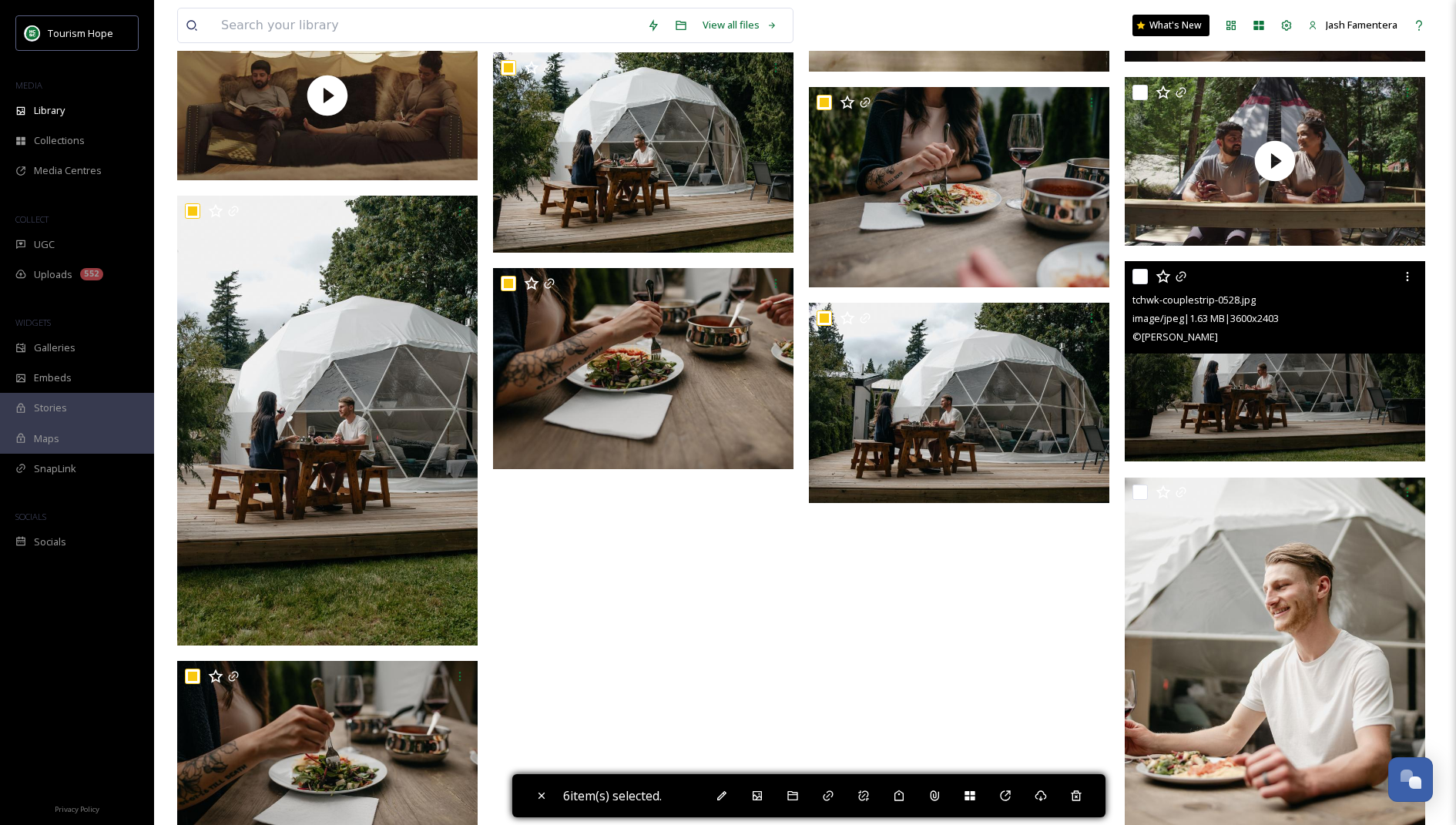
click at [1135, 273] on input "checkbox" at bounding box center [1139, 277] width 16 height 16
checkbox input "true"
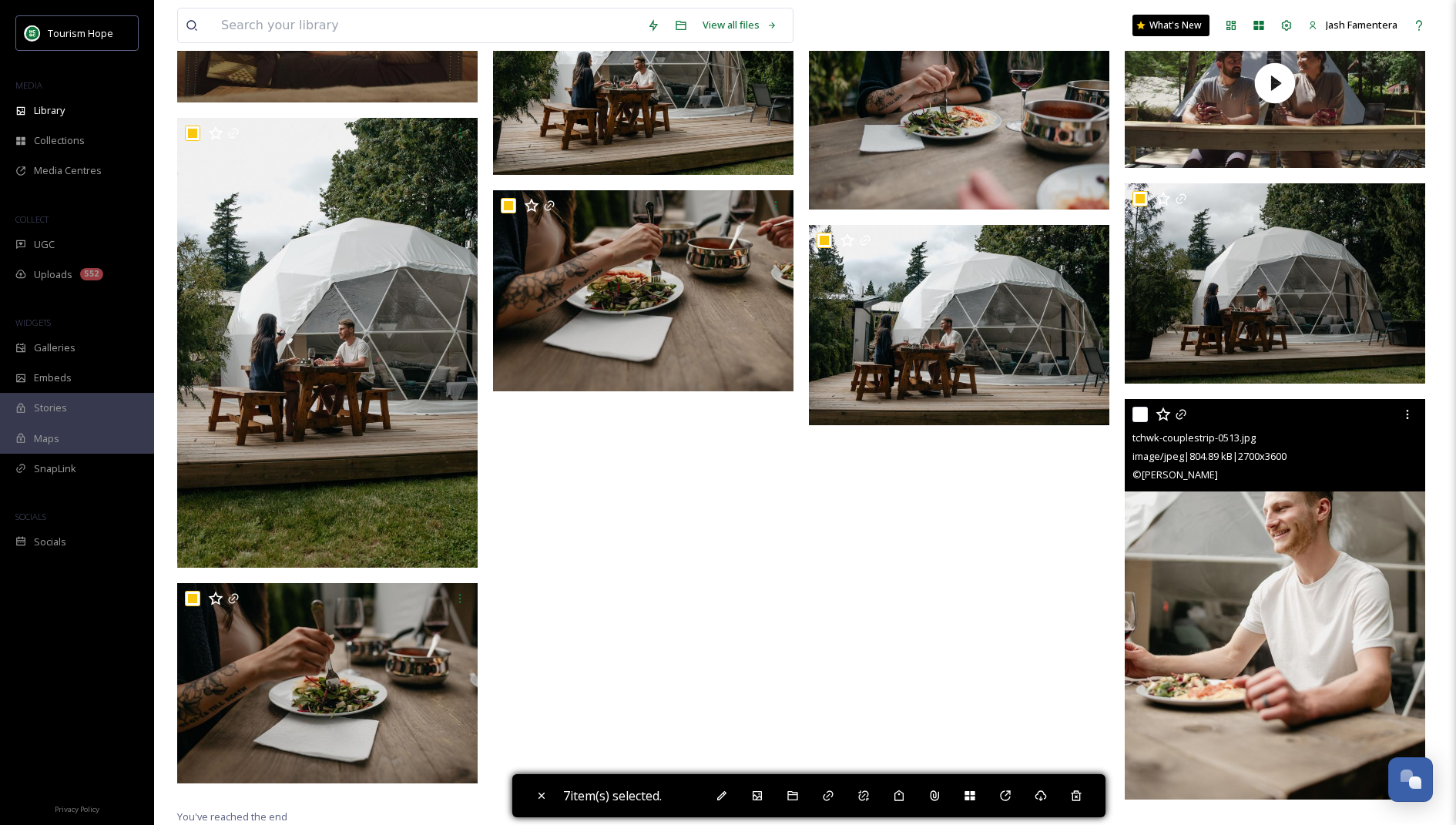
click at [1143, 413] on input "checkbox" at bounding box center [1139, 414] width 16 height 16
checkbox input "true"
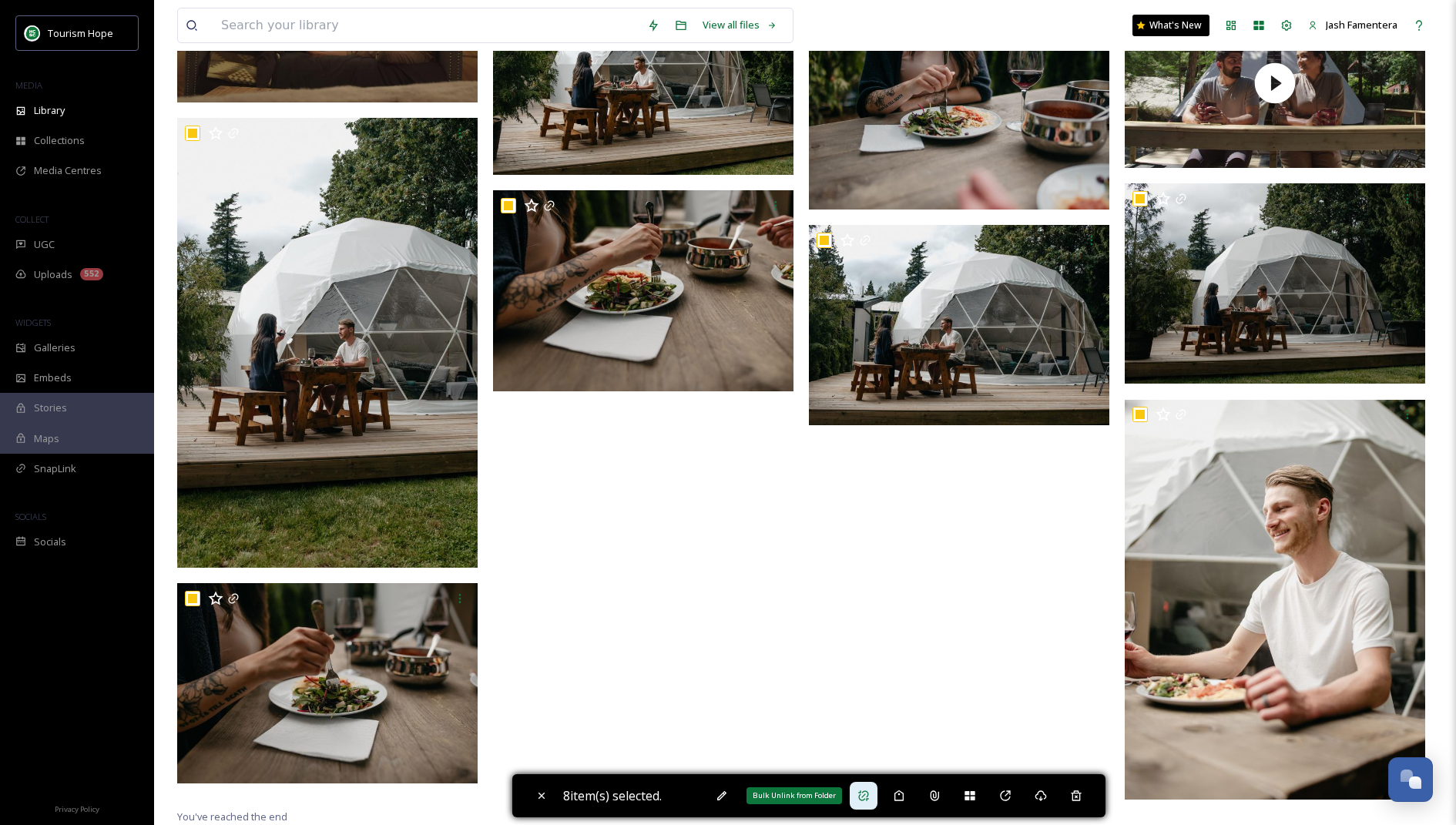
click at [872, 804] on div "Bulk Unlink from Folder" at bounding box center [863, 796] width 27 height 27
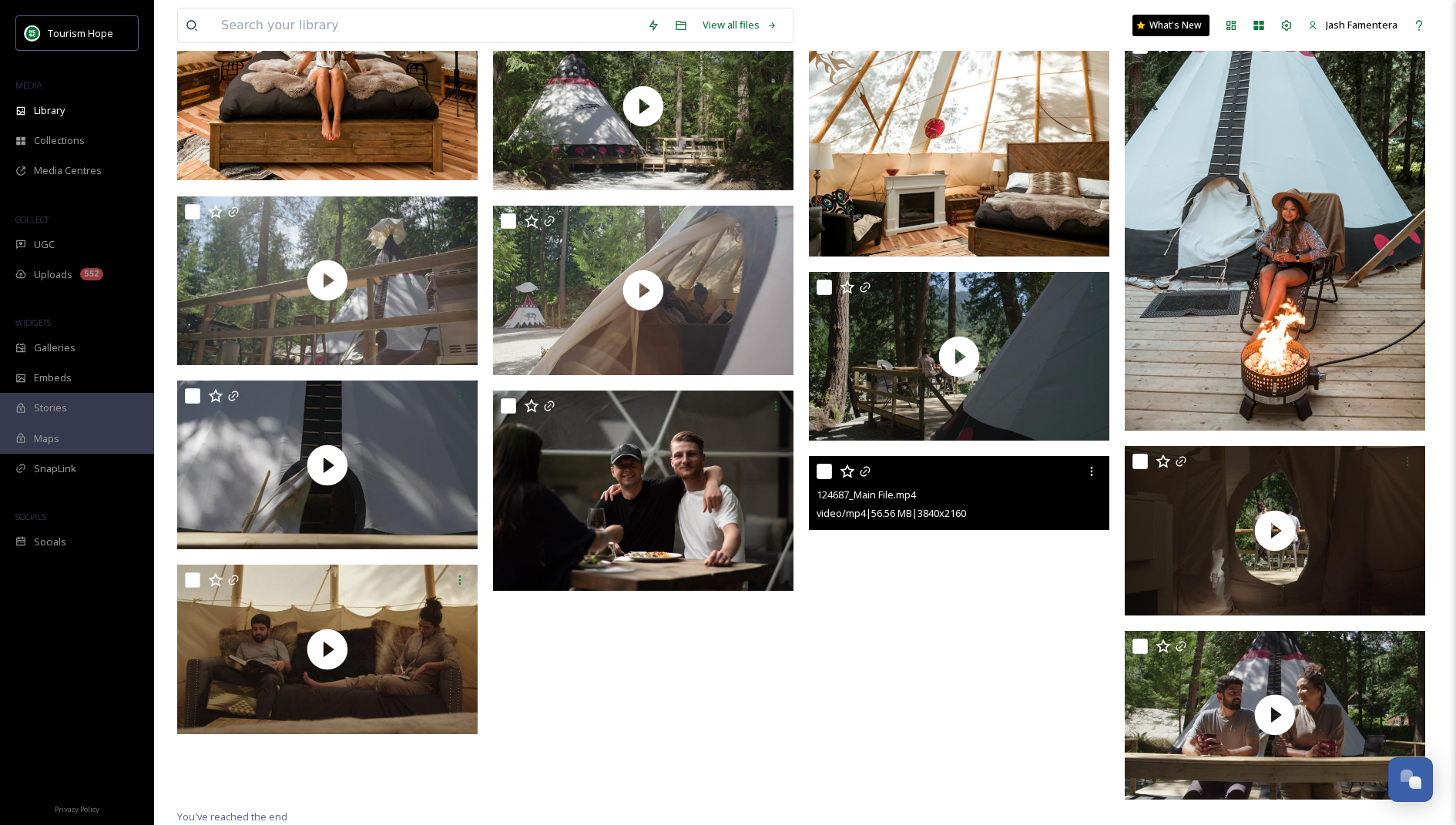
scroll to position [0, 0]
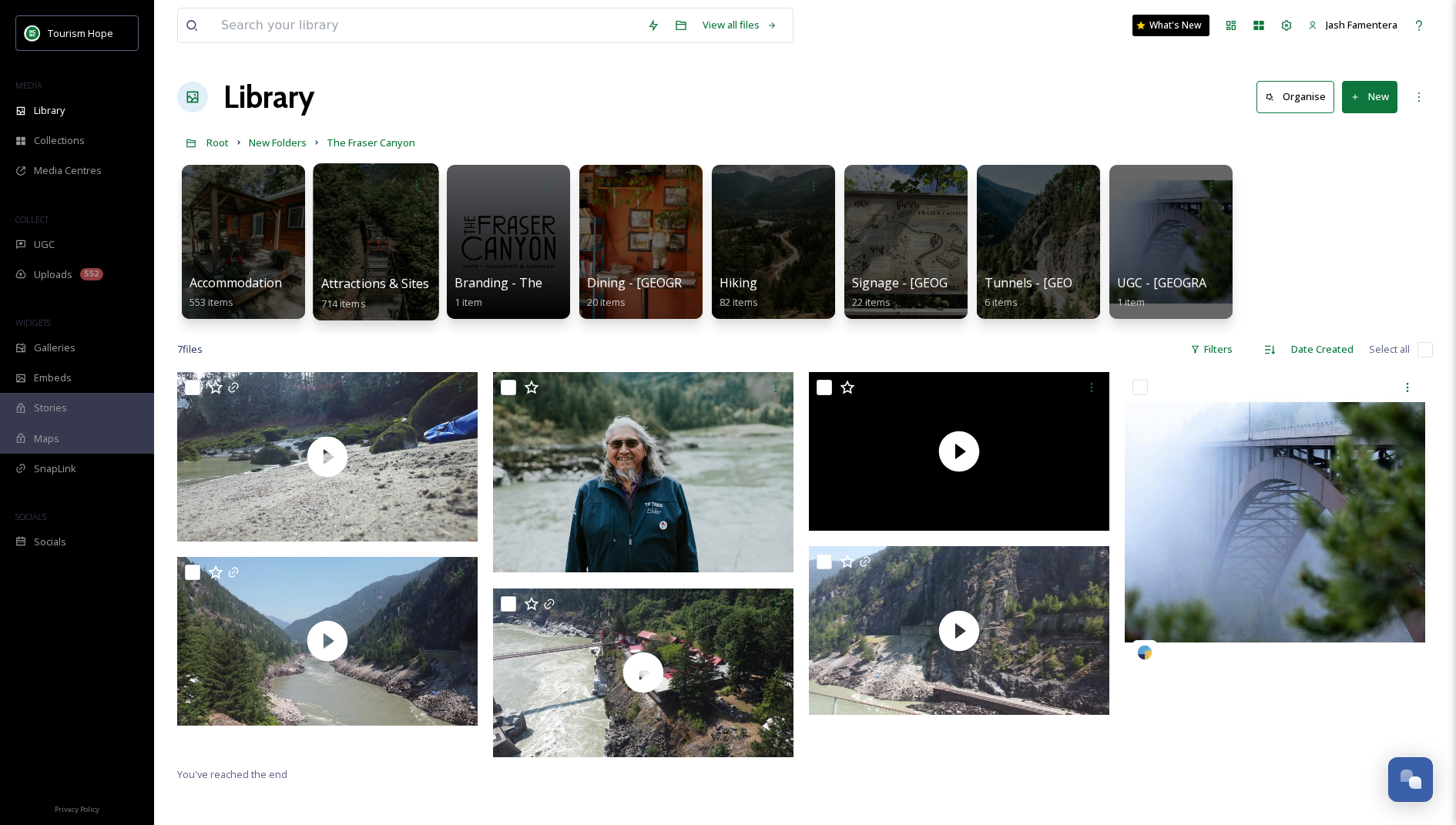
click at [398, 280] on span "Attractions & Sites" at bounding box center [375, 283] width 109 height 17
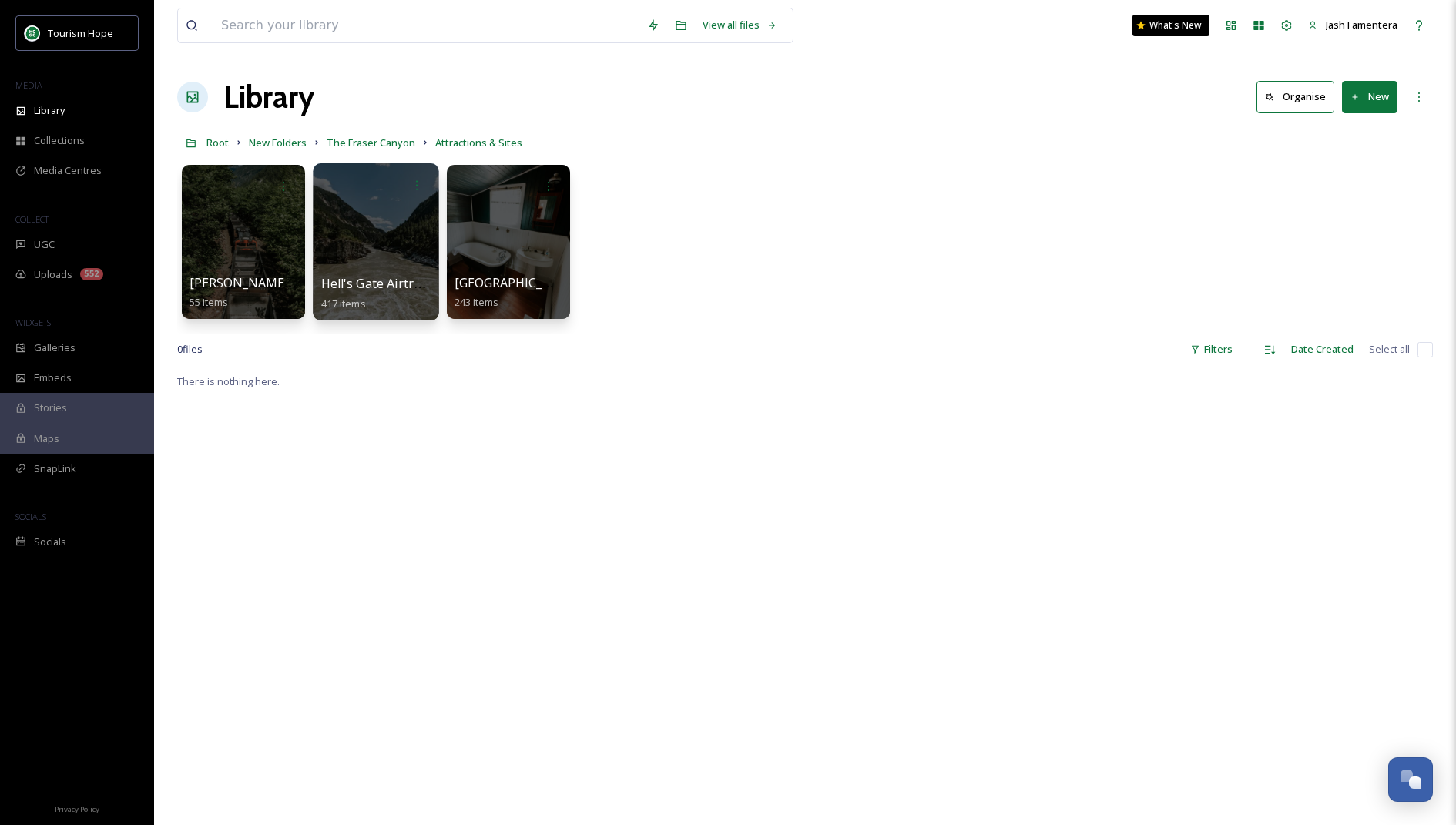
click at [393, 215] on div at bounding box center [376, 242] width 126 height 157
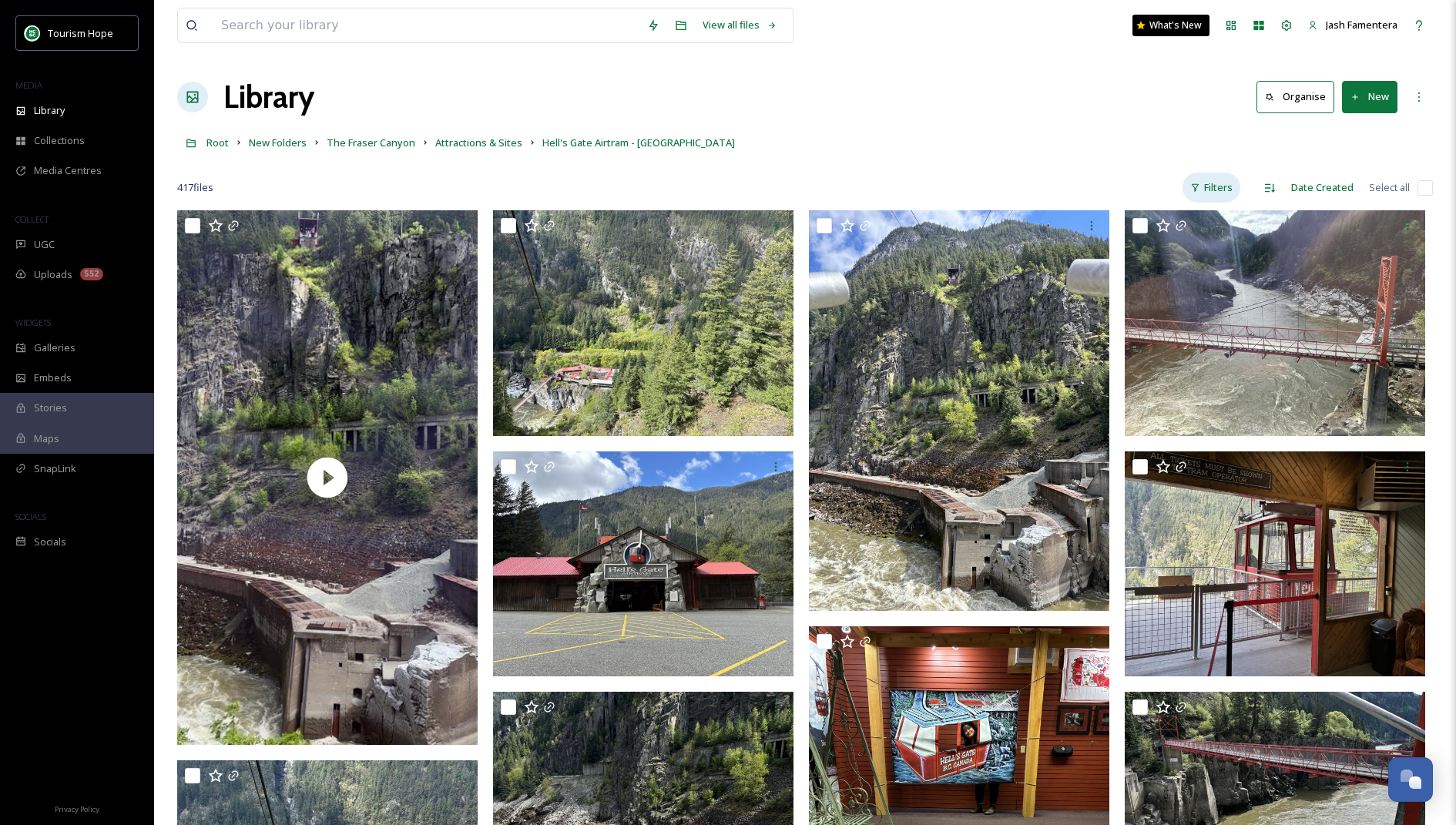
click at [1209, 187] on div "Filters" at bounding box center [1211, 187] width 57 height 30
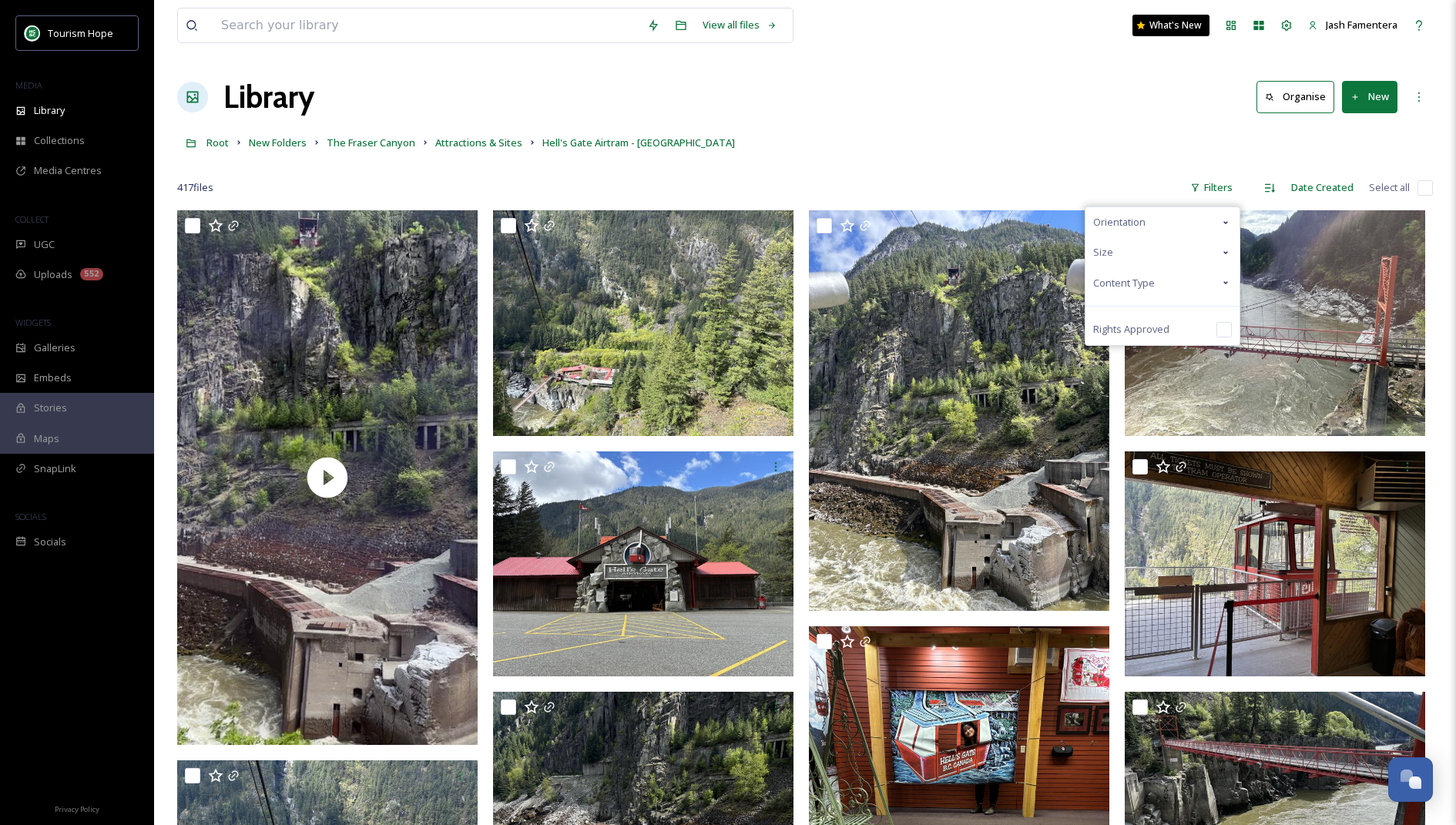
click at [1148, 287] on span "Content Type" at bounding box center [1124, 283] width 62 height 15
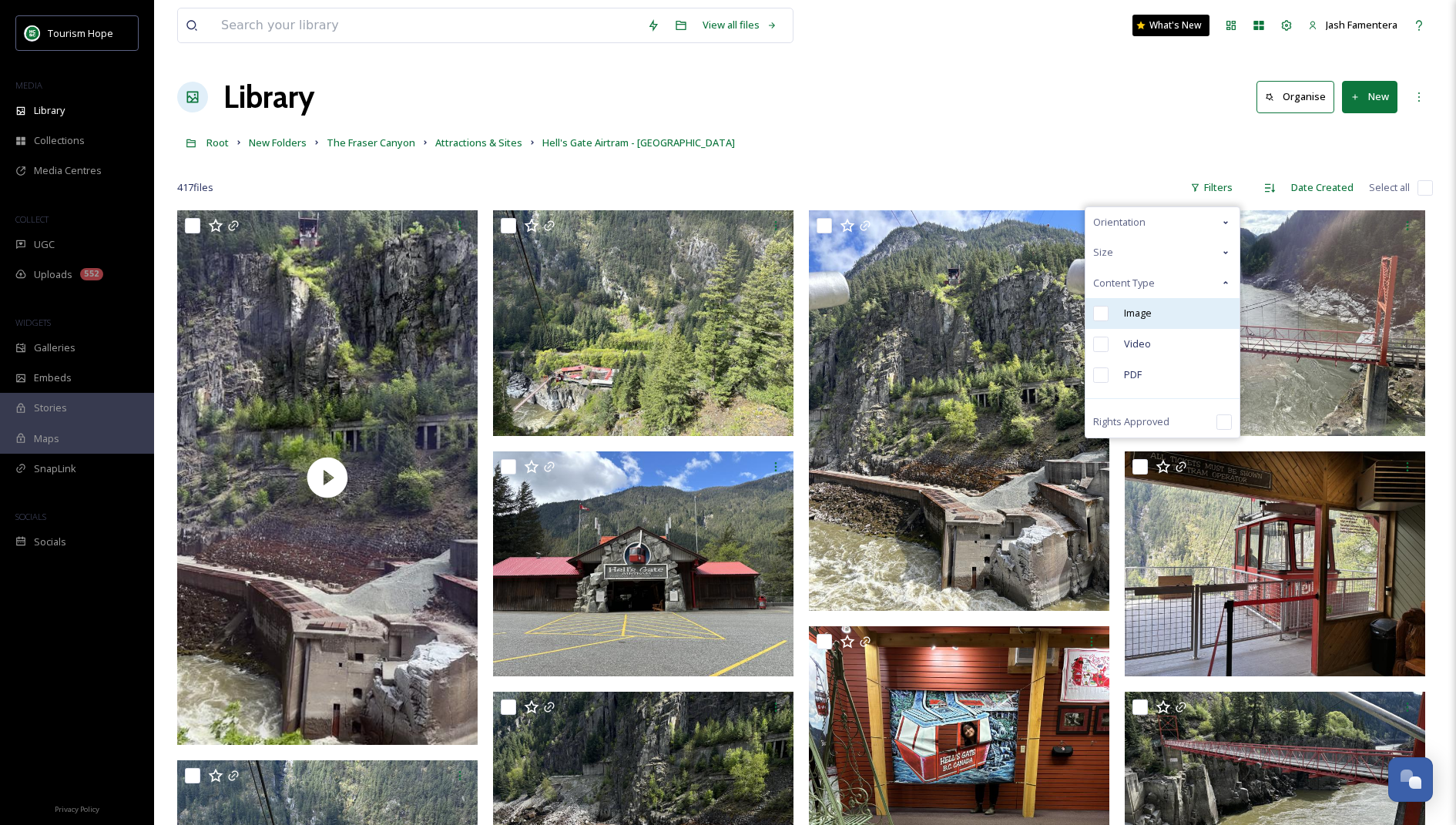
click at [1133, 315] on span "Image" at bounding box center [1138, 313] width 27 height 15
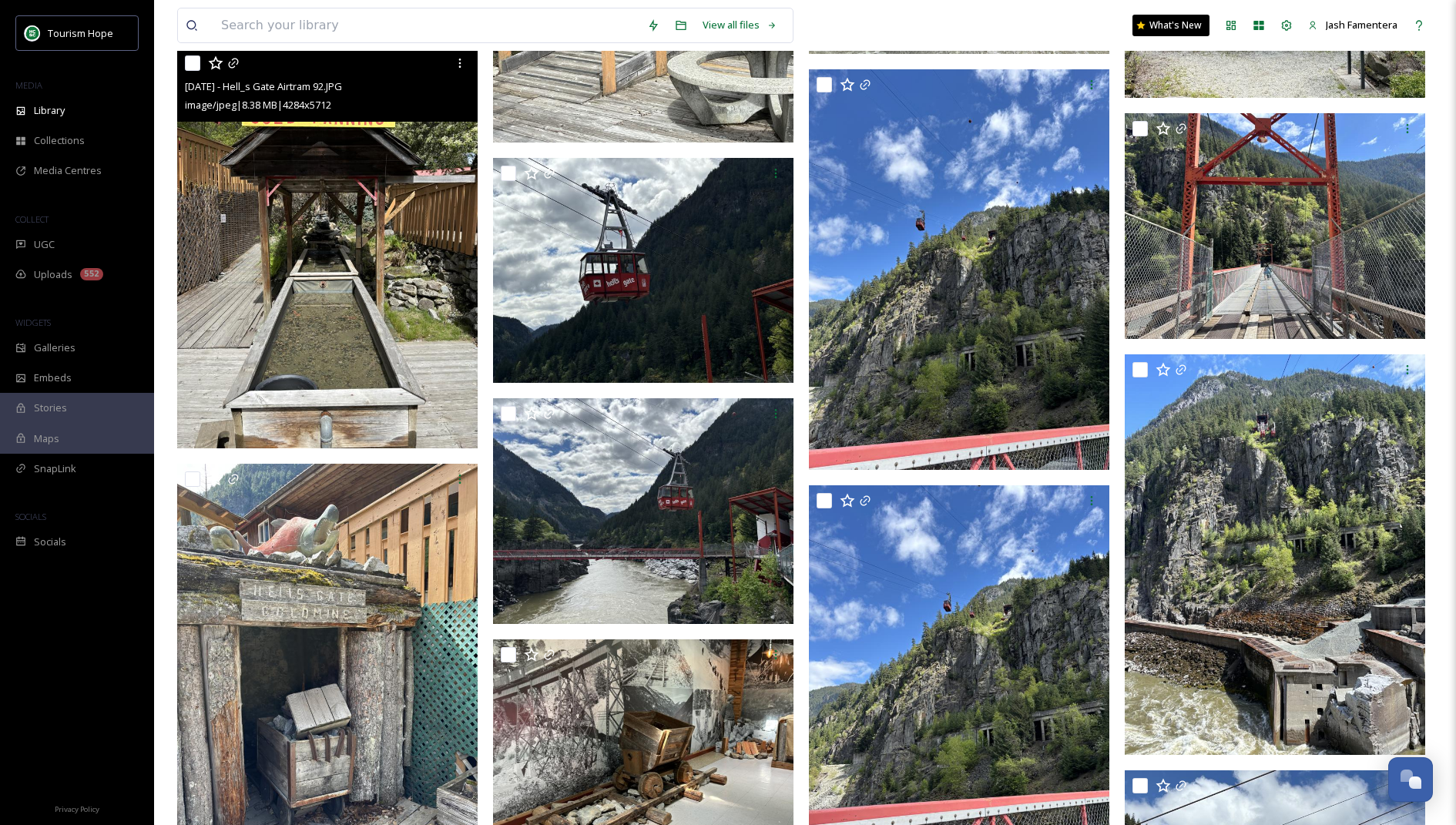
scroll to position [4496, 0]
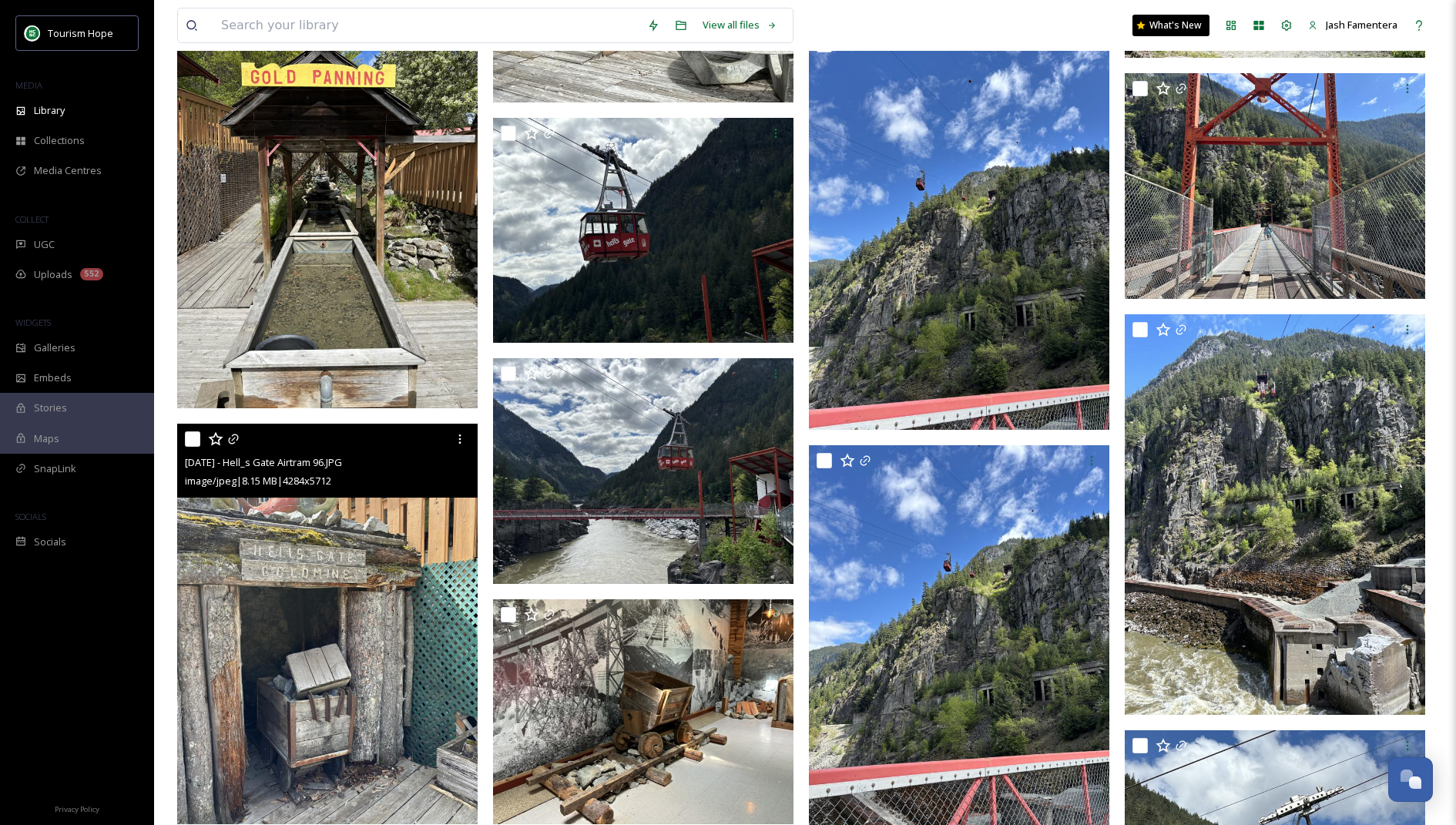
click at [438, 490] on div "[DATE] - Hell_s Gate Airtram 96.JPG image/jpeg | 8.15 MB | 4284 x 5712" at bounding box center [327, 460] width 300 height 74
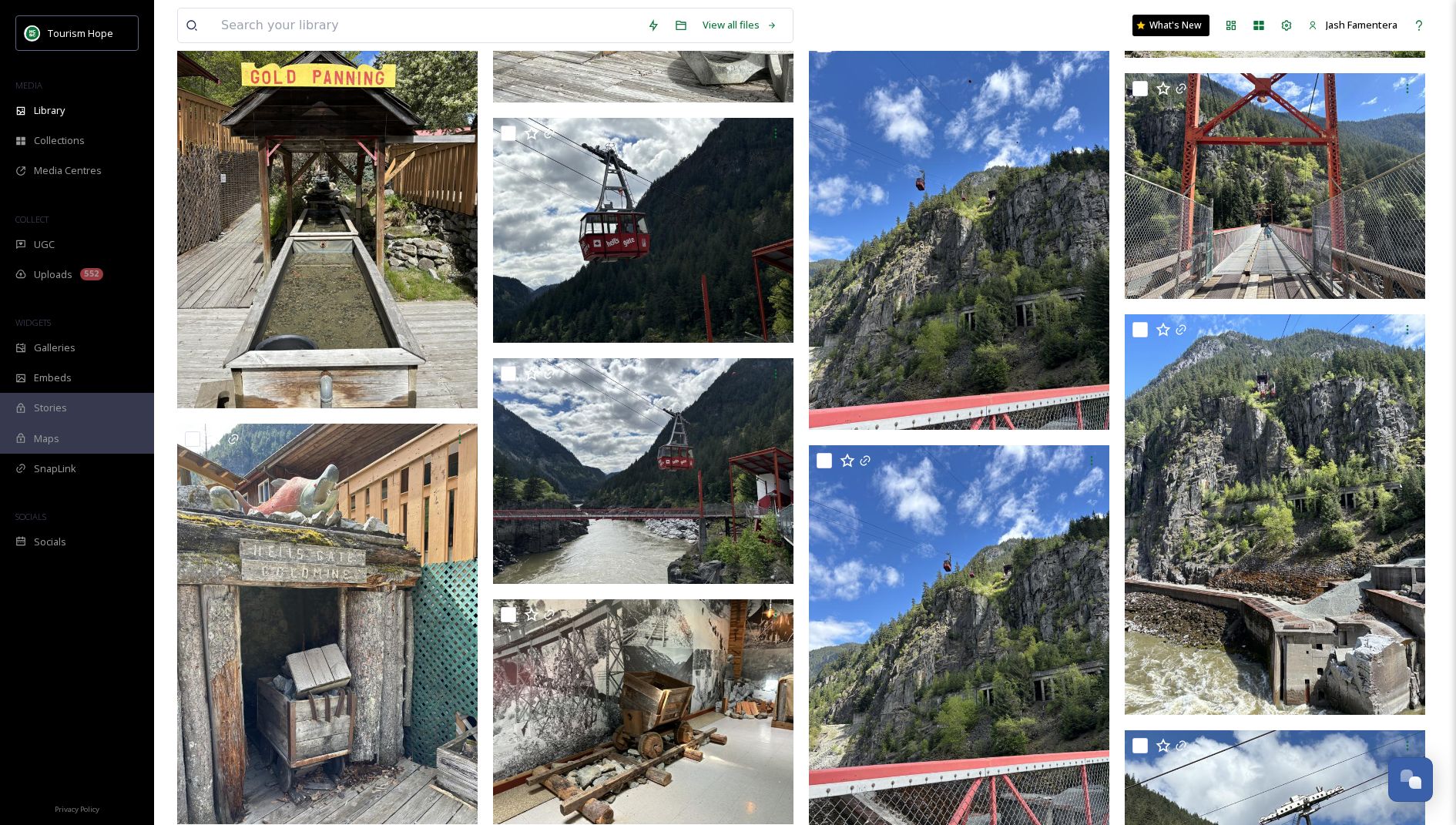
click at [410, 565] on img at bounding box center [327, 623] width 300 height 401
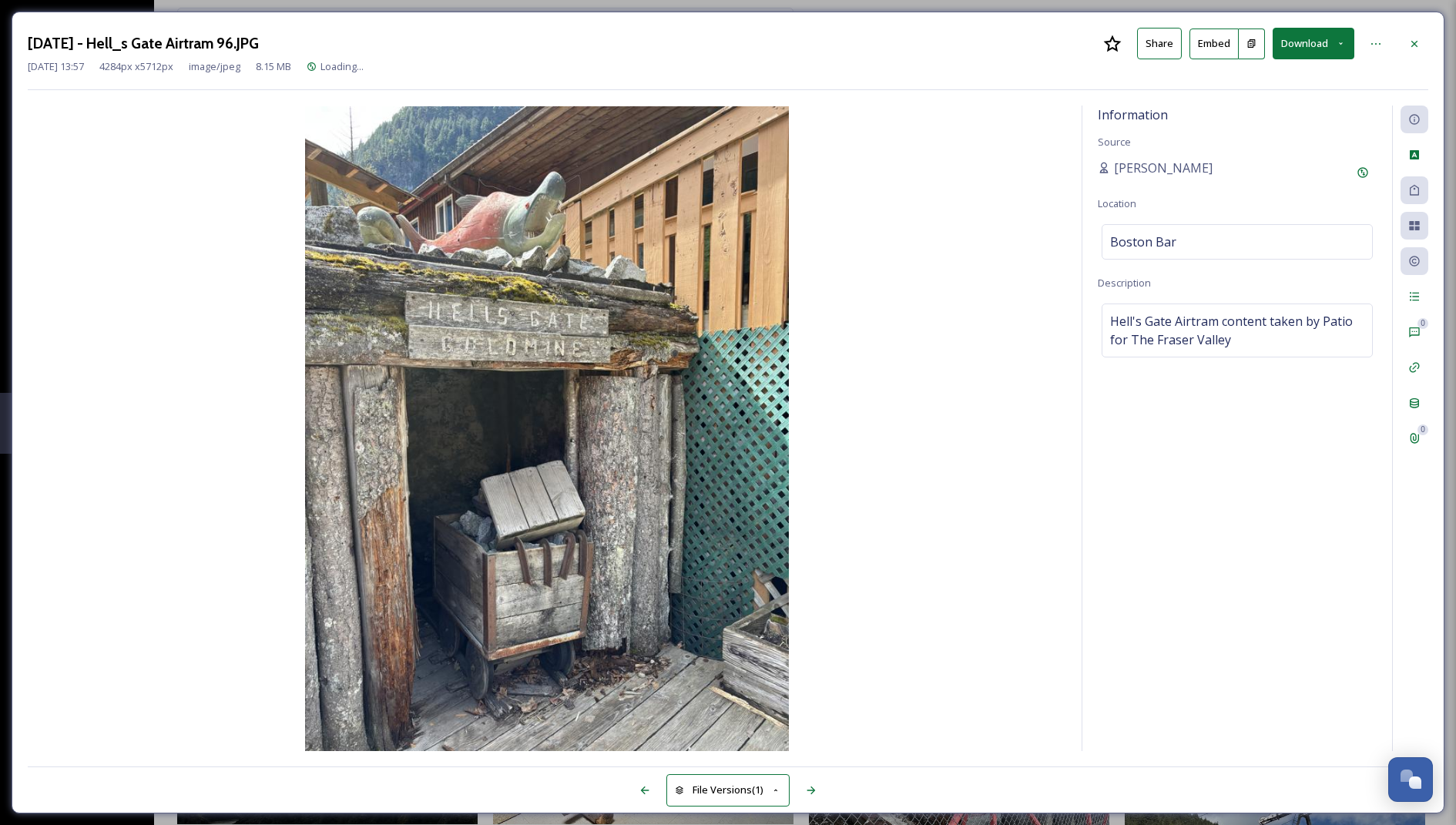
click at [1328, 53] on button "Download" at bounding box center [1314, 43] width 82 height 32
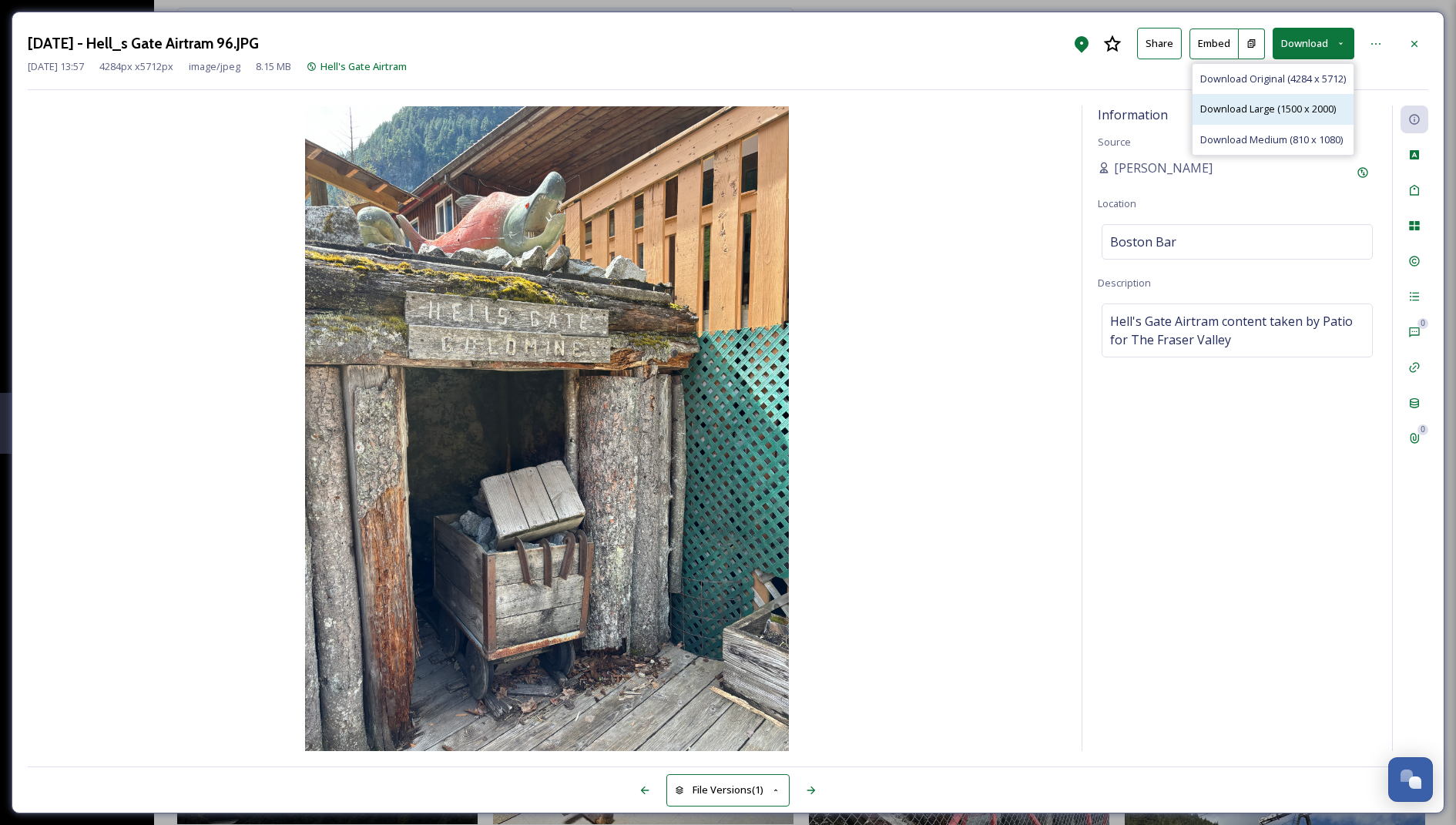
click at [1315, 100] on div "Download Large (1500 x 2000)" at bounding box center [1273, 109] width 161 height 30
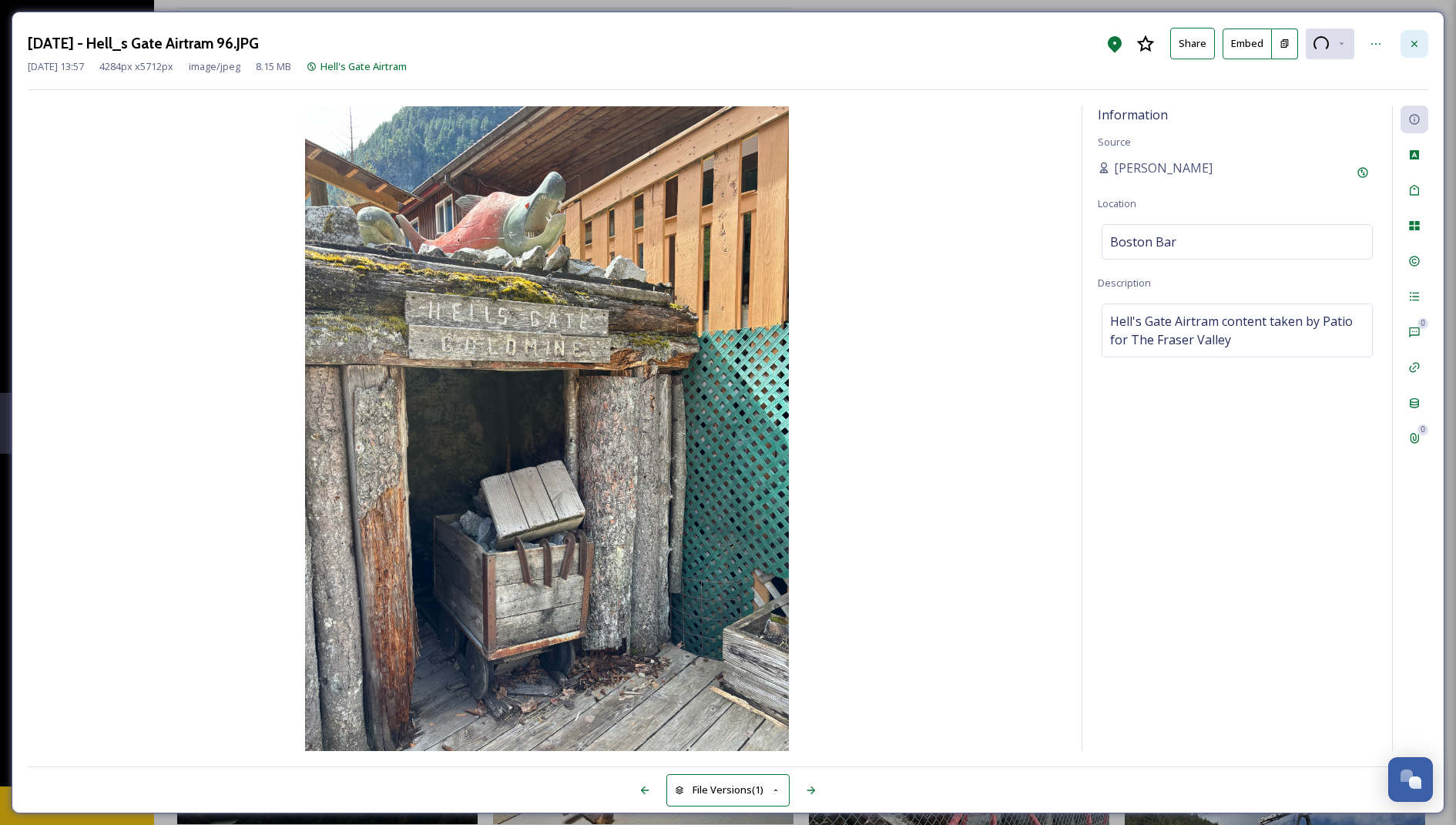
click at [1414, 40] on icon at bounding box center [1415, 44] width 13 height 13
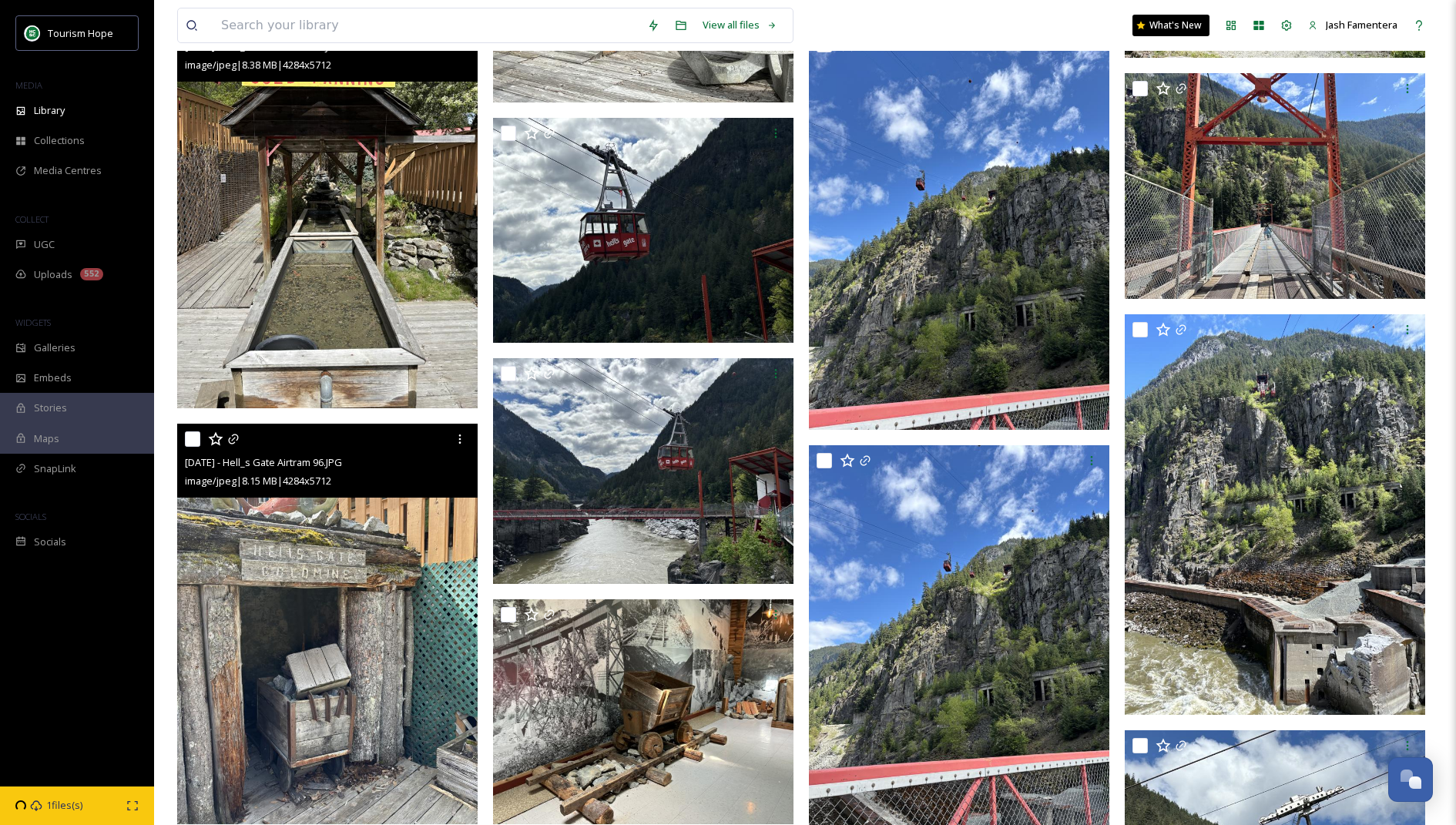
click at [347, 149] on img at bounding box center [327, 207] width 300 height 401
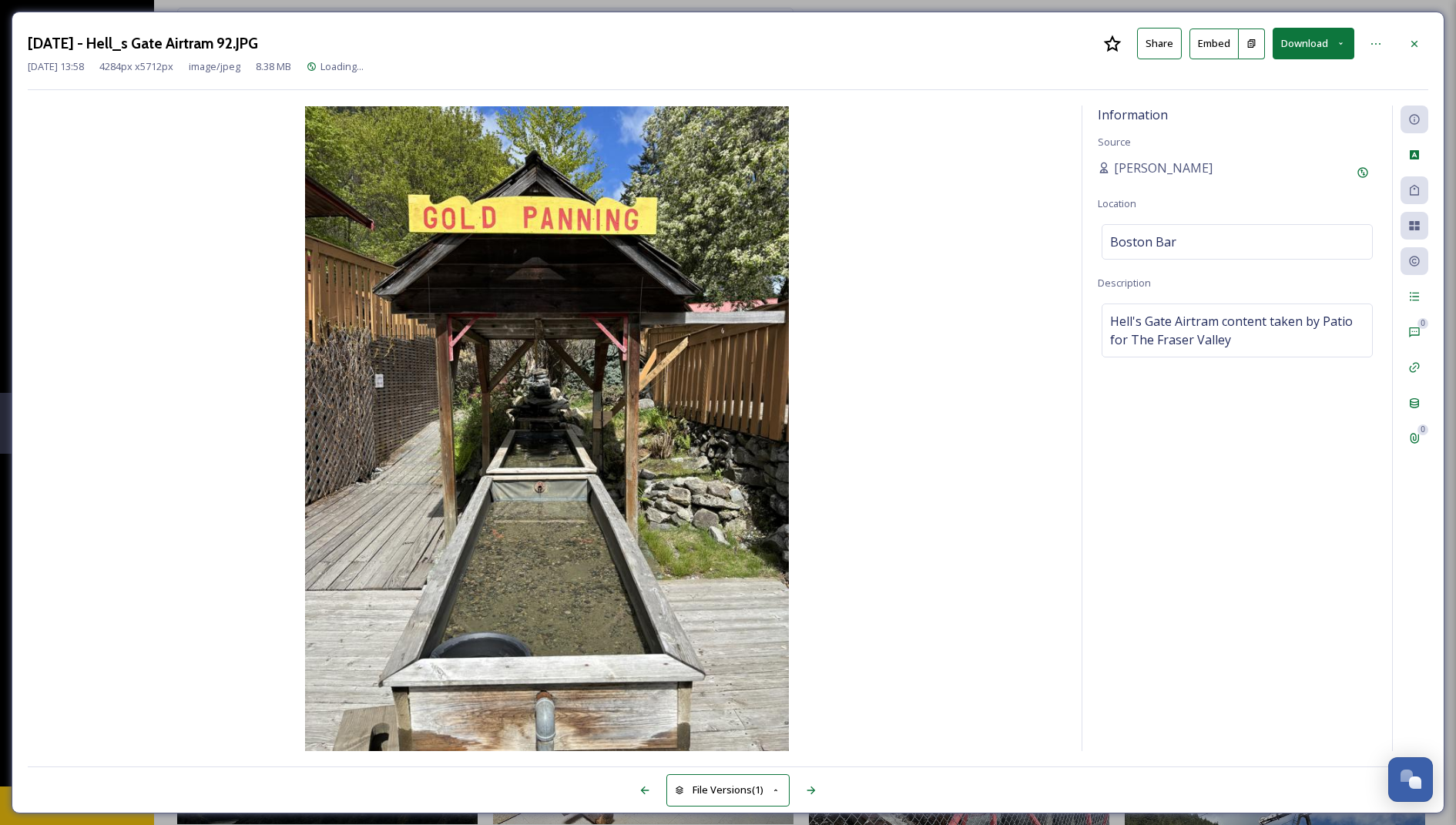
scroll to position [4079, 0]
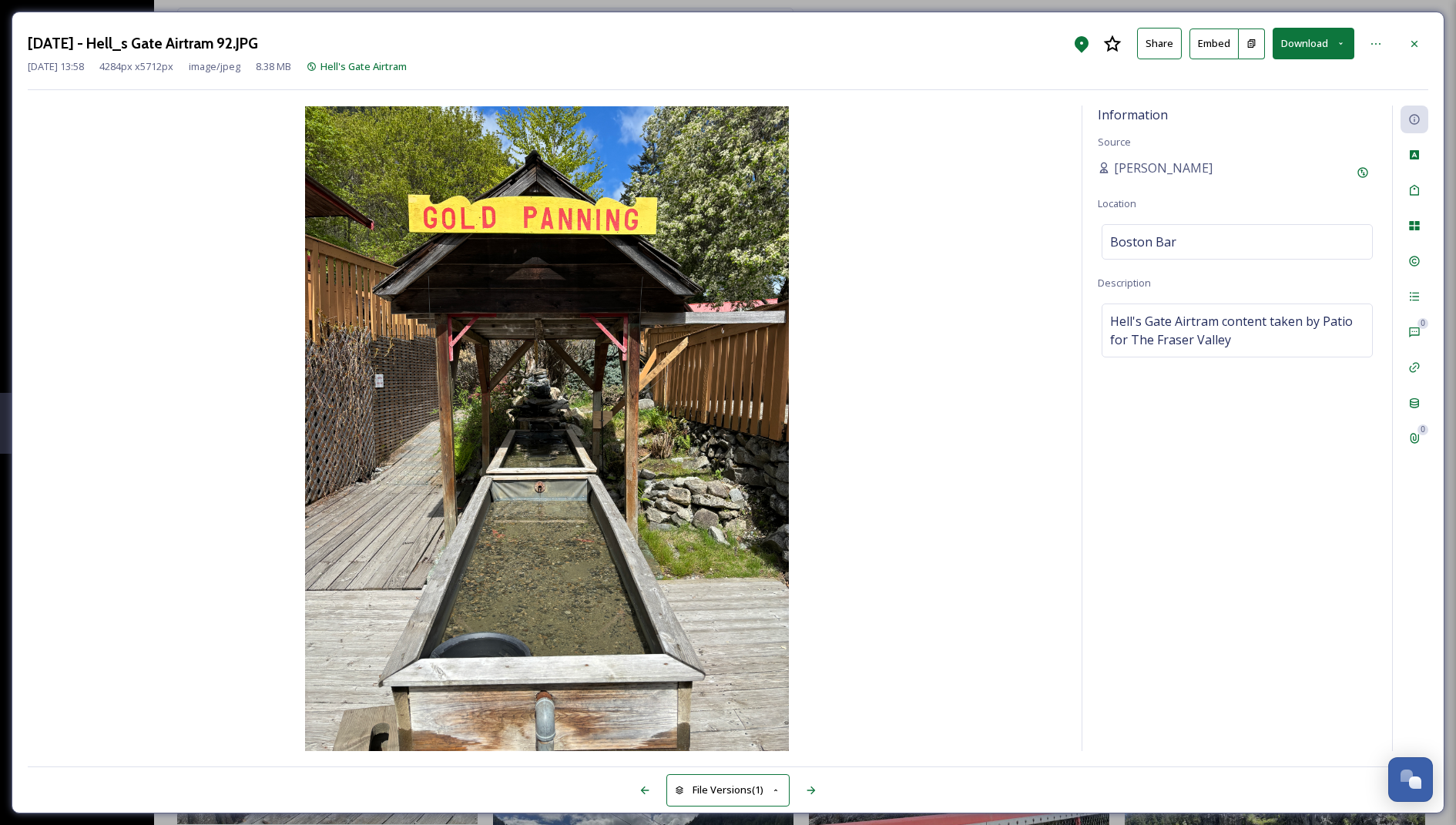
click at [1283, 52] on button "Download" at bounding box center [1314, 43] width 82 height 32
click at [1271, 99] on div "Download Large (1500 x 2000)" at bounding box center [1273, 109] width 161 height 30
click at [1306, 331] on span "Hell's Gate Airtram content taken by Patio for The Fraser Valley" at bounding box center [1237, 330] width 255 height 37
click at [1306, 331] on textarea "Hell's Gate Airtram content taken by Patio for The Fraser Valley" at bounding box center [1237, 368] width 279 height 128
click at [1405, 32] on div at bounding box center [1414, 44] width 27 height 27
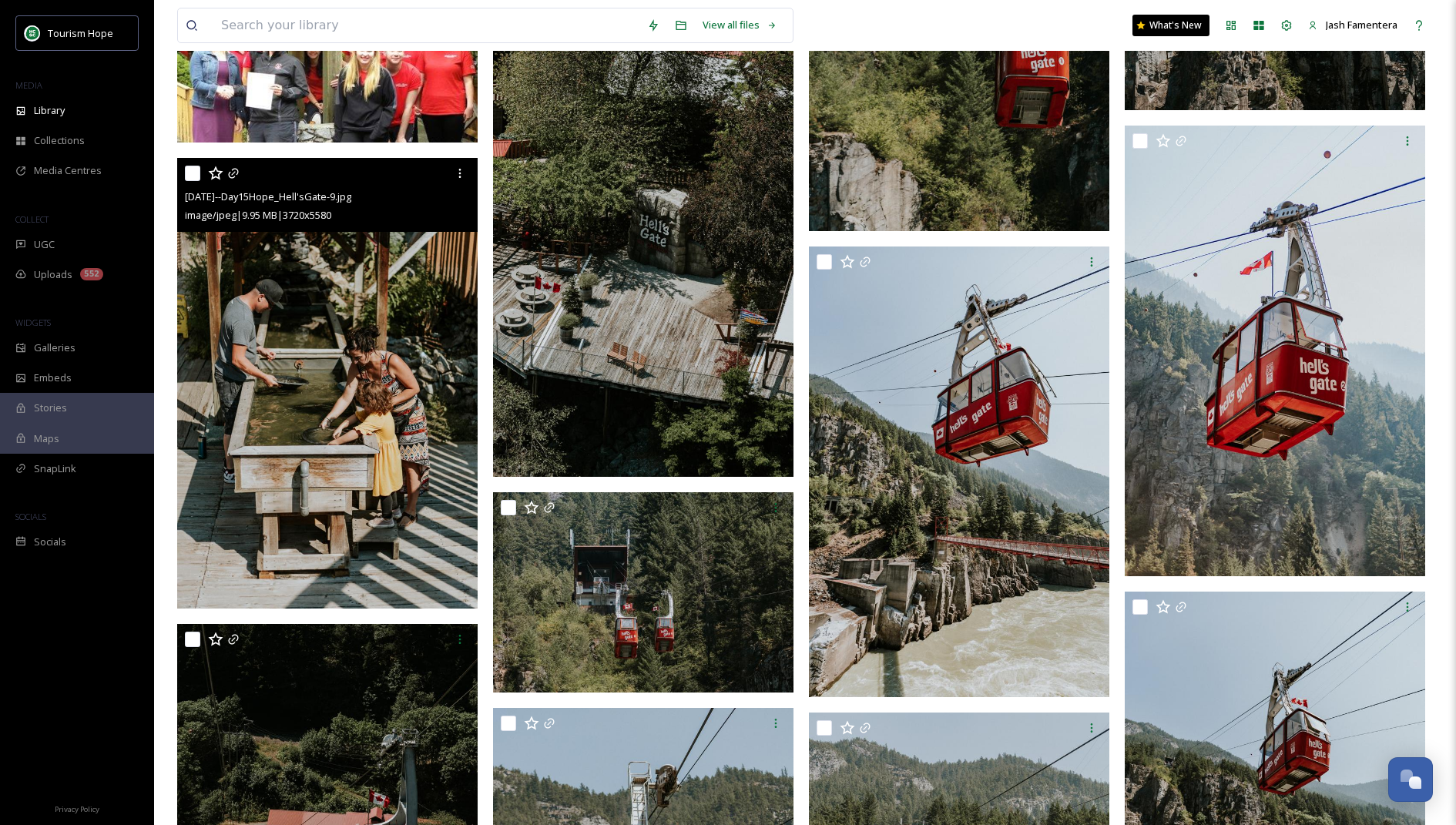
scroll to position [11587, 0]
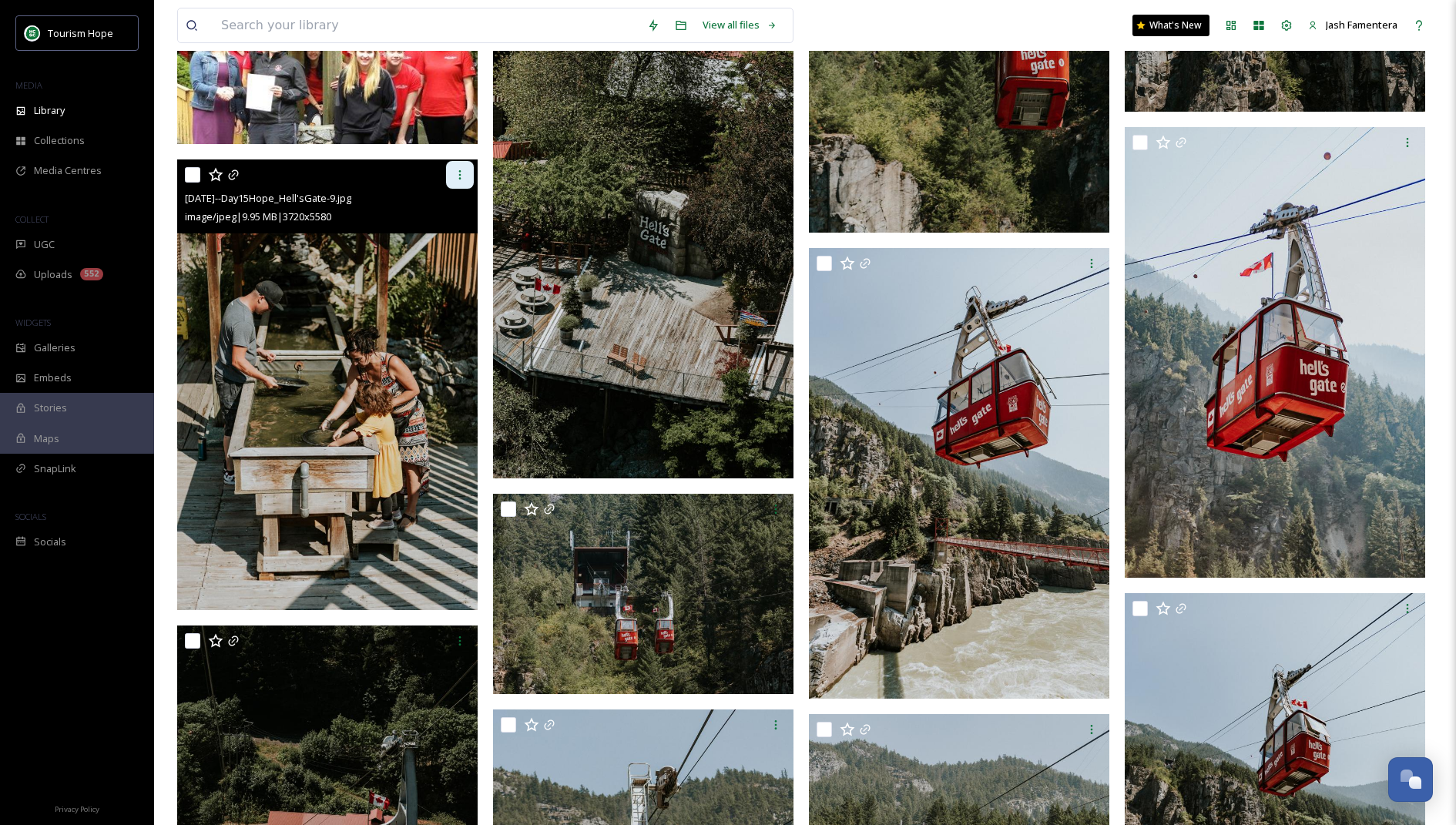
click at [454, 176] on icon at bounding box center [460, 175] width 13 height 13
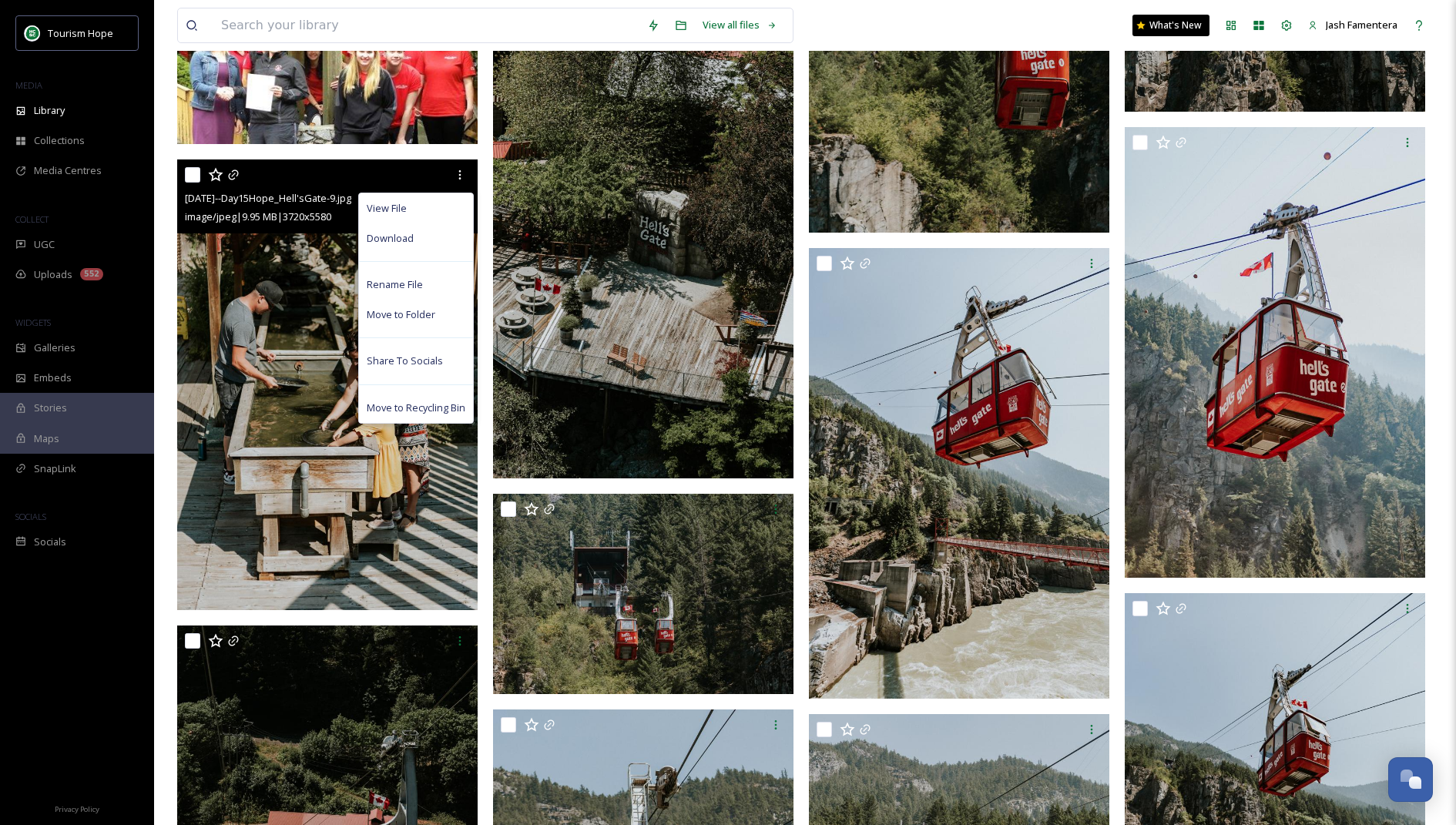
click at [304, 278] on img at bounding box center [327, 385] width 300 height 451
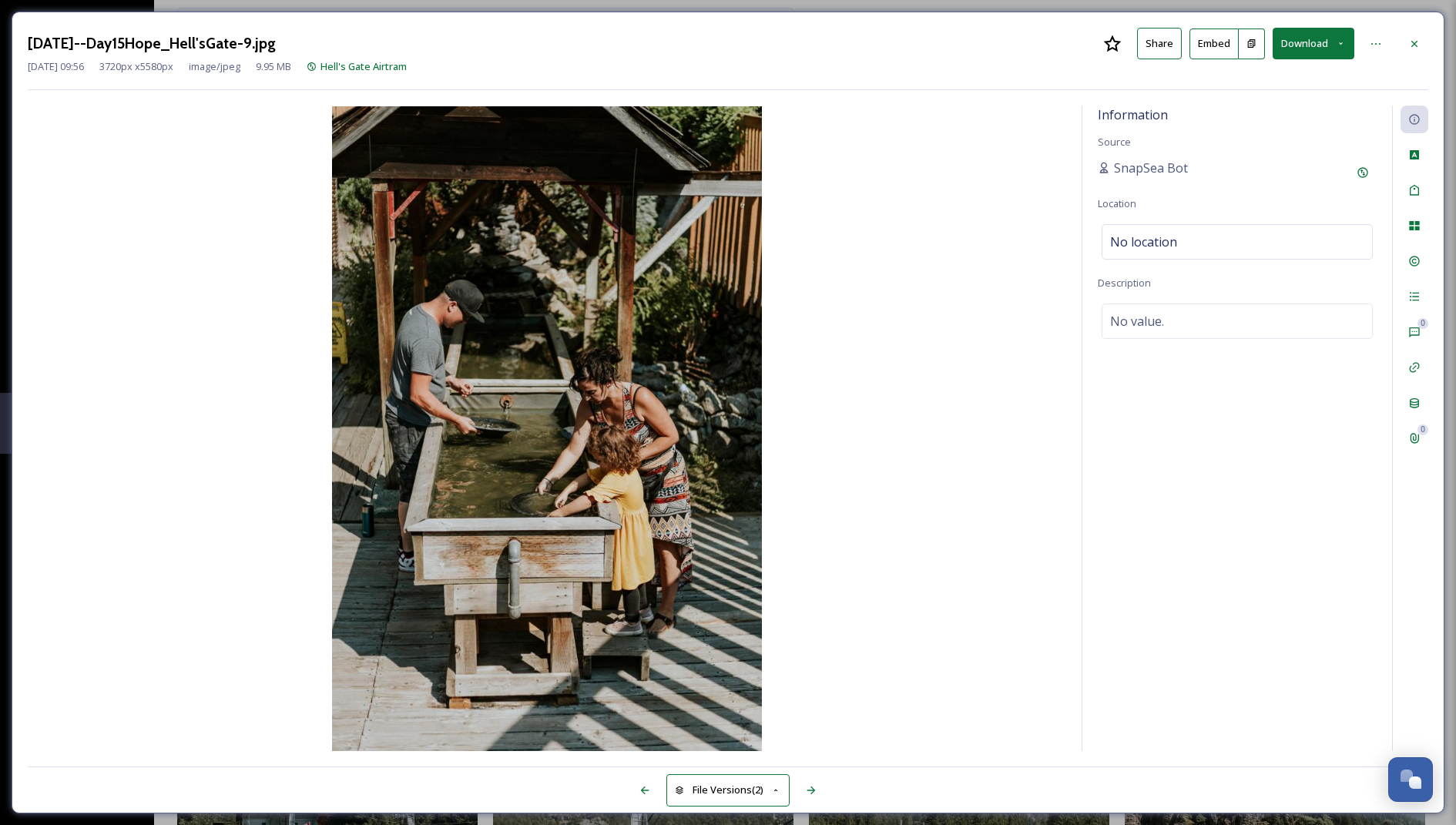
click at [1308, 44] on button "Download" at bounding box center [1314, 43] width 82 height 32
click at [1281, 101] on span "Download Large (1333 x 2000)" at bounding box center [1268, 109] width 136 height 15
click at [1404, 38] on div at bounding box center [1414, 44] width 27 height 27
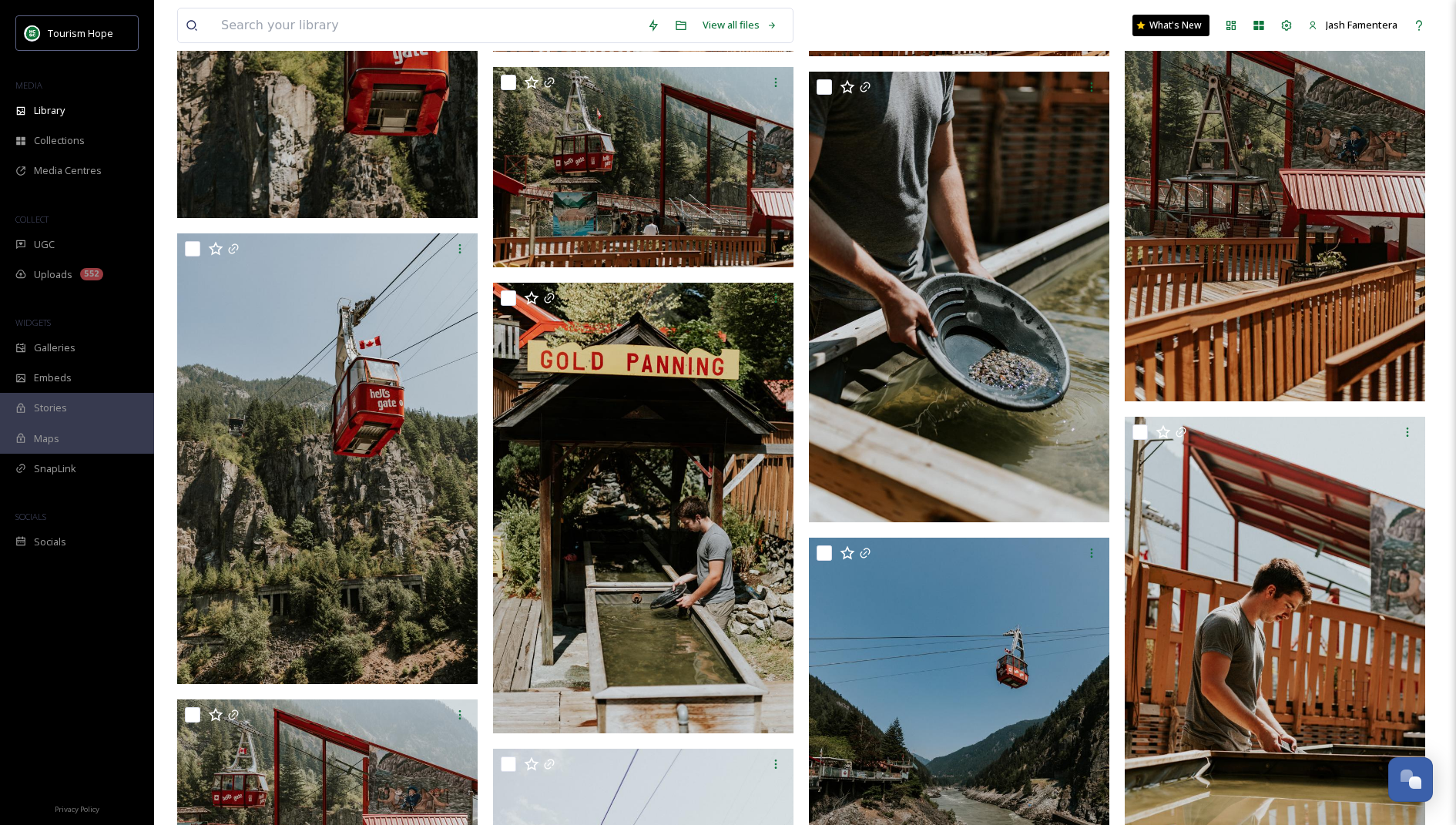
scroll to position [13317, 0]
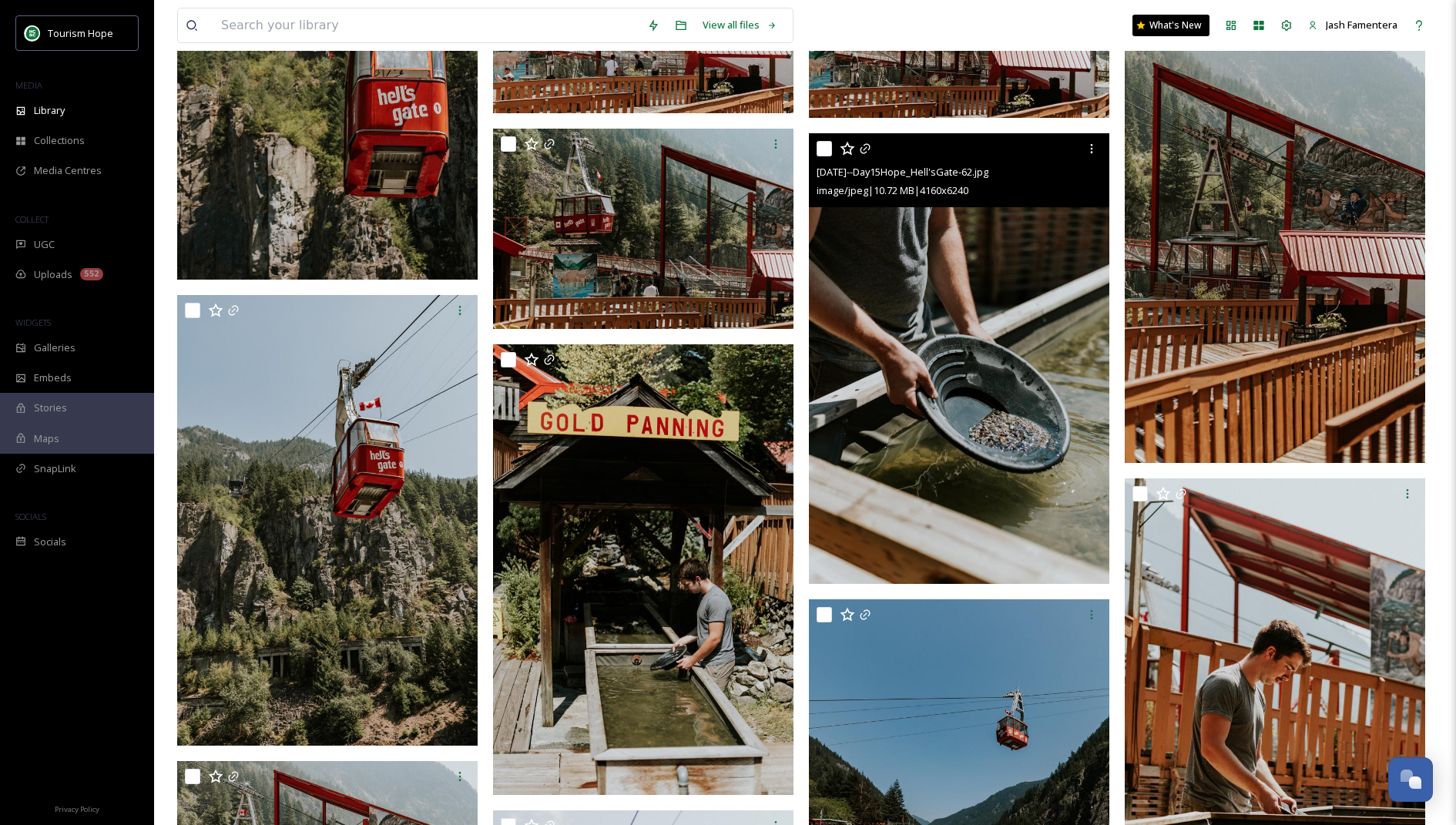
click at [993, 255] on img at bounding box center [959, 359] width 300 height 451
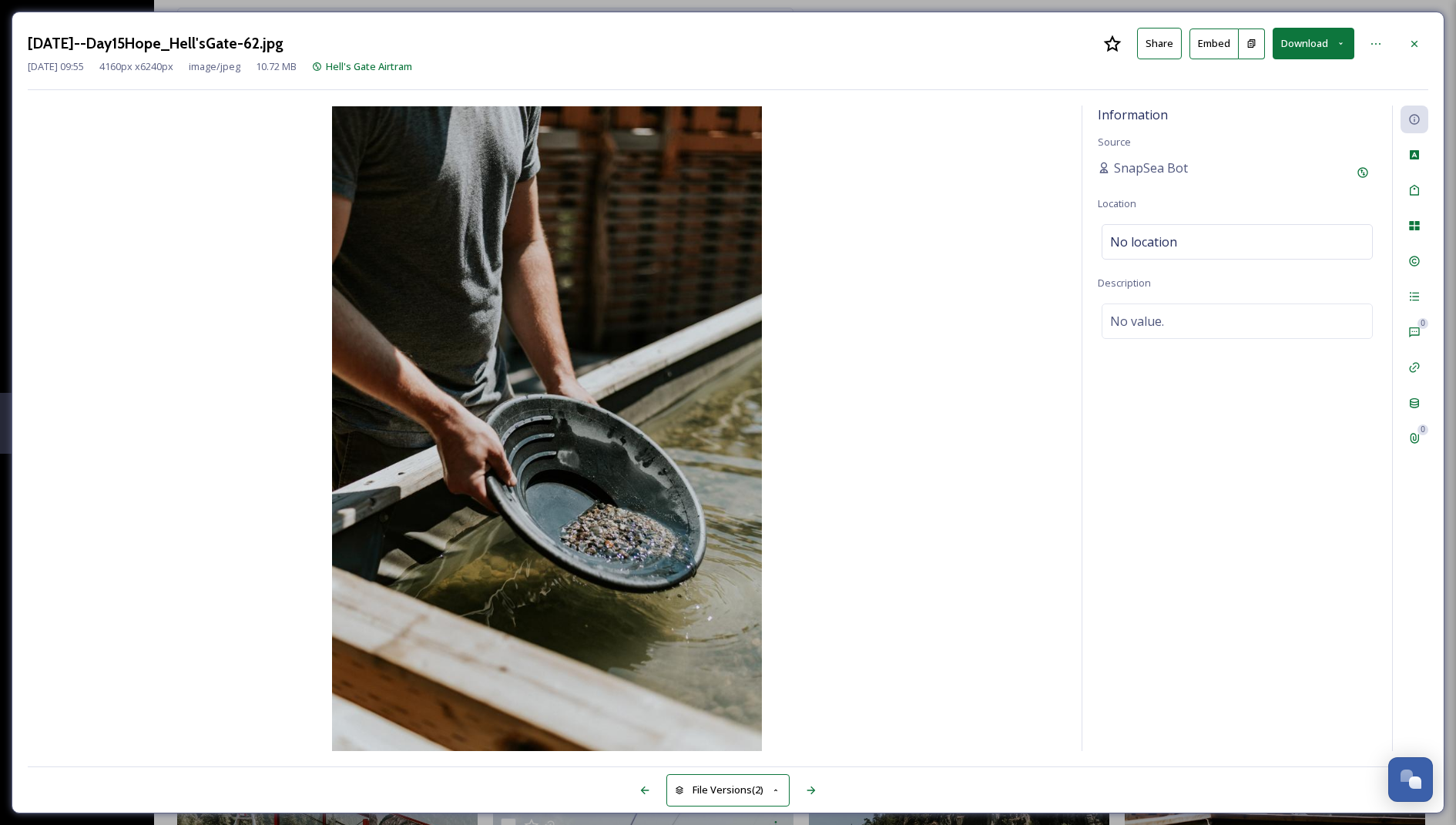
click at [1305, 38] on button "Download" at bounding box center [1314, 43] width 82 height 32
click at [1277, 111] on span "Download Large (1333 x 2000)" at bounding box center [1268, 109] width 136 height 15
click at [1422, 44] on div at bounding box center [1414, 44] width 27 height 27
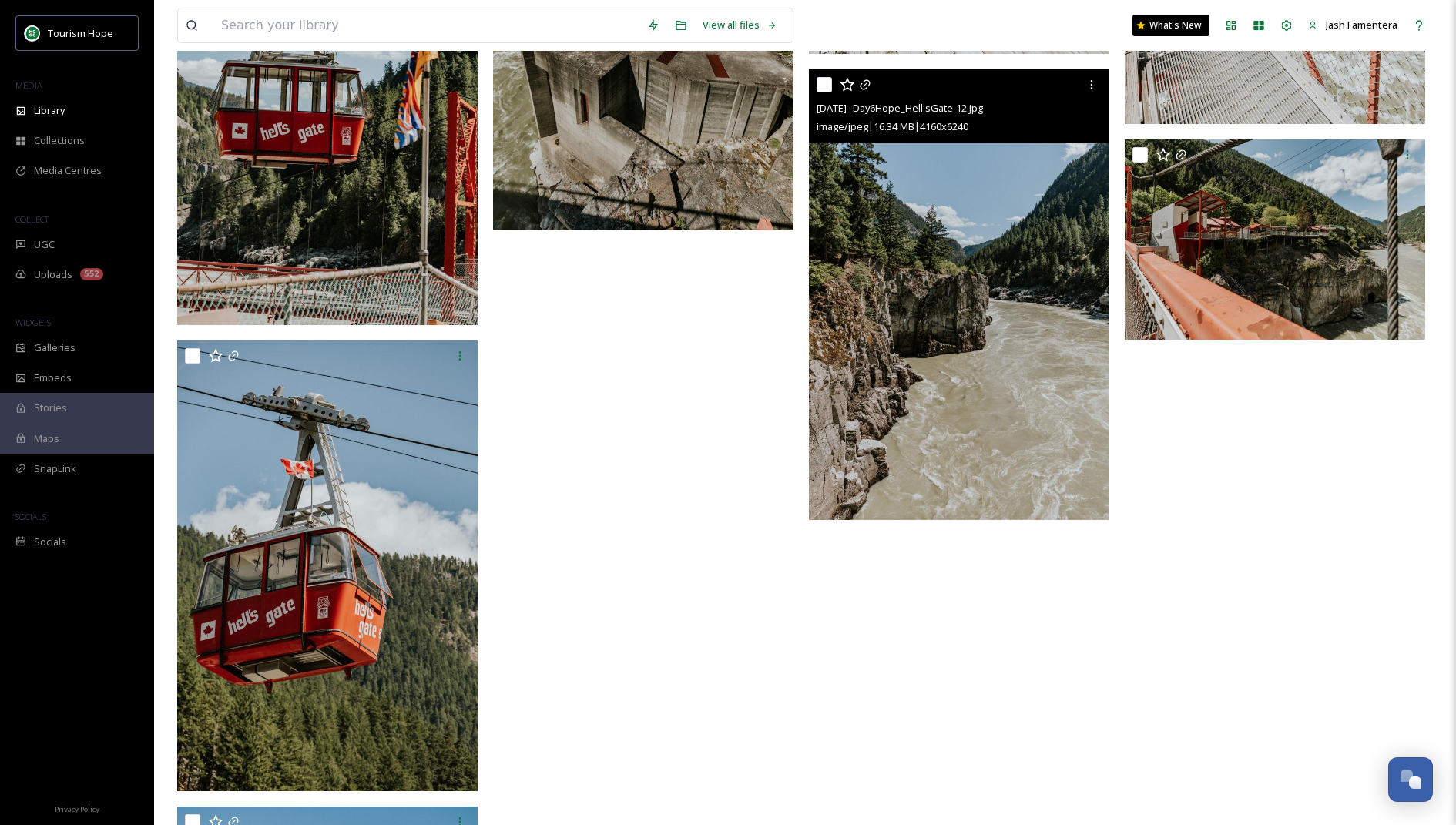
scroll to position [25343, 0]
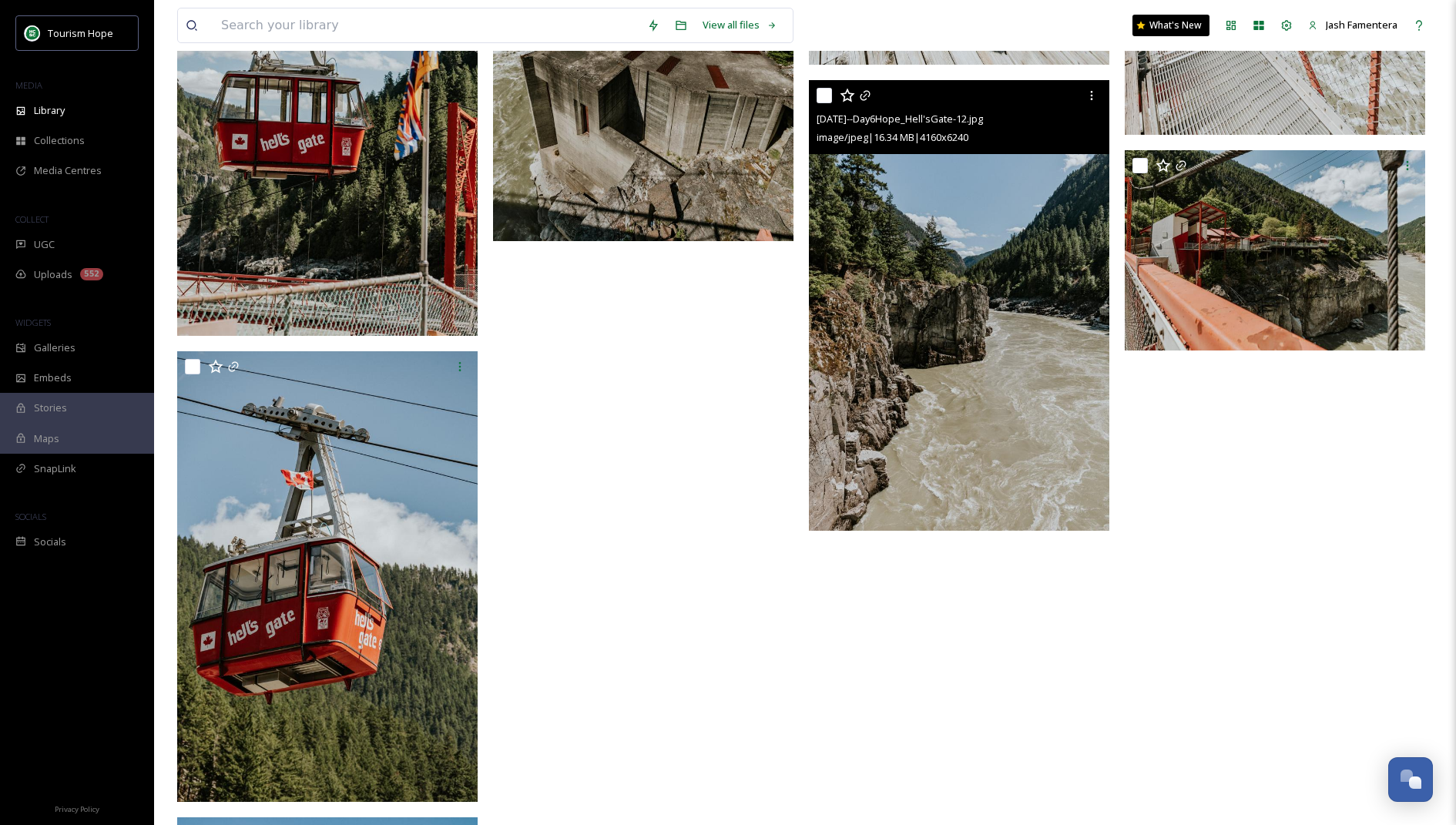
click at [973, 284] on img at bounding box center [959, 306] width 300 height 451
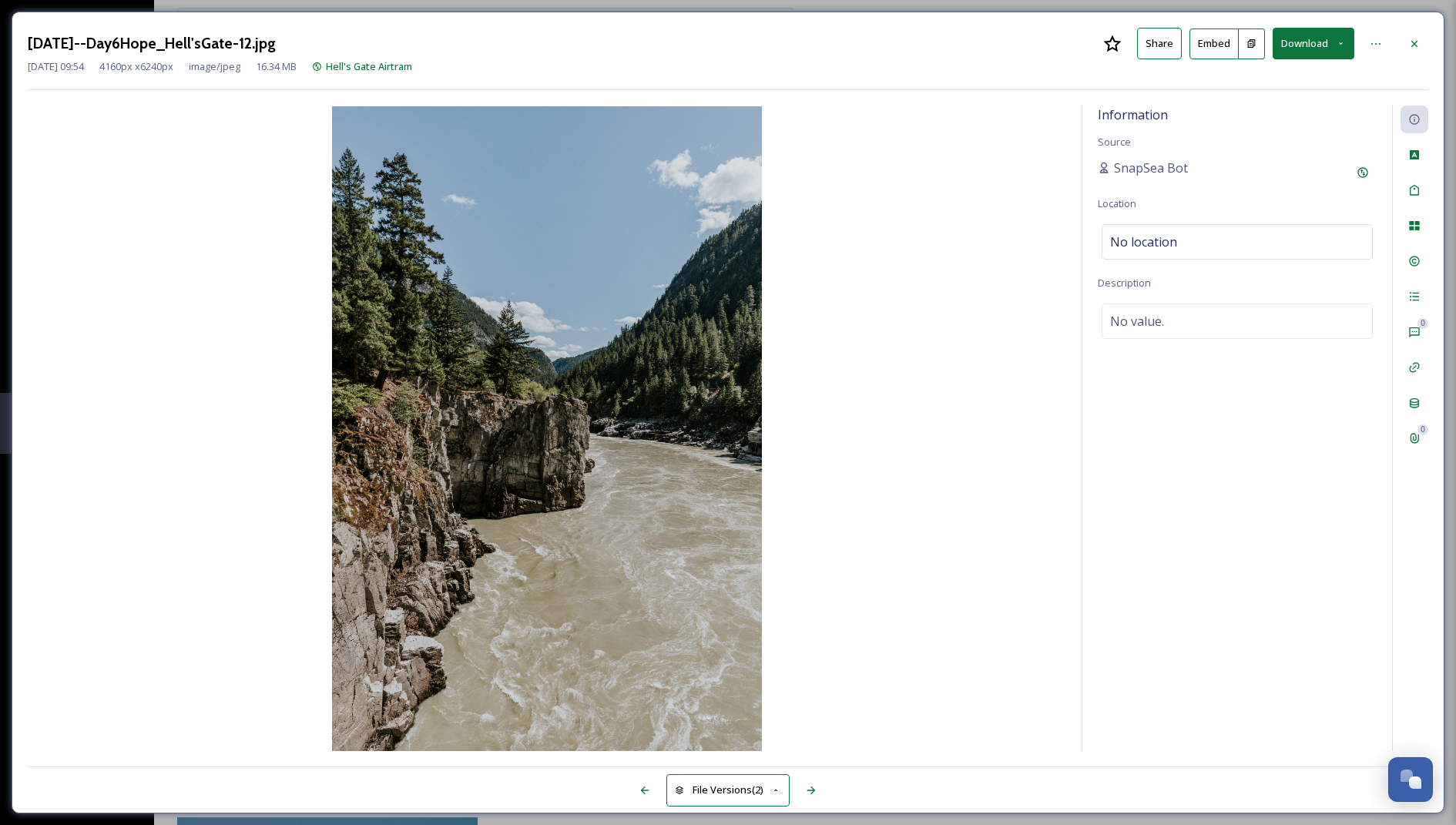
click at [1303, 47] on button "Download" at bounding box center [1314, 43] width 82 height 32
click at [1272, 110] on span "Download Large (1333 x 2000)" at bounding box center [1268, 109] width 136 height 15
click at [1412, 37] on icon at bounding box center [1415, 44] width 13 height 13
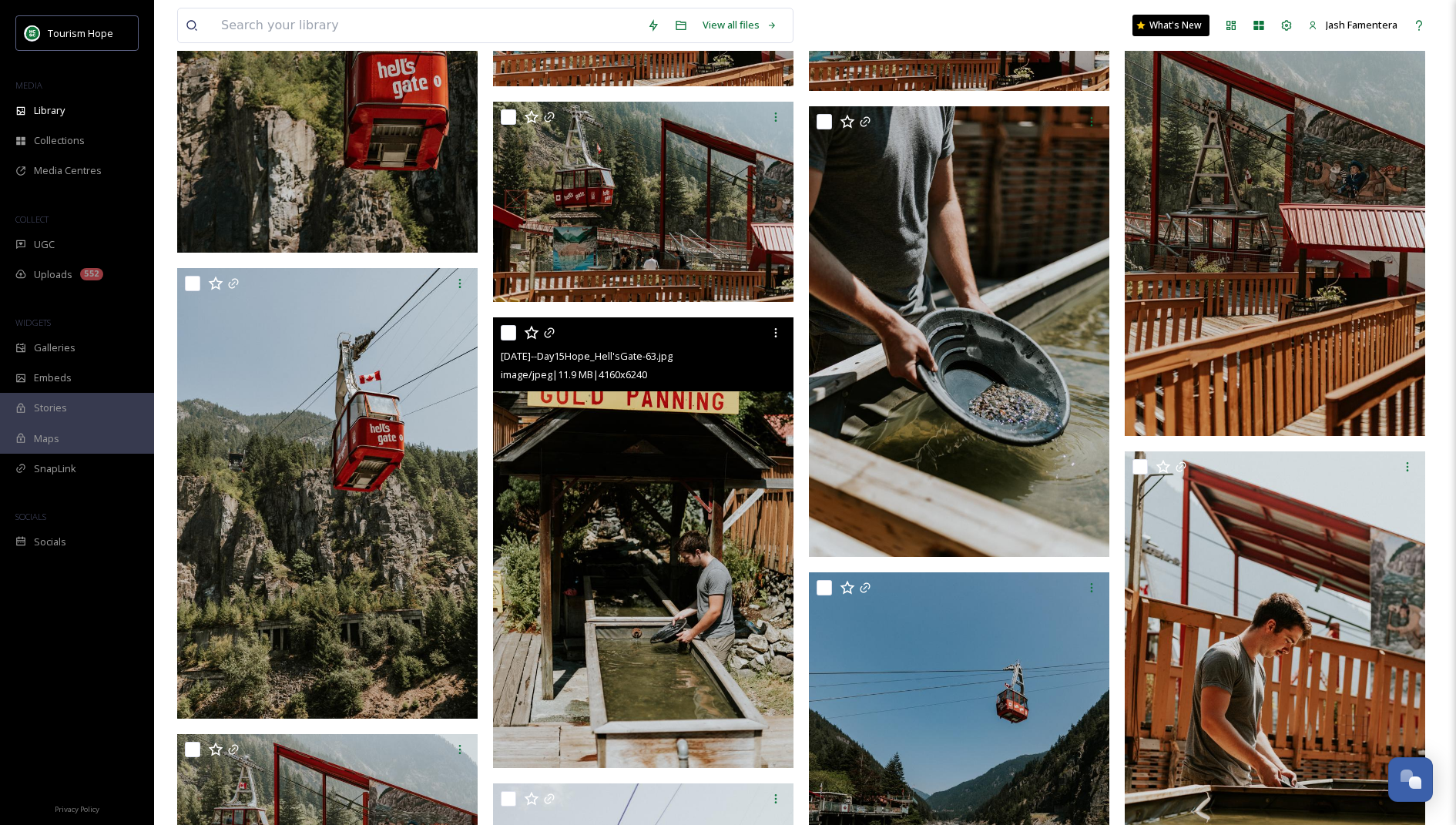
scroll to position [13306, 0]
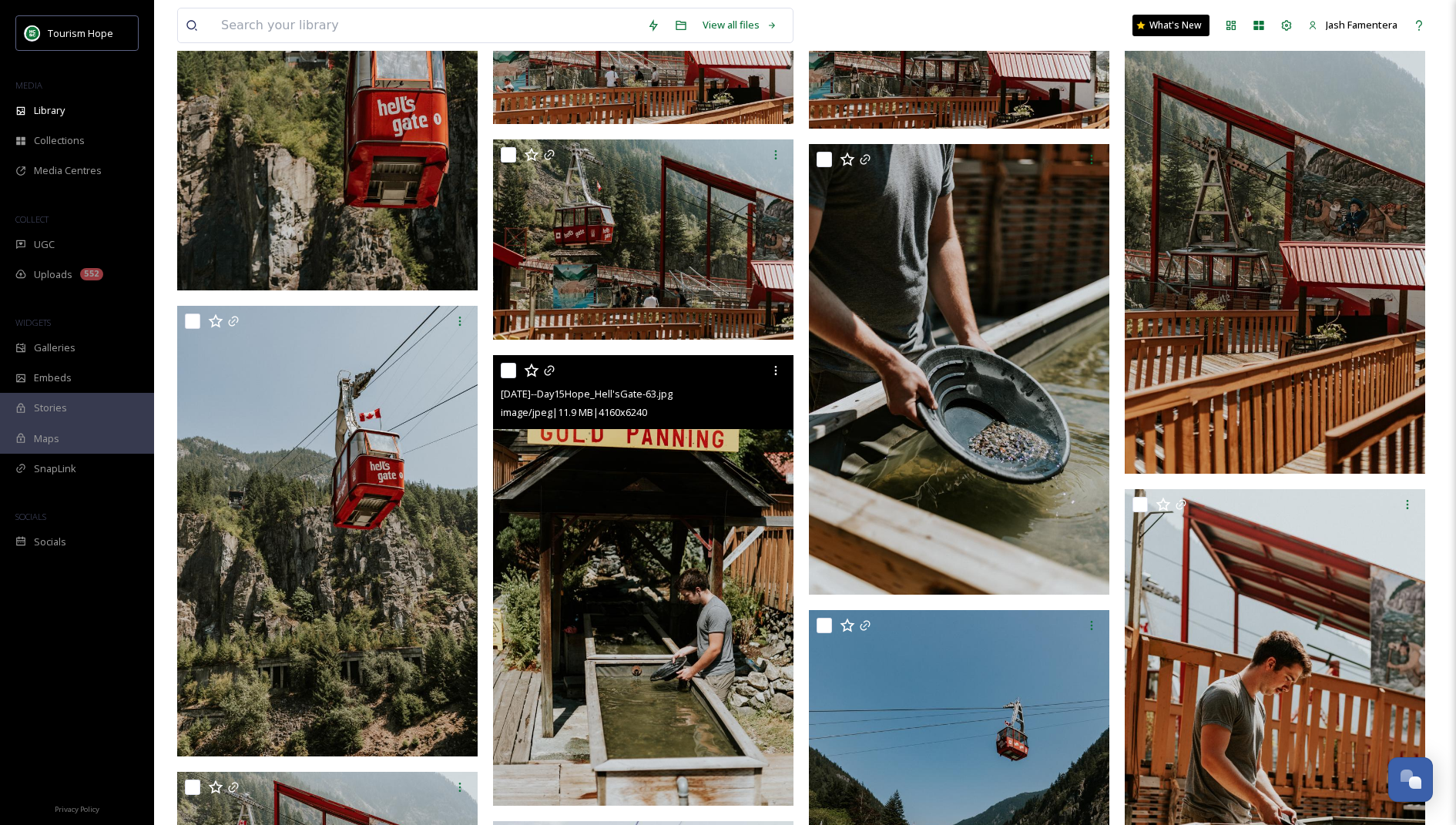
click at [701, 473] on img at bounding box center [642, 580] width 300 height 451
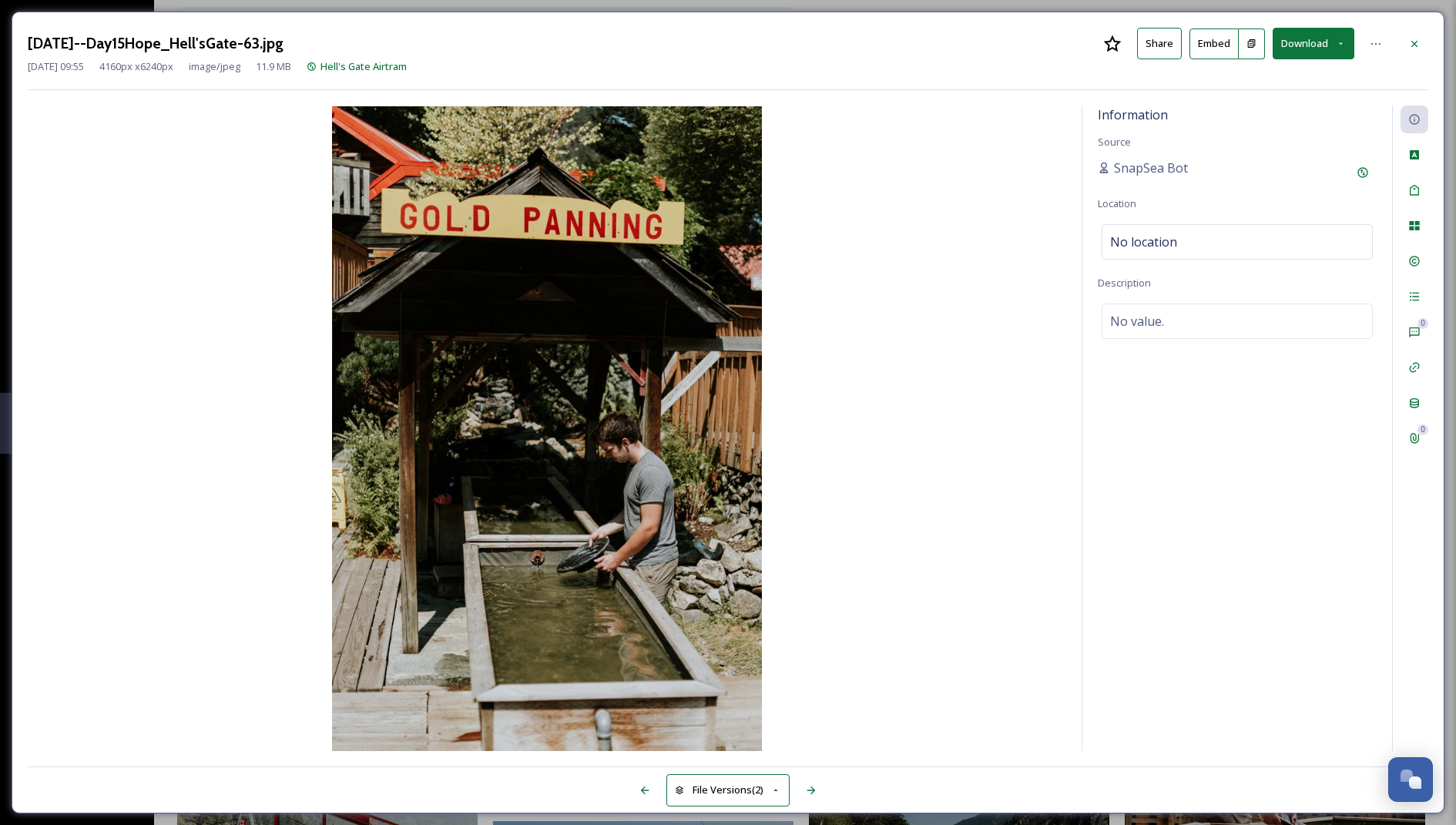
click at [1310, 47] on button "Download" at bounding box center [1314, 43] width 82 height 32
click at [1275, 109] on span "Download Large (1333 x 2000)" at bounding box center [1268, 109] width 136 height 15
